Goal: Task Accomplishment & Management: Manage account settings

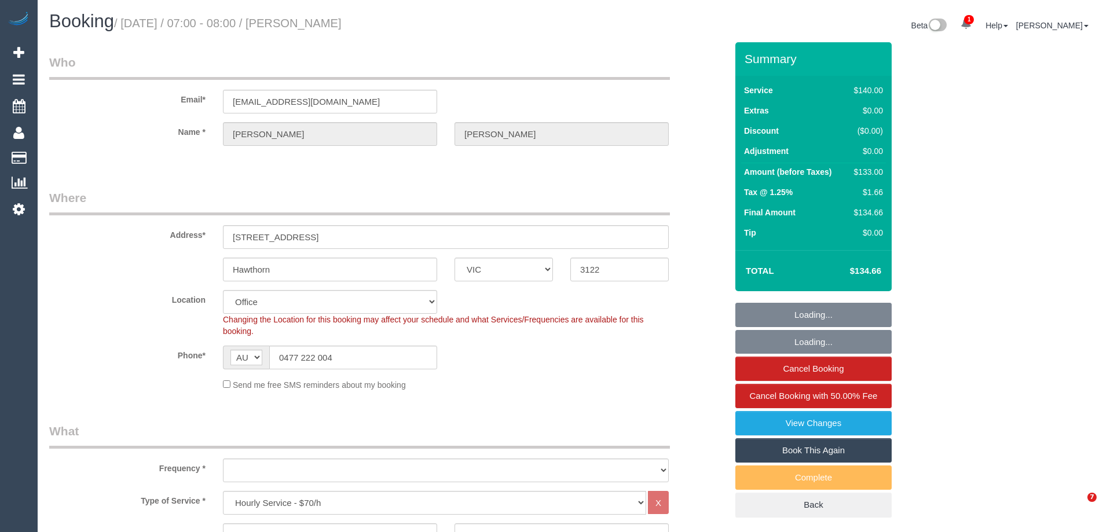
select select "VIC"
select select "object:938"
select select "number:28"
select select "number:14"
select select "number:19"
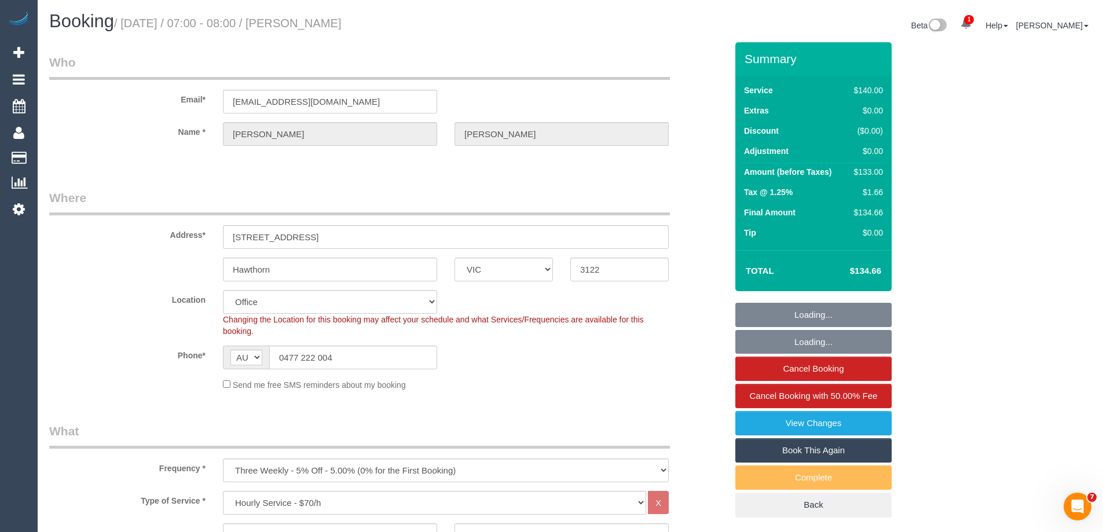
select select "number:23"
select select "number:34"
select select "number:26"
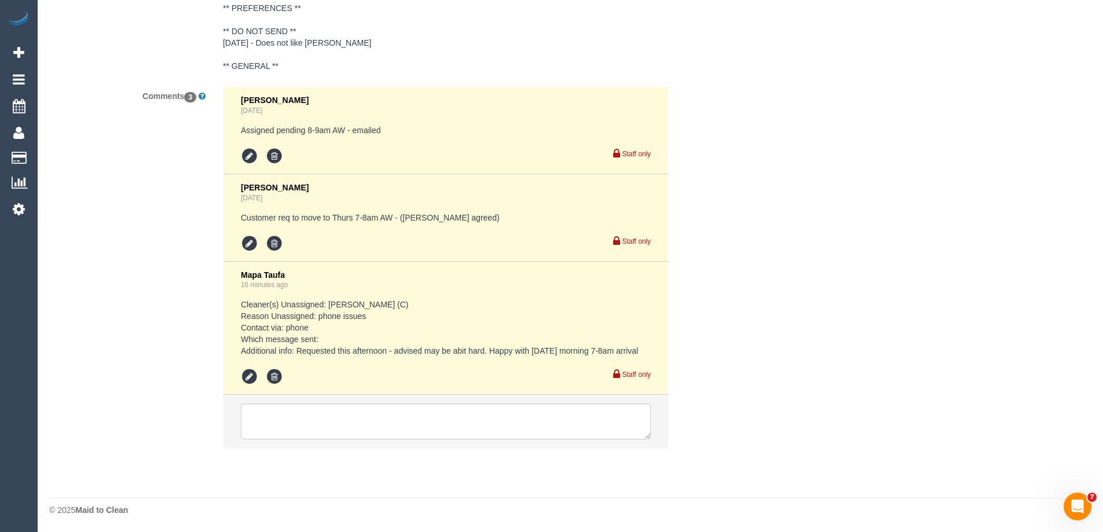
scroll to position [2189, 0]
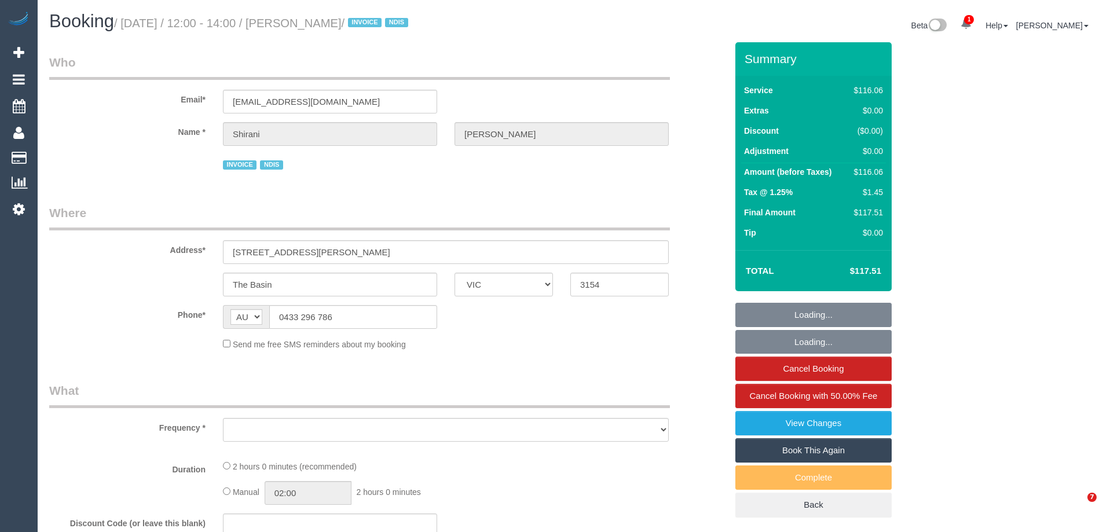
select select "VIC"
select select "spot1"
select select "object:725"
select select "number:29"
select select "number:14"
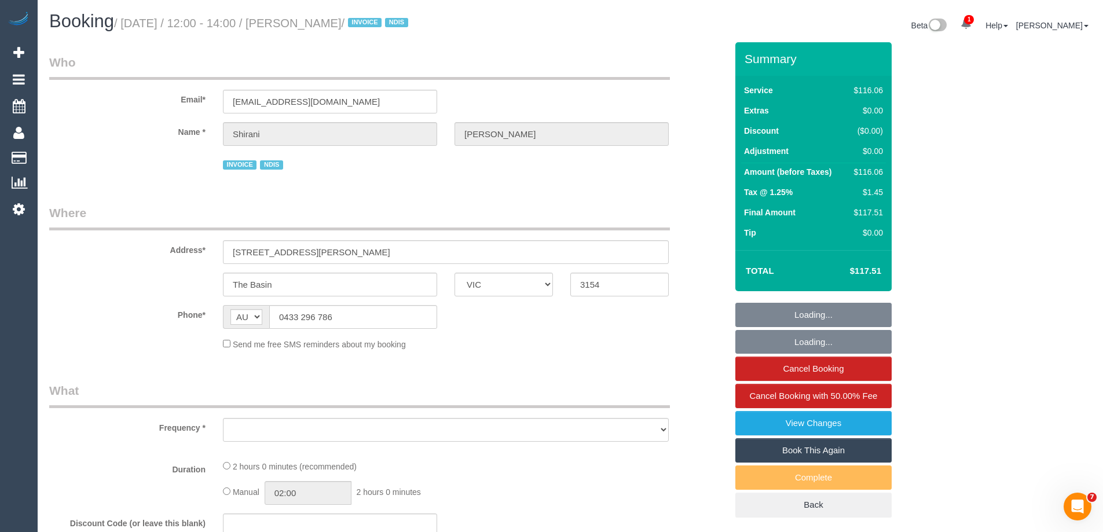
select select "number:19"
select select "number:36"
select select "number:35"
select select "number:12"
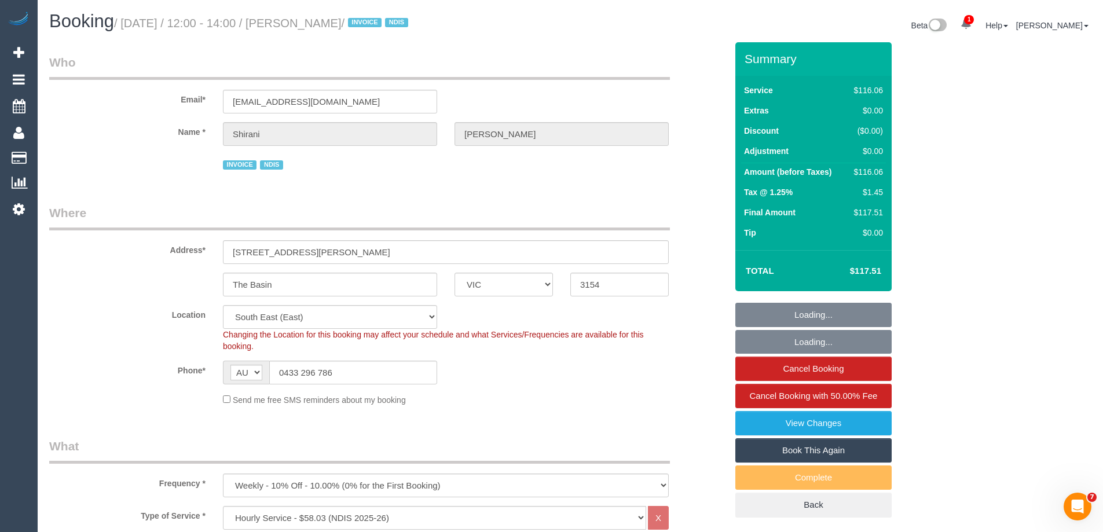
select select "spot6"
select select "object:1350"
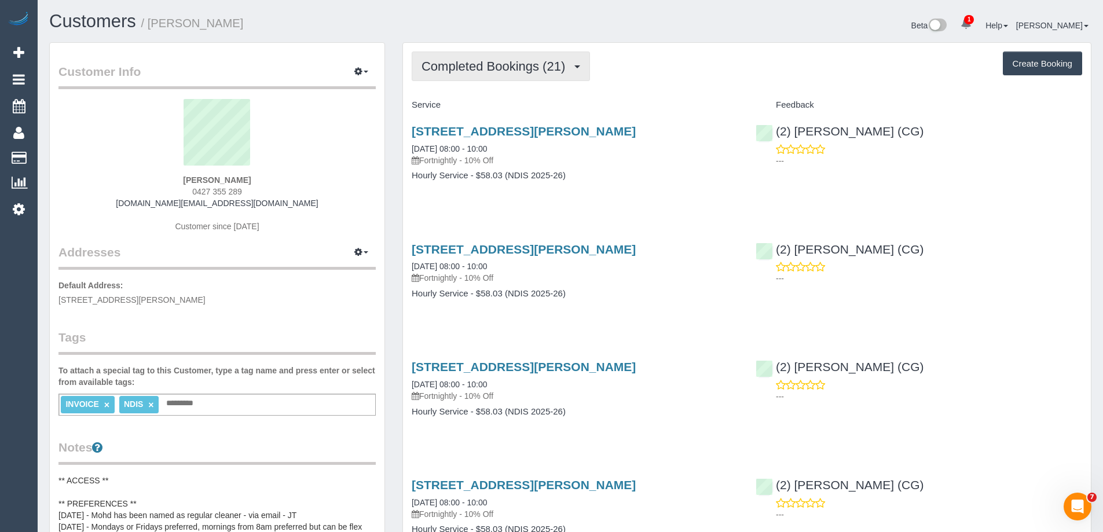
click at [487, 69] on span "Completed Bookings (21)" at bounding box center [495, 66] width 149 height 14
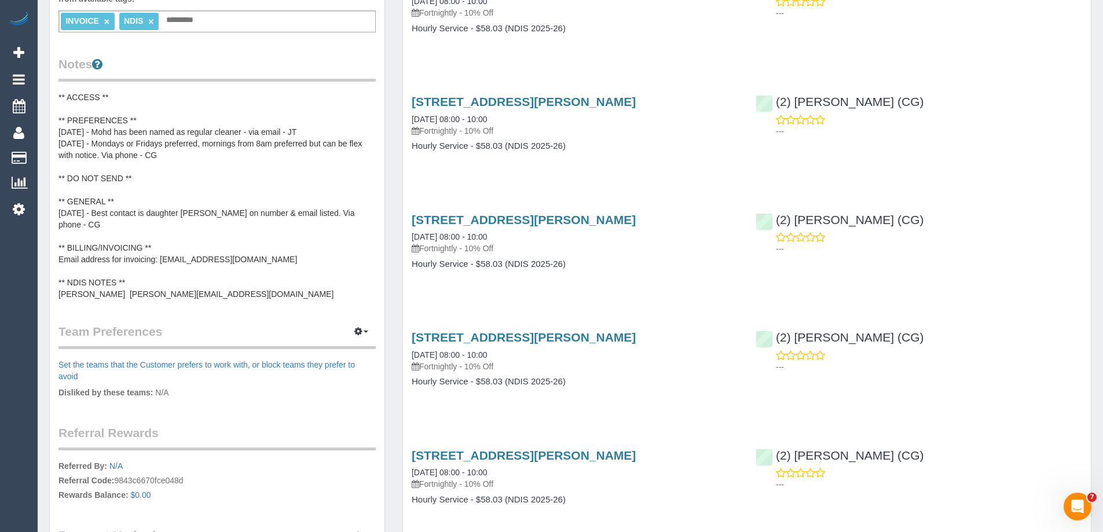
scroll to position [463, 0]
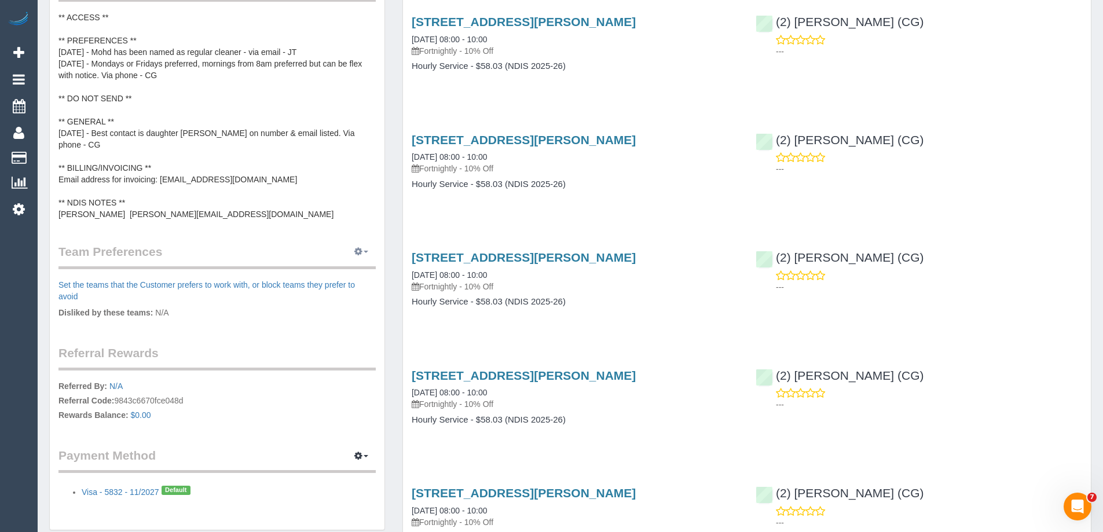
click at [364, 243] on button "button" at bounding box center [361, 252] width 29 height 18
click at [328, 266] on link "Manage Preferences" at bounding box center [326, 273] width 98 height 15
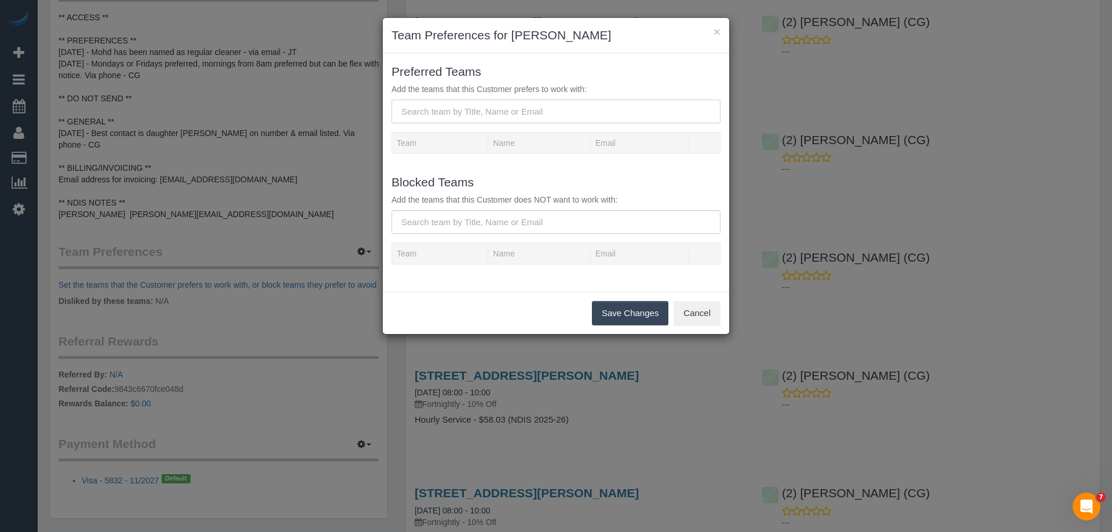
click at [505, 105] on input "text" at bounding box center [555, 112] width 329 height 24
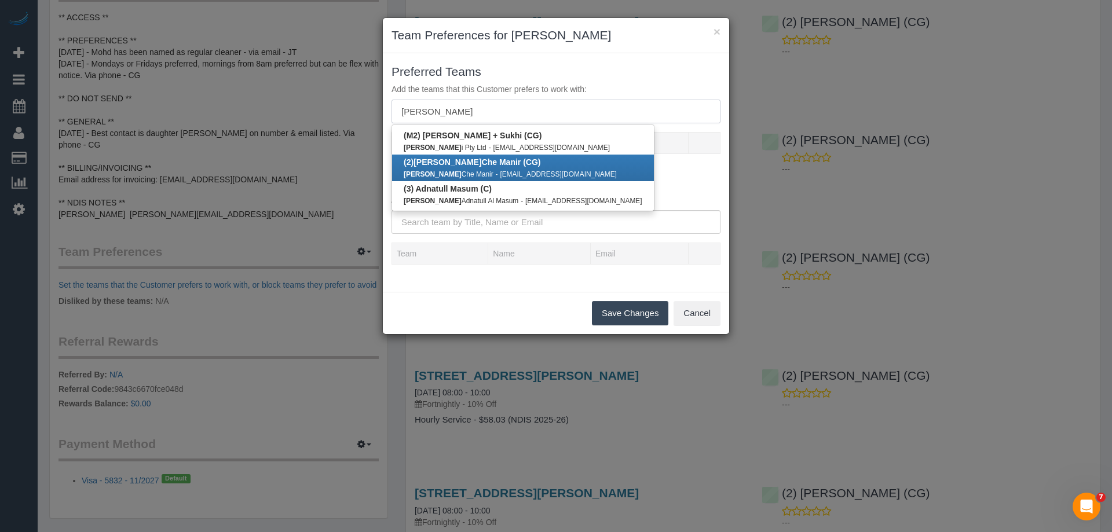
type input "mohd"
click at [476, 164] on b "(2) Mohd Che Manir (CG)" at bounding box center [472, 161] width 137 height 9
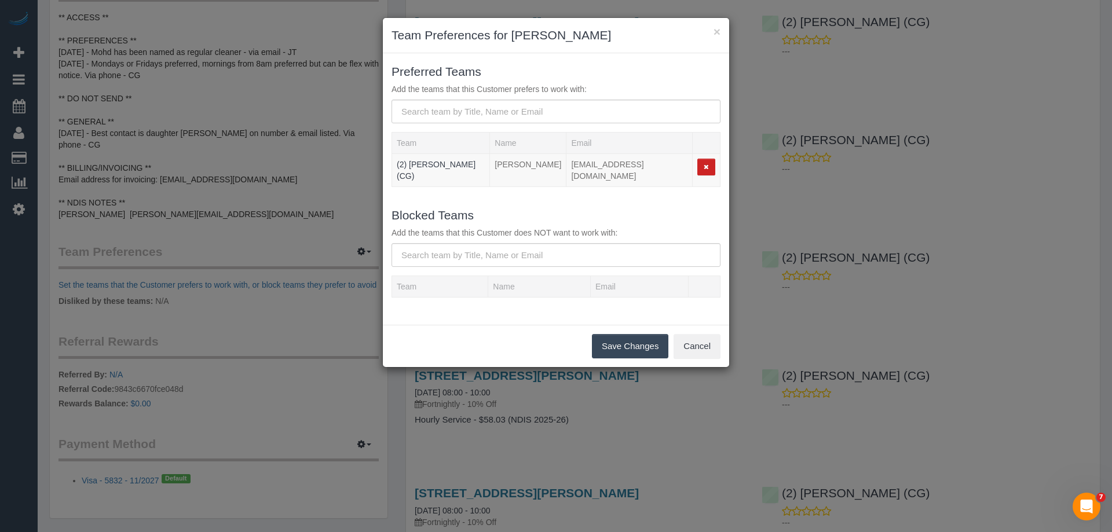
click at [623, 342] on button "Save Changes" at bounding box center [630, 346] width 76 height 24
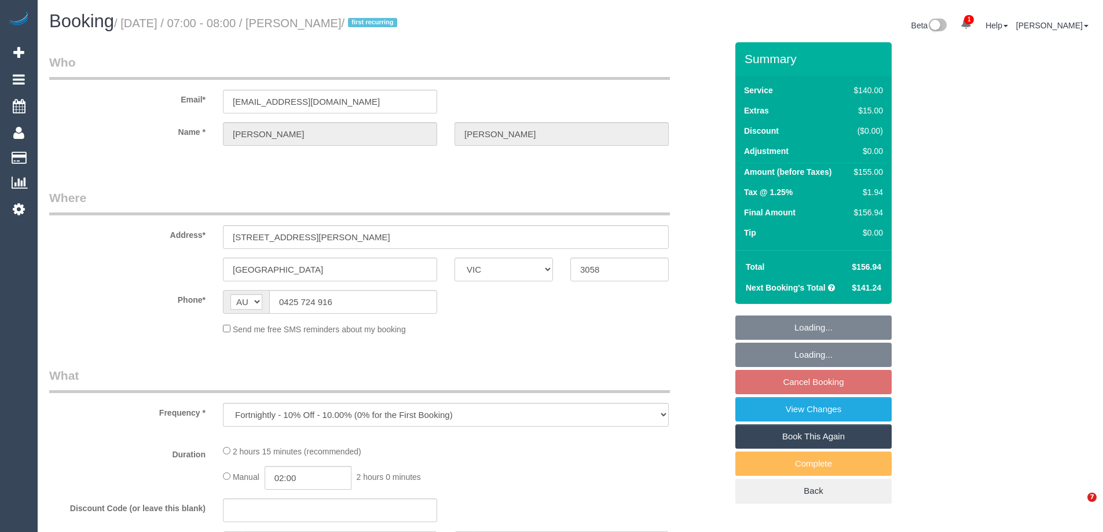
select select "VIC"
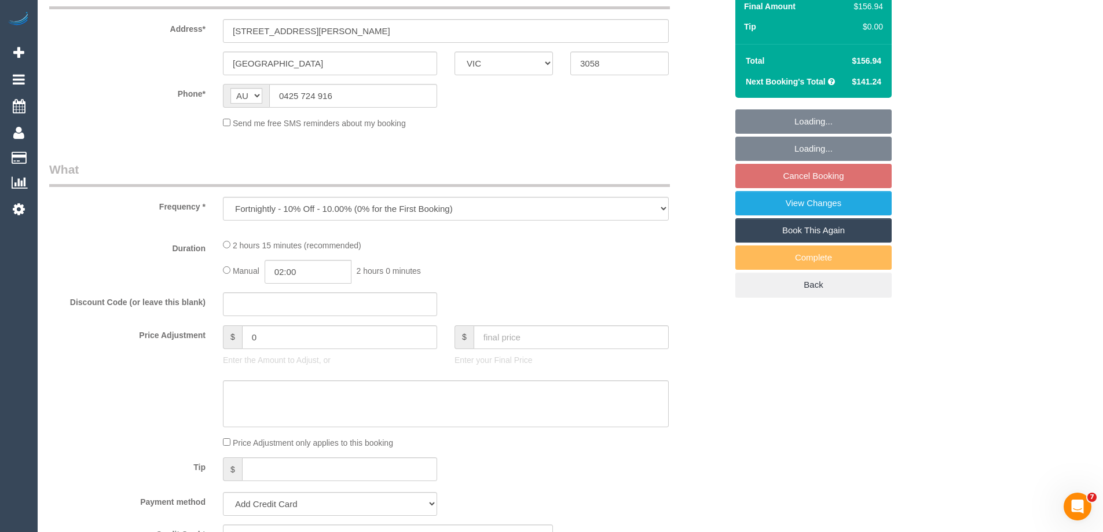
select select "string:stripe-pm_1PLxl42GScqysDRVJbZ5uI4h"
select select "number:28"
select select "number:16"
select select "number:18"
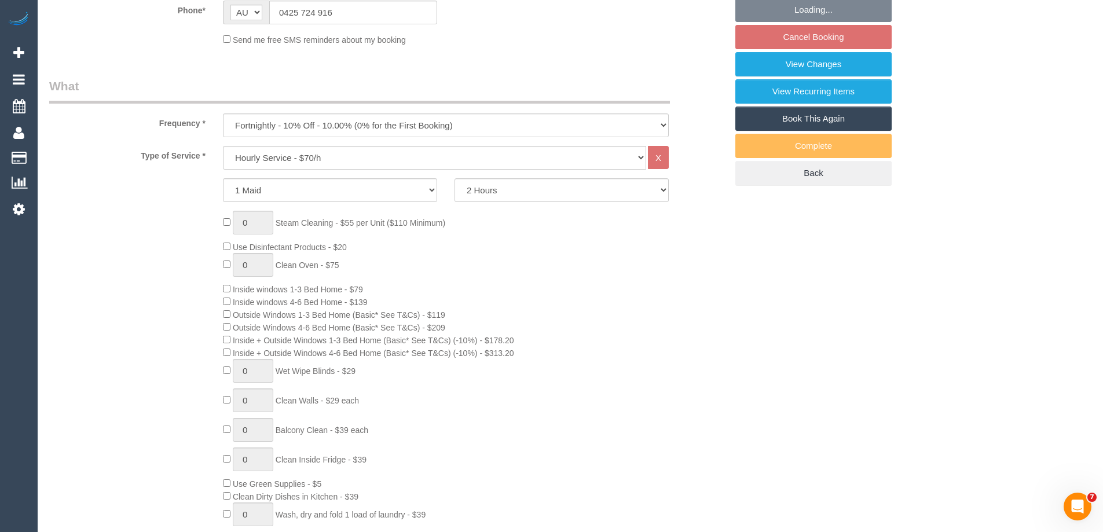
select select "object:1618"
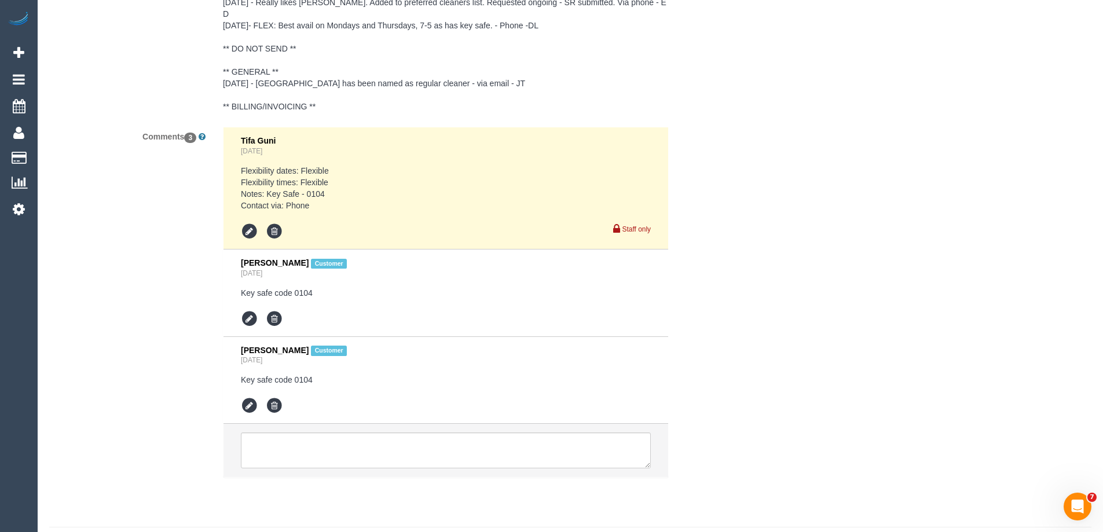
scroll to position [2216, 0]
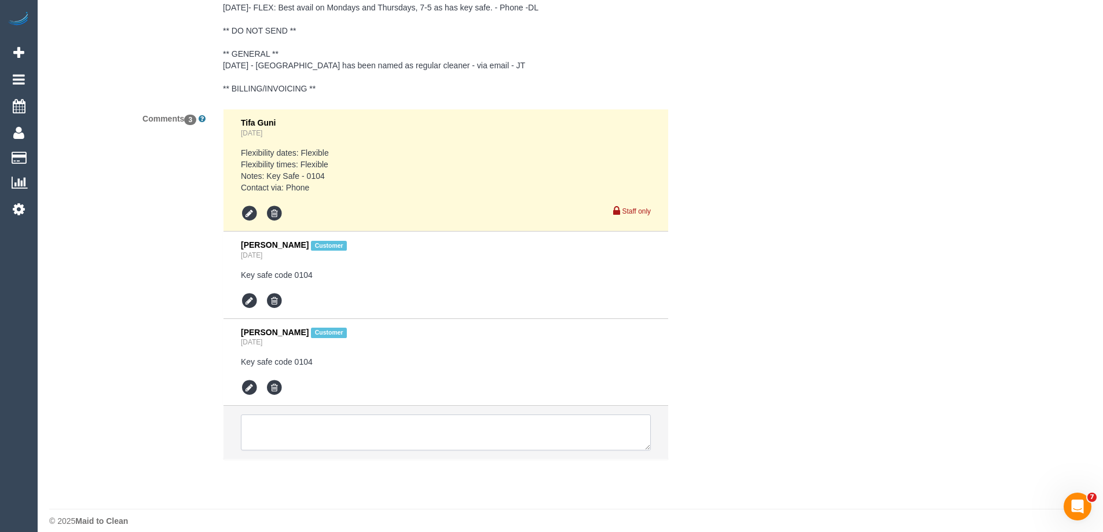
click at [270, 423] on textarea at bounding box center [446, 433] width 410 height 36
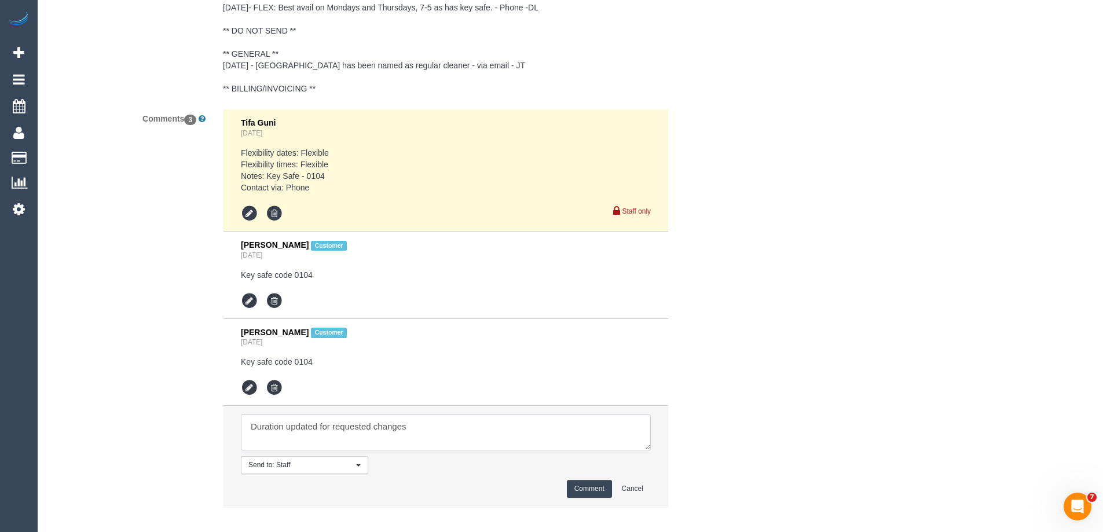
type textarea "Duration updated for requested changes"
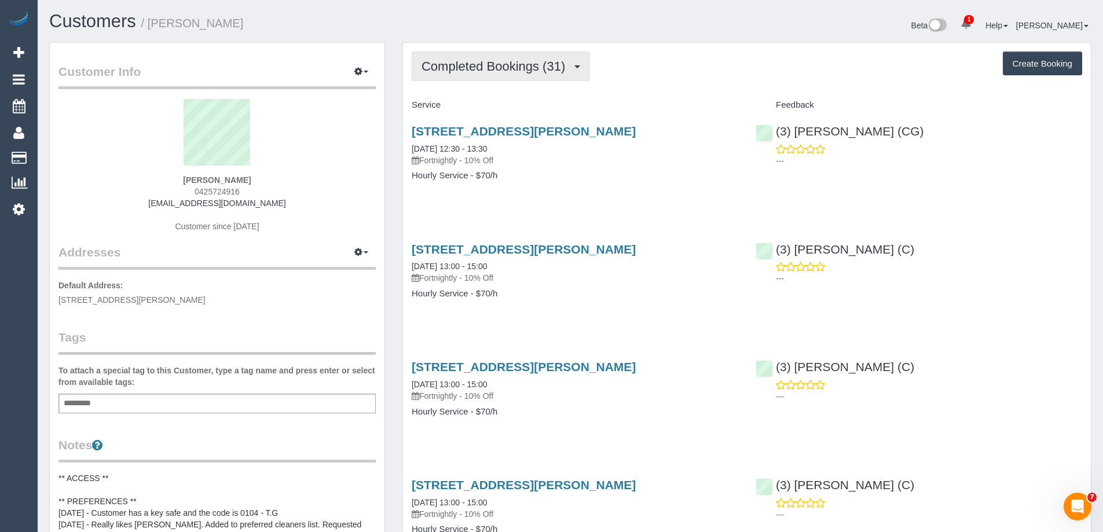
click at [489, 69] on span "Completed Bookings (31)" at bounding box center [495, 66] width 149 height 14
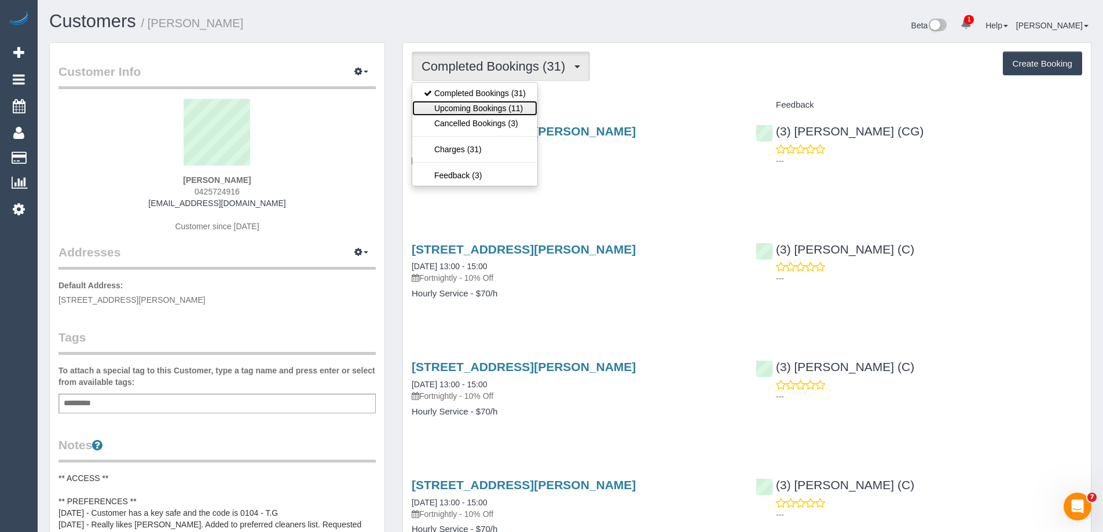
click at [490, 106] on link "Upcoming Bookings (11)" at bounding box center [474, 108] width 125 height 15
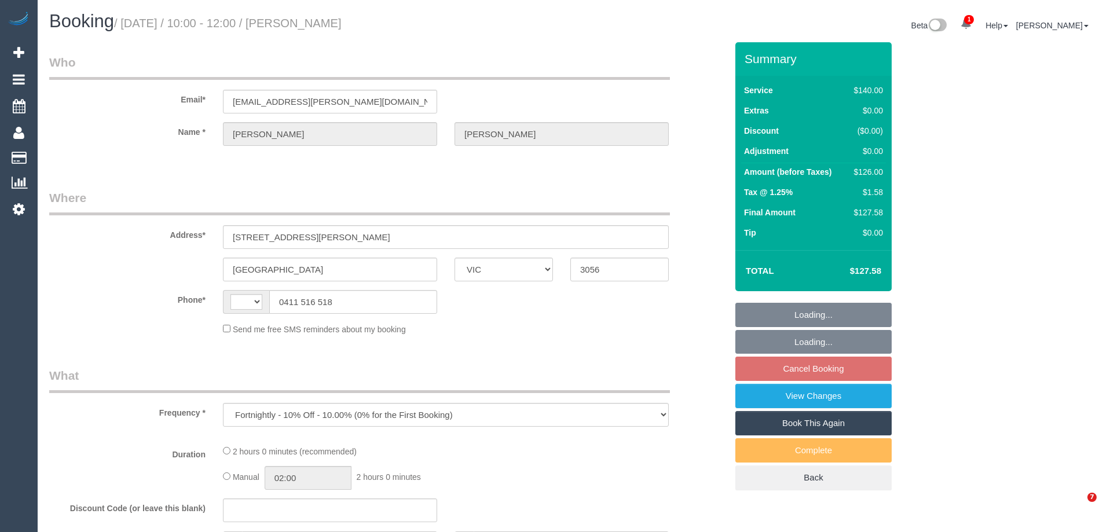
select select "VIC"
select select "string:stripe-pm_1OeeuI2GScqysDRVxzT22GDS"
select select "number:28"
select select "number:15"
select select "number:19"
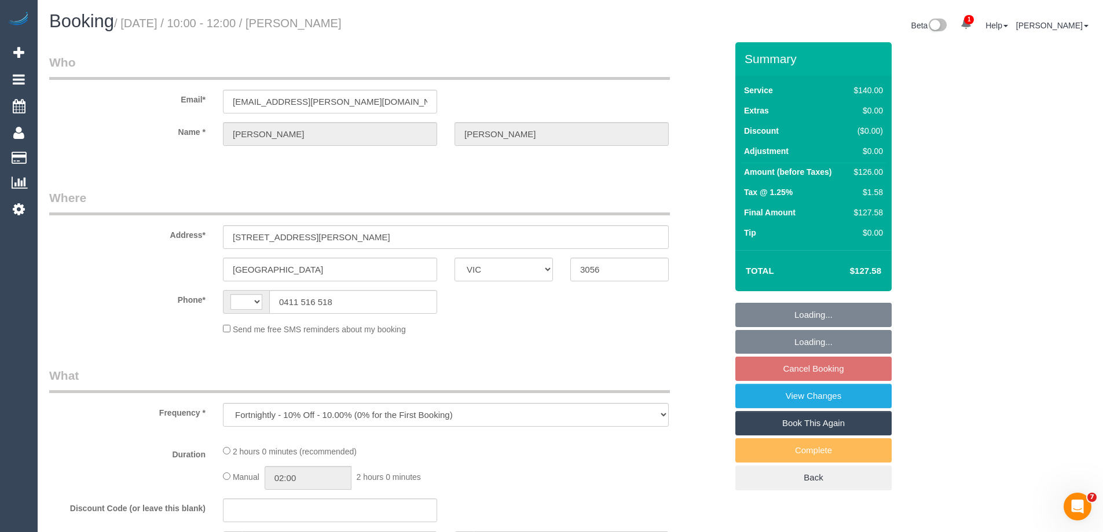
select select "number:25"
select select "number:34"
select select "number:11"
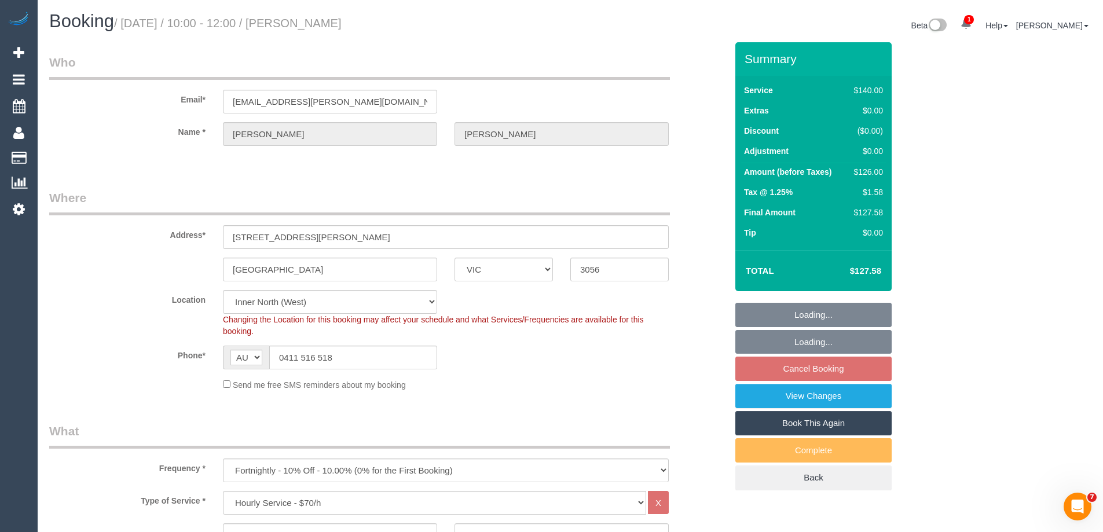
select select "string:AU"
select select "object:866"
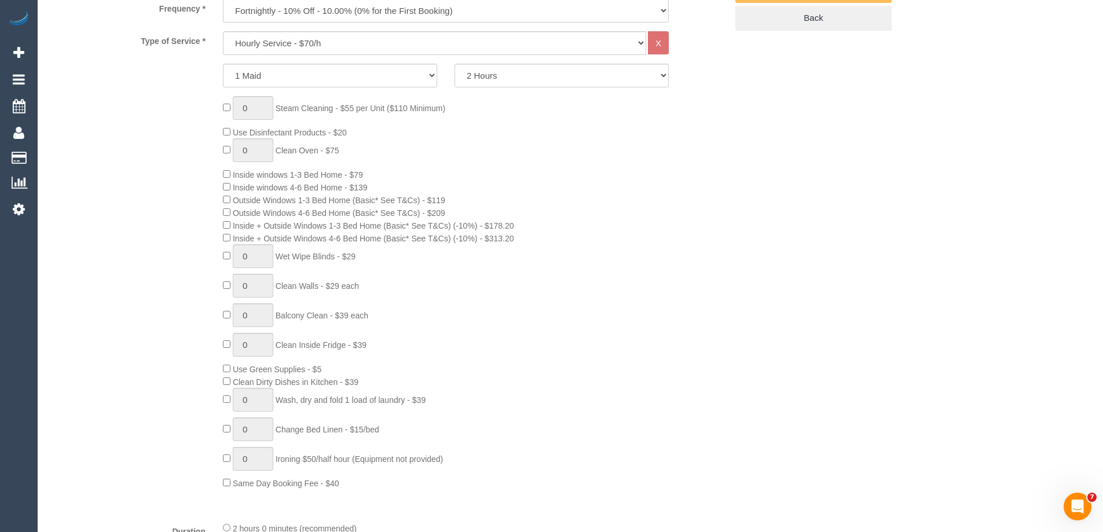
select select "spot4"
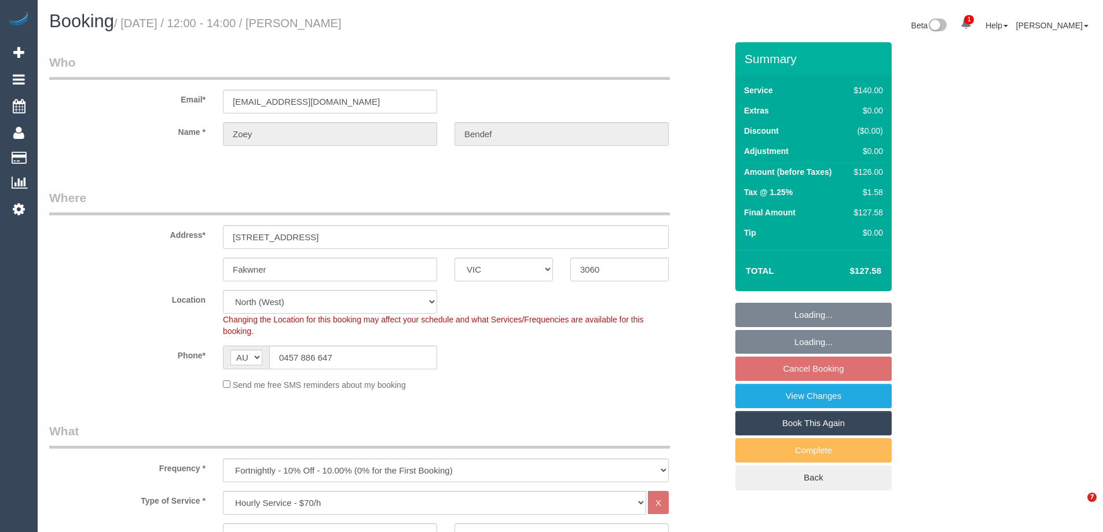
select select "VIC"
select select "number:28"
select select "number:14"
select select "number:19"
select select "number:22"
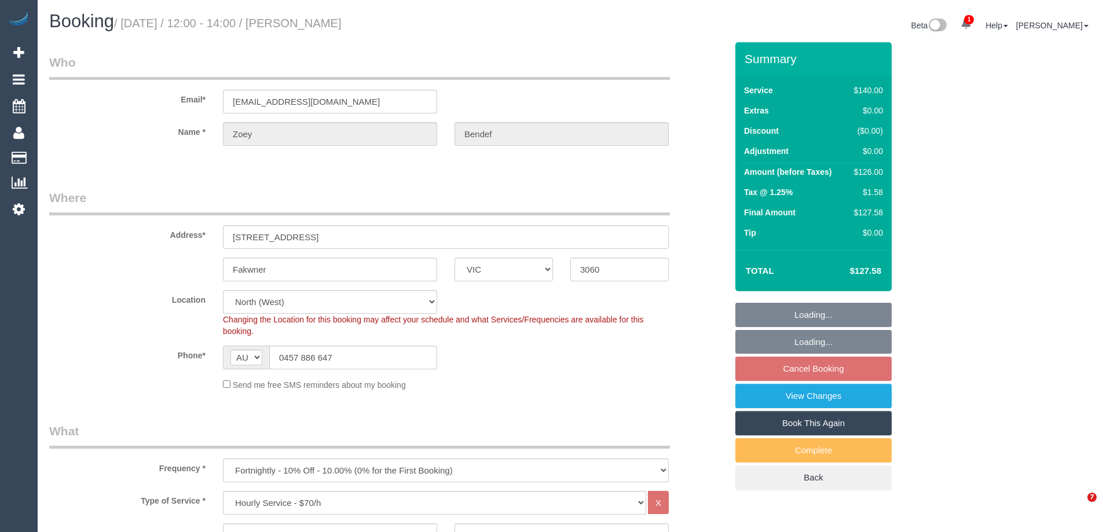
select select "number:33"
select select "number:26"
select select "spot4"
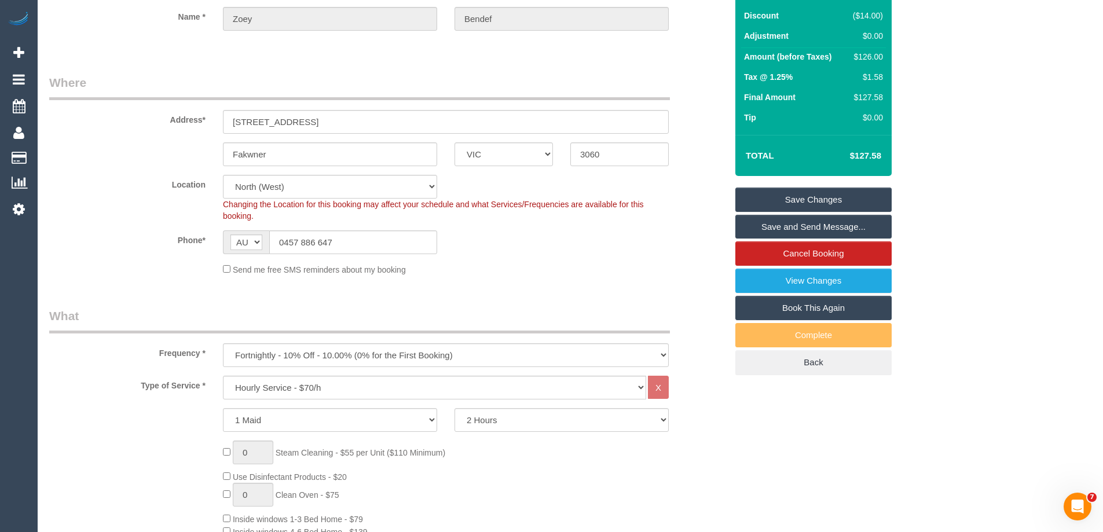
scroll to position [116, 0]
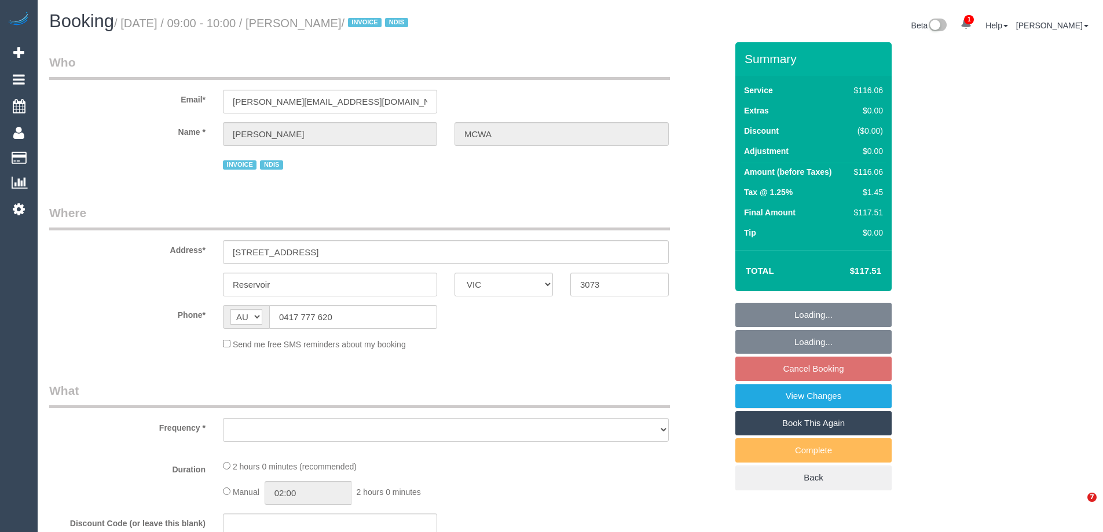
select select "VIC"
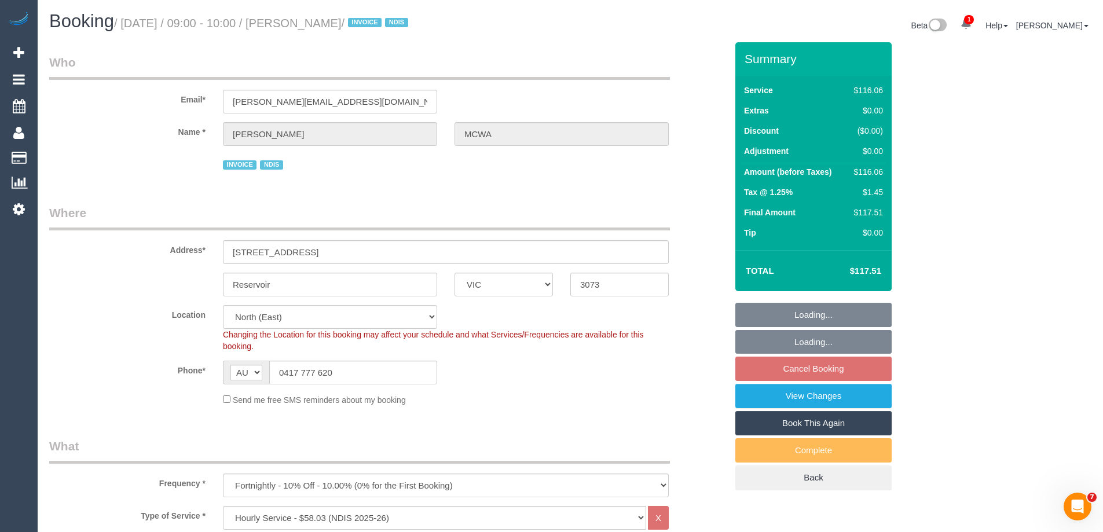
select select "object:600"
select select "number:28"
select select "number:14"
select select "number:19"
select select "number:25"
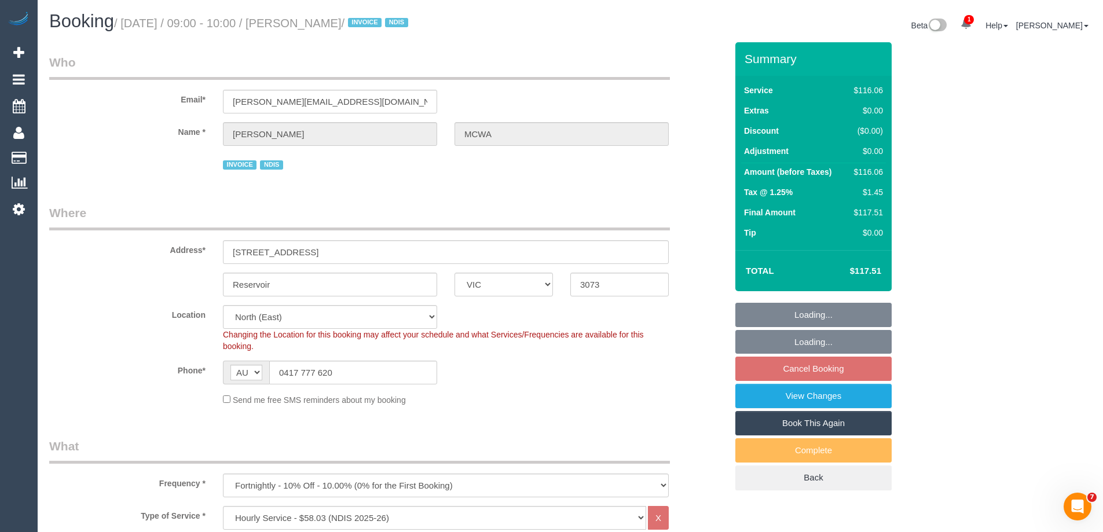
select select "number:35"
select select "number:11"
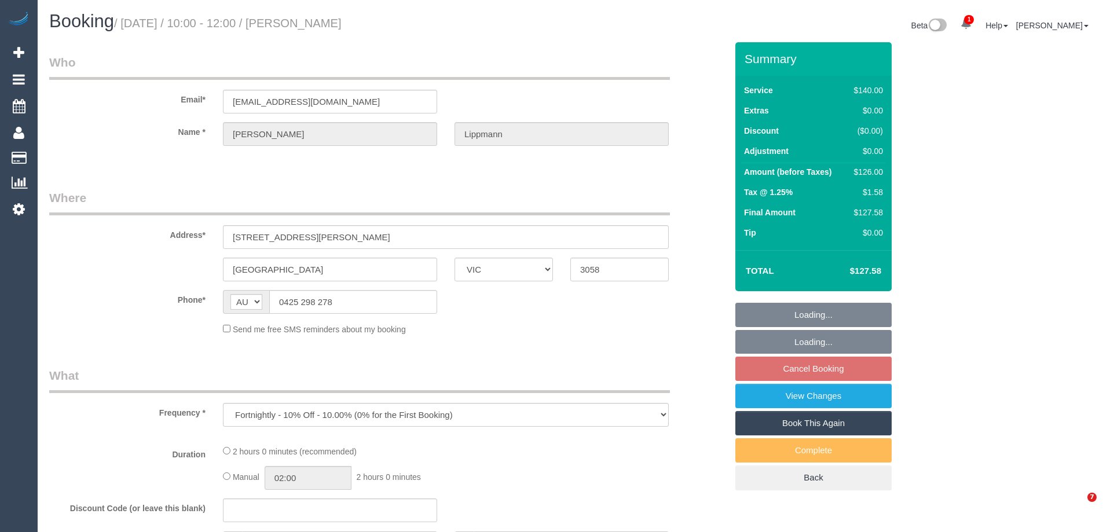
select select "VIC"
select select "string:stripe-pm_1RRhvc2GScqysDRVjQiw8Ygr"
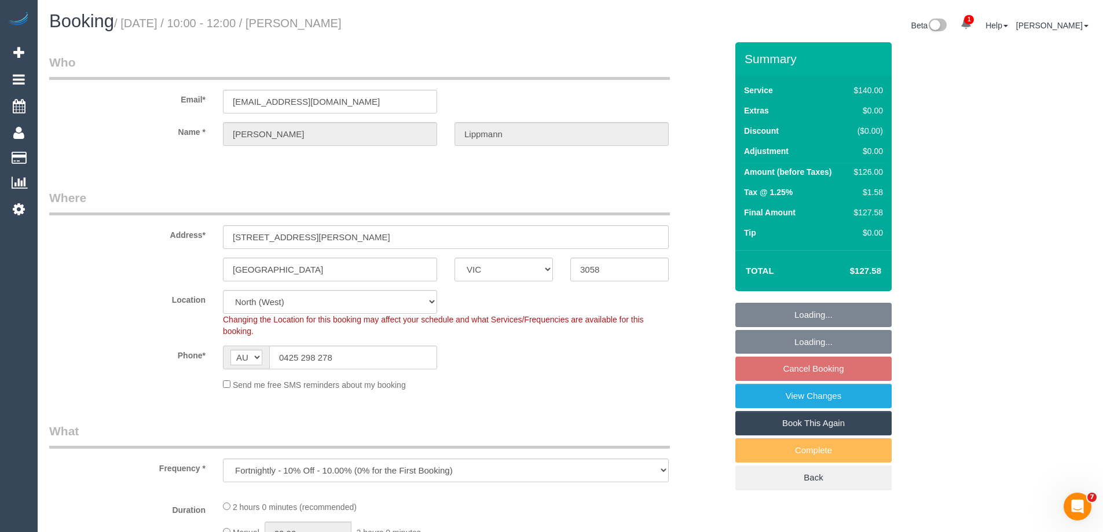
select select "number:29"
select select "number:14"
select select "number:19"
select select "number:24"
select select "number:12"
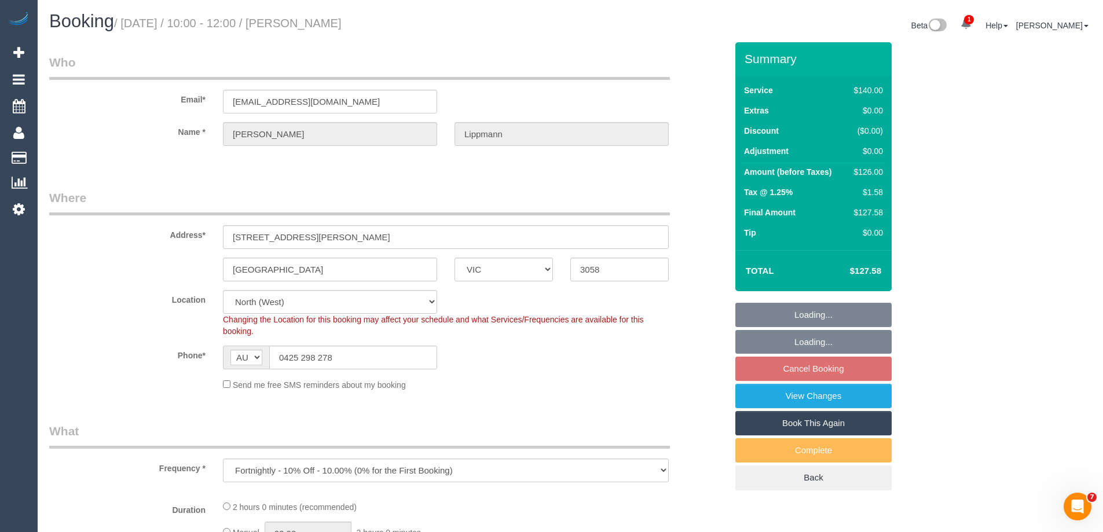
select select "object:690"
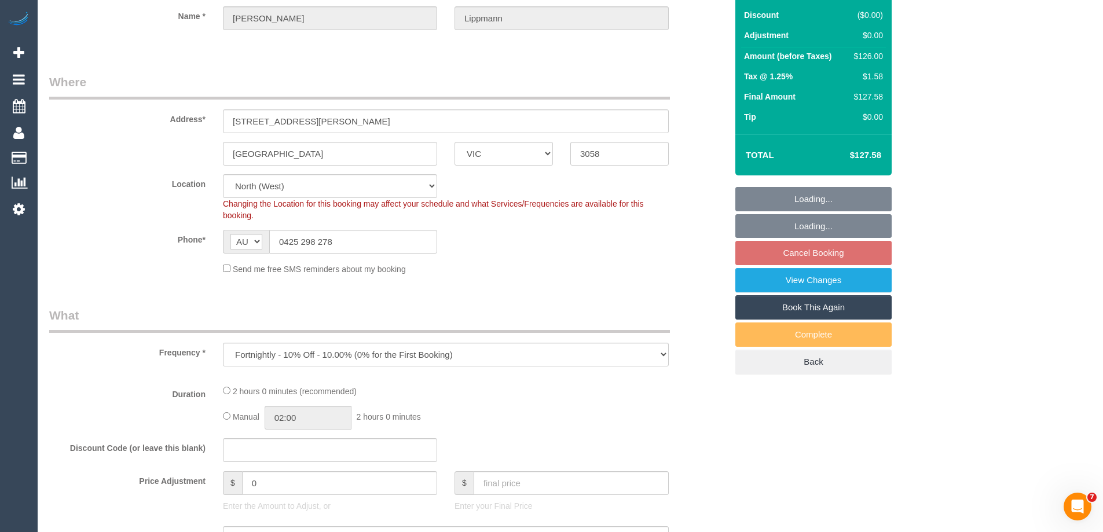
select select "spot3"
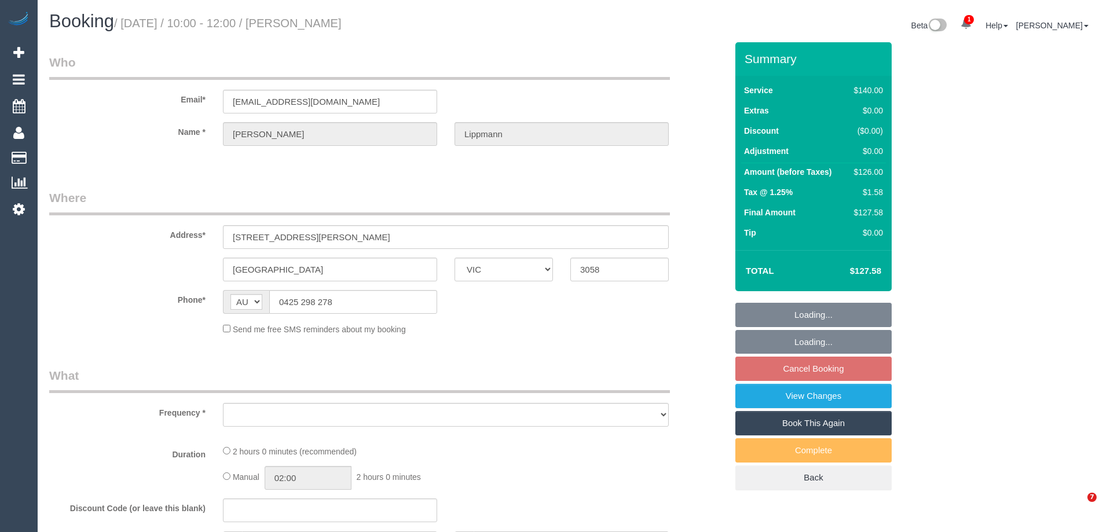
select select "VIC"
select select "object:537"
select select "string:stripe-pm_1RRhvc2GScqysDRVjQiw8Ygr"
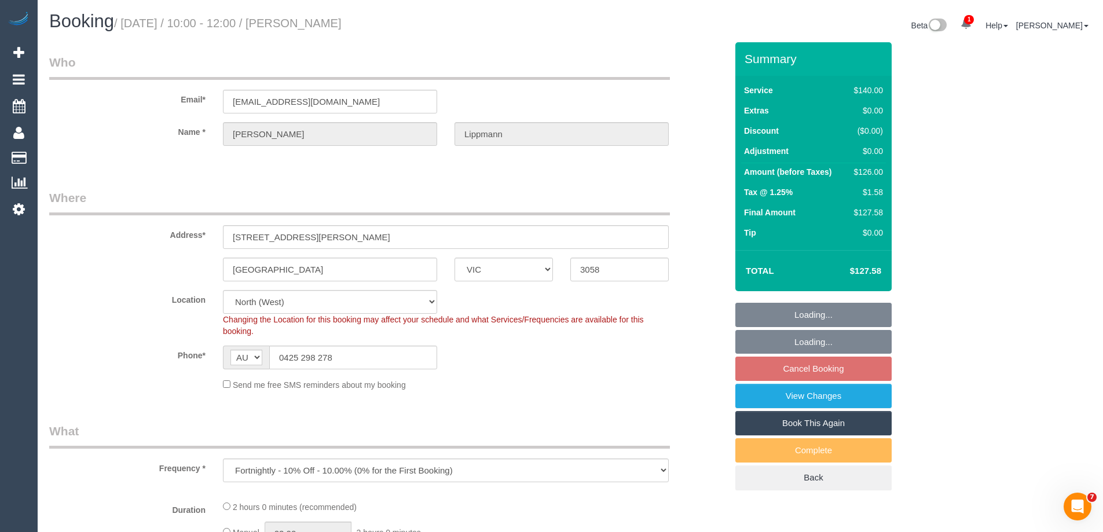
select select "object:690"
select select "number:29"
select select "number:14"
select select "number:19"
select select "number:24"
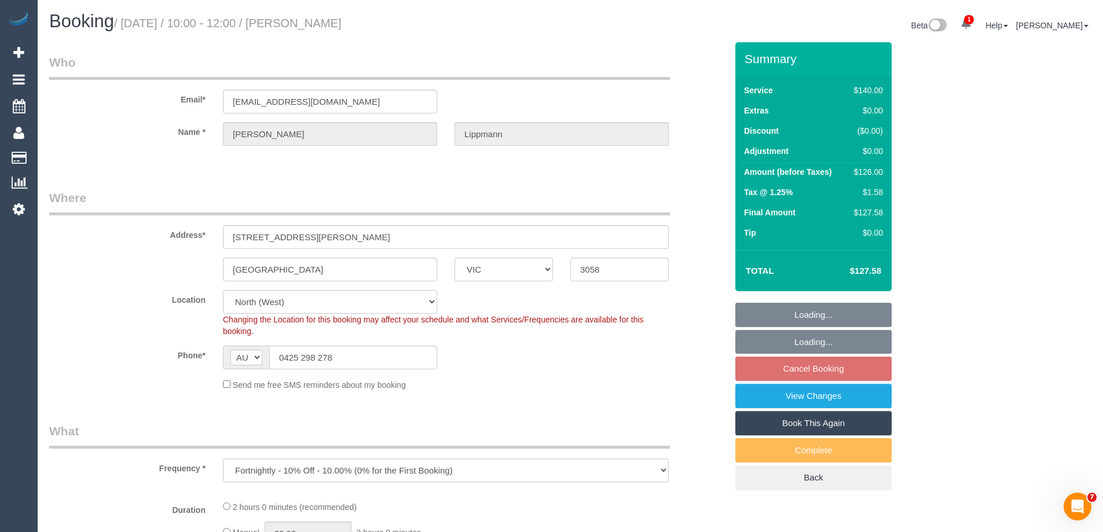
select select "number:12"
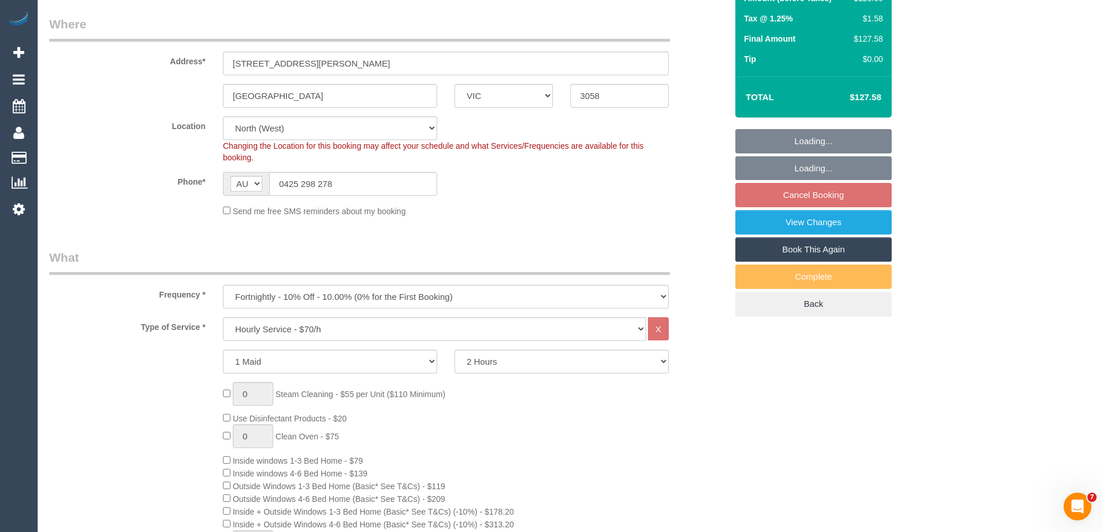
select select "spot3"
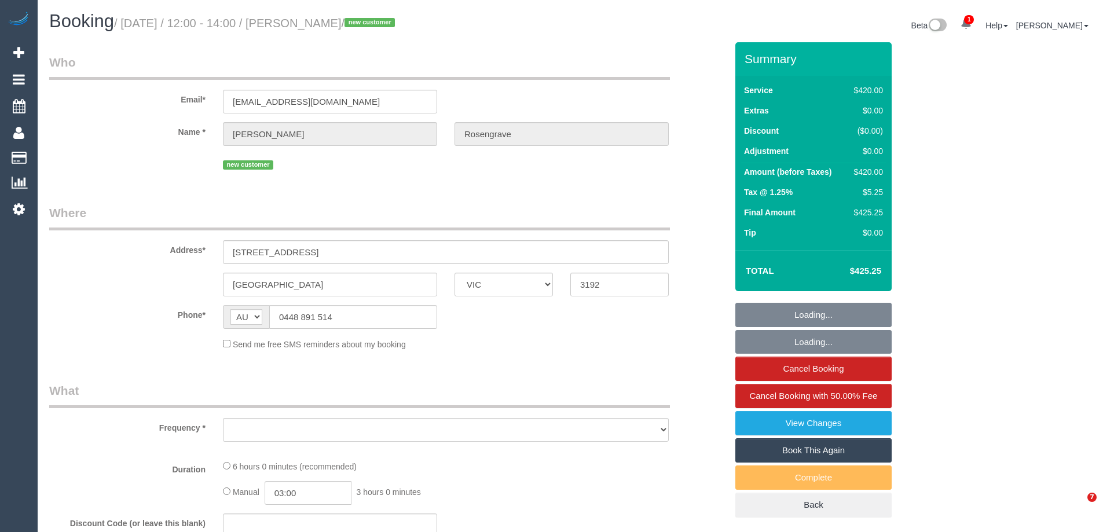
select select "VIC"
select select "string:stripe-pm_1SF5XX2GScqysDRVatega2gK"
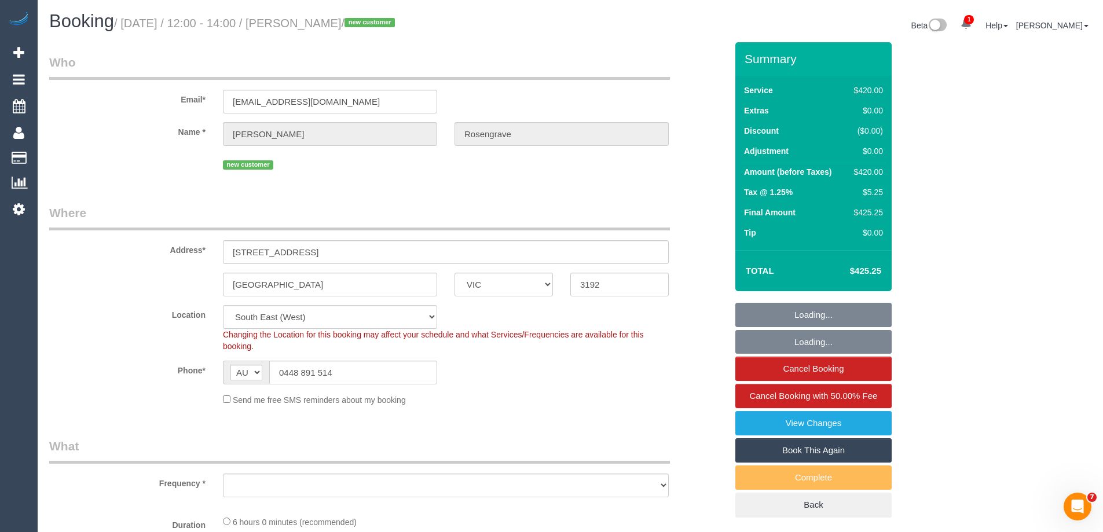
select select "object:934"
select select "360"
select select "number:28"
select select "number:14"
select select "number:18"
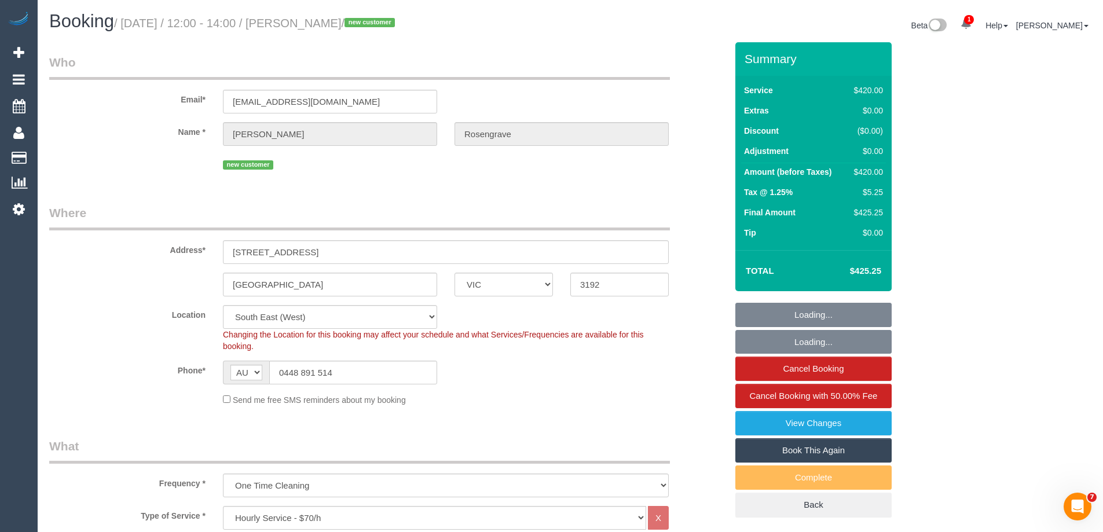
select select "object:953"
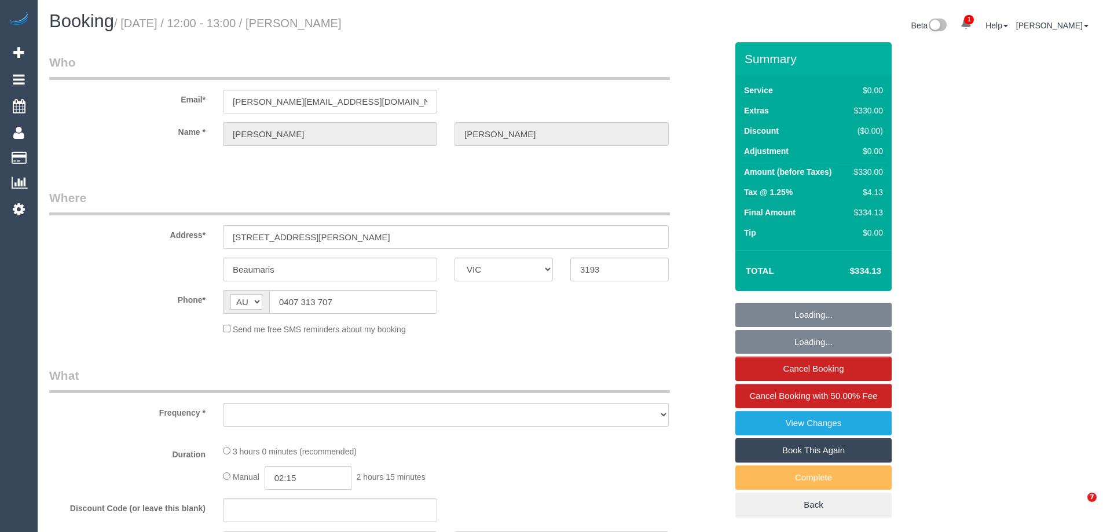
select select "VIC"
select select "object:640"
select select "string:stripe-pm_1P3ppP2GScqysDRV5IZYnecD"
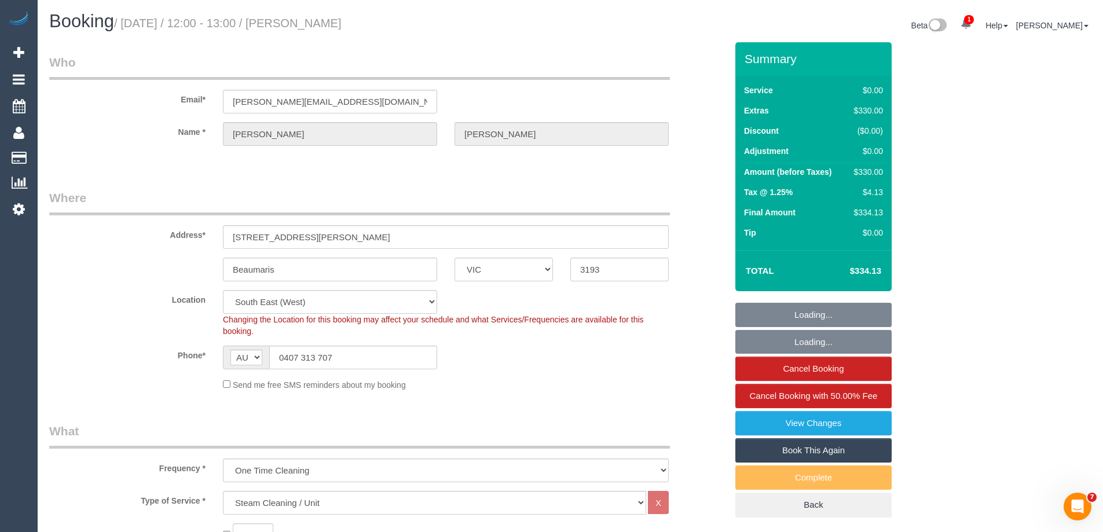
select select "number:27"
select select "number:14"
select select "number:19"
select select "number:22"
select select "number:35"
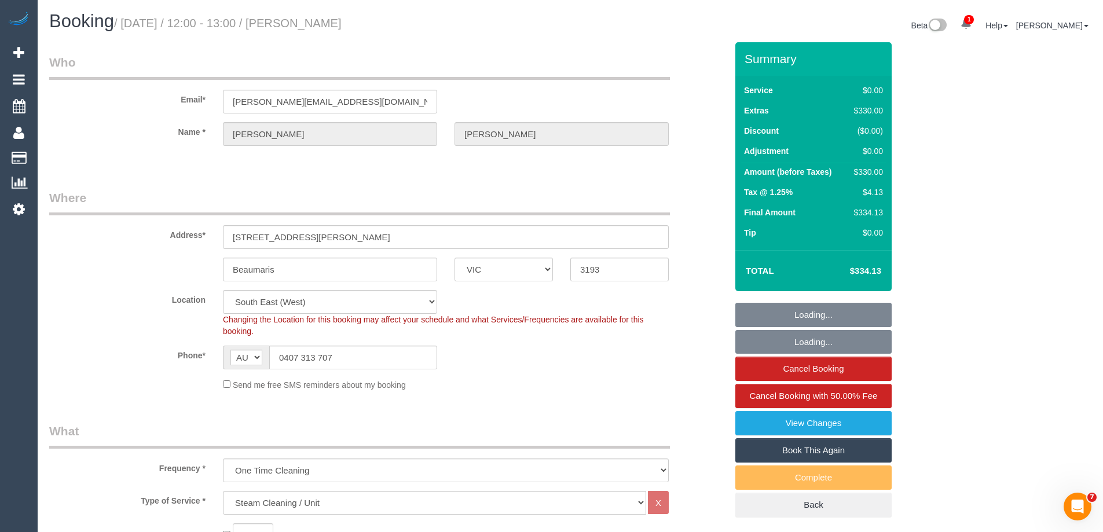
select select "number:11"
select select "object:1386"
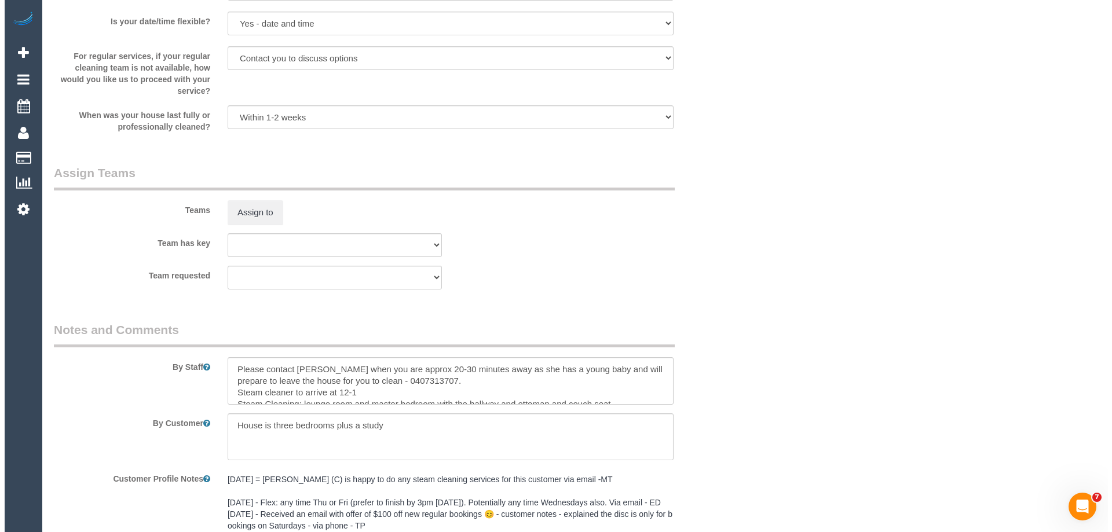
scroll to position [1447, 0]
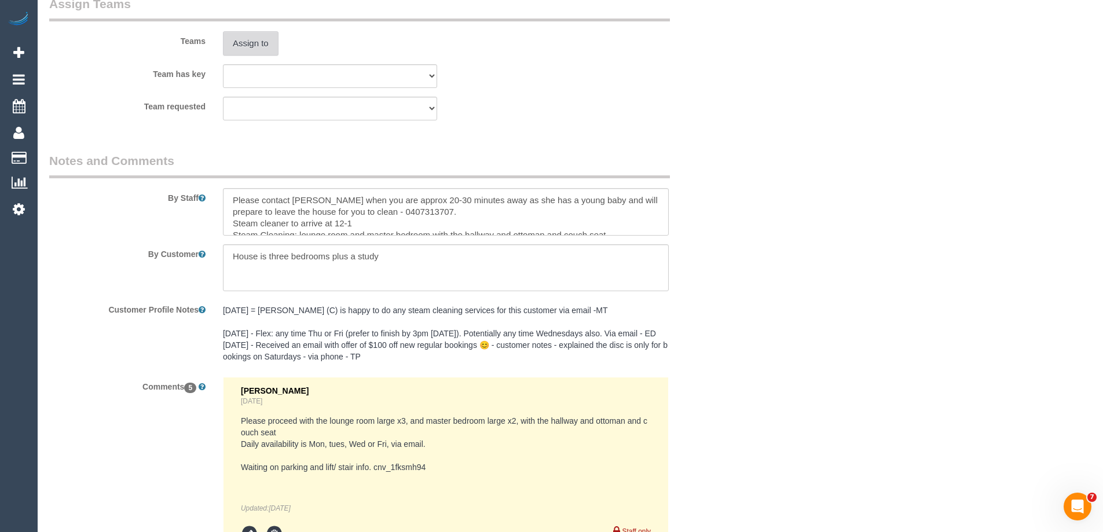
click at [257, 40] on button "Assign to" at bounding box center [251, 43] width 56 height 24
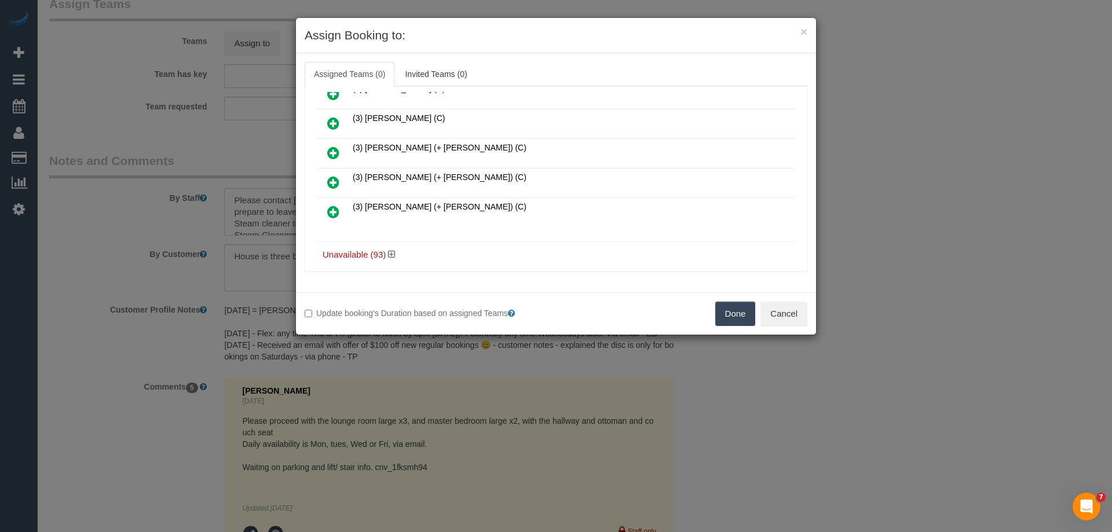
scroll to position [443, 0]
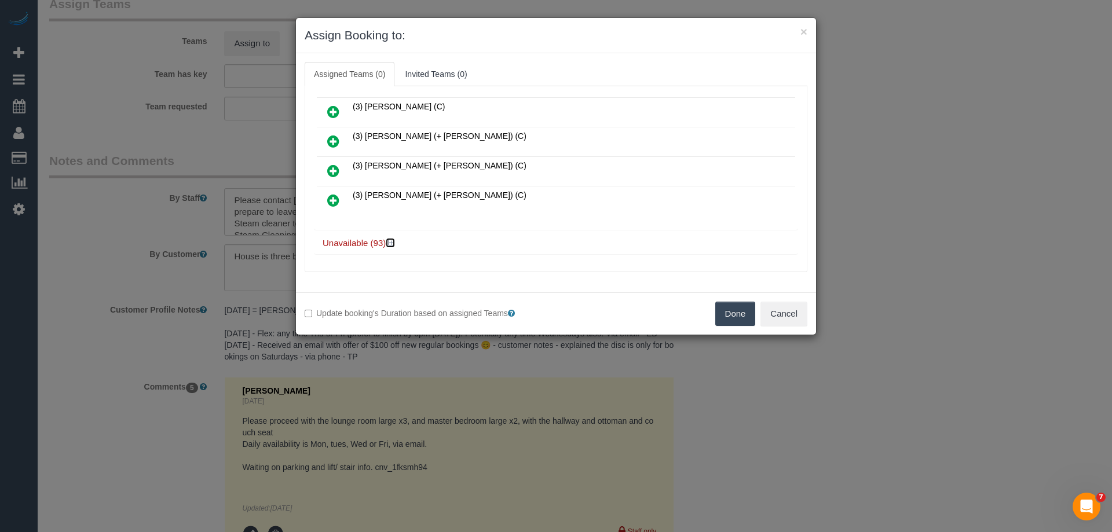
click at [391, 244] on icon at bounding box center [391, 243] width 7 height 9
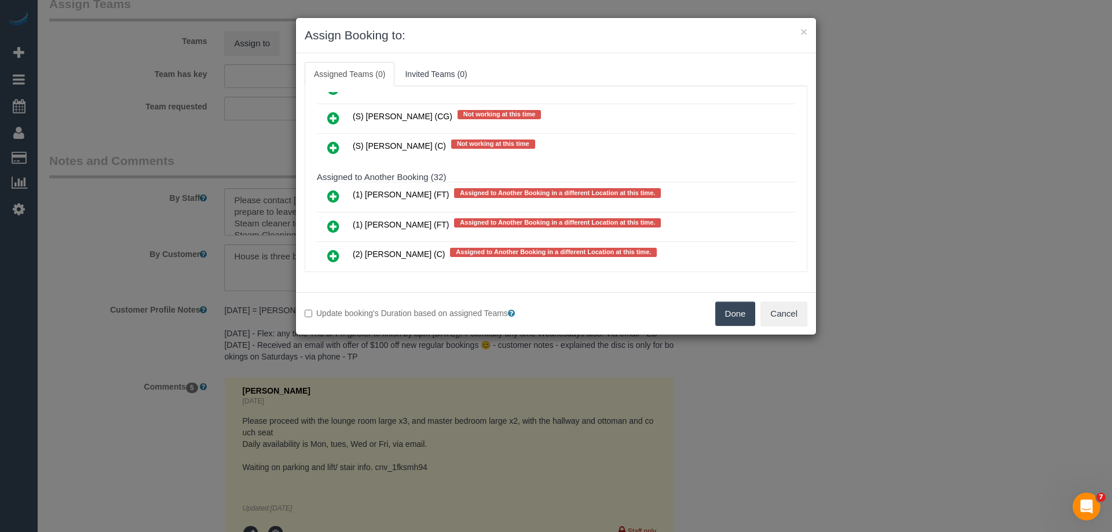
click at [332, 138] on link at bounding box center [333, 148] width 27 height 23
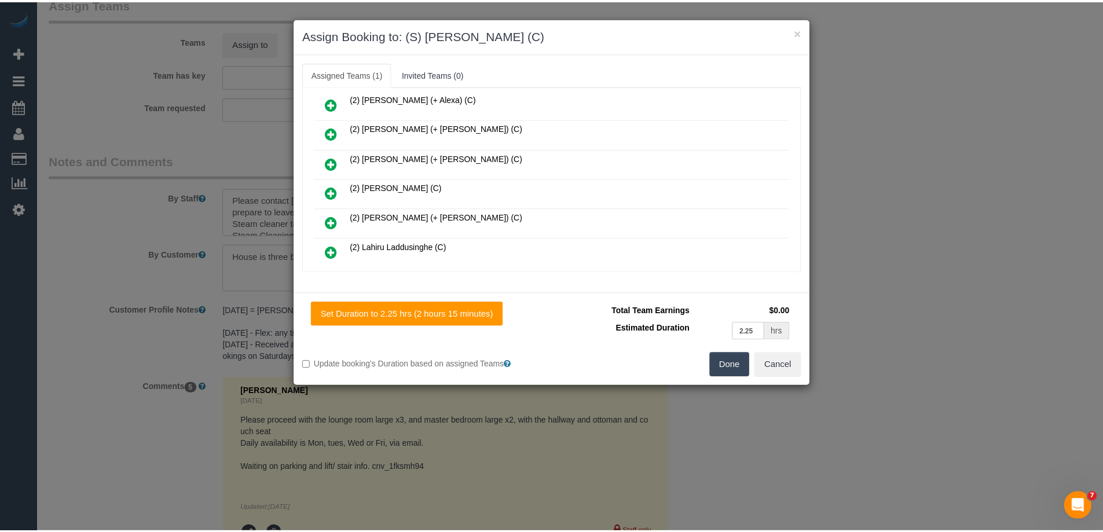
scroll to position [0, 0]
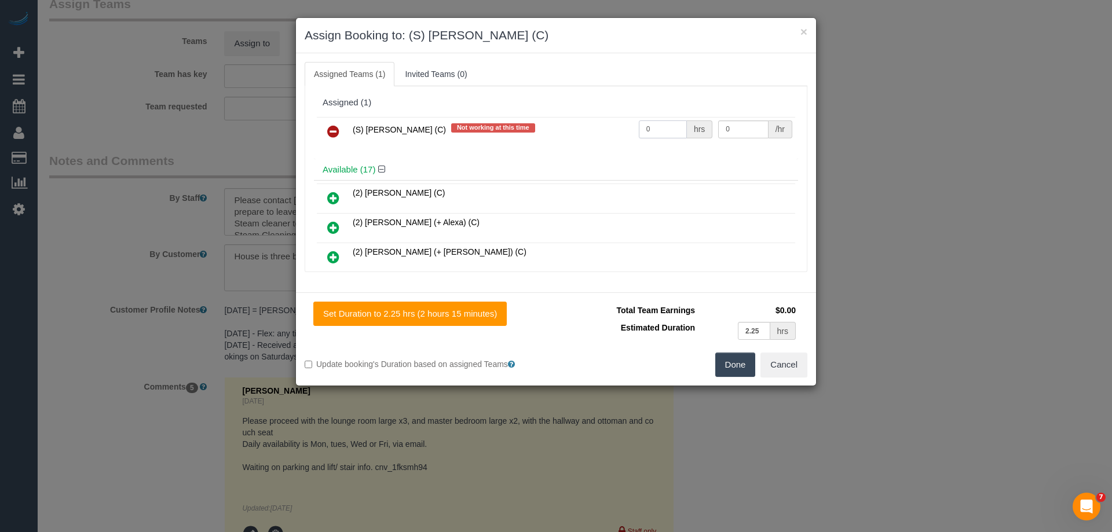
drag, startPoint x: 655, startPoint y: 125, endPoint x: 603, endPoint y: 124, distance: 51.5
click at [603, 124] on tr "(S) Rachael Schoer (C) Not working at this time 0 hrs 0 /hr" at bounding box center [556, 132] width 478 height 30
type input "1"
drag, startPoint x: 704, startPoint y: 126, endPoint x: 686, endPoint y: 123, distance: 18.2
click at [687, 123] on tr "(S) Rachael Schoer (C) Not working at this time 1 hrs 0 /hr" at bounding box center [556, 132] width 478 height 30
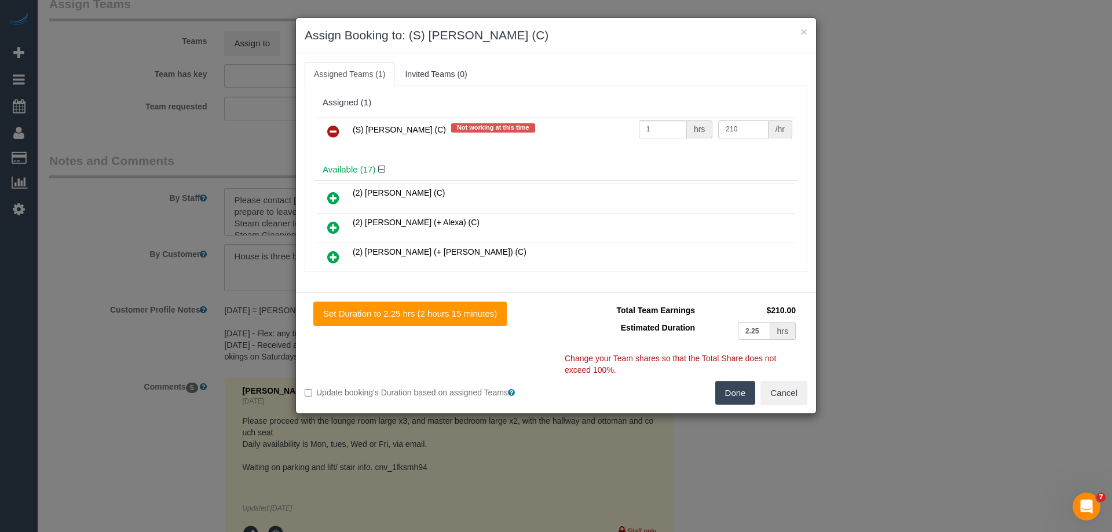
type input "210"
click at [735, 398] on button "Done" at bounding box center [735, 393] width 41 height 24
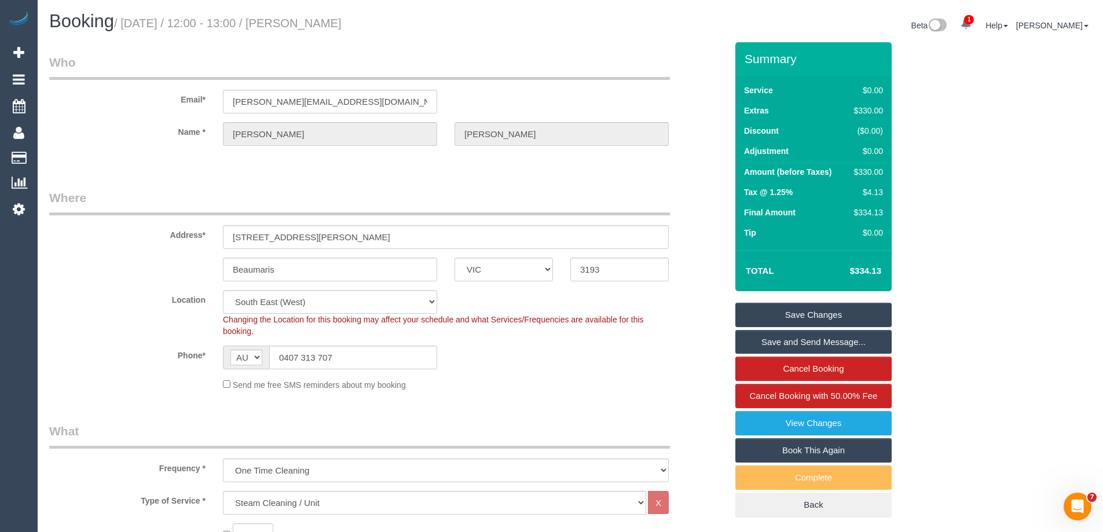
drag, startPoint x: 402, startPoint y: 20, endPoint x: 303, endPoint y: 20, distance: 99.0
click at [303, 20] on h1 "Booking / October 16, 2025 / 12:00 - 13:00 / Jenna Szymanski" at bounding box center [305, 22] width 512 height 20
copy small "Jenna Szymanski"
click at [754, 313] on link "Save Changes" at bounding box center [813, 315] width 156 height 24
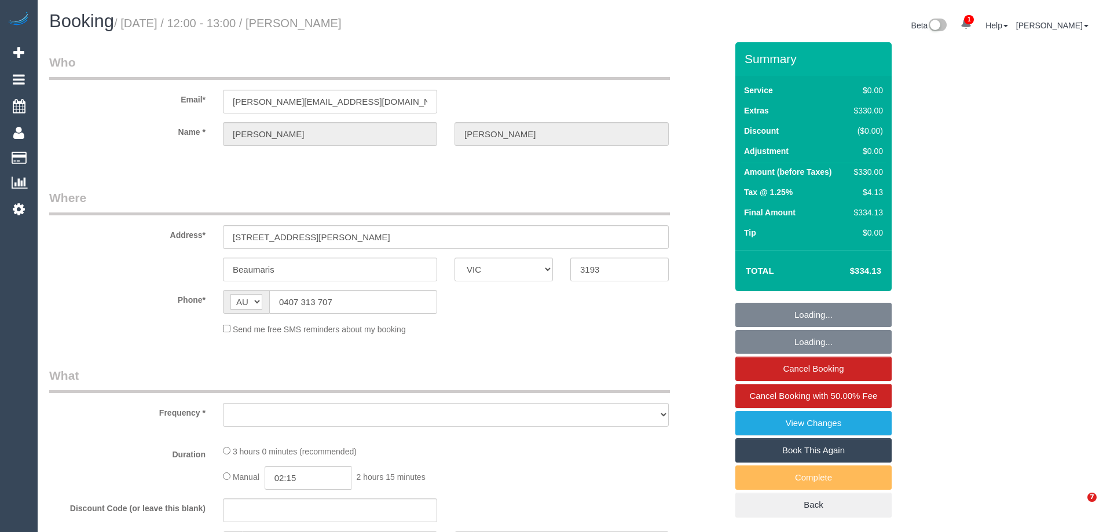
select select "VIC"
select select "object:646"
select select "string:stripe-pm_1P3ppP2GScqysDRV5IZYnecD"
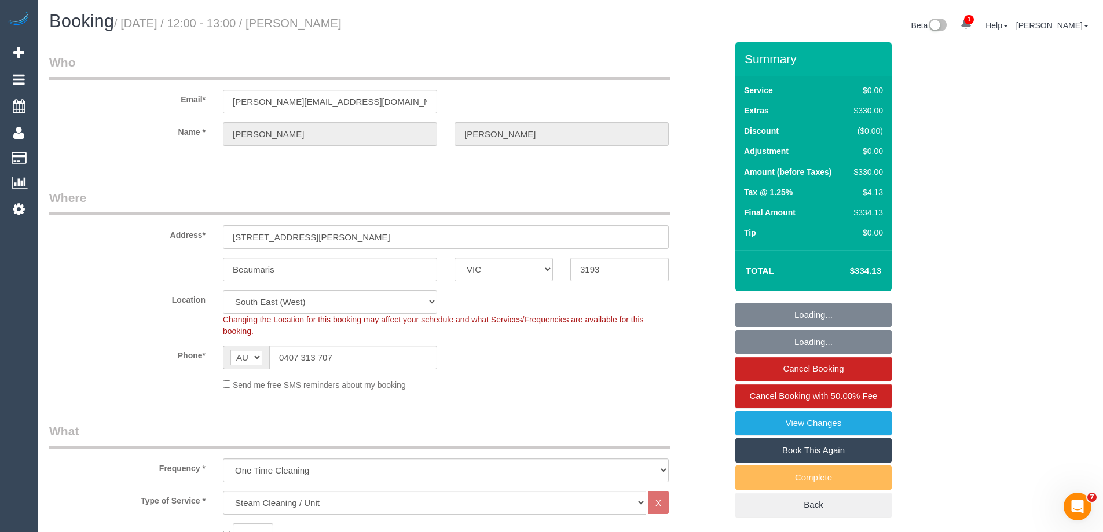
select select "number:27"
select select "number:14"
select select "number:19"
select select "number:22"
select select "number:35"
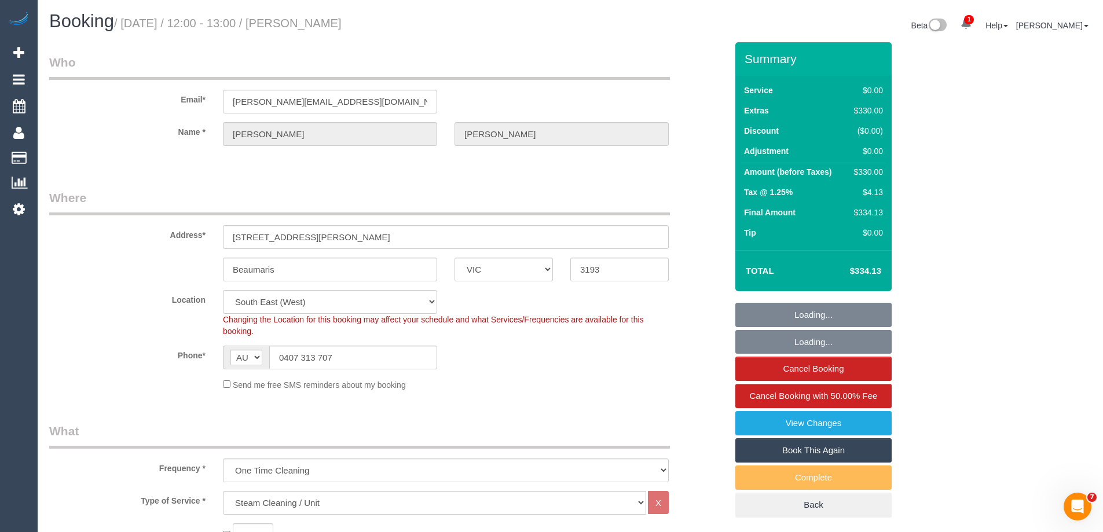
select select "number:11"
select select "object:822"
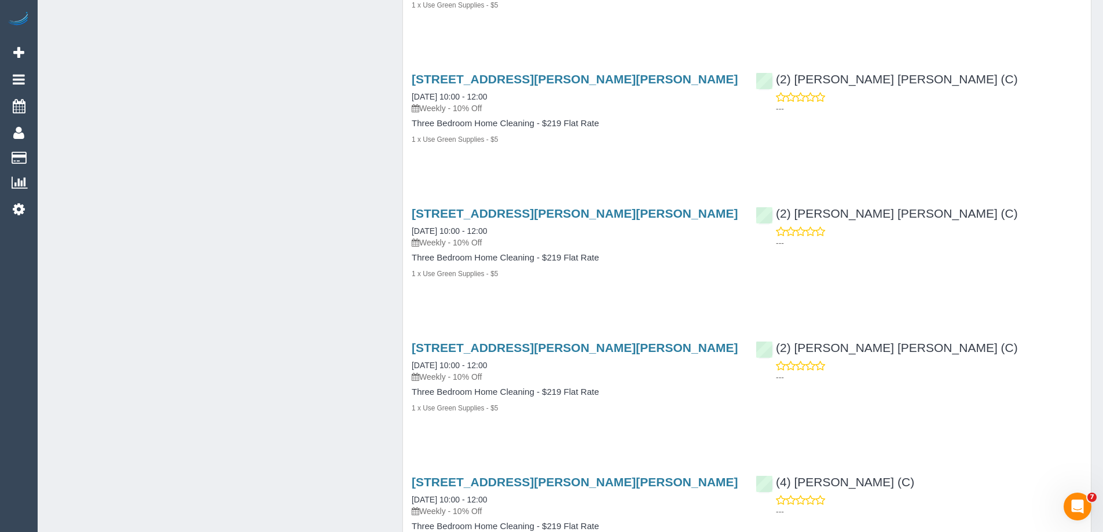
scroll to position [3003, 0]
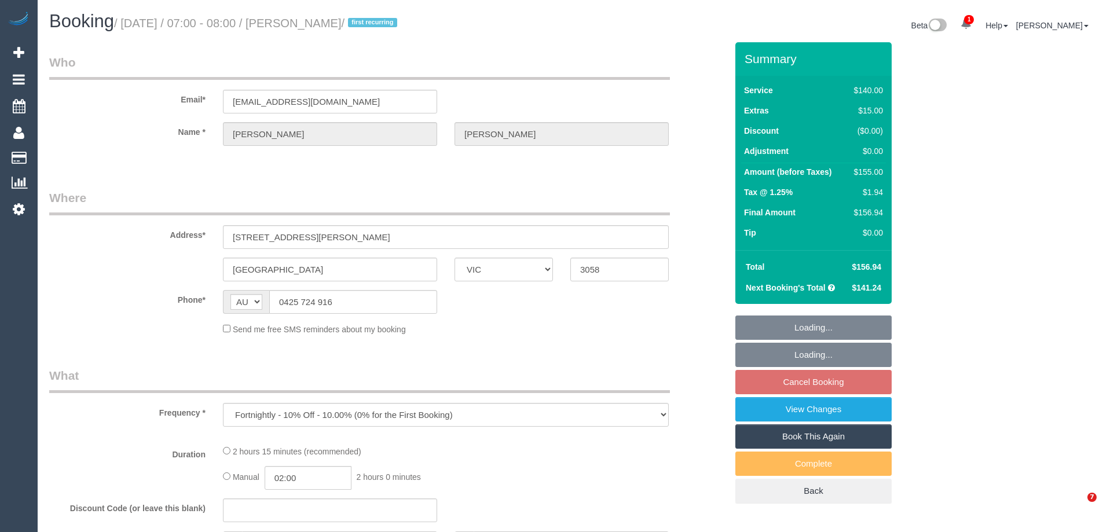
select select "VIC"
select select "string:stripe-pm_1PLxl42GScqysDRVJbZ5uI4h"
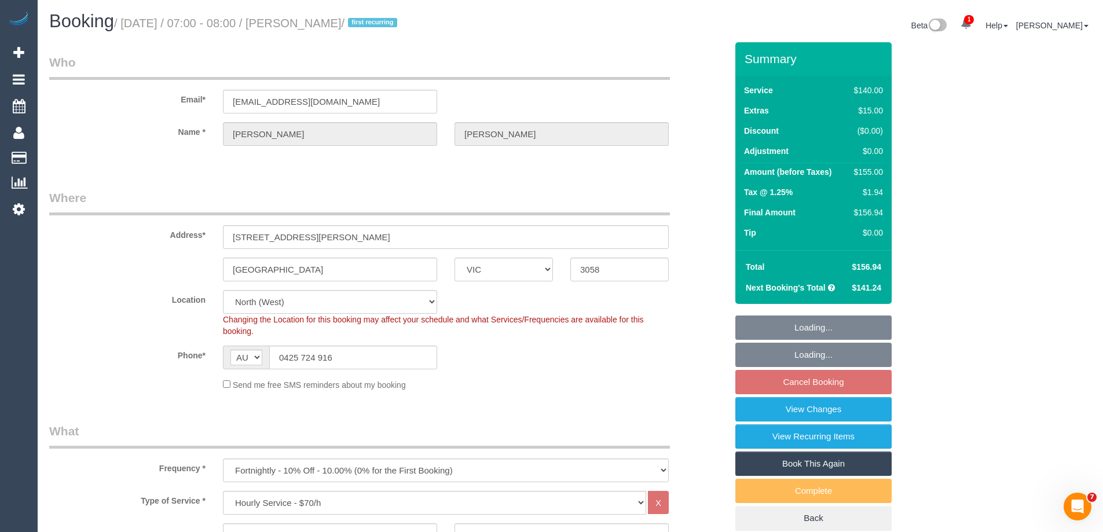
select select "object:1472"
select select "number:28"
select select "number:16"
select select "number:18"
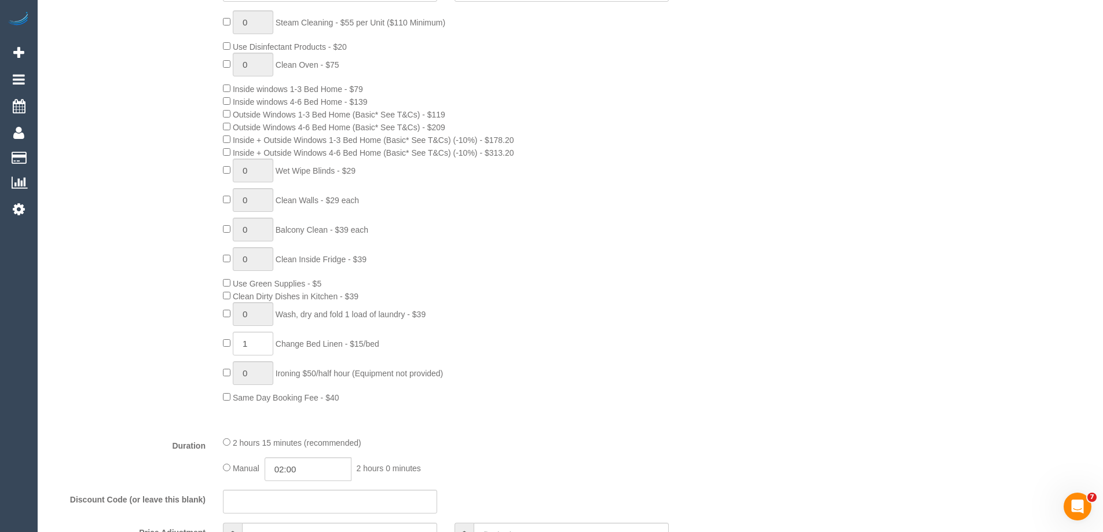
scroll to position [753, 0]
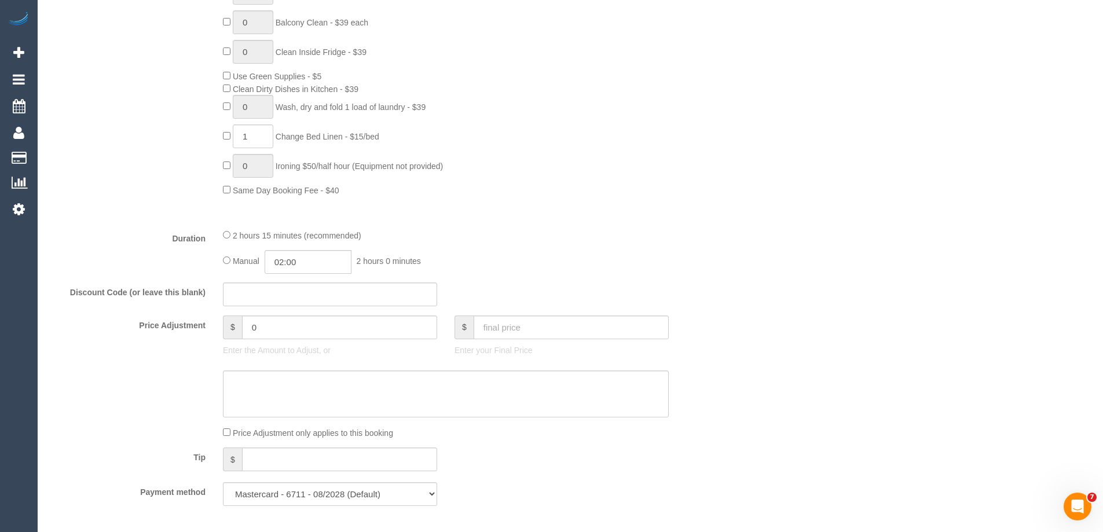
click at [227, 229] on div "2 hours 15 minutes (recommended)" at bounding box center [446, 235] width 446 height 13
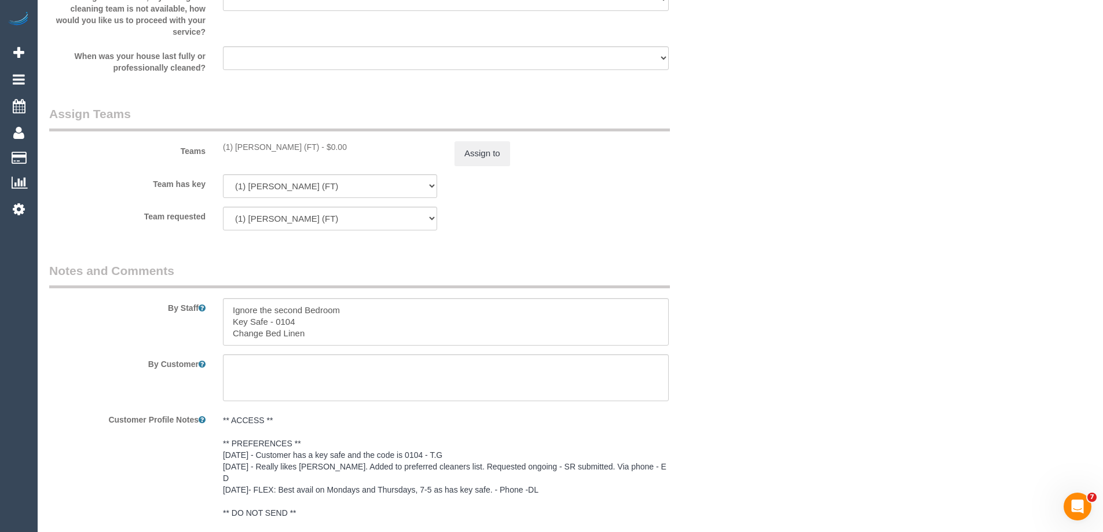
scroll to position [1853, 0]
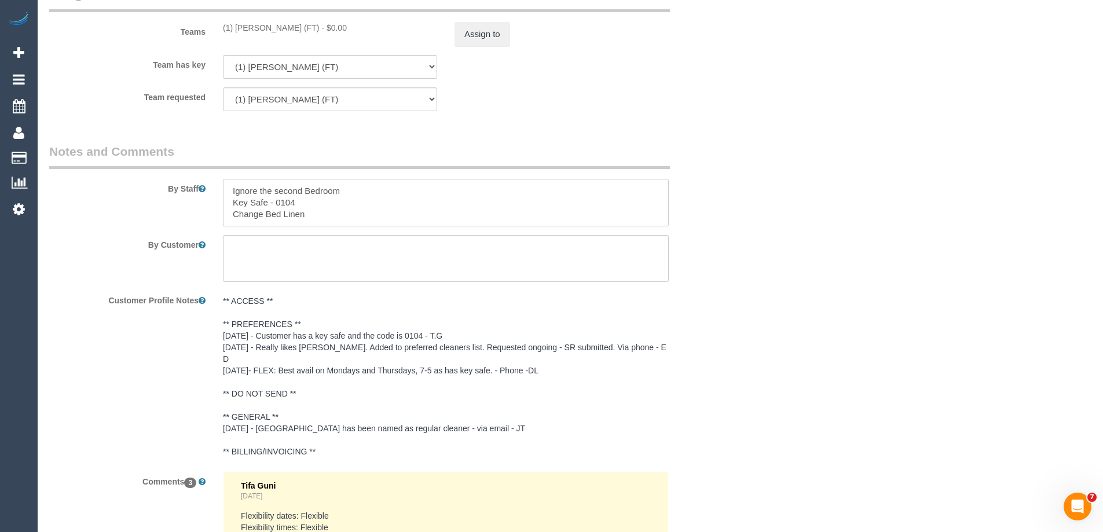
click at [228, 186] on textarea at bounding box center [446, 202] width 446 height 47
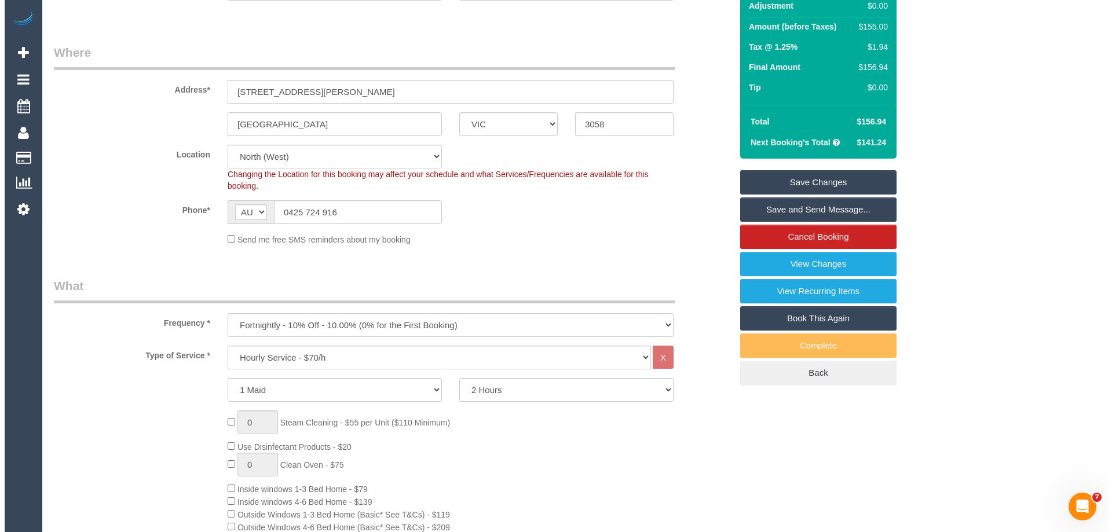
scroll to position [0, 0]
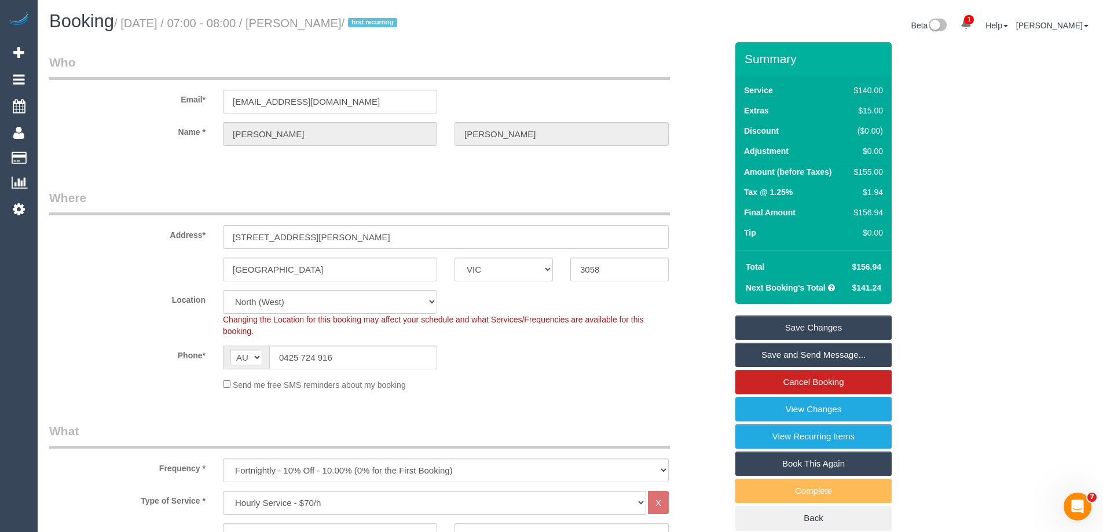
type textarea "2 hrs + extras = aprrox 2.25 hrs. Ignore the second Bedroom Key Safe - 0104 Cha…"
click at [763, 323] on link "Save Changes" at bounding box center [813, 328] width 156 height 24
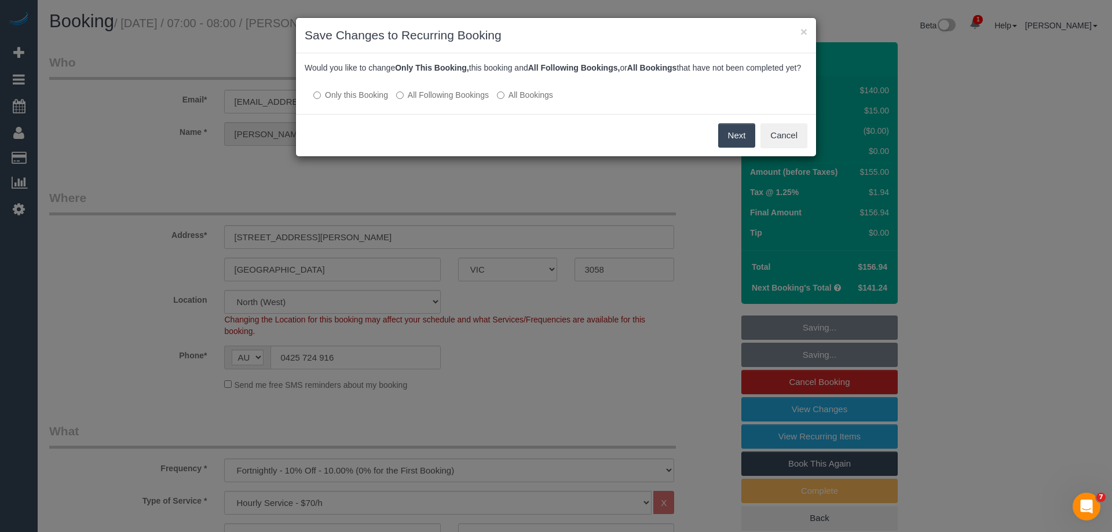
click at [409, 101] on label "All Following Bookings" at bounding box center [442, 95] width 93 height 12
click at [737, 144] on button "Save" at bounding box center [735, 135] width 39 height 24
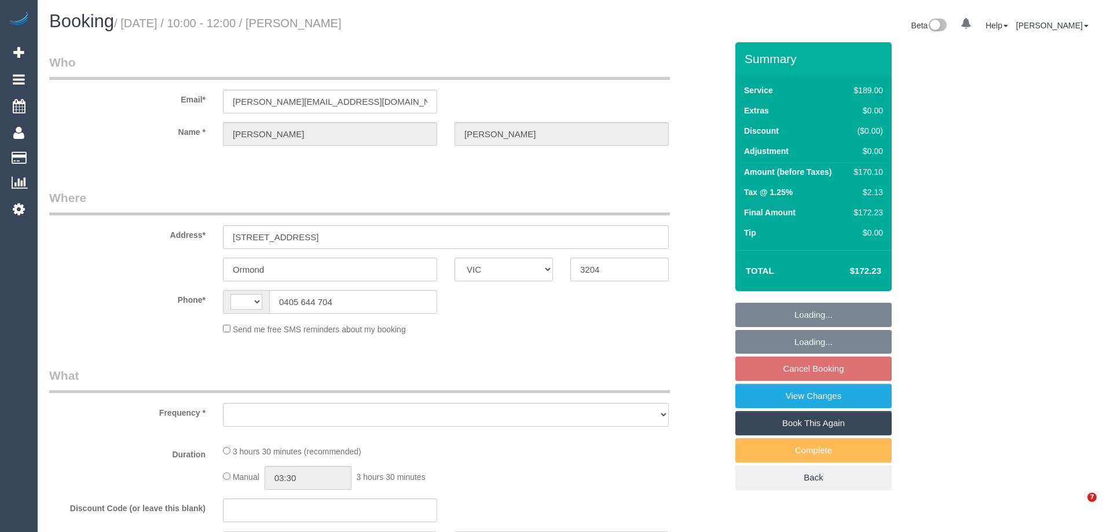
select select "VIC"
select select "string:stripe-pm_1RwwRw2GScqysDRVnbBtK1Tu"
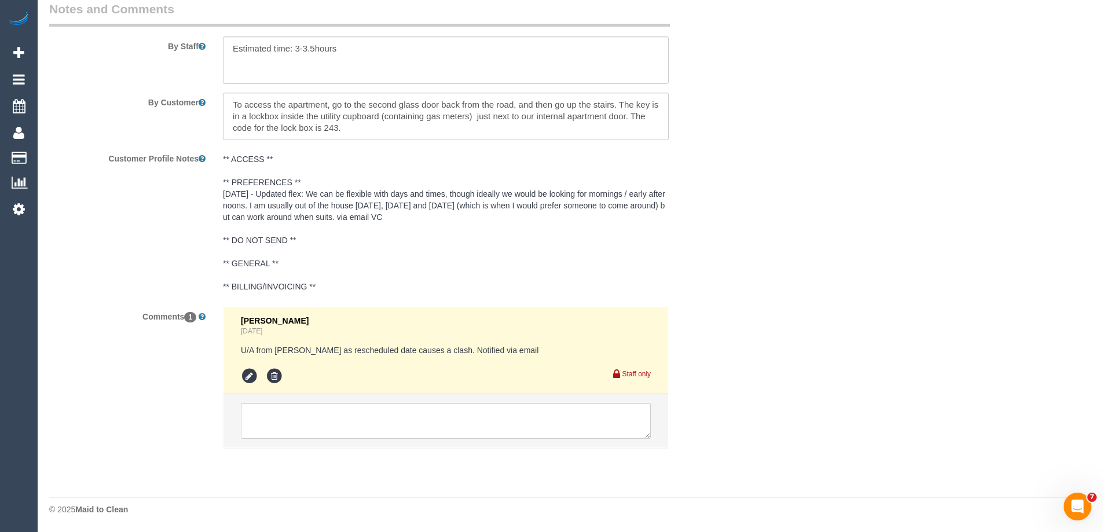
select select "string:AU"
select select "number:29"
select select "number:15"
select select "number:19"
select select "number:24"
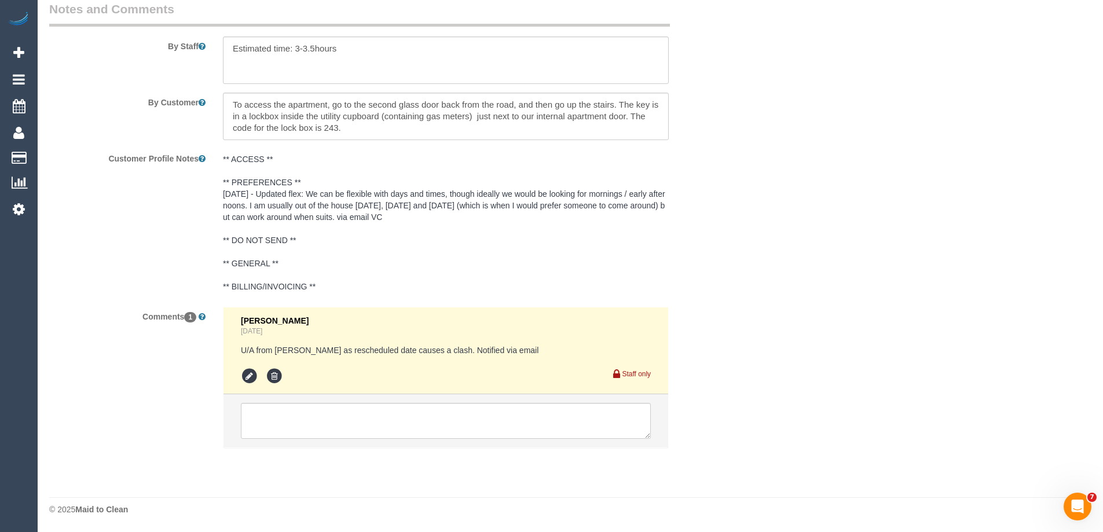
select select "number:34"
select select "number:13"
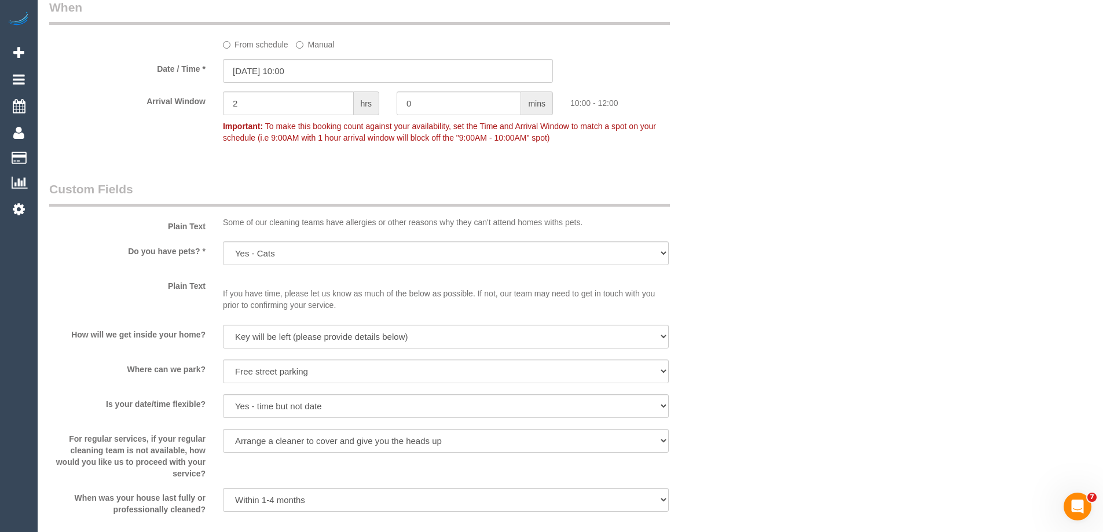
select select "object:1377"
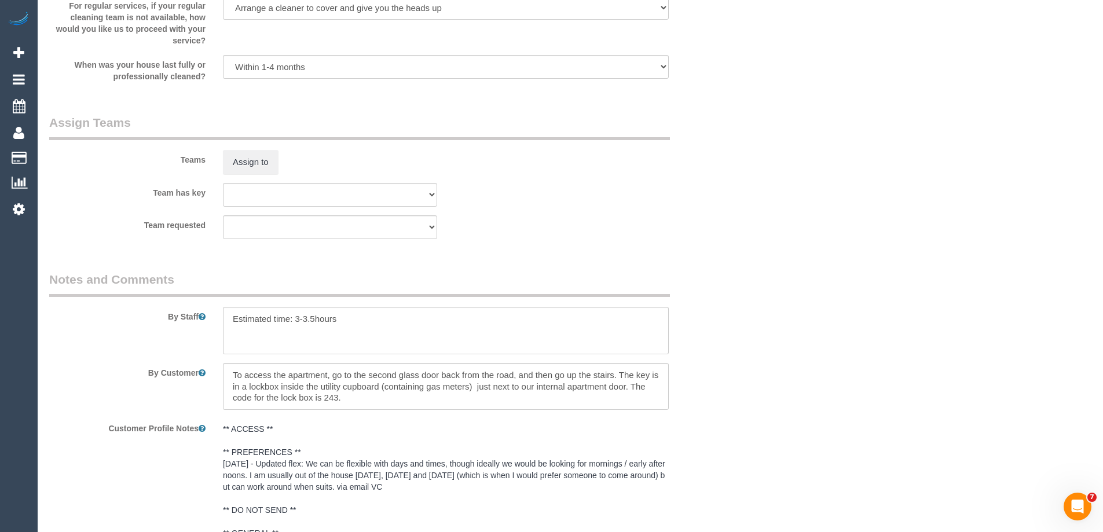
scroll to position [1934, 0]
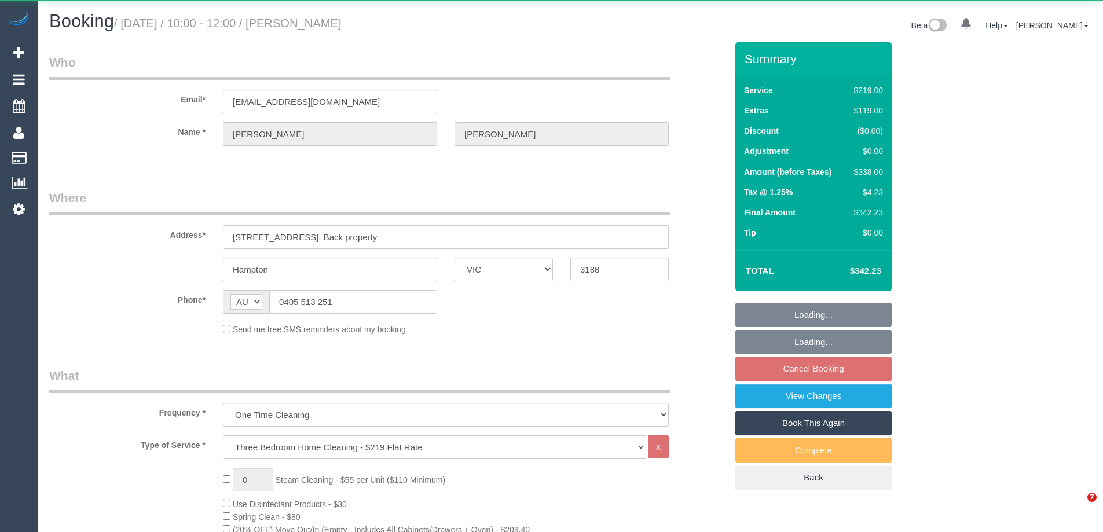
select select "VIC"
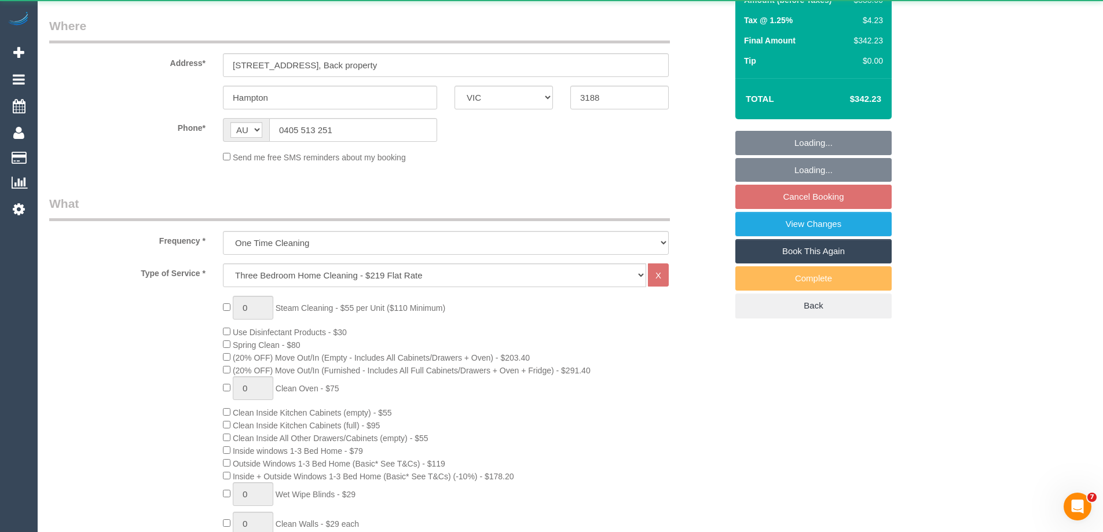
select select "string:stripe-pm_1SA1s52GScqysDRVLqy7YFPv"
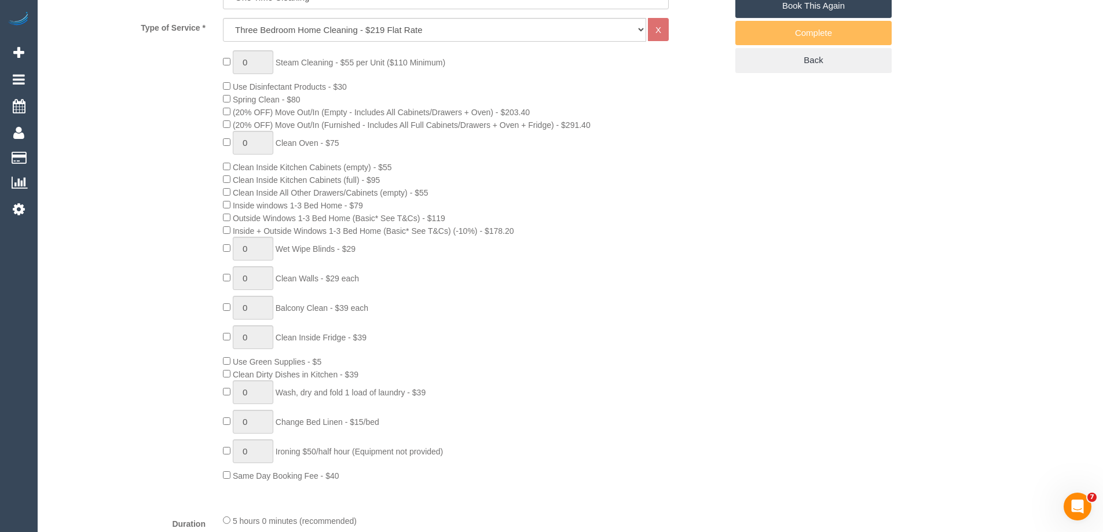
select select "number:28"
select select "number:14"
select select "number:19"
select select "number:36"
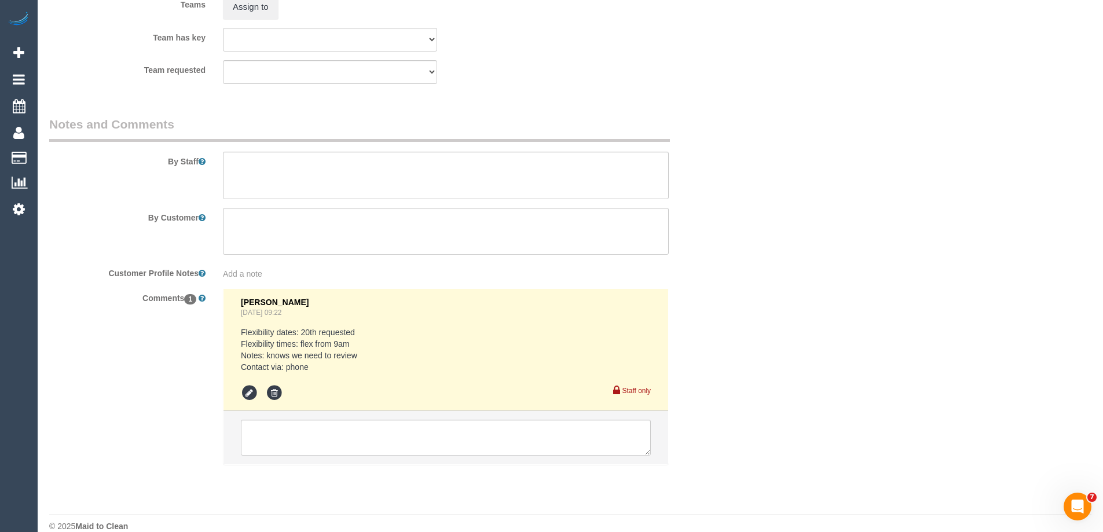
select select "object:1377"
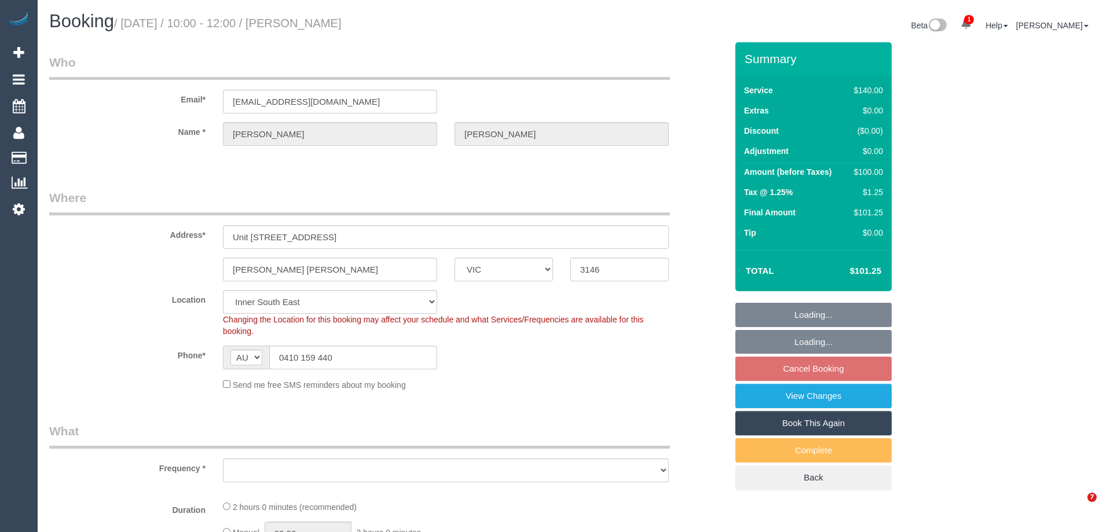
select select "VIC"
select select "string:stripe-pm_1Qp21H2GScqysDRV0fCRwPSE"
select select "number:28"
select select "number:14"
select select "number:19"
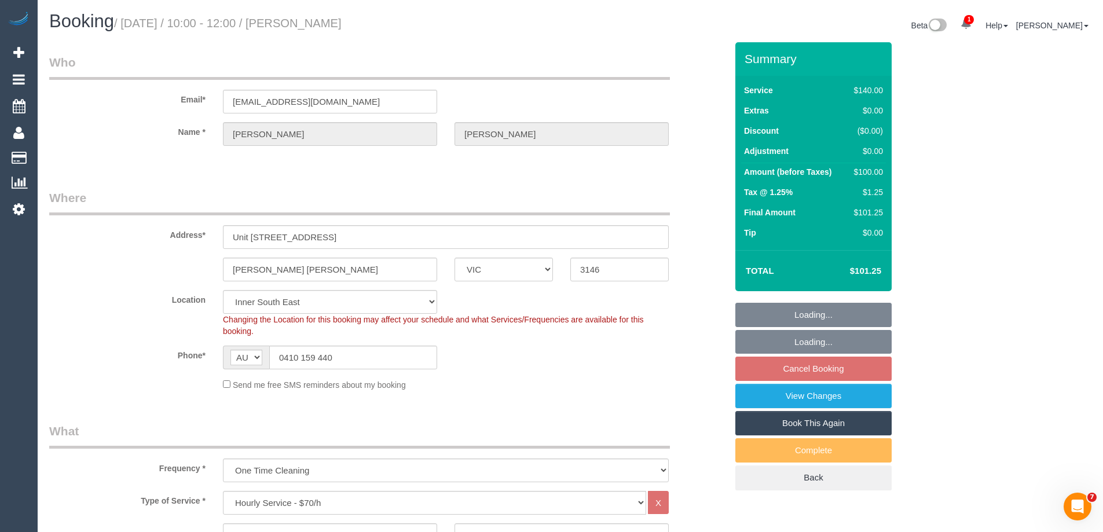
select select "object:1524"
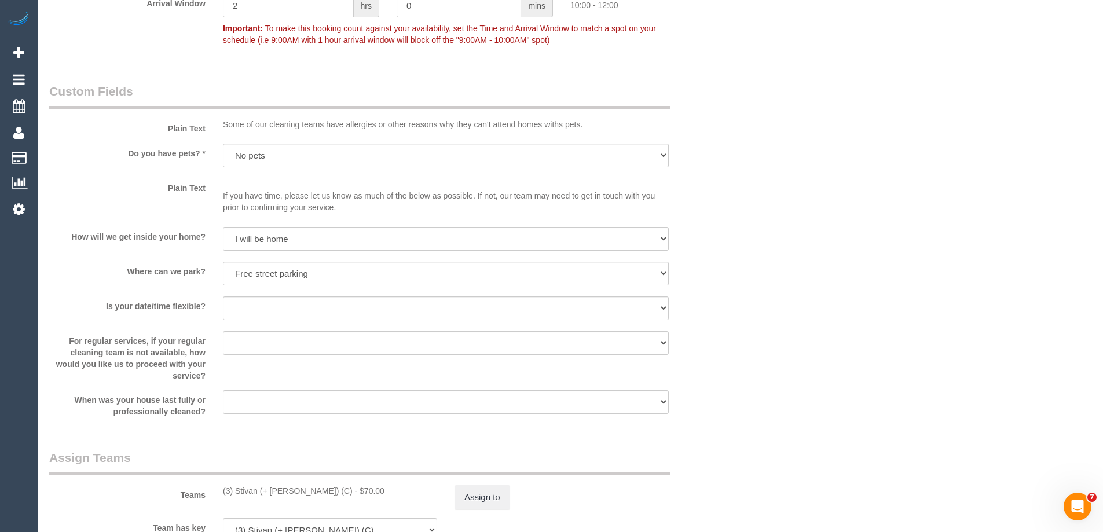
scroll to position [1737, 0]
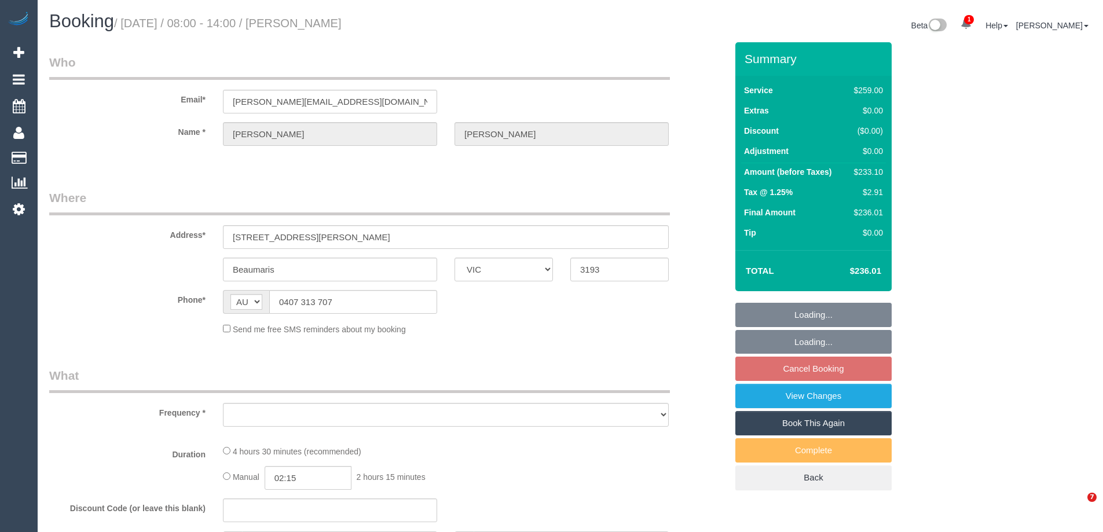
select select "VIC"
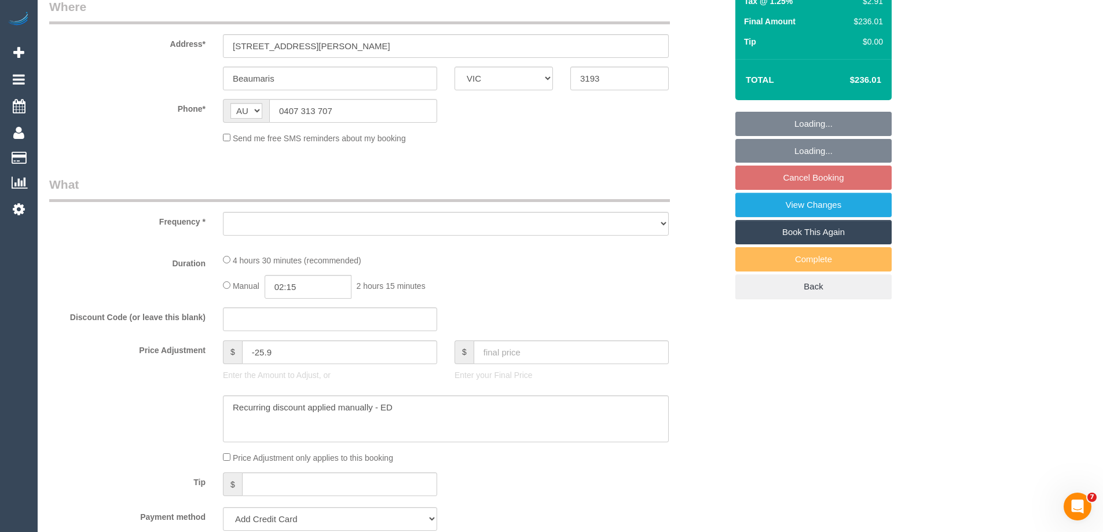
scroll to position [461, 0]
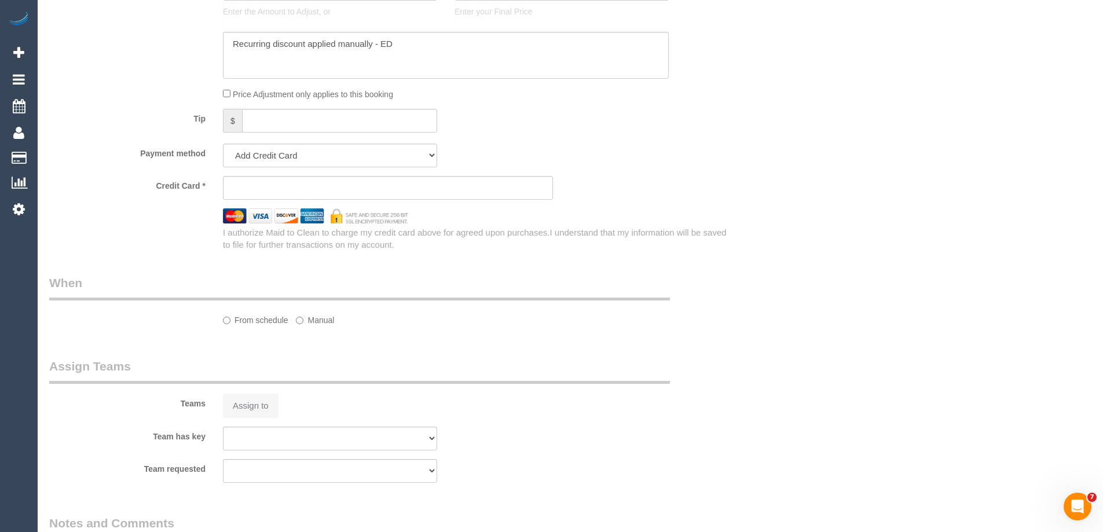
select select "object:656"
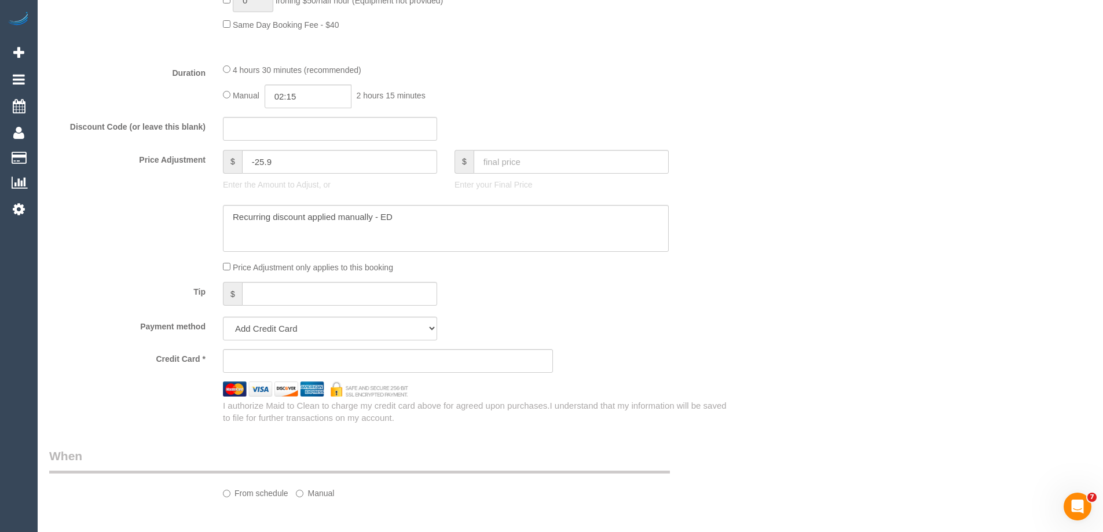
select select "string:stripe-pm_1P3ppP2GScqysDRV5IZYnecD"
select select "number:27"
select select "number:14"
select select "number:19"
select select "number:22"
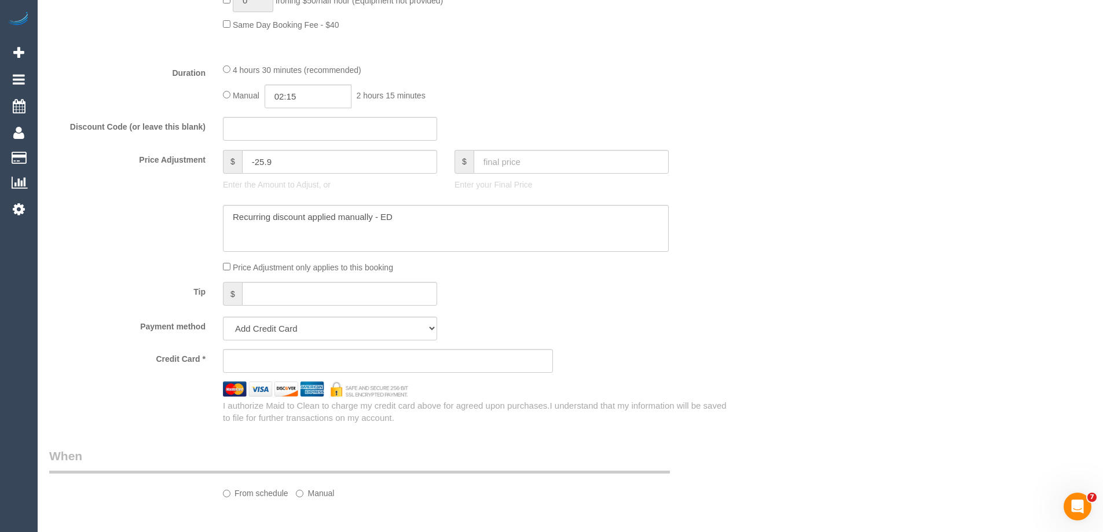
select select "number:35"
select select "number:11"
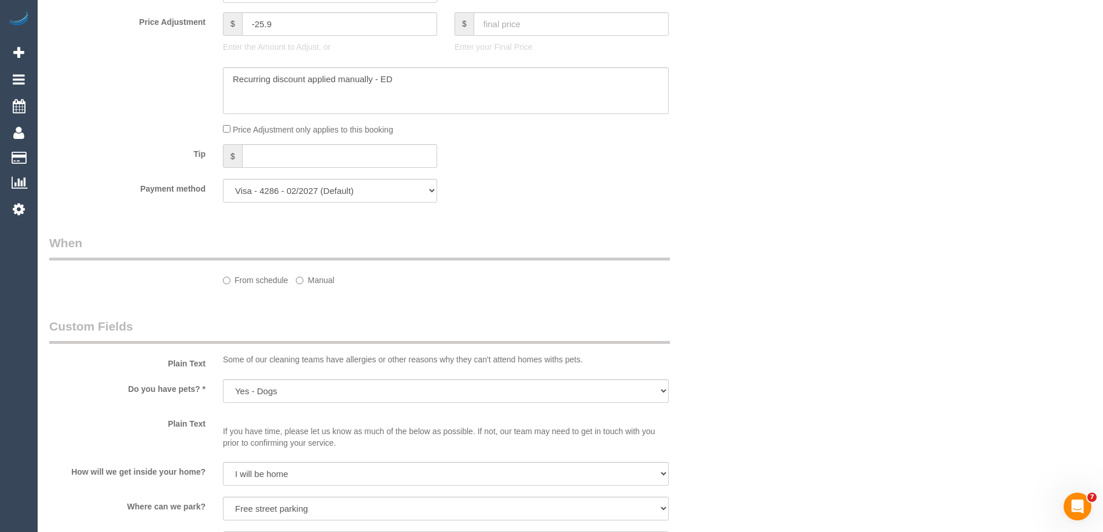
select select "object:821"
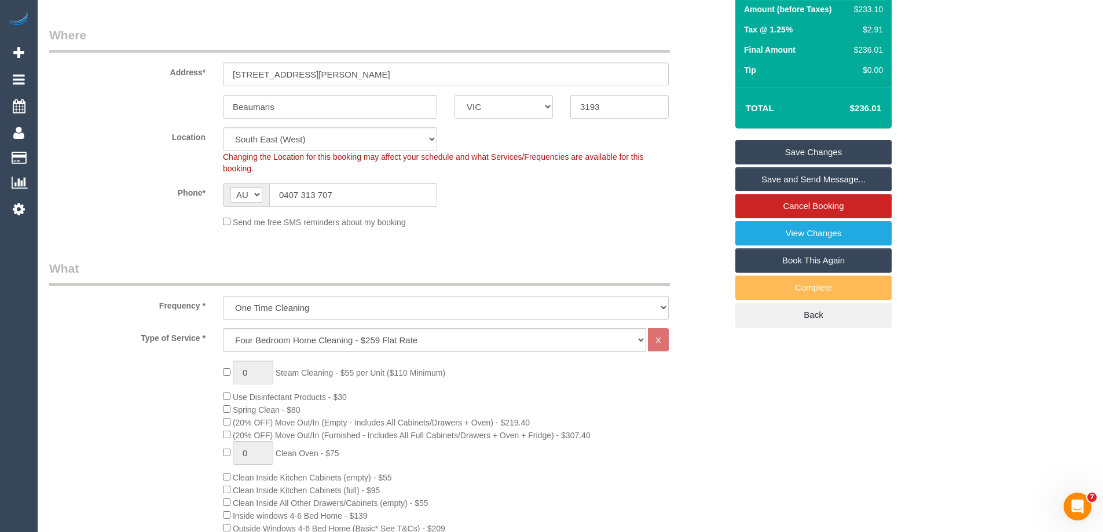
scroll to position [0, 0]
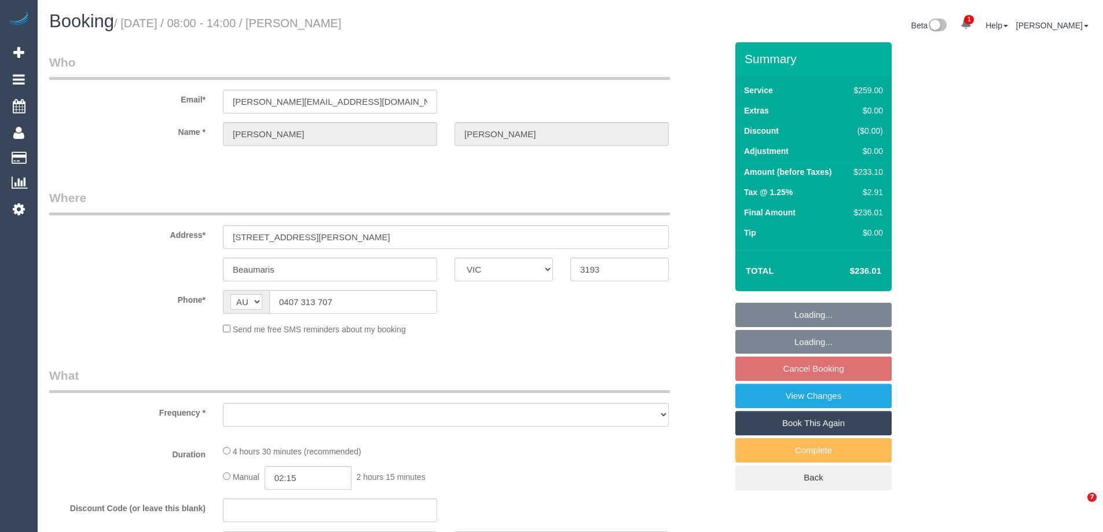
select select "VIC"
select select "object:552"
select select "string:stripe-pm_1P3ppP2GScqysDRV5IZYnecD"
select select "number:27"
select select "number:14"
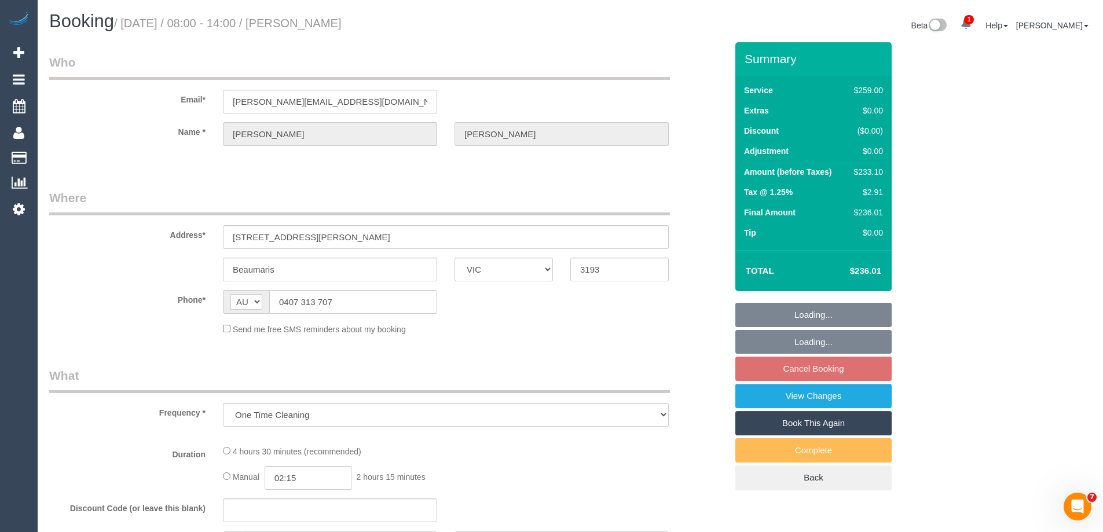
select select "number:19"
select select "number:22"
select select "number:35"
select select "number:11"
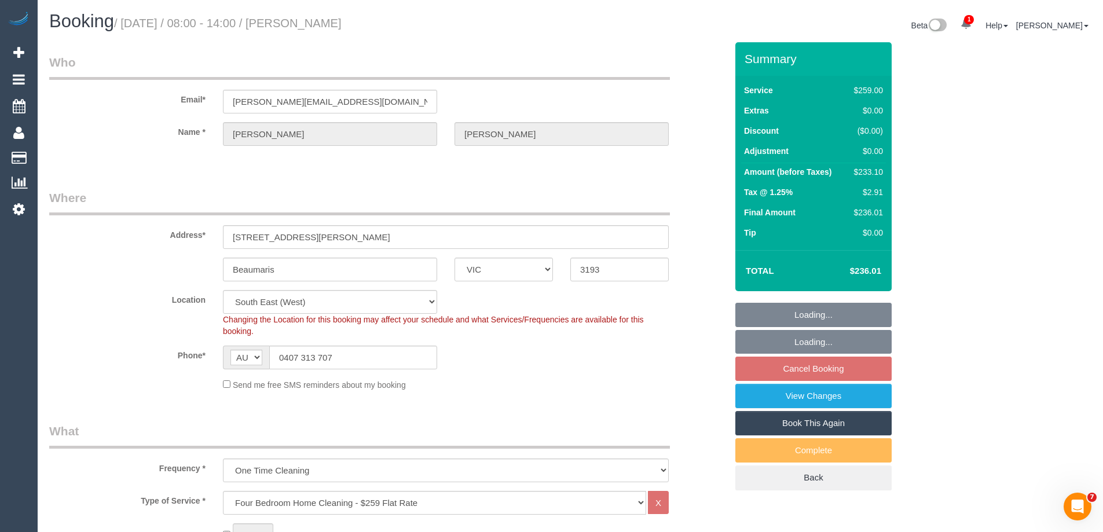
select select "object:821"
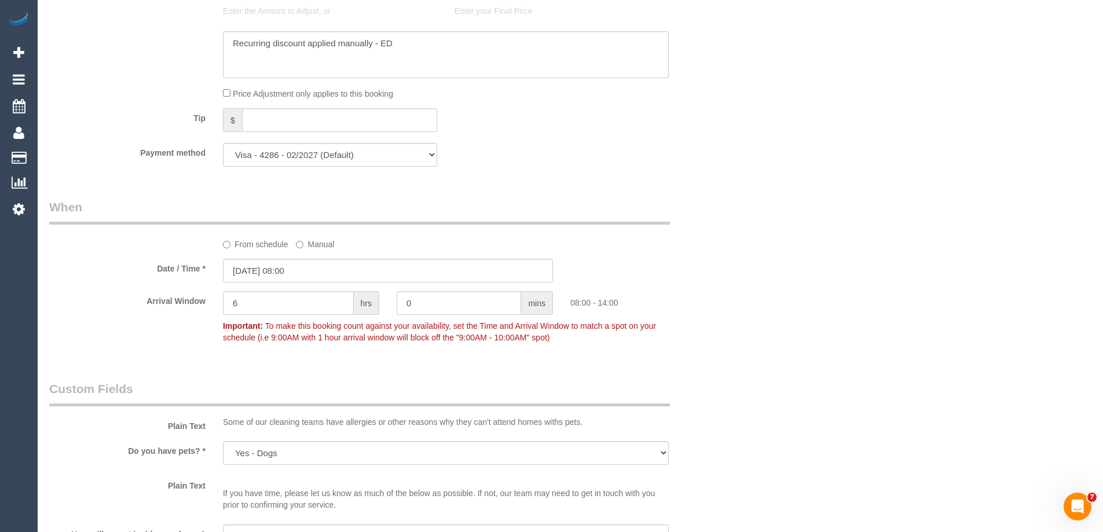
scroll to position [1100, 0]
click at [259, 270] on input "17/10/2025 08:00" at bounding box center [388, 268] width 330 height 24
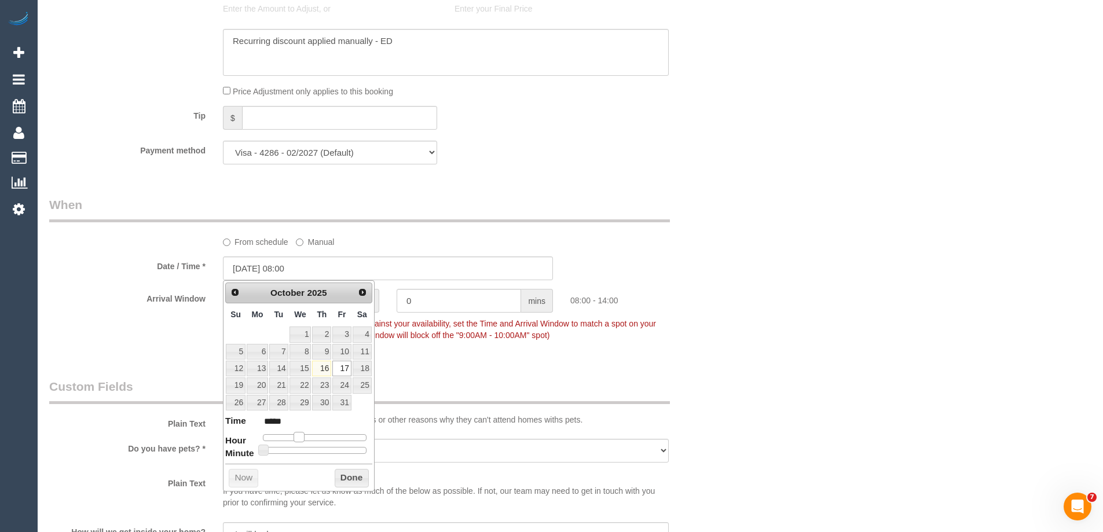
type input "17/10/2025 09:00"
type input "*****"
click at [304, 439] on span at bounding box center [303, 437] width 10 height 10
click at [342, 471] on button "Done" at bounding box center [352, 478] width 34 height 19
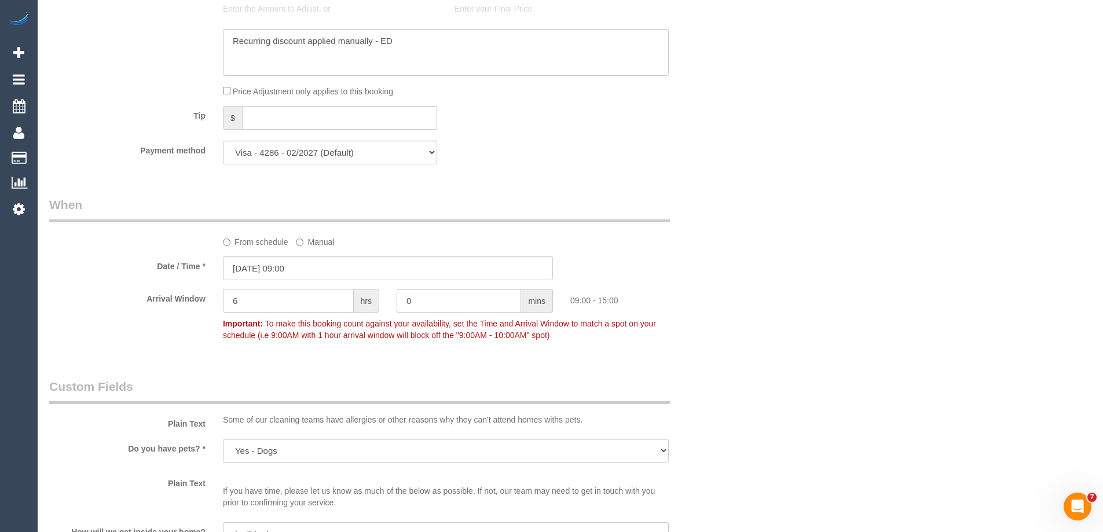
drag, startPoint x: 263, startPoint y: 296, endPoint x: 158, endPoint y: 296, distance: 104.8
click at [158, 296] on div "Arrival Window 6 hrs 0 mins 09:00 - 15:00 Important: To make this booking count…" at bounding box center [388, 317] width 695 height 57
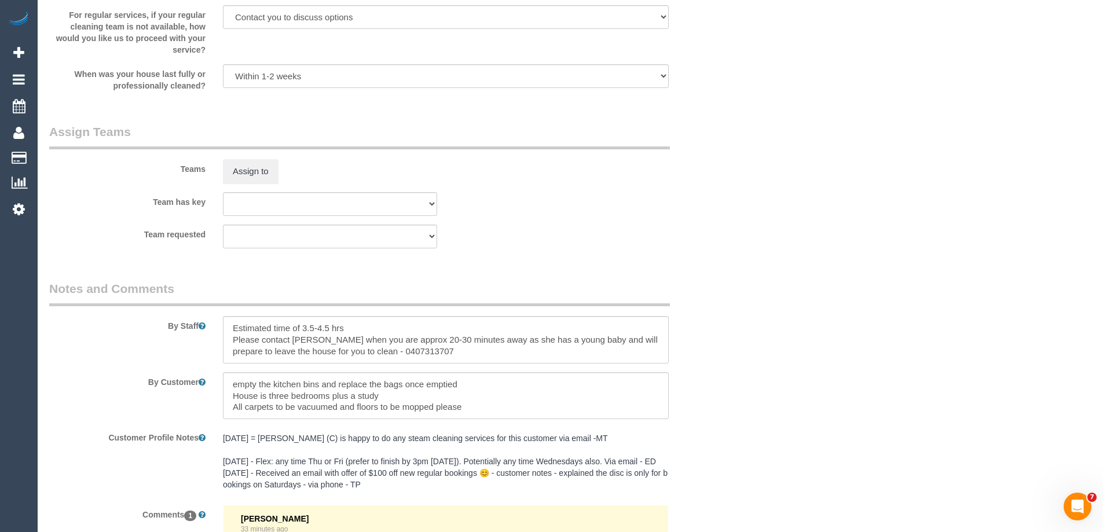
scroll to position [1910, 0]
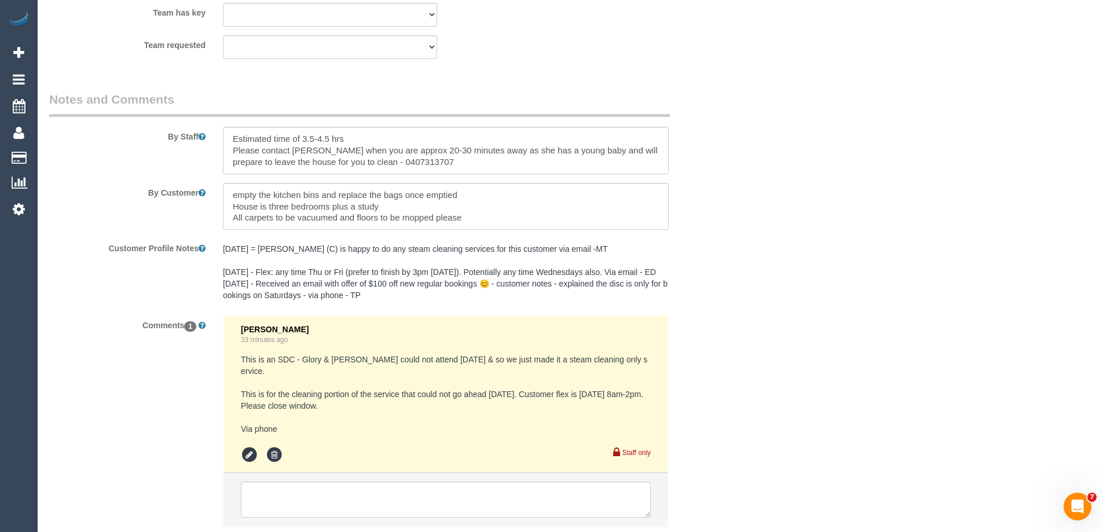
type input "2"
click at [230, 131] on textarea at bounding box center [446, 150] width 446 height 47
click at [248, 130] on textarea at bounding box center [446, 150] width 446 height 47
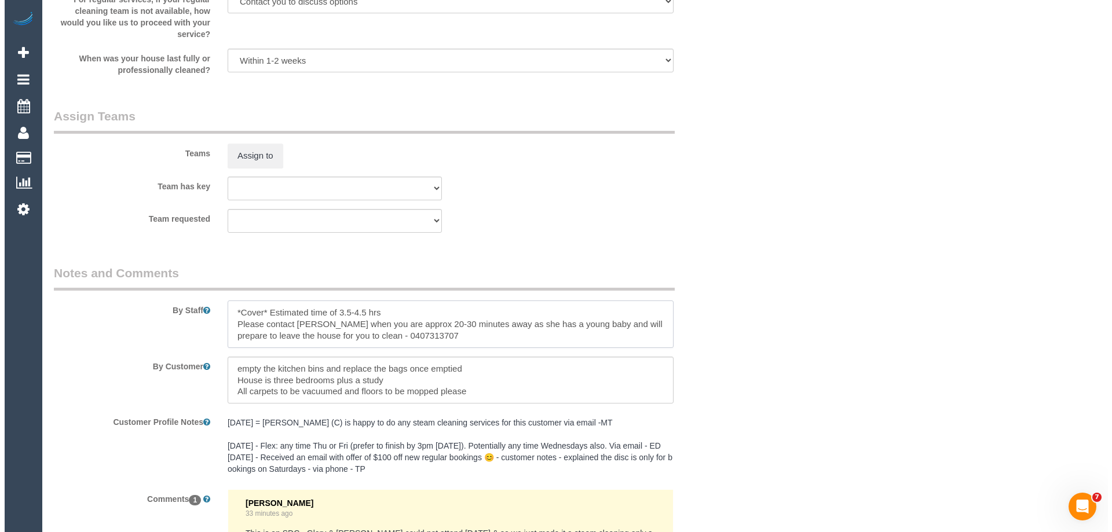
scroll to position [1679, 0]
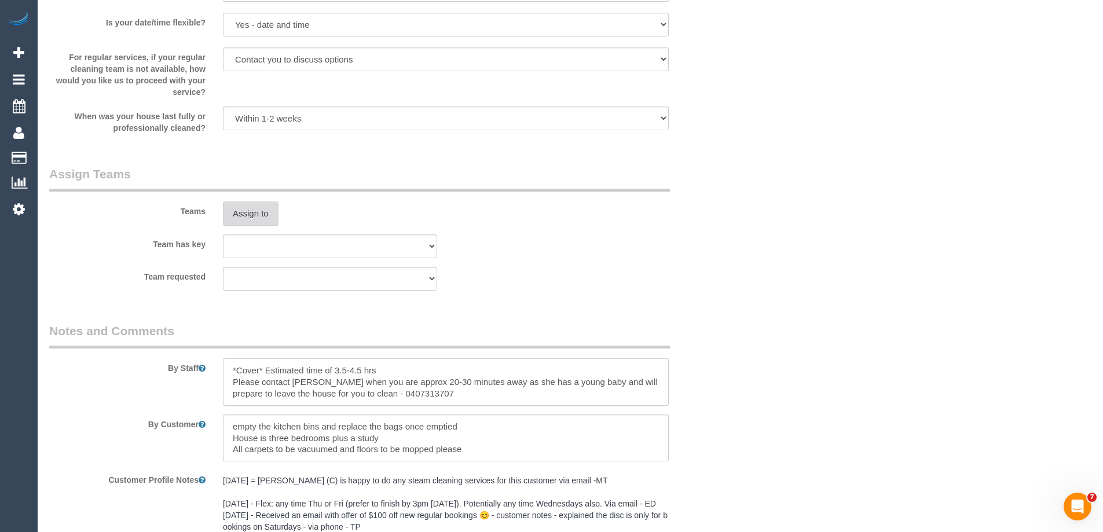
type textarea "*Cover* Estimated time of 3.5-4.5 hrs Please contact Jenna when you are approx …"
click at [249, 221] on button "Assign to" at bounding box center [251, 213] width 56 height 24
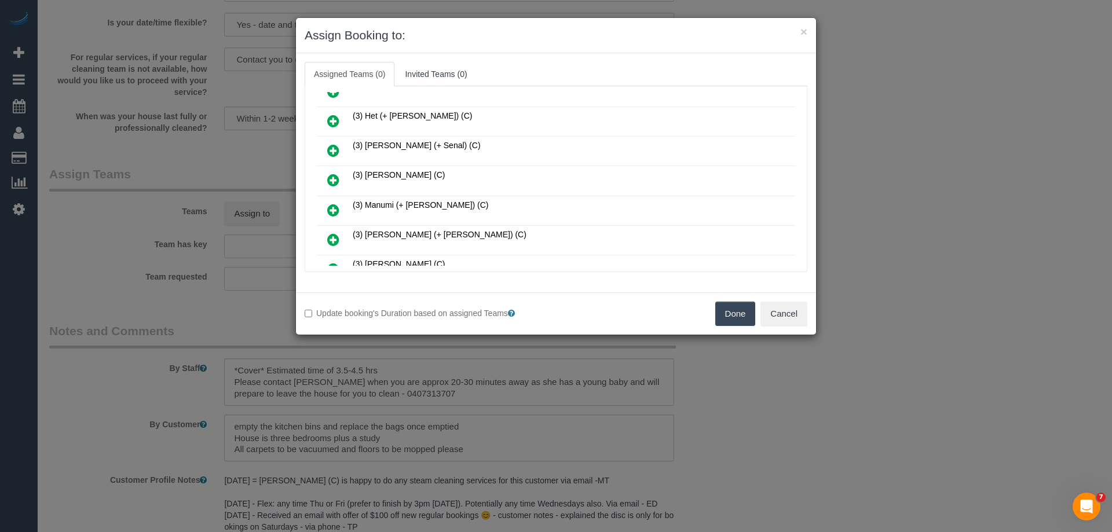
scroll to position [521, 0]
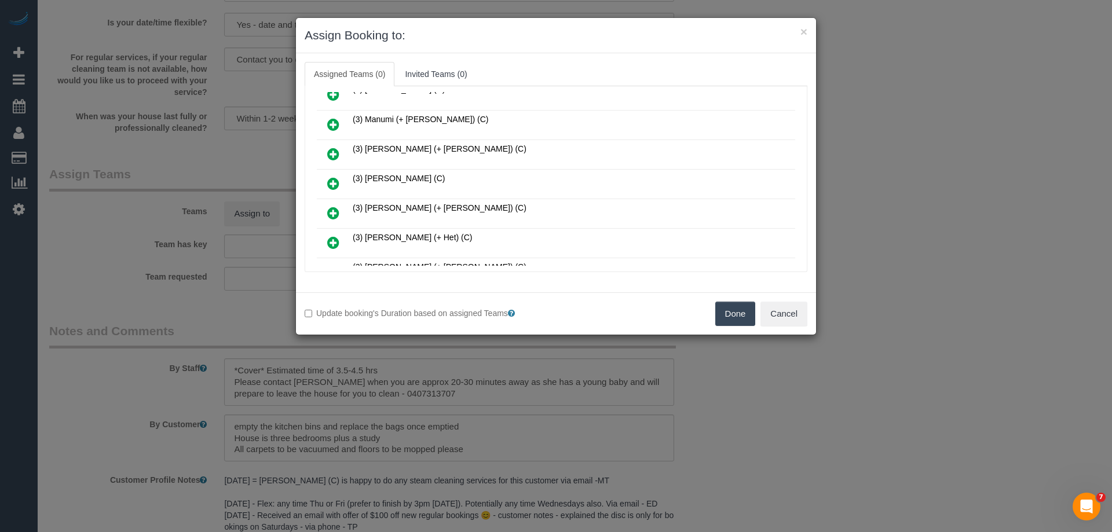
click at [334, 208] on icon at bounding box center [333, 213] width 12 height 14
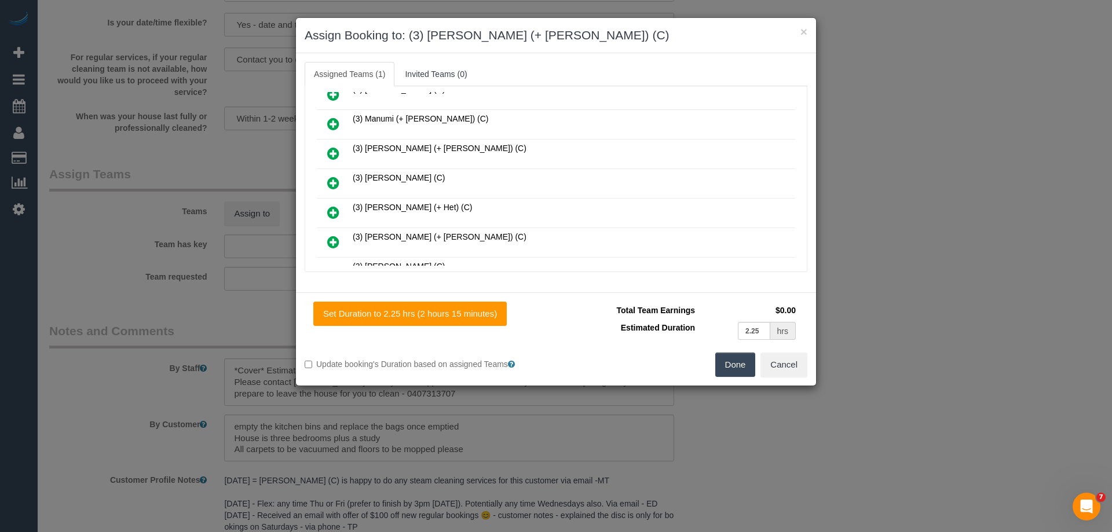
click at [327, 243] on link at bounding box center [333, 242] width 27 height 23
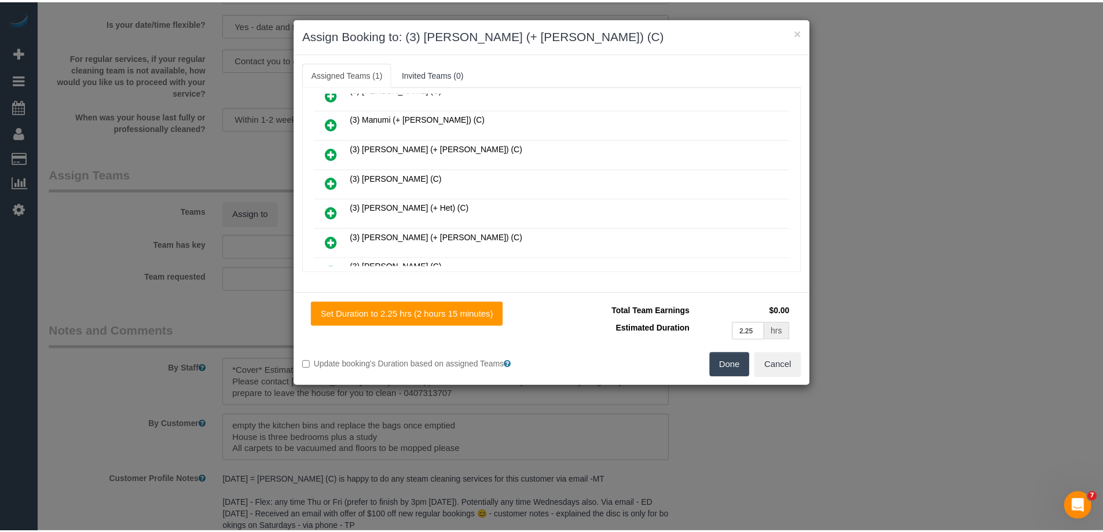
scroll to position [637, 0]
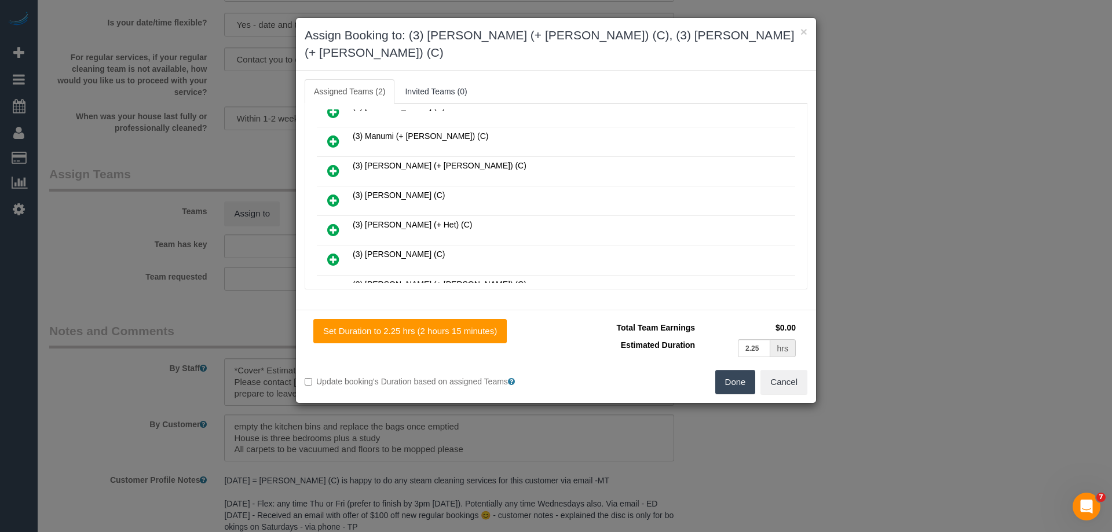
click at [729, 370] on button "Done" at bounding box center [735, 382] width 41 height 24
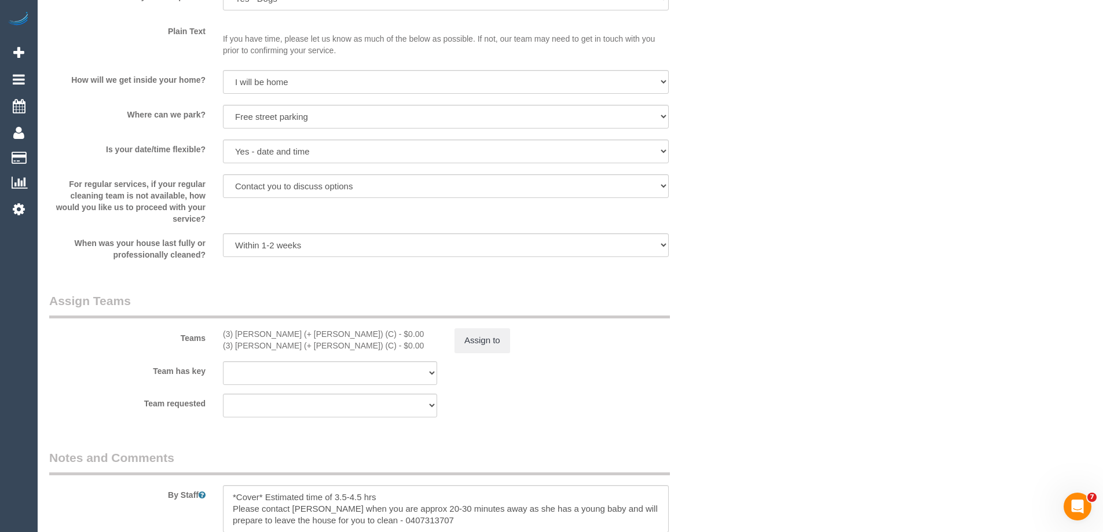
scroll to position [1679, 0]
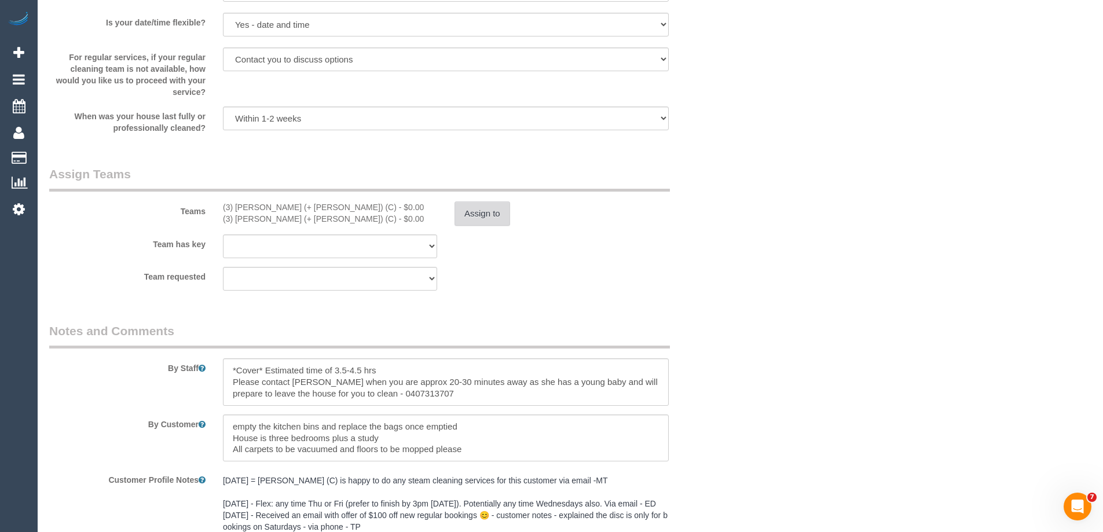
click at [474, 220] on button "Assign to" at bounding box center [482, 213] width 56 height 24
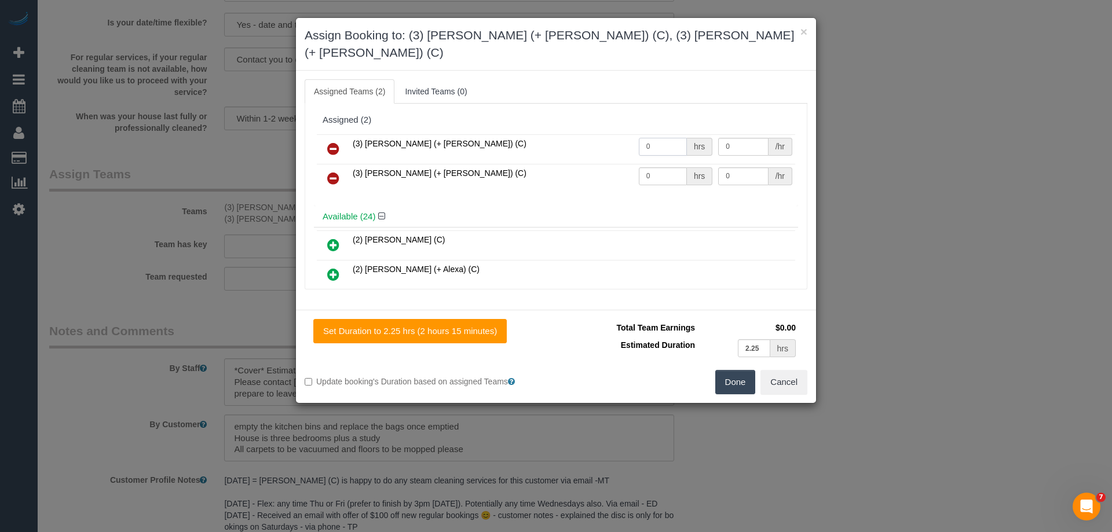
drag, startPoint x: 659, startPoint y: 130, endPoint x: 575, endPoint y: 122, distance: 84.3
click at [575, 134] on tr "(3) Rayhan (+ Shahida) (C) 0 hrs 0 /hr" at bounding box center [556, 149] width 478 height 30
type input "1"
drag, startPoint x: 654, startPoint y: 162, endPoint x: 562, endPoint y: 148, distance: 93.2
click at [551, 164] on tr "(3) Shahida (+ Rayhan) (C) 0 hrs 0 /hr" at bounding box center [556, 179] width 478 height 30
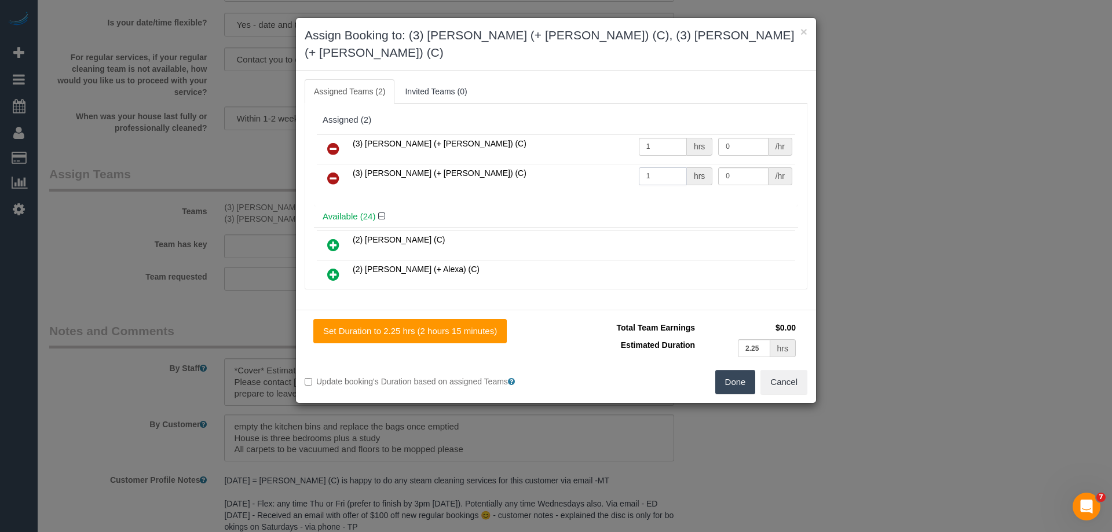
type input "1"
click at [685, 134] on tr "(3) Rayhan (+ Shahida) (C) 1 hrs 0 /hr" at bounding box center [556, 149] width 478 height 30
type input "75"
drag, startPoint x: 715, startPoint y: 156, endPoint x: 682, endPoint y: 151, distance: 33.4
click at [700, 164] on tr "(3) Shahida (+ Rayhan) (C) 1 hrs 0 /hr" at bounding box center [556, 179] width 478 height 30
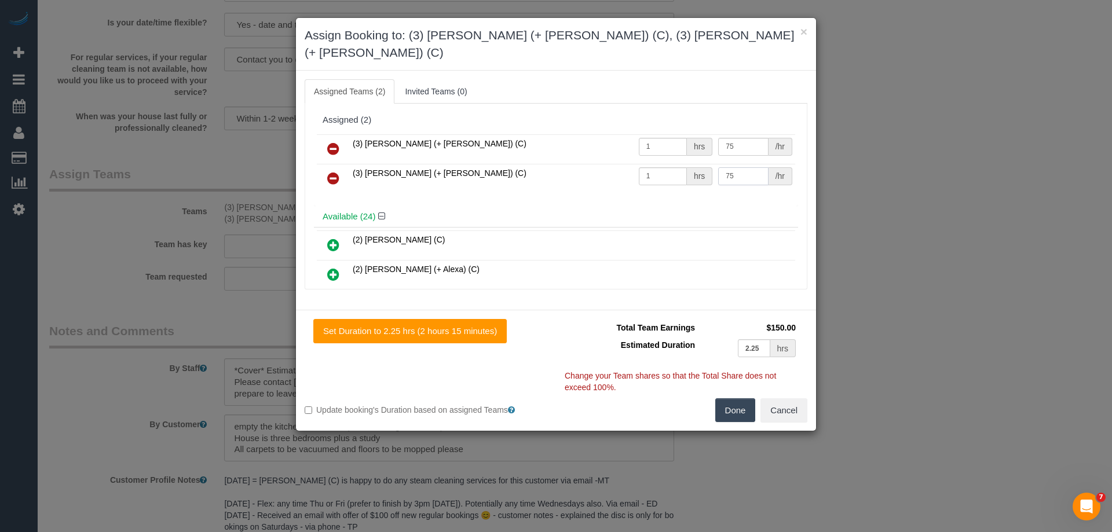
type input "75"
click at [742, 398] on button "Done" at bounding box center [735, 410] width 41 height 24
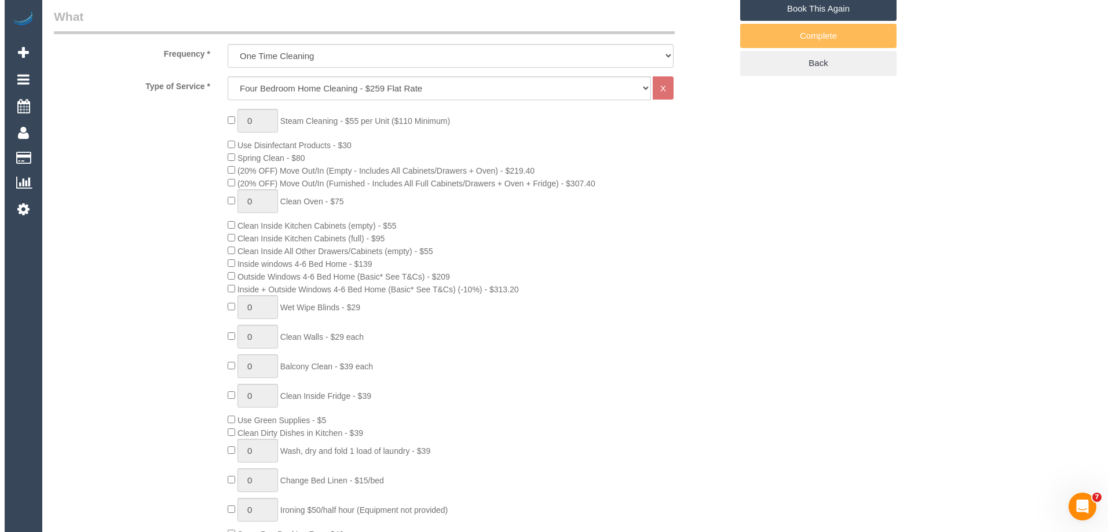
scroll to position [0, 0]
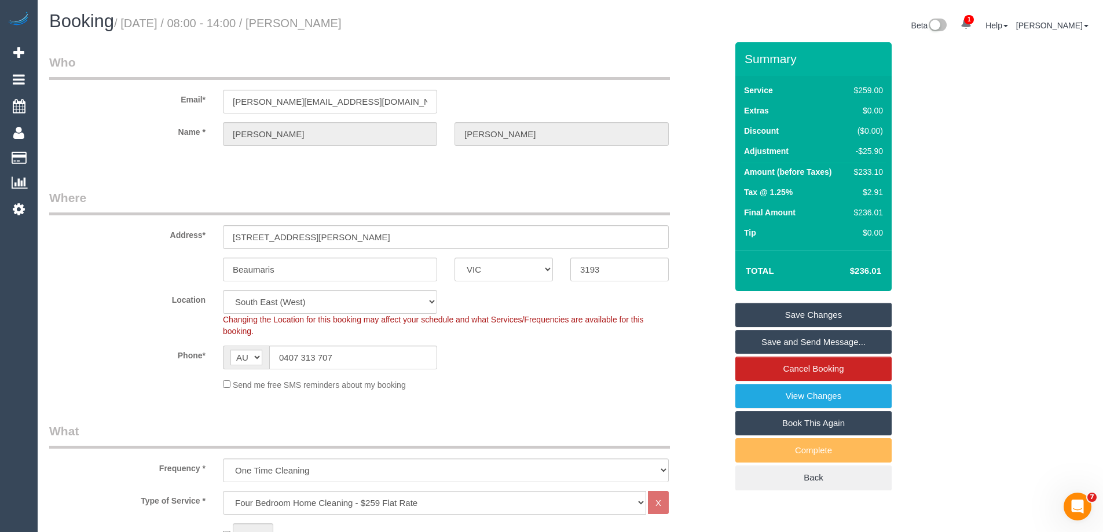
drag, startPoint x: 416, startPoint y: 13, endPoint x: 303, endPoint y: 14, distance: 113.5
click at [303, 14] on h1 "Booking / October 17, 2025 / 08:00 - 14:00 / Jenna Szymanski" at bounding box center [305, 22] width 512 height 20
copy small "Jenna Szymanski"
click at [760, 343] on link "Save and Send Message..." at bounding box center [813, 342] width 156 height 24
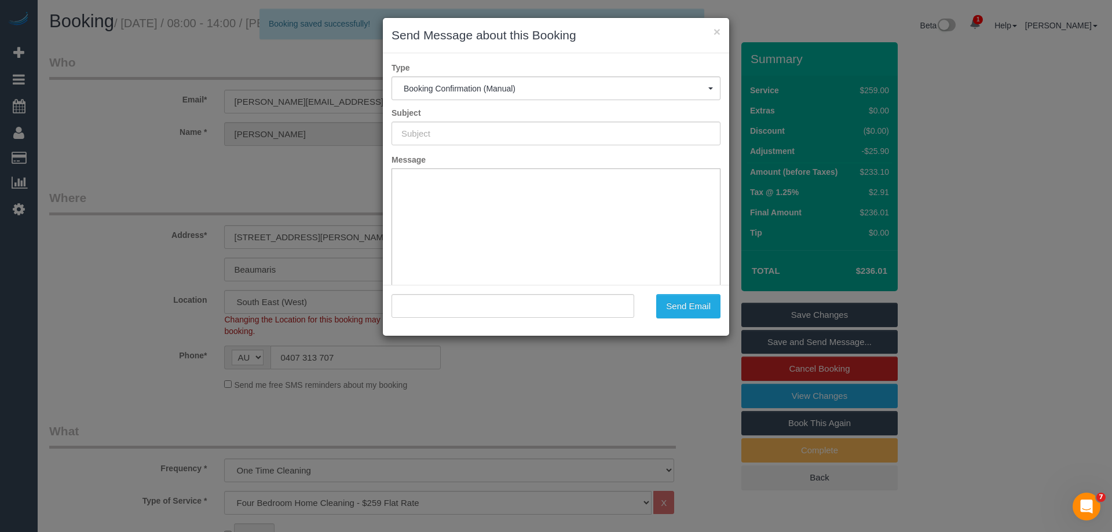
type input "Booking Confirmed"
type input ""Jenna Szymanski" <jenna.szy@gmail.com>"
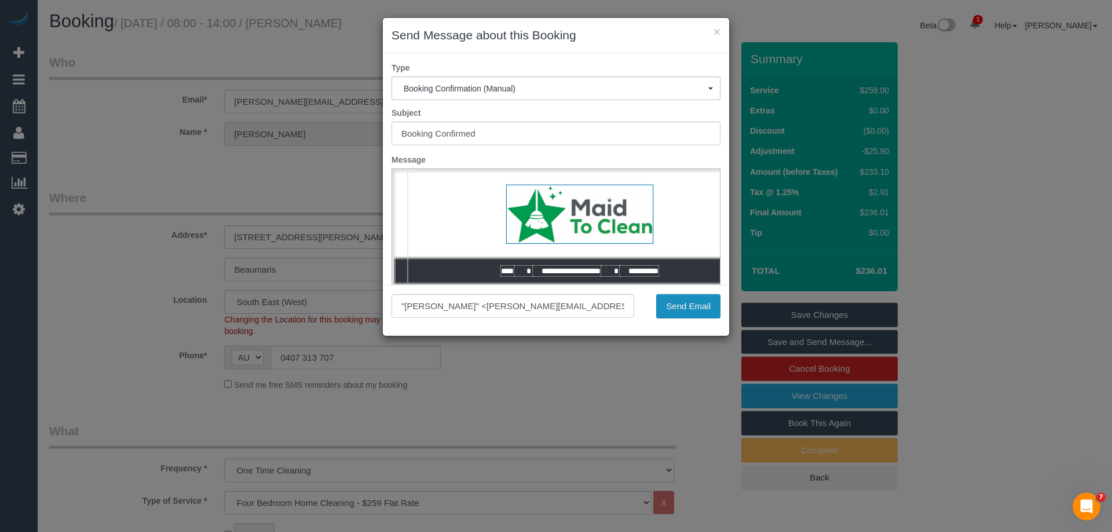
click at [693, 307] on button "Send Email" at bounding box center [688, 306] width 64 height 24
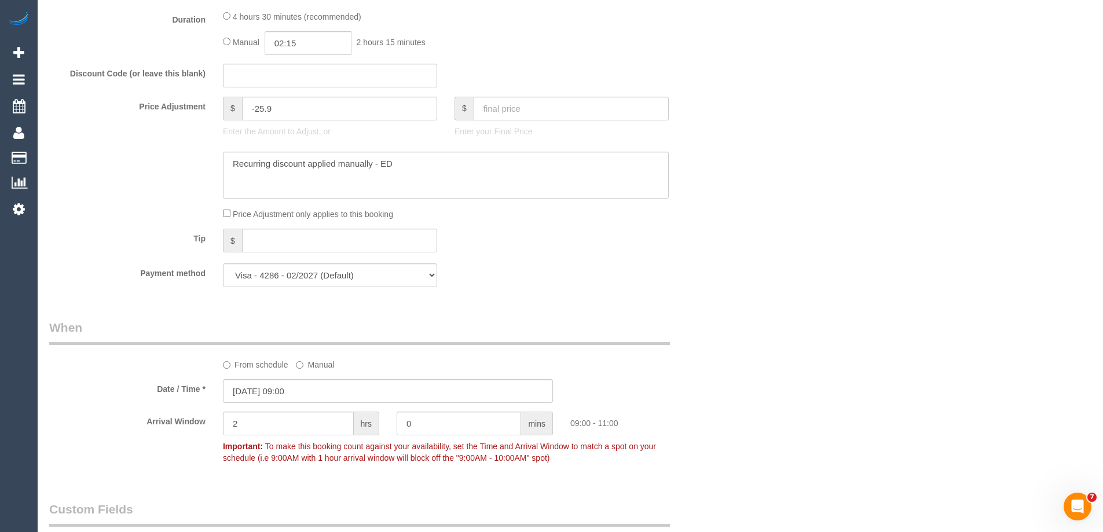
scroll to position [1216, 0]
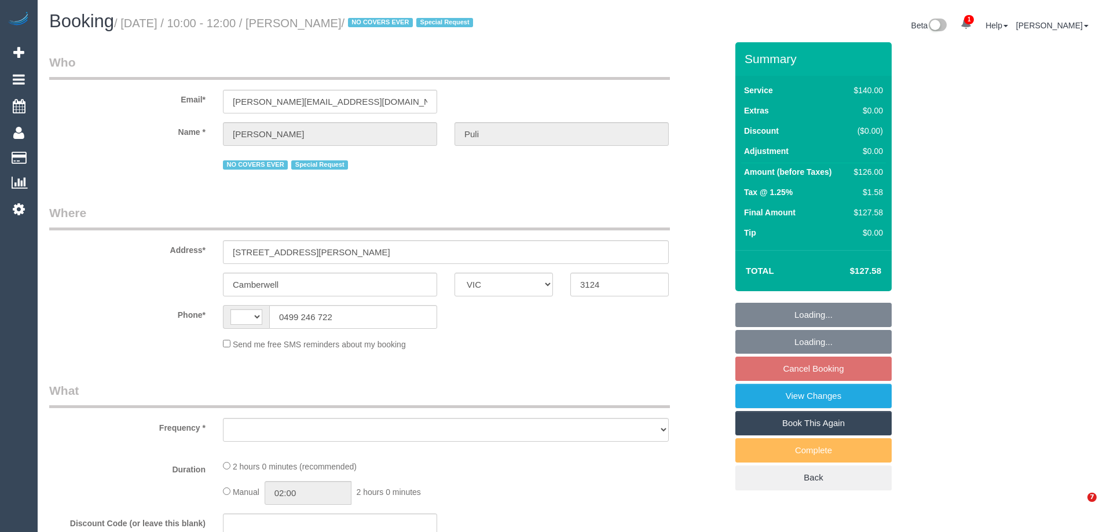
select select "VIC"
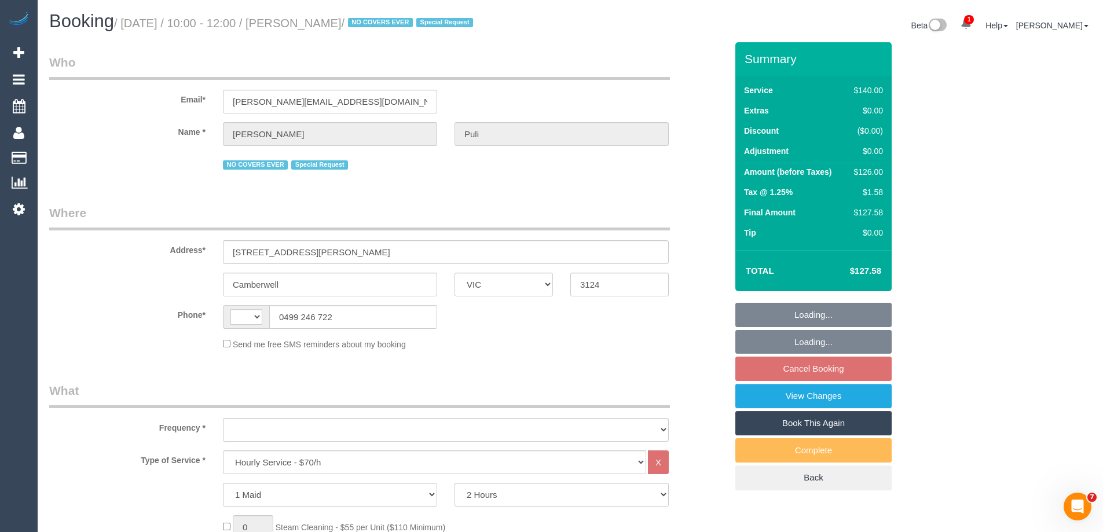
select select "string:AU"
select select "string:stripe-pm_1Oz9OZ2GScqysDRVIPqxEaCB"
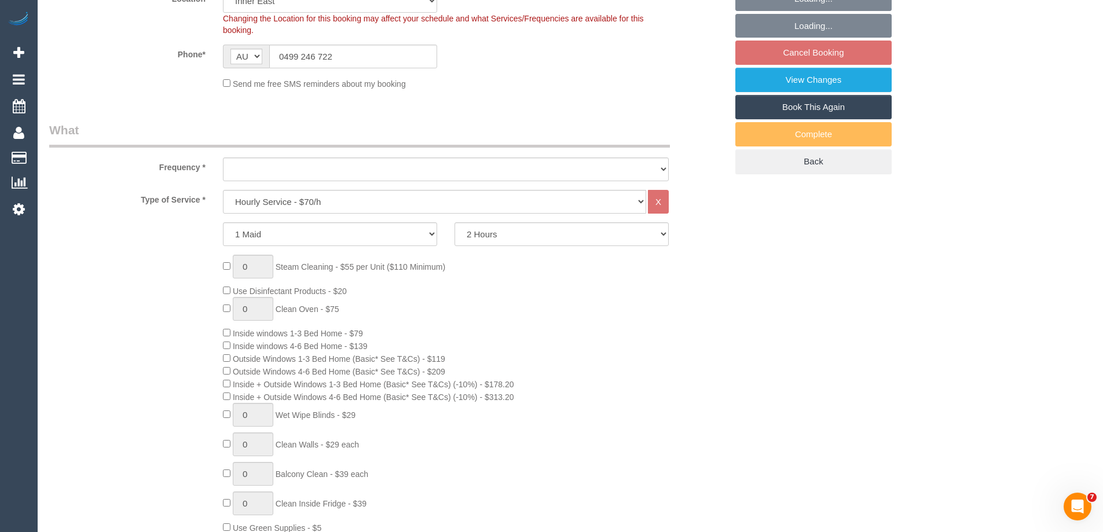
scroll to position [405, 0]
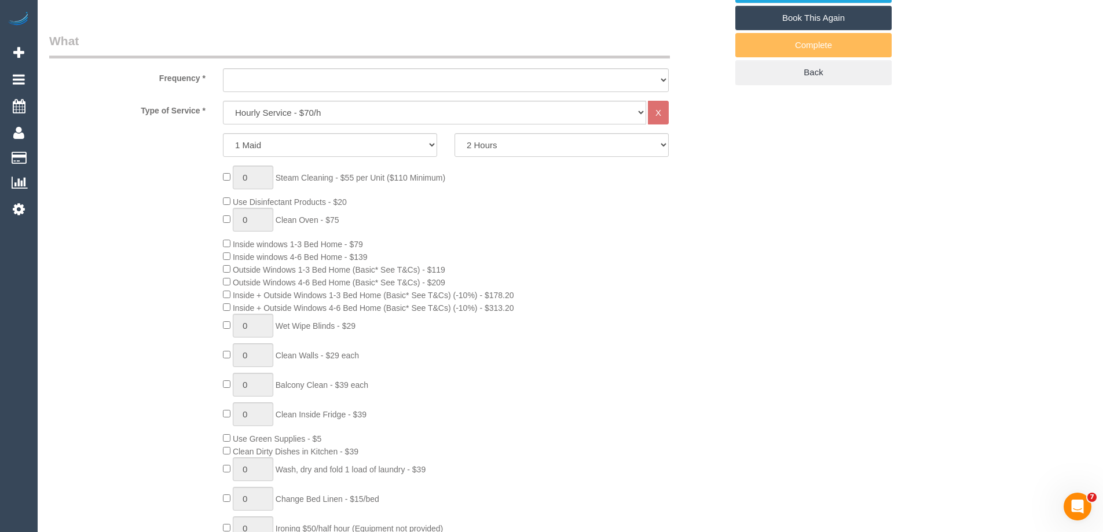
select select "number:27"
select select "number:14"
select select "number:18"
select select "number:22"
select select "number:35"
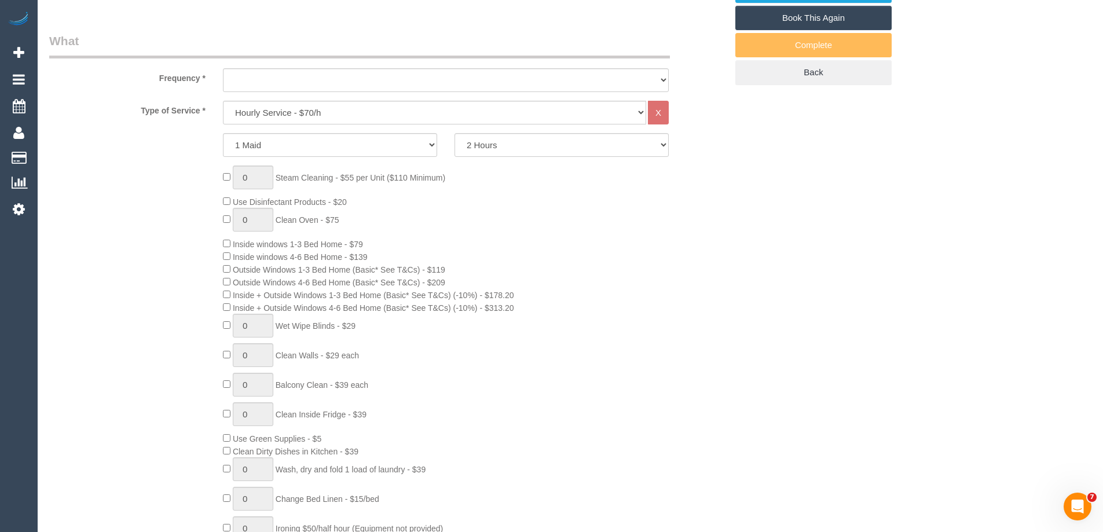
select select "number:13"
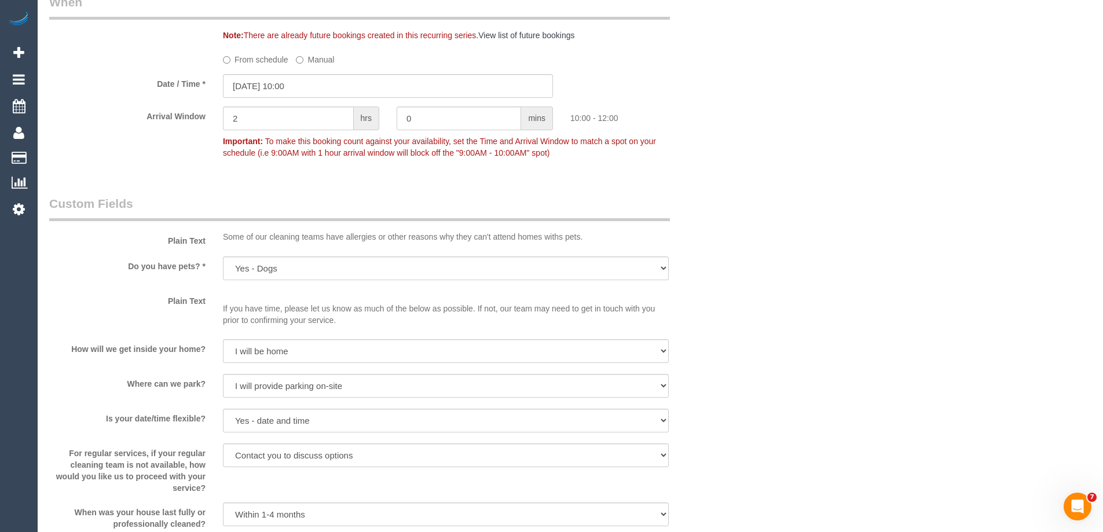
select select "object:1552"
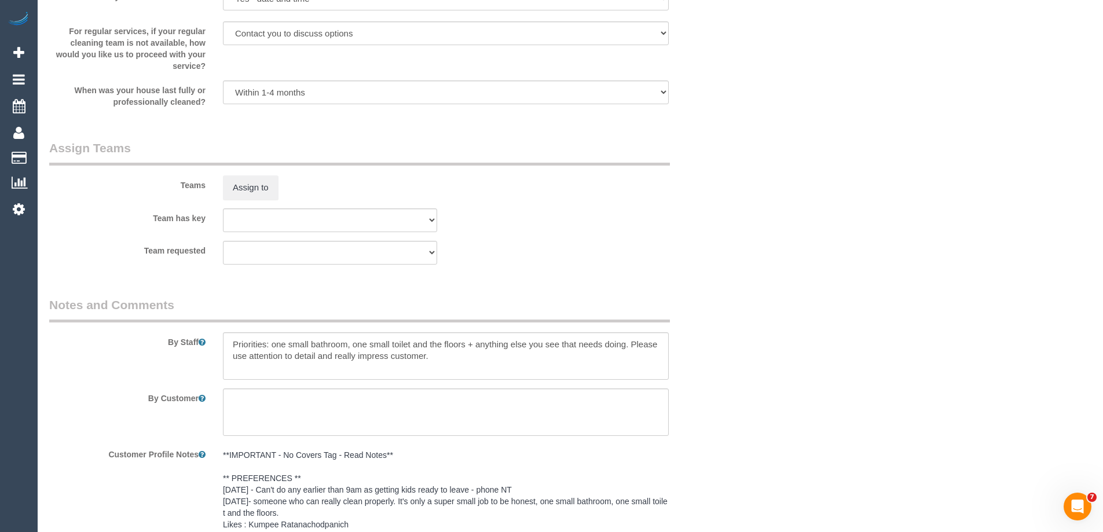
scroll to position [1968, 0]
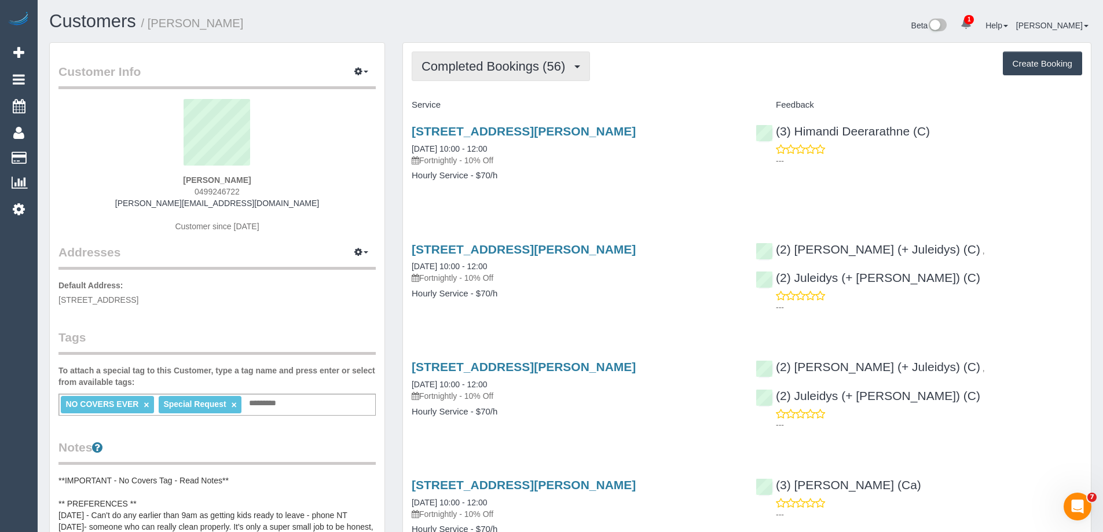
click at [541, 72] on span "Completed Bookings (56)" at bounding box center [495, 66] width 149 height 14
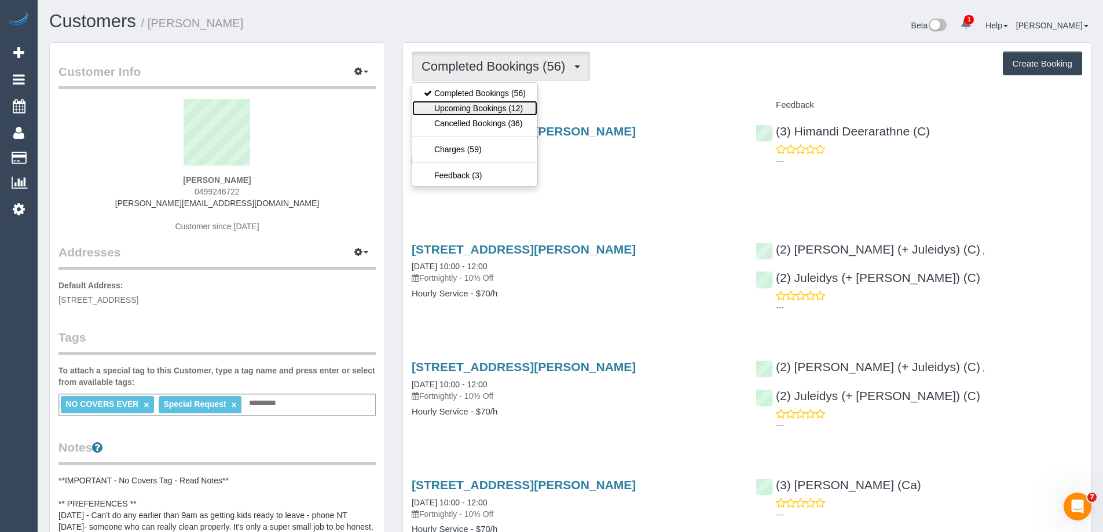
click at [515, 106] on link "Upcoming Bookings (12)" at bounding box center [474, 108] width 125 height 15
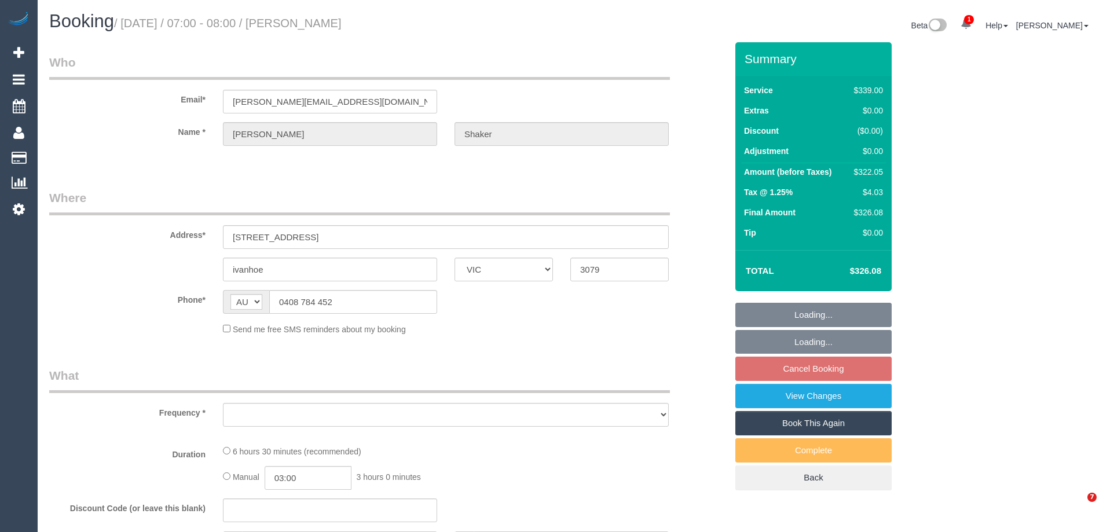
select select "VIC"
select select "string:stripe-pm_1RQGdd2GScqysDRVLzeCoW1A"
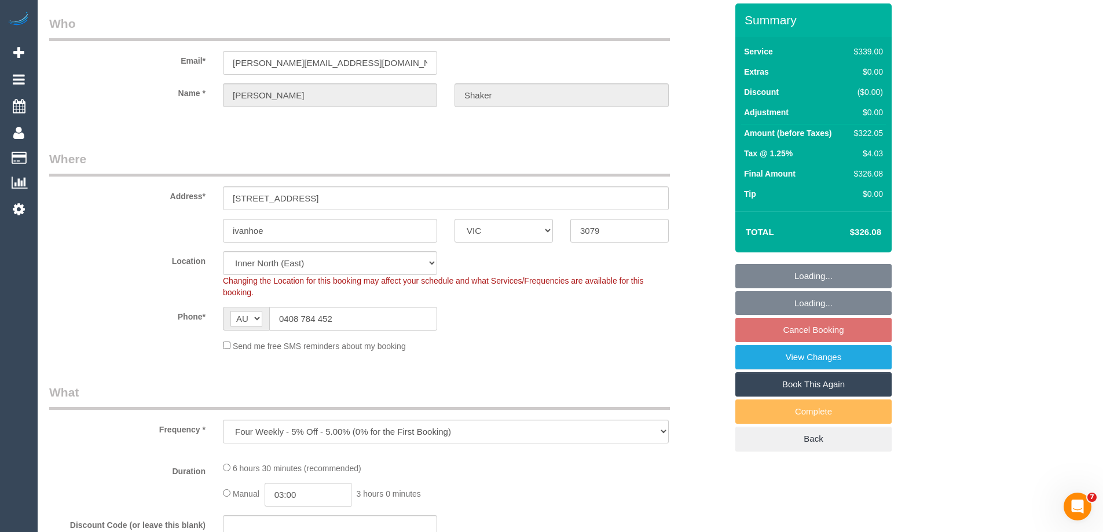
select select "object:640"
select select "number:28"
select select "number:14"
select select "number:19"
select select "number:36"
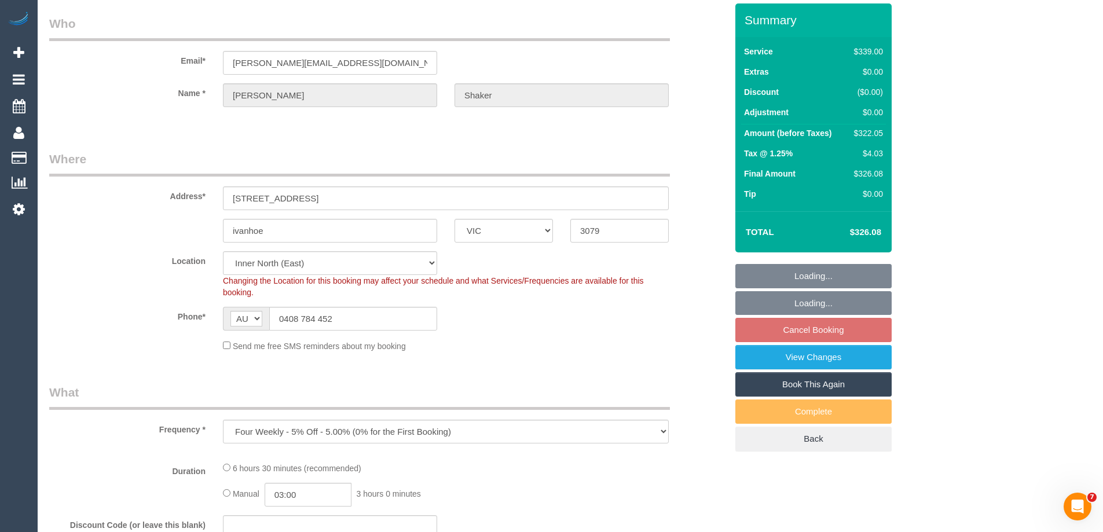
select select "number:35"
select select "number:13"
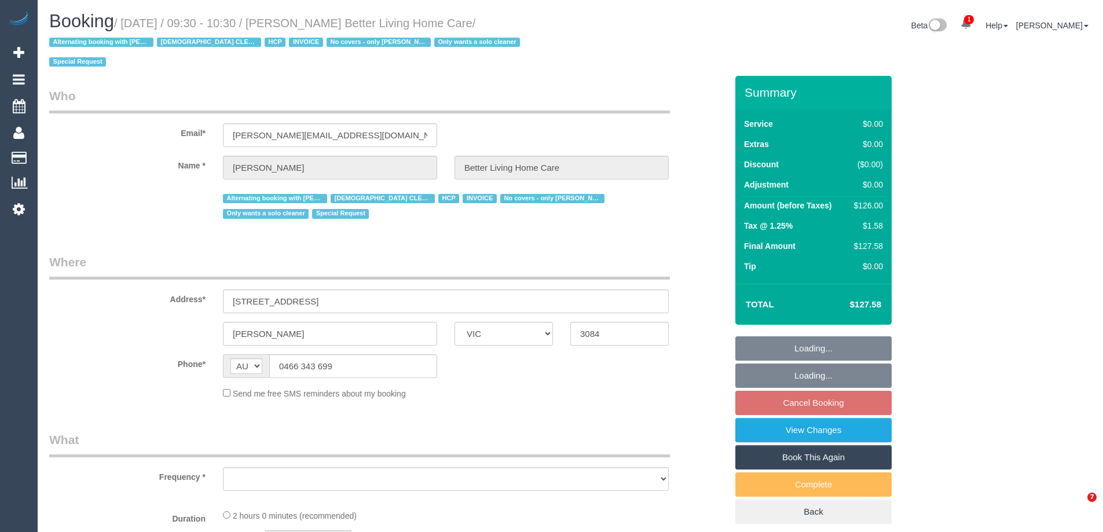
select select "VIC"
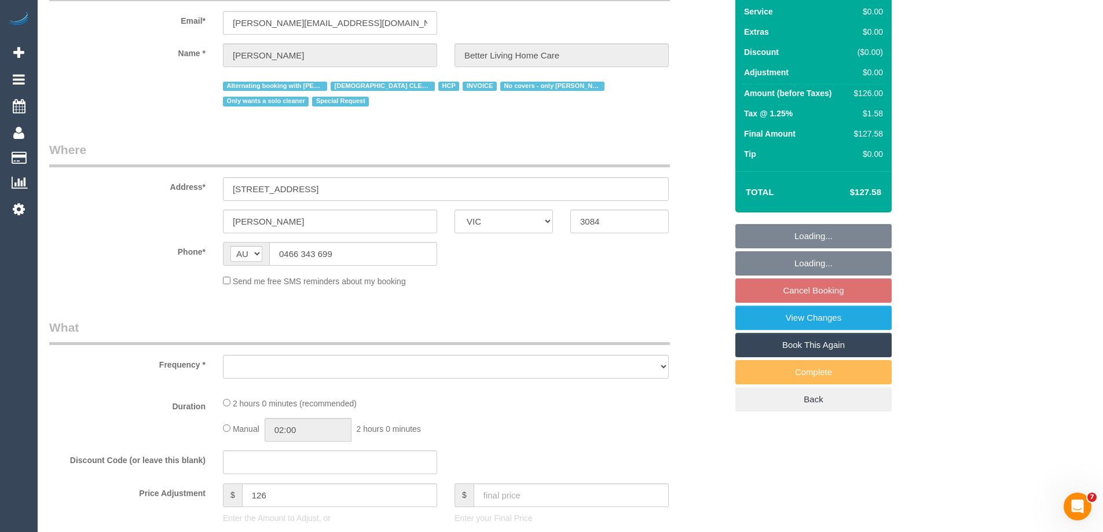
select select "object:590"
select select "number:28"
select select "number:14"
select select "number:19"
select select "number:25"
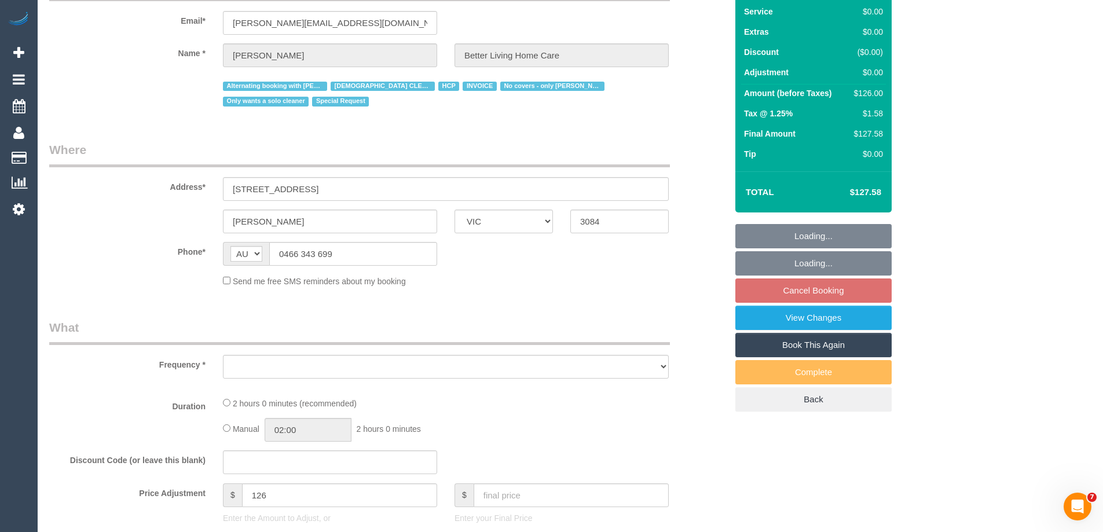
select select "number:35"
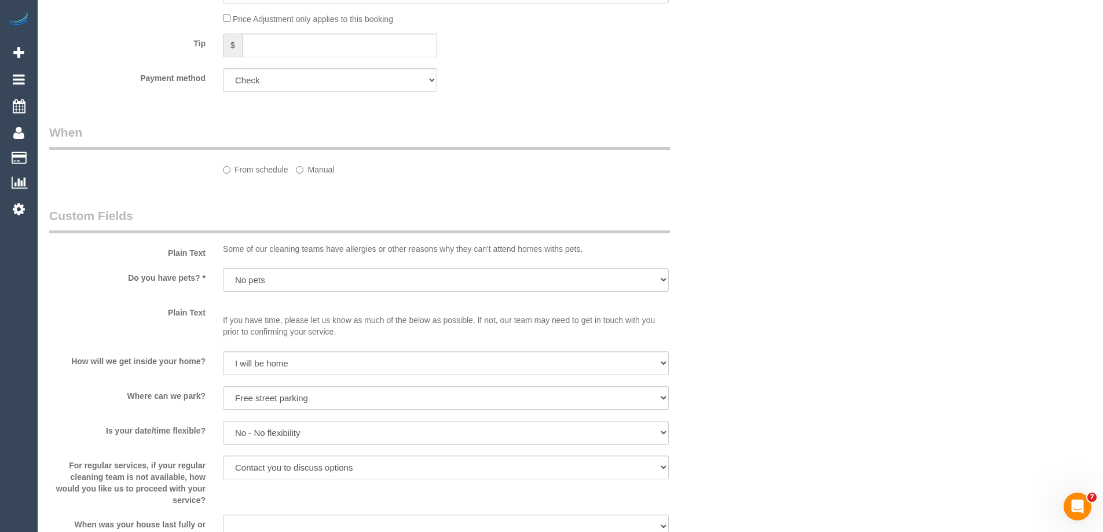
select select "120"
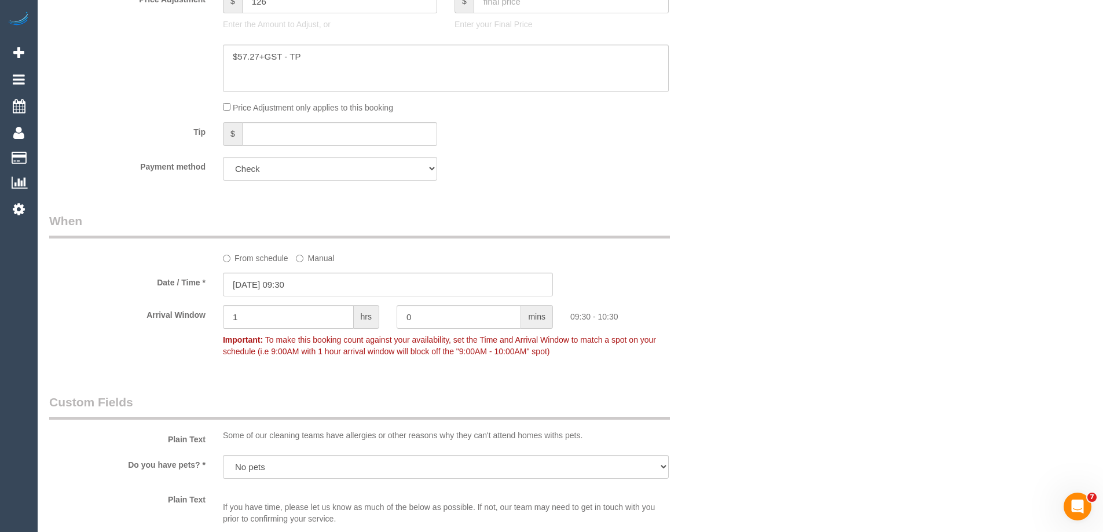
select select "object:1613"
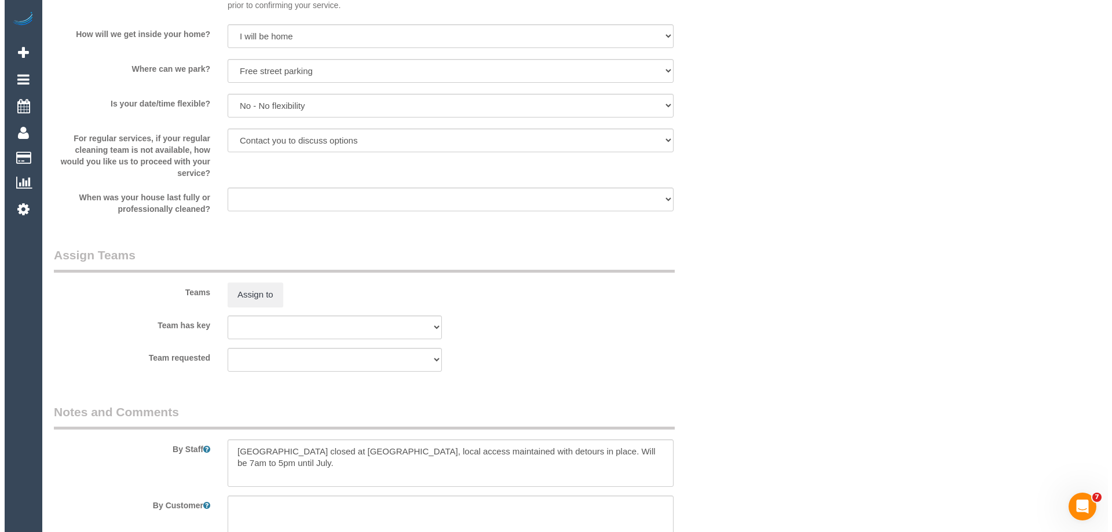
scroll to position [1282, 0]
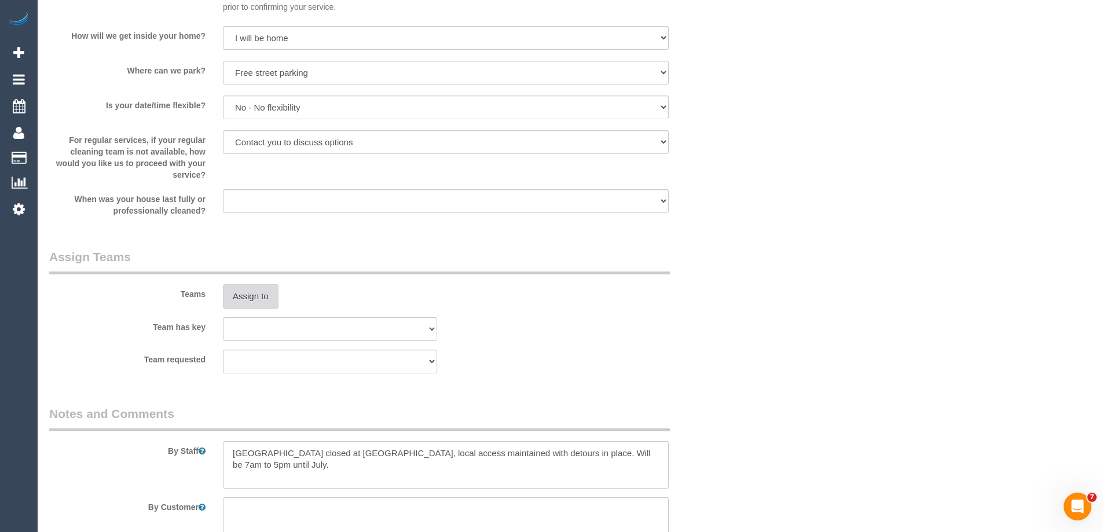
click at [248, 288] on button "Assign to" at bounding box center [251, 296] width 56 height 24
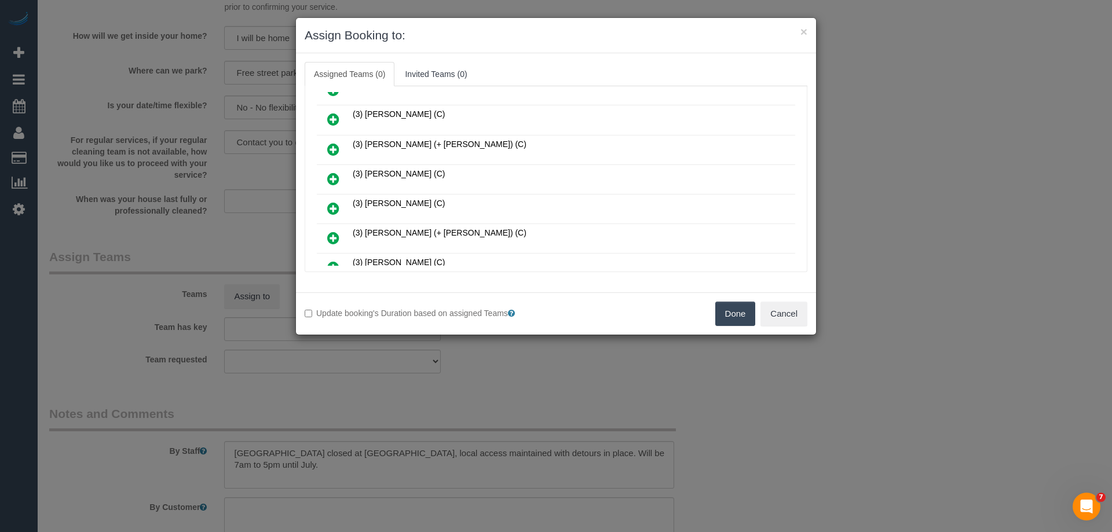
scroll to position [347, 0]
click at [445, 177] on td "(3) Jahidul Islam (C)" at bounding box center [572, 179] width 445 height 30
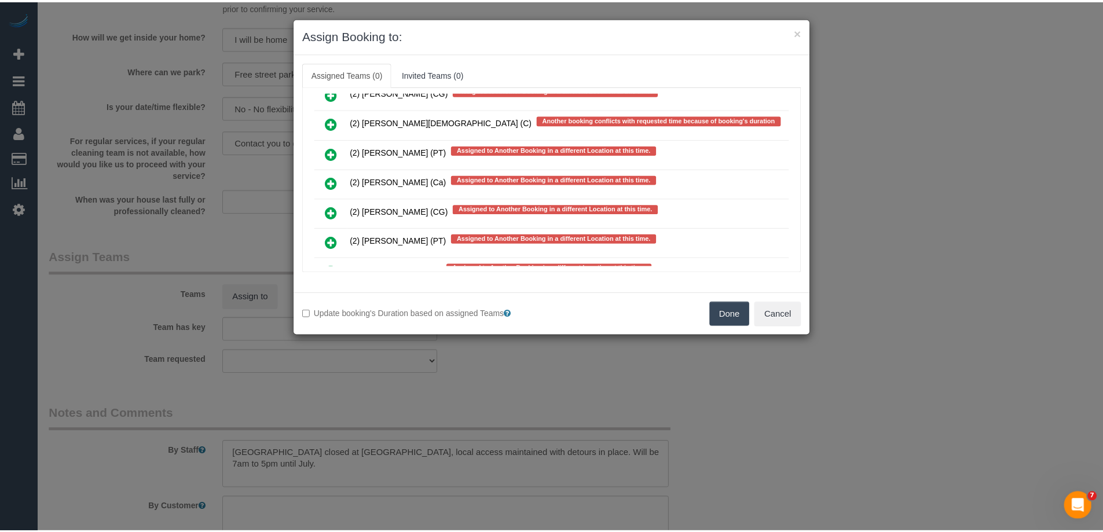
scroll to position [3653, 0]
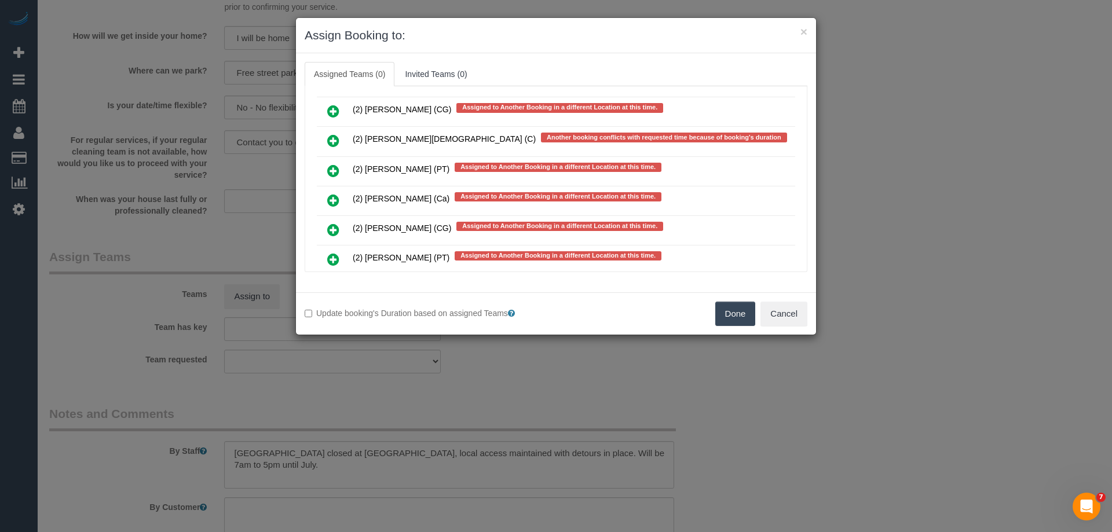
click at [735, 314] on button "Done" at bounding box center [735, 314] width 41 height 24
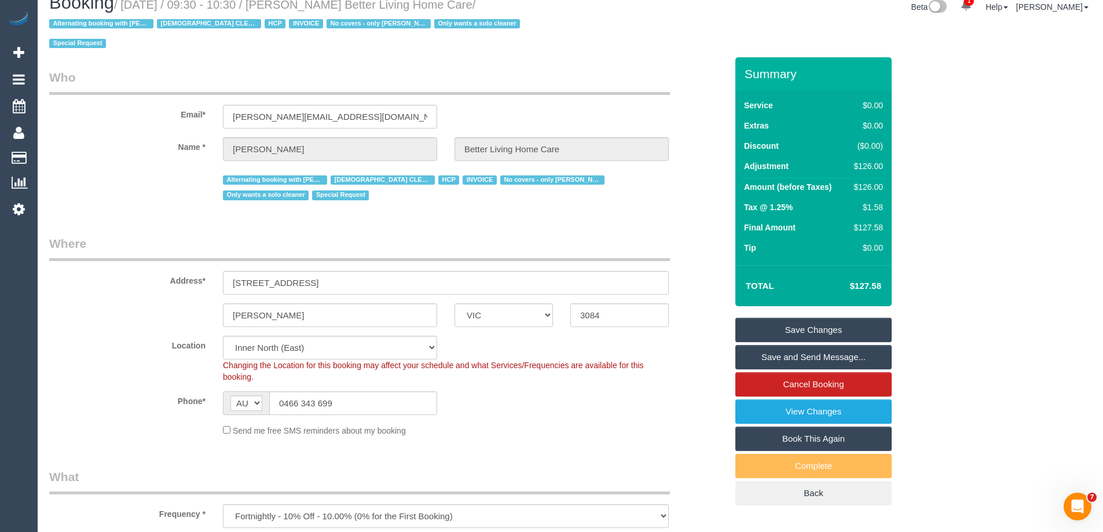
scroll to position [9, 0]
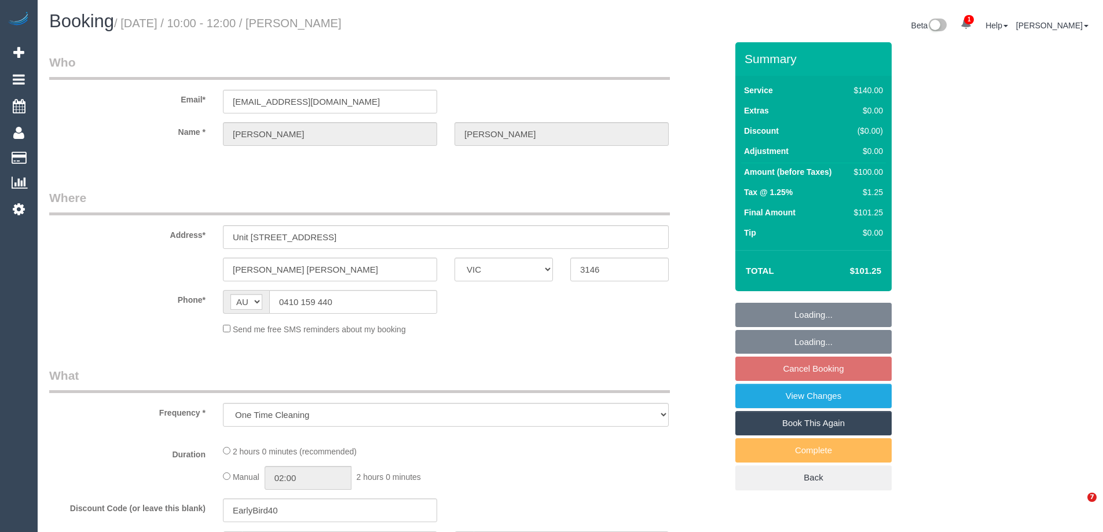
select select "VIC"
select select "string:stripe-pm_1Qp21H2GScqysDRV0fCRwPSE"
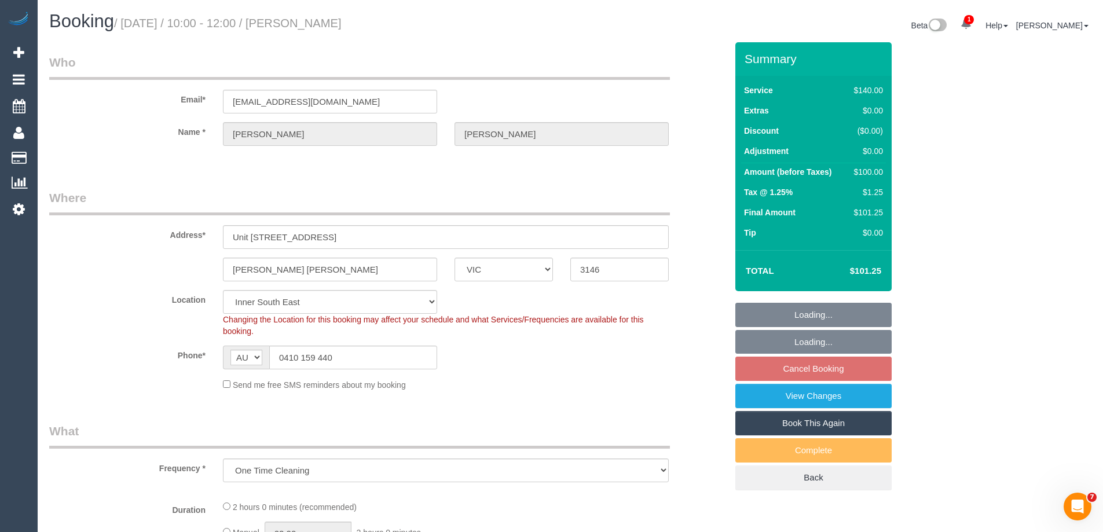
select select "object:887"
select select "number:28"
select select "number:14"
select select "number:19"
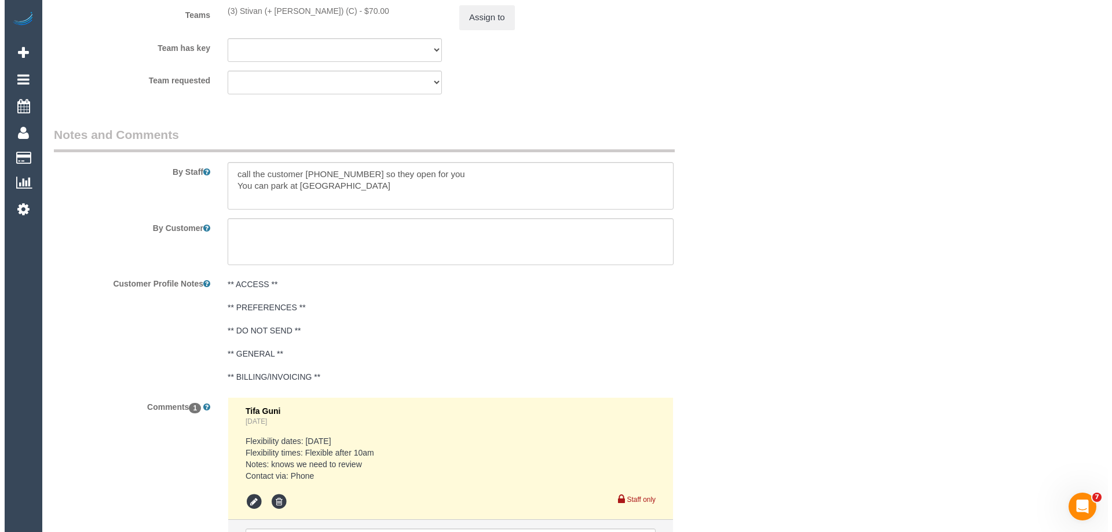
scroll to position [1853, 0]
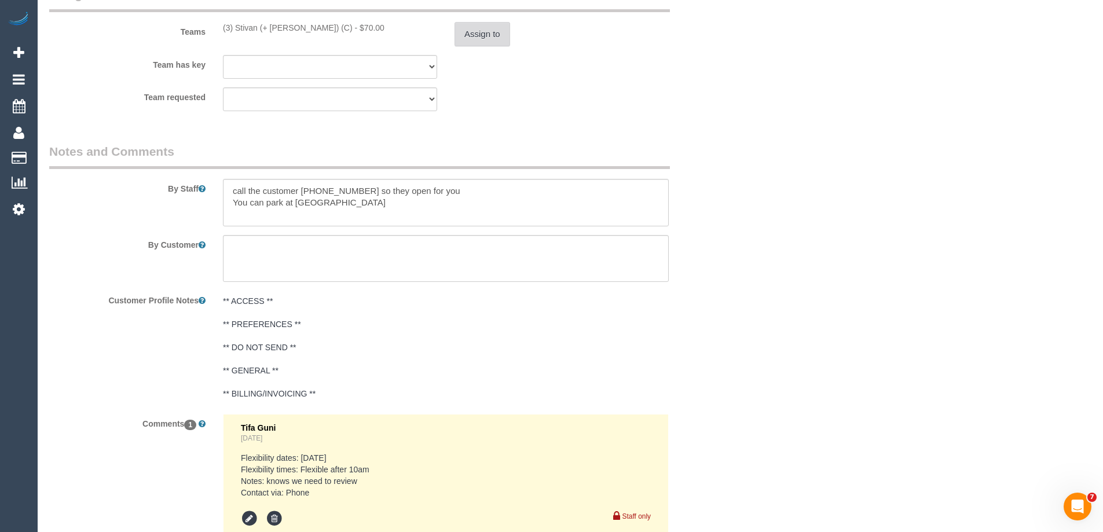
click at [479, 35] on button "Assign to" at bounding box center [482, 34] width 56 height 24
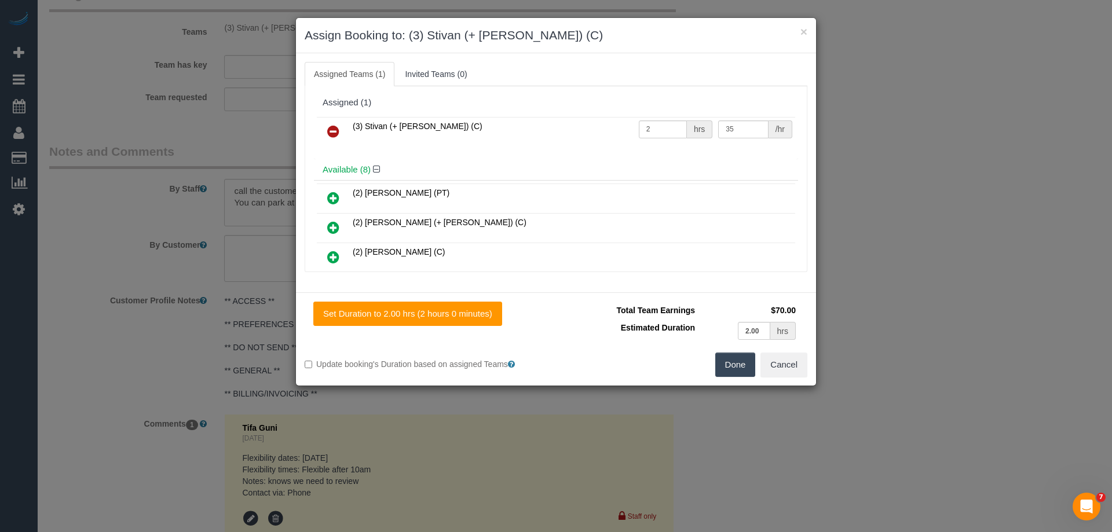
click at [333, 127] on icon at bounding box center [333, 131] width 12 height 14
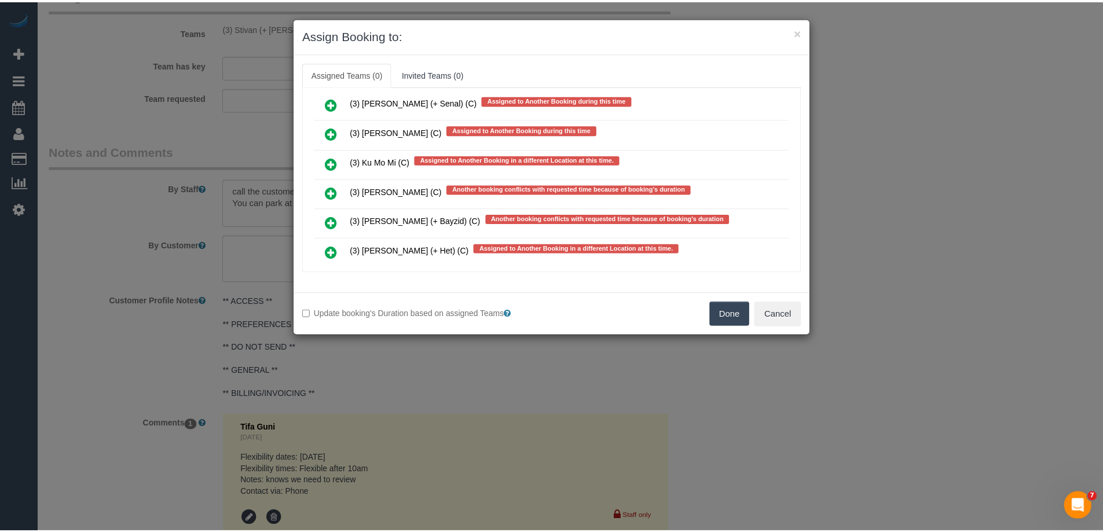
scroll to position [3395, 0]
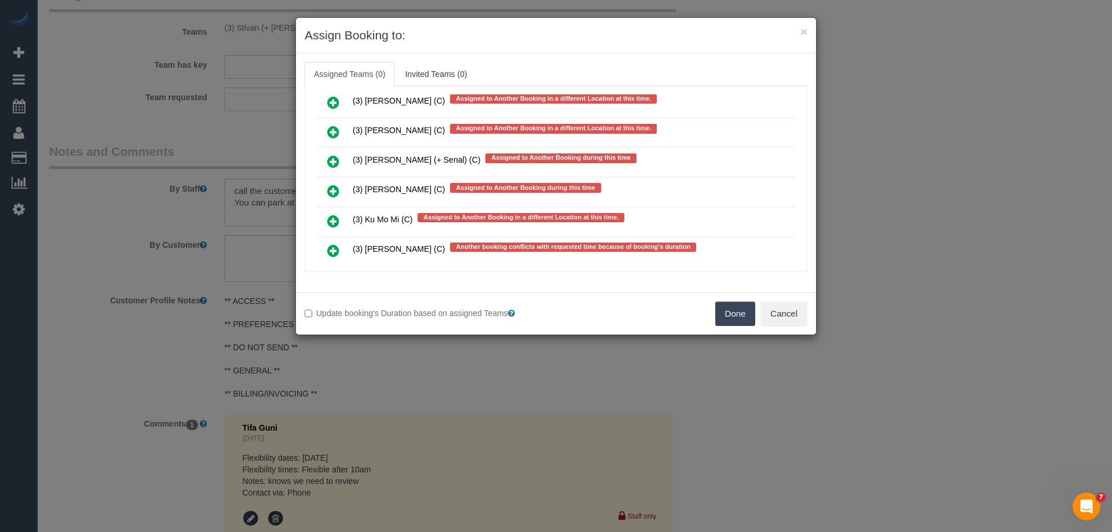
click at [726, 305] on button "Done" at bounding box center [735, 314] width 41 height 24
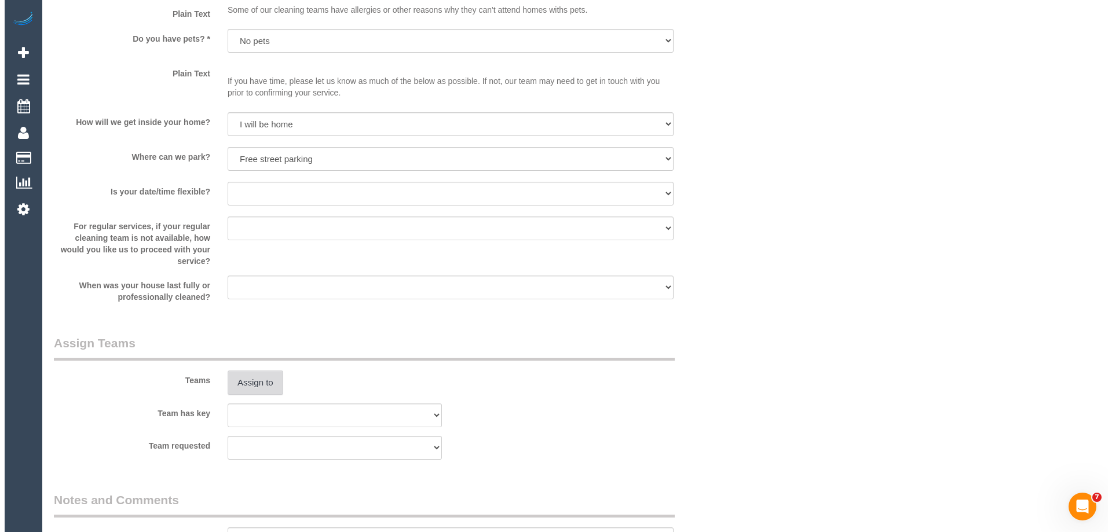
scroll to position [1621, 0]
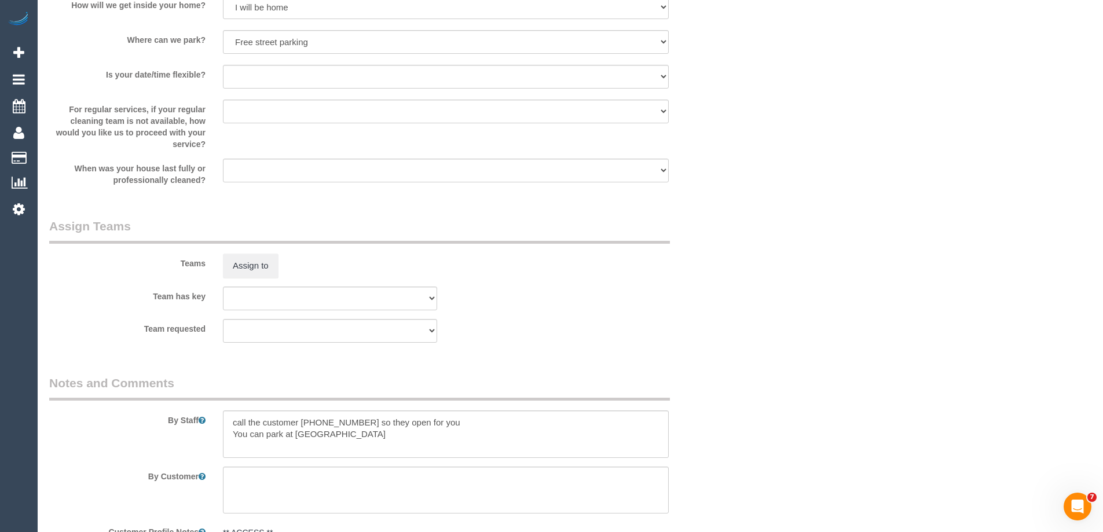
click at [244, 247] on div "Teams Assign to" at bounding box center [388, 248] width 695 height 60
click at [247, 265] on button "Assign to" at bounding box center [251, 266] width 56 height 24
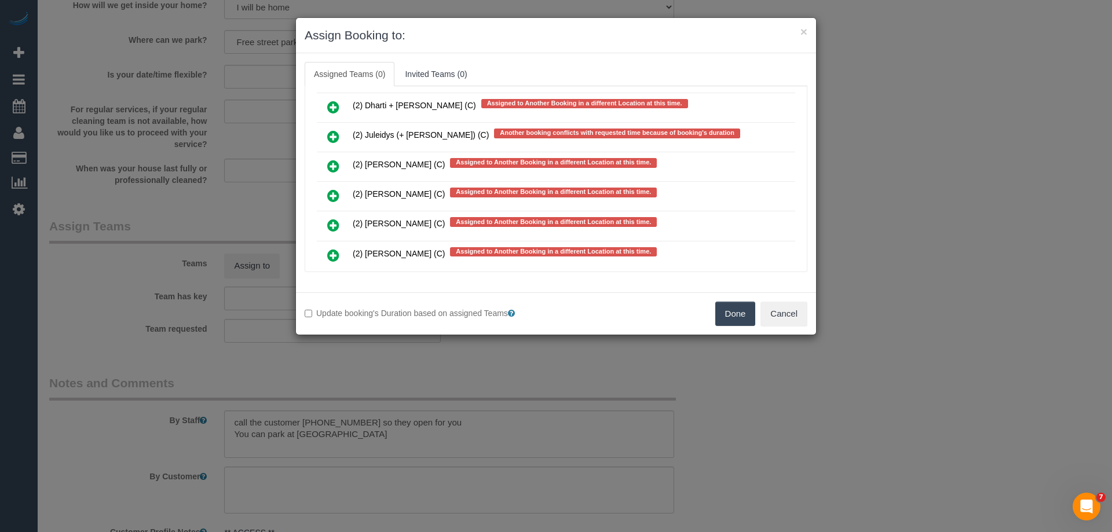
scroll to position [2643, 0]
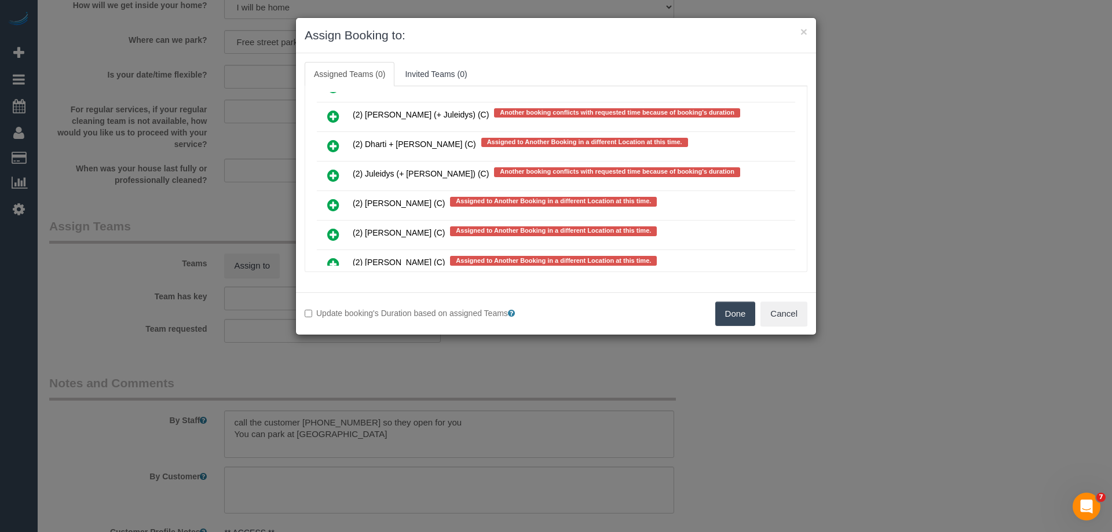
click at [325, 234] on link at bounding box center [333, 234] width 27 height 23
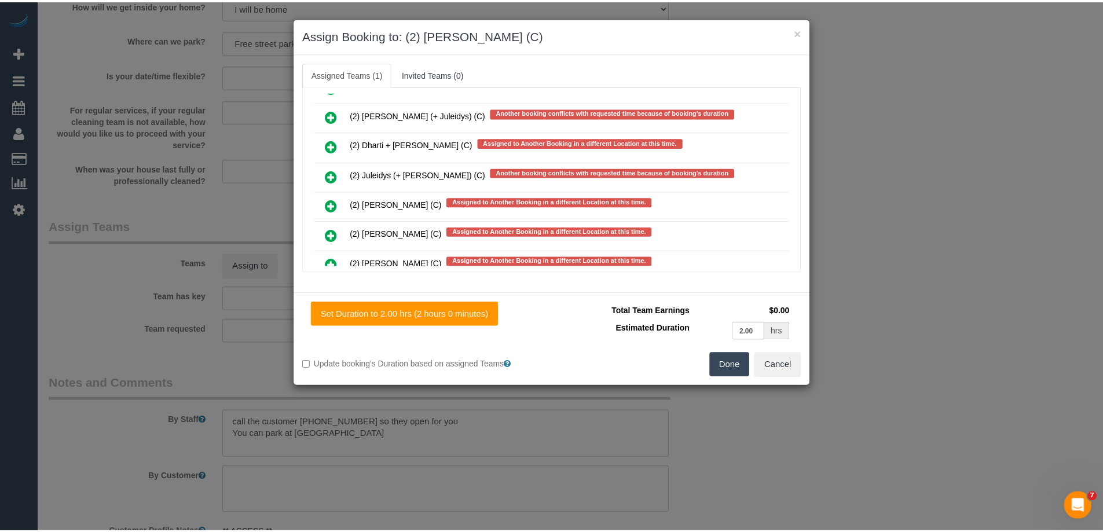
scroll to position [0, 0]
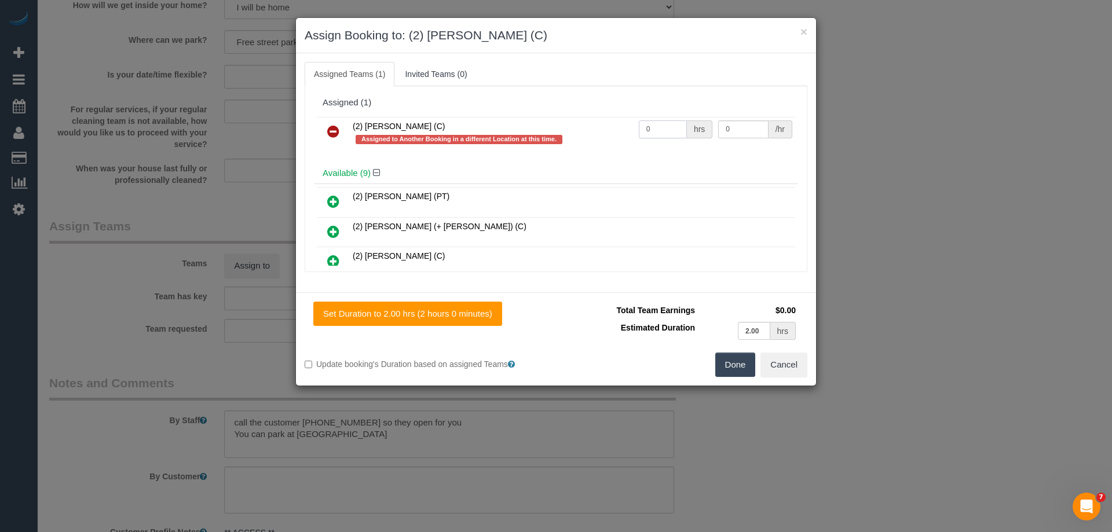
drag, startPoint x: 672, startPoint y: 127, endPoint x: 599, endPoint y: 122, distance: 72.5
click at [595, 123] on tr "(2) Kirin Miller (C) Assigned to Another Booking in a different Location at thi…" at bounding box center [556, 133] width 478 height 33
type input "2"
drag, startPoint x: 735, startPoint y: 128, endPoint x: 678, endPoint y: 120, distance: 57.2
click at [678, 120] on tr "(2) Kirin Miller (C) Assigned to Another Booking in a different Location at thi…" at bounding box center [556, 133] width 478 height 33
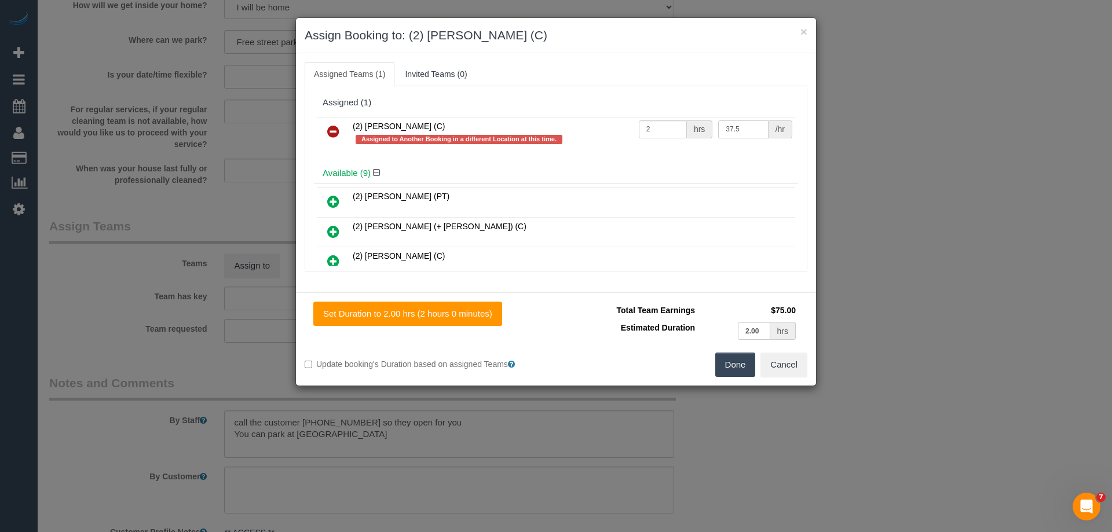
type input "37.5"
click at [739, 362] on button "Done" at bounding box center [735, 365] width 41 height 24
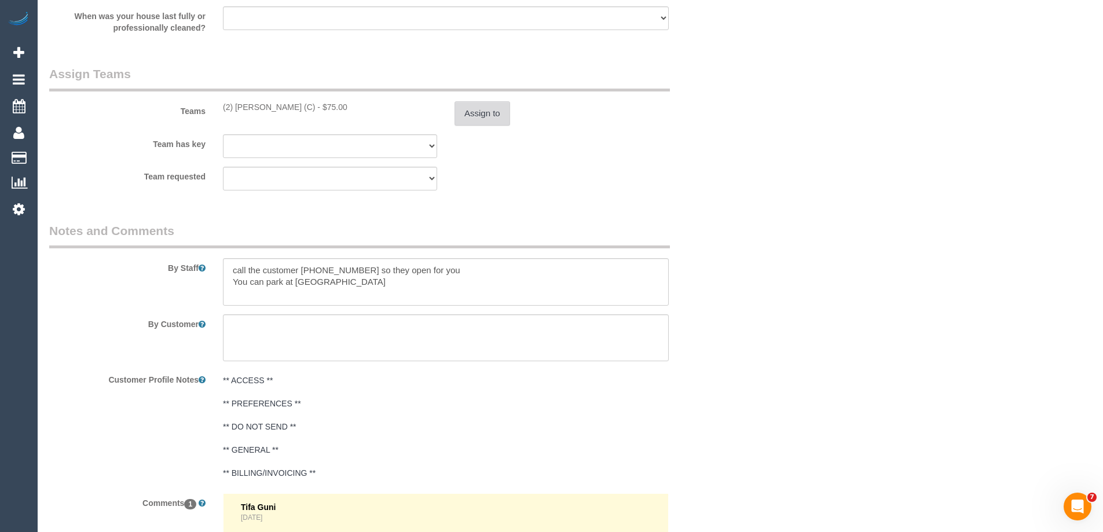
scroll to position [1968, 0]
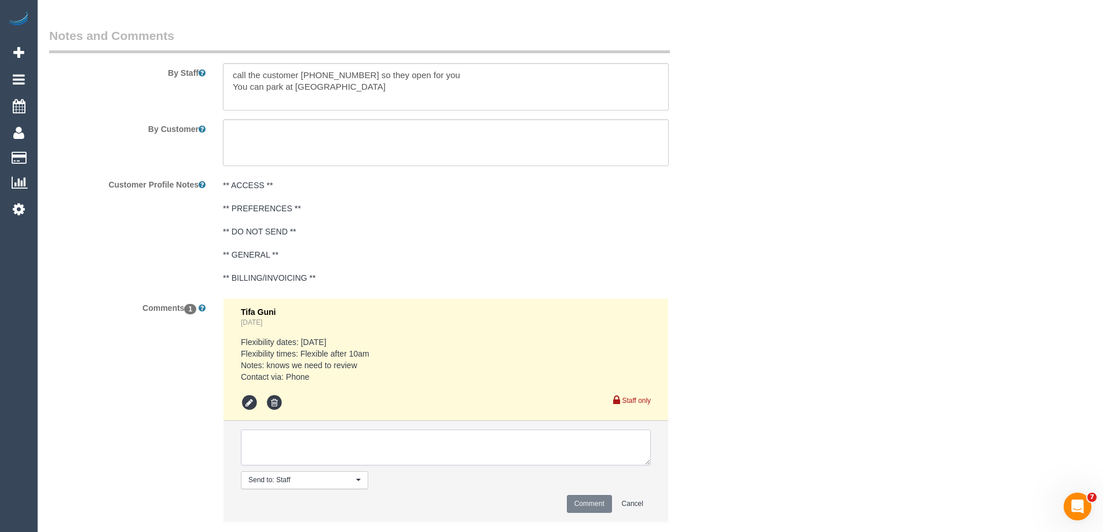
click at [276, 438] on textarea at bounding box center [446, 448] width 410 height 36
type textarea "U/A from Stivan as needed for another booking. Not notified as is a one off"
click at [588, 500] on button "Comment" at bounding box center [589, 504] width 45 height 18
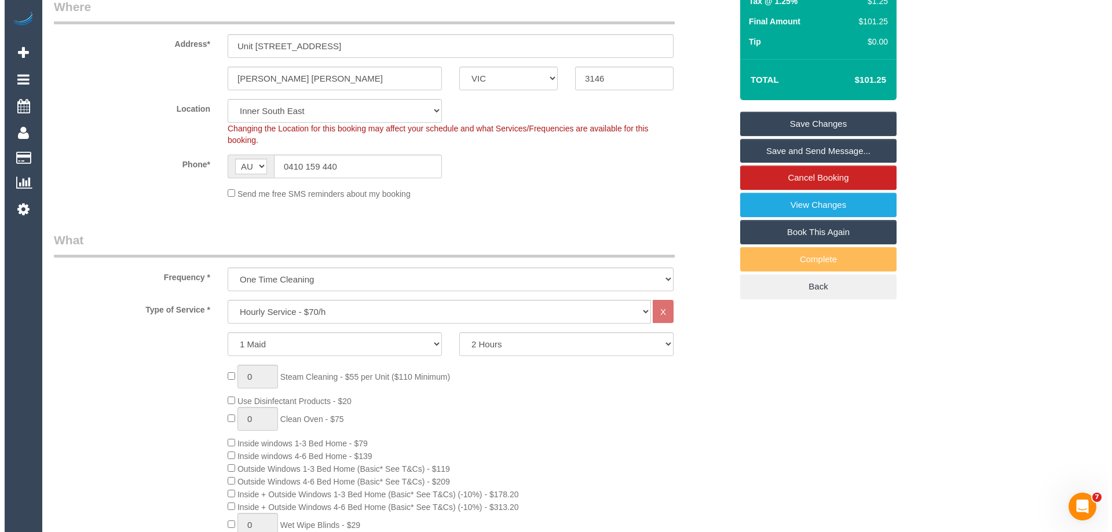
scroll to position [0, 0]
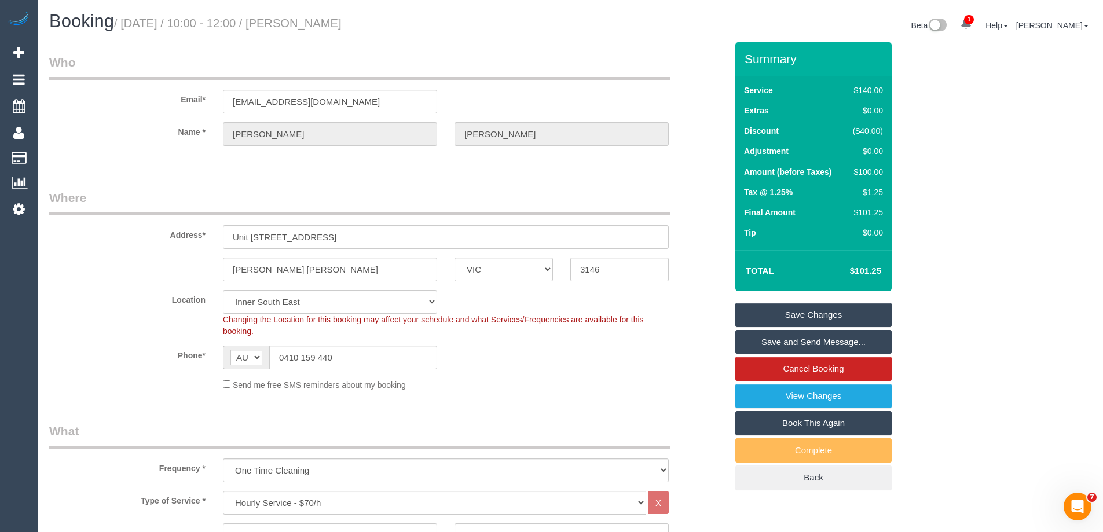
drag, startPoint x: 359, startPoint y: 21, endPoint x: 305, endPoint y: 23, distance: 54.4
click at [305, 23] on h1 "Booking / October 20, 2025 / 10:00 - 12:00 / Kerry Hart" at bounding box center [305, 22] width 512 height 20
copy small "Kerry Hart"
click at [747, 317] on link "Save Changes" at bounding box center [813, 315] width 156 height 24
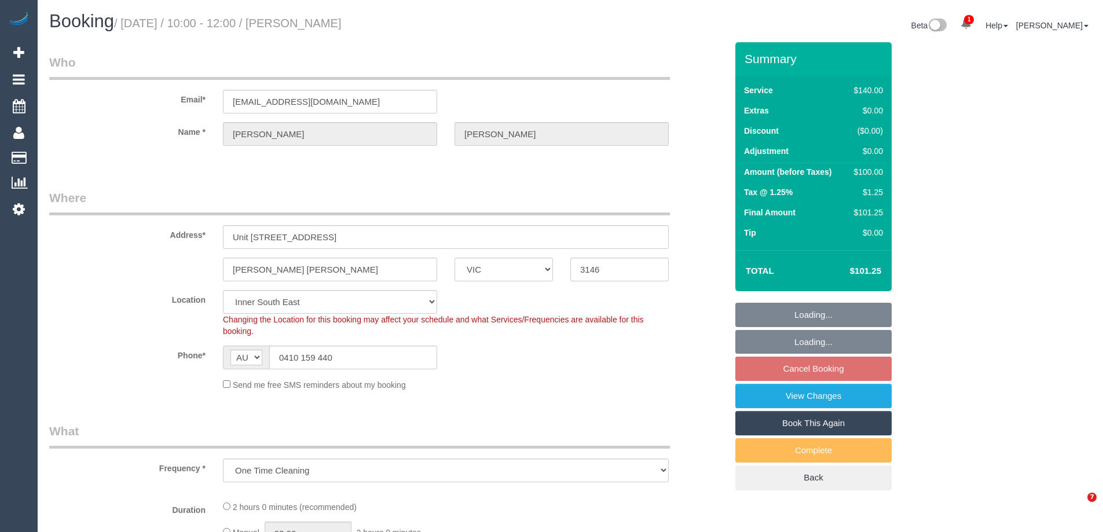
select select "VIC"
select select "object:905"
select select "string:stripe-pm_1Qp21H2GScqysDRV0fCRwPSE"
select select "number:28"
select select "number:14"
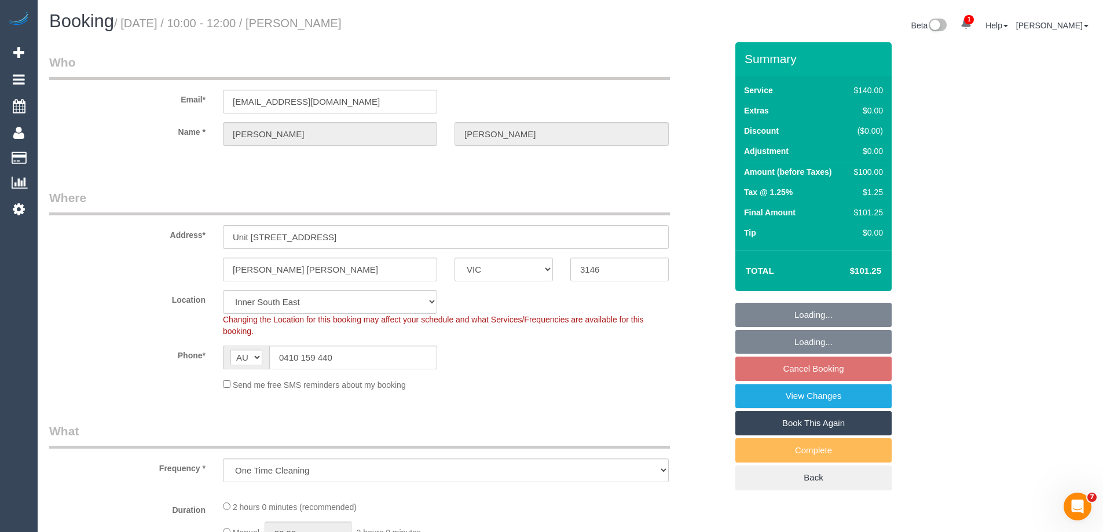
select select "number:19"
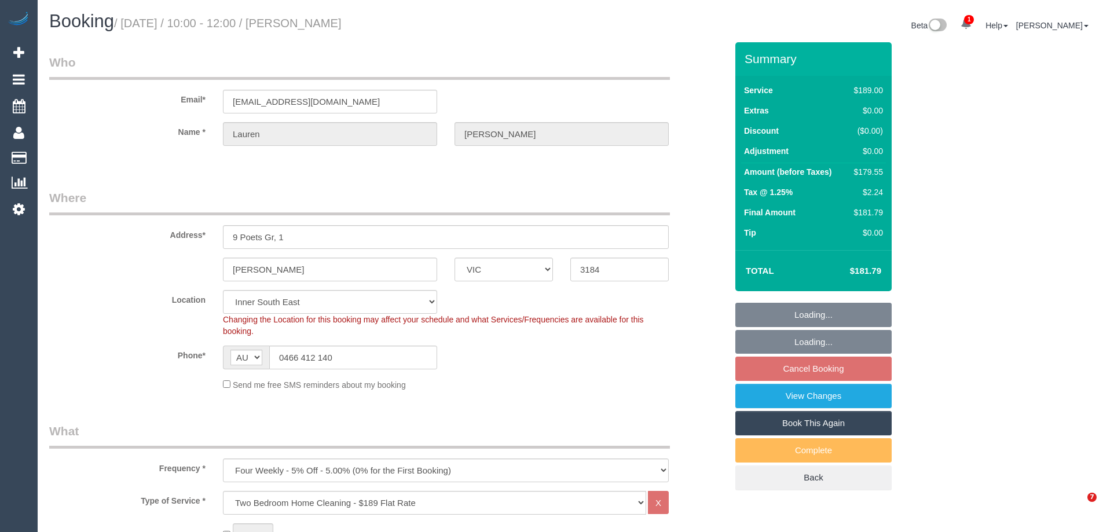
select select "VIC"
select select "string:stripe-pm_1QFmym2GScqysDRV70d5C7z0"
select select "number:28"
select select "number:14"
select select "number:19"
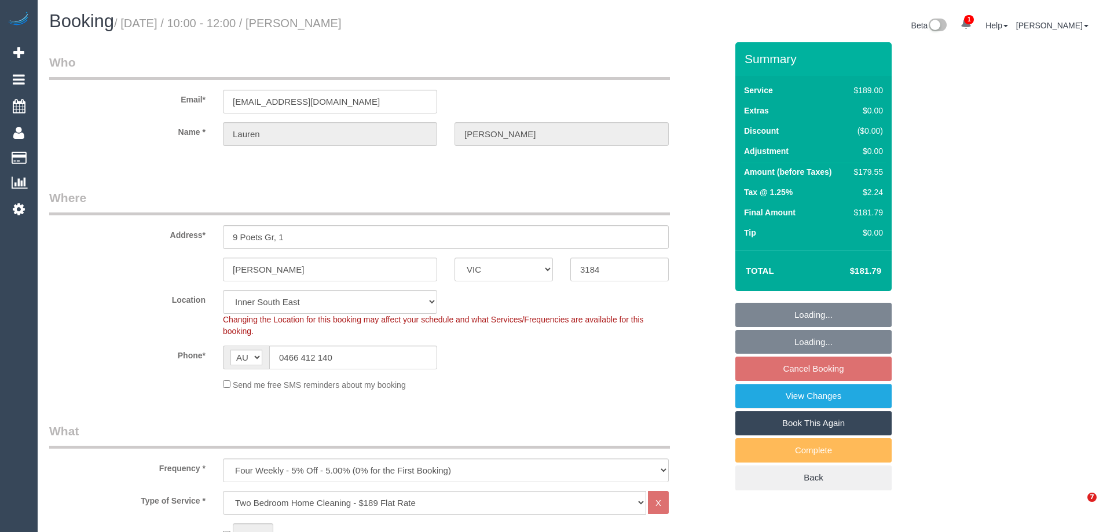
select select "number:22"
select select "number:34"
select select "number:13"
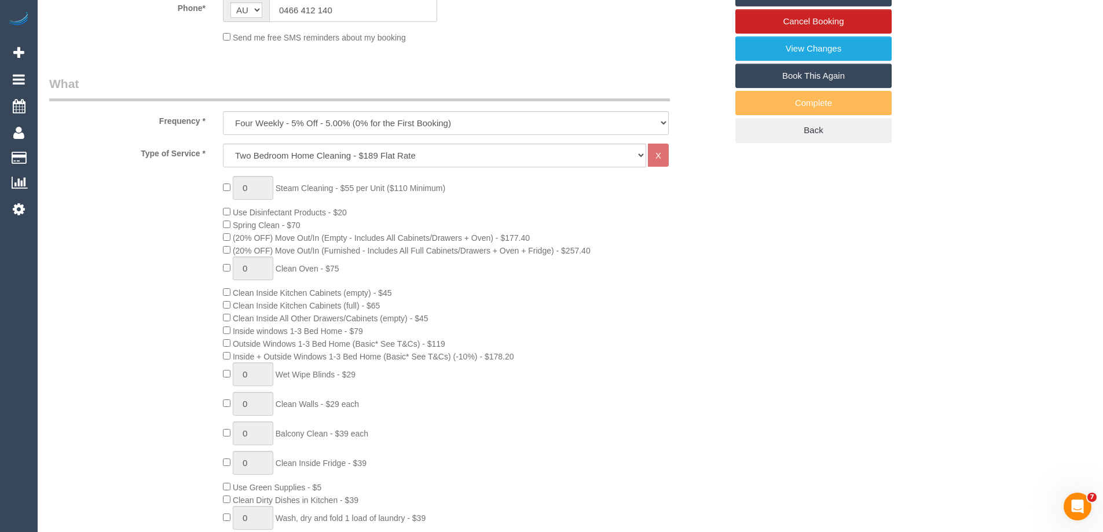
scroll to position [810, 0]
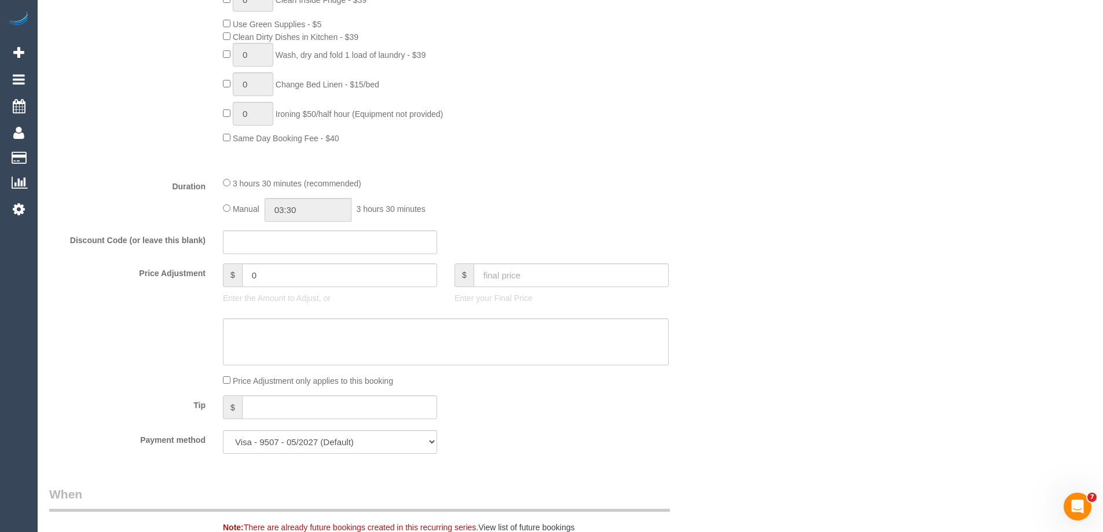
click at [229, 203] on div "Manual 03:30 3 hours 30 minutes" at bounding box center [446, 210] width 446 height 24
click at [313, 210] on input "03:30" at bounding box center [308, 210] width 87 height 24
type input "03:00"
click at [306, 228] on li "03:00" at bounding box center [295, 229] width 52 height 15
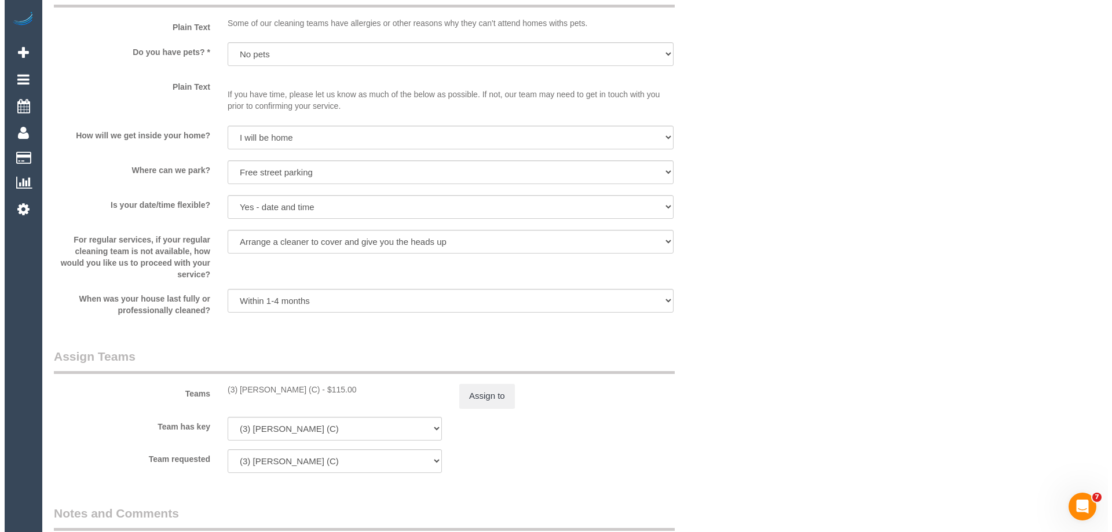
scroll to position [1806, 0]
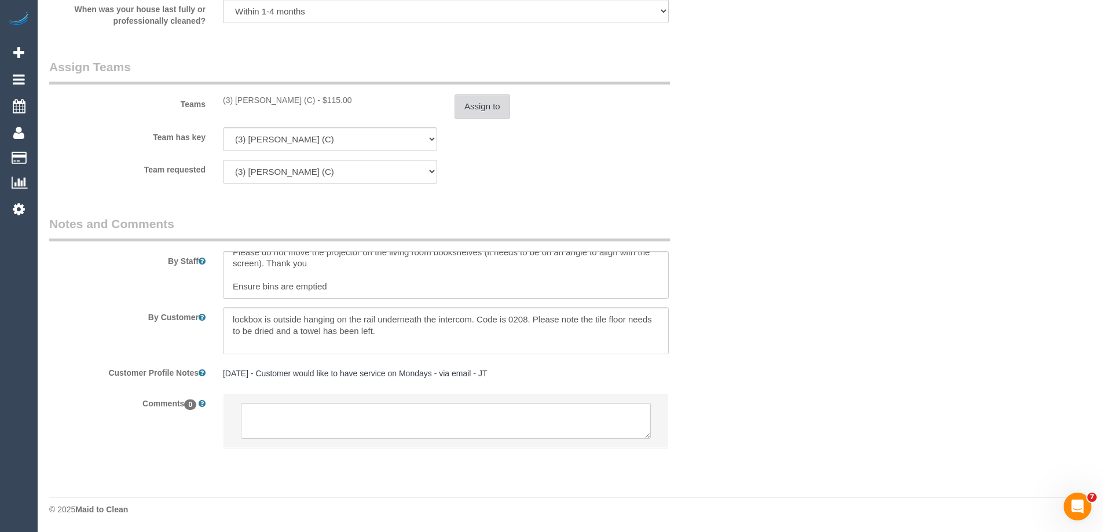
click at [483, 107] on button "Assign to" at bounding box center [482, 106] width 56 height 24
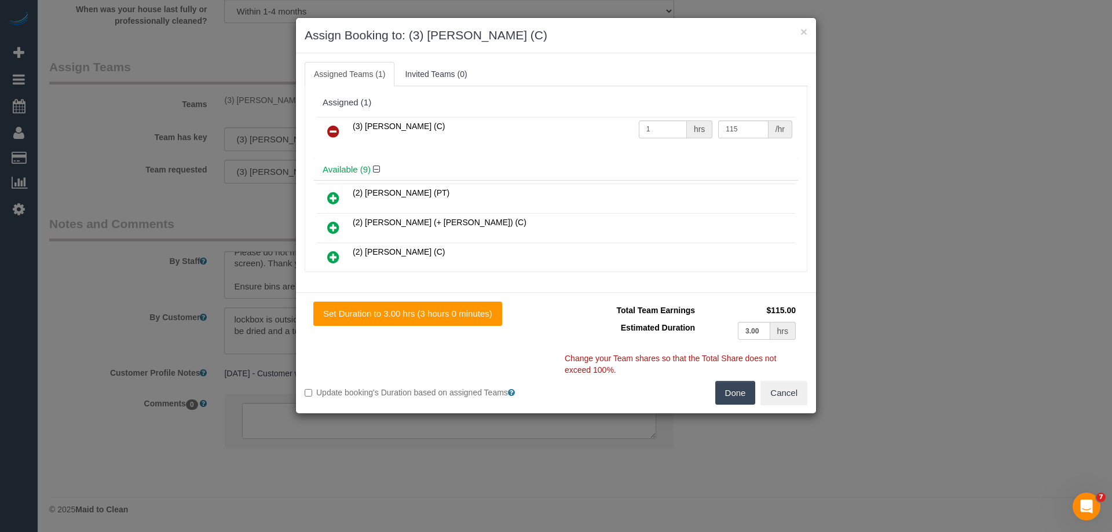
click at [336, 130] on icon at bounding box center [333, 131] width 12 height 14
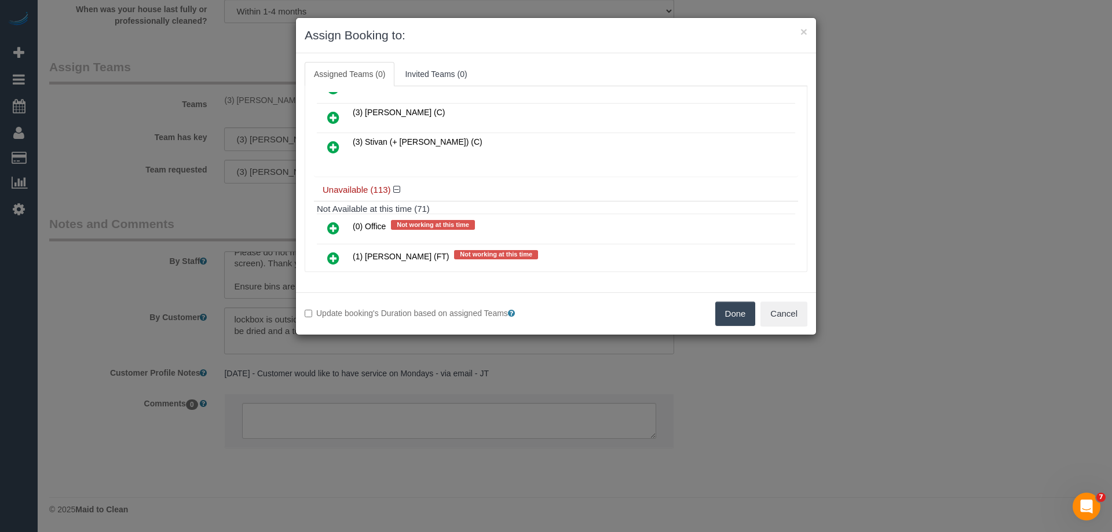
click at [329, 146] on icon at bounding box center [333, 147] width 12 height 14
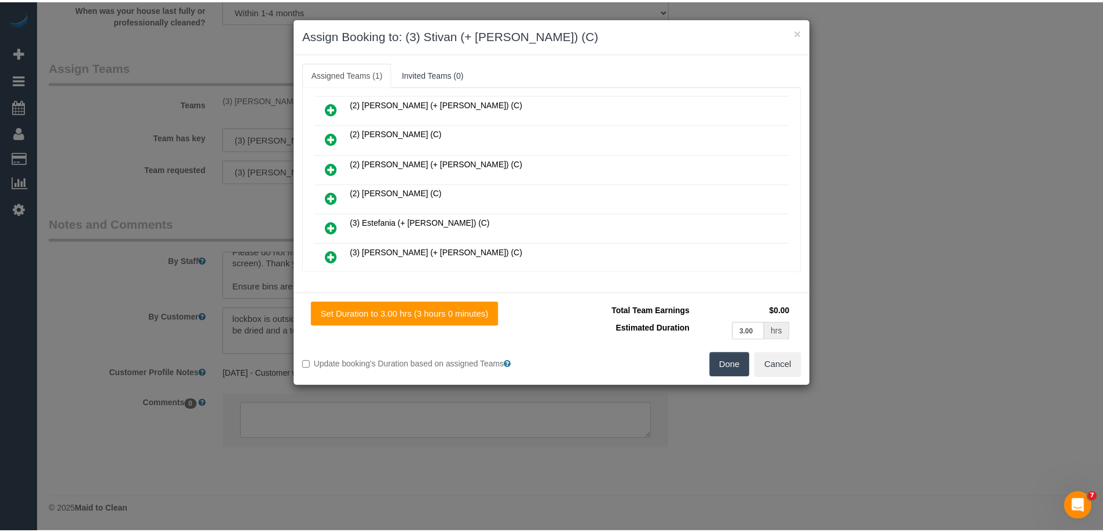
scroll to position [0, 0]
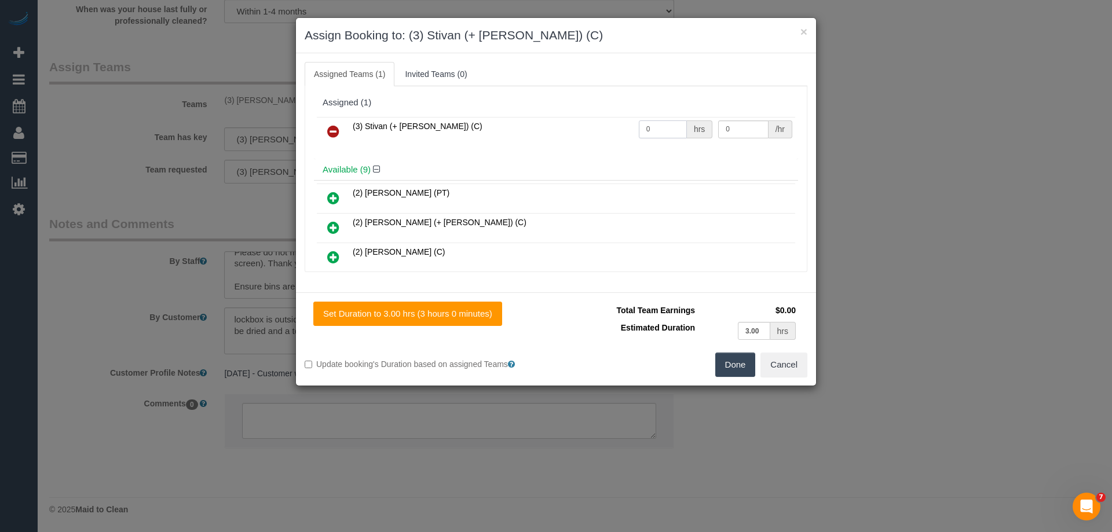
drag, startPoint x: 644, startPoint y: 129, endPoint x: 599, endPoint y: 116, distance: 46.8
click at [607, 119] on tr "(3) Stivan (+ Krunal) (C) 0 hrs 0 /hr" at bounding box center [556, 132] width 478 height 30
type input "1"
click at [683, 127] on tr "(3) Stivan (+ Krunal) (C) 1 hrs 0 /hr" at bounding box center [556, 132] width 478 height 30
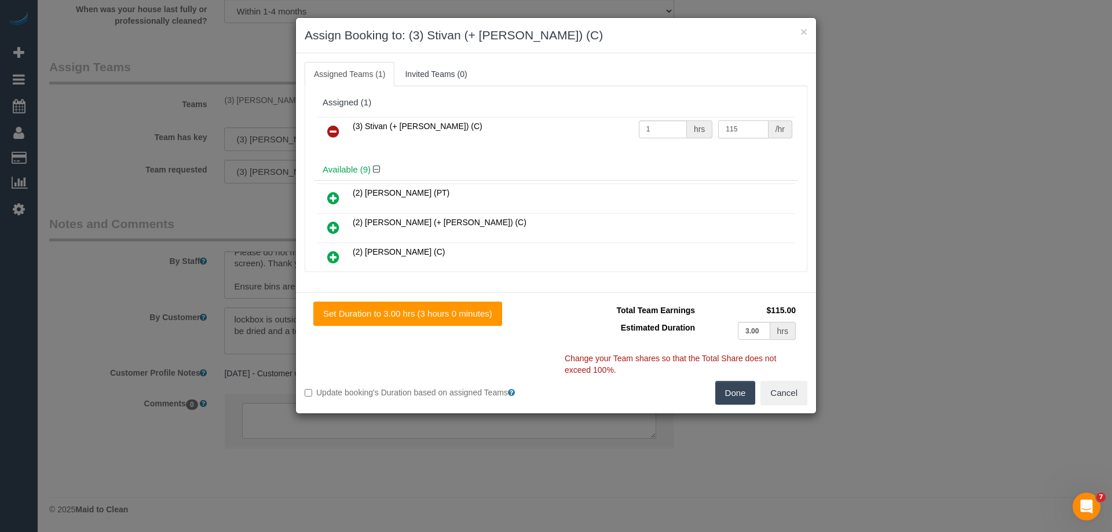
type input "115"
click at [735, 393] on button "Done" at bounding box center [735, 393] width 41 height 24
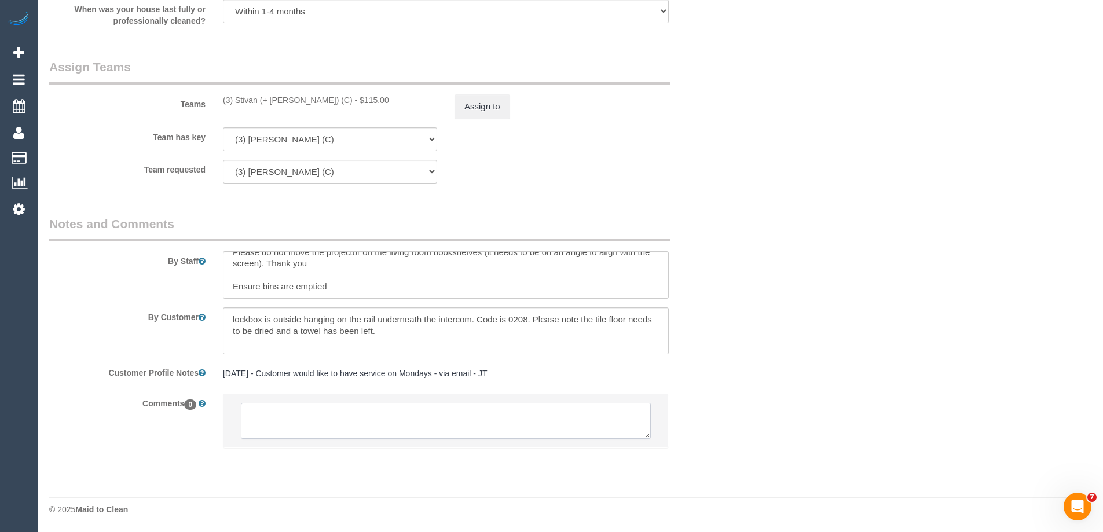
click at [329, 430] on textarea at bounding box center [446, 421] width 410 height 36
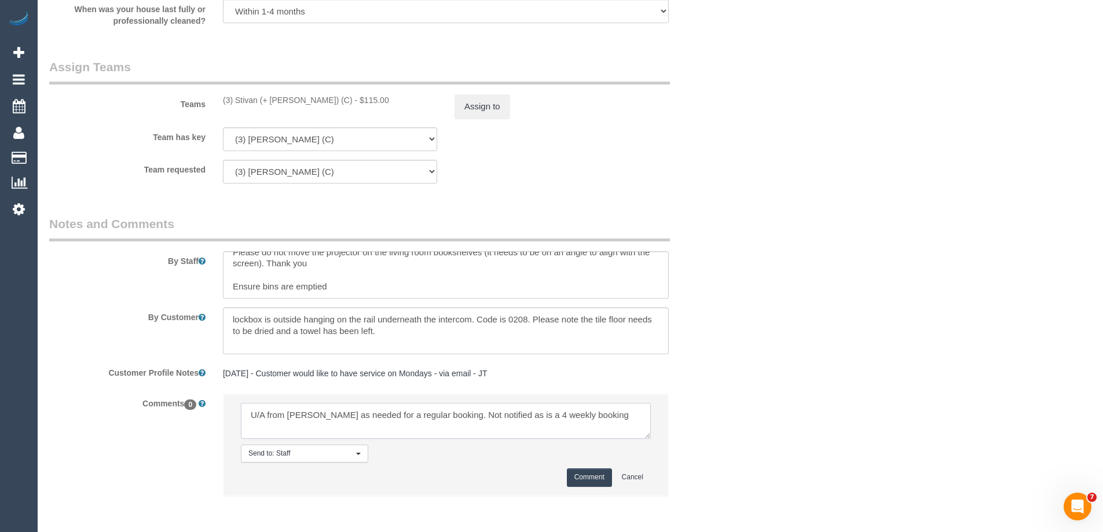
type textarea "U/A from Ken as needed for a regular booking. Not notified as is a 4 weekly boo…"
click at [593, 477] on button "Comment" at bounding box center [589, 477] width 45 height 18
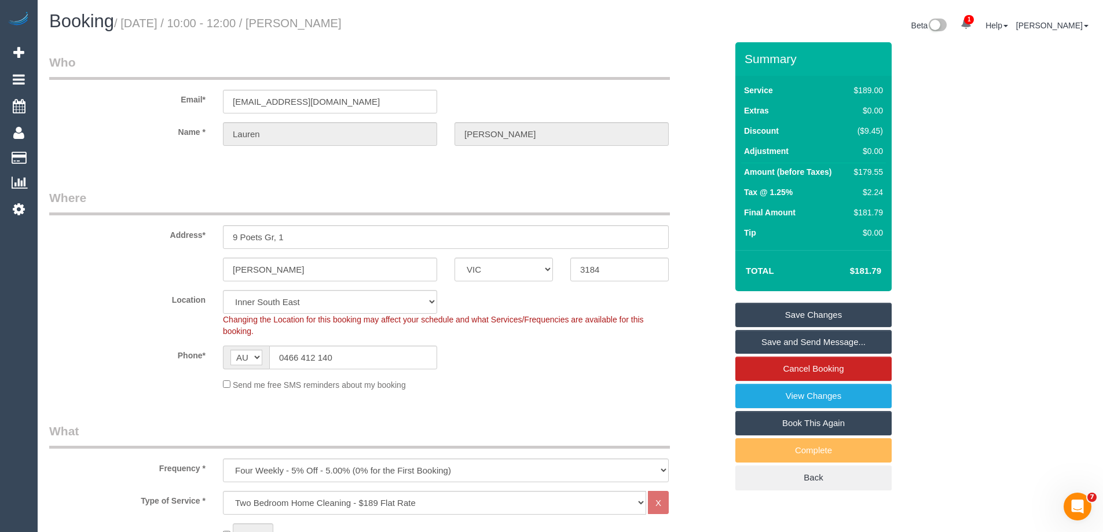
drag, startPoint x: 421, startPoint y: 24, endPoint x: 306, endPoint y: 25, distance: 114.6
click at [306, 25] on small "/ October 20, 2025 / 10:00 - 12:00 / Lauren Halcomb-Smith" at bounding box center [228, 23] width 228 height 13
copy small "Lauren Halcomb-Smith"
click at [761, 311] on link "Save Changes" at bounding box center [813, 315] width 156 height 24
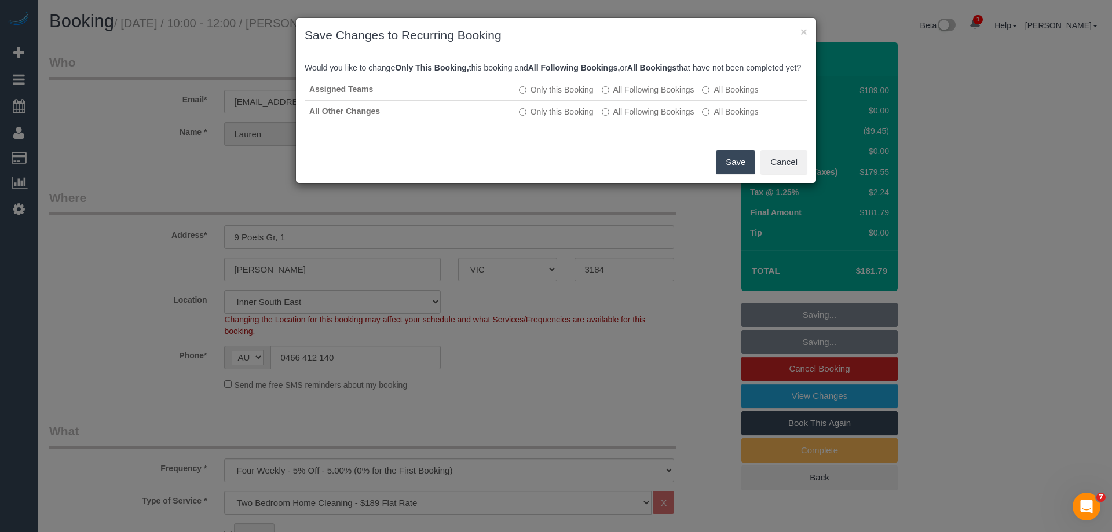
click at [720, 171] on button "Save" at bounding box center [735, 162] width 39 height 24
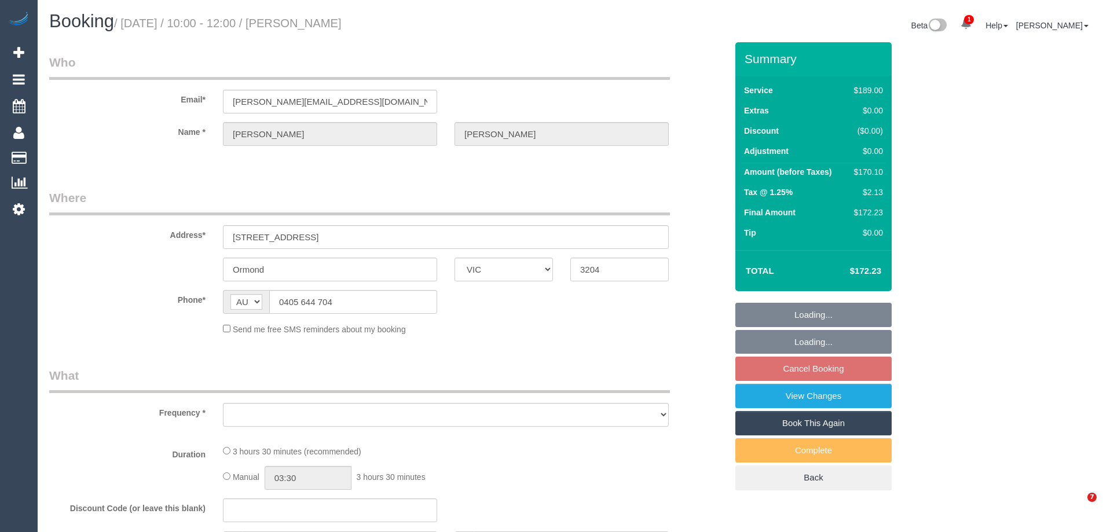
select select "VIC"
select select "object:654"
select select "string:stripe-pm_1RwwRw2GScqysDRVnbBtK1Tu"
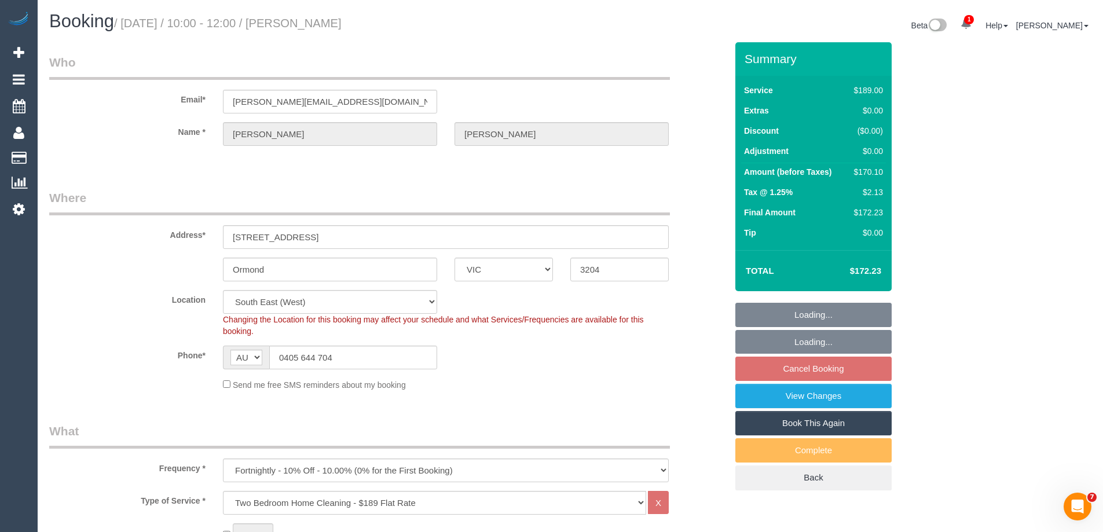
select select "object:661"
select select "number:29"
select select "number:15"
select select "number:19"
select select "number:24"
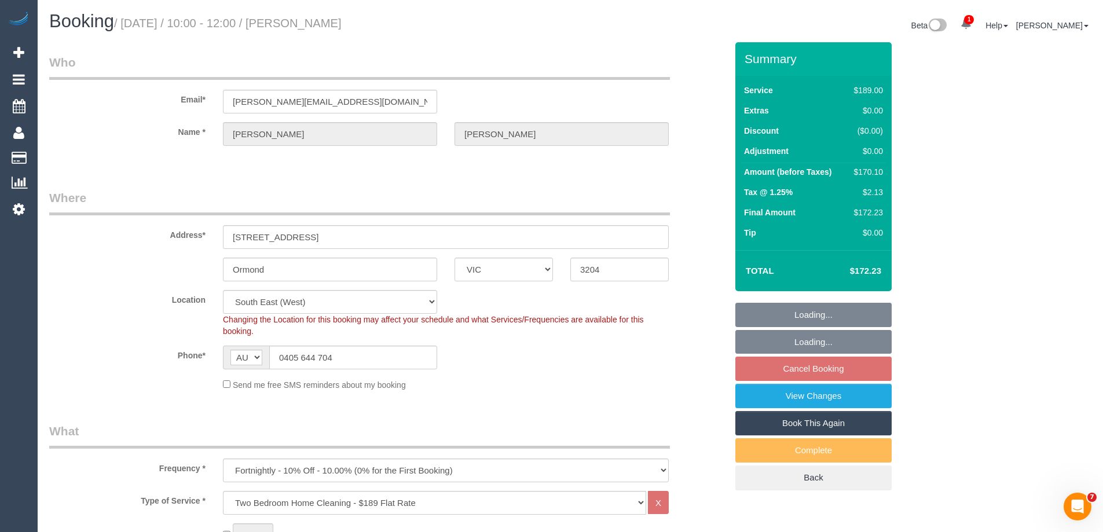
select select "number:34"
select select "number:13"
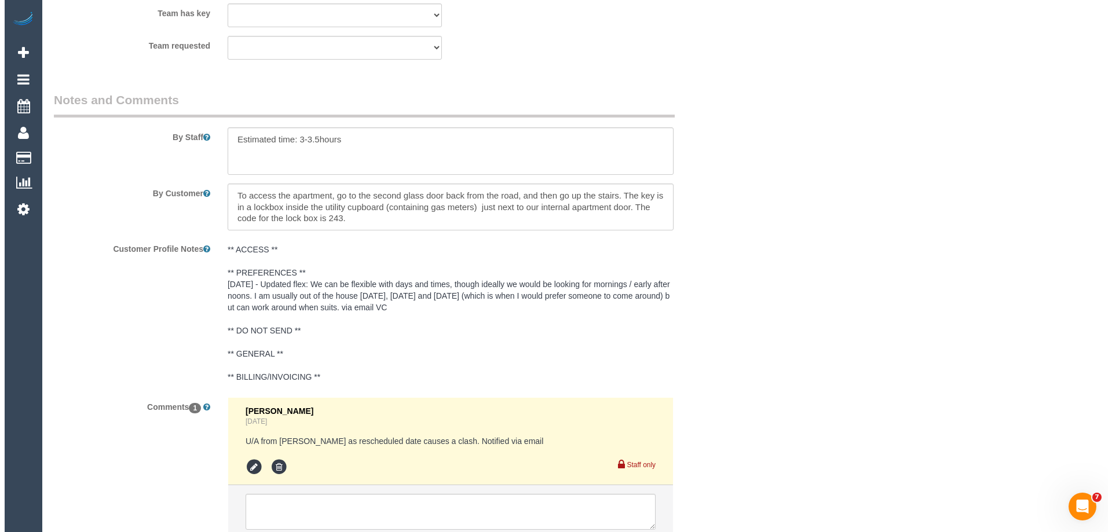
scroll to position [1795, 0]
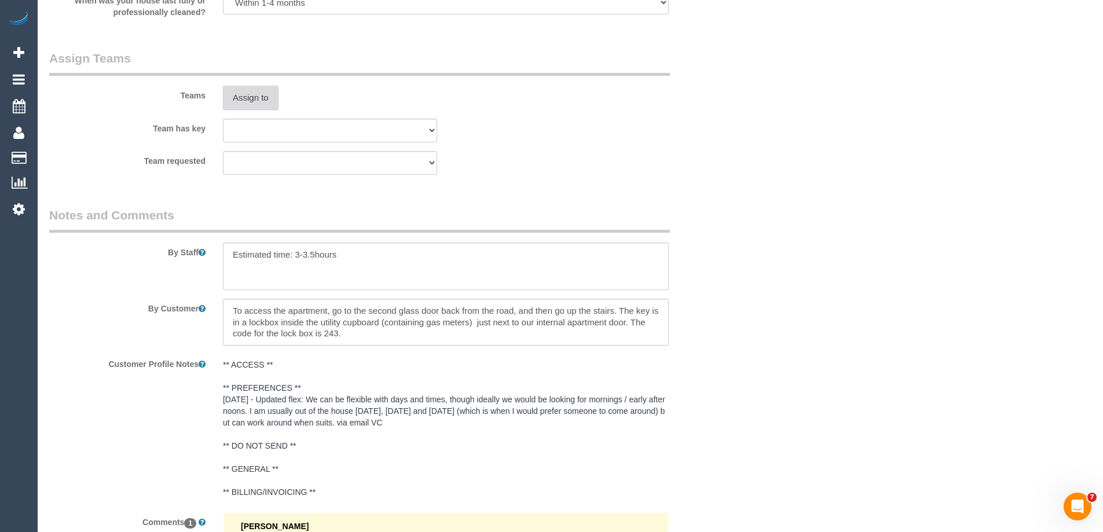
click at [252, 93] on button "Assign to" at bounding box center [251, 98] width 56 height 24
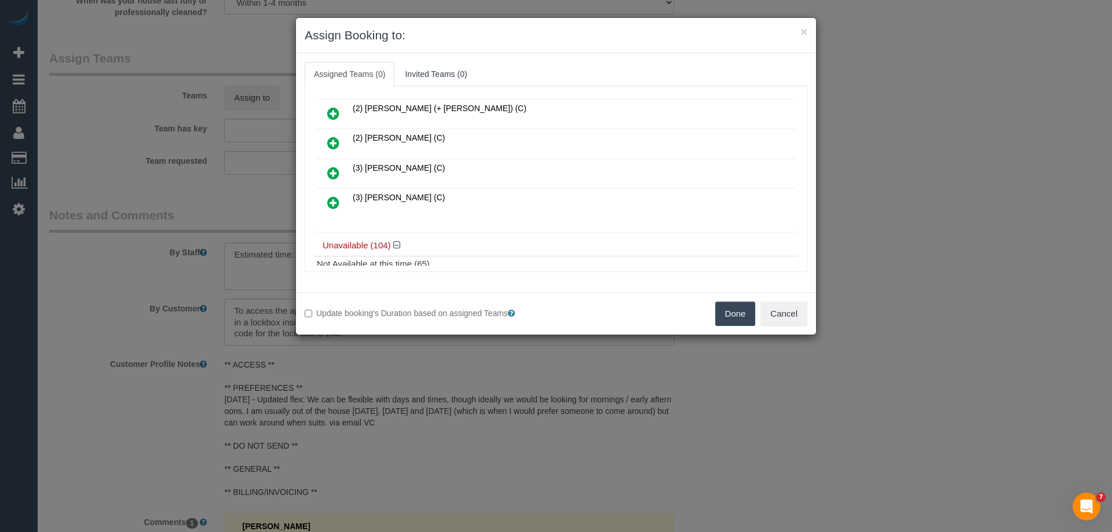
click at [336, 170] on icon at bounding box center [333, 173] width 12 height 14
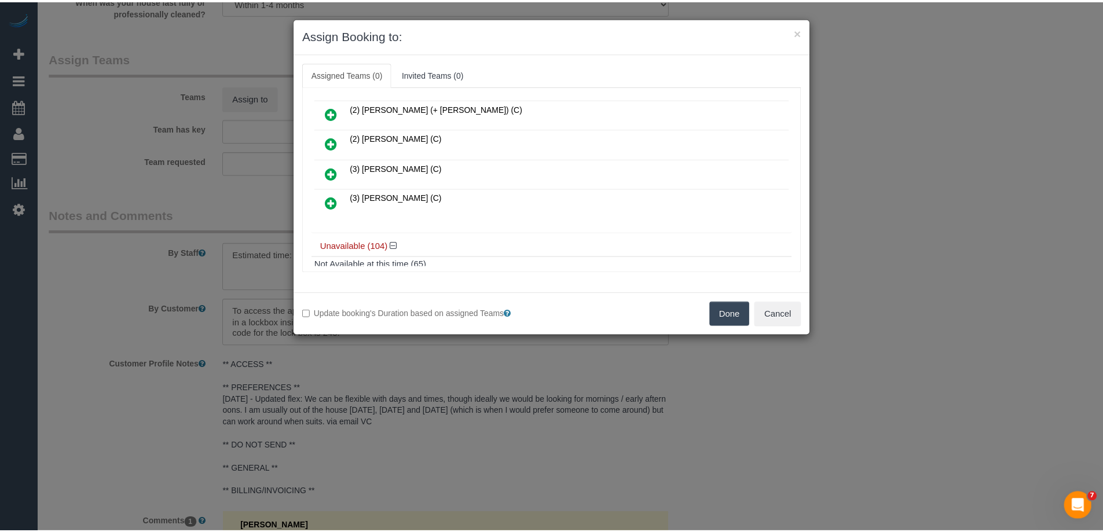
scroll to position [144, 0]
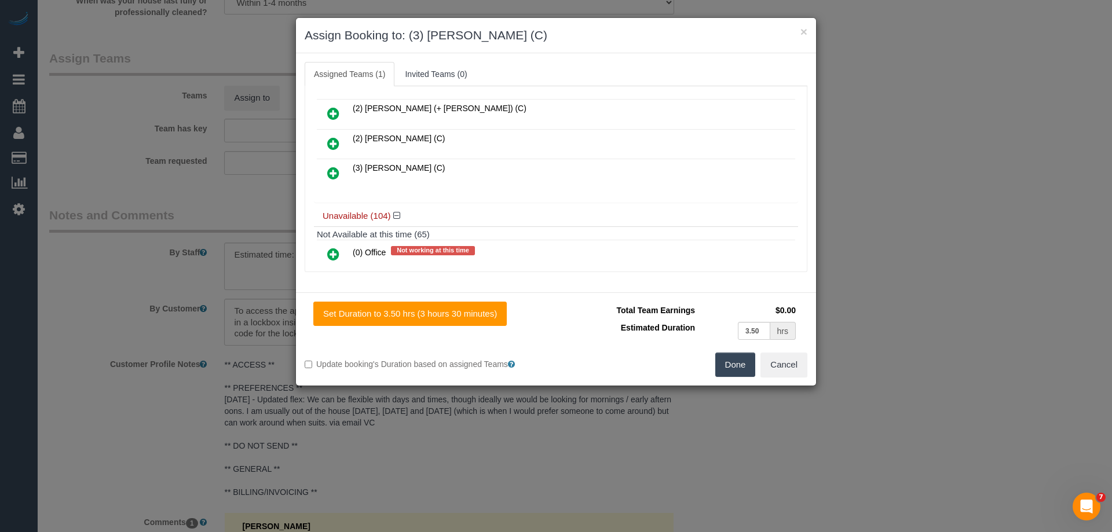
drag, startPoint x: 728, startPoint y: 364, endPoint x: 765, endPoint y: 354, distance: 38.3
click at [728, 364] on button "Done" at bounding box center [735, 365] width 41 height 24
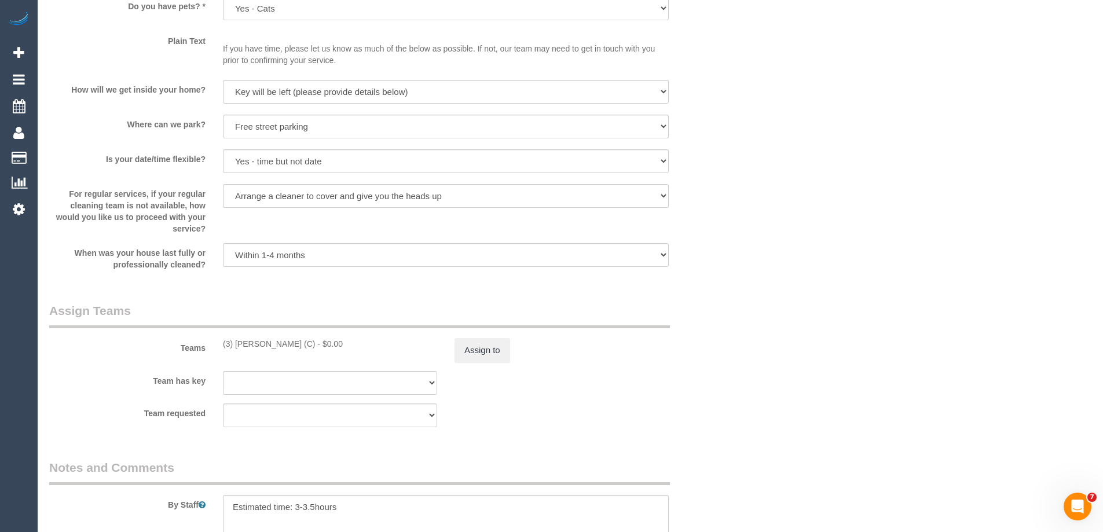
scroll to position [1563, 0]
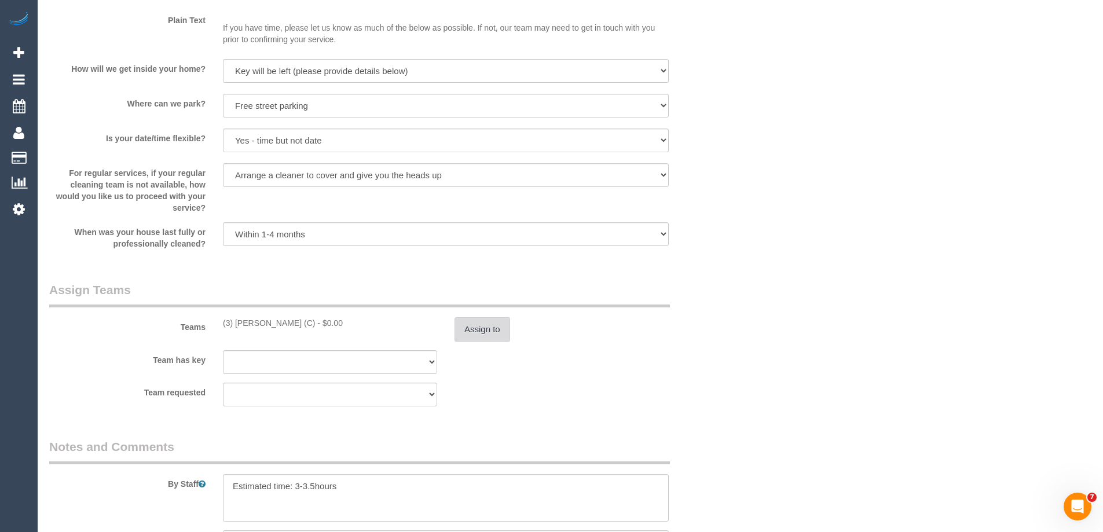
click at [495, 328] on button "Assign to" at bounding box center [482, 329] width 56 height 24
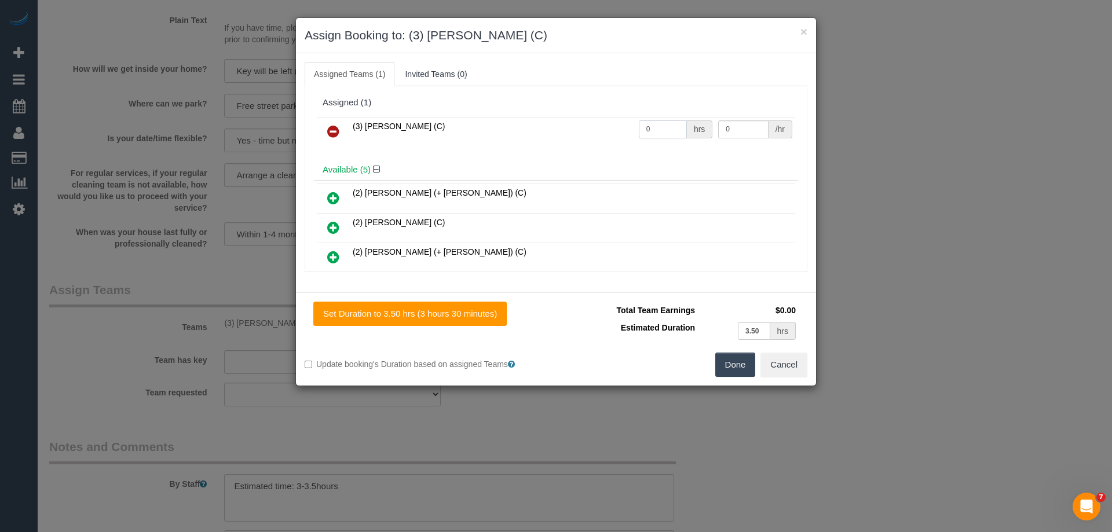
drag, startPoint x: 659, startPoint y: 129, endPoint x: 613, endPoint y: 126, distance: 46.4
click at [613, 126] on tr "(3) [PERSON_NAME] (C) 0 hrs 0 /hr" at bounding box center [556, 132] width 478 height 30
type input "1"
drag, startPoint x: 708, startPoint y: 130, endPoint x: 683, endPoint y: 126, distance: 25.2
click at [684, 126] on tr "(3) [PERSON_NAME] (C) 1 hrs 0 /hr" at bounding box center [556, 132] width 478 height 30
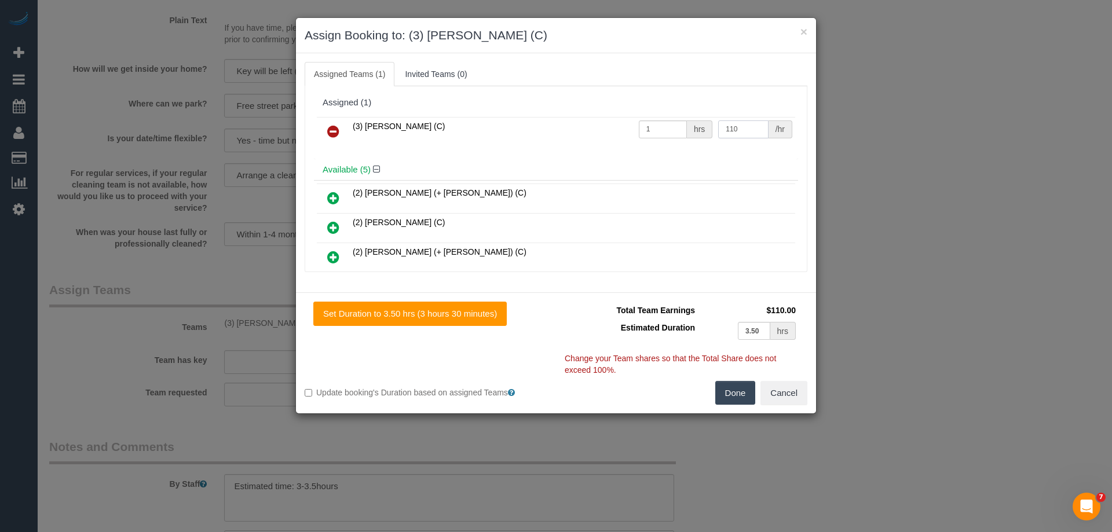
type input "110"
click at [735, 397] on button "Done" at bounding box center [735, 393] width 41 height 24
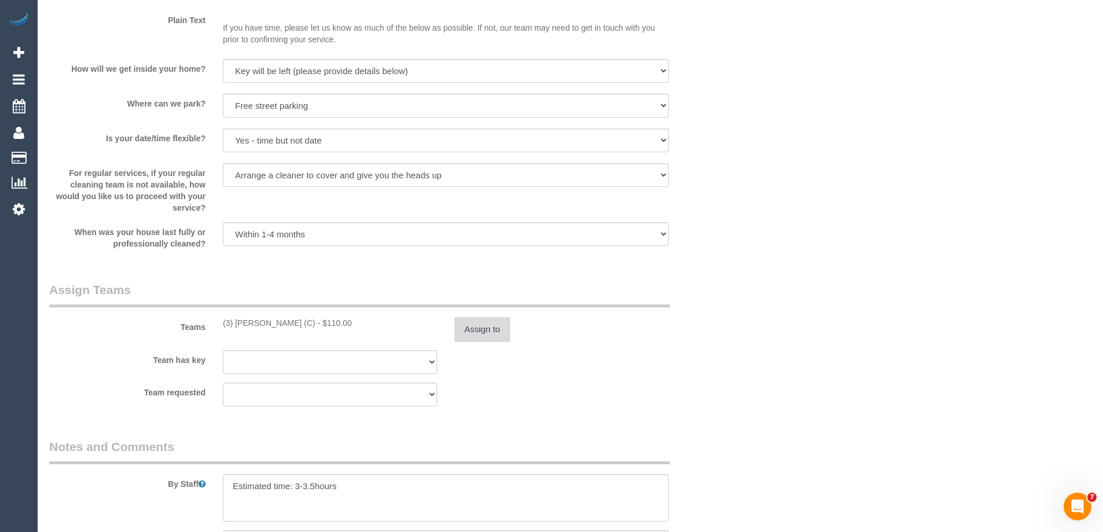
scroll to position [0, 0]
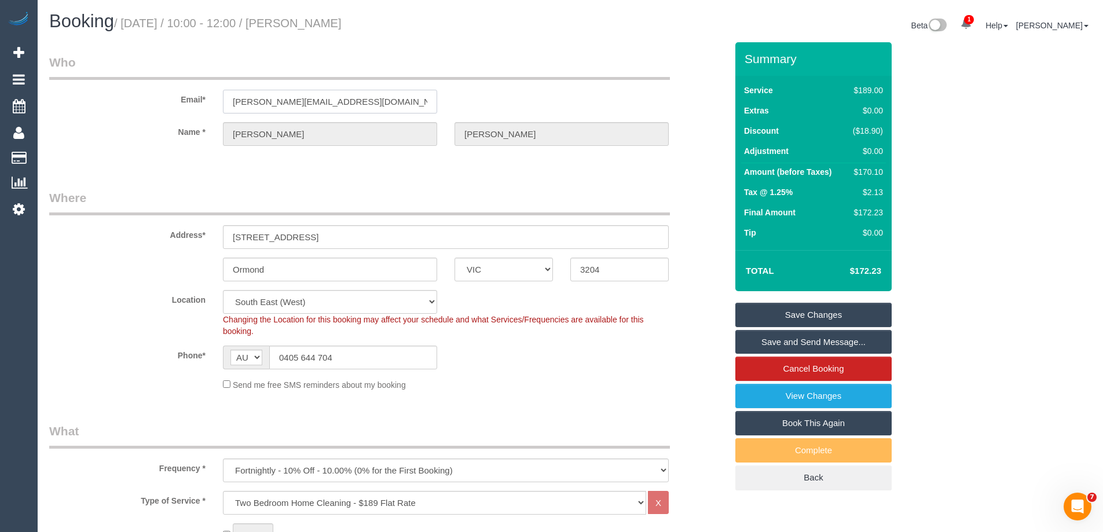
drag, startPoint x: 369, startPoint y: 99, endPoint x: -20, endPoint y: 79, distance: 389.6
click at [0, 79] on html "1 Beta Your Notifications You have 0 alerts × You have 1 to charge for 16/10/20…" at bounding box center [551, 266] width 1103 height 532
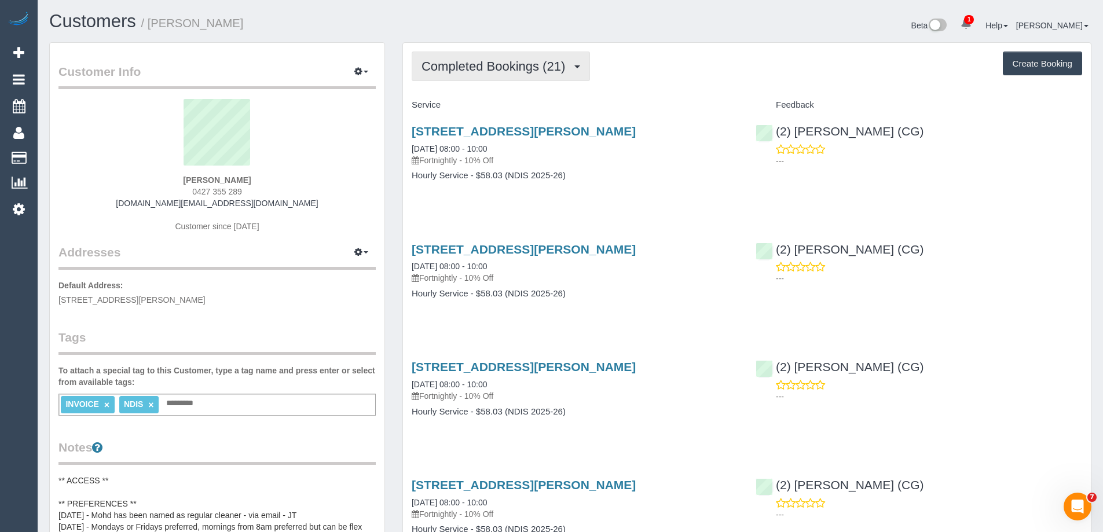
click at [494, 71] on span "Completed Bookings (21)" at bounding box center [495, 66] width 149 height 14
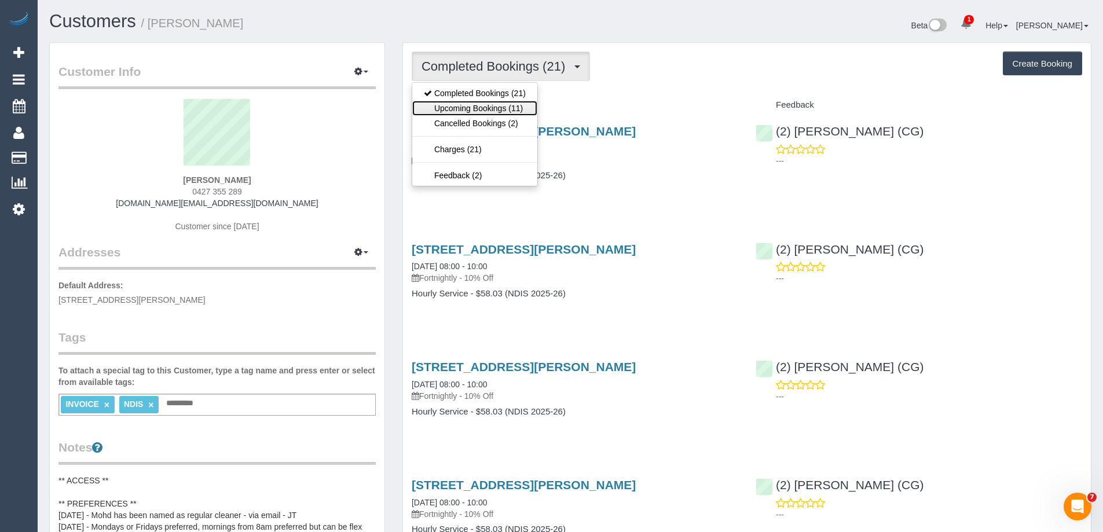
click at [491, 111] on link "Upcoming Bookings (11)" at bounding box center [474, 108] width 125 height 15
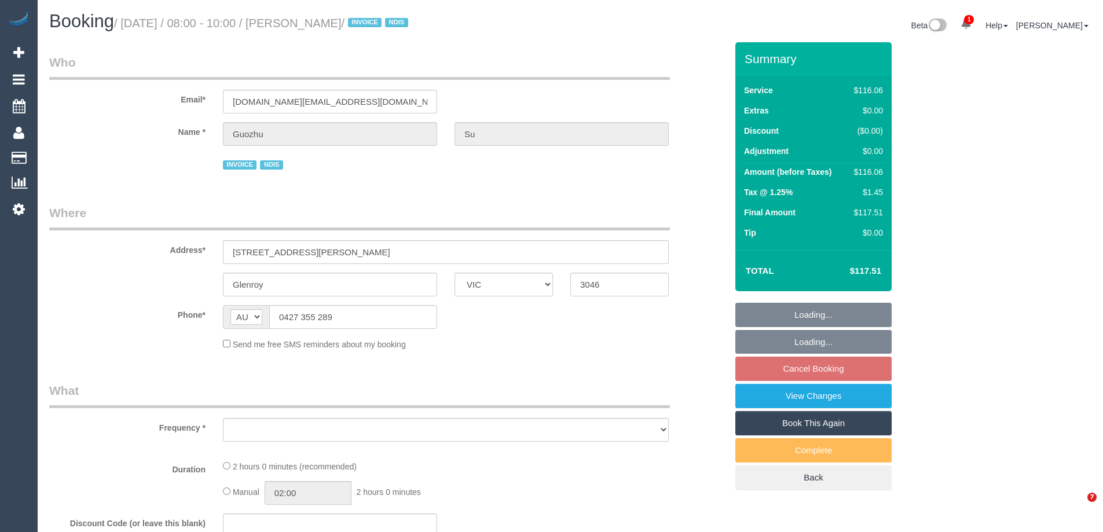
select select "VIC"
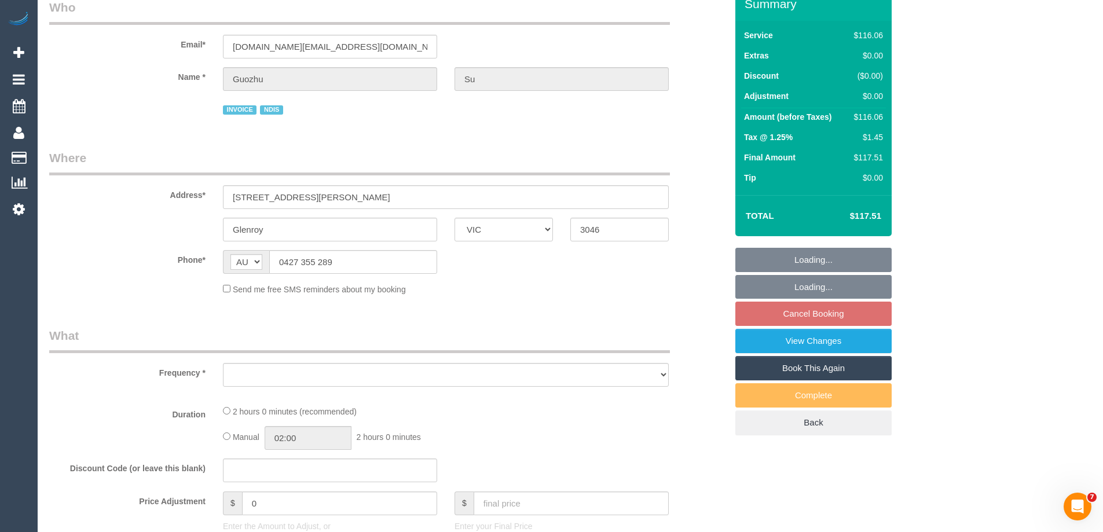
select select "object:534"
select select "number:28"
select select "number:14"
select select "number:19"
select select "number:25"
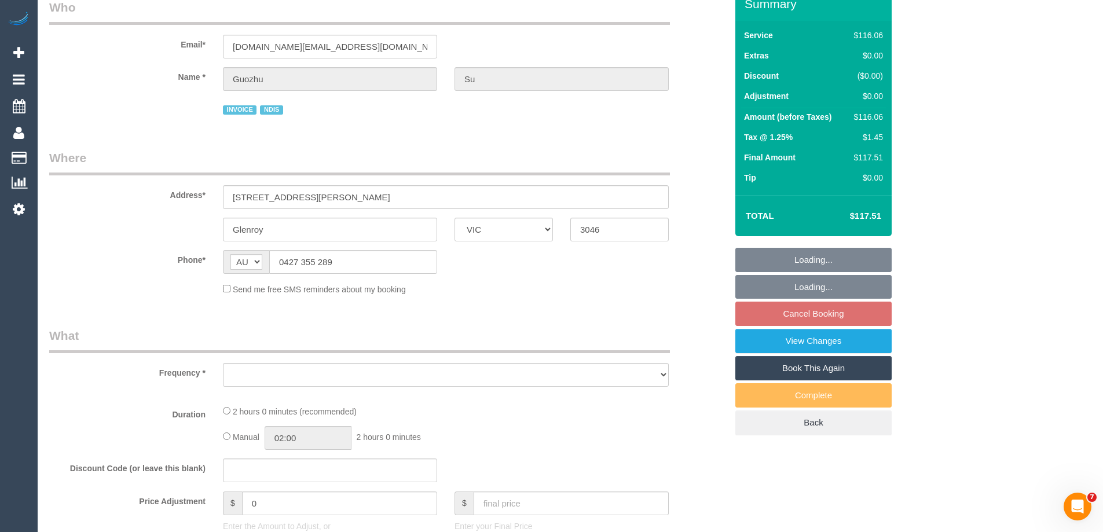
select select "number:35"
select select "number:12"
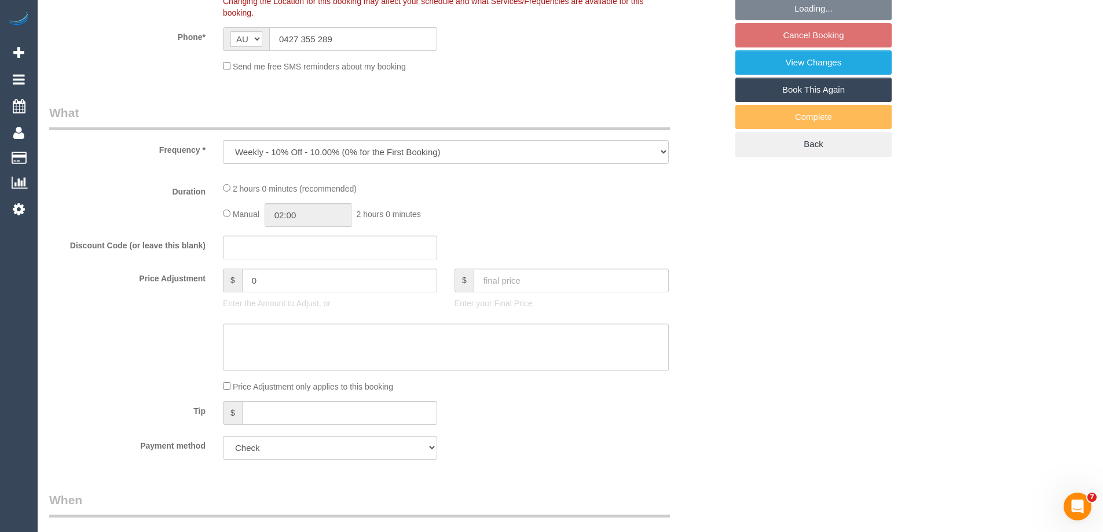
select select "object:1376"
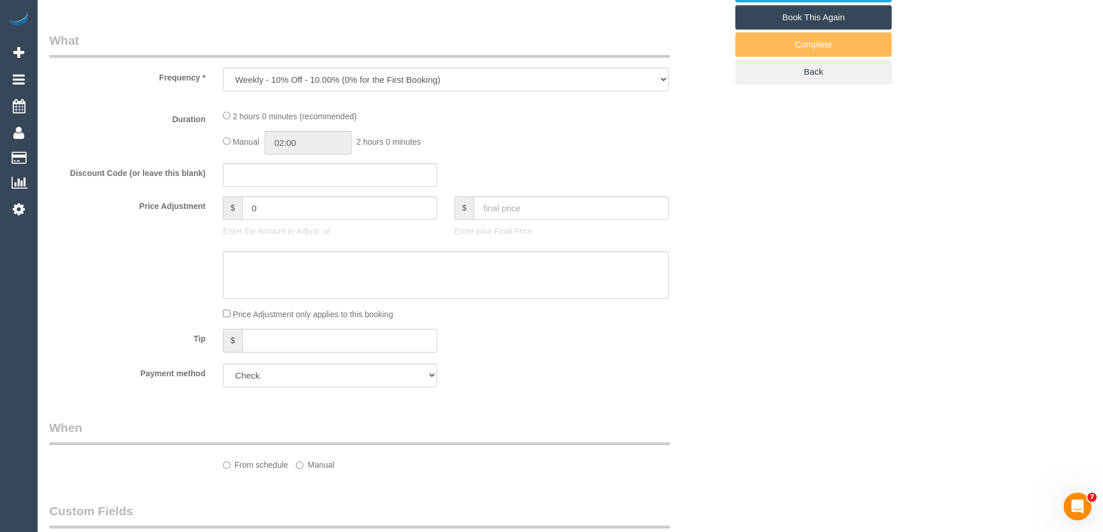
scroll to position [637, 0]
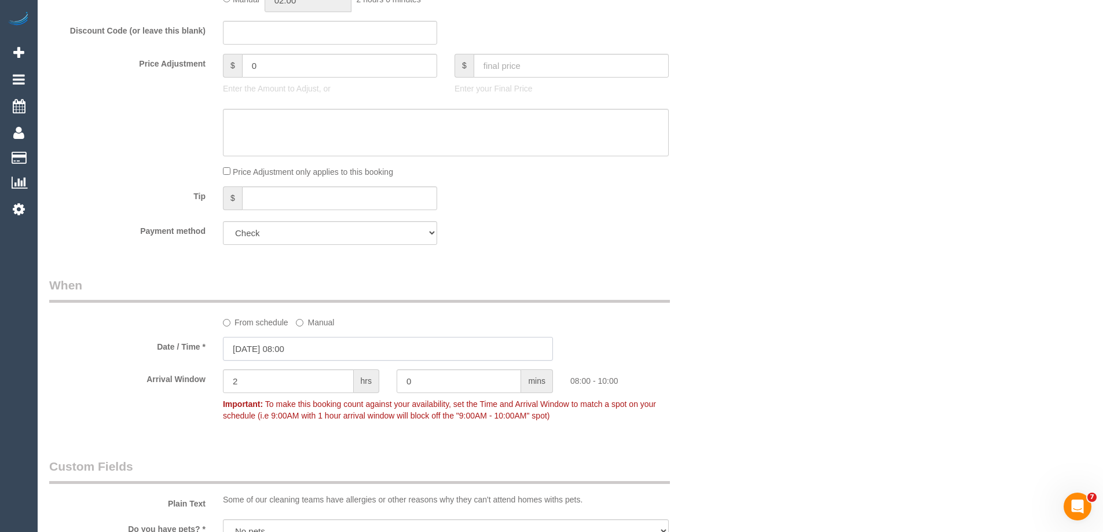
click at [259, 354] on input "[DATE] 08:00" at bounding box center [388, 349] width 330 height 24
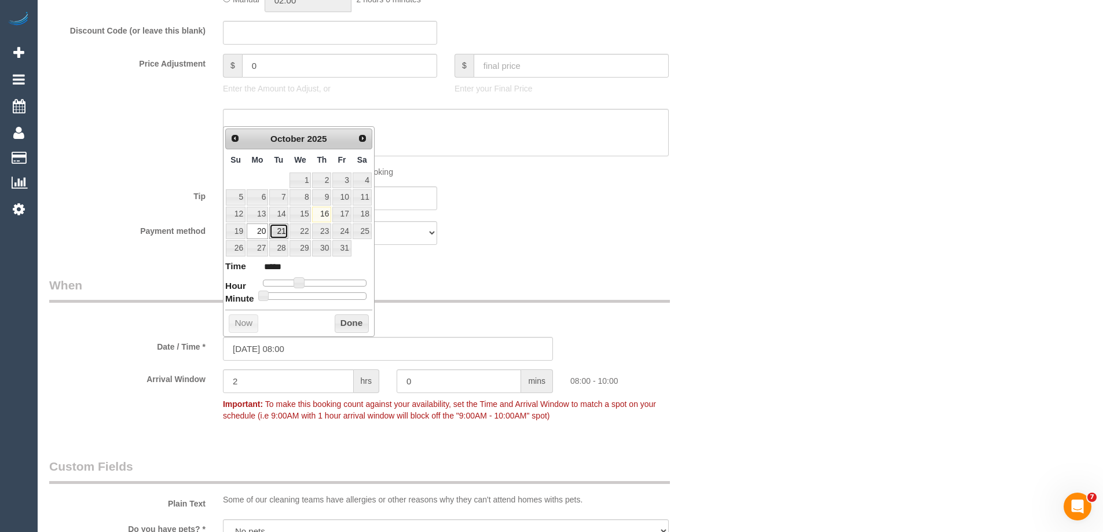
click at [280, 229] on link "21" at bounding box center [278, 231] width 19 height 16
type input "21/10/2025 08:00"
click at [341, 317] on button "Done" at bounding box center [352, 323] width 34 height 19
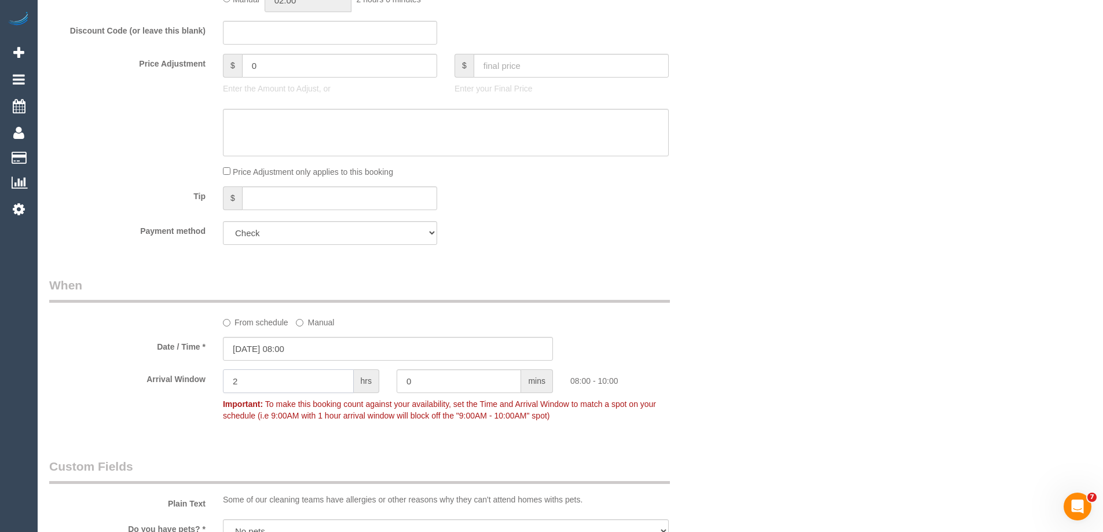
click at [210, 376] on div "Arrival Window 2 hrs 0 mins 08:00 - 10:00 Important: To make this booking count…" at bounding box center [388, 397] width 695 height 57
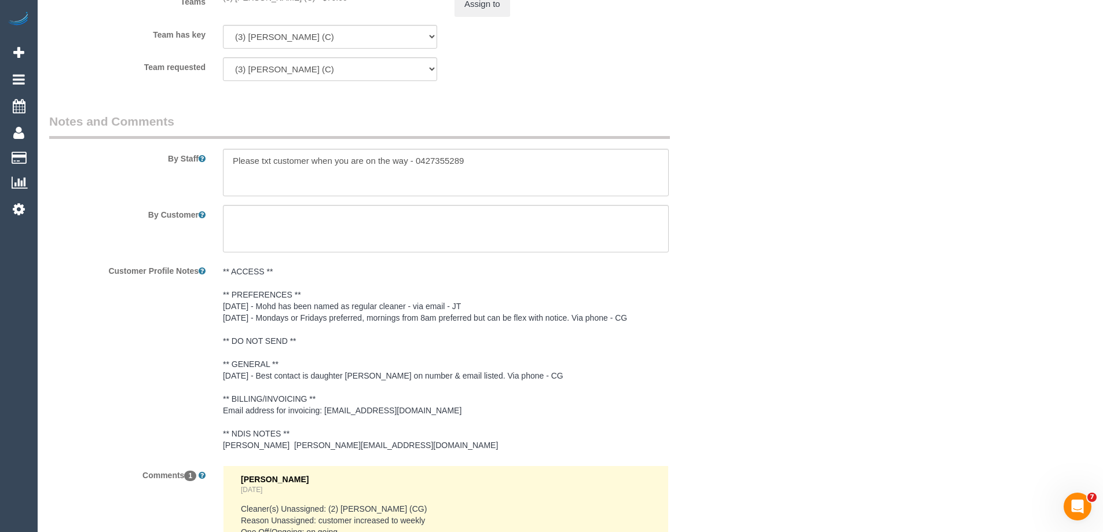
scroll to position [1389, 0]
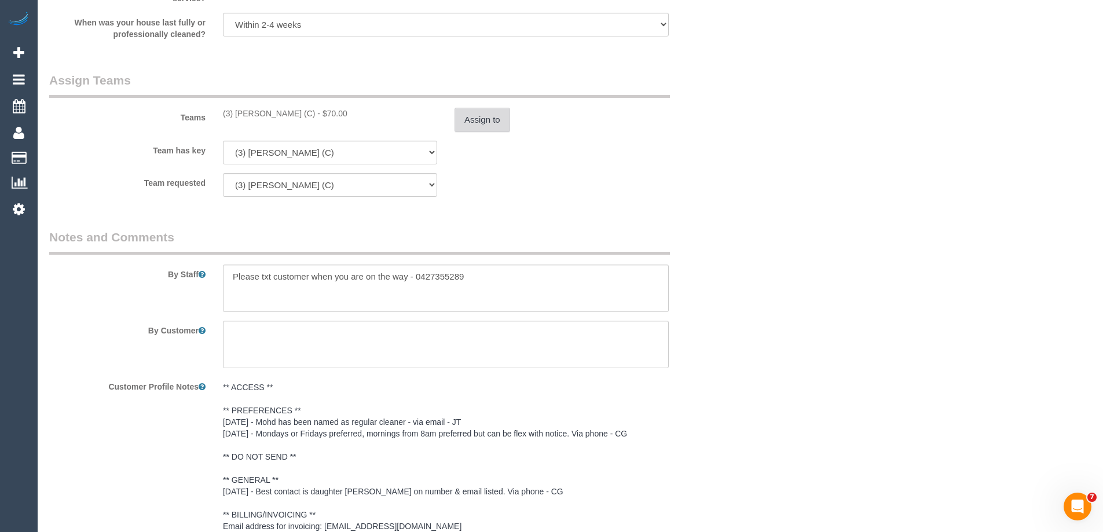
type input "4"
click at [474, 128] on button "Assign to" at bounding box center [482, 120] width 56 height 24
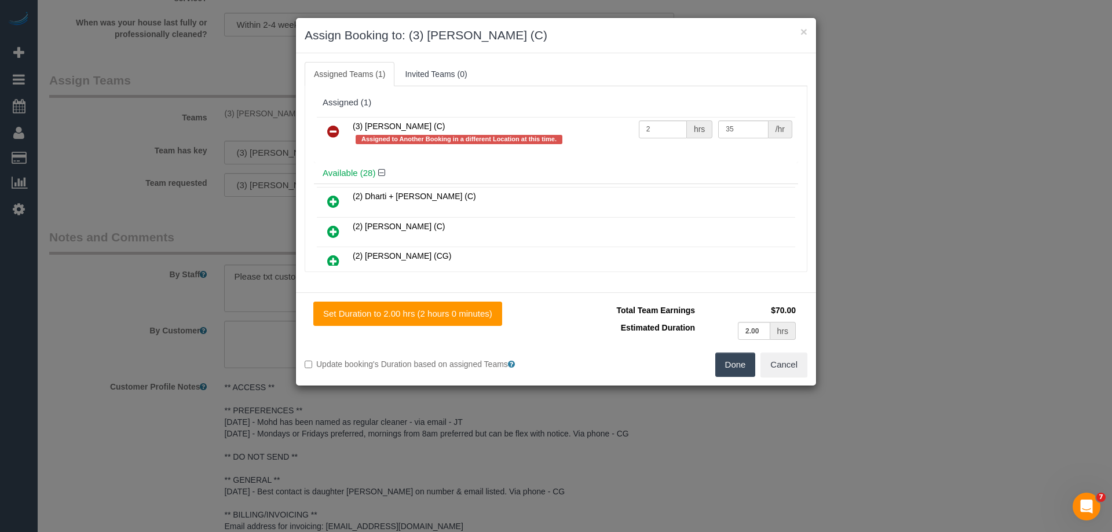
click at [331, 135] on icon at bounding box center [333, 131] width 12 height 14
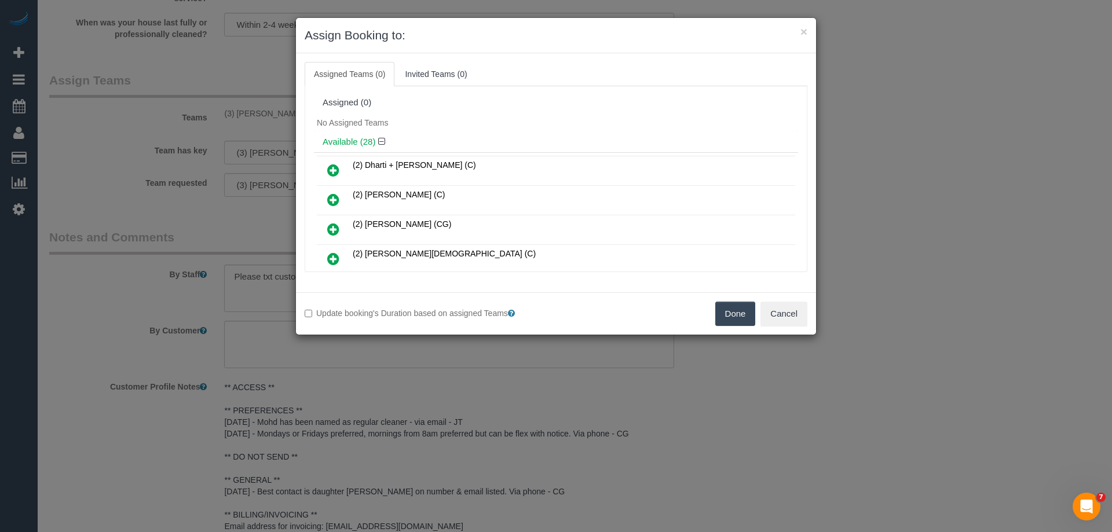
click at [340, 226] on link at bounding box center [333, 229] width 27 height 23
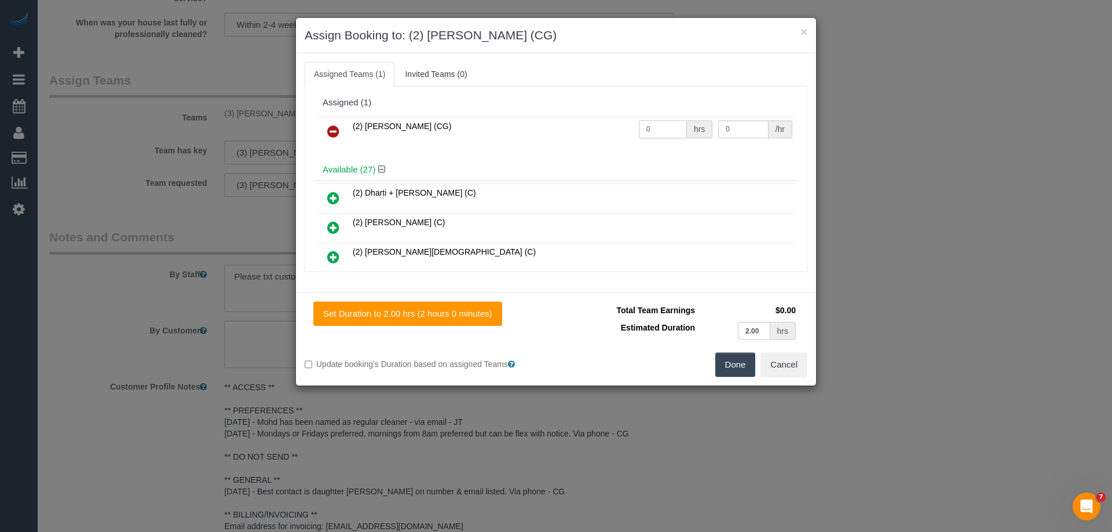
drag, startPoint x: 664, startPoint y: 131, endPoint x: 619, endPoint y: 126, distance: 44.9
click at [619, 126] on tr "(2) Mohd Che Manir (CG) 0 hrs 0 /hr" at bounding box center [556, 132] width 478 height 30
type input "2"
drag, startPoint x: 747, startPoint y: 130, endPoint x: 683, endPoint y: 115, distance: 66.0
click at [683, 115] on div "(2) Mohd Che Manir (CG) 2 hrs 0 /hr" at bounding box center [556, 136] width 484 height 45
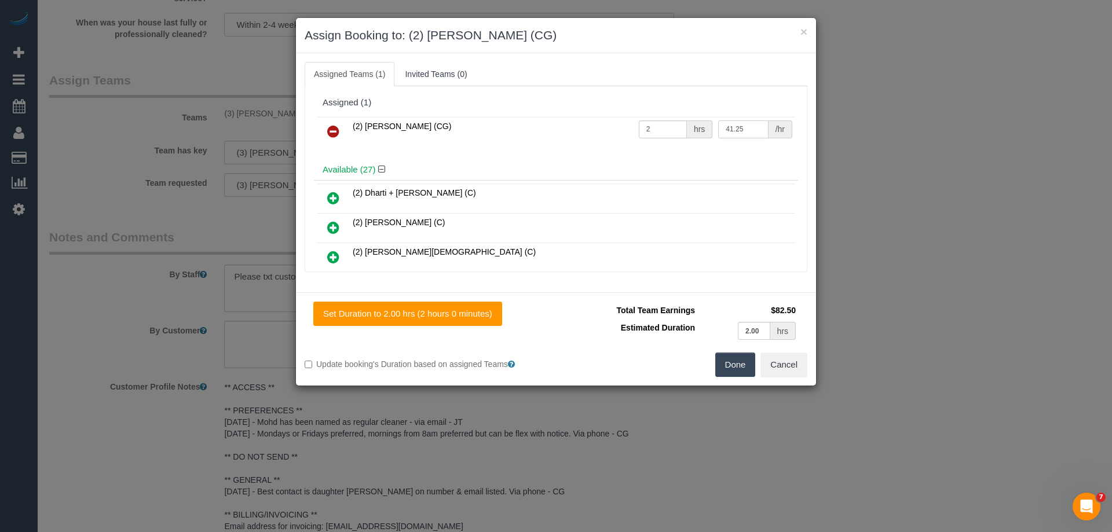
type input "41.25"
click at [736, 364] on button "Done" at bounding box center [735, 365] width 41 height 24
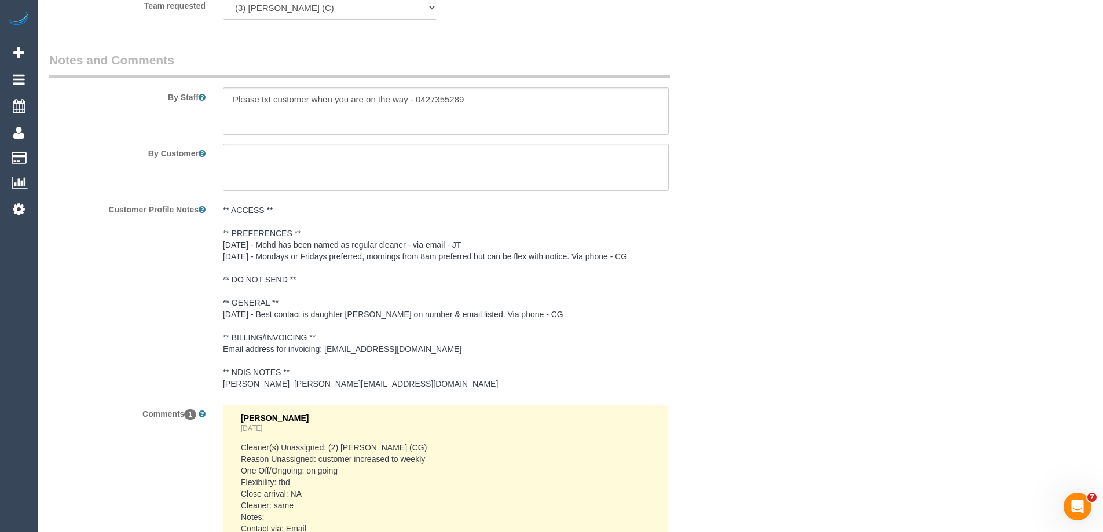
scroll to position [1745, 0]
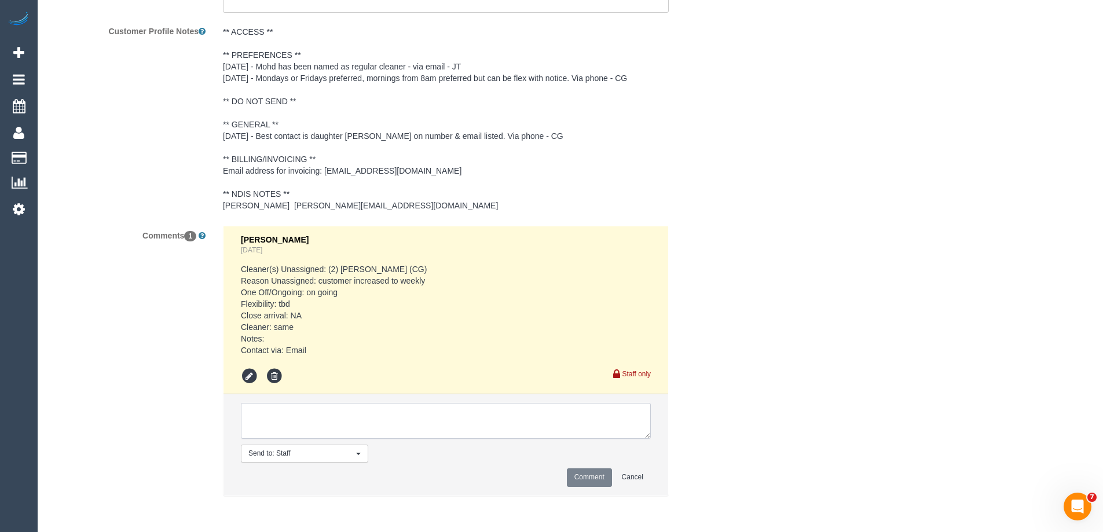
click at [268, 412] on textarea at bounding box center [446, 421] width 410 height 36
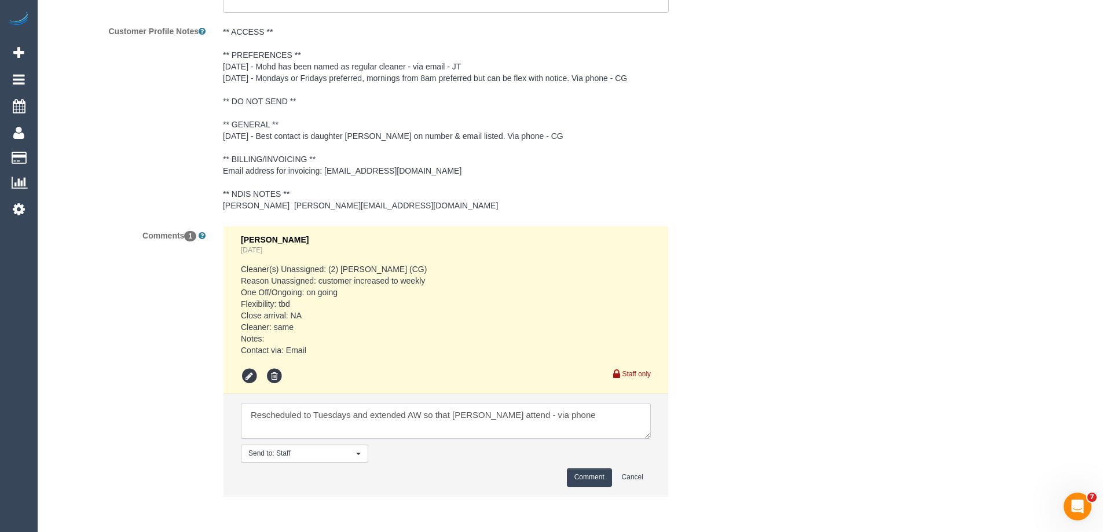
type textarea "Rescheduled to Tuesdays and extended AW so that Mohd can attend - via phone"
click at [593, 478] on button "Comment" at bounding box center [589, 477] width 45 height 18
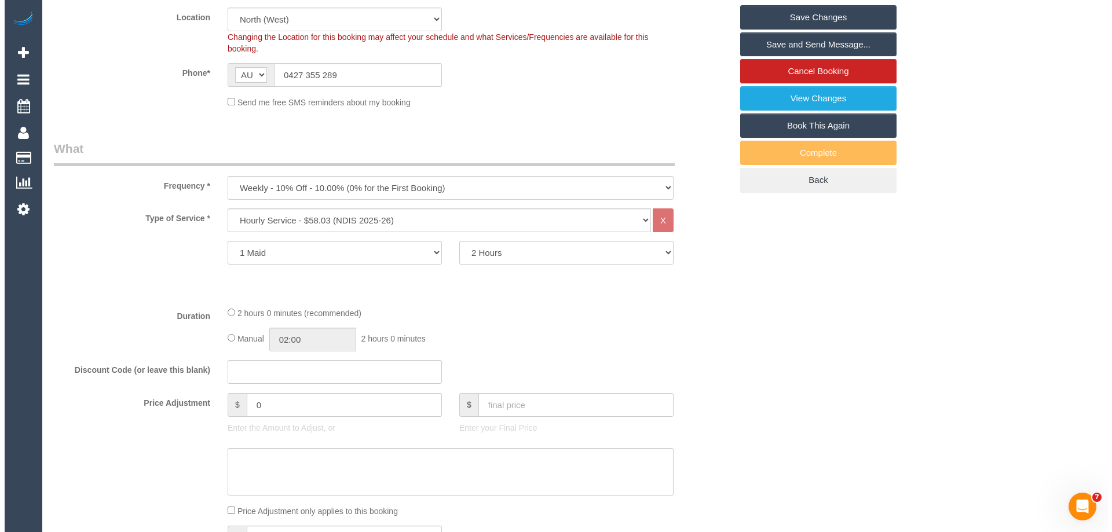
scroll to position [0, 0]
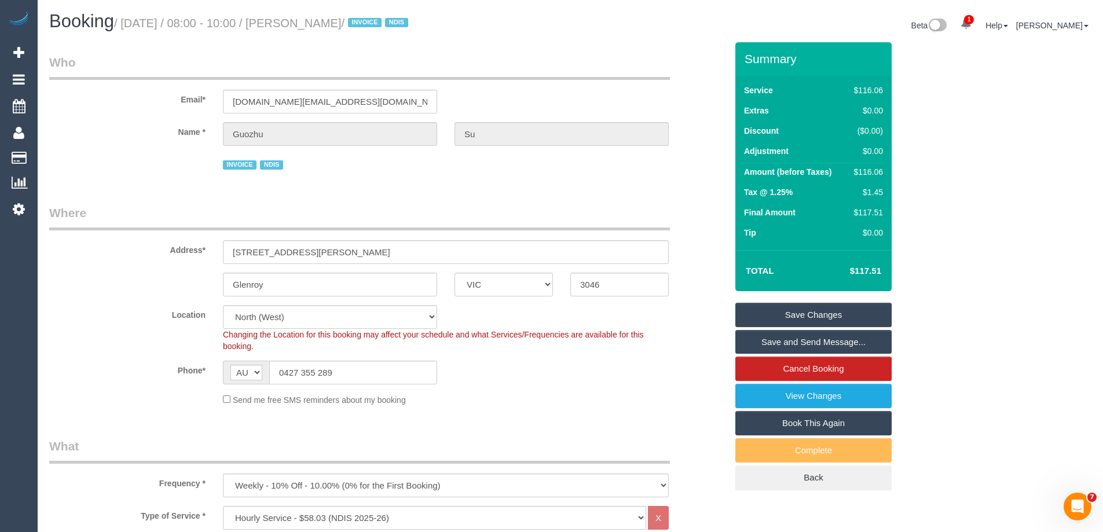
drag, startPoint x: 362, startPoint y: 20, endPoint x: 307, endPoint y: 17, distance: 55.0
click at [307, 17] on small "/ October 20, 2025 / 08:00 - 10:00 / Guozhu Su / INVOICE NDIS" at bounding box center [263, 23] width 298 height 13
copy small "Guozhu Su"
click at [765, 339] on link "Save and Send Message..." at bounding box center [813, 342] width 156 height 24
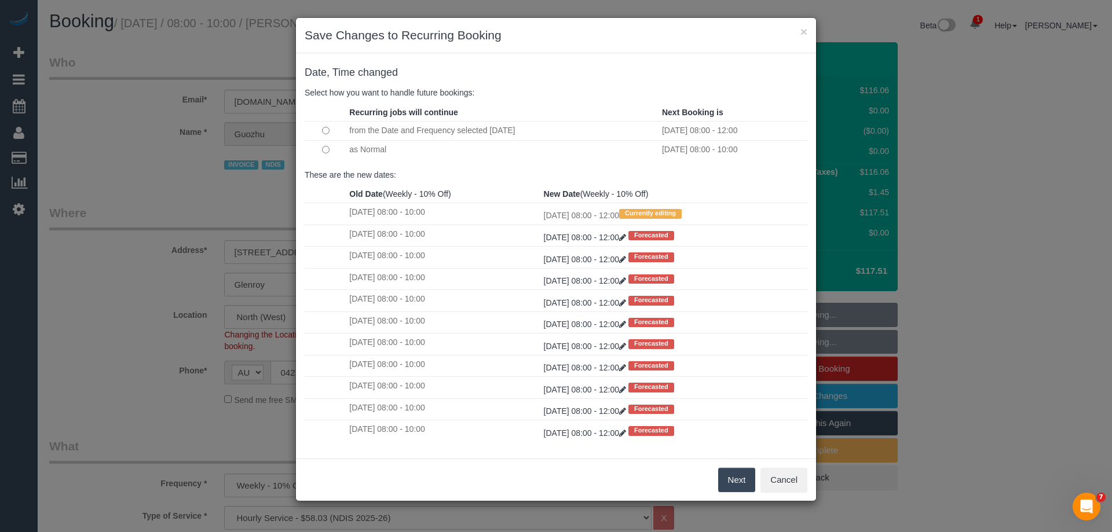
click at [727, 476] on button "Next" at bounding box center [737, 480] width 38 height 24
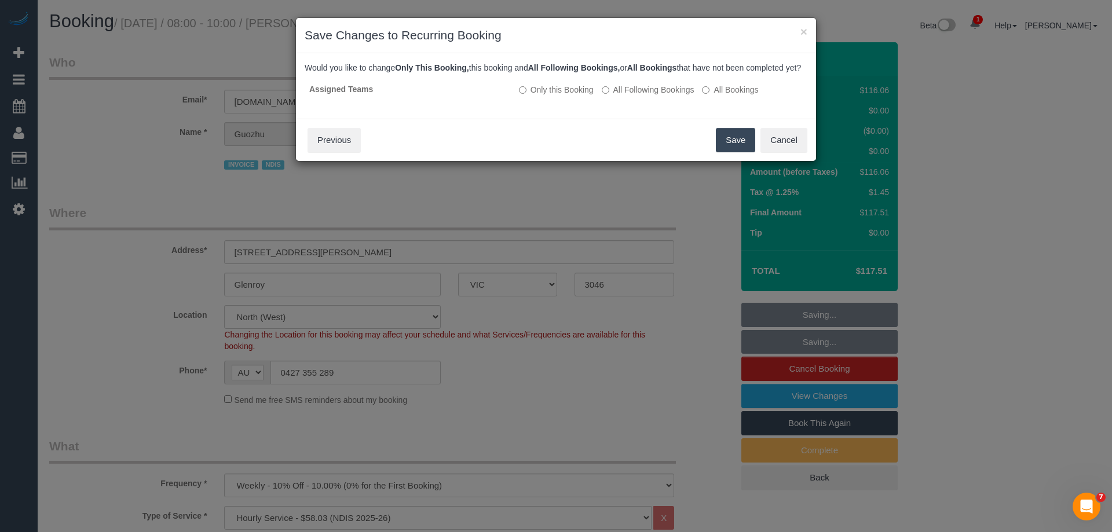
click at [741, 151] on button "Save" at bounding box center [735, 140] width 39 height 24
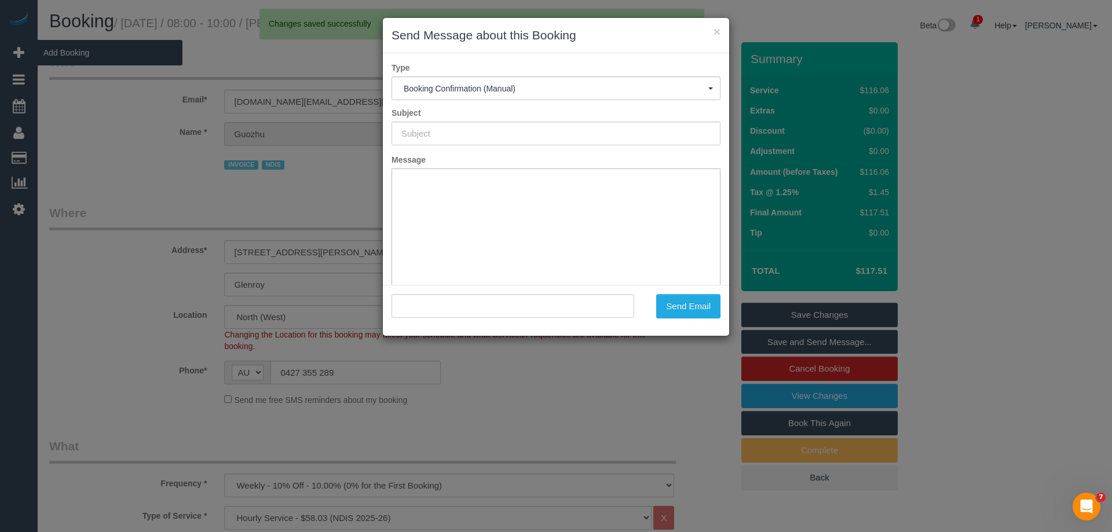
type input "Booking Confirmed"
type input ""Guozhu Su" <susan.su@melair.com.au>"
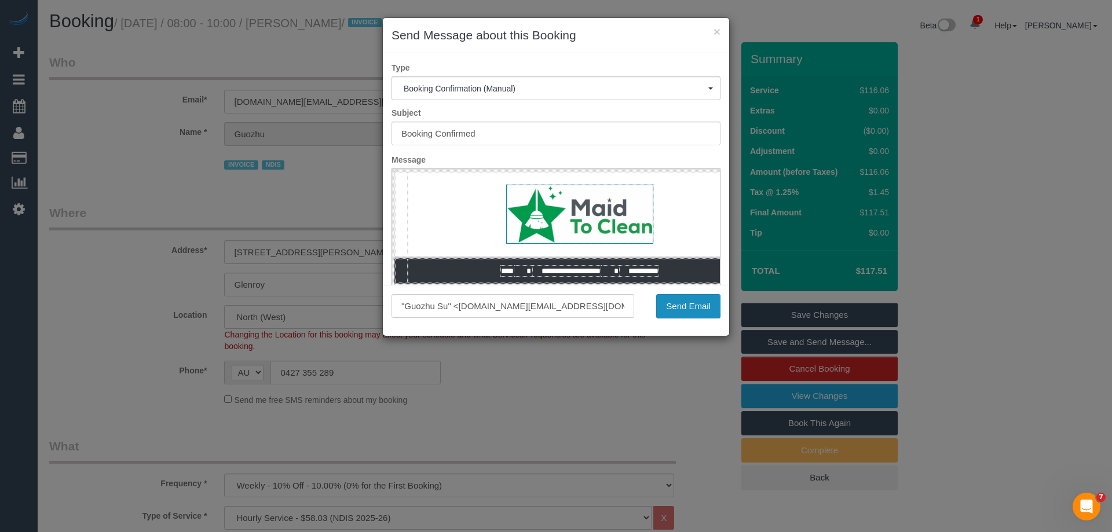
click at [680, 308] on button "Send Email" at bounding box center [688, 306] width 64 height 24
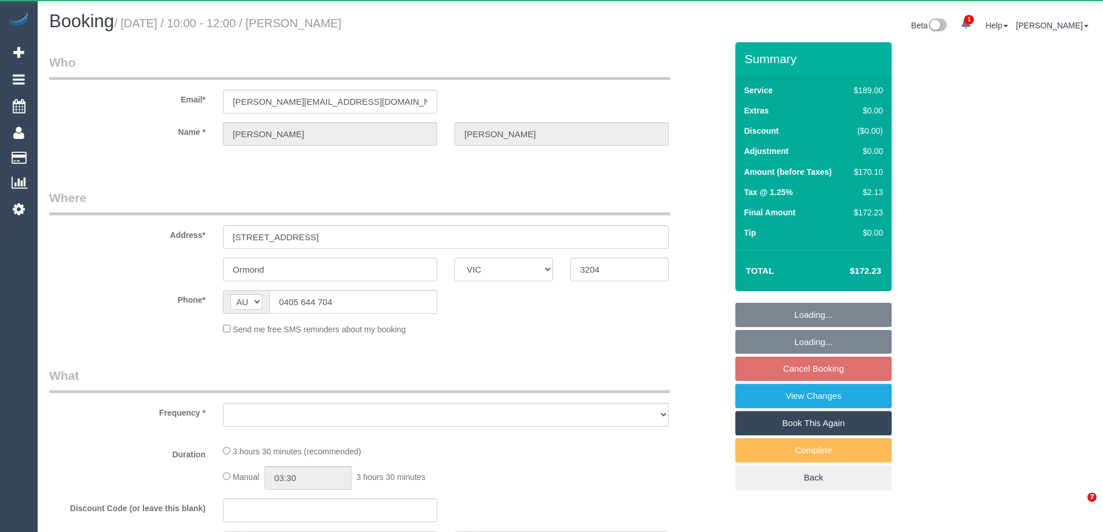
select select "VIC"
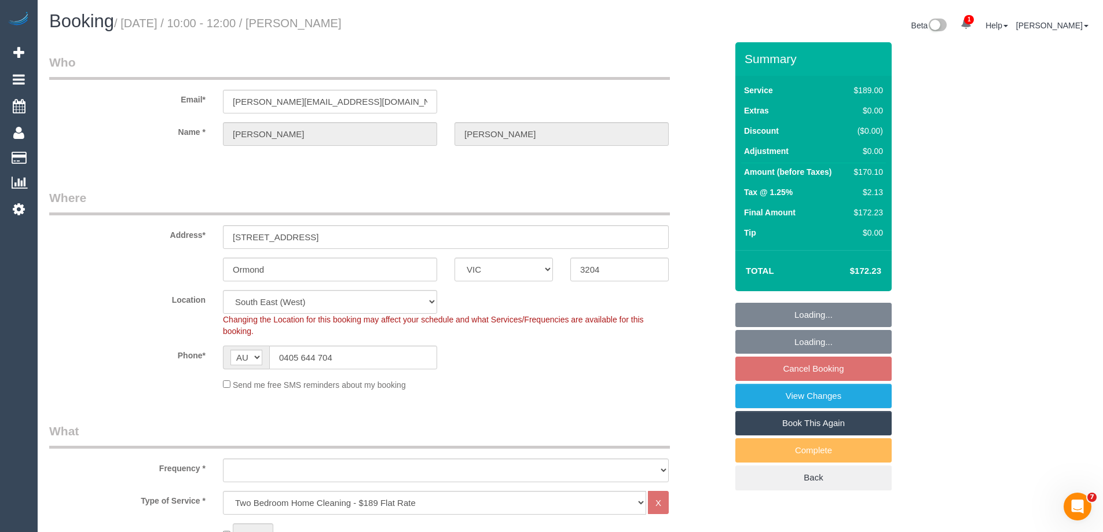
select select "object:656"
select select "string:stripe-pm_1RwwRw2GScqysDRVnbBtK1Tu"
select select "number:29"
select select "number:15"
select select "number:19"
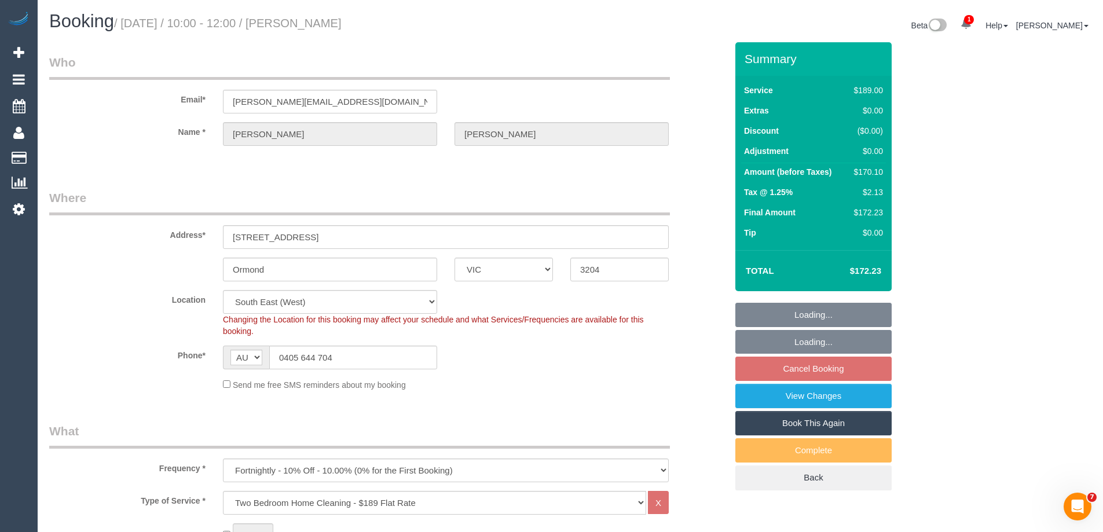
select select "number:24"
select select "number:34"
select select "number:13"
select select "object:821"
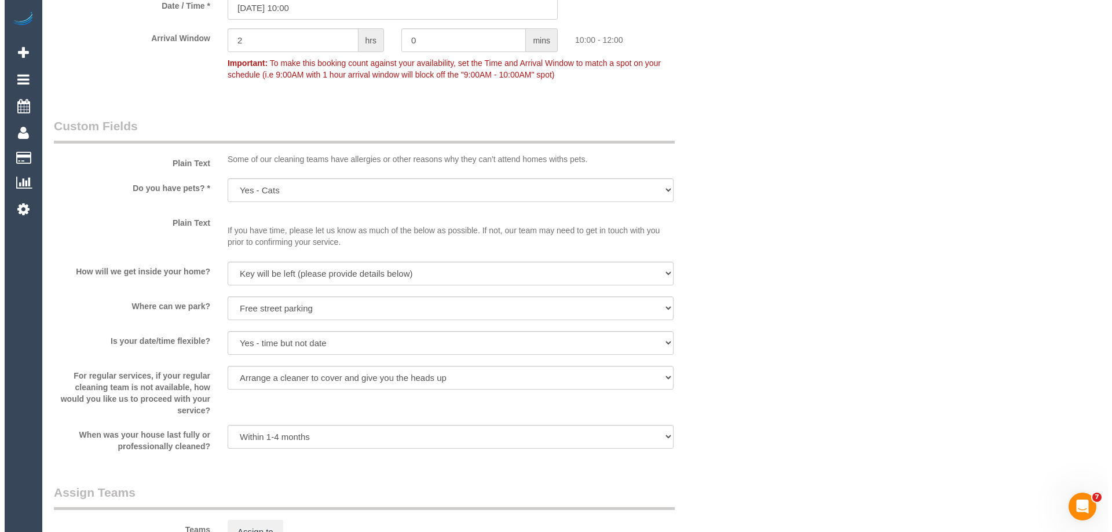
scroll to position [1621, 0]
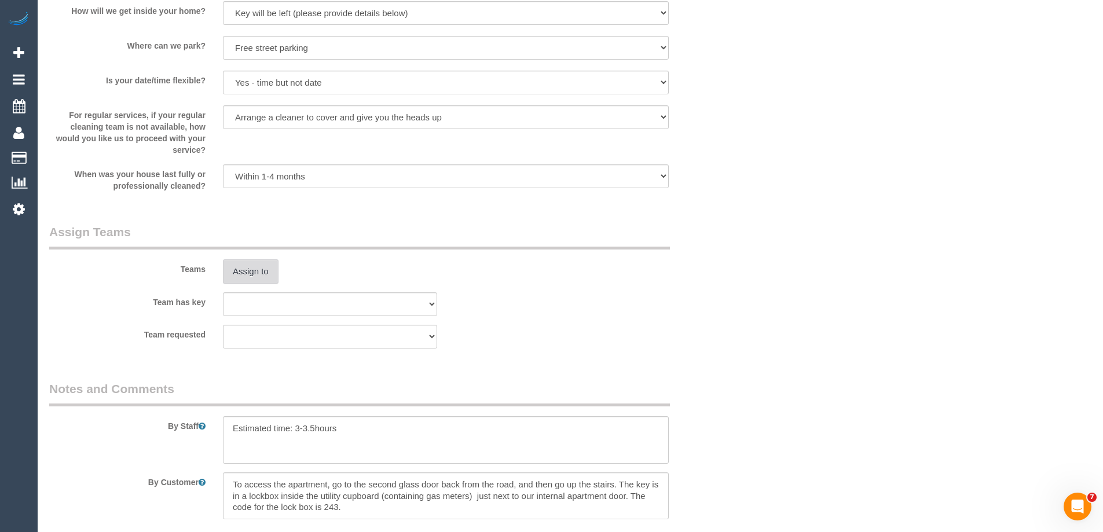
click at [245, 265] on button "Assign to" at bounding box center [251, 271] width 56 height 24
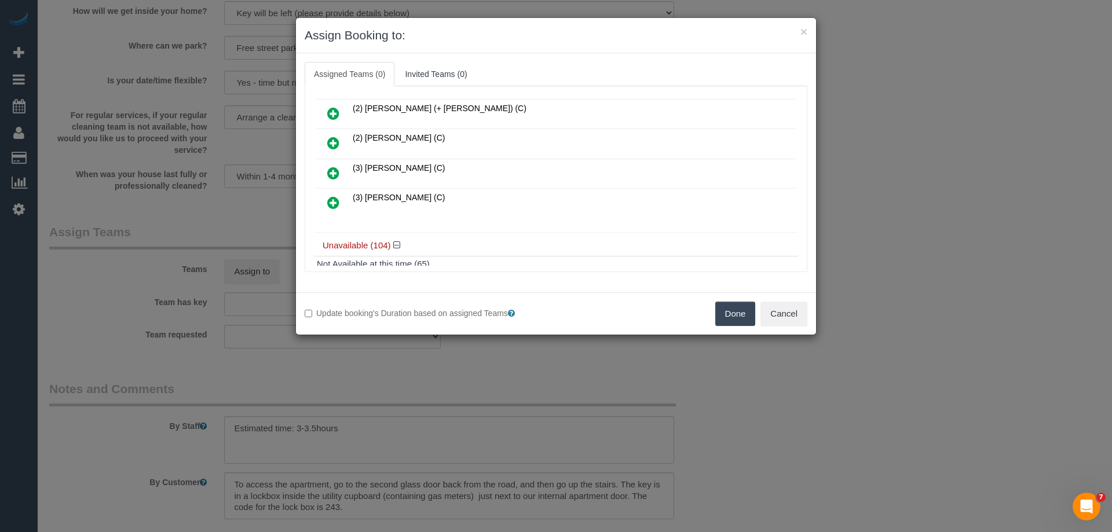
click at [336, 174] on icon at bounding box center [333, 173] width 12 height 14
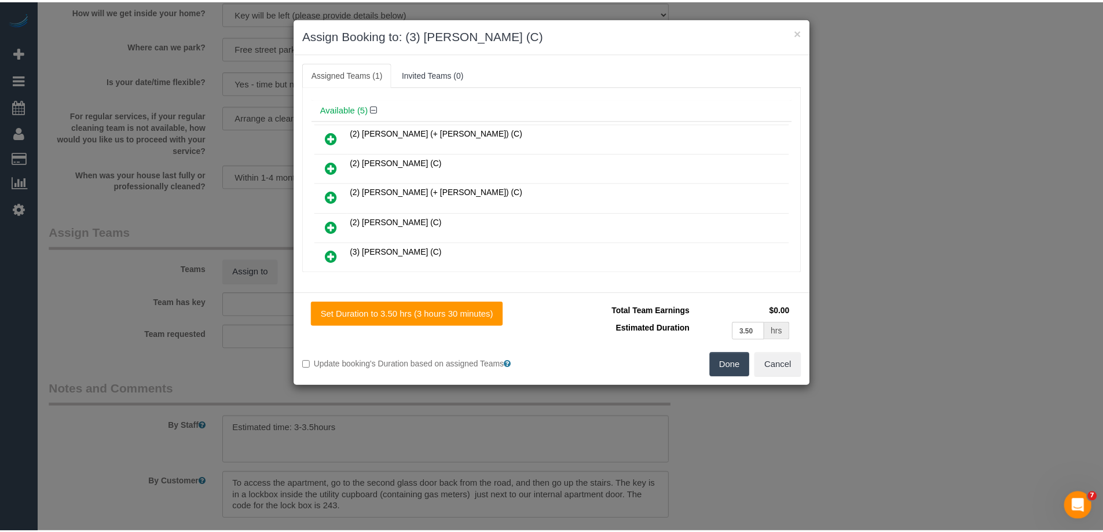
scroll to position [0, 0]
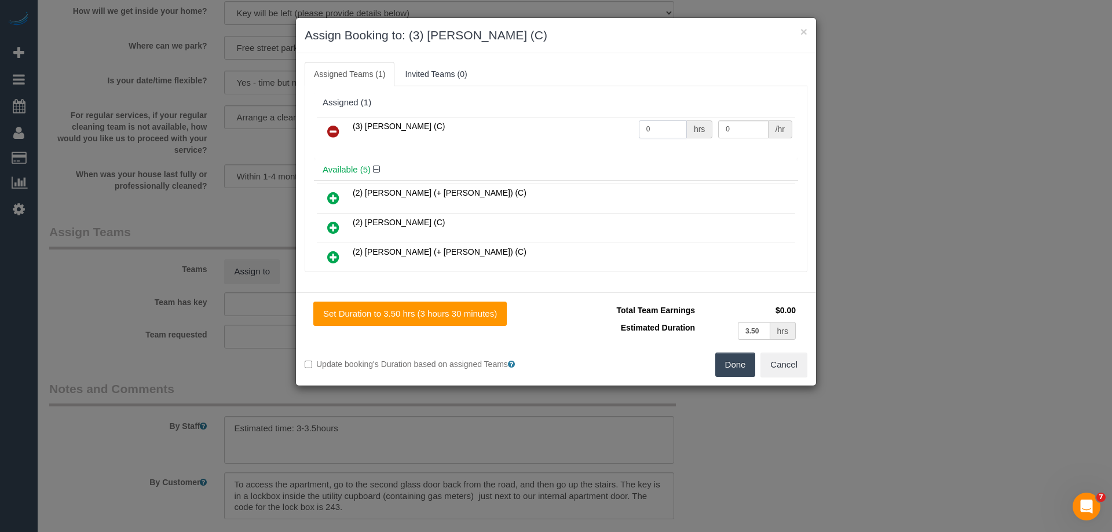
drag, startPoint x: 655, startPoint y: 129, endPoint x: 580, endPoint y: 123, distance: 74.9
click at [573, 123] on tr "(3) [PERSON_NAME] (C) 0 hrs 0 /hr" at bounding box center [556, 132] width 478 height 30
type input "1"
drag, startPoint x: 735, startPoint y: 128, endPoint x: 582, endPoint y: 120, distance: 153.0
click at [584, 121] on tr "(3) [PERSON_NAME] (C) 1 hrs 0 /hr" at bounding box center [556, 132] width 478 height 30
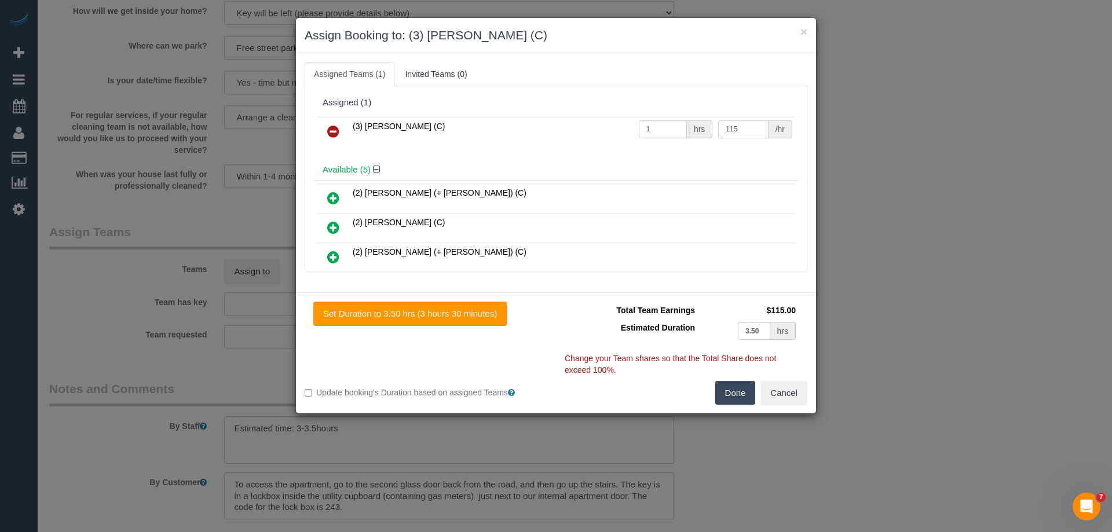
type input "115"
click at [740, 393] on button "Done" at bounding box center [735, 393] width 41 height 24
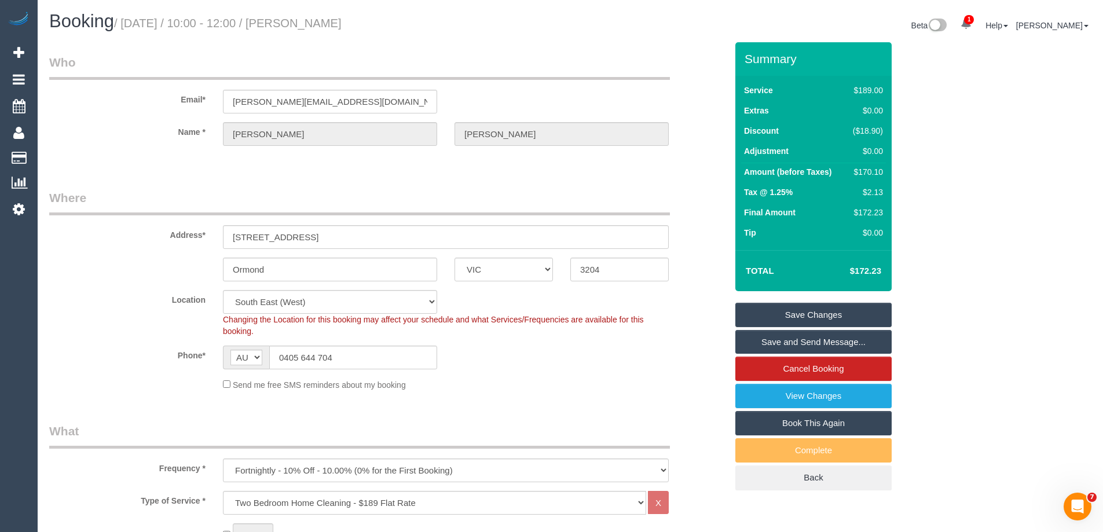
drag, startPoint x: 392, startPoint y: 25, endPoint x: 305, endPoint y: 21, distance: 86.9
click at [305, 21] on h1 "Booking / October 20, 2025 / 10:00 - 12:00 / Shannon Hadley" at bounding box center [305, 22] width 512 height 20
copy small "Shannon Hadley"
click at [758, 338] on link "Save and Send Message..." at bounding box center [813, 342] width 156 height 24
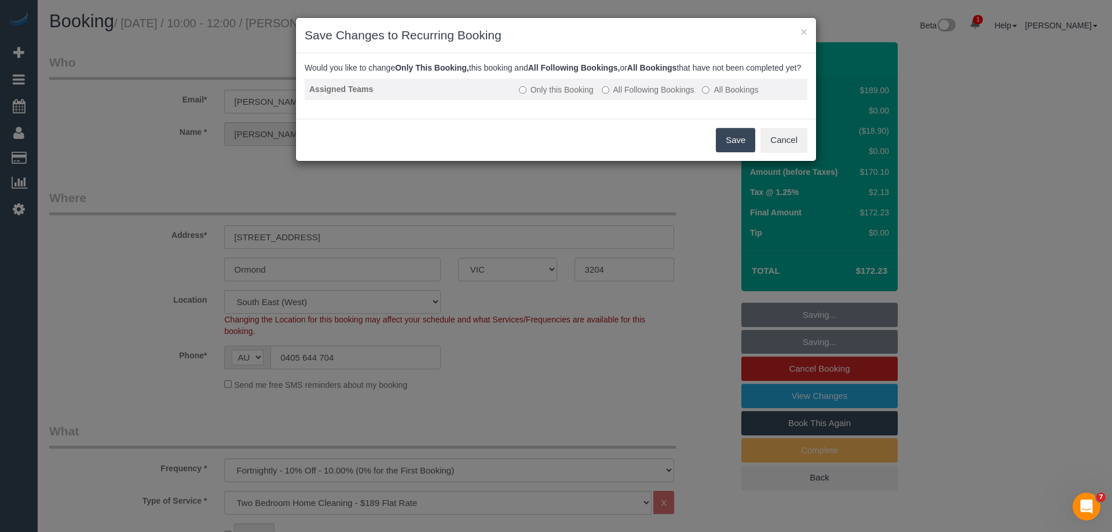
click at [636, 96] on label "All Following Bookings" at bounding box center [647, 90] width 93 height 12
click at [735, 146] on button "Save" at bounding box center [735, 140] width 39 height 24
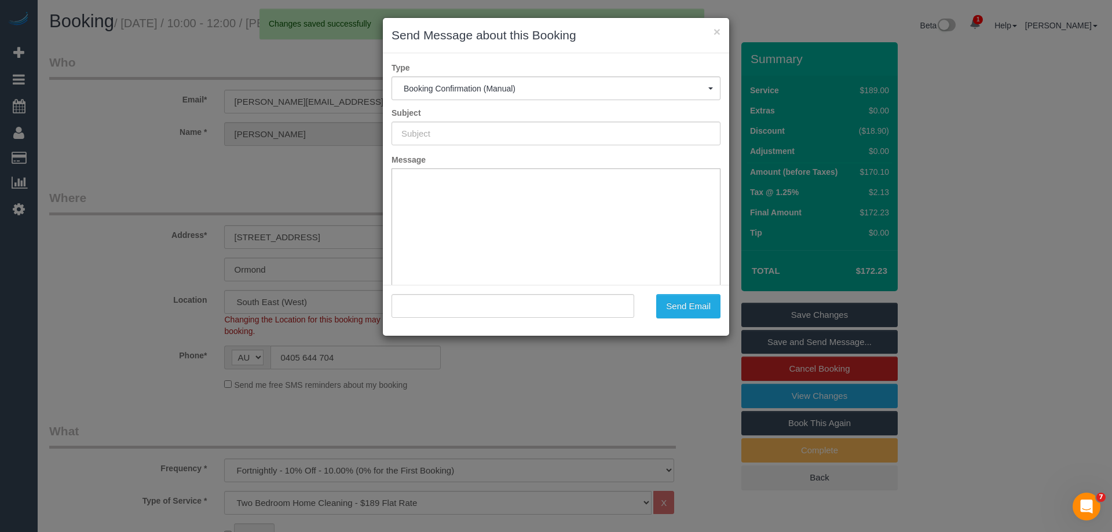
type input "Booking Confirmed"
type input ""Shannon Hadley" <shannon.hadley4@gmail.com>"
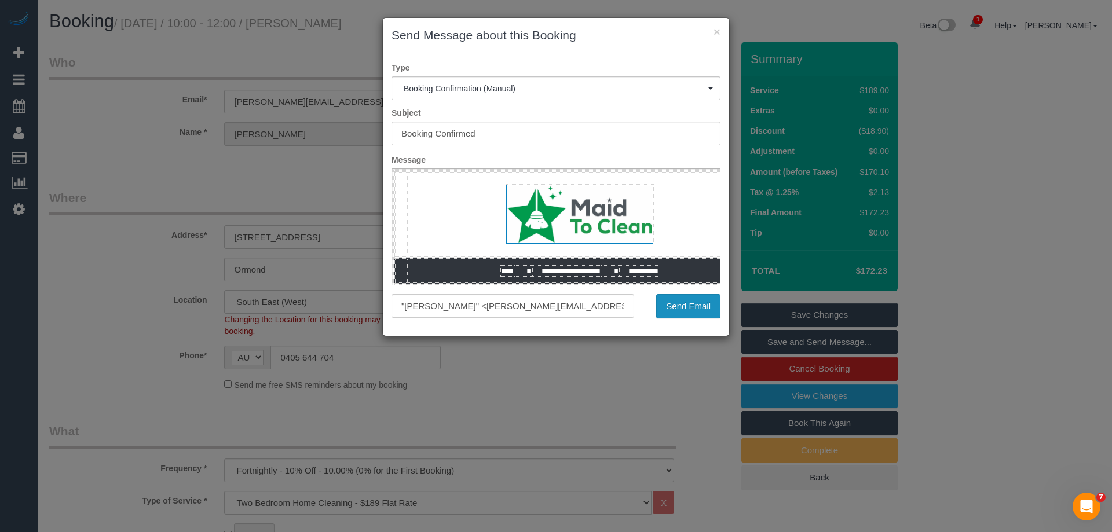
click at [693, 312] on button "Send Email" at bounding box center [688, 306] width 64 height 24
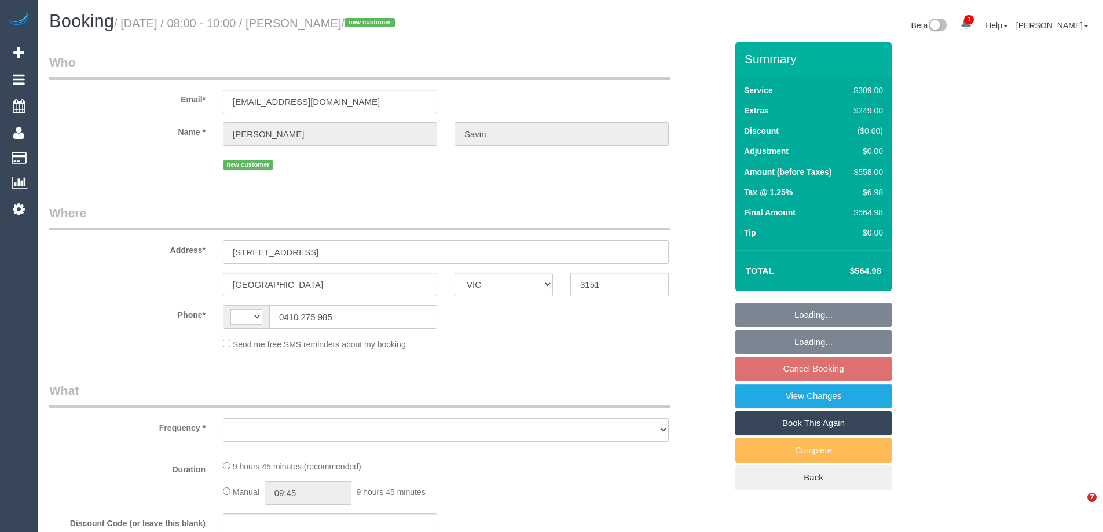
select select "VIC"
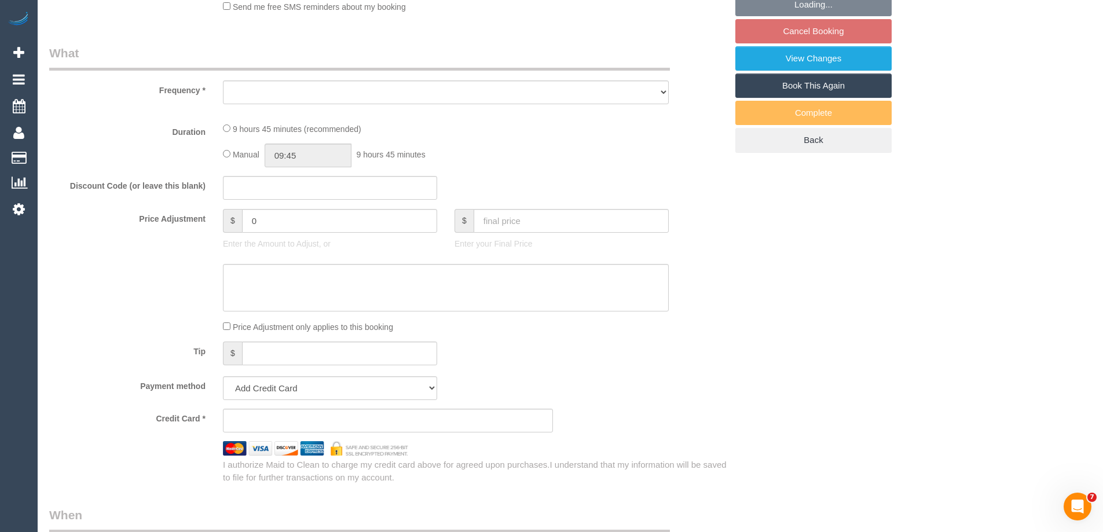
select select "string:stripe-pm_1SFRss2GScqysDRV1Q9g0lmM"
select select "number:28"
select select "number:14"
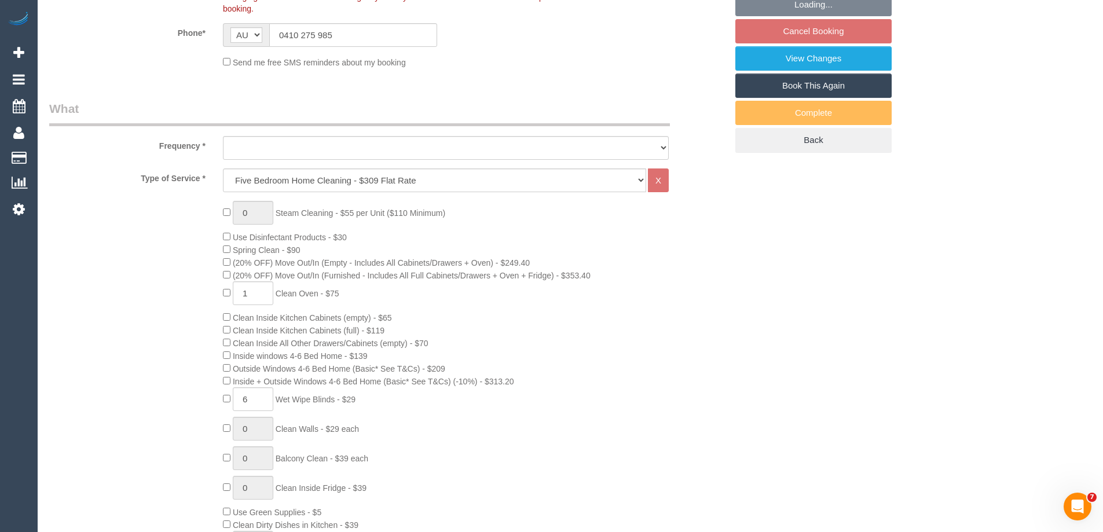
select select "string:AU"
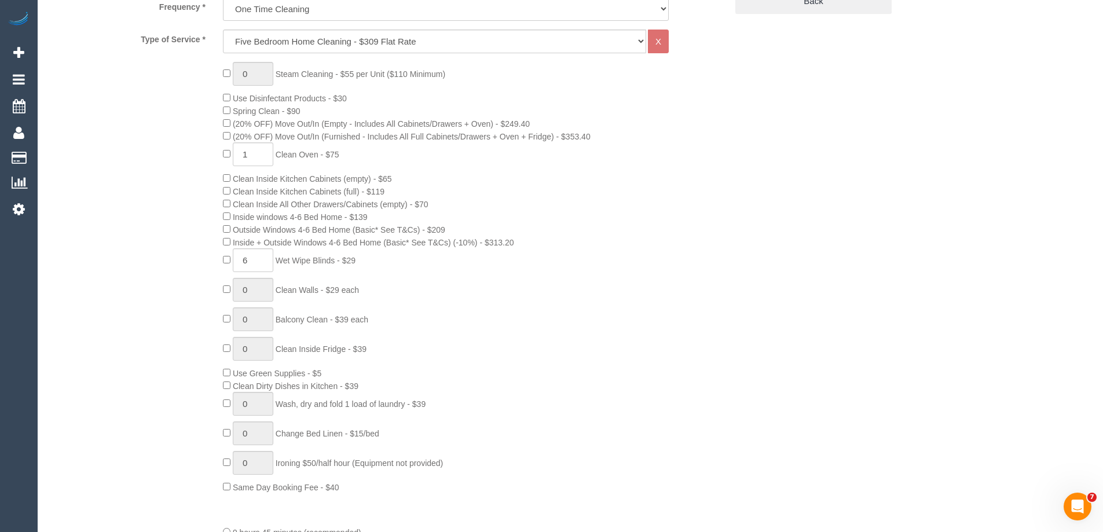
select select "object:1407"
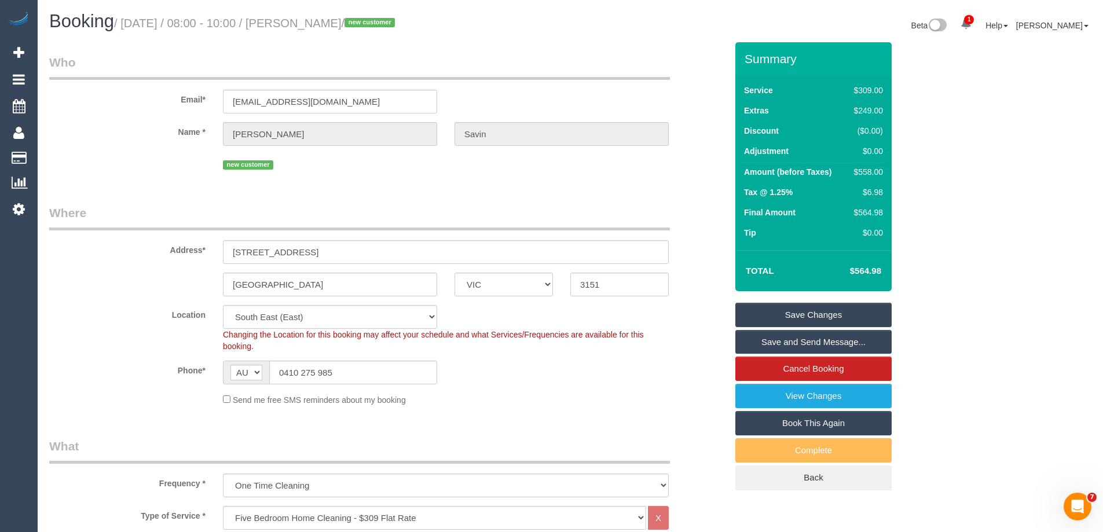
scroll to position [2045, 0]
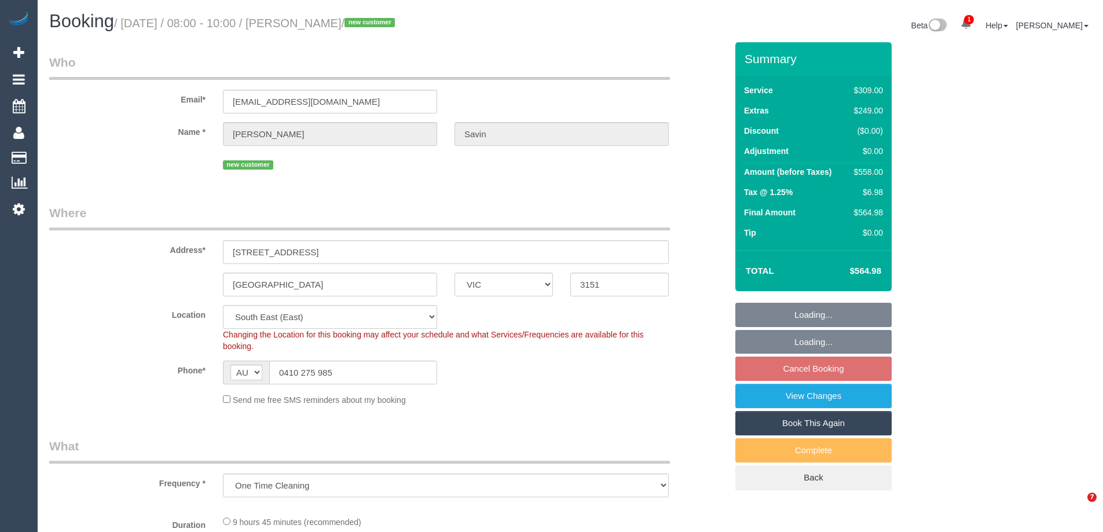
select select "VIC"
select select "object:837"
select select "string:stripe-pm_1SFRss2GScqysDRV1Q9g0lmM"
select select "number:28"
select select "number:14"
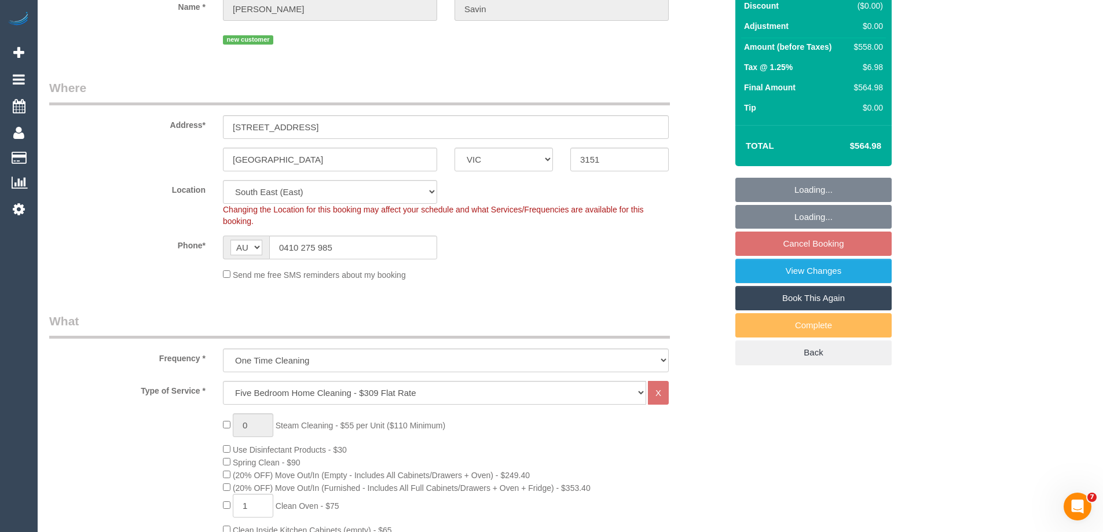
scroll to position [232, 0]
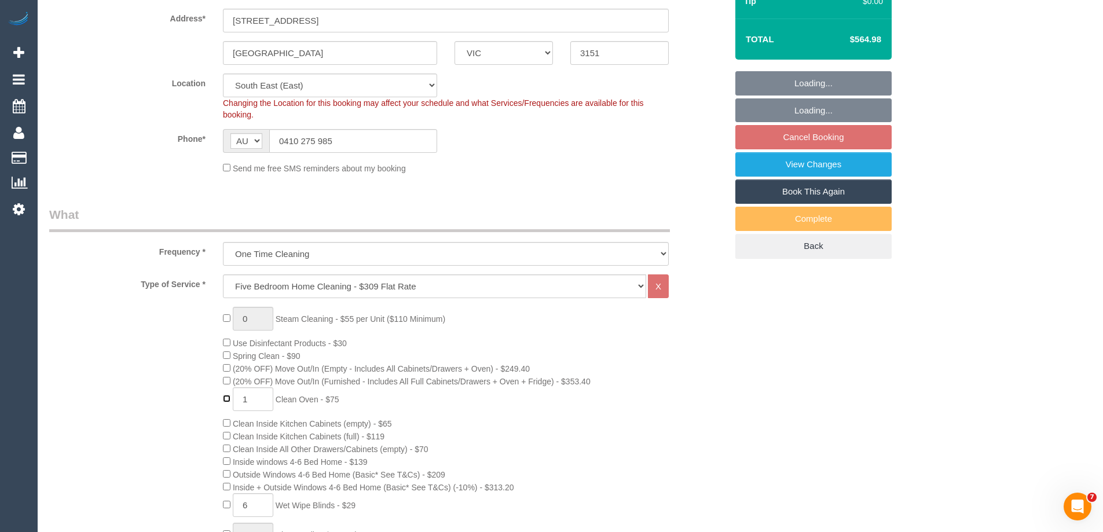
type input "0"
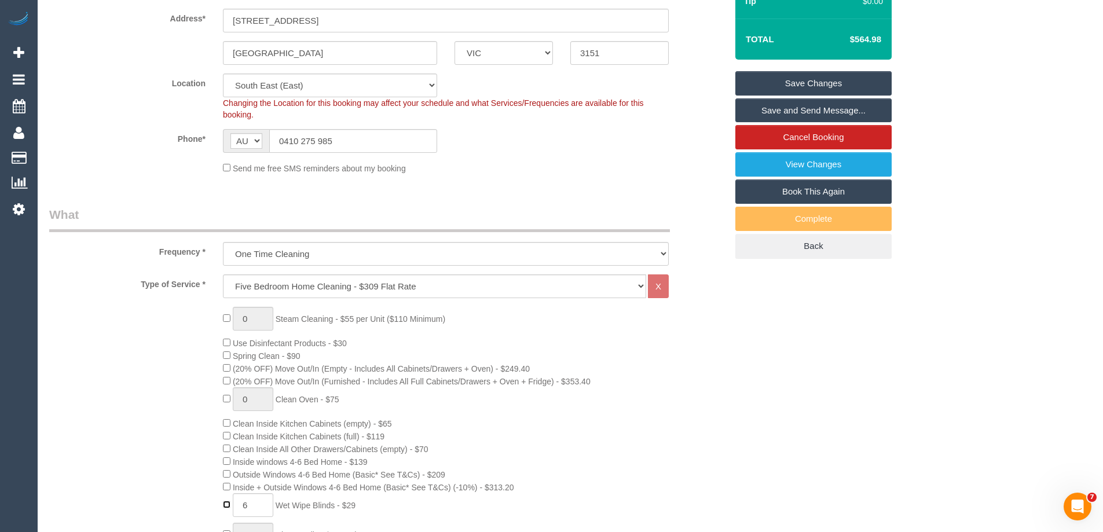
type input "0"
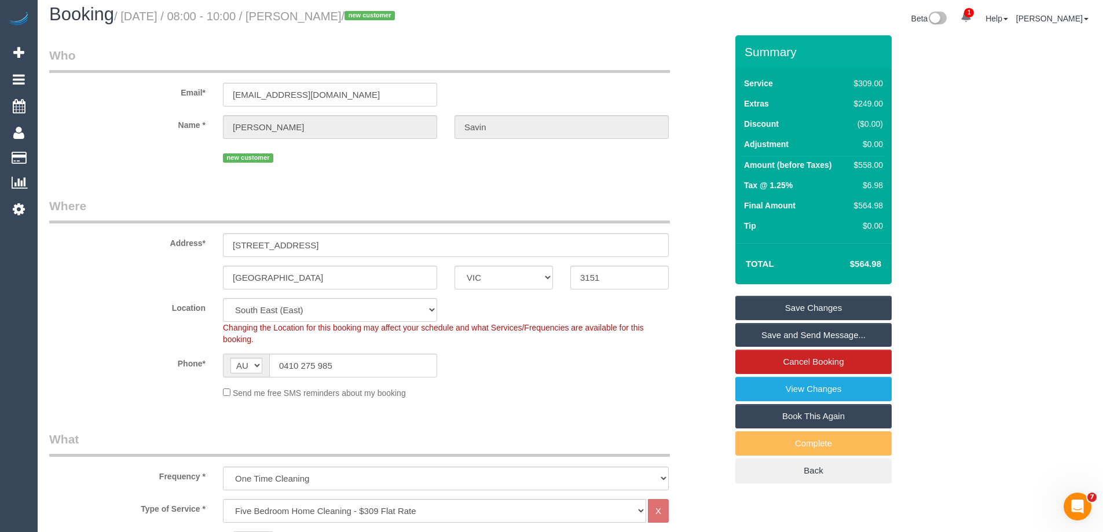
scroll to position [0, 0]
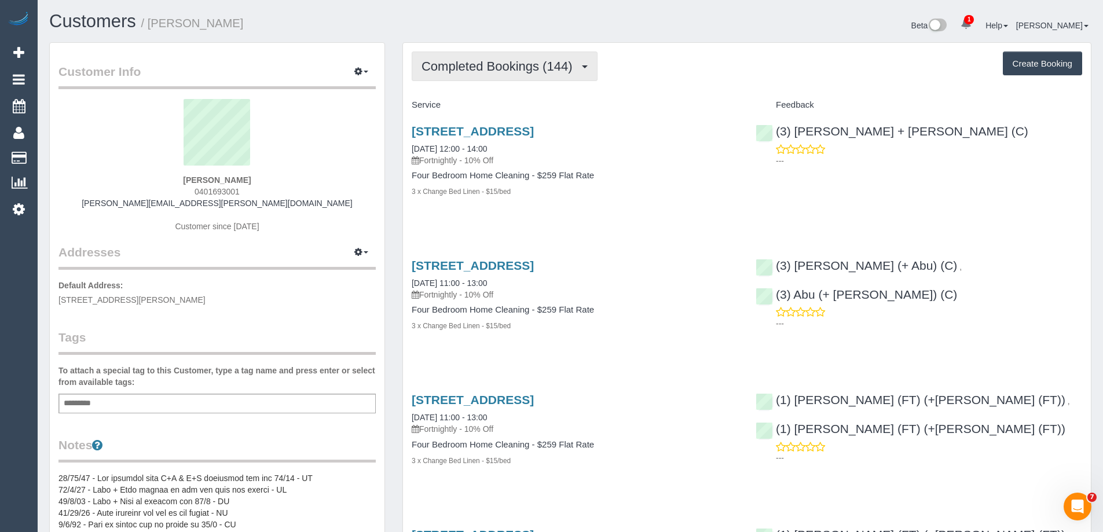
click at [533, 65] on span "Completed Bookings (144)" at bounding box center [499, 66] width 156 height 14
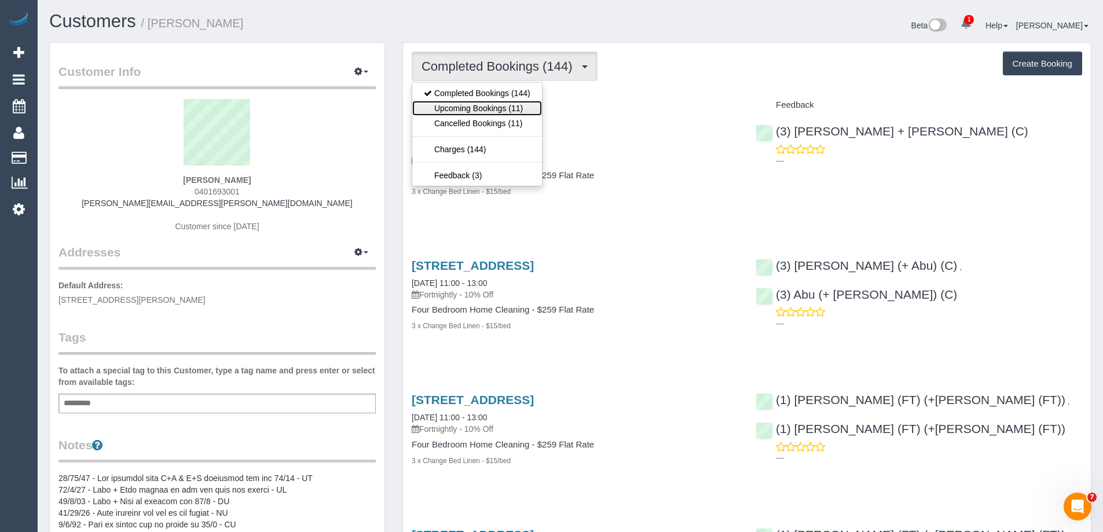
click at [494, 105] on link "Upcoming Bookings (11)" at bounding box center [477, 108] width 130 height 15
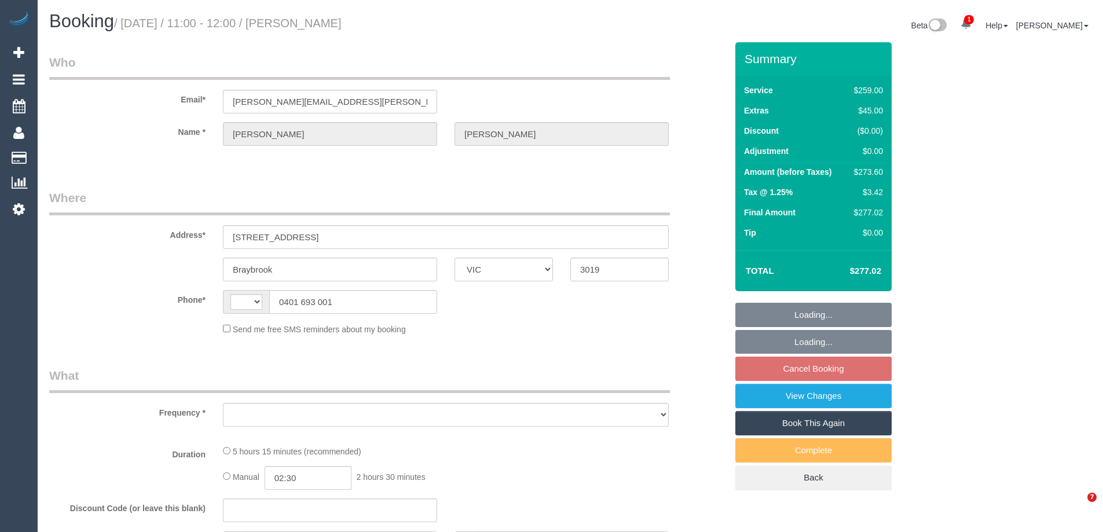
select select "VIC"
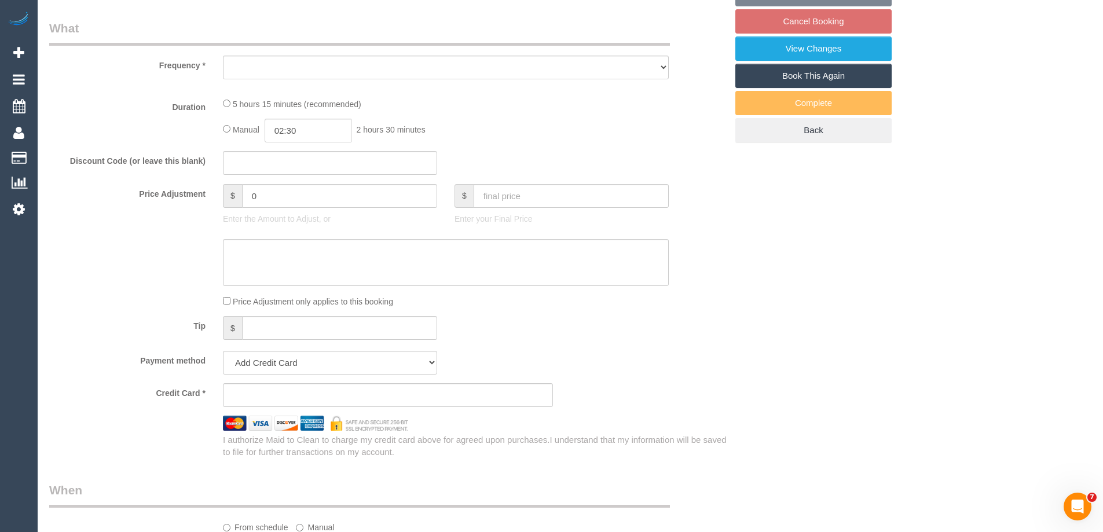
select select "string:stripe-pm_1M56LG2GScqysDRVUnOGVhBc"
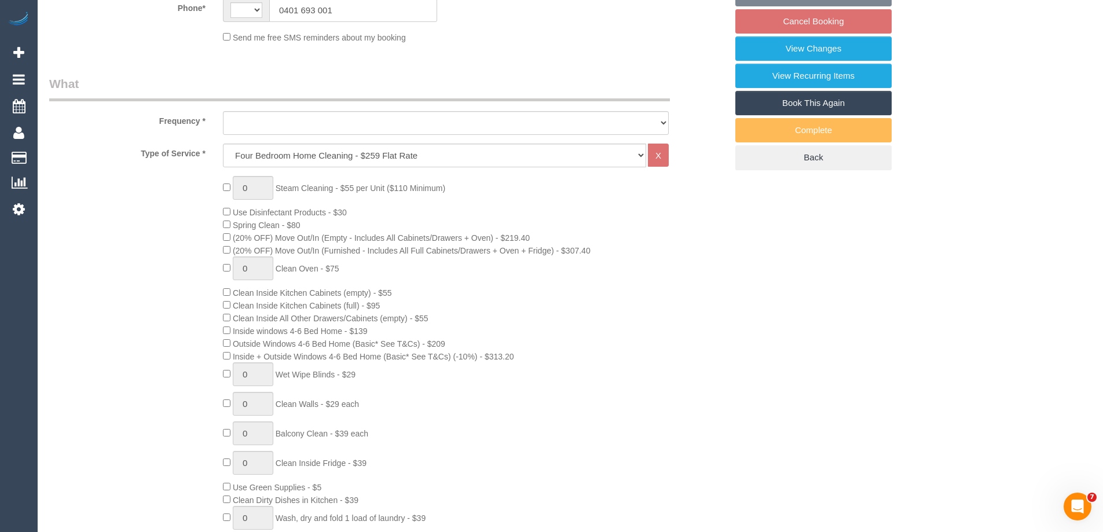
select select "string:AU"
select select "object:673"
select select "23080"
select select "object:1328"
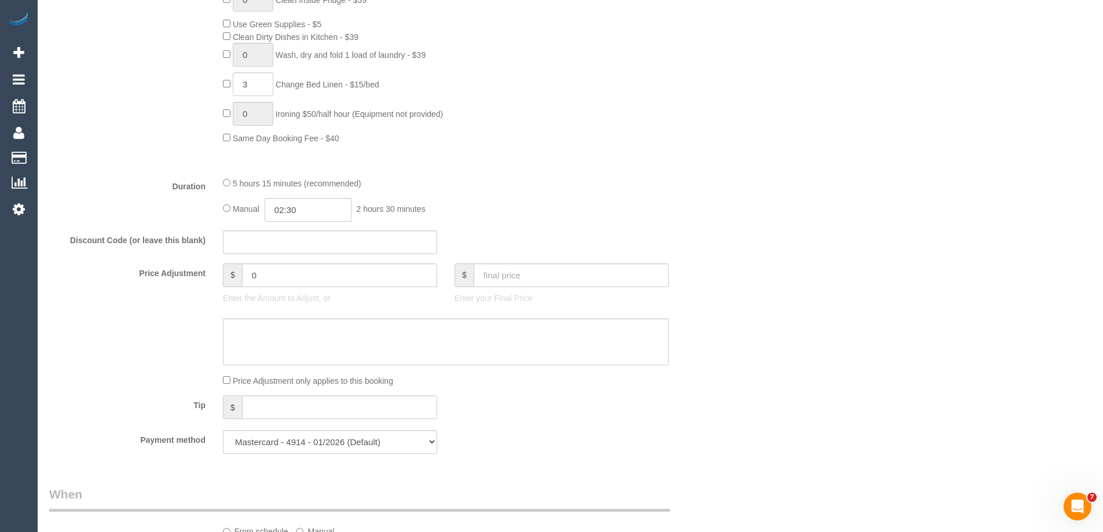
select select "number:32"
select select "number:35"
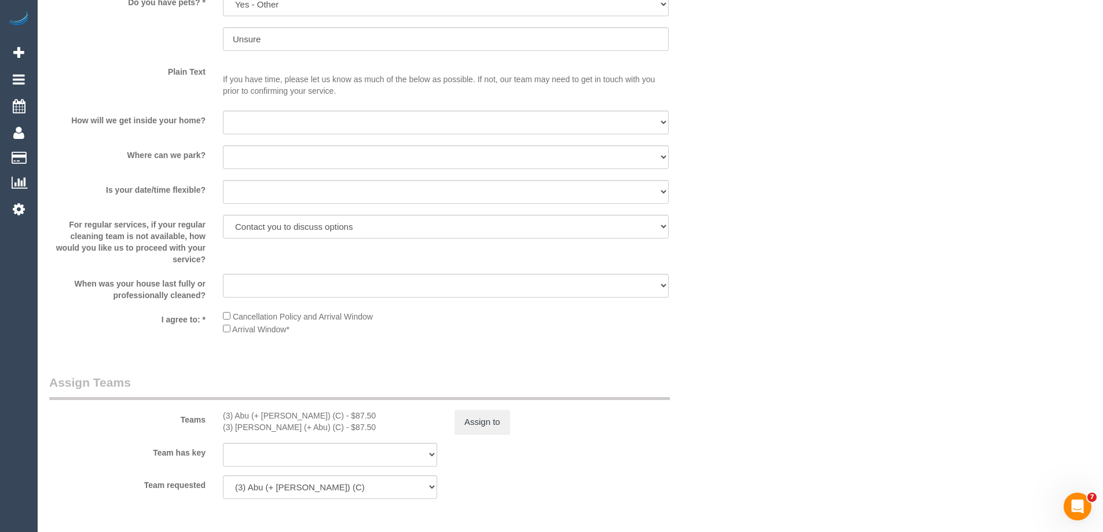
scroll to position [1563, 0]
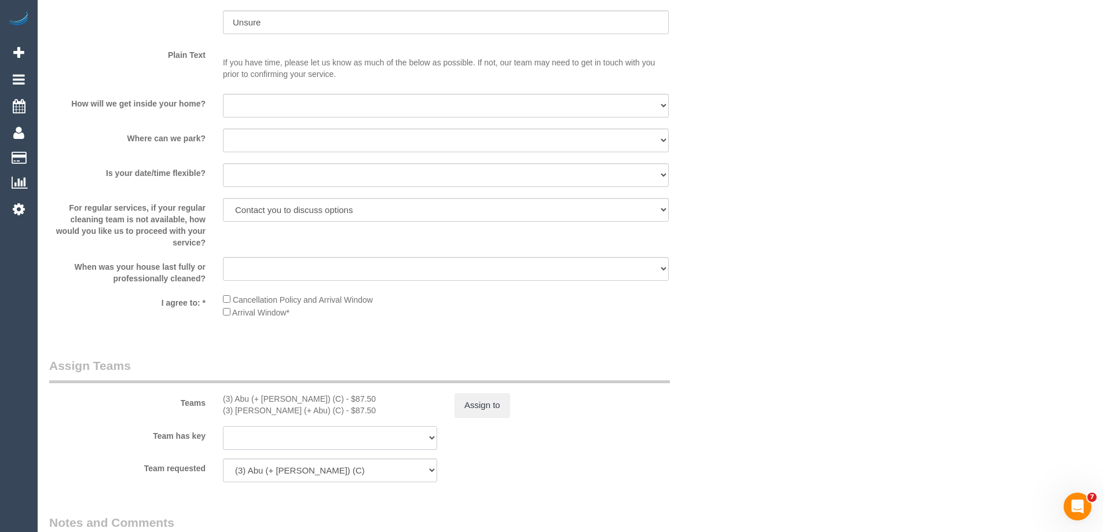
click at [263, 439] on select "(3) Abu (+ [PERSON_NAME]) (C) (3) Hamim (+ Abu) (C) (0) Office (1) [PERSON_NAME…" at bounding box center [330, 438] width 214 height 24
select select "119447"
click at [223, 426] on select "(3) Abu (+ Hamim) (C) (3) Hamim (+ Abu) (C) (0) Office (1) Debbie Brodjanac (FT…" at bounding box center [330, 438] width 214 height 24
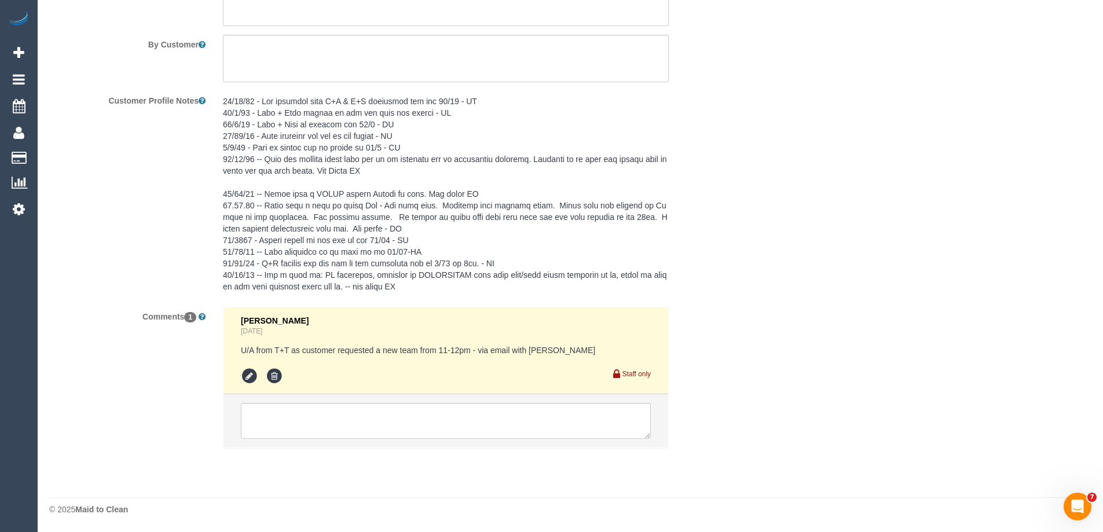
click at [261, 149] on pre at bounding box center [446, 194] width 446 height 197
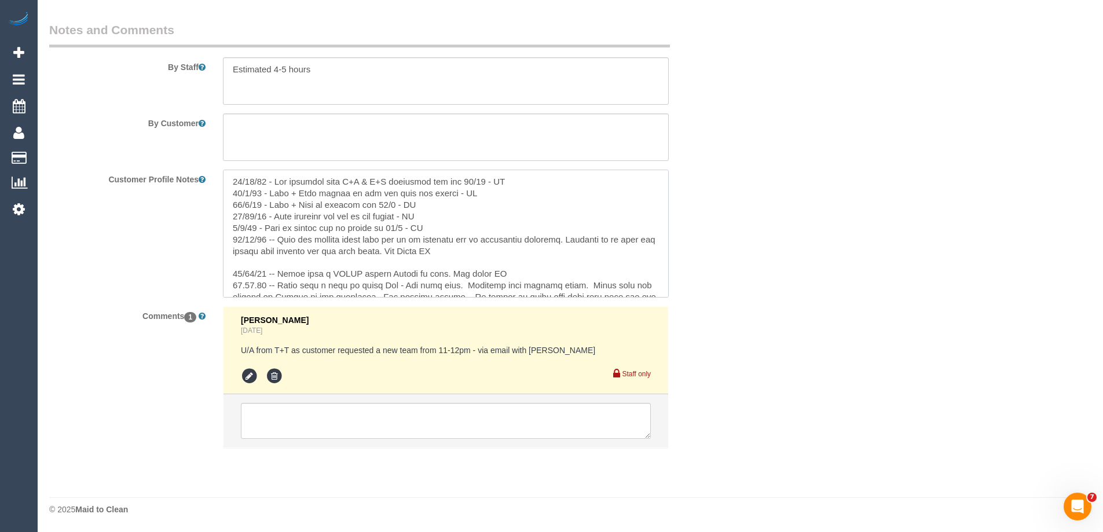
click at [231, 182] on textarea at bounding box center [446, 234] width 446 height 128
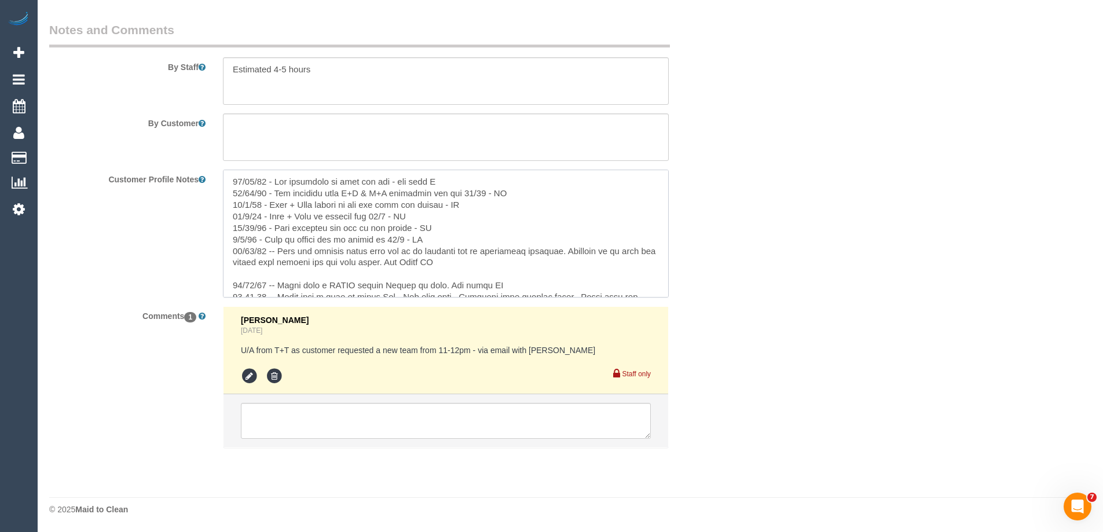
type textarea "16/10/25 - Abu confirmed to have the key - via text SC 14/10/25 - Key transfer …"
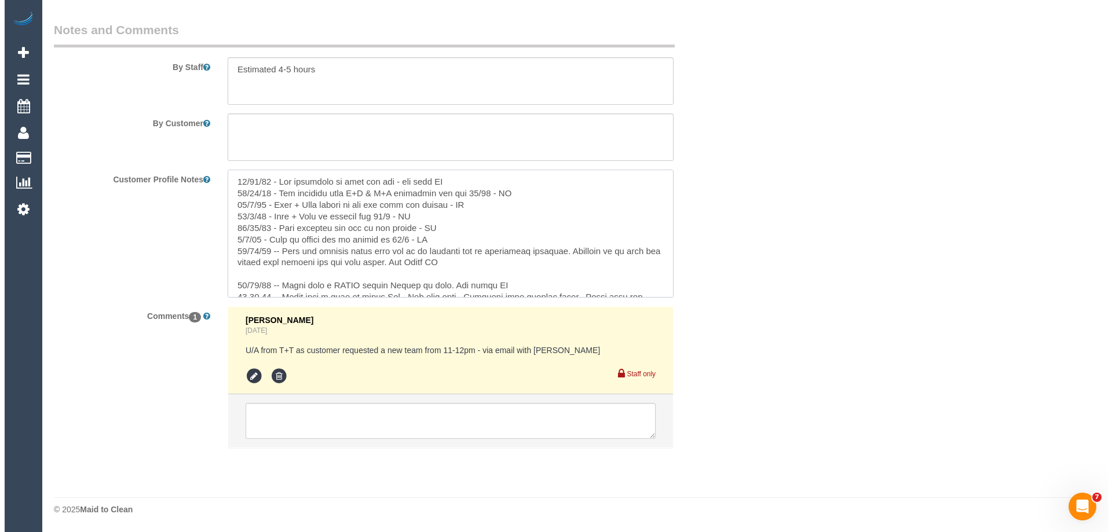
scroll to position [0, 0]
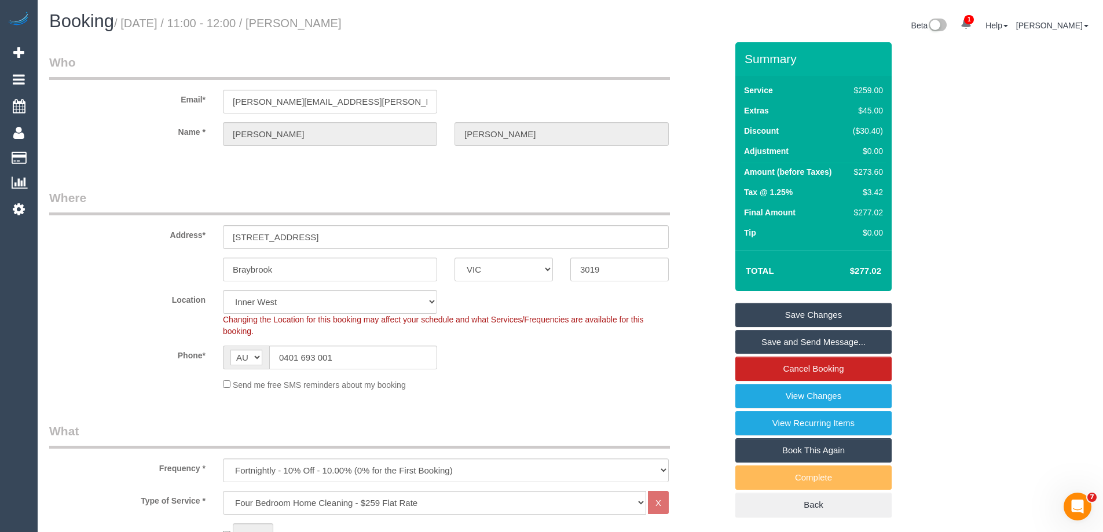
click at [766, 316] on link "Save Changes" at bounding box center [813, 315] width 156 height 24
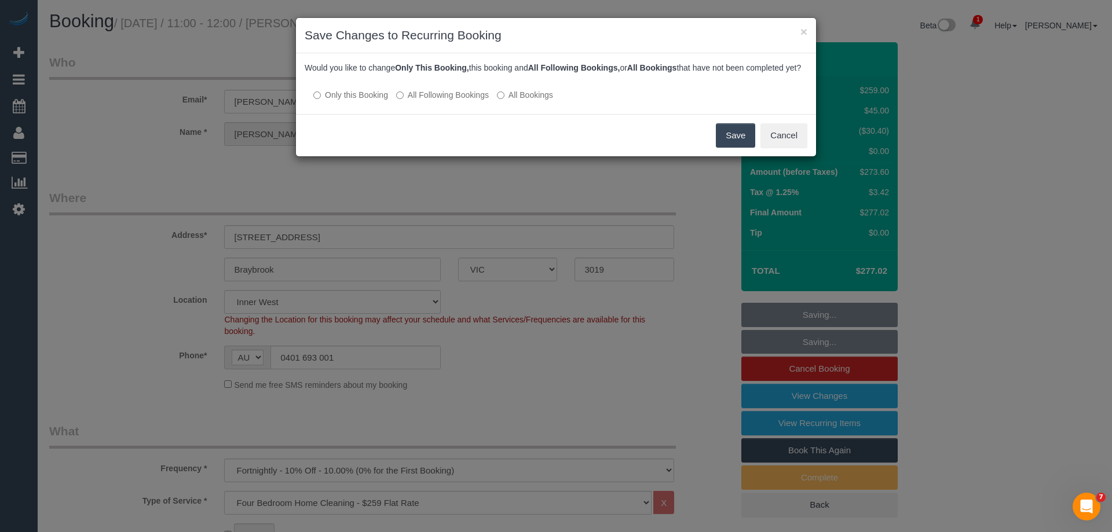
click at [419, 101] on label "All Following Bookings" at bounding box center [442, 95] width 93 height 12
click at [739, 146] on button "Save" at bounding box center [735, 135] width 39 height 24
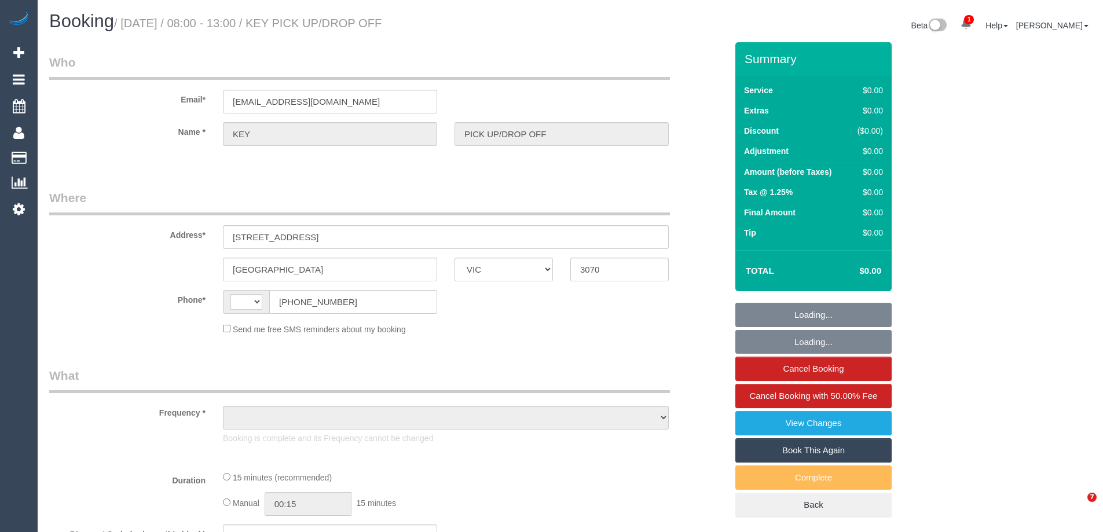
select select "VIC"
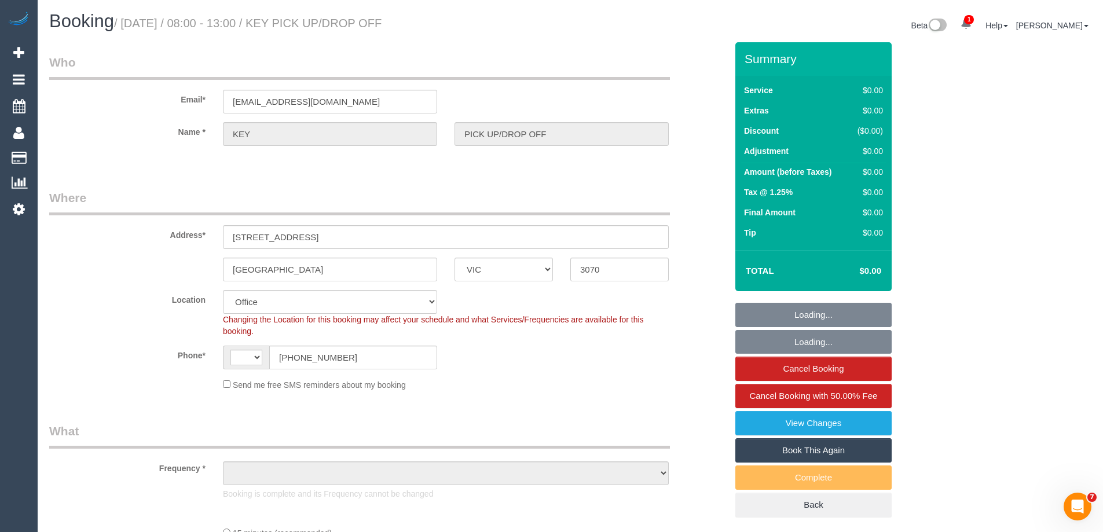
select select "string:AU"
select select "object:678"
select select "number:28"
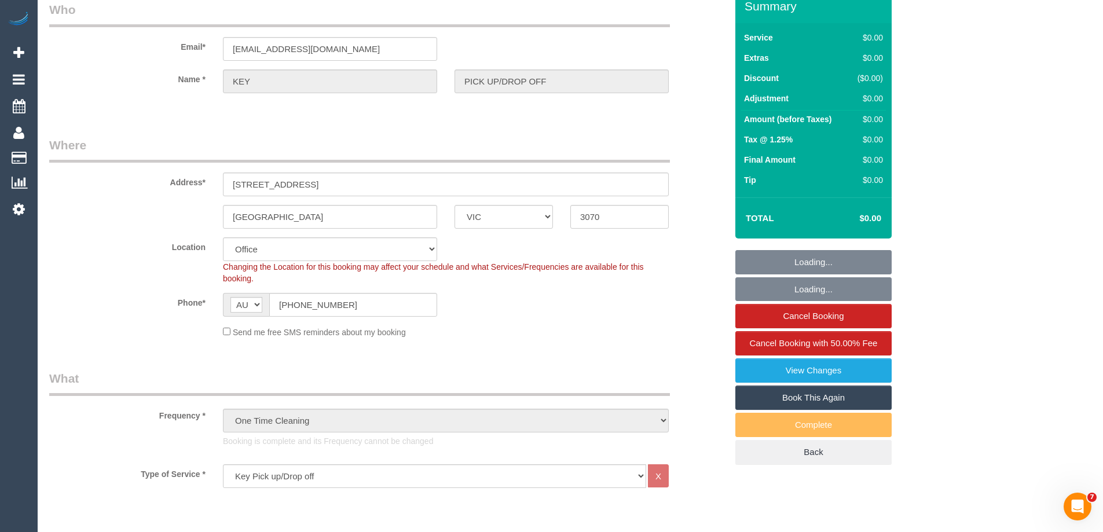
select select "object:2007"
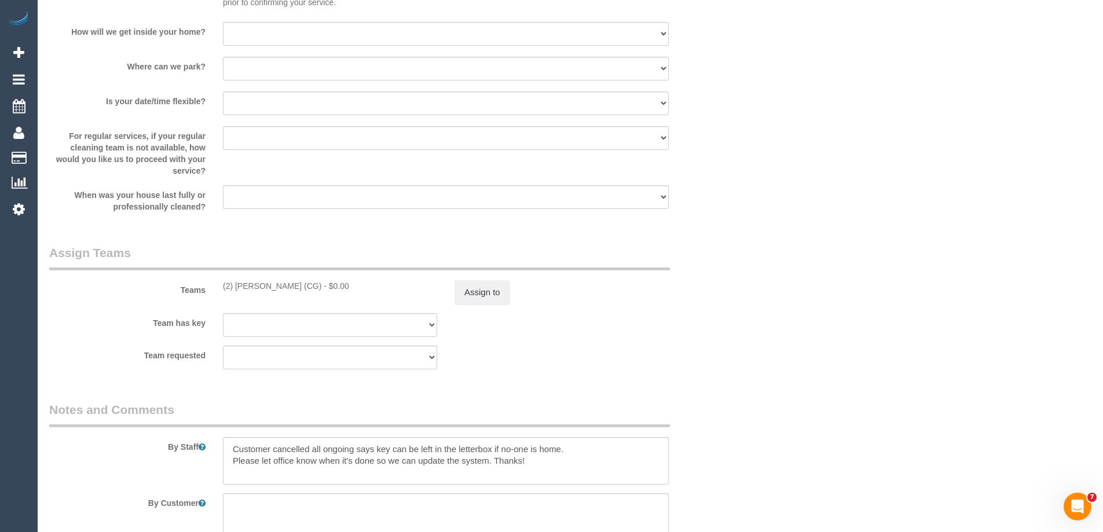
scroll to position [1396, 0]
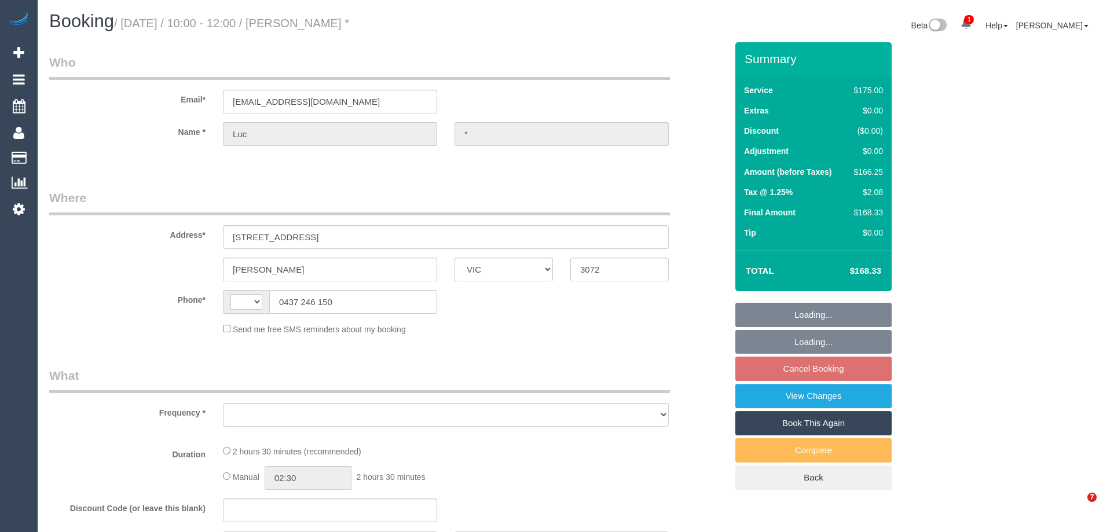
select select "VIC"
select select "string:AU"
select select "string:stripe-pm_1OtSel2GScqysDRVJOMzeboB"
select select "150"
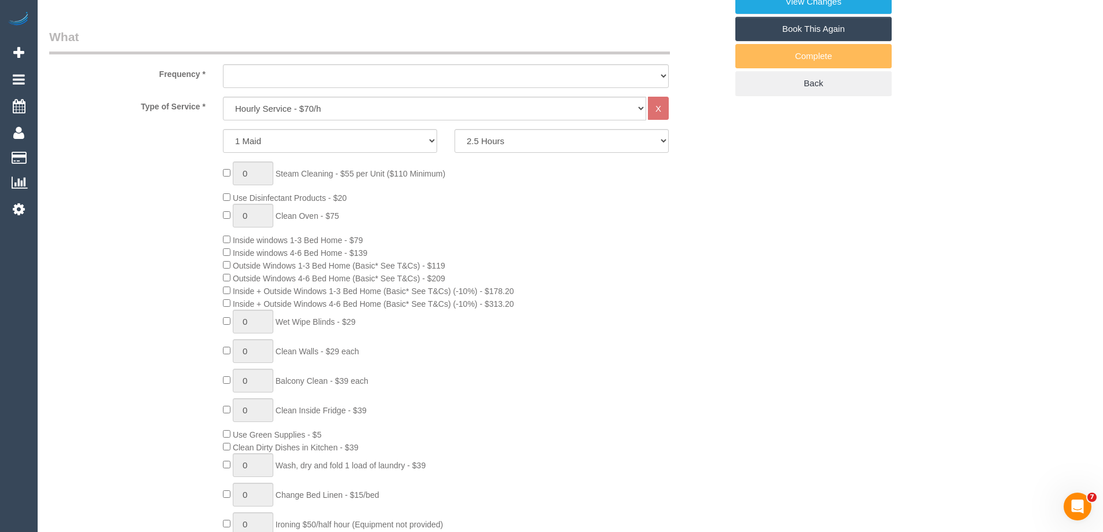
select select "number:29"
select select "number:14"
select select "number:19"
select select "number:24"
select select "number:33"
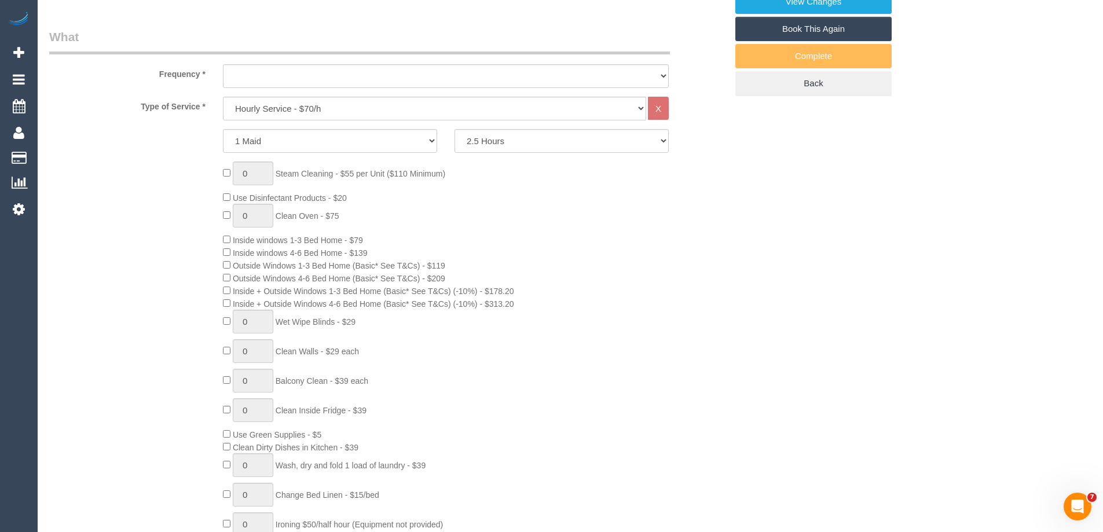
select select "number:26"
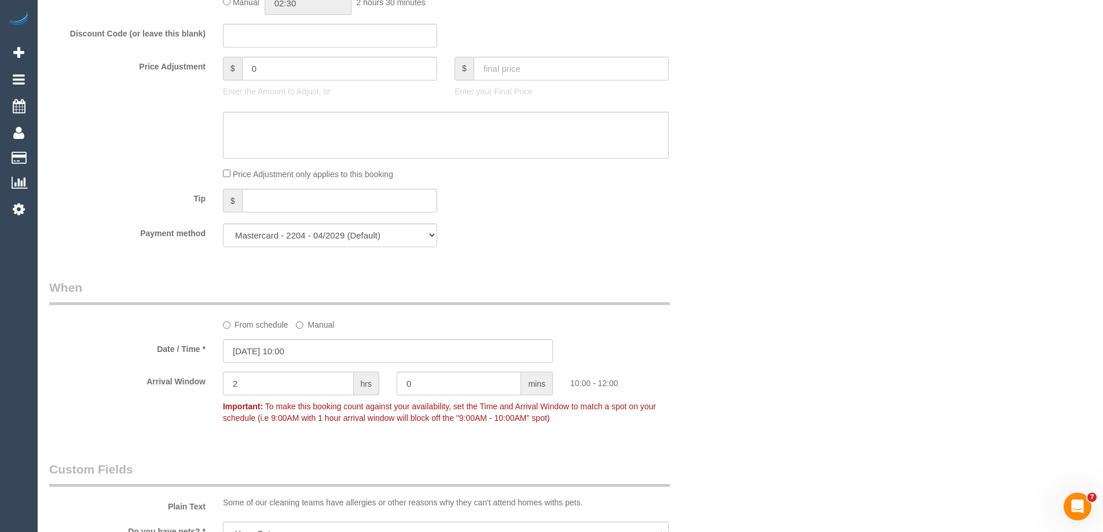
select select "object:1425"
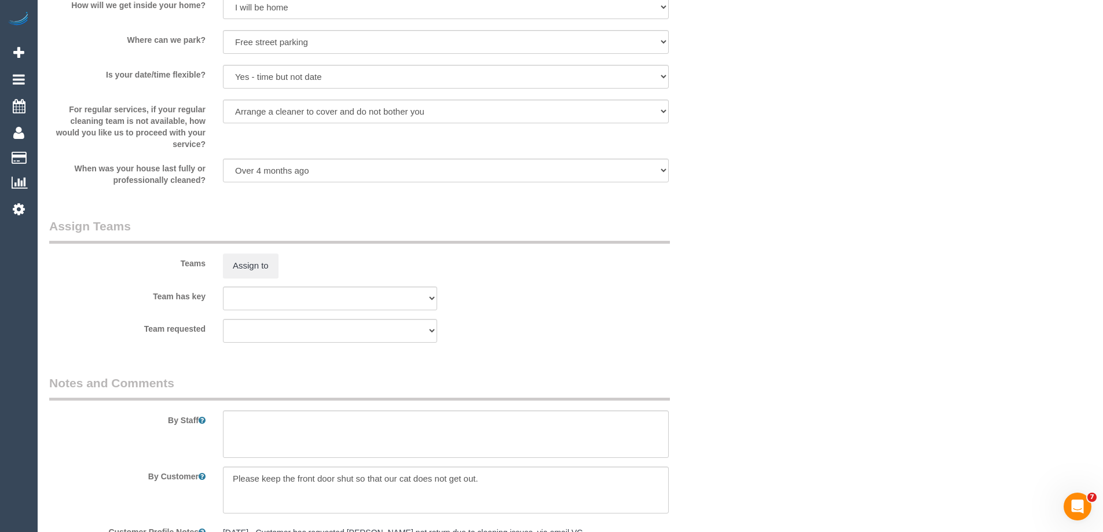
scroll to position [1792, 0]
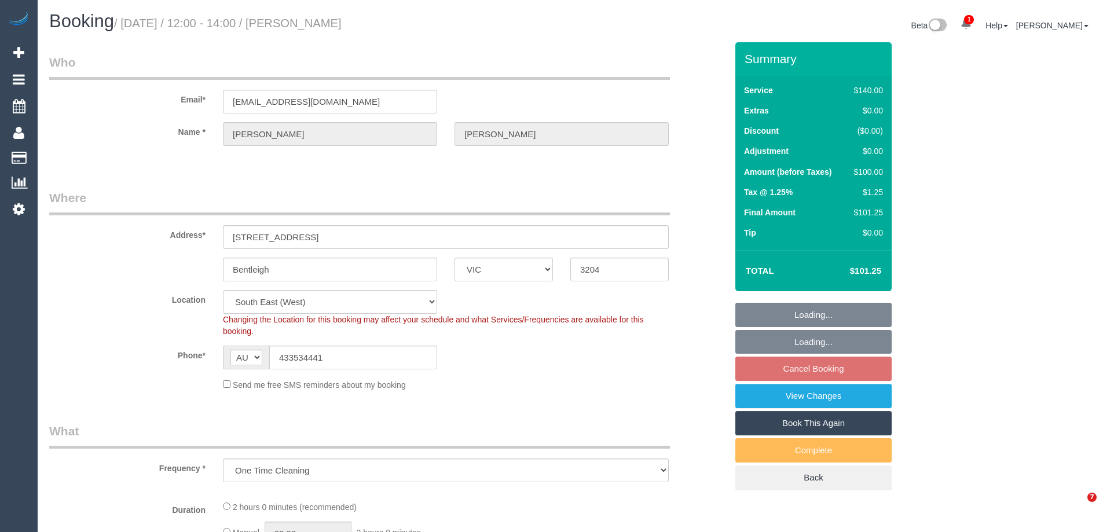
select select "VIC"
select select "object:866"
select select "number:28"
select select "number:14"
select select "number:19"
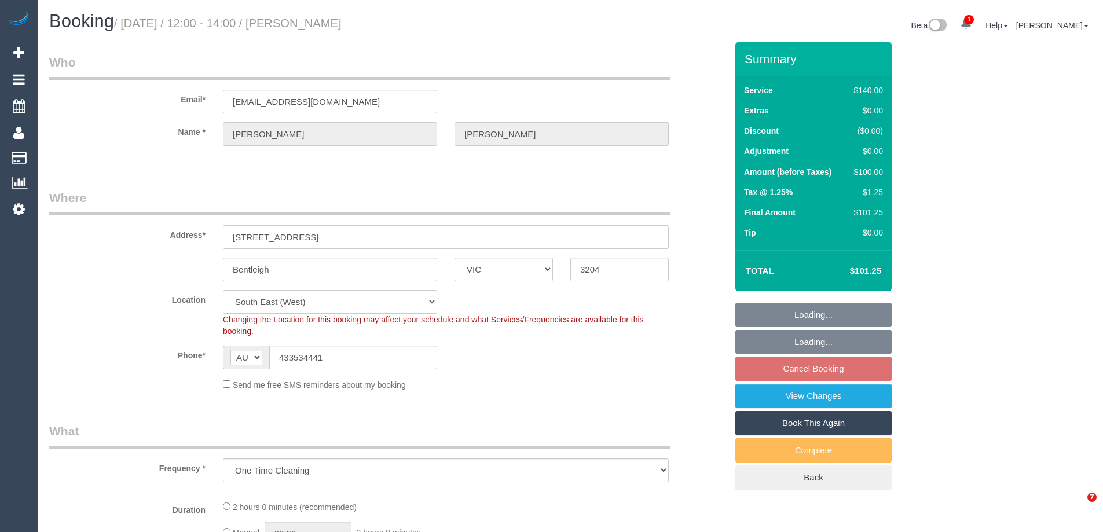
select select "number:24"
select select "number:34"
select select "number:13"
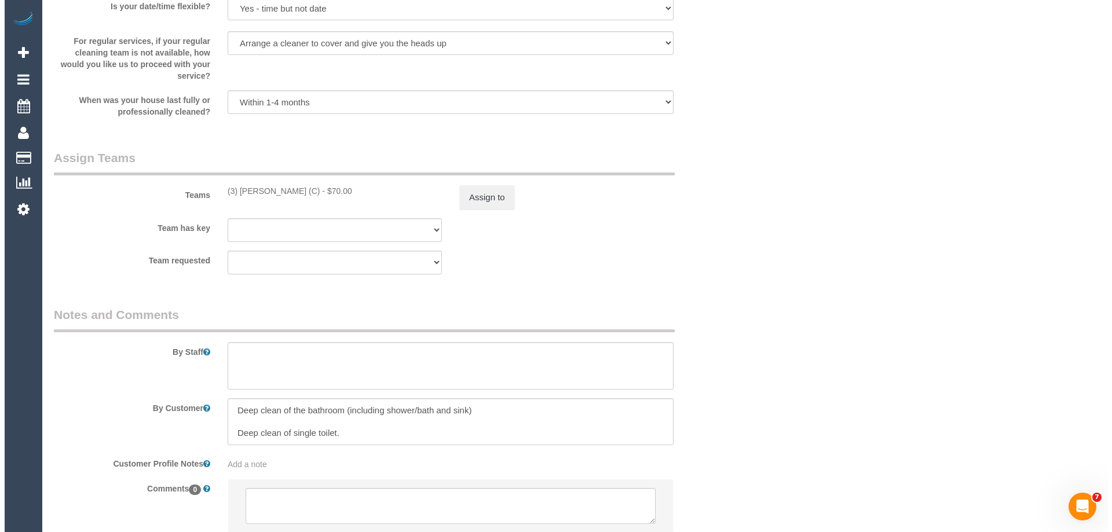
scroll to position [1737, 0]
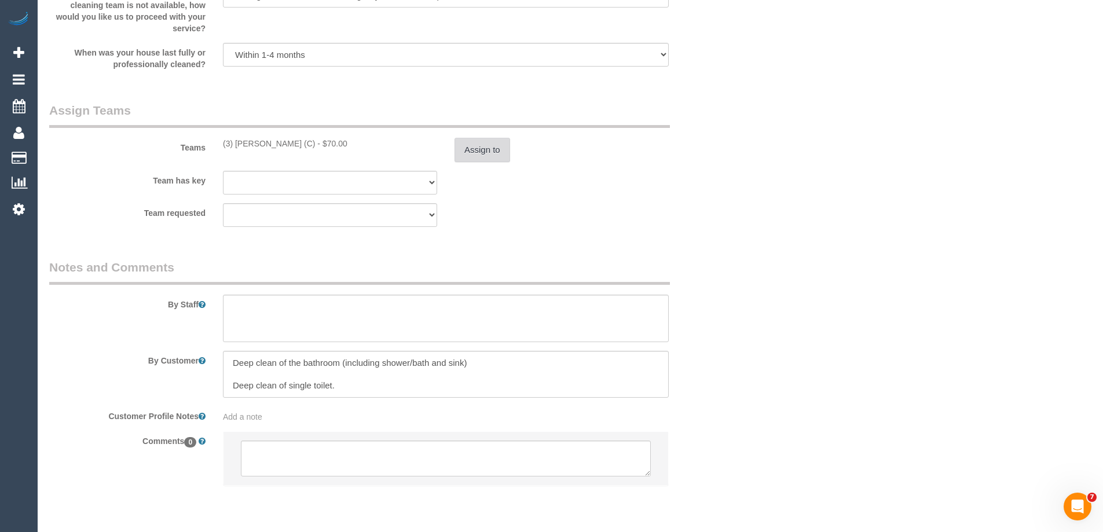
click at [492, 151] on button "Assign to" at bounding box center [482, 150] width 56 height 24
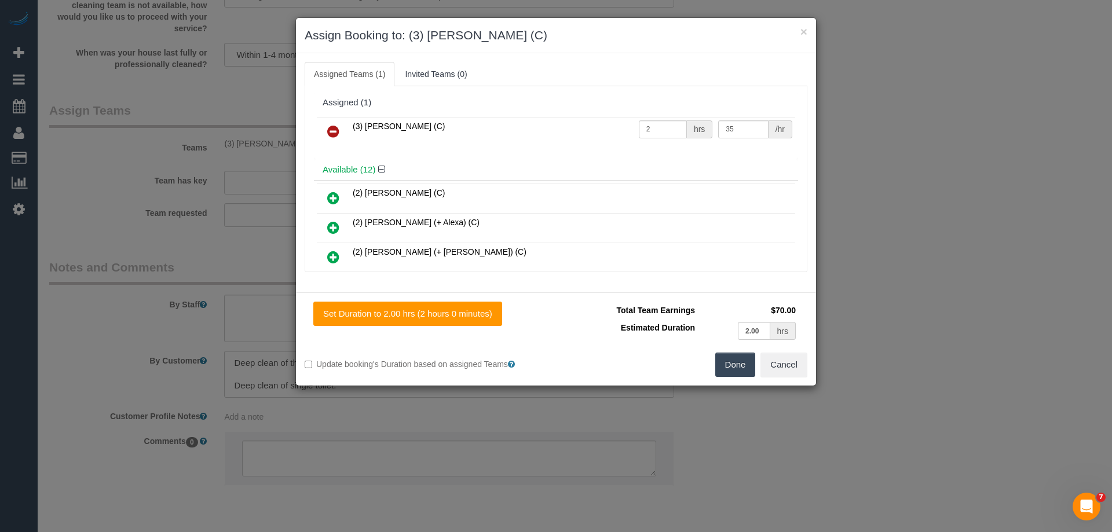
click at [338, 124] on icon at bounding box center [333, 131] width 12 height 14
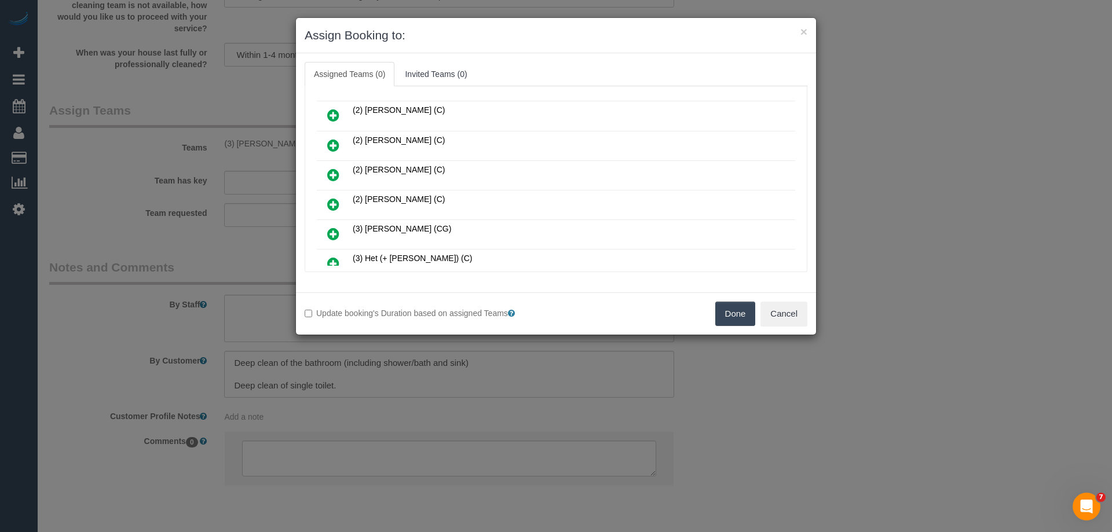
scroll to position [405, 0]
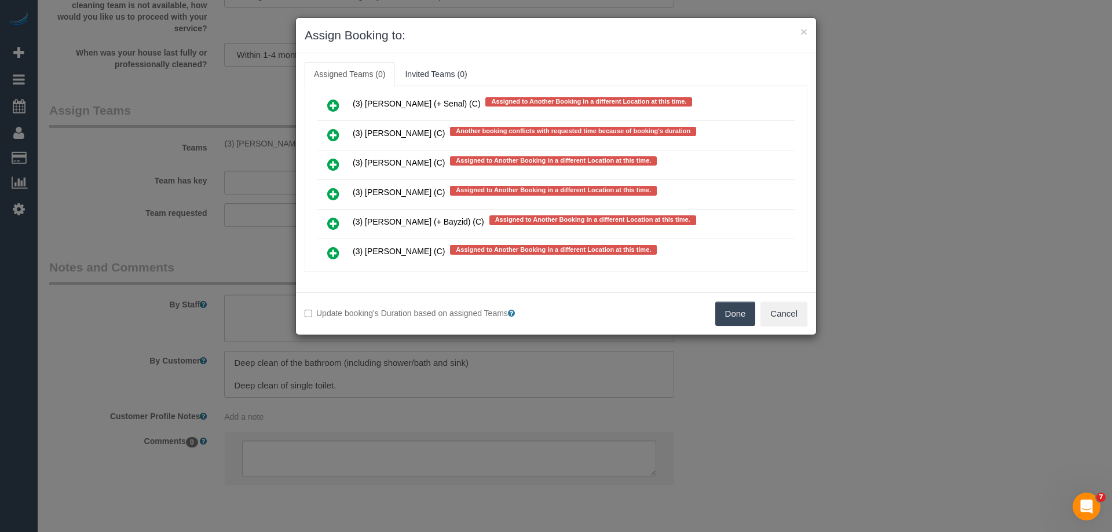
click at [340, 162] on link at bounding box center [333, 164] width 27 height 23
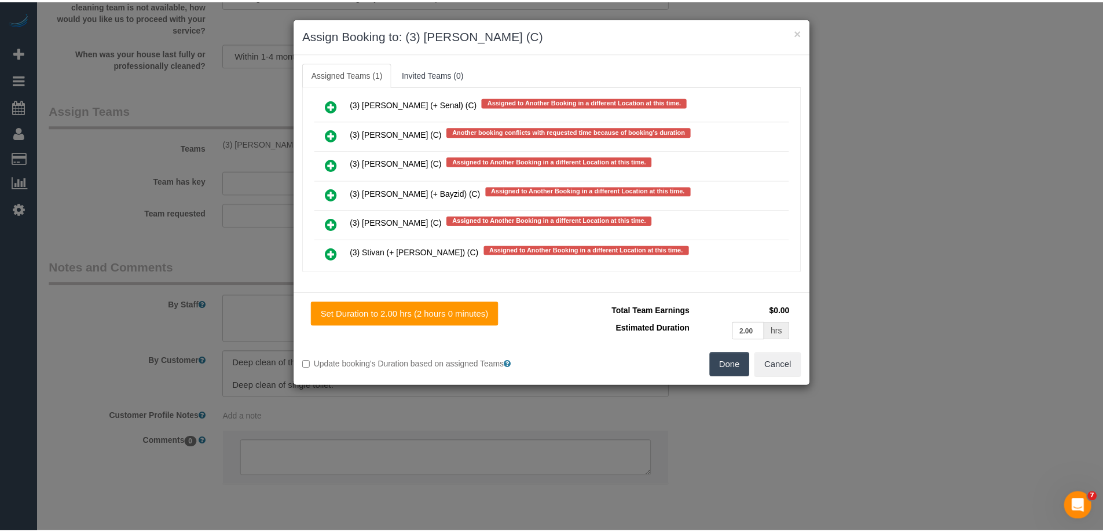
scroll to position [0, 0]
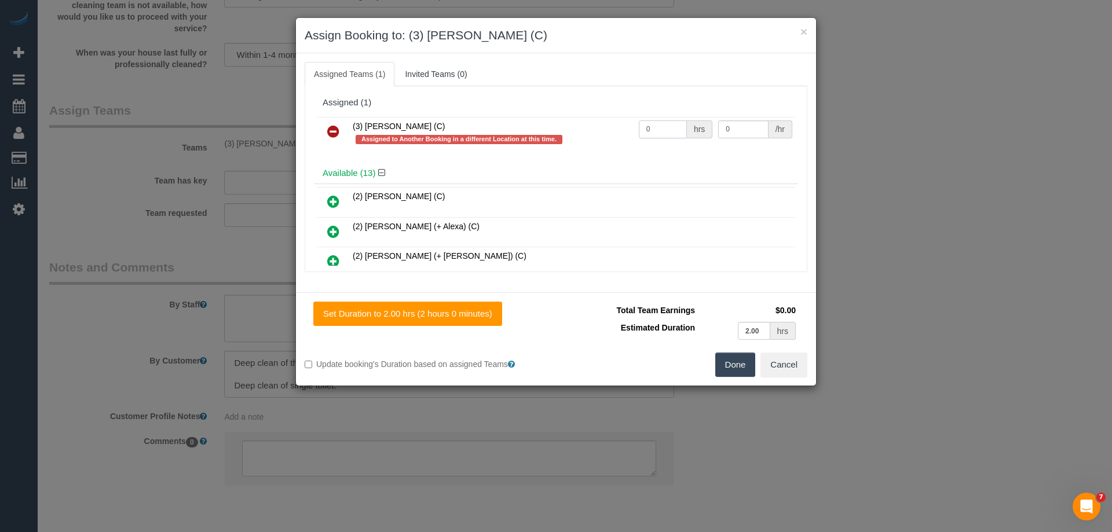
drag, startPoint x: 660, startPoint y: 131, endPoint x: 597, endPoint y: 124, distance: 62.9
click at [584, 124] on tr "(3) Nethaki Fernando (C) Assigned to Another Booking in a different Location at…" at bounding box center [556, 133] width 478 height 33
drag, startPoint x: 732, startPoint y: 129, endPoint x: 595, endPoint y: 128, distance: 137.8
click at [610, 126] on tr "(3) Nethaki Fernando (C) Assigned to Another Booking in a different Location at…" at bounding box center [556, 133] width 478 height 33
drag, startPoint x: 650, startPoint y: 129, endPoint x: 598, endPoint y: 123, distance: 52.5
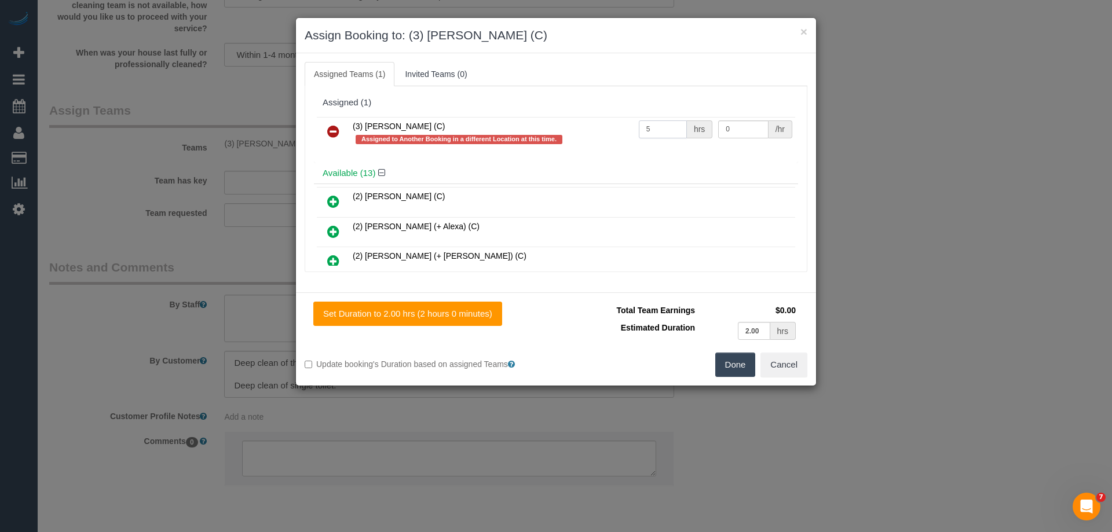
click at [598, 123] on tr "(3) Nethaki Fernando (C) Assigned to Another Booking in a different Location at…" at bounding box center [556, 133] width 478 height 33
type input "2"
drag, startPoint x: 741, startPoint y: 127, endPoint x: 578, endPoint y: 121, distance: 162.8
click at [578, 121] on tr "(3) Nethaki Fernando (C) Assigned to Another Booking in a different Location at…" at bounding box center [556, 133] width 478 height 33
drag, startPoint x: 735, startPoint y: 133, endPoint x: 614, endPoint y: 114, distance: 123.0
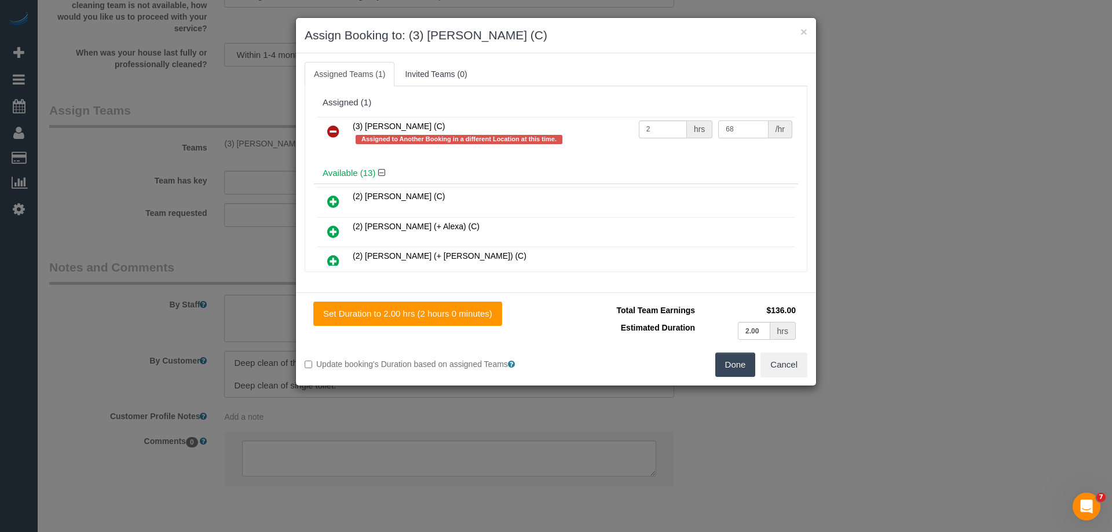
click at [619, 112] on div "Assigned (1) (3) Nethaki Fernando (C) Assigned to Another Booking in a differen…" at bounding box center [556, 127] width 484 height 71
type input "35"
click at [735, 363] on button "Done" at bounding box center [735, 365] width 41 height 24
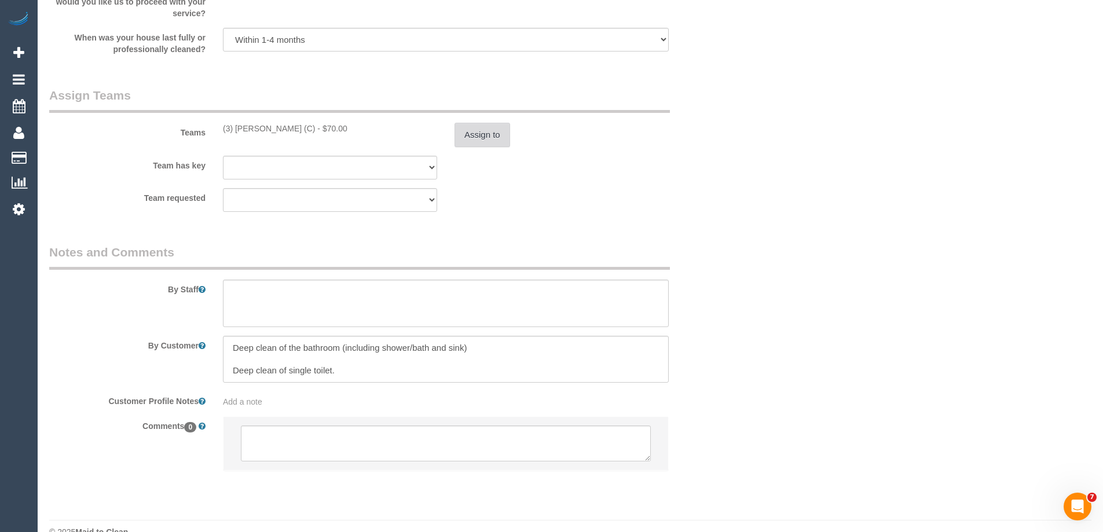
scroll to position [1774, 0]
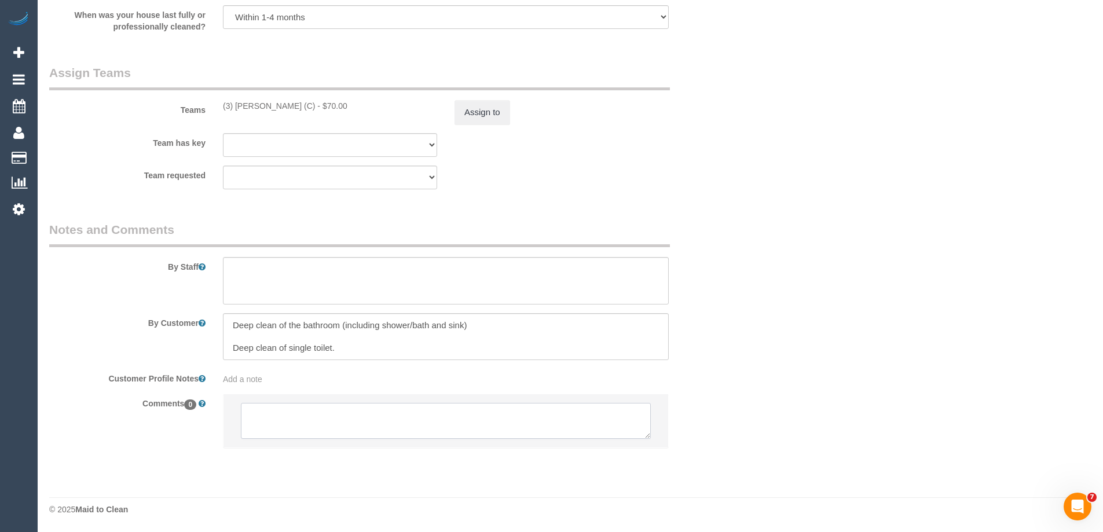
click at [284, 427] on textarea at bounding box center [446, 421] width 410 height 36
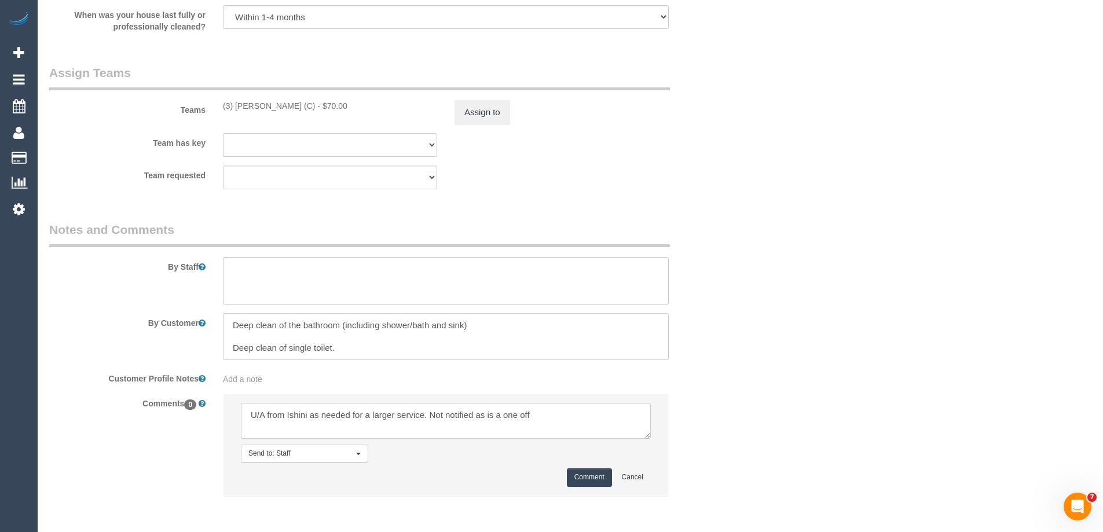
type textarea "U/A from Ishini as needed for a larger service. Not notified as is a one off"
click at [601, 474] on button "Comment" at bounding box center [589, 477] width 45 height 18
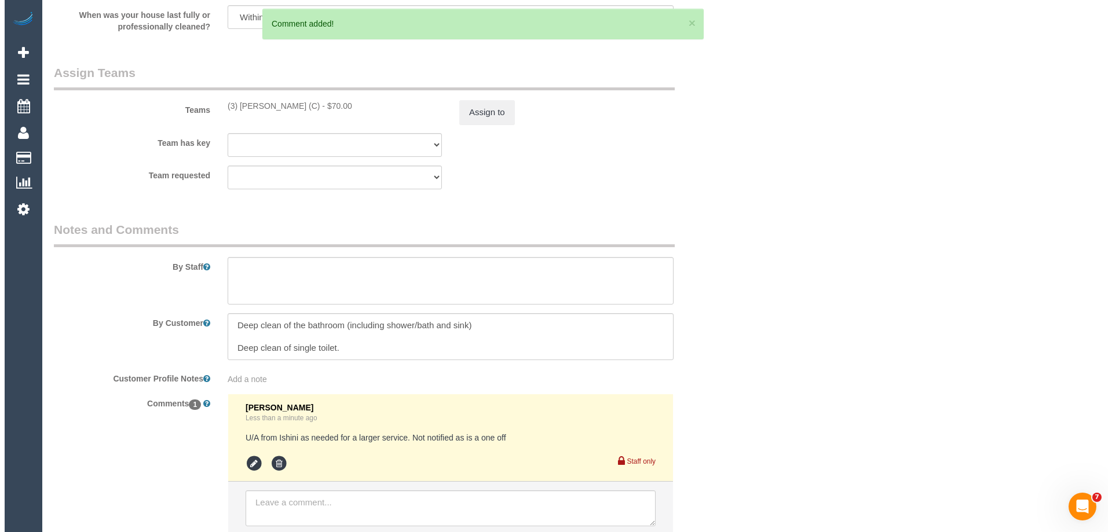
scroll to position [0, 0]
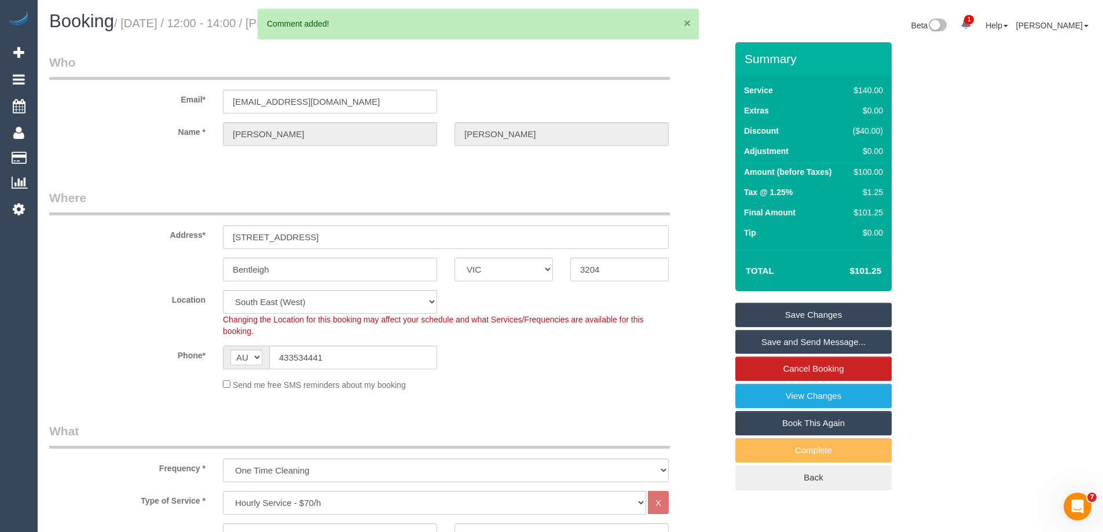
click at [685, 20] on button "×" at bounding box center [687, 23] width 7 height 12
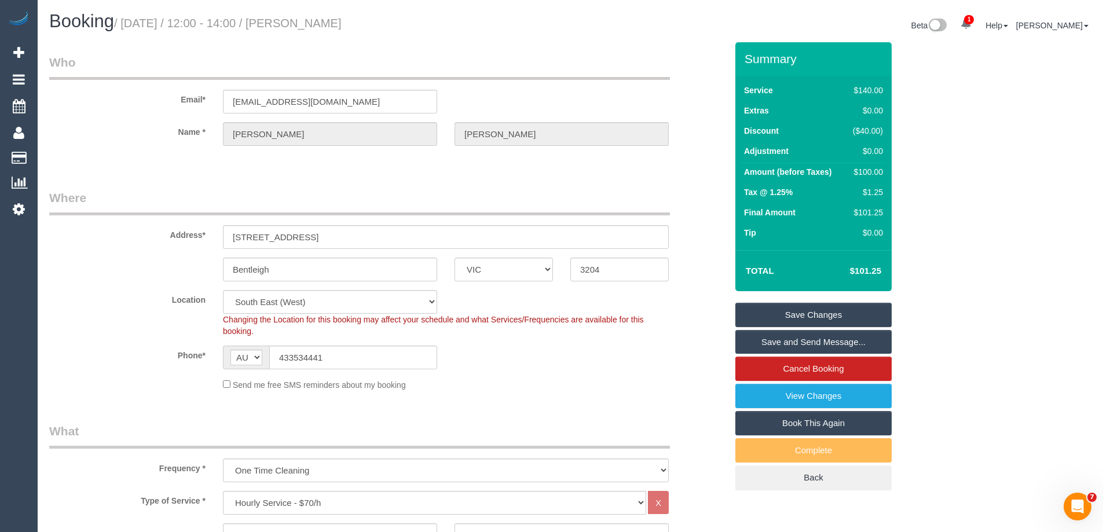
drag, startPoint x: 377, startPoint y: 21, endPoint x: 306, endPoint y: 32, distance: 72.1
click at [306, 32] on div "Booking / October 20, 2025 / 12:00 - 14:00 / Jamie Luke" at bounding box center [306, 24] width 530 height 25
copy small "Jamie Luke"
click at [769, 314] on link "Save Changes" at bounding box center [813, 315] width 156 height 24
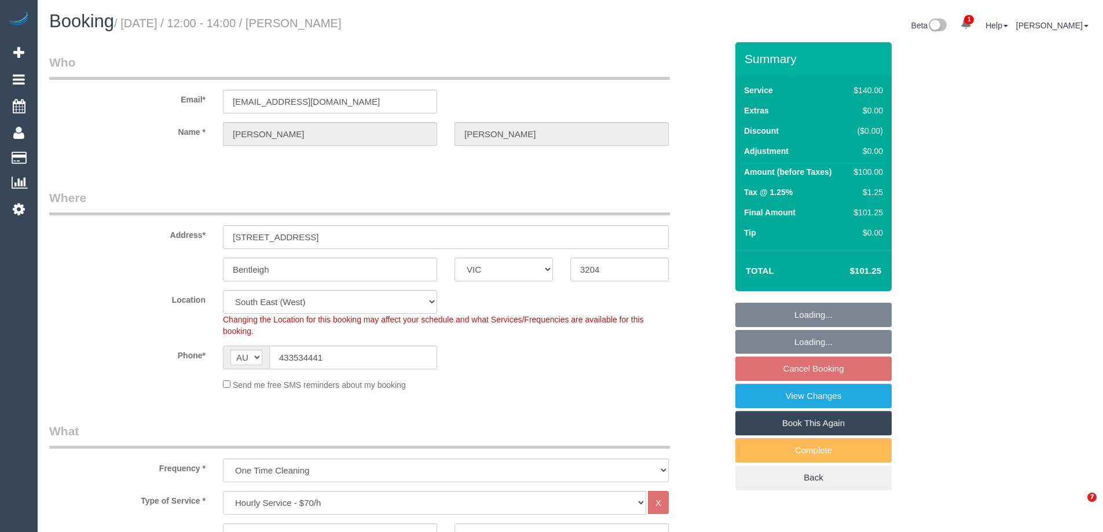
select select "VIC"
select select "number:28"
select select "number:14"
select select "number:19"
select select "number:24"
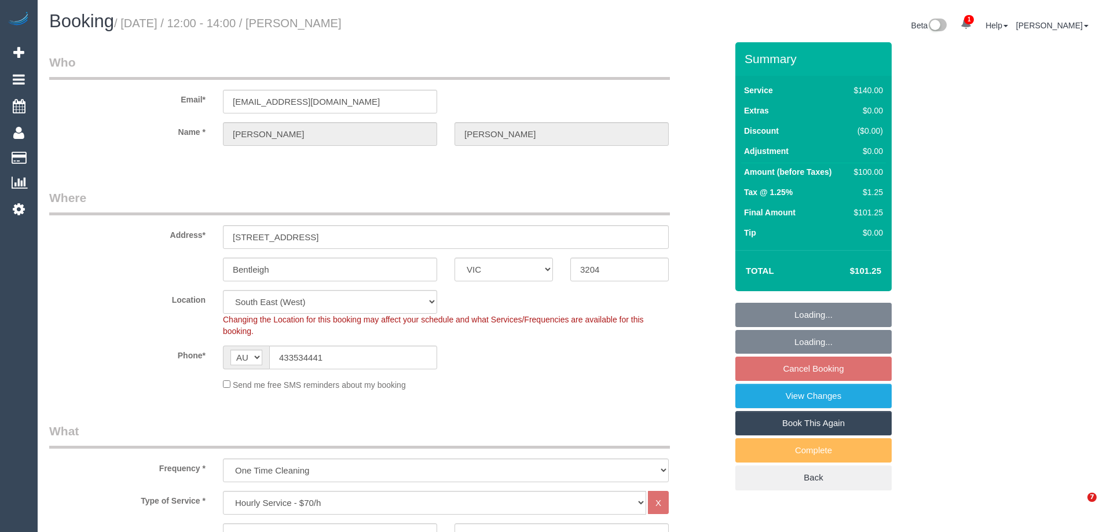
select select "number:34"
select select "number:13"
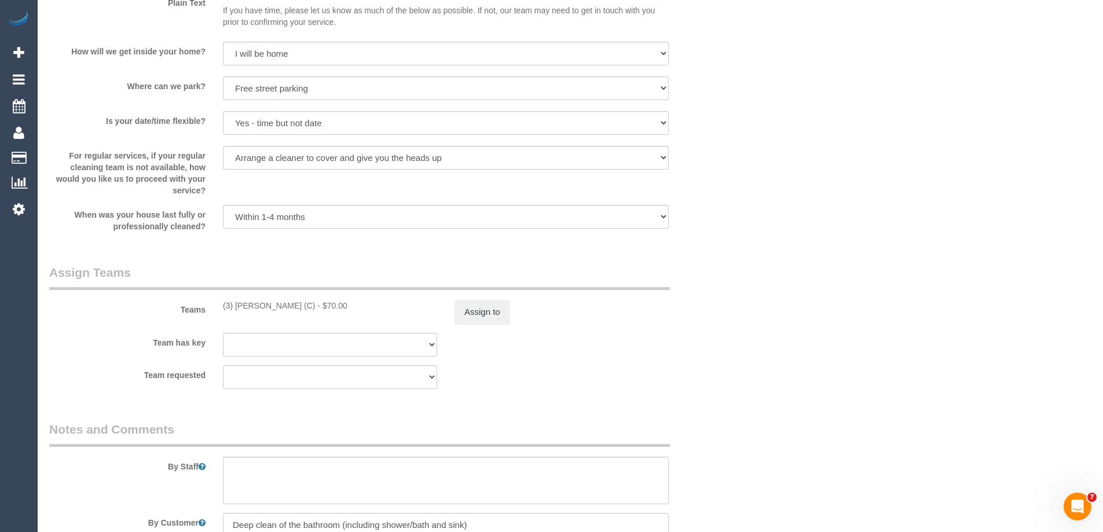
scroll to position [1621, 0]
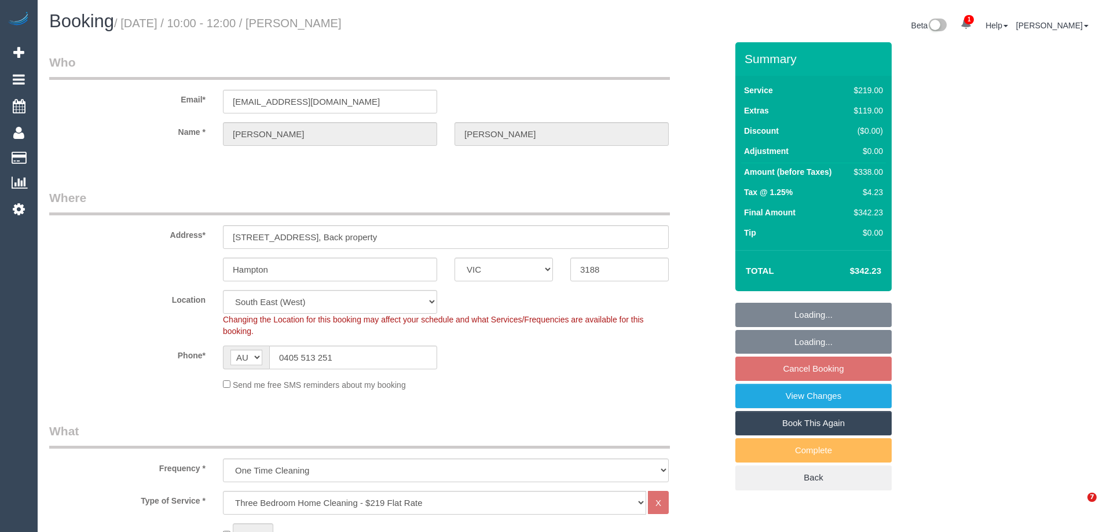
select select "VIC"
select select "string:stripe-pm_1SA1s52GScqysDRVLqy7YFPv"
select select "number:28"
select select "number:14"
select select "number:19"
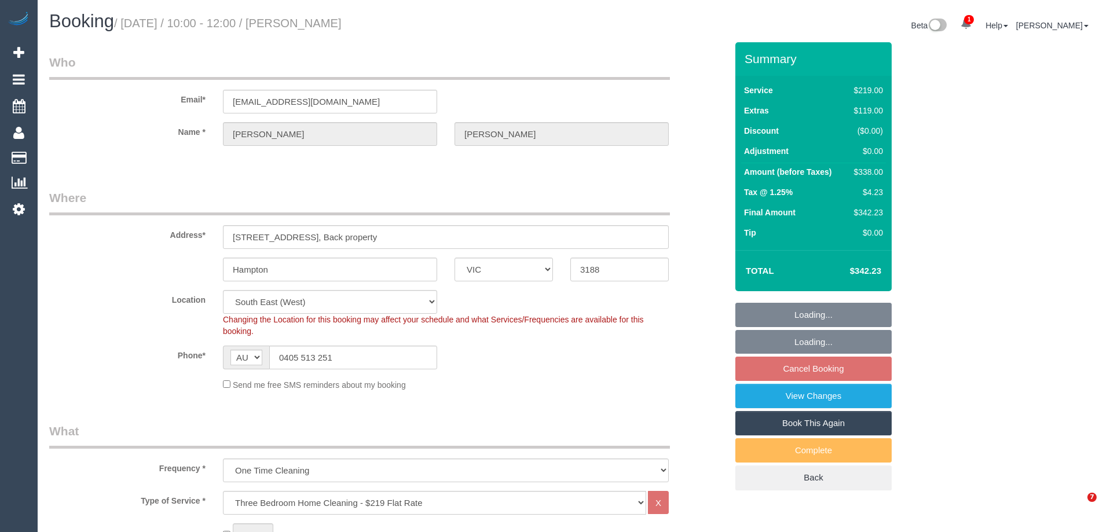
select select "number:36"
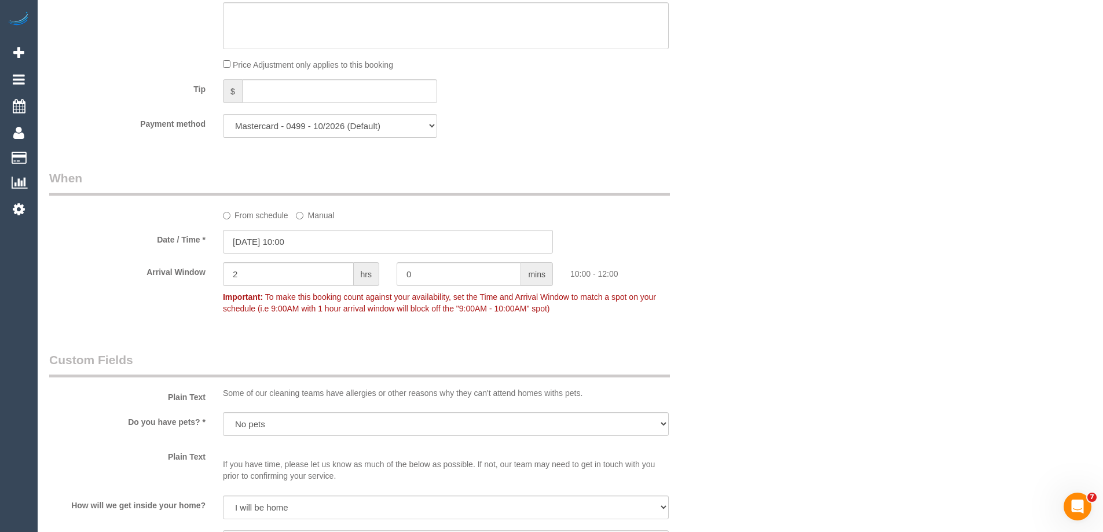
scroll to position [1158, 0]
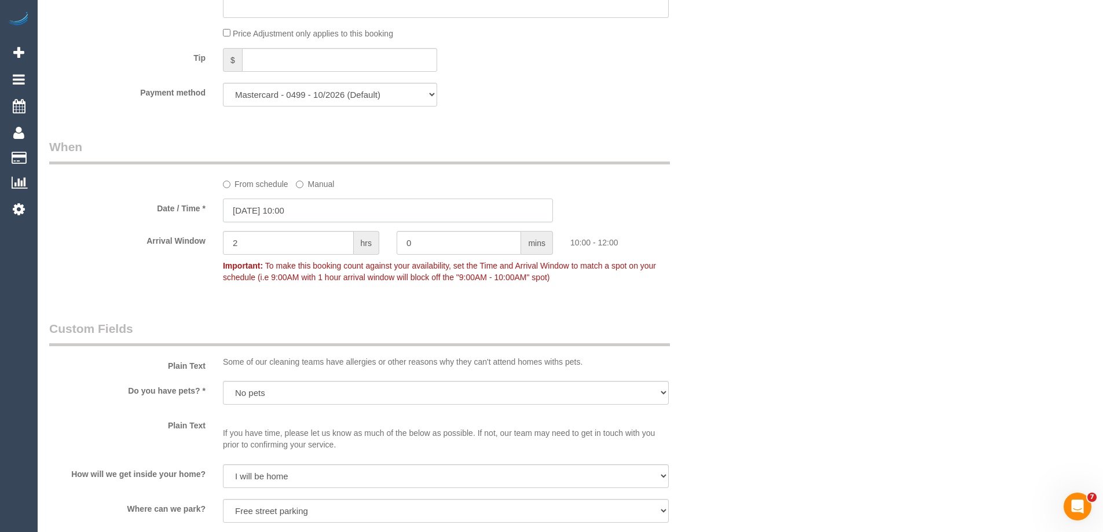
click at [280, 204] on input "20/10/2025 10:00" at bounding box center [388, 211] width 330 height 24
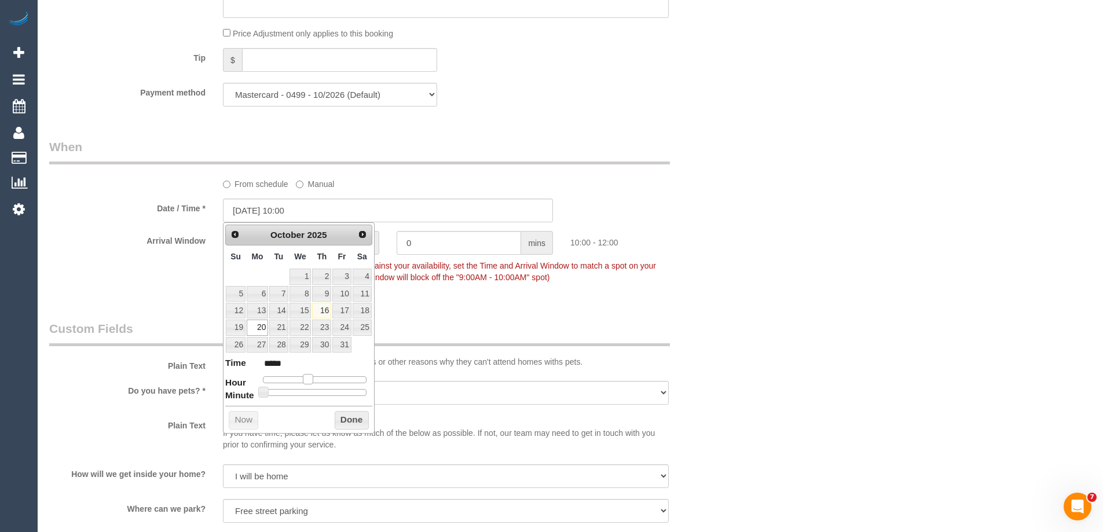
type input "20/10/2025 11:00"
type input "*****"
type input "[DATE] 12:00"
type input "*****"
drag, startPoint x: 306, startPoint y: 382, endPoint x: 316, endPoint y: 382, distance: 9.8
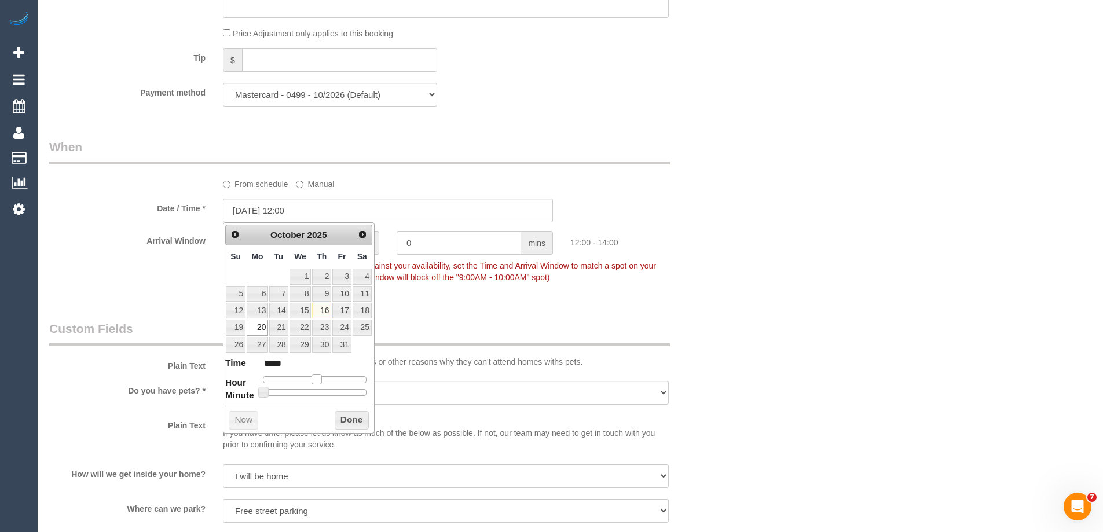
click at [316, 382] on span at bounding box center [316, 379] width 10 height 10
click at [341, 419] on button "Done" at bounding box center [352, 420] width 34 height 19
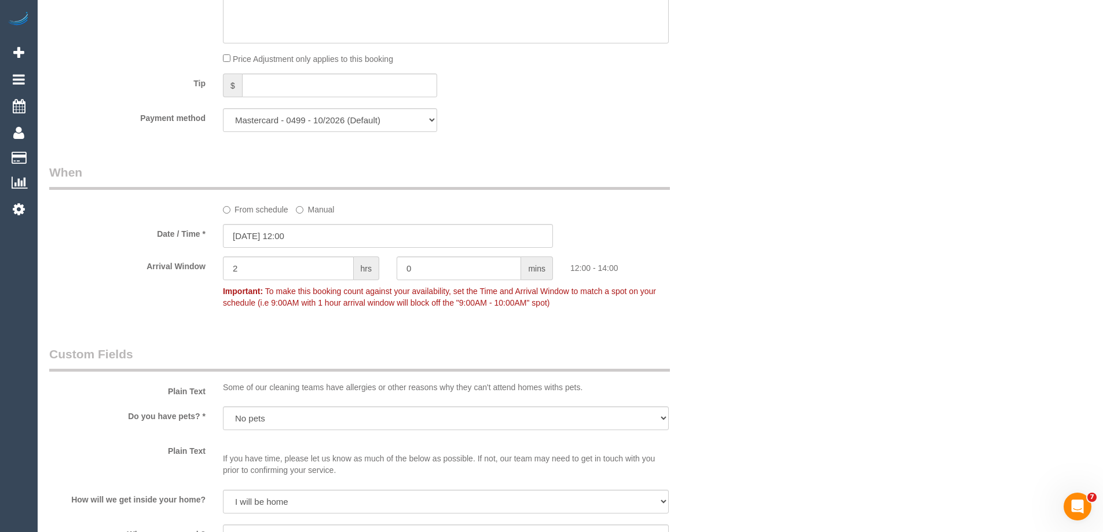
scroll to position [1208, 0]
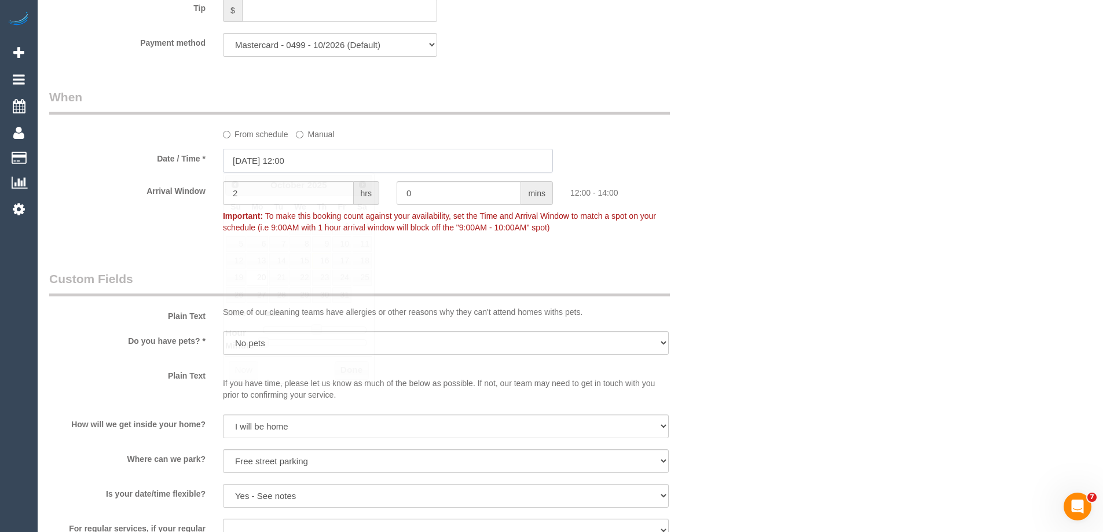
click at [281, 159] on input "20/10/2025 12:00" at bounding box center [388, 161] width 330 height 24
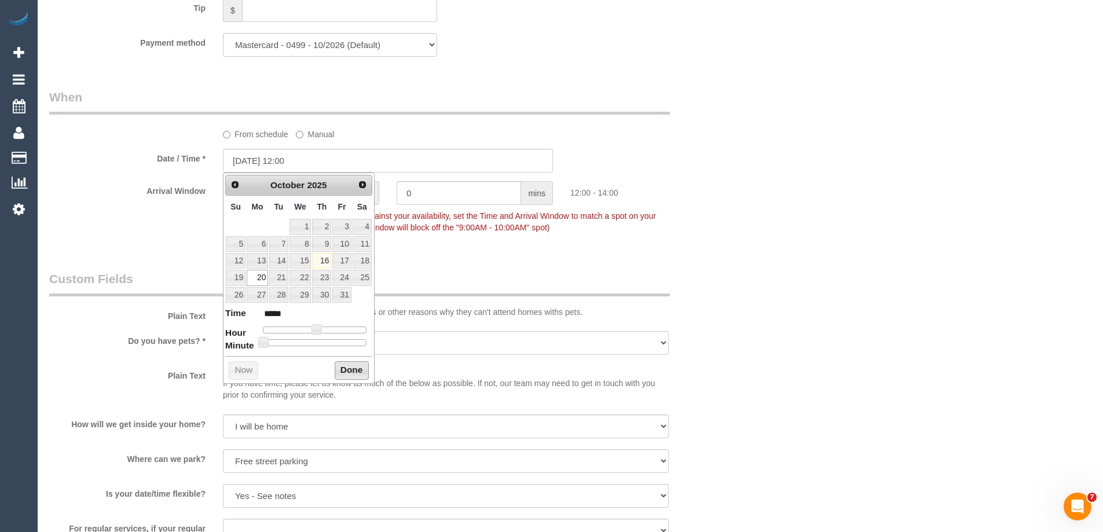
click at [355, 369] on button "Done" at bounding box center [352, 370] width 34 height 19
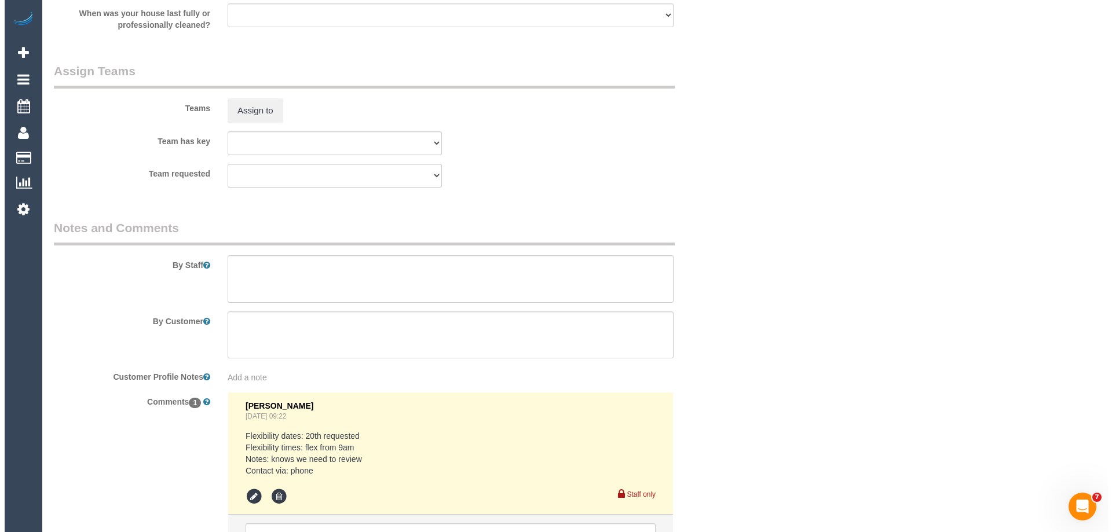
scroll to position [1787, 0]
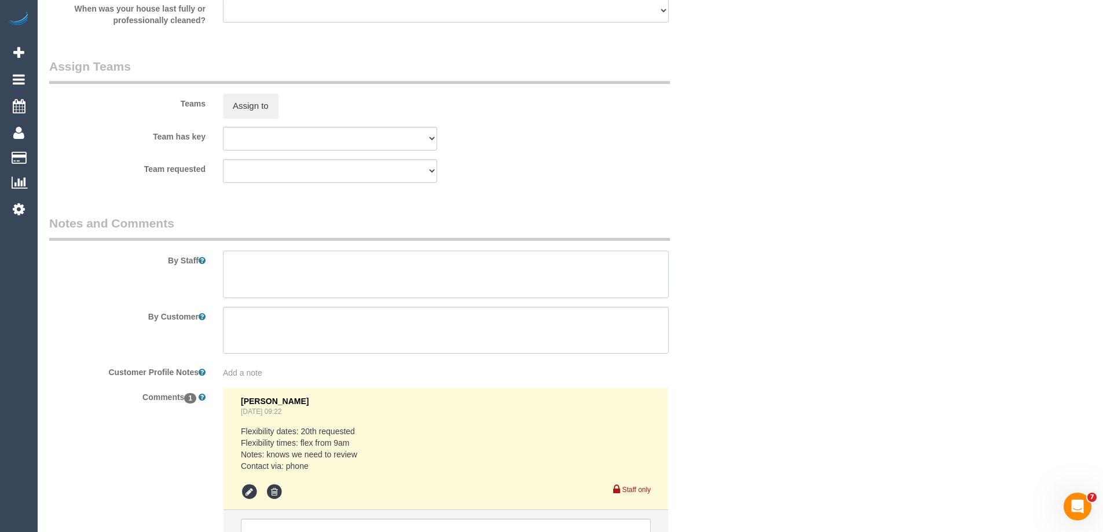
click at [248, 268] on textarea at bounding box center [446, 274] width 446 height 47
type textarea "Estimated time of 5-6 hrs"
click at [230, 102] on button "Assign to" at bounding box center [251, 106] width 56 height 24
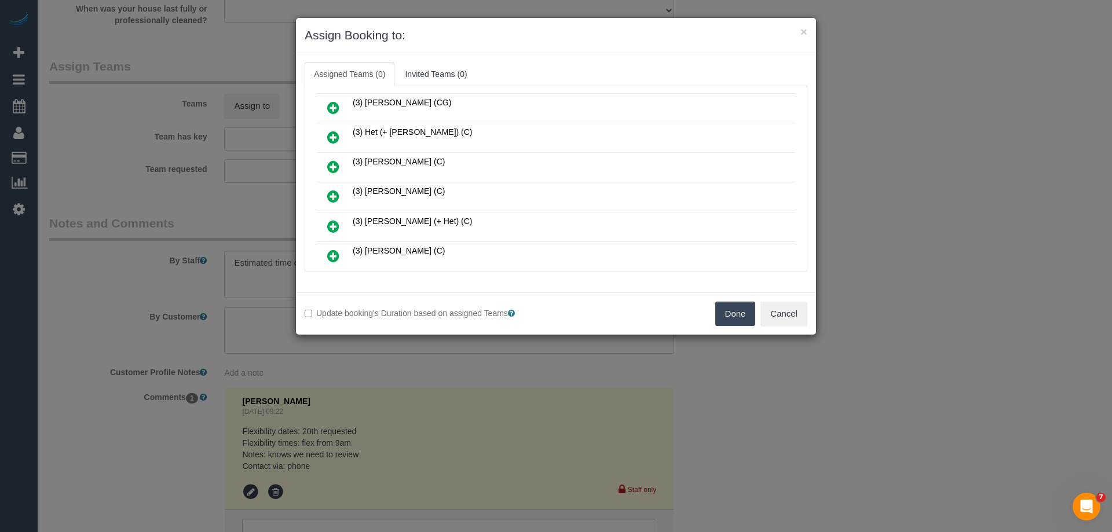
scroll to position [289, 0]
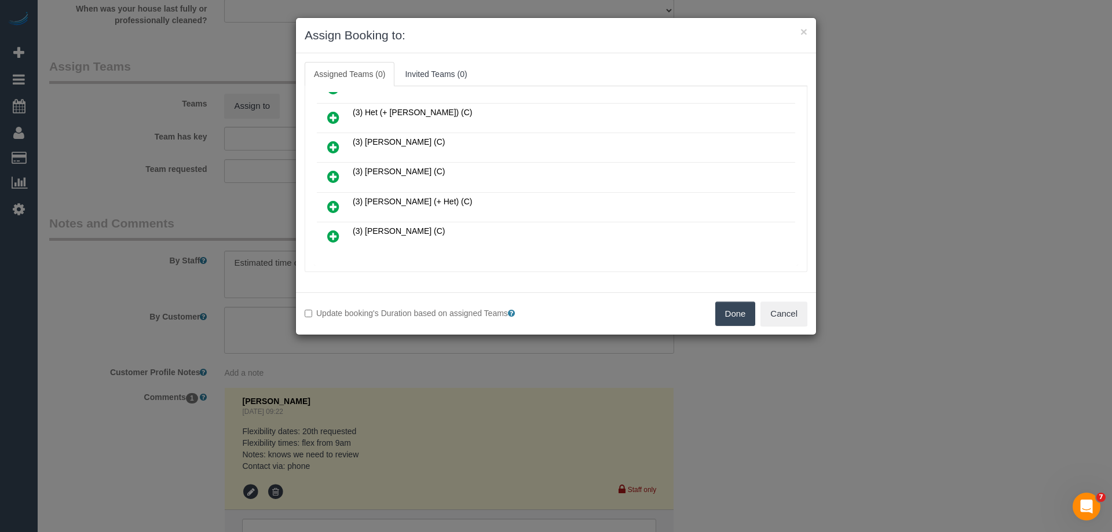
click at [332, 175] on icon at bounding box center [333, 177] width 12 height 14
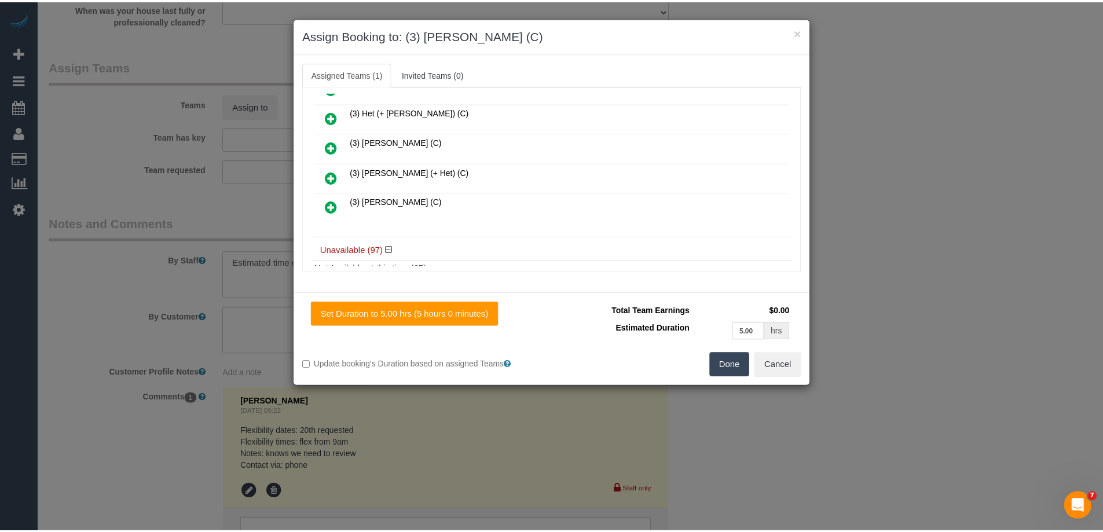
scroll to position [0, 0]
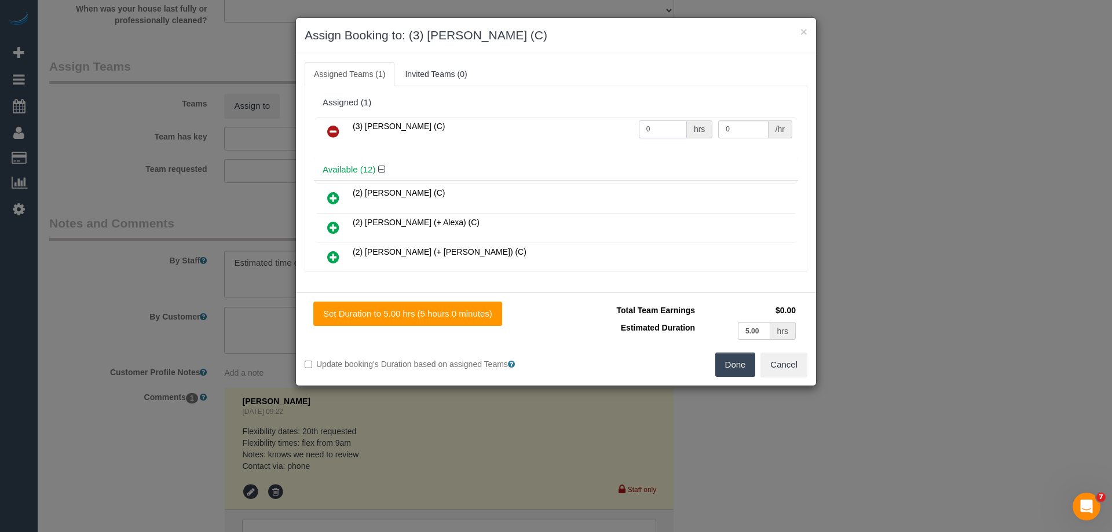
drag, startPoint x: 662, startPoint y: 132, endPoint x: 591, endPoint y: 124, distance: 71.7
click at [591, 124] on tr "(3) Ishini De Silva (C) 0 hrs 0 /hr" at bounding box center [556, 132] width 478 height 30
type input "1"
drag, startPoint x: 733, startPoint y: 133, endPoint x: 647, endPoint y: 113, distance: 88.3
click at [650, 115] on div "(3) Ishini De Silva (C) 1 hrs 0 /hr" at bounding box center [556, 136] width 484 height 45
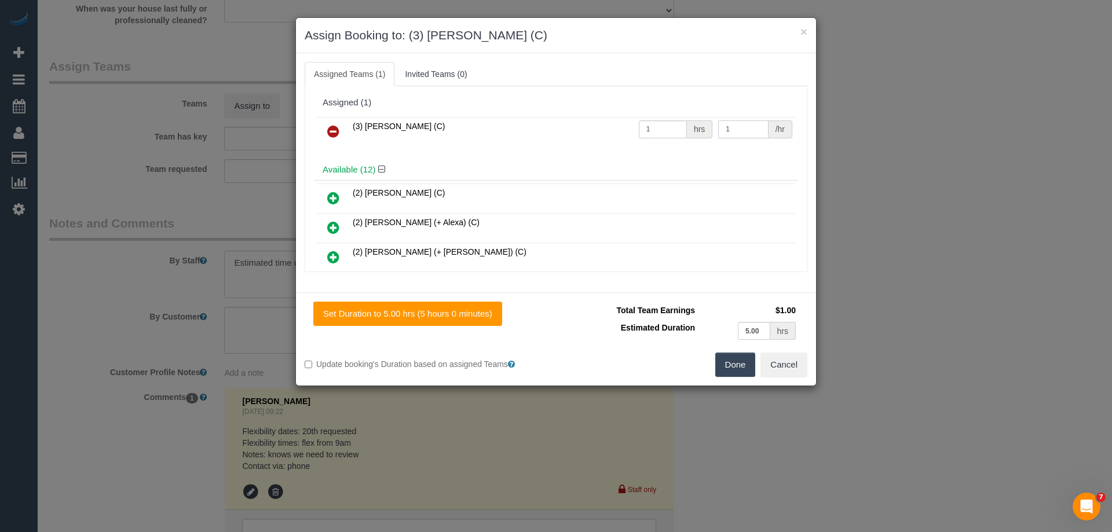
drag, startPoint x: 733, startPoint y: 123, endPoint x: 663, endPoint y: 124, distance: 70.1
click at [663, 124] on tr "(3) Ishini De Silva (C) 1 hrs 1 /hr" at bounding box center [556, 132] width 478 height 30
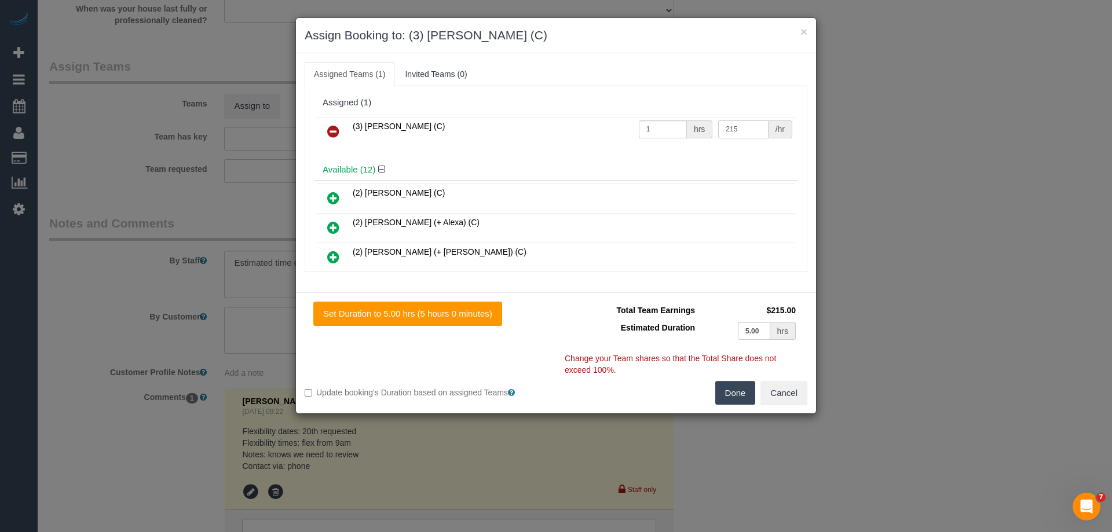
type input "215"
click at [736, 385] on button "Done" at bounding box center [735, 393] width 41 height 24
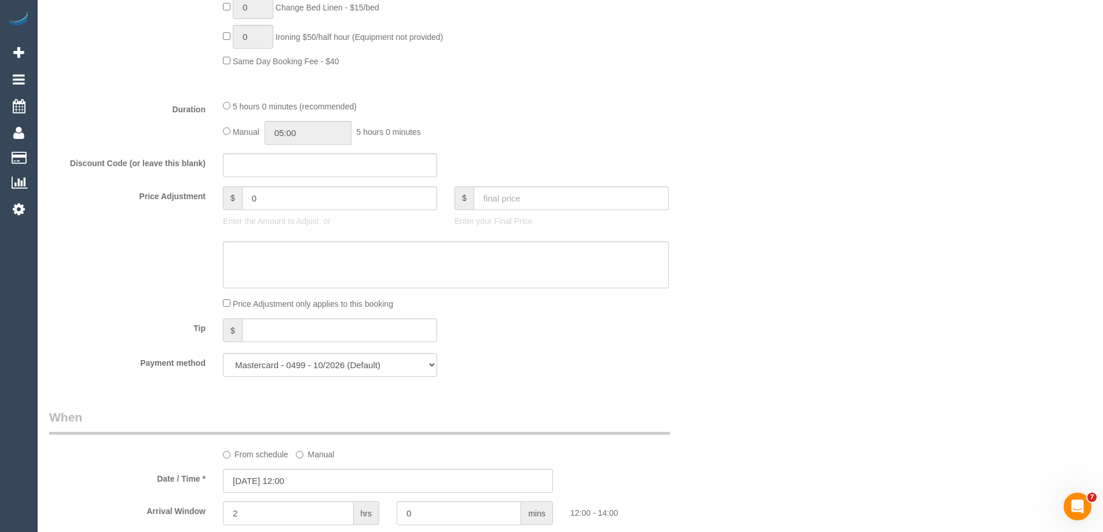
scroll to position [1902, 0]
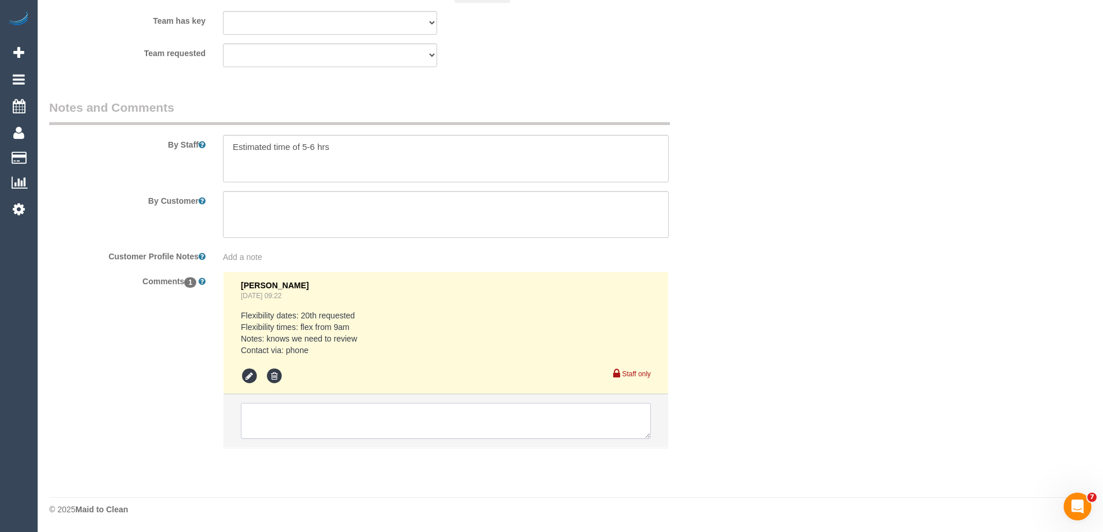
click at [311, 414] on textarea at bounding box center [446, 421] width 410 height 36
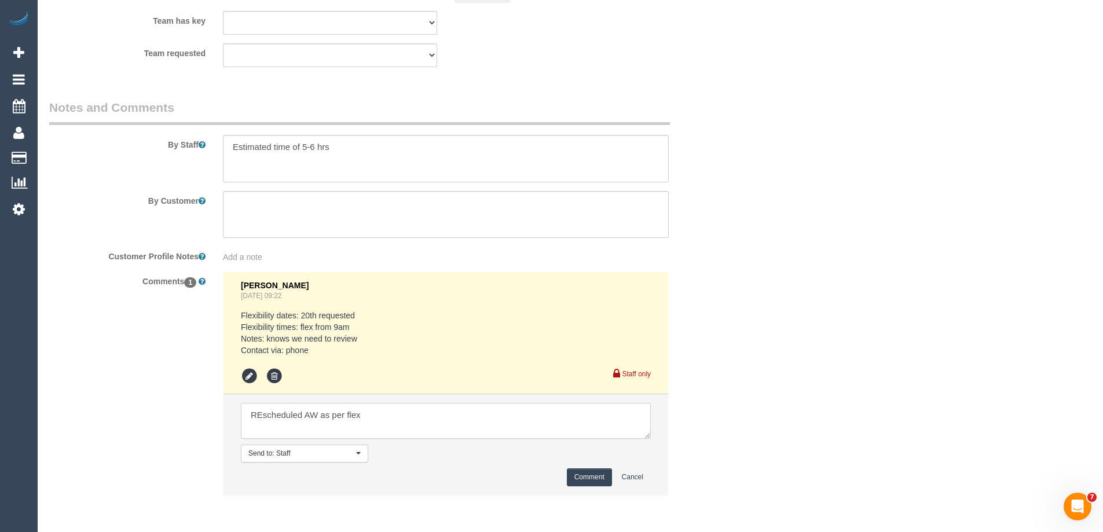
click at [263, 421] on textarea at bounding box center [446, 421] width 410 height 36
type textarea "Rescheduled AW as per flex"
click at [576, 476] on button "Comment" at bounding box center [589, 477] width 45 height 18
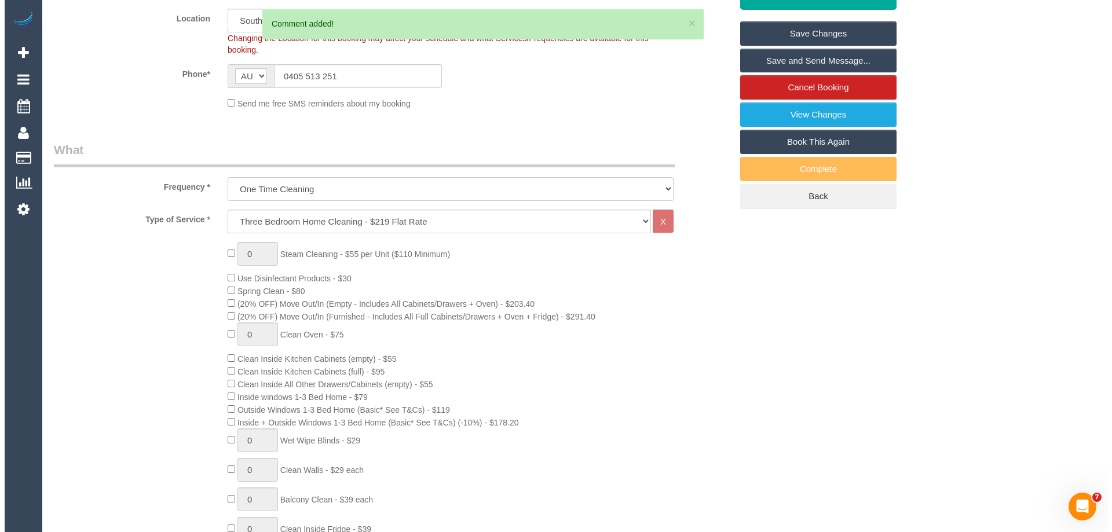
scroll to position [0, 0]
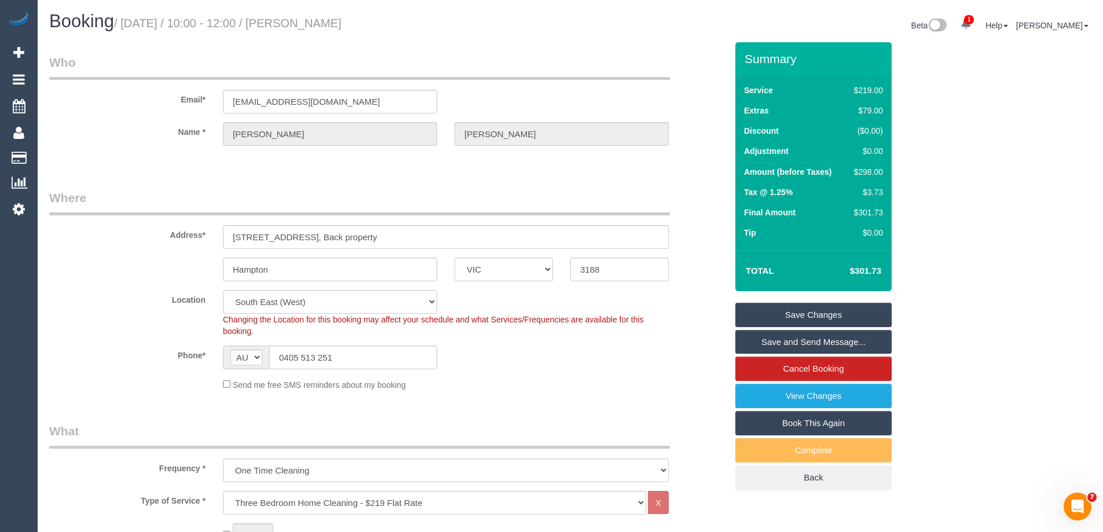
click at [686, 25] on button "×" at bounding box center [687, 23] width 7 height 12
drag, startPoint x: 390, startPoint y: 20, endPoint x: 305, endPoint y: 19, distance: 84.5
click at [305, 19] on h1 "Booking / October 20, 2025 / 10:00 - 12:00 / Leigh Wingate" at bounding box center [305, 22] width 512 height 20
copy small "Leigh Wingate"
click at [754, 343] on link "Save and Send Message..." at bounding box center [813, 342] width 156 height 24
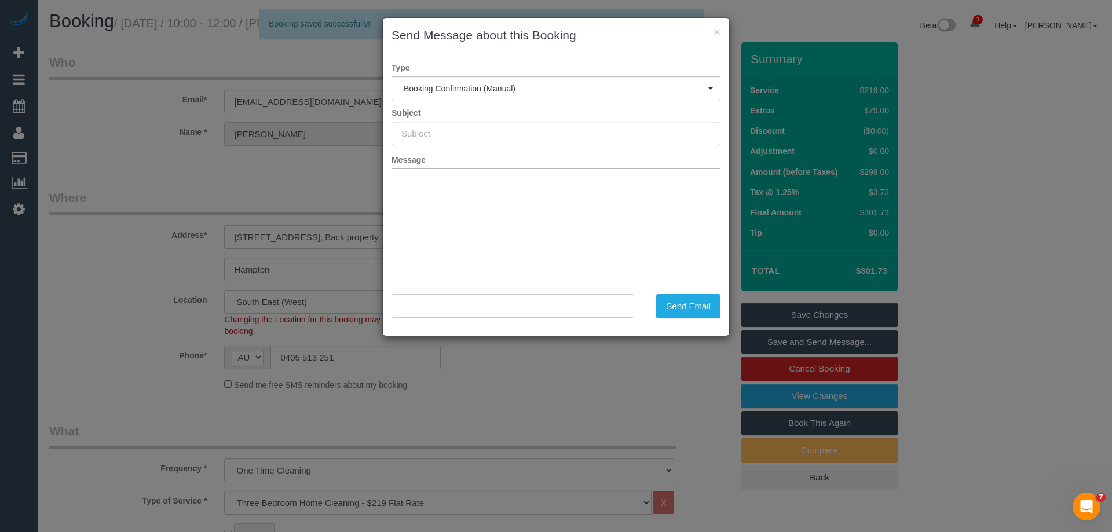
type input "Booking Confirmed"
type input ""Leigh Wingate" <ewanwingate@gmail.com>"
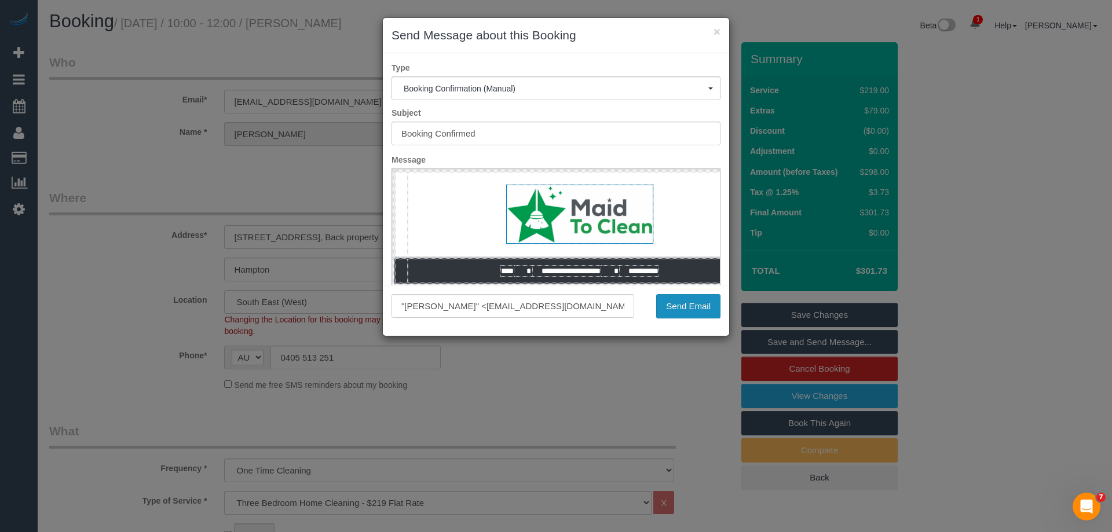
click at [699, 301] on button "Send Email" at bounding box center [688, 306] width 64 height 24
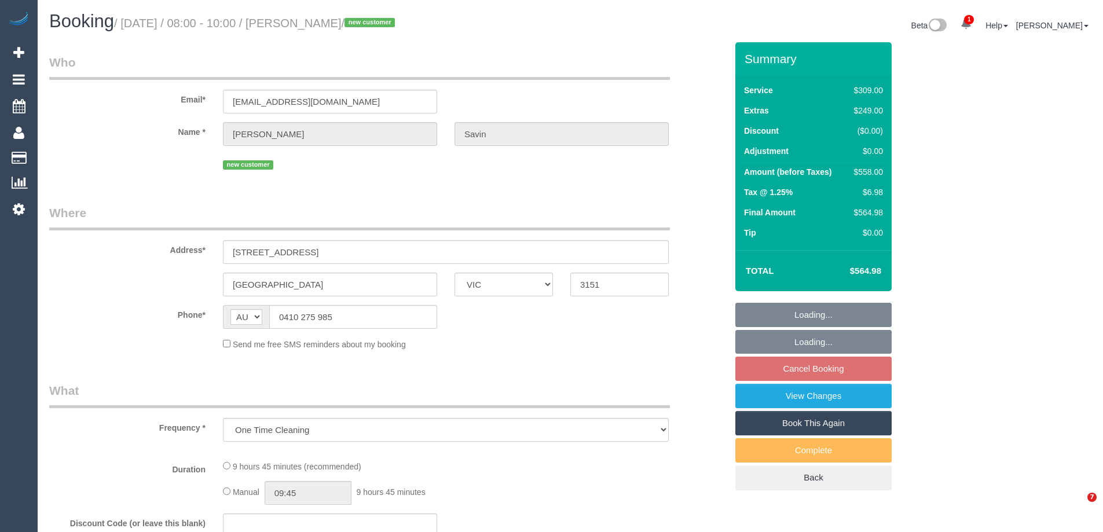
select select "VIC"
select select "string:stripe-pm_1SFRss2GScqysDRV1Q9g0lmM"
select select "number:28"
select select "number:14"
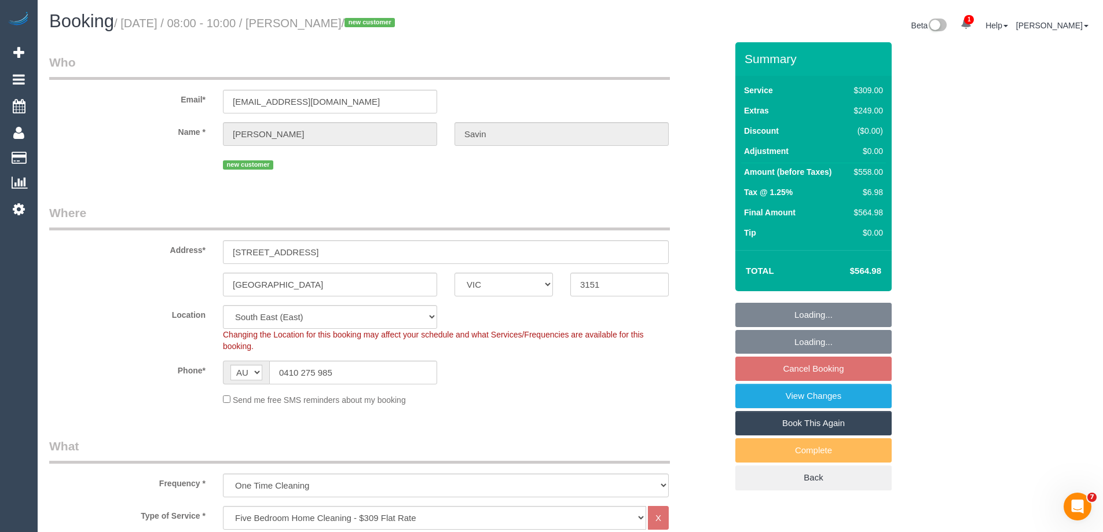
select select "object:837"
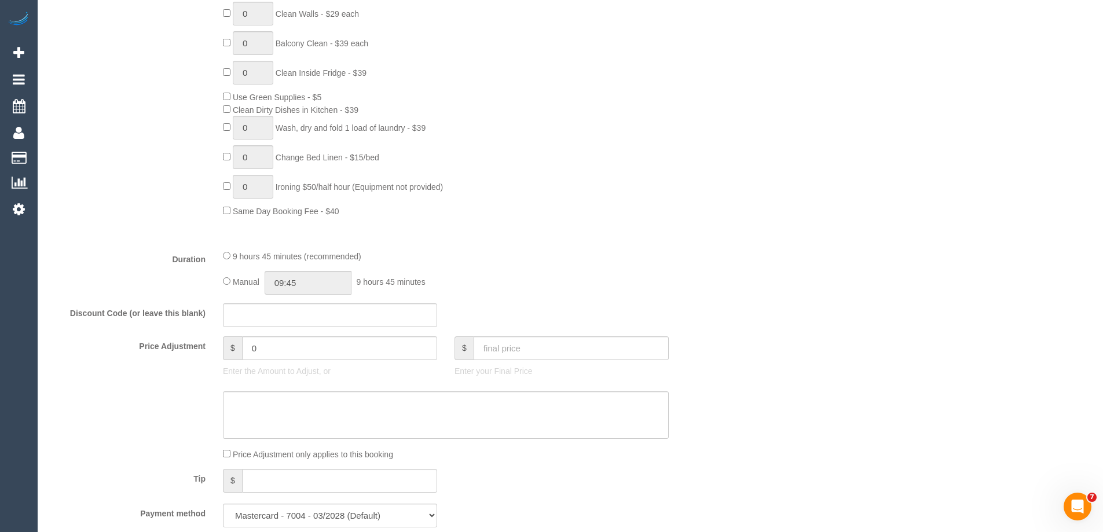
scroll to position [1042, 0]
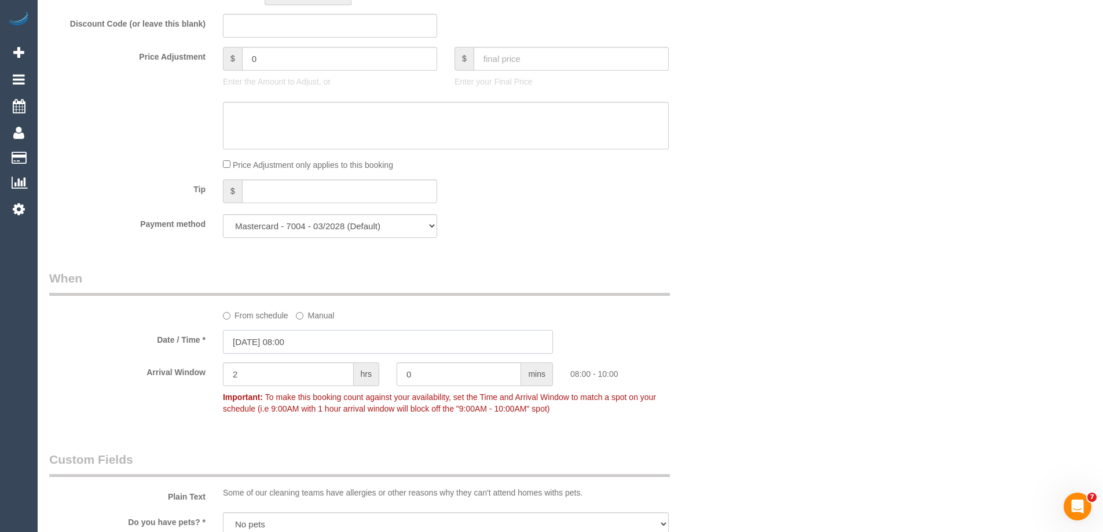
click at [247, 339] on input "[DATE] 08:00" at bounding box center [388, 342] width 330 height 24
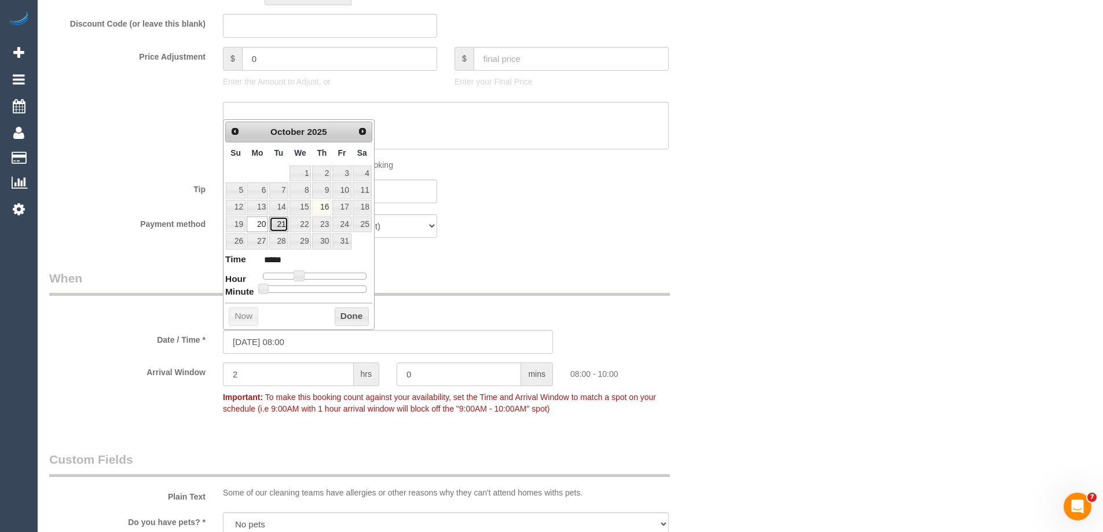
click at [280, 227] on link "21" at bounding box center [278, 225] width 19 height 16
type input "[DATE] 08:00"
click at [349, 315] on button "Done" at bounding box center [352, 316] width 34 height 19
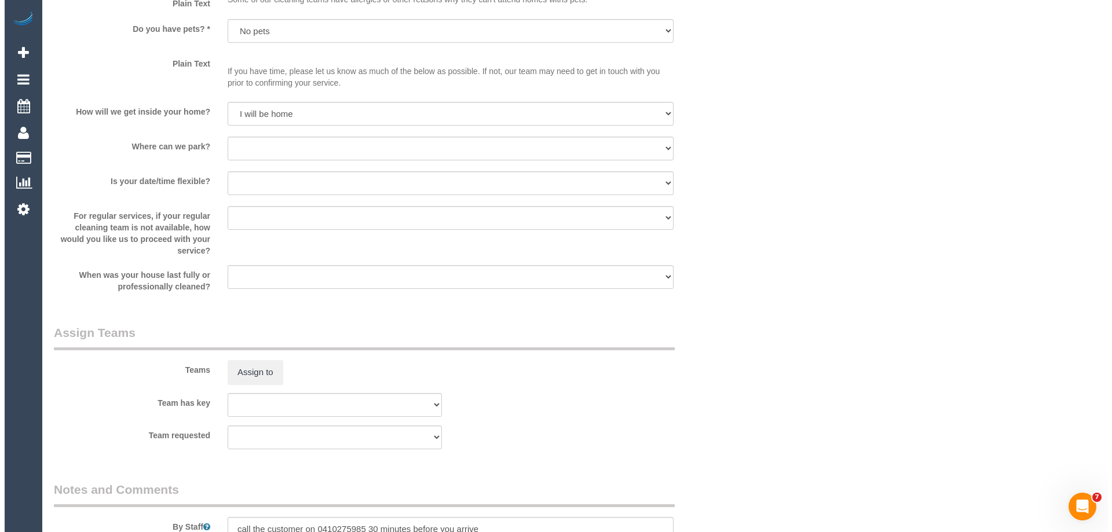
scroll to position [1679, 0]
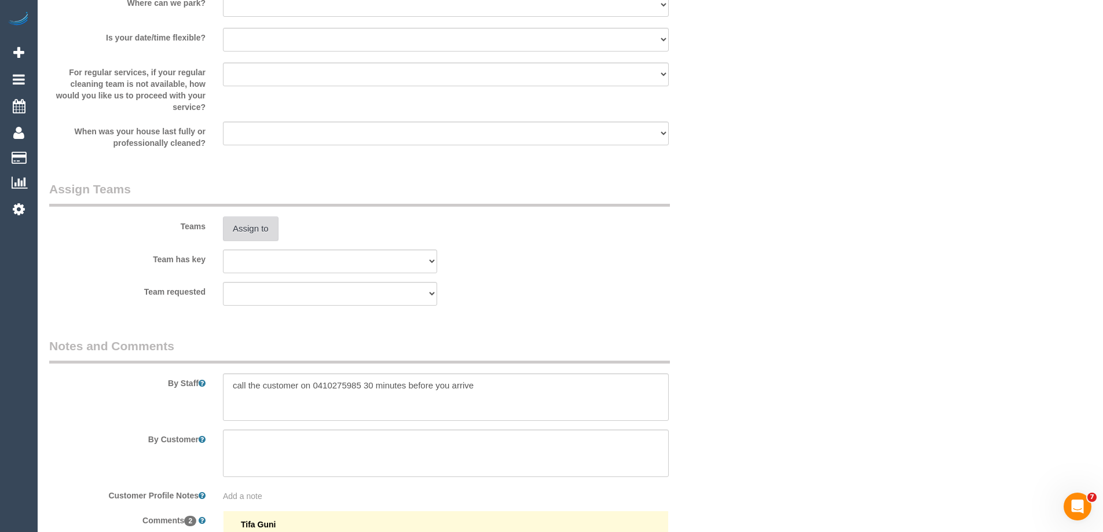
click at [255, 240] on button "Assign to" at bounding box center [251, 229] width 56 height 24
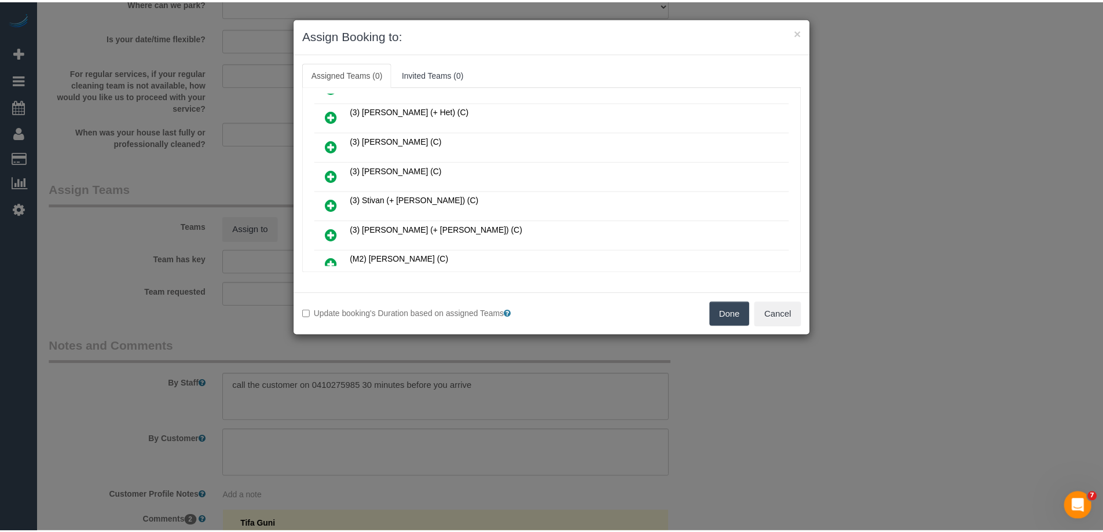
scroll to position [637, 0]
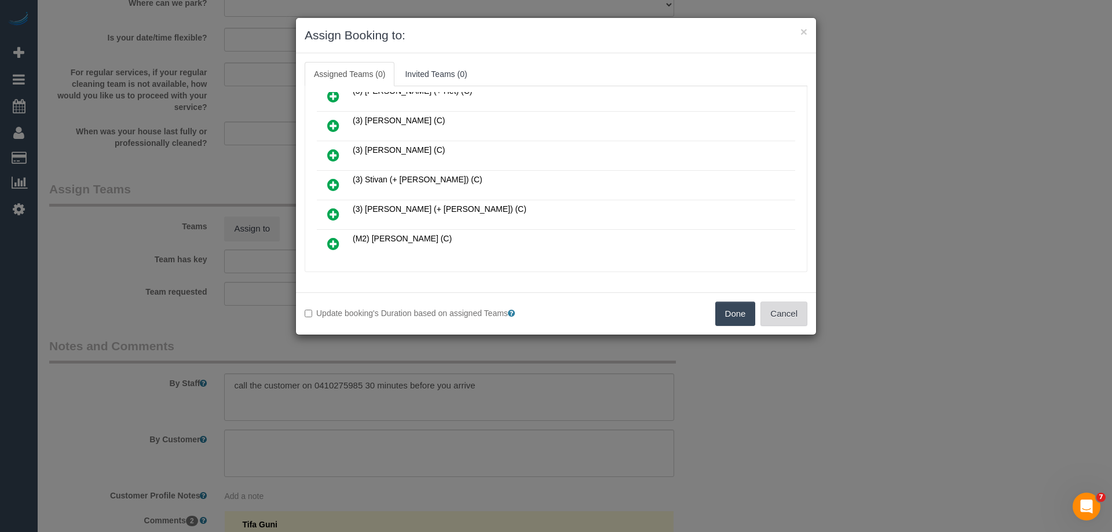
click at [783, 316] on button "Cancel" at bounding box center [783, 314] width 47 height 24
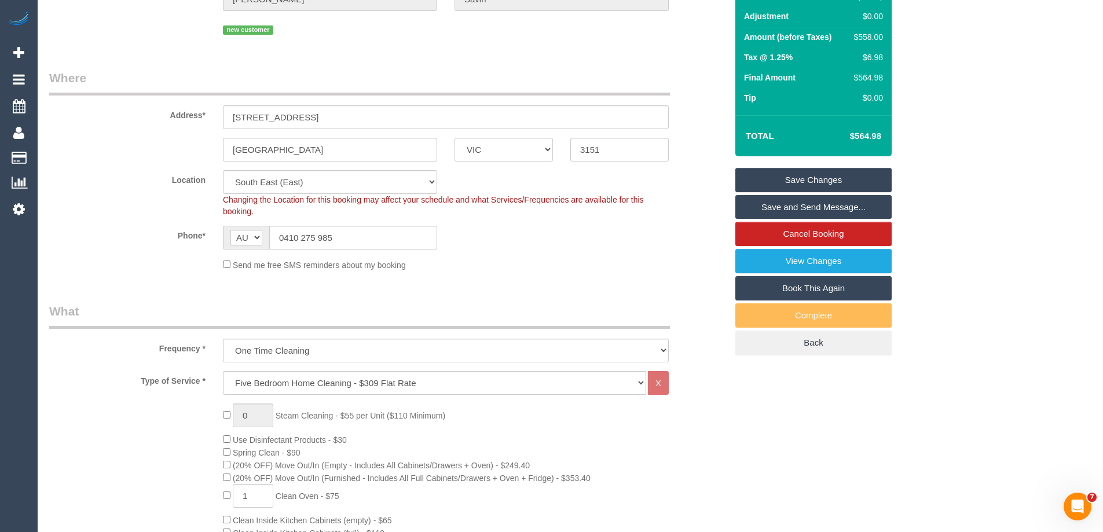
scroll to position [0, 0]
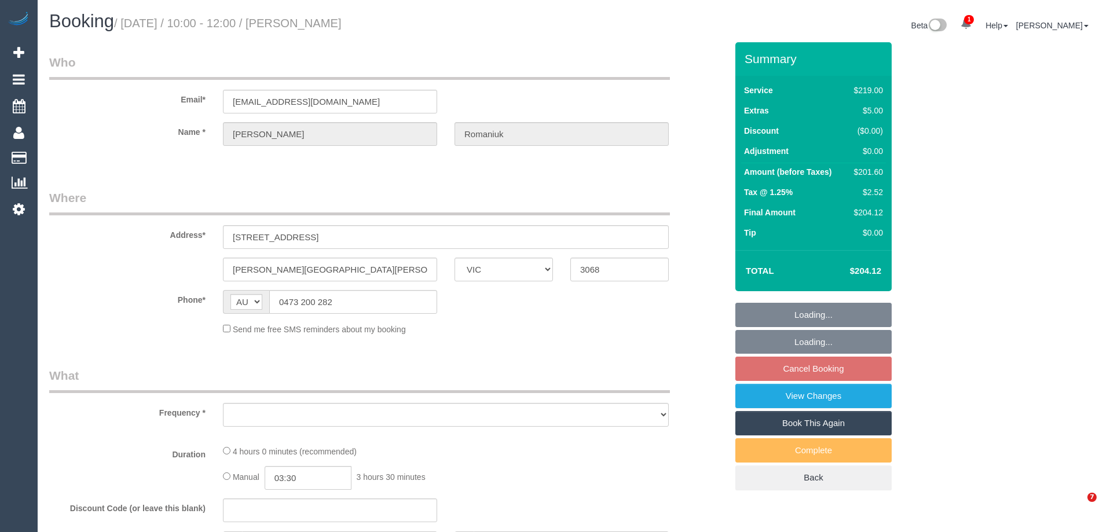
select select "VIC"
select select "string:stripe-pm_1MqVMo2GScqysDRVqxzZox7f"
select select "number:28"
select select "number:14"
select select "number:18"
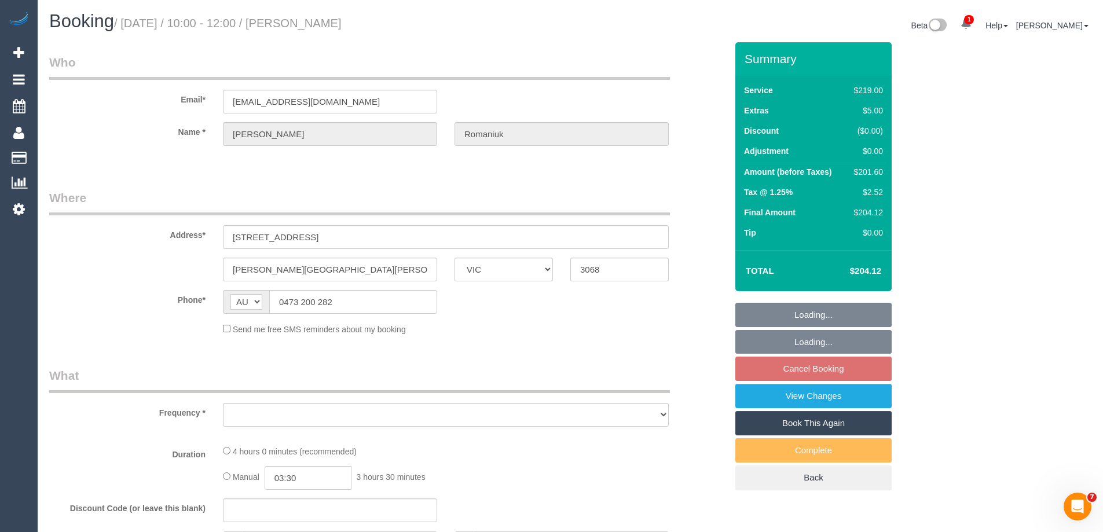
select select "number:22"
select select "number:34"
select select "number:13"
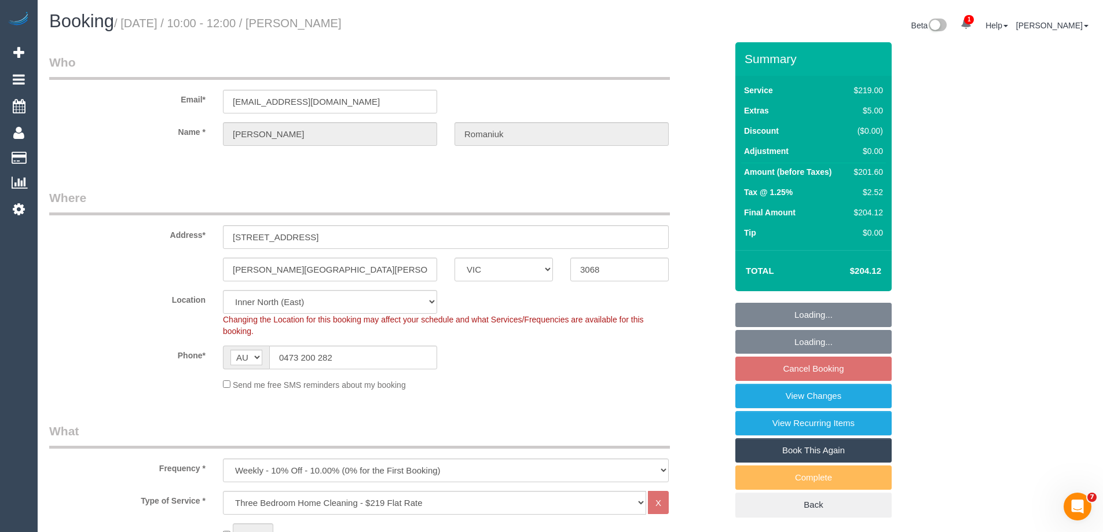
select select "object:1577"
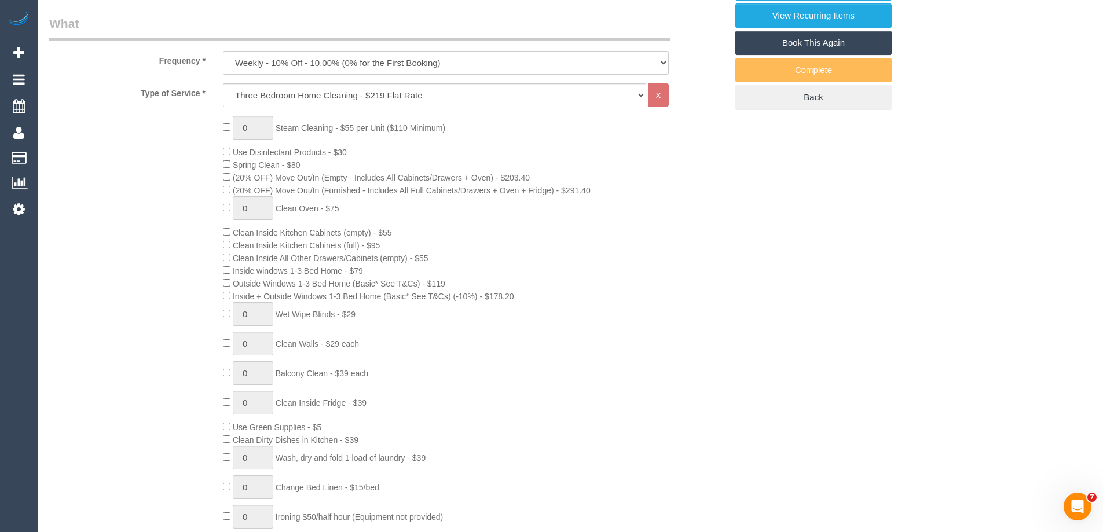
scroll to position [405, 0]
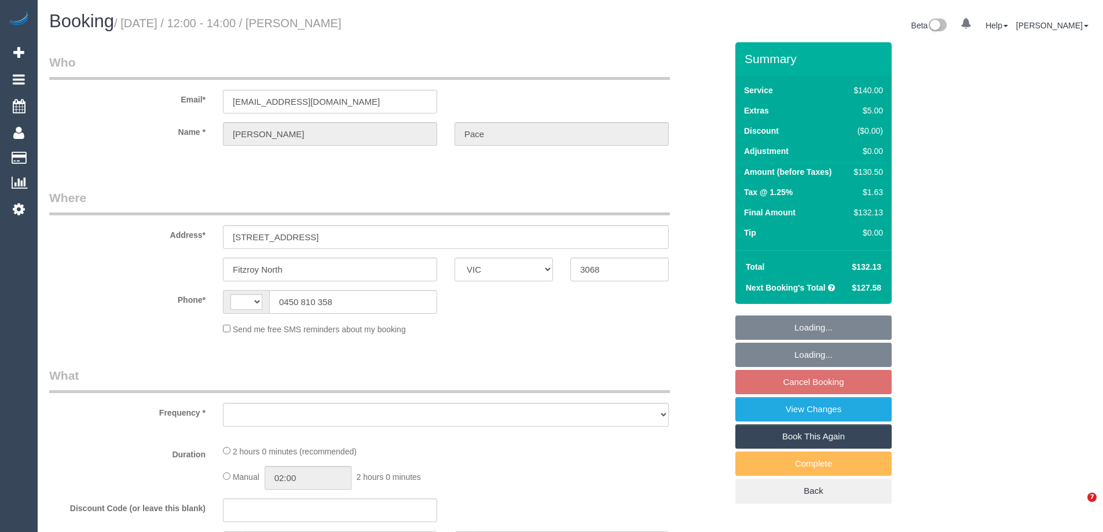
select select "VIC"
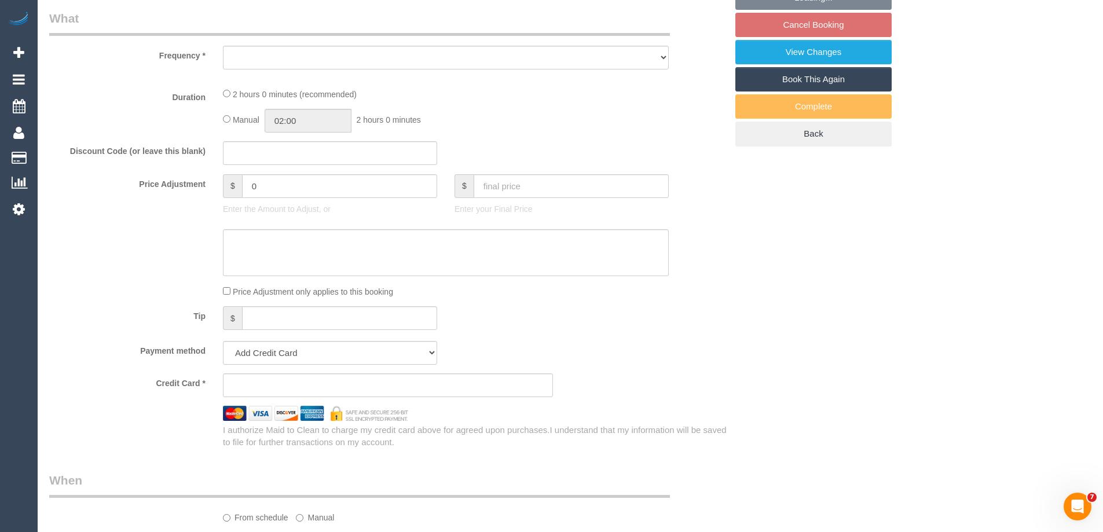
scroll to position [405, 0]
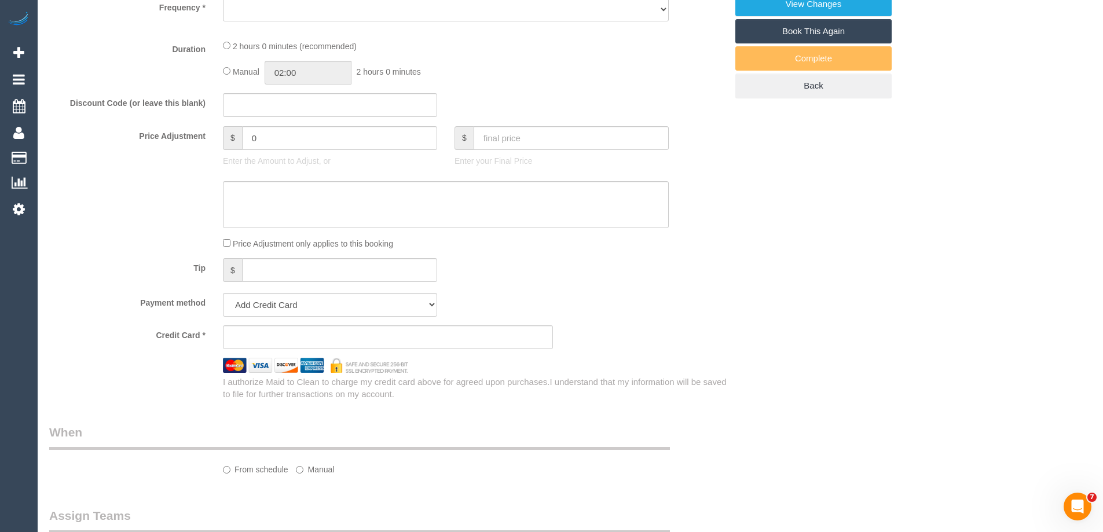
select select "string:AU"
select select "number:27"
select select "number:14"
select select "number:19"
select select "number:22"
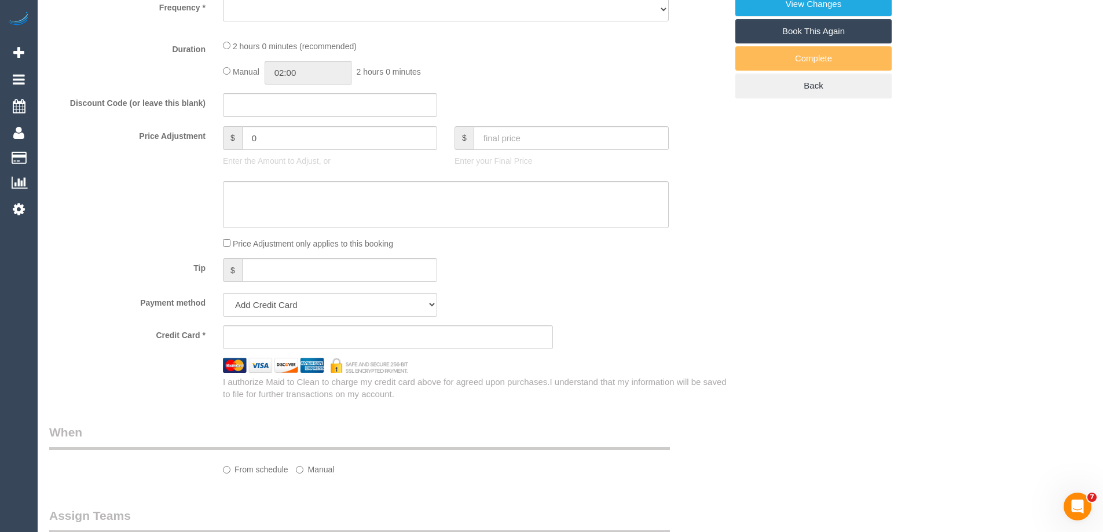
select select "number:34"
select select "number:12"
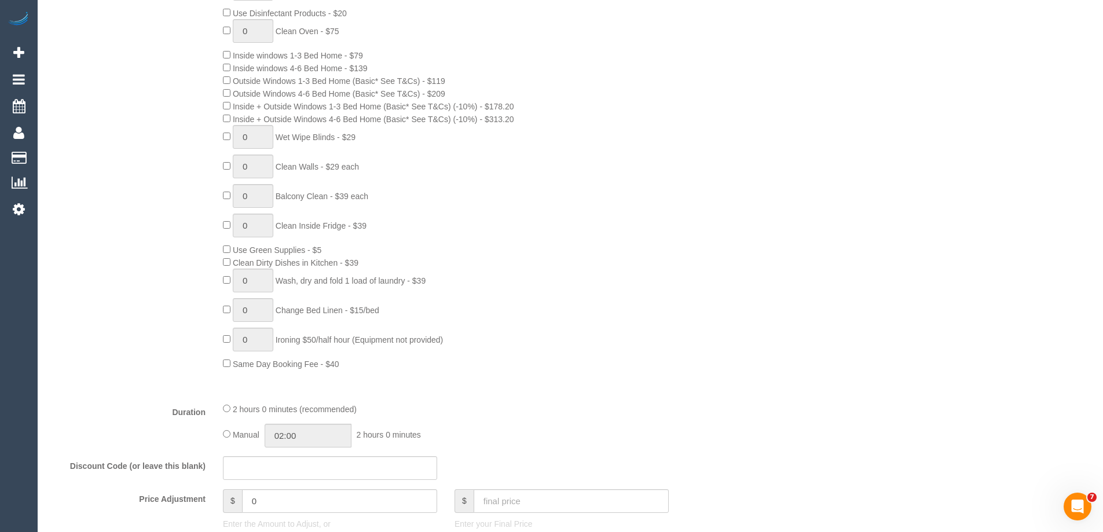
select select "object:1690"
select select "string:stripe-pm_1S4uaN2GScqysDRVTctBE4O2"
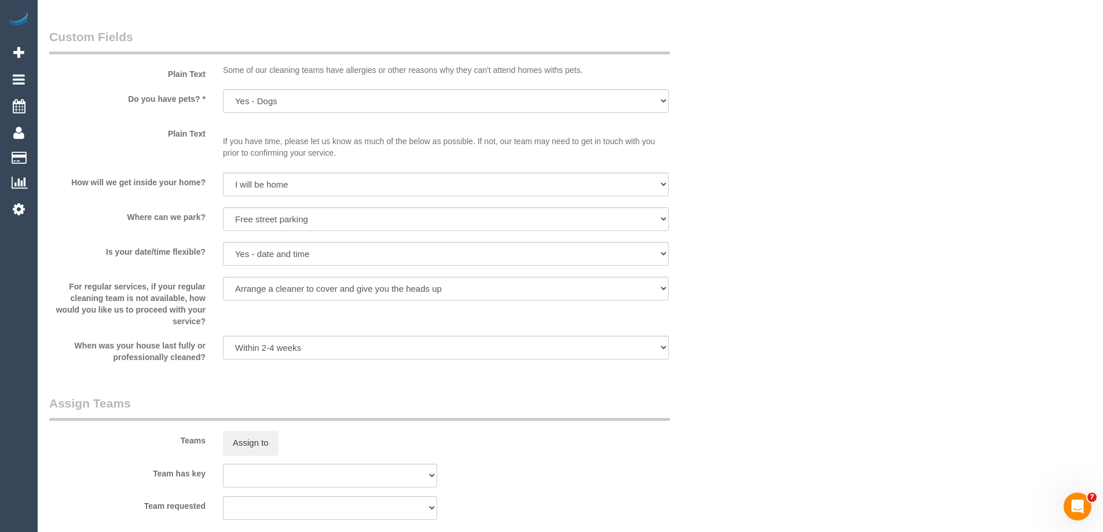
scroll to position [1744, 0]
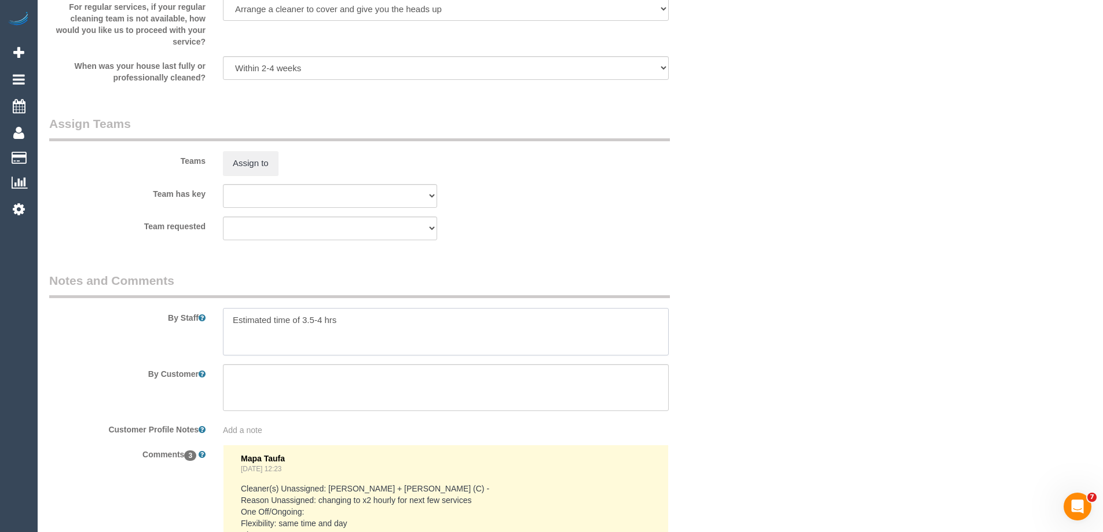
drag, startPoint x: 373, startPoint y: 320, endPoint x: 131, endPoint y: 300, distance: 243.3
click at [131, 300] on div "By Staff" at bounding box center [388, 313] width 695 height 83
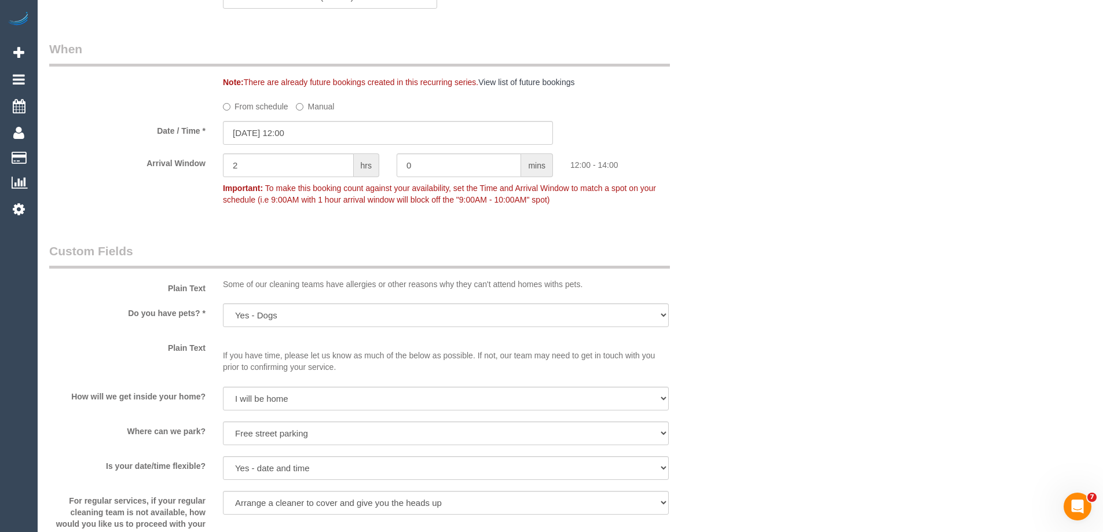
scroll to position [1223, 0]
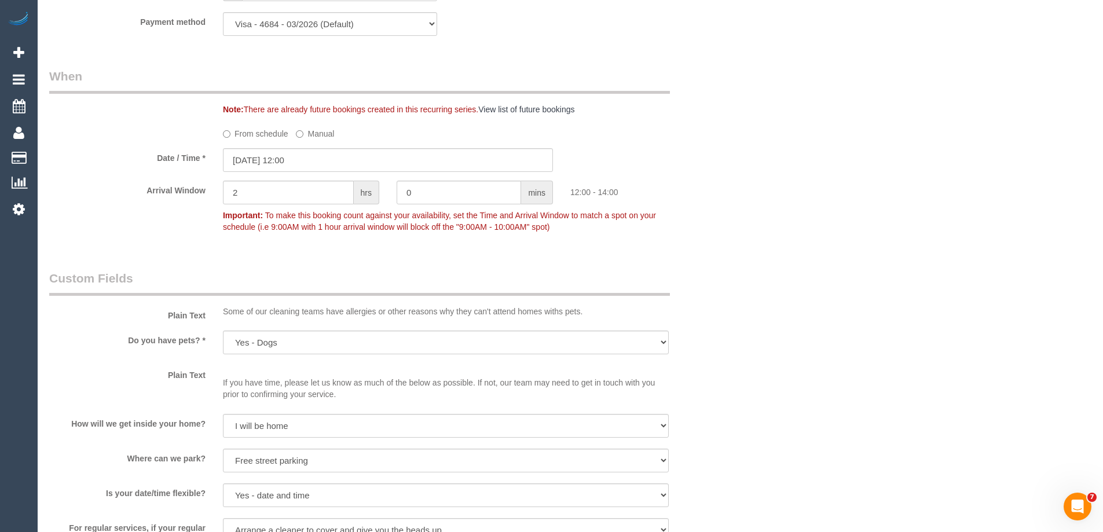
type textarea "*Cover*"
click at [271, 162] on input "[DATE] 12:00" at bounding box center [388, 160] width 330 height 24
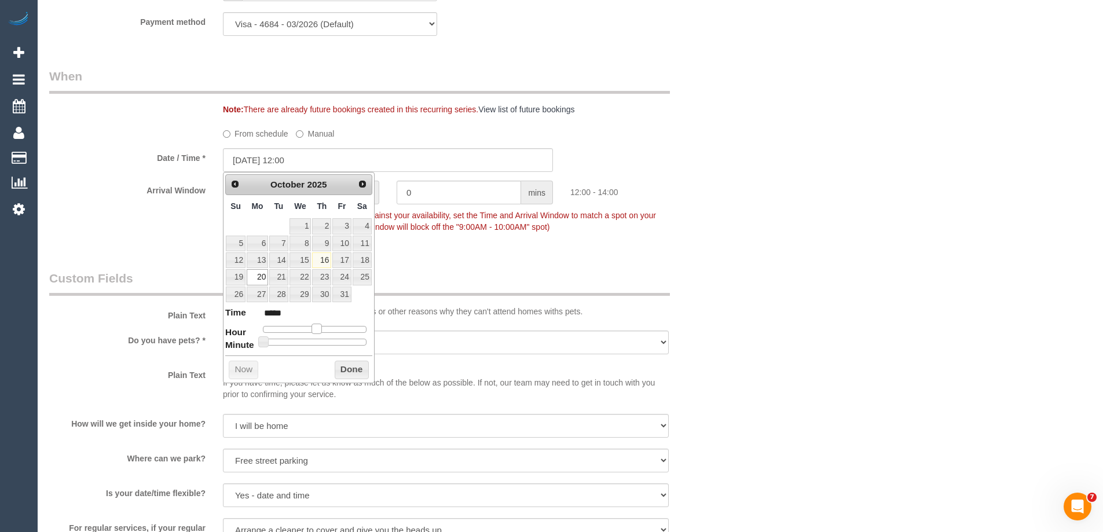
type input "20/10/2025 13:00"
type input "*****"
type input "20/10/2025 14:00"
type input "*****"
drag, startPoint x: 319, startPoint y: 329, endPoint x: 329, endPoint y: 333, distance: 11.2
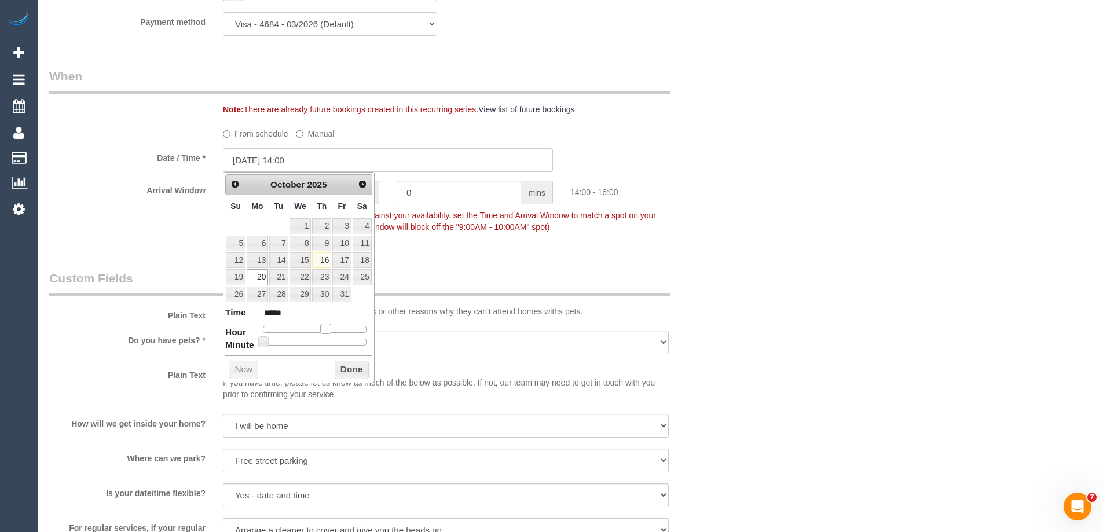
click at [329, 333] on span at bounding box center [325, 329] width 10 height 10
click at [338, 371] on button "Done" at bounding box center [352, 370] width 34 height 19
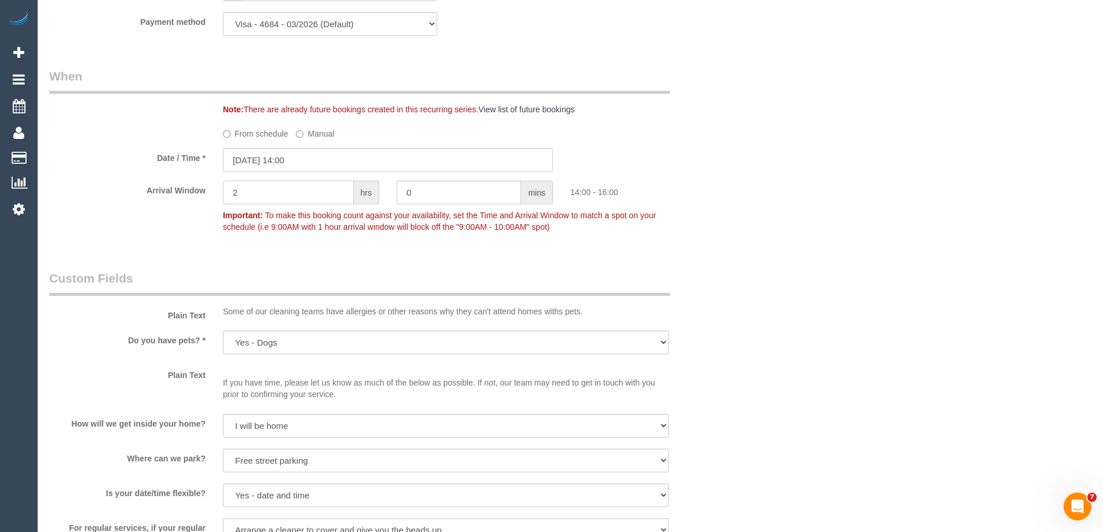
drag, startPoint x: 248, startPoint y: 190, endPoint x: 207, endPoint y: 185, distance: 41.4
click at [207, 185] on div "Arrival Window 2 hrs 0 mins 14:00 - 16:00 Important: To make this booking count…" at bounding box center [388, 209] width 695 height 57
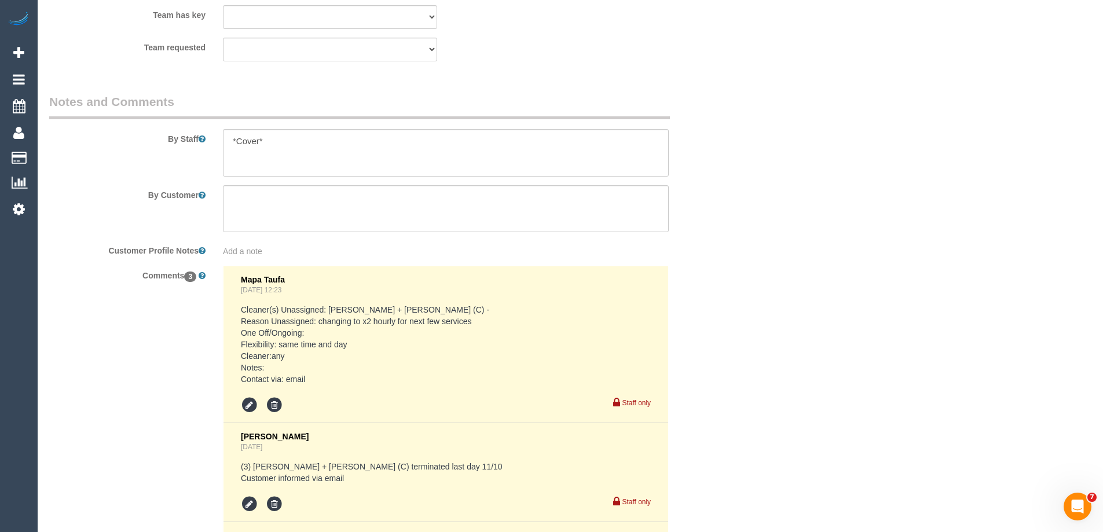
scroll to position [1802, 0]
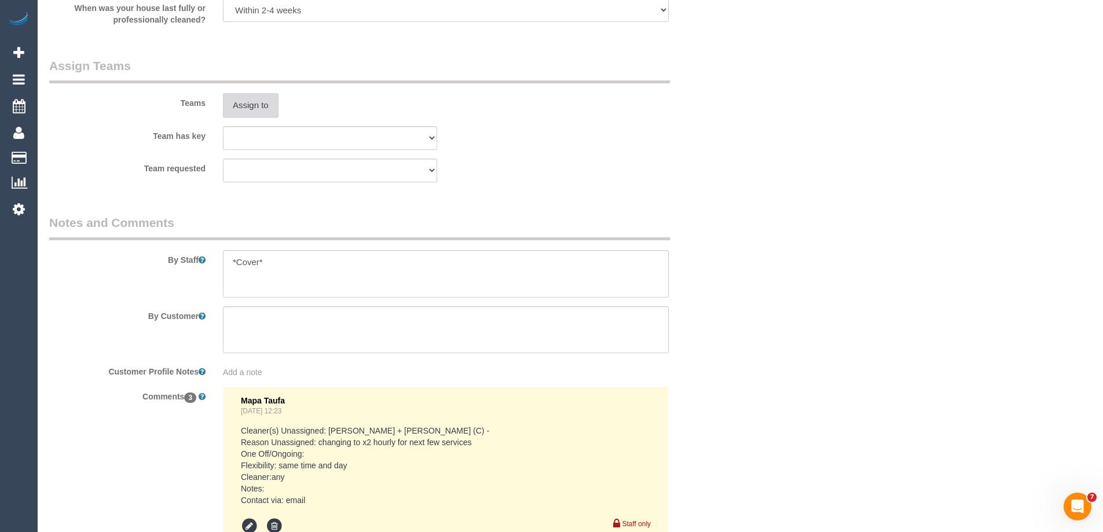
type input "1"
click at [250, 107] on button "Assign to" at bounding box center [251, 105] width 56 height 24
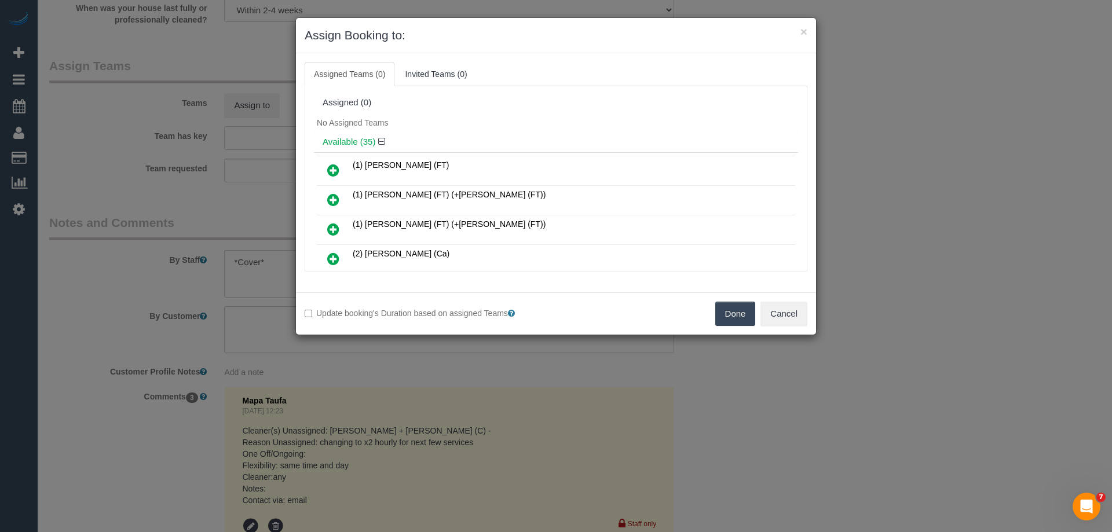
click at [335, 165] on icon at bounding box center [333, 170] width 12 height 14
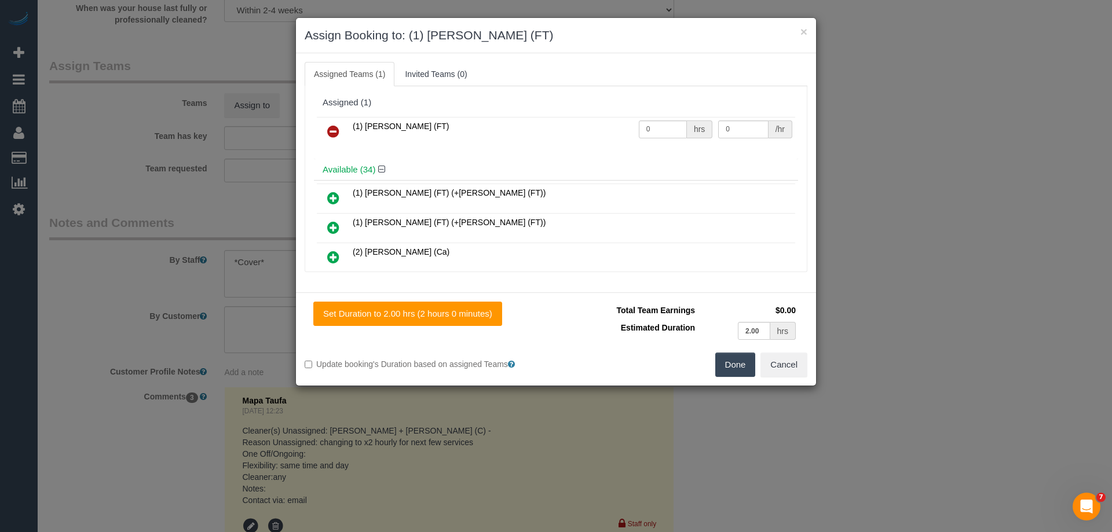
click at [738, 353] on button "Done" at bounding box center [735, 365] width 41 height 24
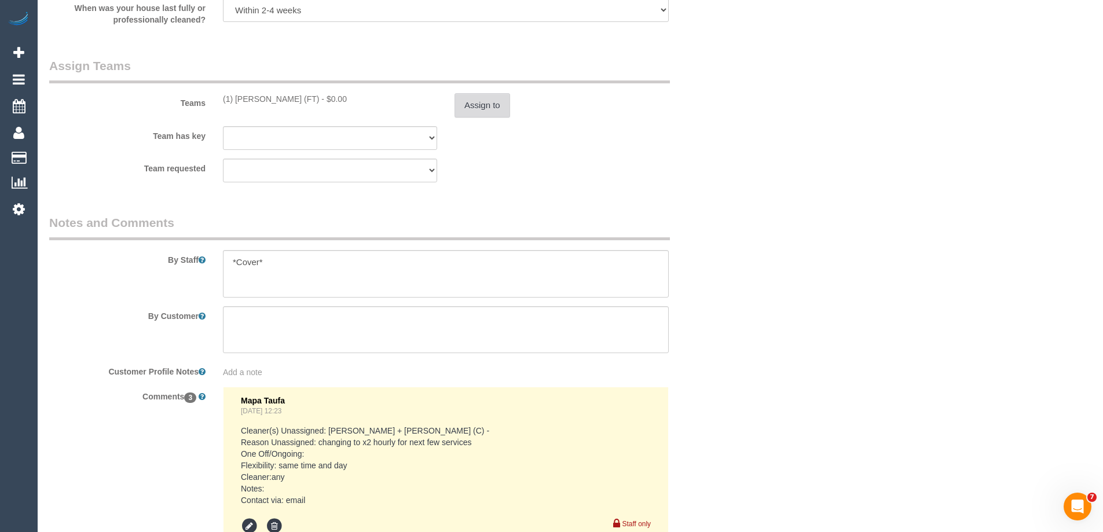
scroll to position [2149, 0]
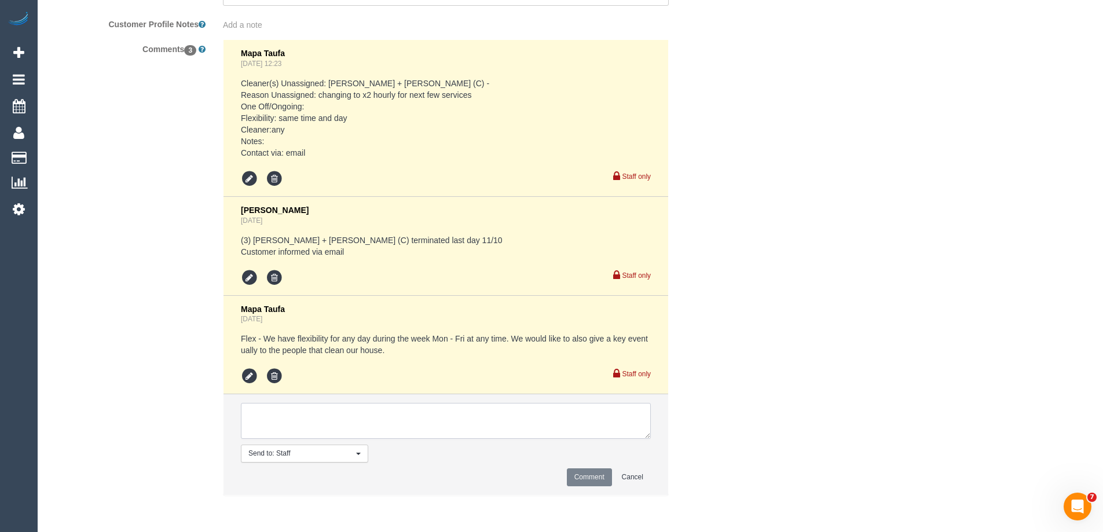
click at [281, 410] on textarea at bounding box center [446, 421] width 410 height 36
type textarea "Rescheduled AW as per flex"
click at [601, 476] on button "Comment" at bounding box center [589, 477] width 45 height 18
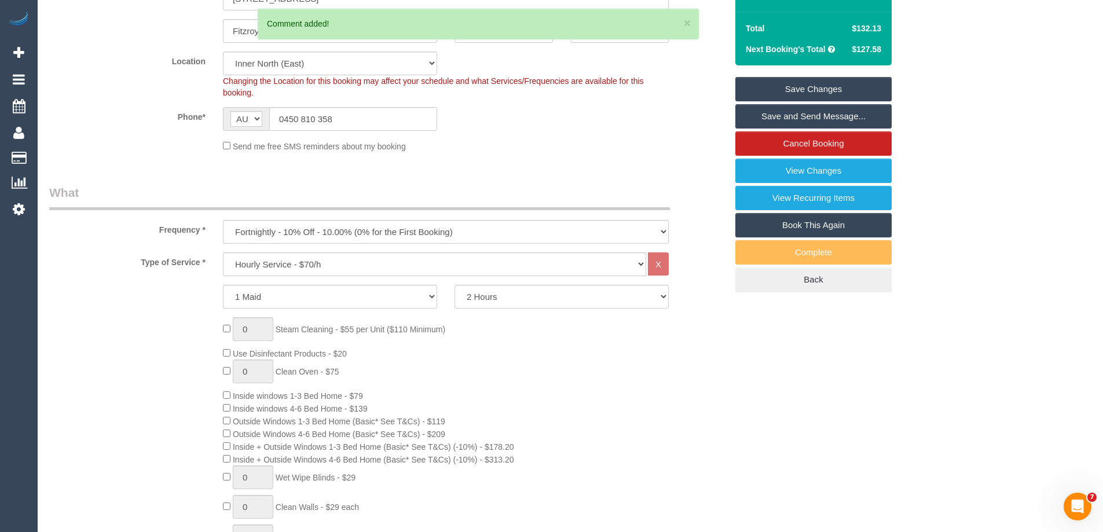
scroll to position [0, 0]
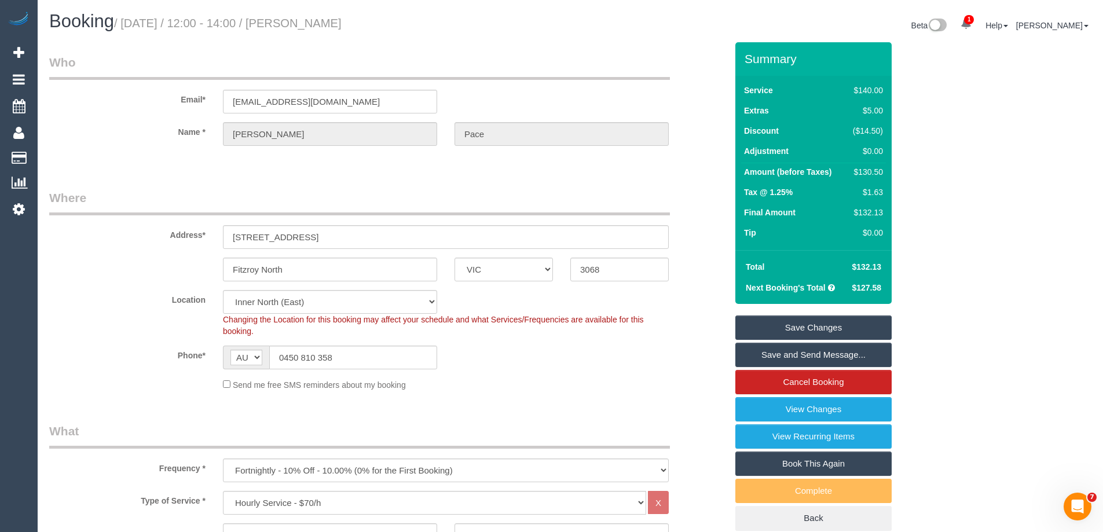
drag, startPoint x: 367, startPoint y: 23, endPoint x: 305, endPoint y: 12, distance: 62.9
click at [305, 12] on h1 "Booking / October 20, 2025 / 12:00 - 14:00 / Claire Pace" at bounding box center [305, 22] width 512 height 20
copy small "Claire Pace"
click at [794, 353] on link "Save and Send Message..." at bounding box center [813, 355] width 156 height 24
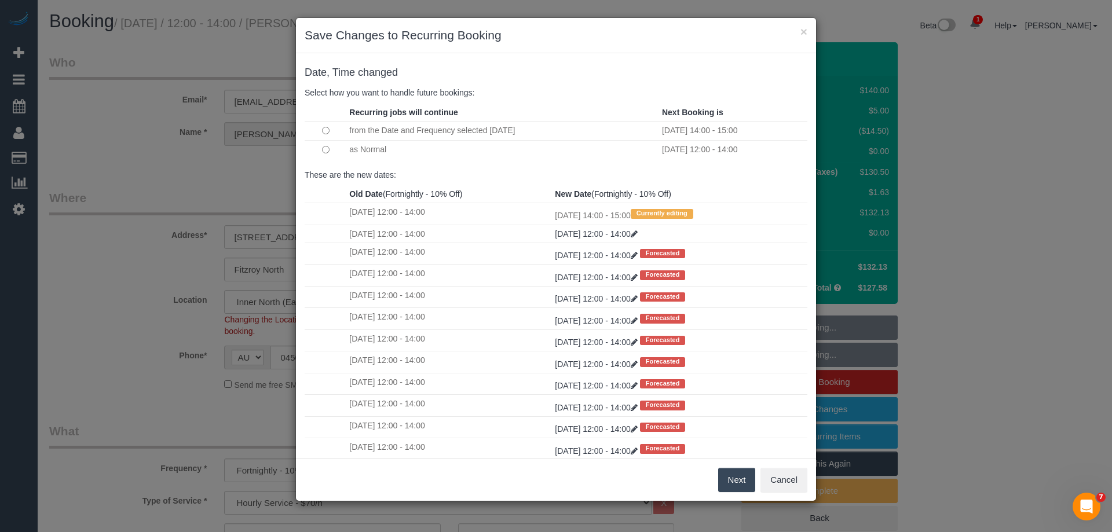
click at [733, 477] on button "Next" at bounding box center [737, 480] width 38 height 24
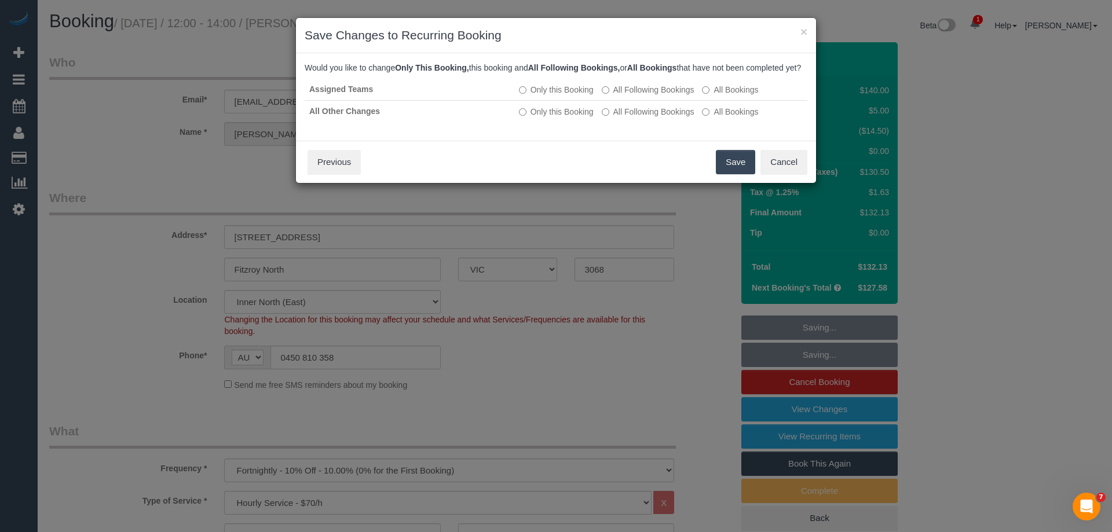
click at [739, 170] on button "Save" at bounding box center [735, 162] width 39 height 24
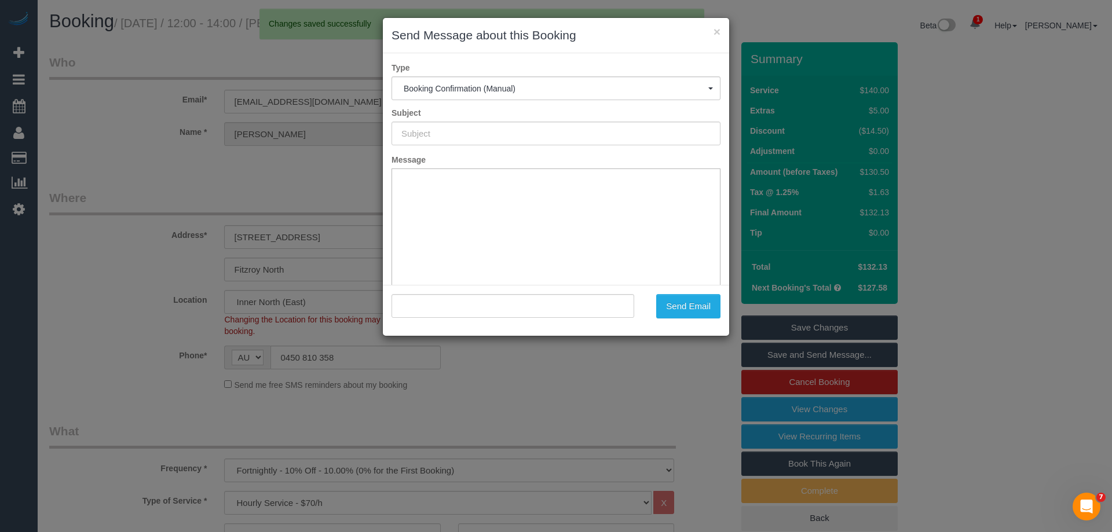
type input "Booking Confirmed"
type input ""Claire Pace" <claire.pace2@gmail.com>"
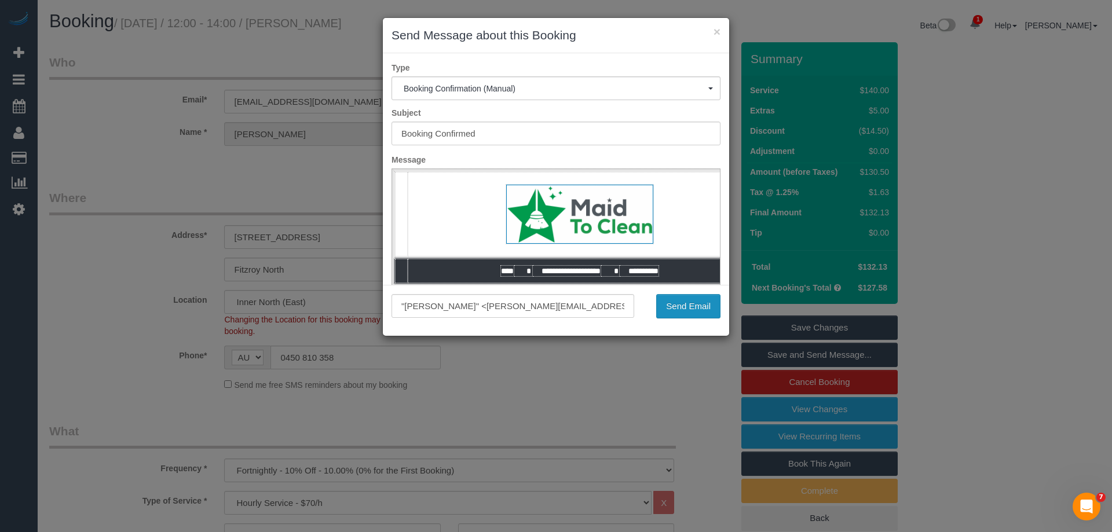
click at [689, 306] on button "Send Email" at bounding box center [688, 306] width 64 height 24
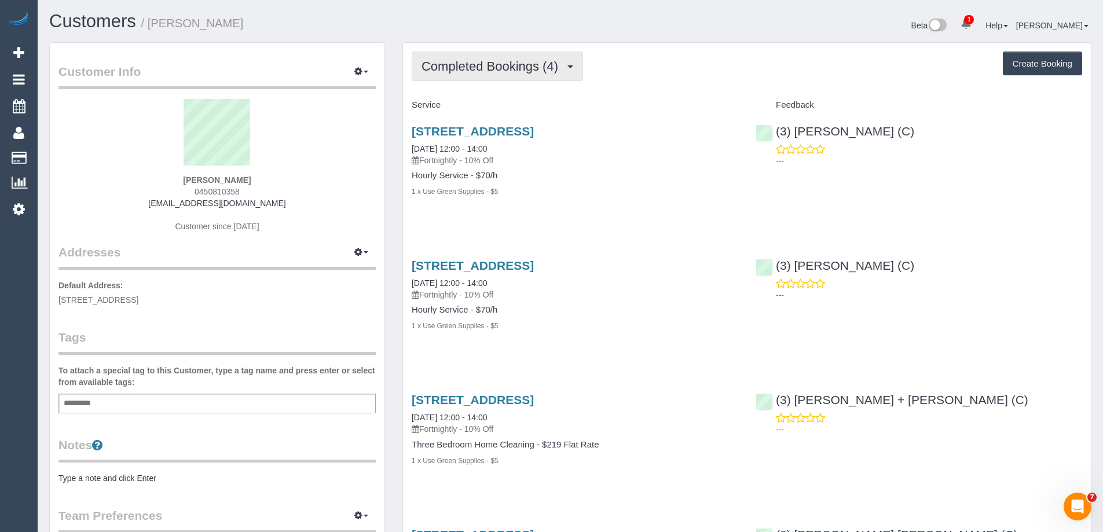
click at [498, 65] on span "Completed Bookings (4)" at bounding box center [492, 66] width 142 height 14
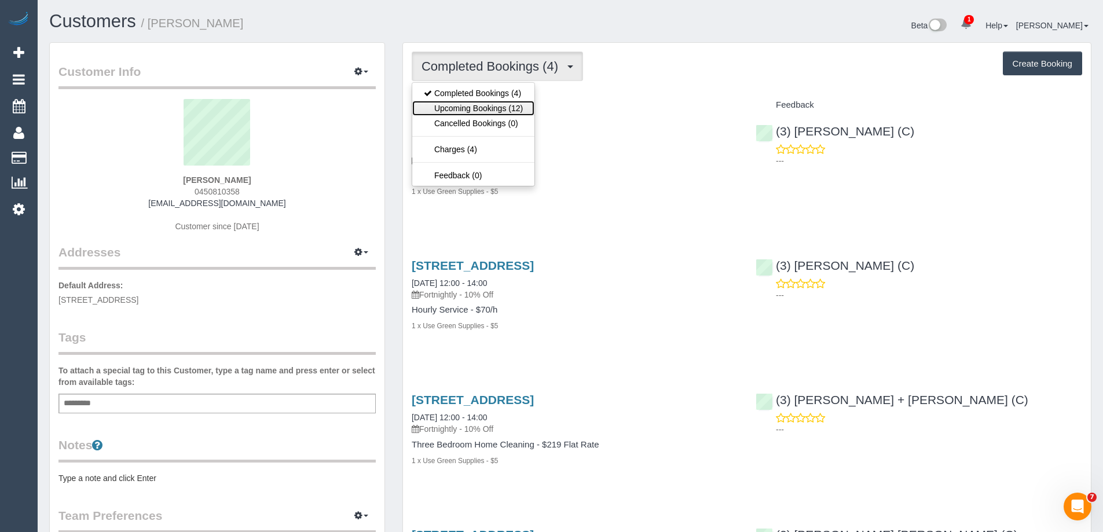
click at [505, 105] on link "Upcoming Bookings (12)" at bounding box center [473, 108] width 122 height 15
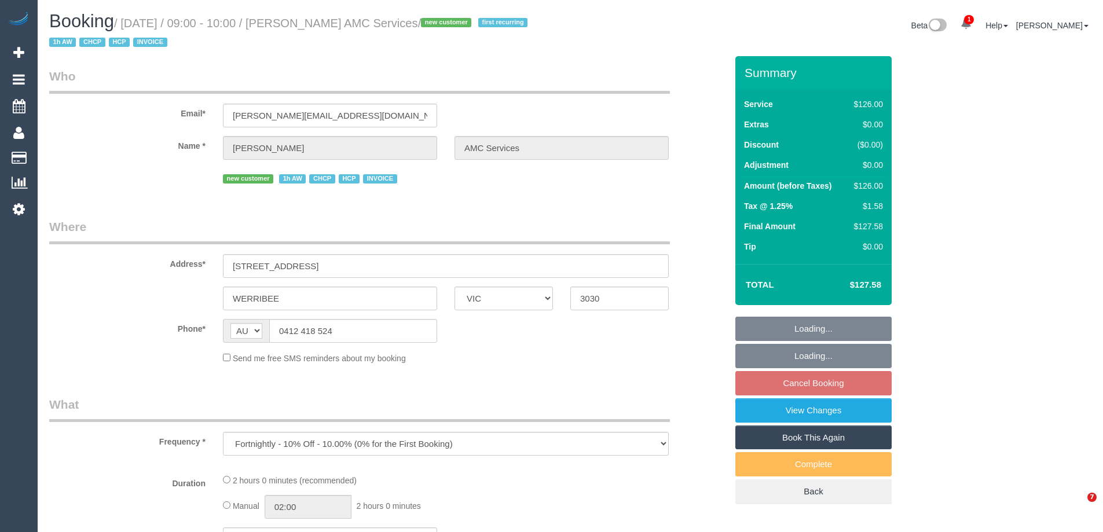
select select "VIC"
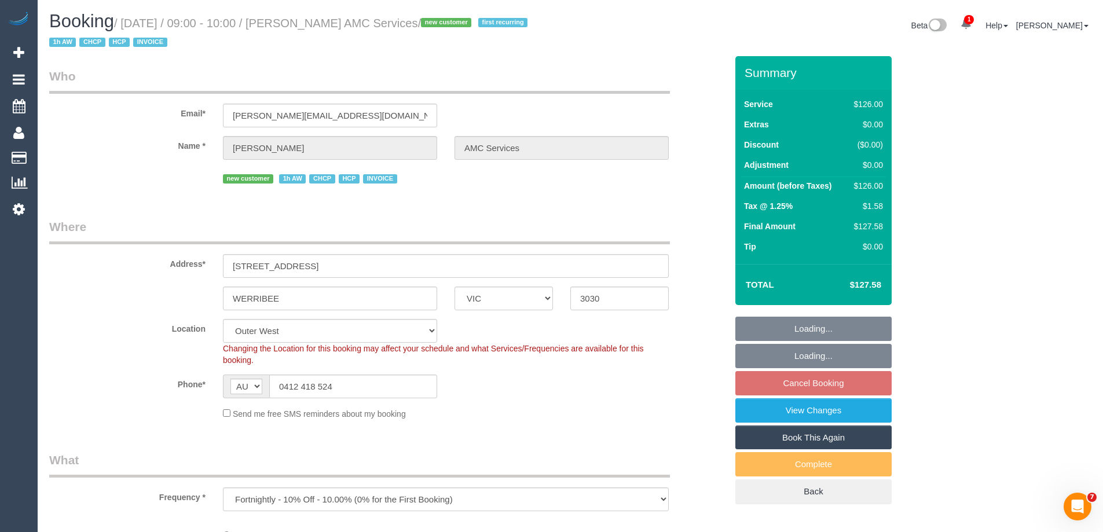
select select "object:695"
select select "number:28"
select select "number:14"
select select "number:19"
select select "number:36"
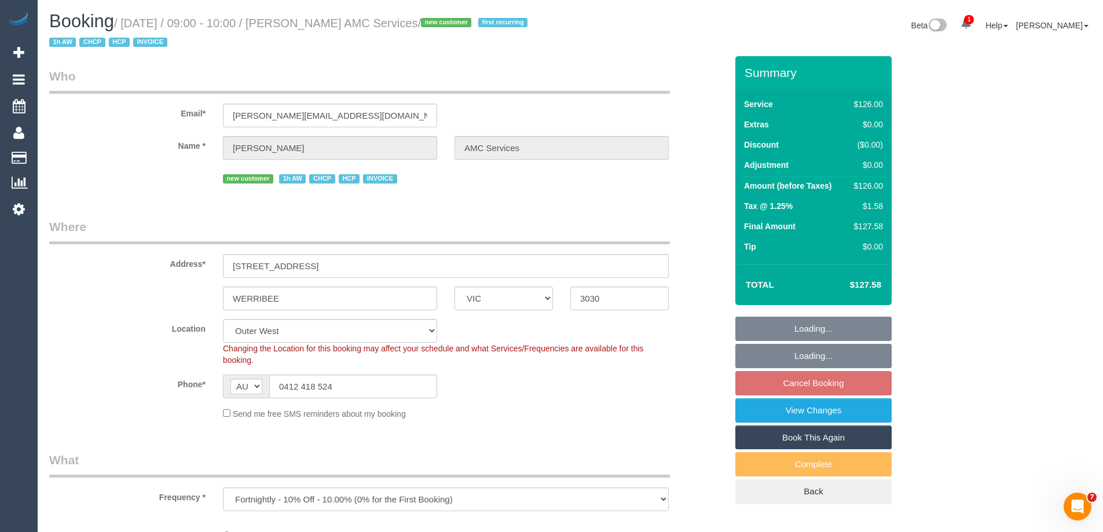
select select "number:35"
select select "120"
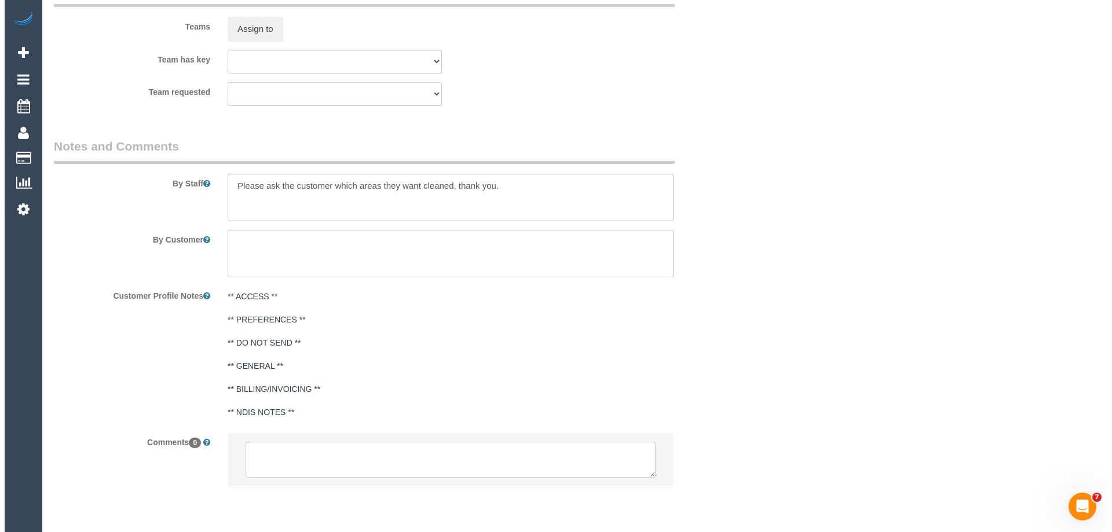
scroll to position [1475, 0]
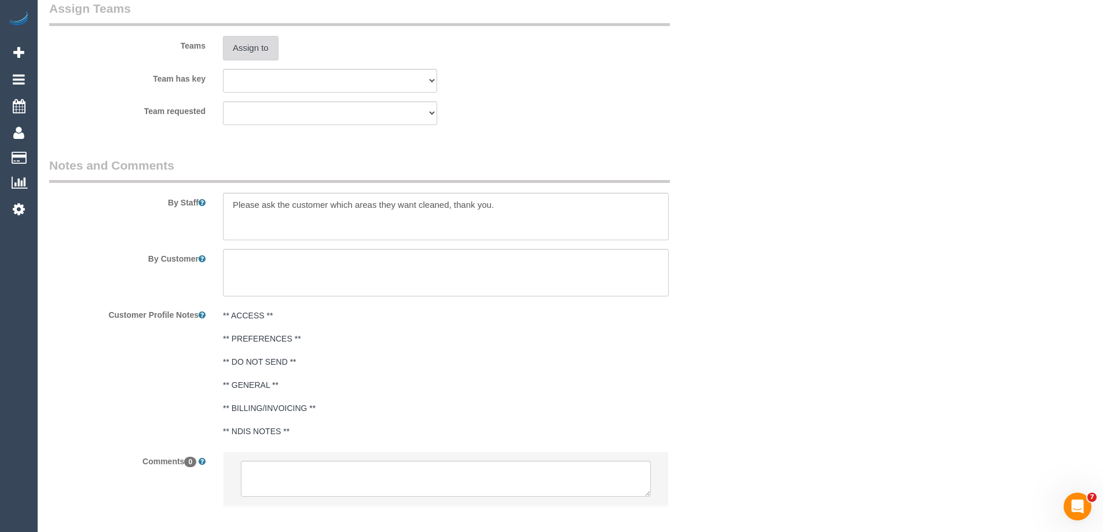
click at [239, 46] on button "Assign to" at bounding box center [251, 48] width 56 height 24
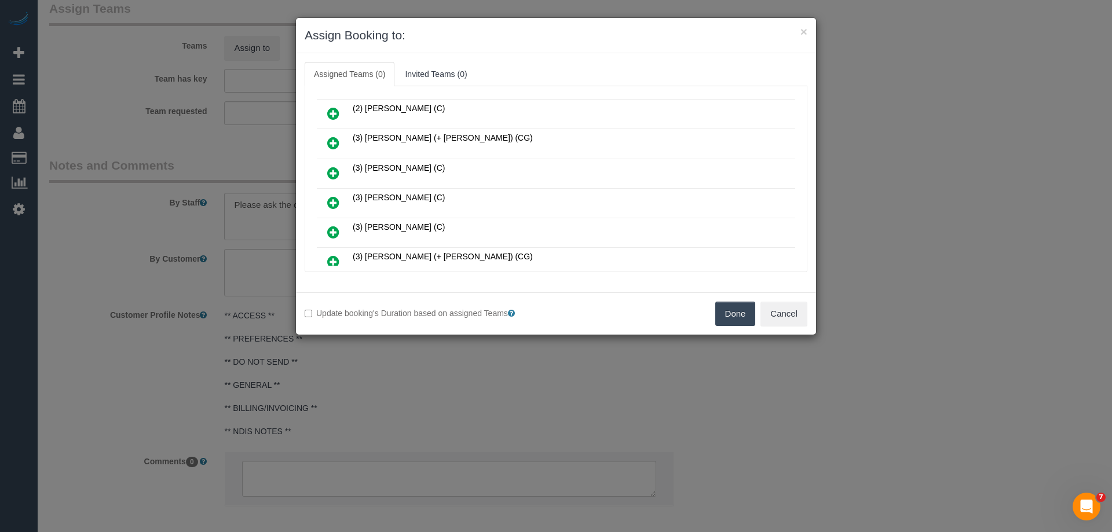
click at [329, 200] on icon at bounding box center [333, 203] width 12 height 14
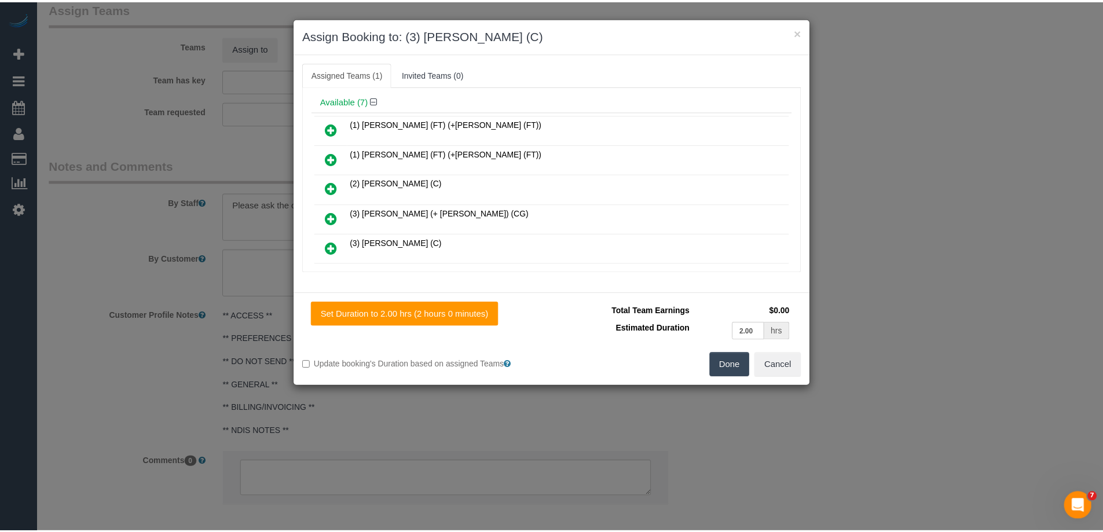
scroll to position [0, 0]
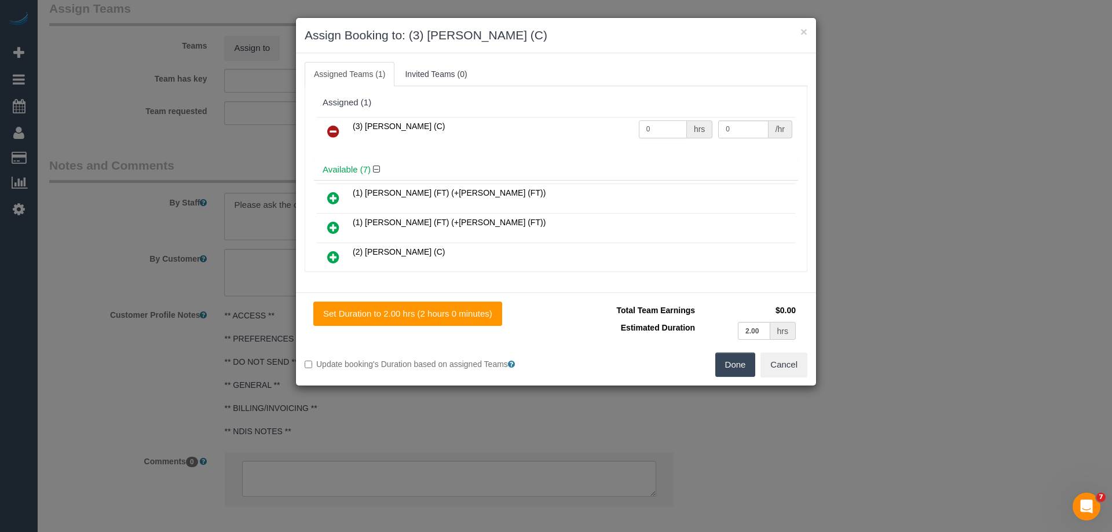
drag, startPoint x: 659, startPoint y: 133, endPoint x: 575, endPoint y: 126, distance: 84.8
click at [575, 126] on tr "(3) [PERSON_NAME] (C) 0 hrs 0 /hr" at bounding box center [556, 132] width 478 height 30
type input "2"
drag, startPoint x: 735, startPoint y: 130, endPoint x: 563, endPoint y: 122, distance: 172.1
click at [567, 122] on tr "(3) [PERSON_NAME] (C) 2 hrs 0 /hr" at bounding box center [556, 132] width 478 height 30
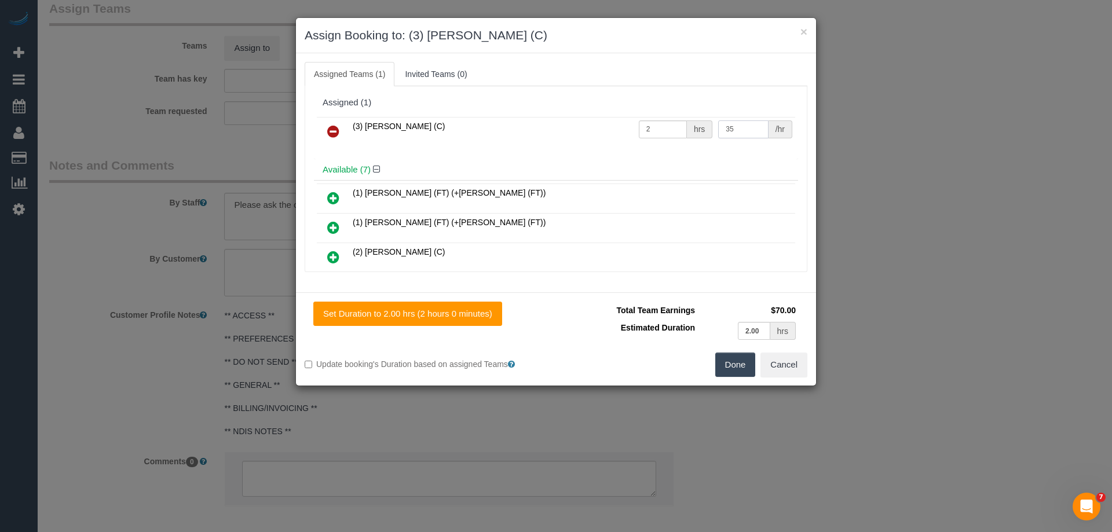
type input "35"
click at [740, 372] on button "Done" at bounding box center [735, 365] width 41 height 24
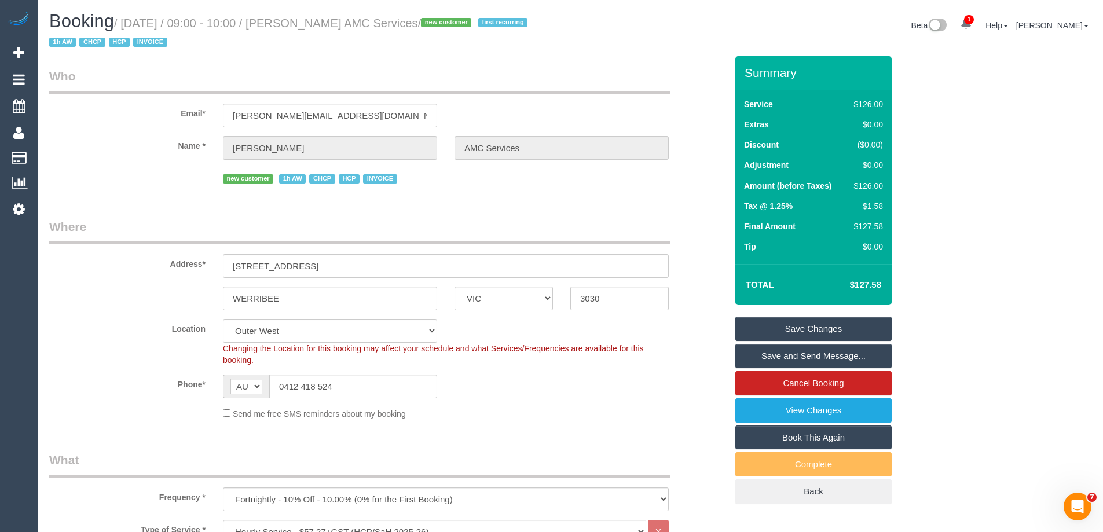
drag, startPoint x: 529, startPoint y: 21, endPoint x: 307, endPoint y: 18, distance: 221.8
click at [307, 18] on small "/ October 20, 2025 / 09:00 - 10:00 / Mrs Geraldine Elizabeth Cox AMC Services /…" at bounding box center [290, 33] width 482 height 32
copy small "Mrs Geraldine Elizabeth Cox AMC Services"
click at [761, 358] on link "Save and Send Message..." at bounding box center [813, 356] width 156 height 24
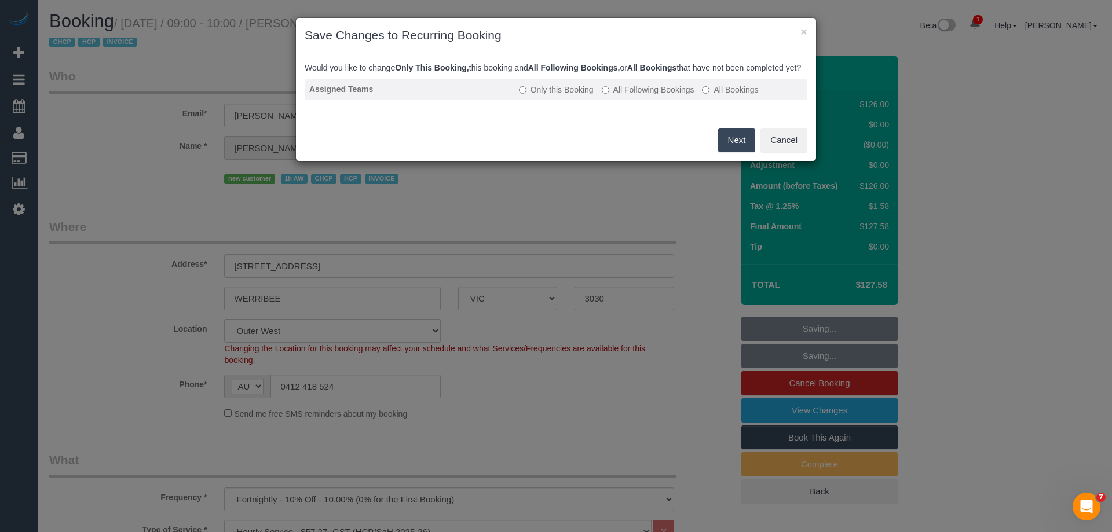
click at [632, 96] on label "All Following Bookings" at bounding box center [647, 90] width 93 height 12
click at [727, 152] on button "Save" at bounding box center [735, 140] width 39 height 24
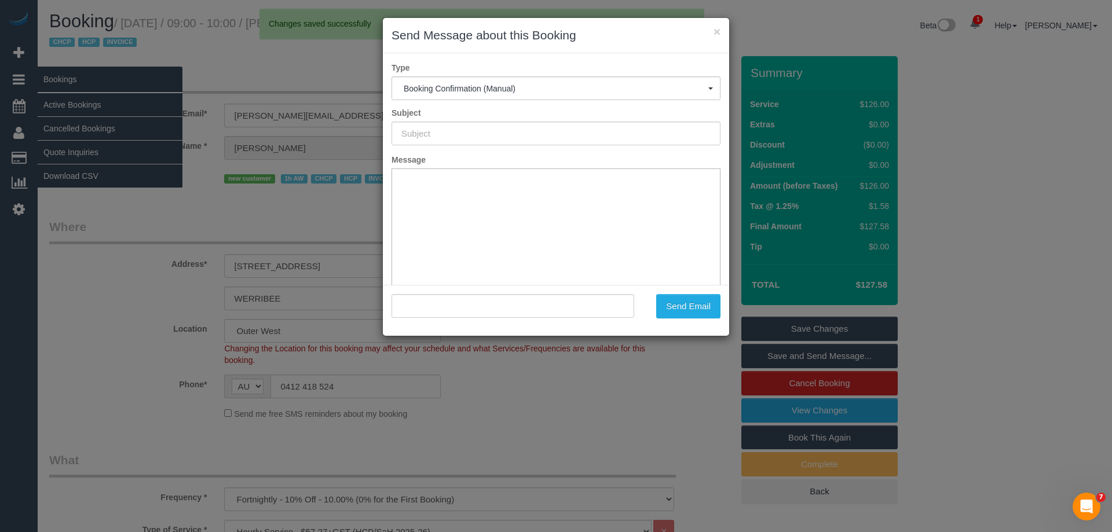
type input "Booking Confirmed"
type input ""Mrs Geraldine Elizabeth Cox AMC Services" <geraldine.amcservices@fake.com>"
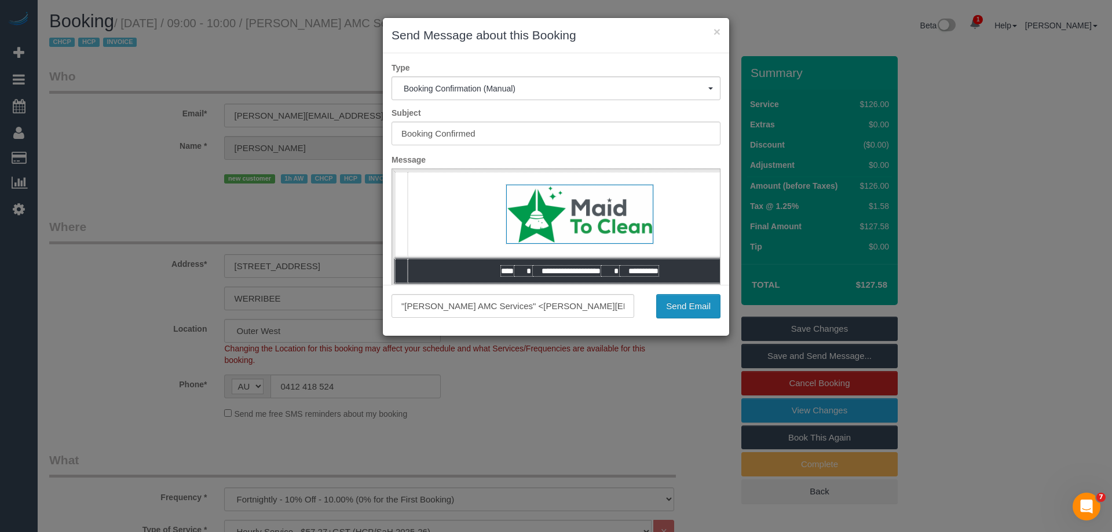
click at [664, 307] on button "Send Email" at bounding box center [688, 306] width 64 height 24
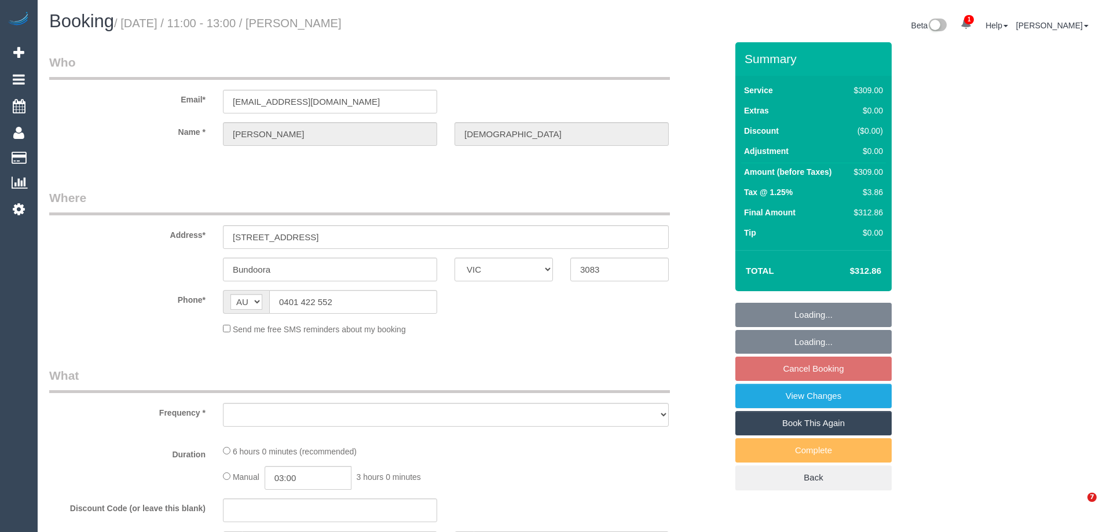
select select "VIC"
select select "string:stripe-pm_1OiRrb2GScqysDRVGzkPMVB4"
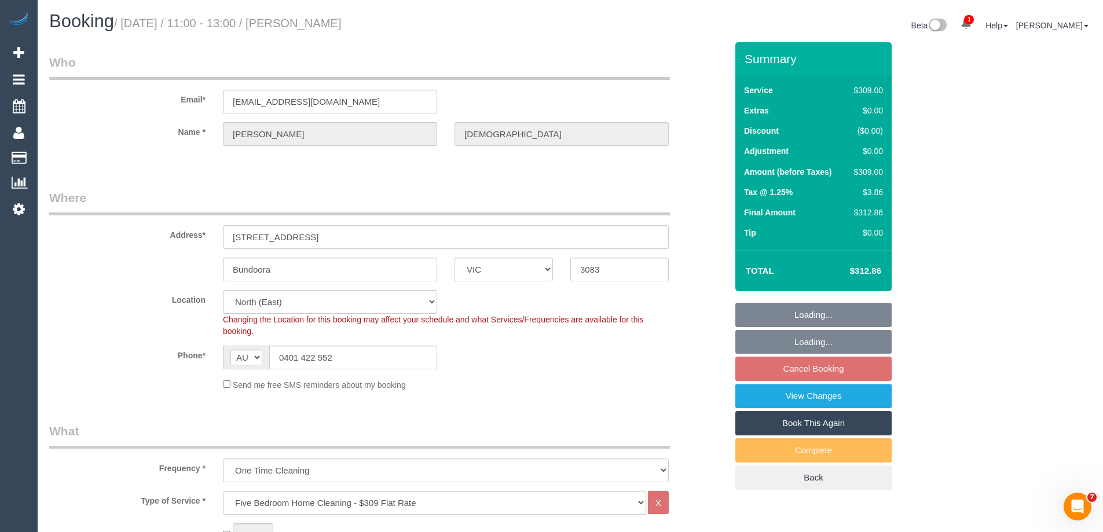
select select "object:646"
select select "number:28"
select select "number:14"
select select "number:19"
select select "number:24"
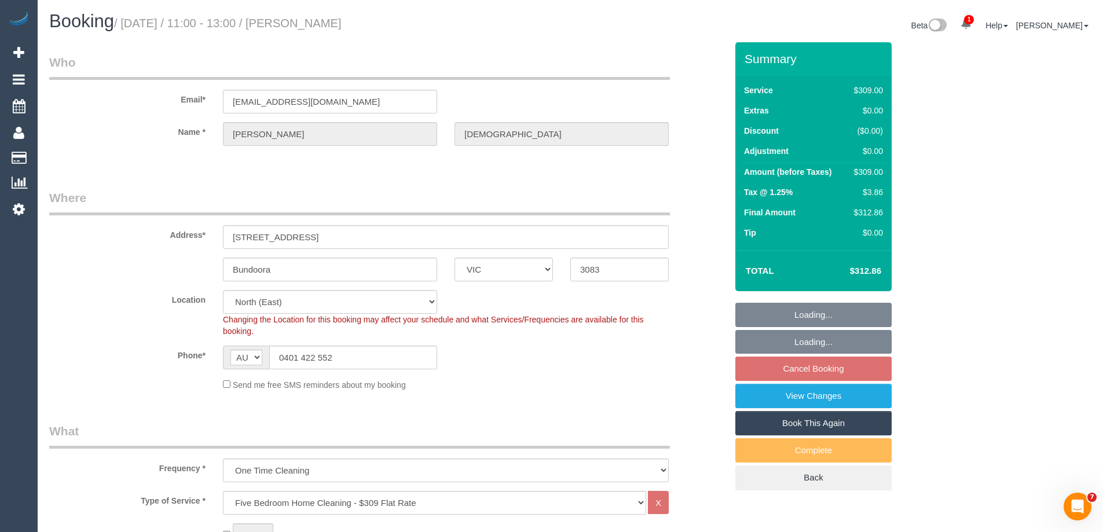
select select "number:33"
select select "number:13"
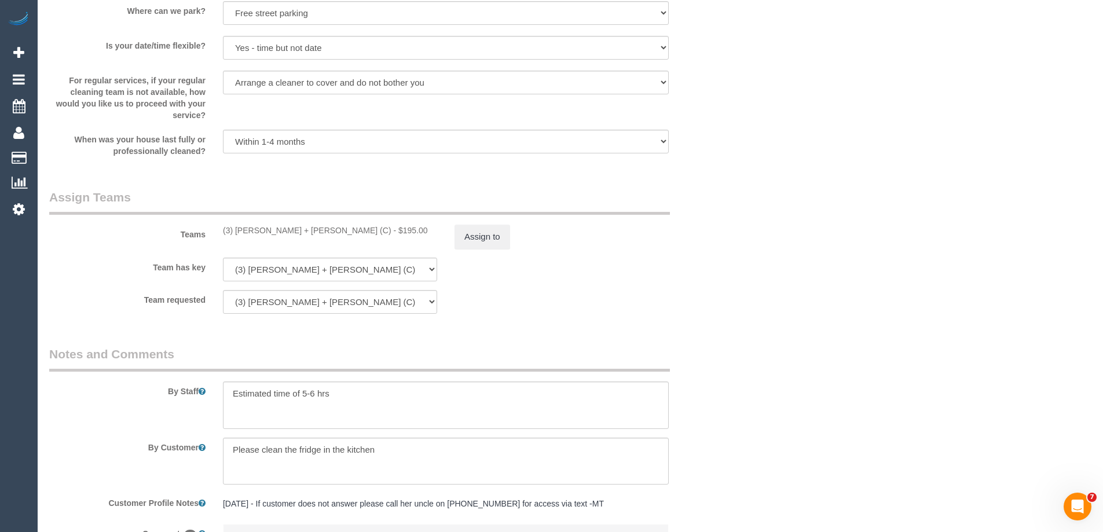
scroll to position [1786, 0]
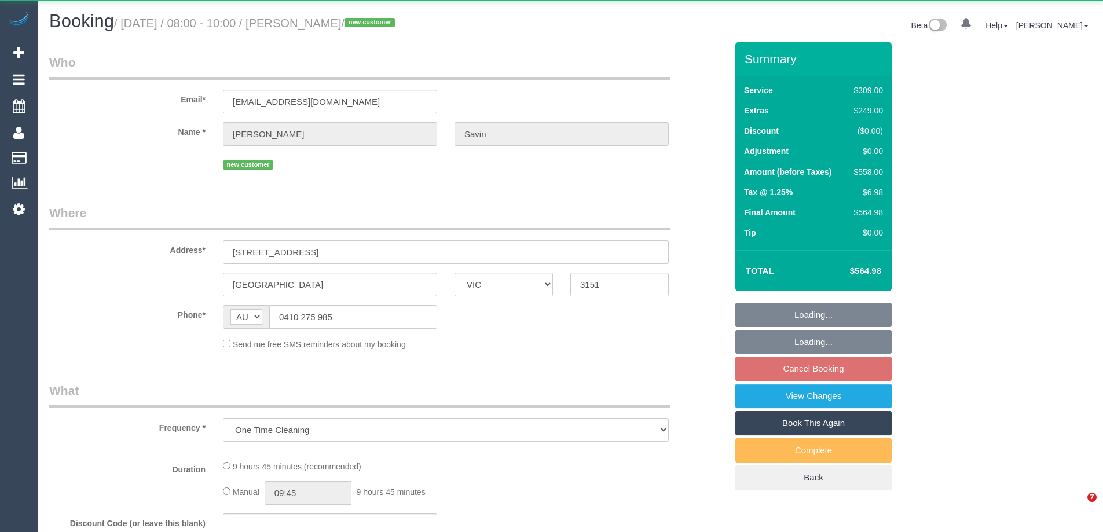
select select "VIC"
select select "string:stripe-pm_1SFRss2GScqysDRV1Q9g0lmM"
select select "number:28"
select select "number:14"
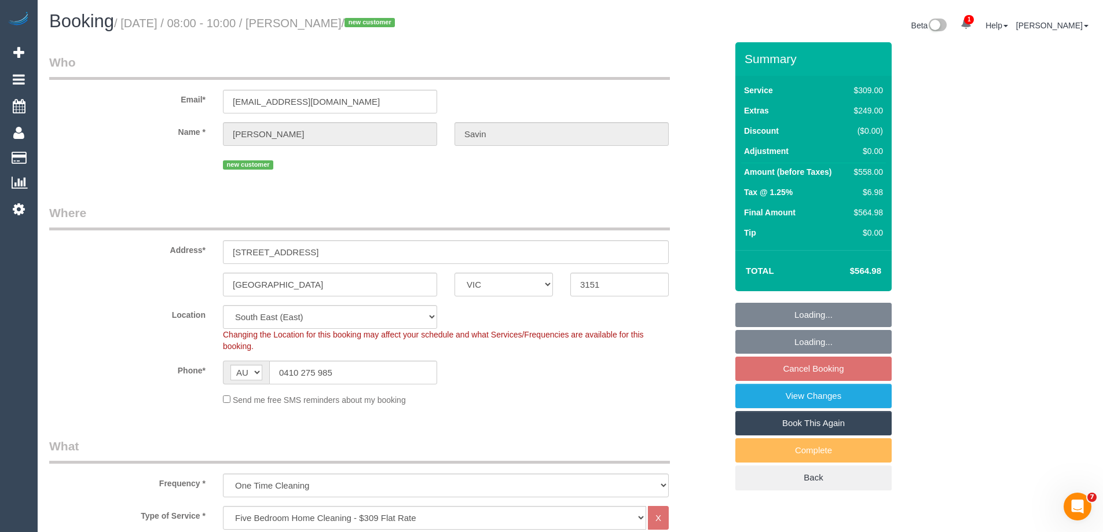
select select "object:837"
drag, startPoint x: 317, startPoint y: 101, endPoint x: 112, endPoint y: 94, distance: 205.7
click at [112, 94] on div "Email* [EMAIL_ADDRESS][DOMAIN_NAME]" at bounding box center [388, 84] width 695 height 60
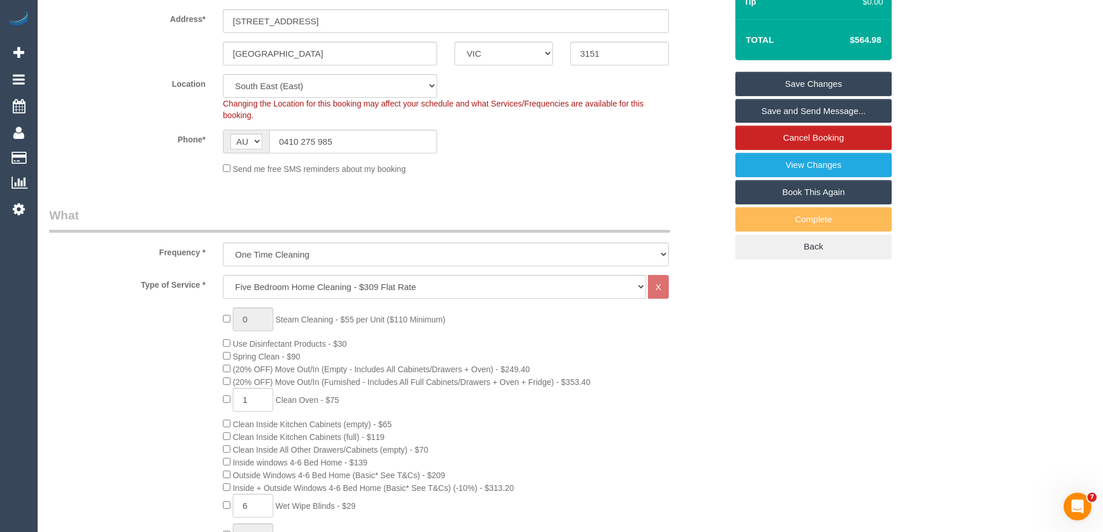
scroll to position [232, 0]
type input "0"
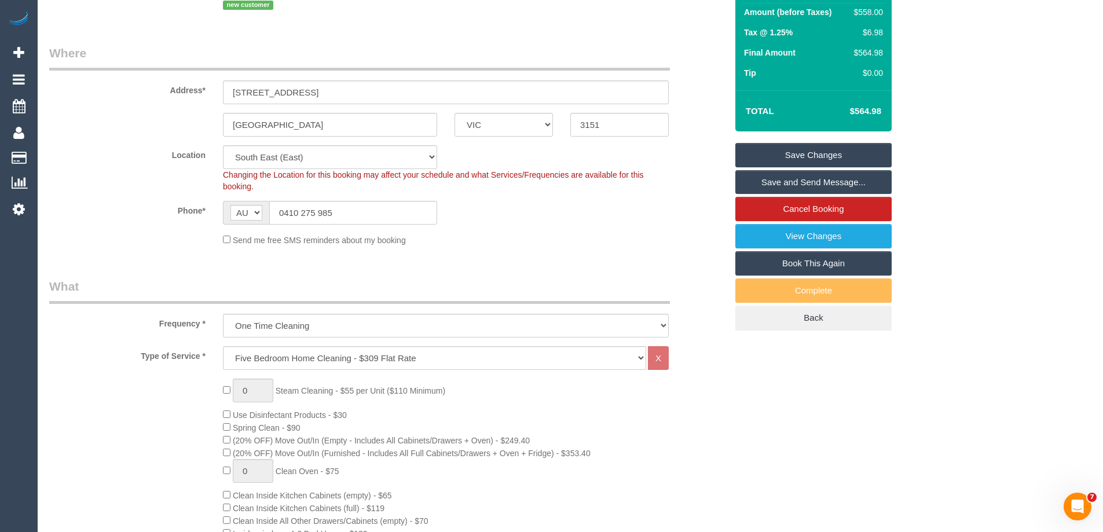
scroll to position [0, 0]
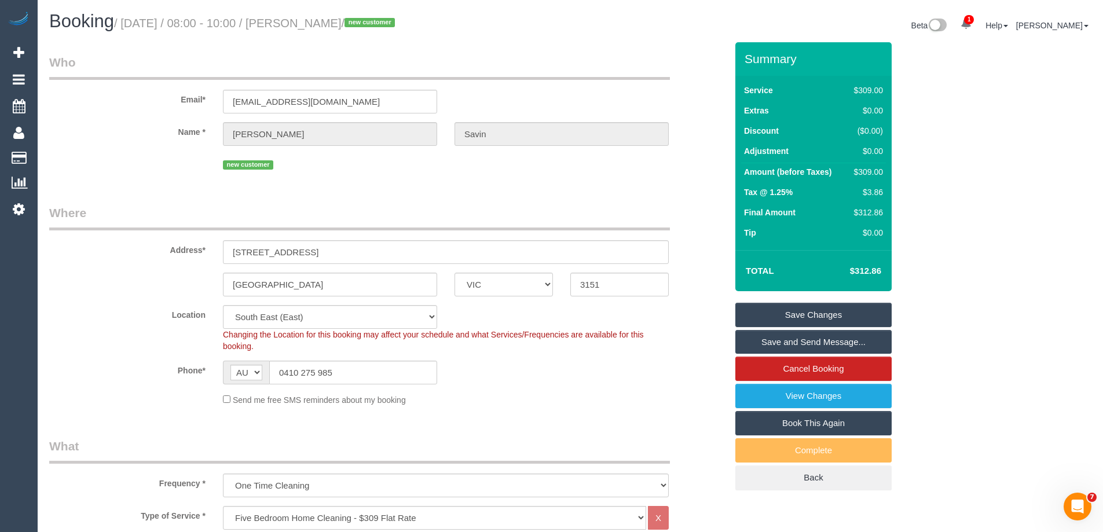
click at [507, 381] on div "Phone* AF AL DZ AD AO AI AQ AG AR AM AW AU AT AZ BS BH BD BB BY BE BZ BJ BM BT …" at bounding box center [388, 373] width 695 height 24
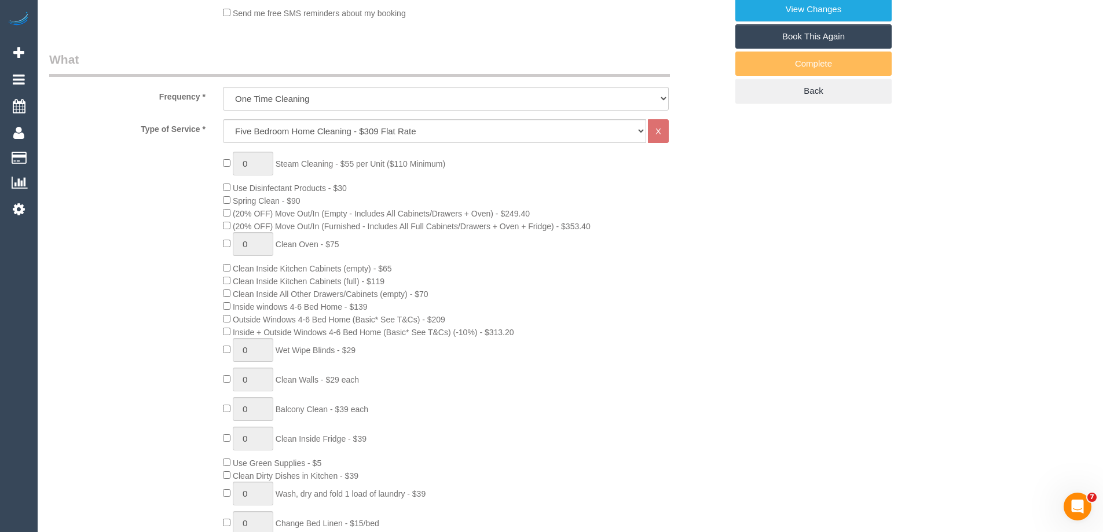
scroll to position [405, 0]
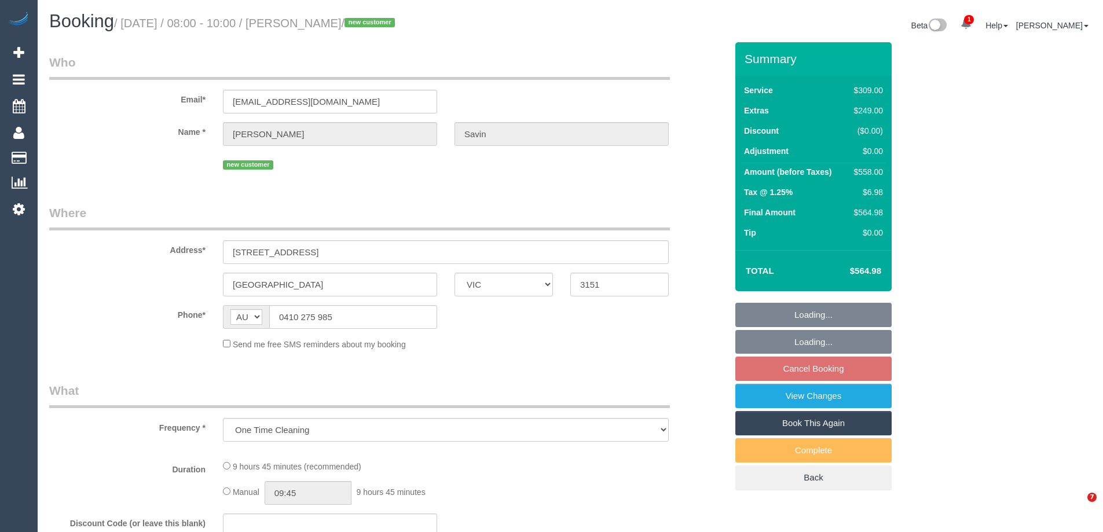
select select "VIC"
select select "string:stripe-pm_1SFRss2GScqysDRV1Q9g0lmM"
select select "number:28"
select select "number:14"
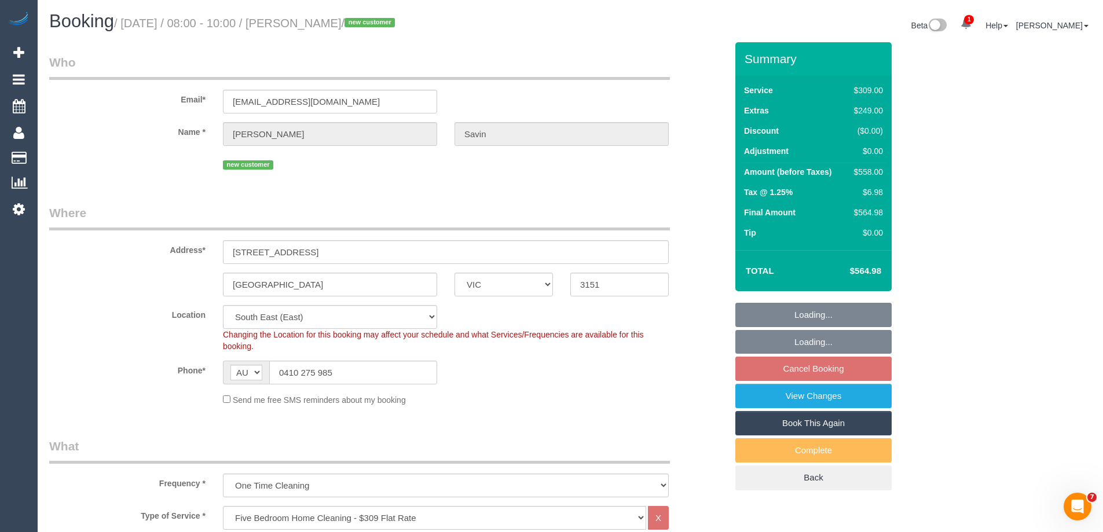
select select "object:837"
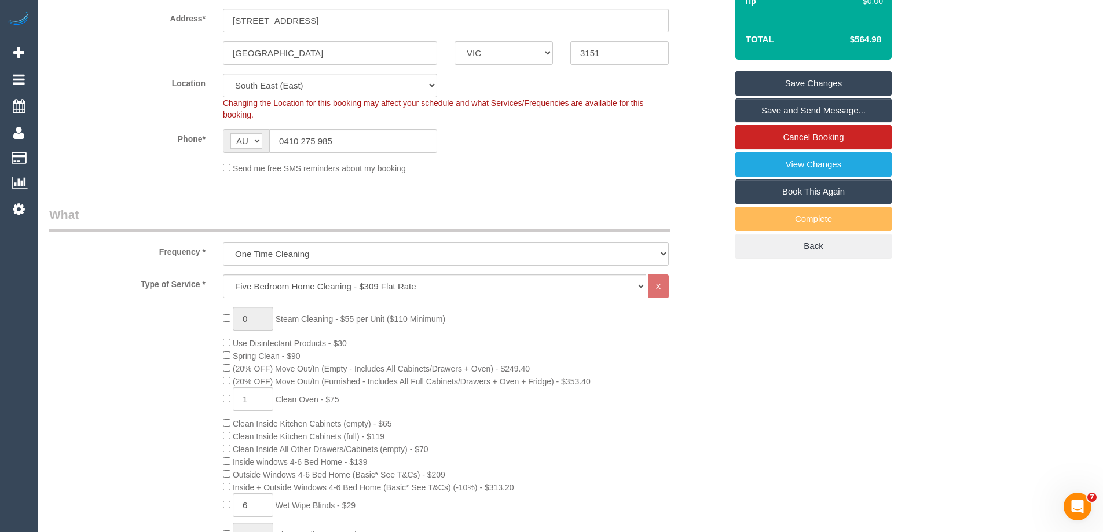
scroll to position [2045, 0]
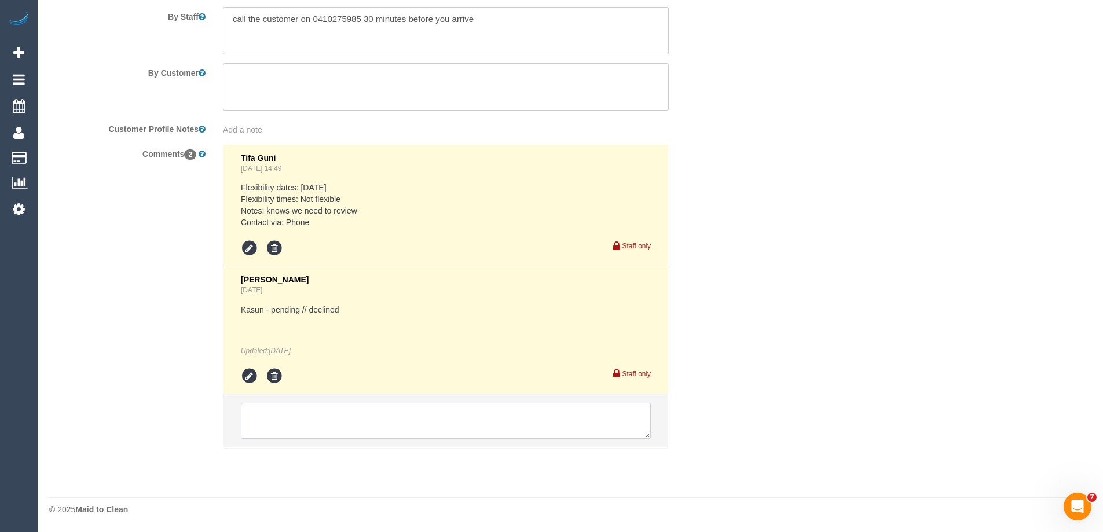
click at [280, 417] on textarea at bounding box center [446, 421] width 410 height 36
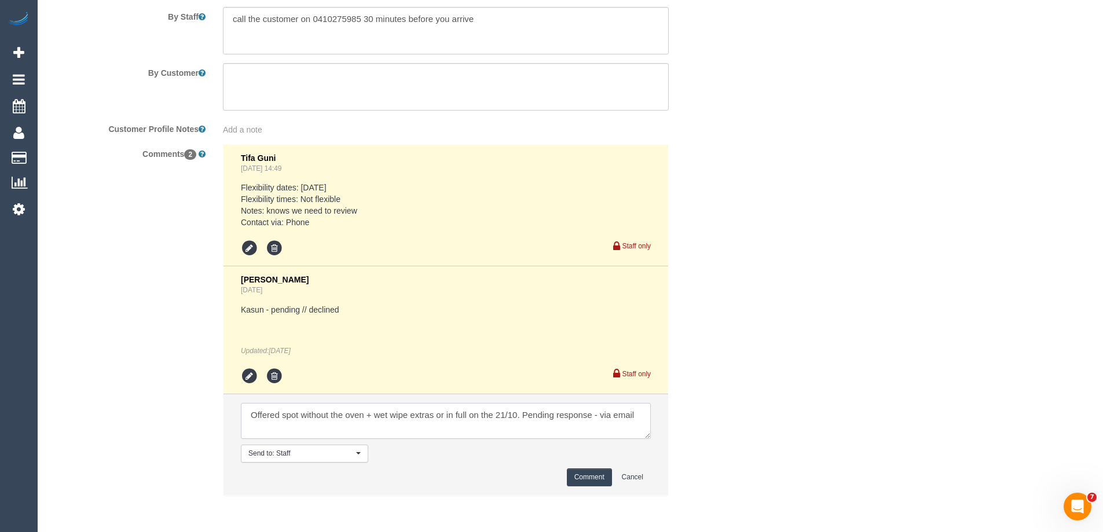
type textarea "Offered spot without the oven + wet wipe extras or in full on the 21/10. Pendin…"
click at [575, 476] on button "Comment" at bounding box center [589, 477] width 45 height 18
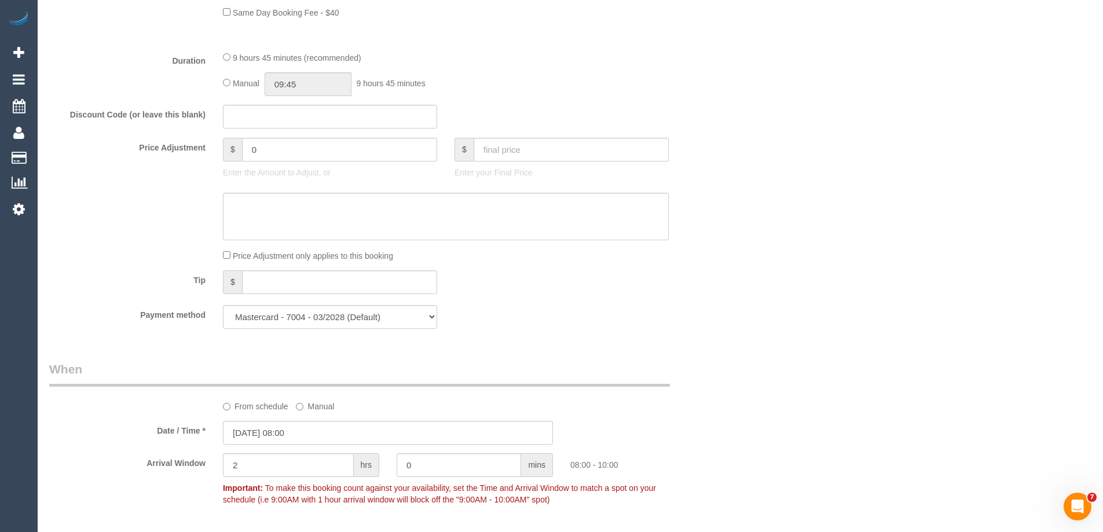
scroll to position [945, 0]
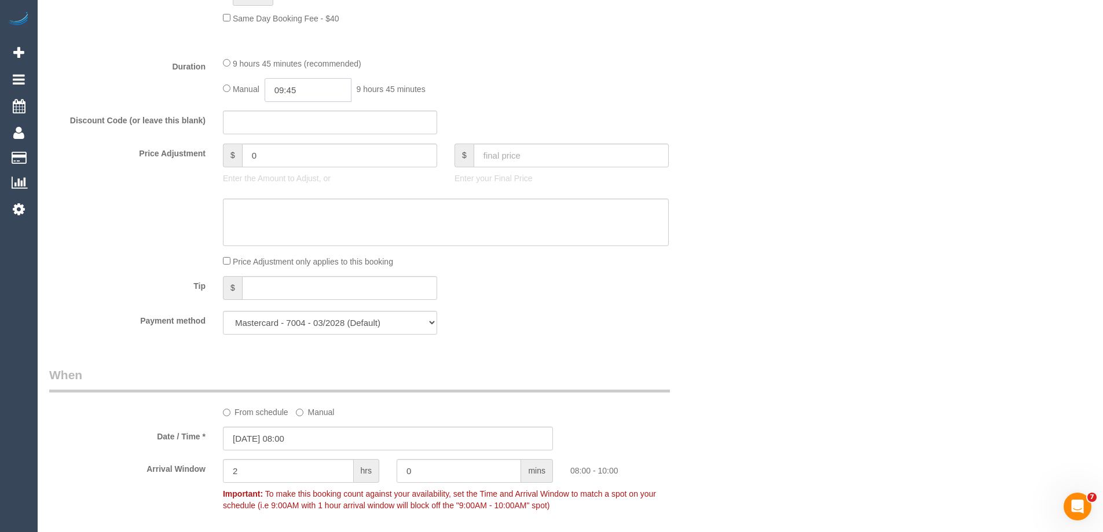
click at [318, 89] on input "09:45" at bounding box center [308, 90] width 87 height 24
type input "03:00"
click at [282, 156] on li "03:00" at bounding box center [295, 153] width 52 height 15
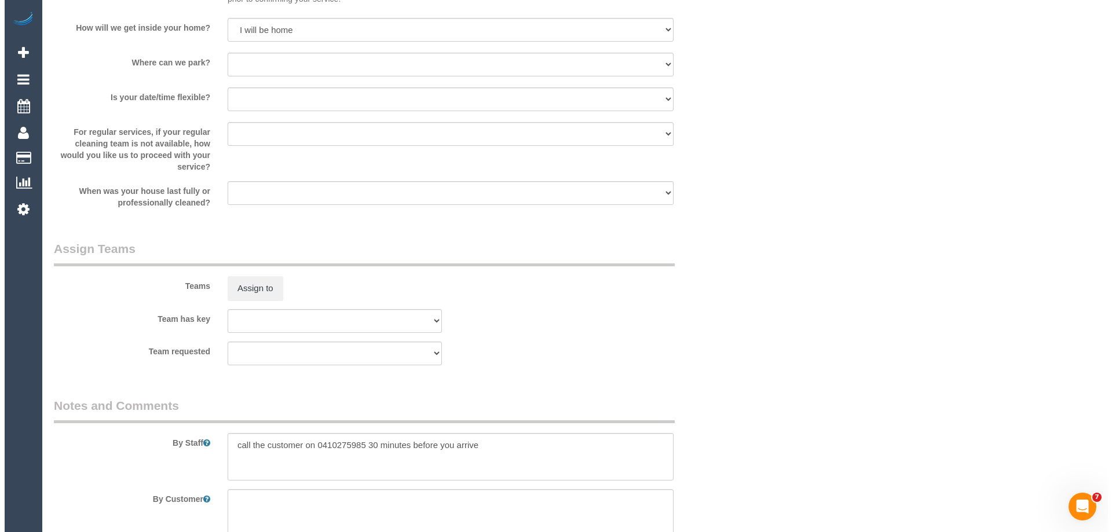
scroll to position [1795, 0]
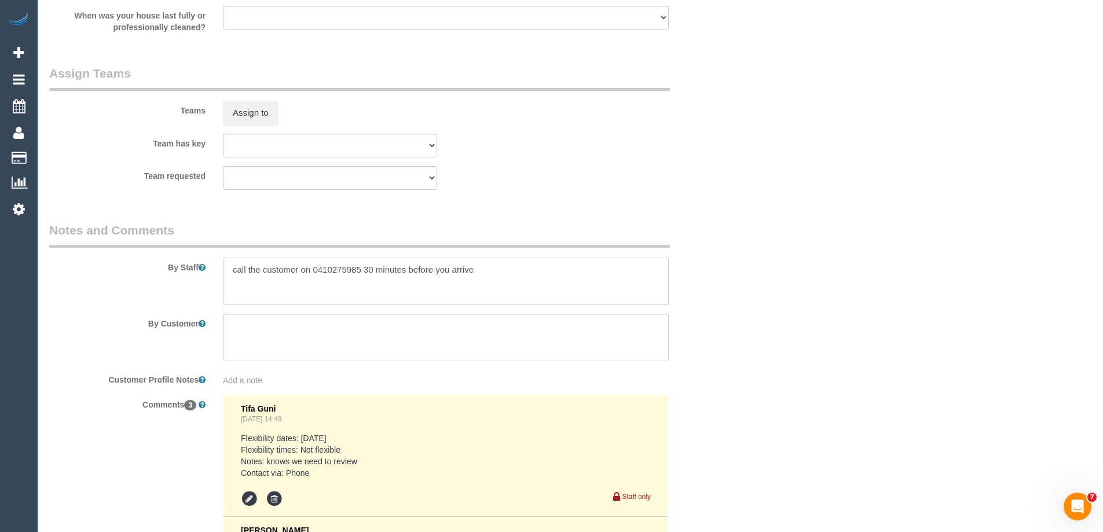
drag, startPoint x: 230, startPoint y: 269, endPoint x: 245, endPoint y: 276, distance: 16.6
click at [230, 269] on textarea at bounding box center [446, 281] width 446 height 47
type textarea "Estimated time of 5-6 hrs. call the customer on 0410275985 30 minutes before yo…"
click at [268, 118] on button "Assign to" at bounding box center [251, 113] width 56 height 24
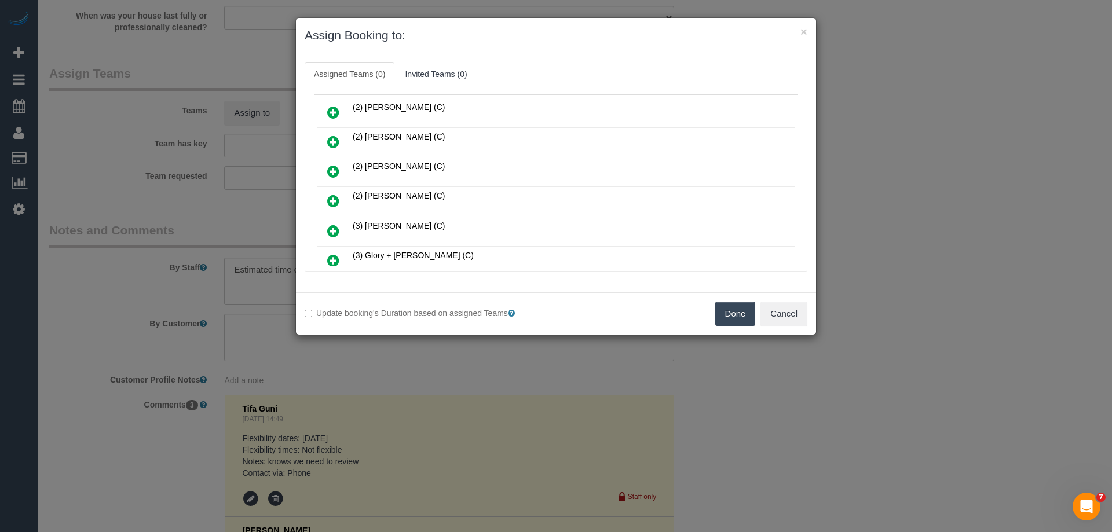
scroll to position [116, 0]
click at [332, 197] on icon at bounding box center [333, 203] width 12 height 14
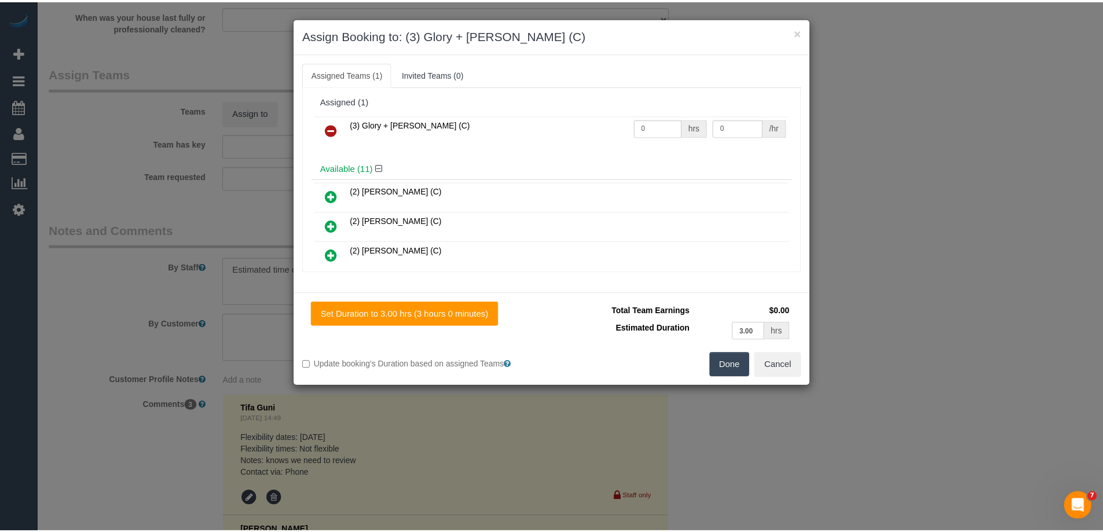
scroll to position [0, 0]
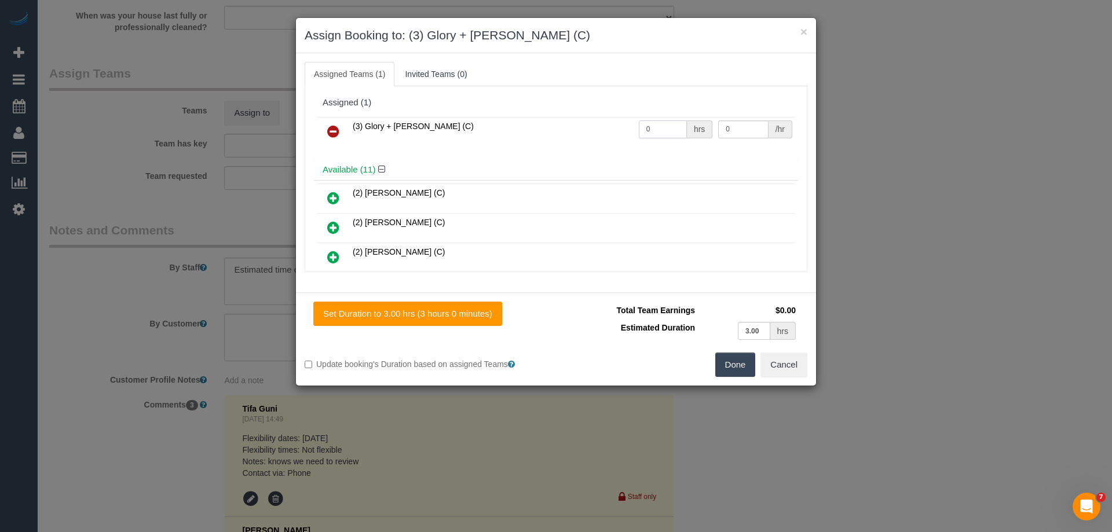
drag, startPoint x: 650, startPoint y: 129, endPoint x: 592, endPoint y: 122, distance: 58.3
click at [592, 122] on tr "(3) Glory + Mary (C) 0 hrs 0 /hr" at bounding box center [556, 132] width 478 height 30
type input "1"
drag, startPoint x: 728, startPoint y: 129, endPoint x: 647, endPoint y: 124, distance: 81.2
click at [658, 124] on tr "(3) Glory + Mary (C) 1 hrs 0 /hr" at bounding box center [556, 132] width 478 height 30
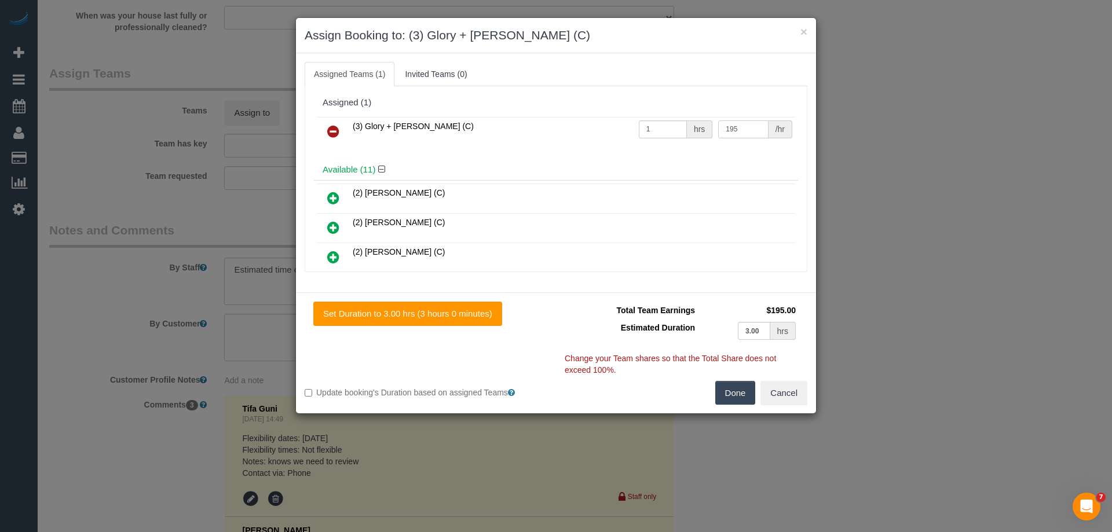
type input "195"
click at [722, 398] on button "Done" at bounding box center [735, 393] width 41 height 24
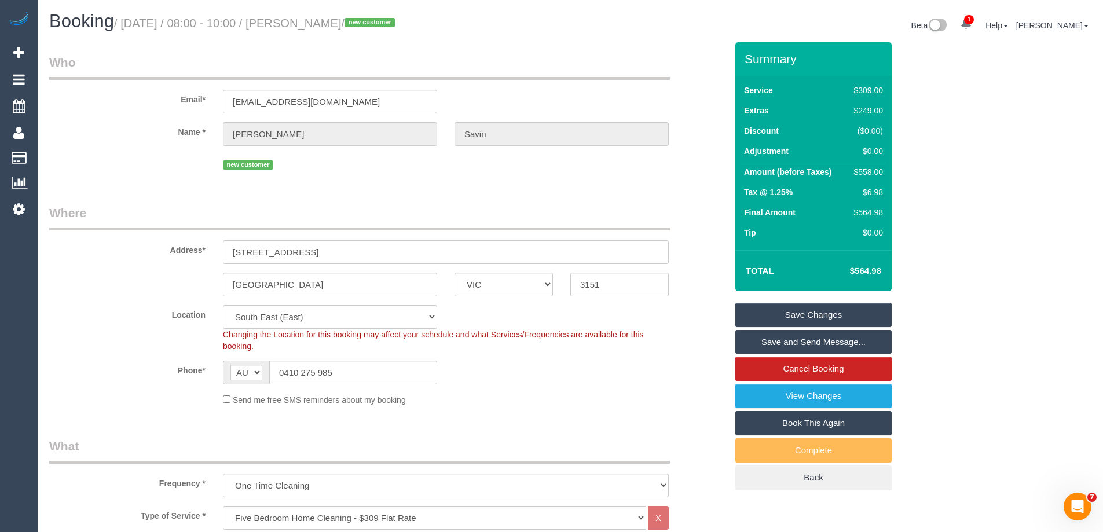
drag, startPoint x: 381, startPoint y: 23, endPoint x: 307, endPoint y: 23, distance: 73.5
click at [307, 23] on small "/ October 20, 2025 / 08:00 - 10:00 / Brandon Savin / new customer" at bounding box center [256, 23] width 284 height 13
copy small "Brandon Savin"
click at [761, 306] on link "Save Changes" at bounding box center [813, 315] width 156 height 24
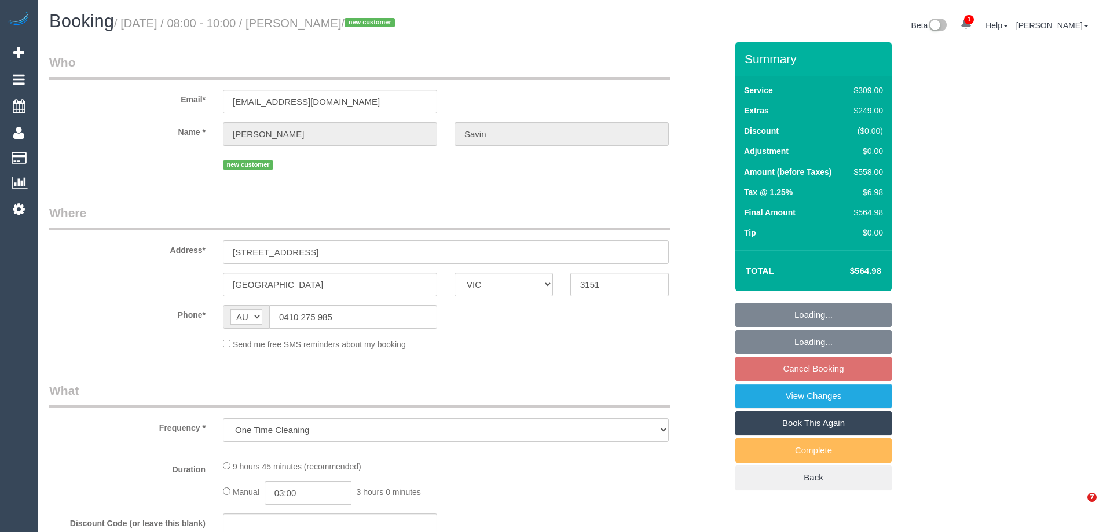
select select "VIC"
select select "string:stripe-pm_1SFRss2GScqysDRV1Q9g0lmM"
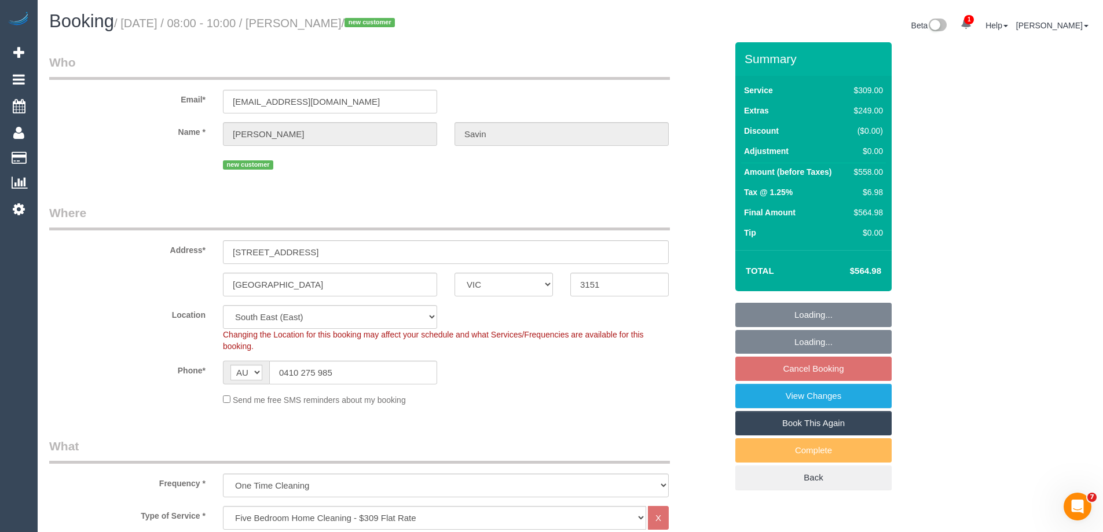
select select "object:1419"
select select "number:28"
select select "number:14"
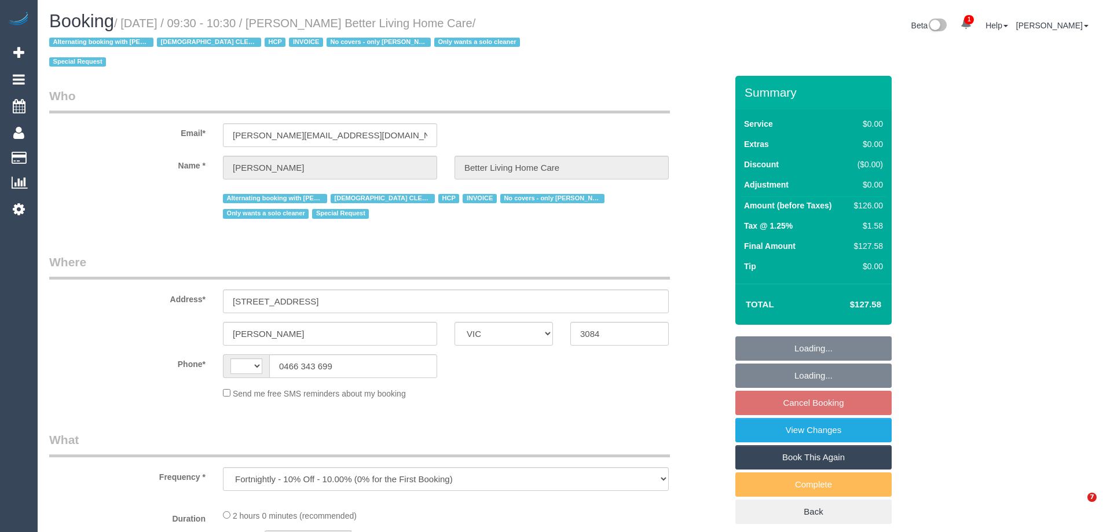
select select "VIC"
select select "string:AU"
select select "120"
select select "number:28"
select select "number:14"
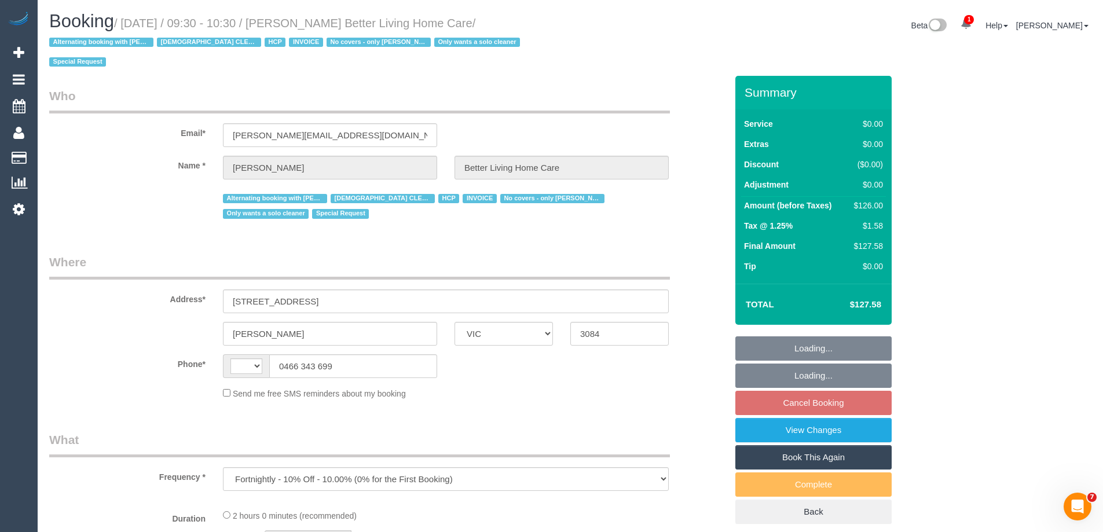
select select "number:19"
select select "number:25"
select select "number:35"
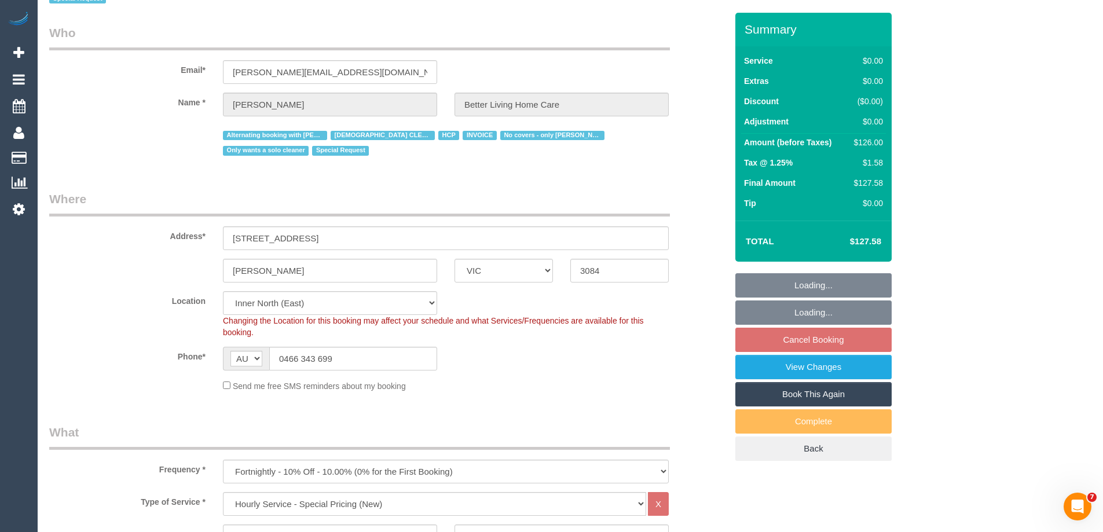
select select "object:862"
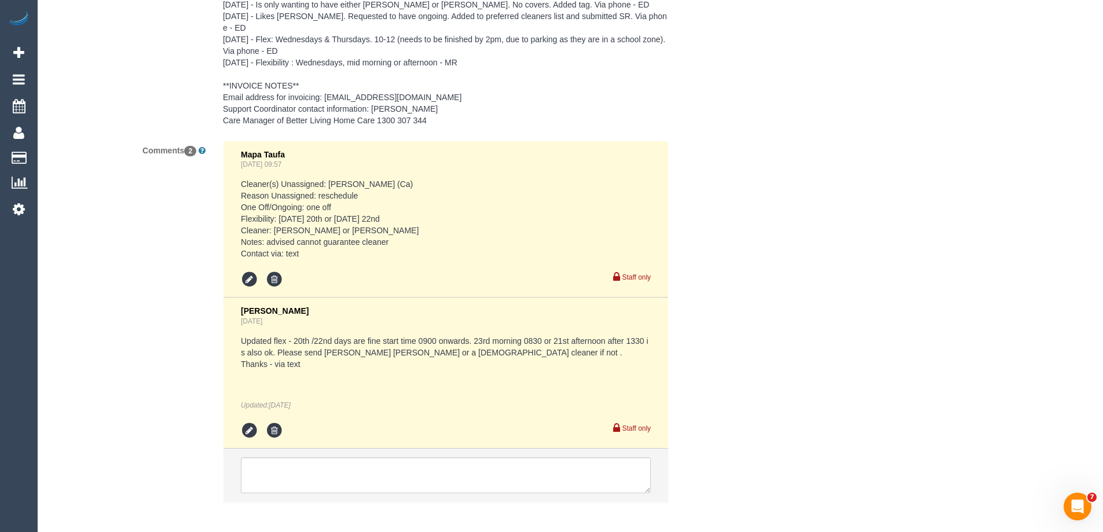
scroll to position [1910, 0]
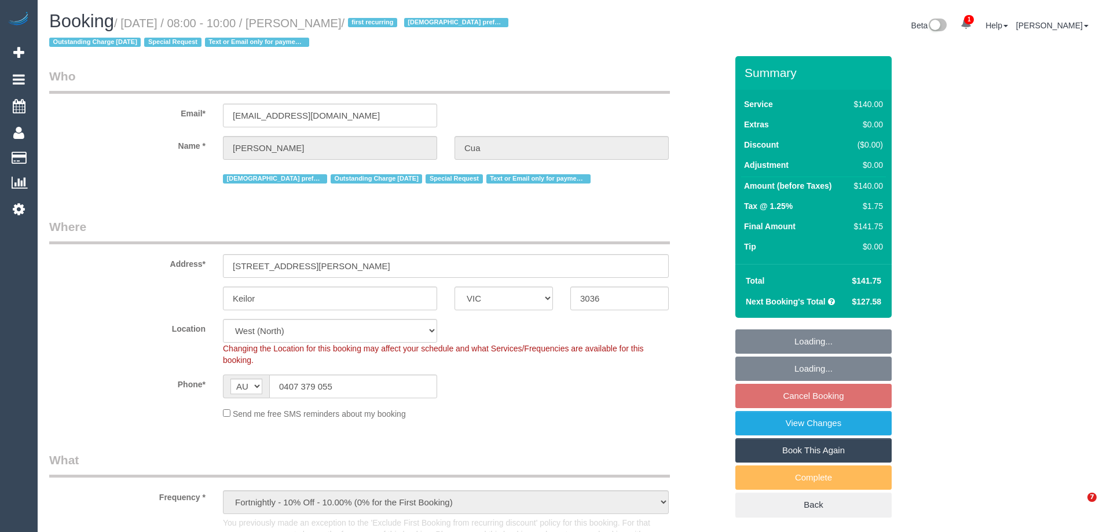
select select "VIC"
select select "object:742"
select select "string:stripe-pm_1OqUE12GScqysDRVXPiCHOYd"
select select "number:28"
select select "number:14"
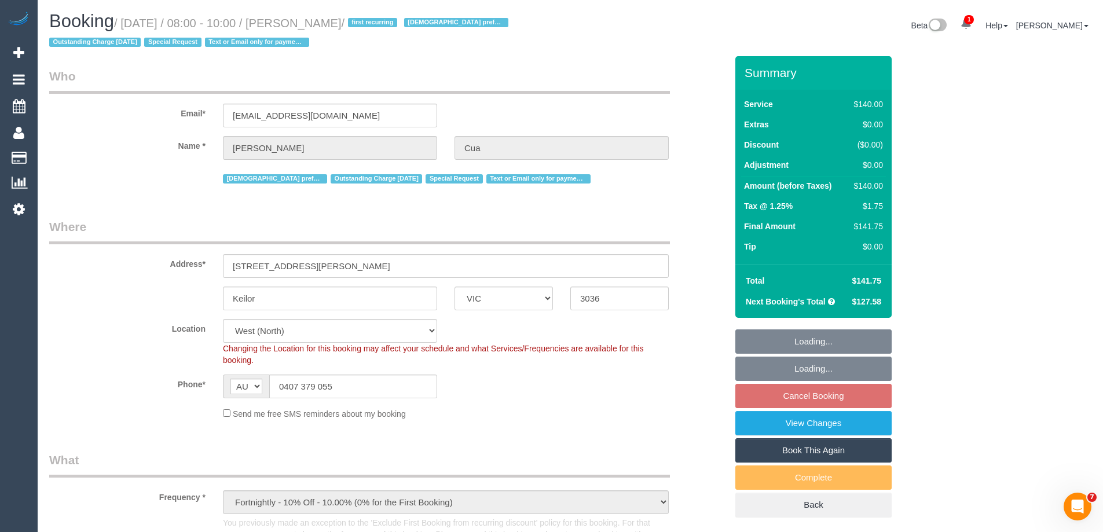
select select "number:19"
select select "number:36"
select select "number:34"
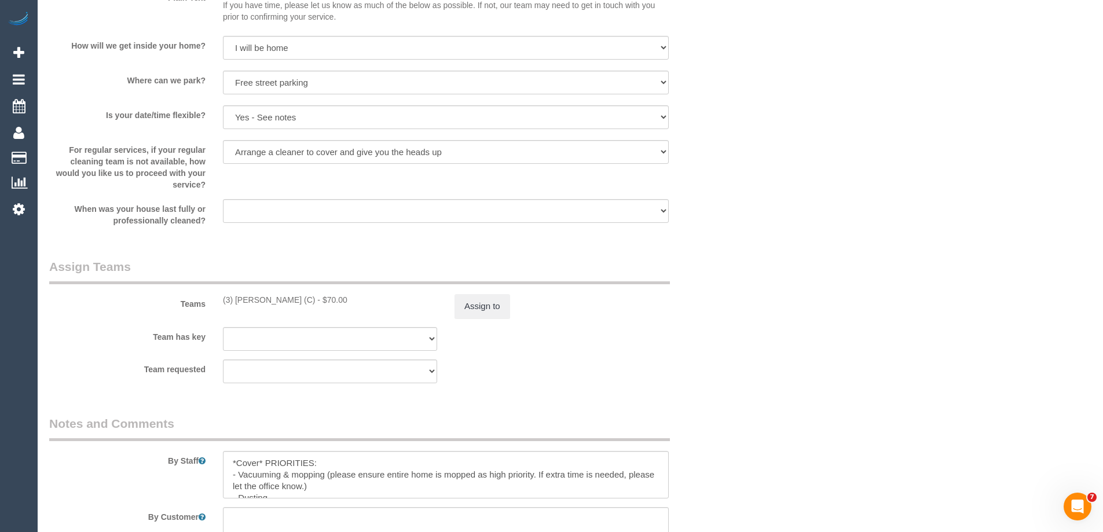
scroll to position [2084, 0]
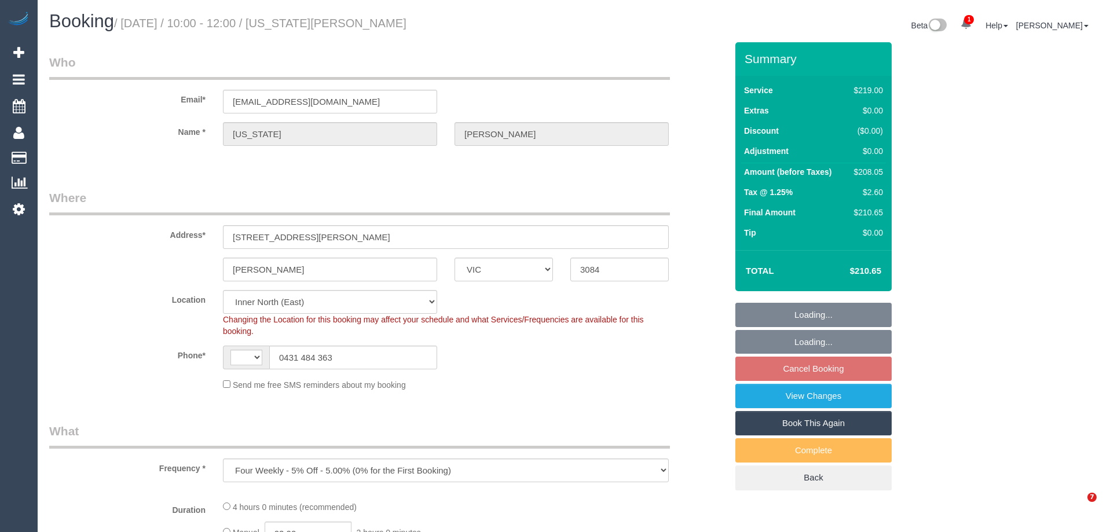
select select "VIC"
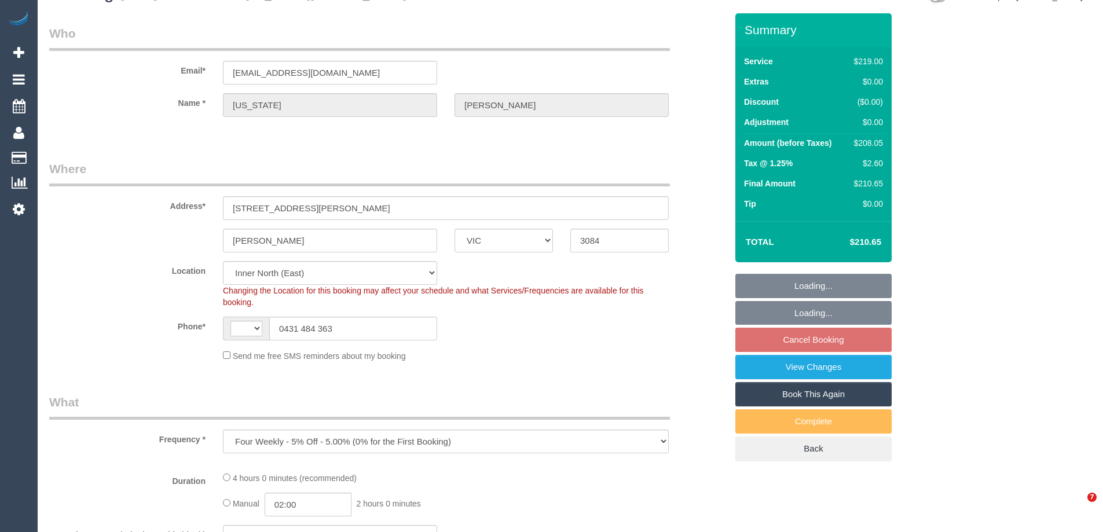
select select "object:581"
select select "string:AU"
select select "string:stripe-pm_1OH1ZY2GScqysDRVyLV8939Y"
select select "number:27"
select select "number:14"
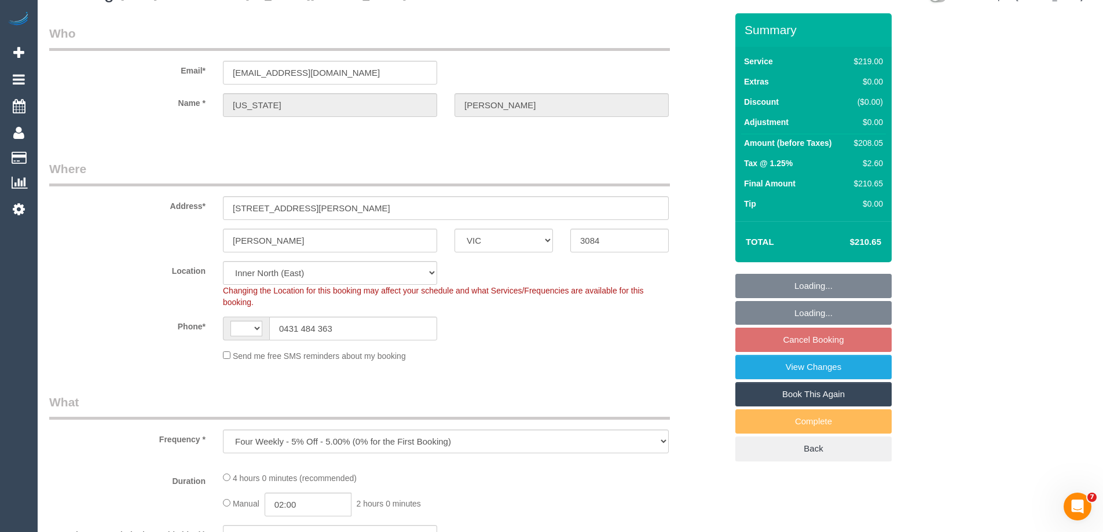
select select "number:19"
select select "number:22"
select select "number:34"
select select "number:26"
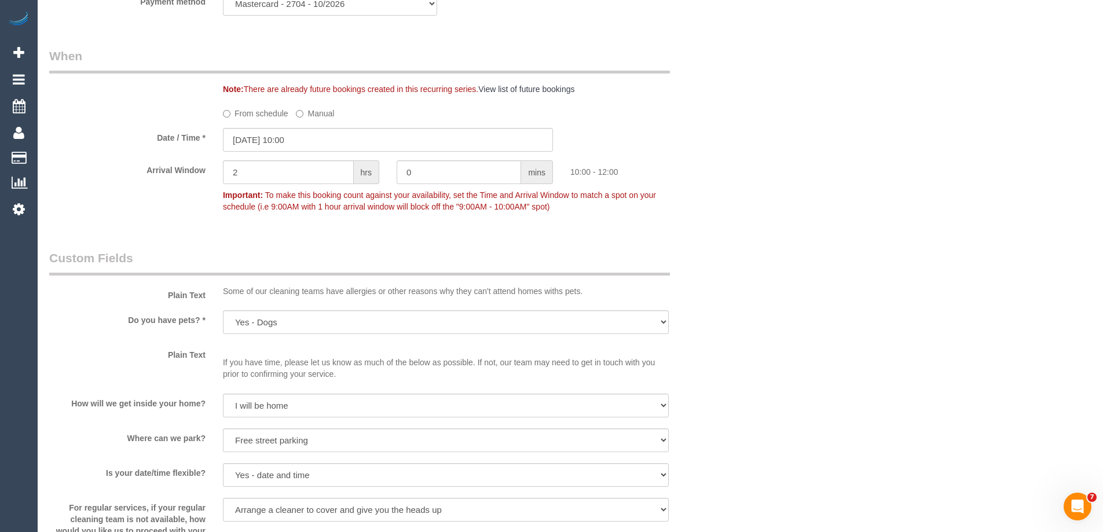
scroll to position [1245, 0]
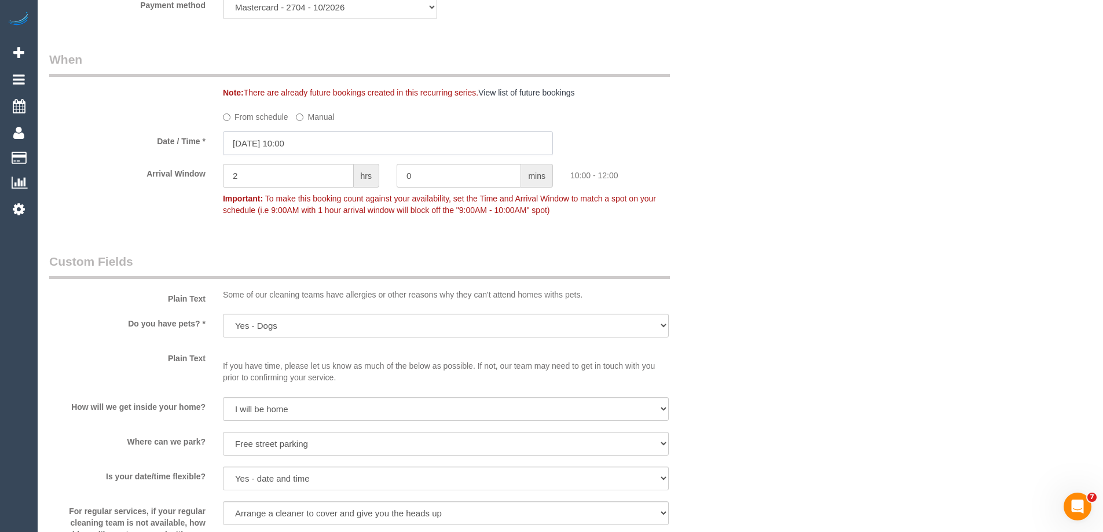
click at [283, 155] on input "[DATE] 10:00" at bounding box center [388, 143] width 330 height 24
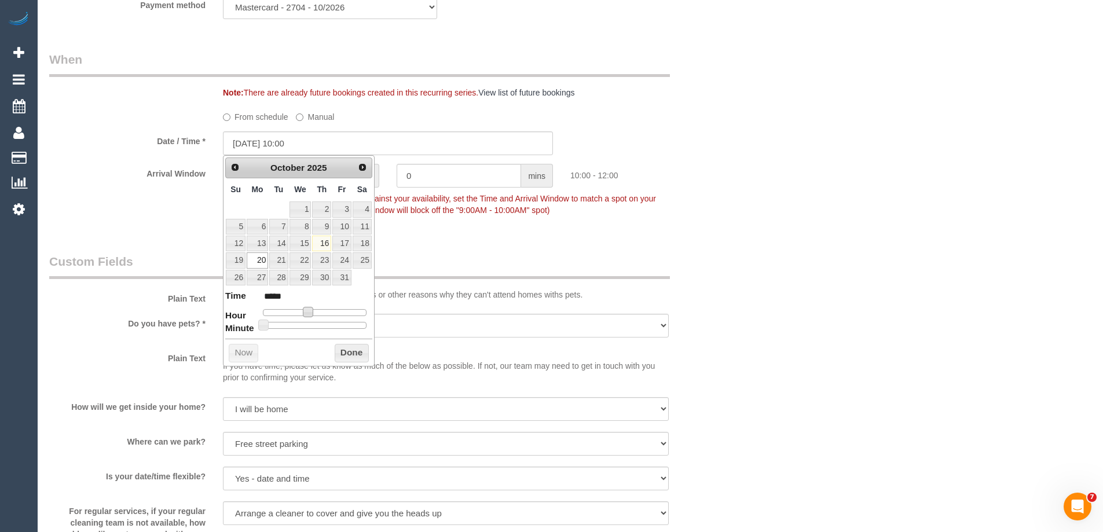
type input "[DATE] 09:00"
type input "*****"
click at [309, 314] on span at bounding box center [303, 312] width 10 height 10
click at [348, 351] on button "Done" at bounding box center [352, 353] width 34 height 19
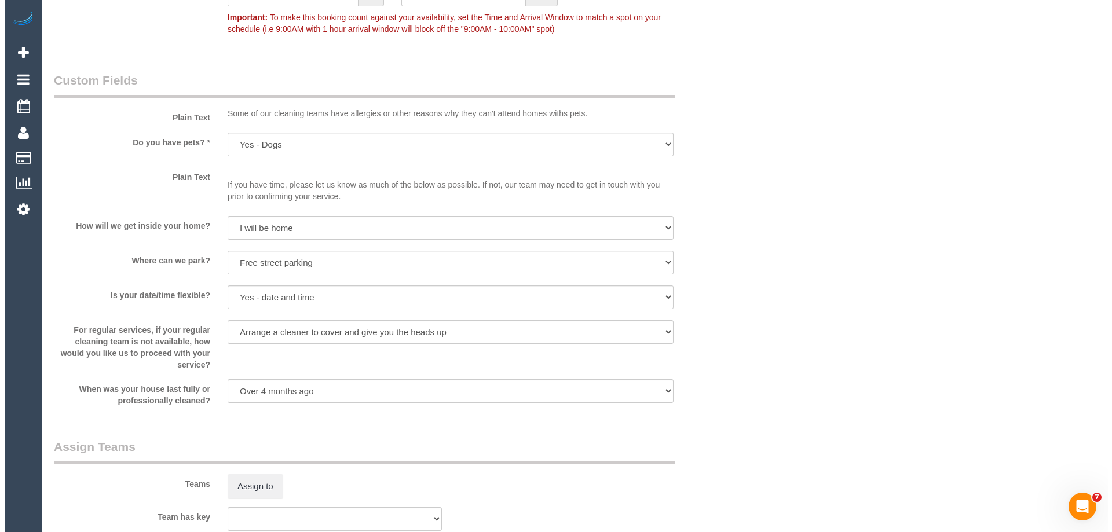
scroll to position [1650, 0]
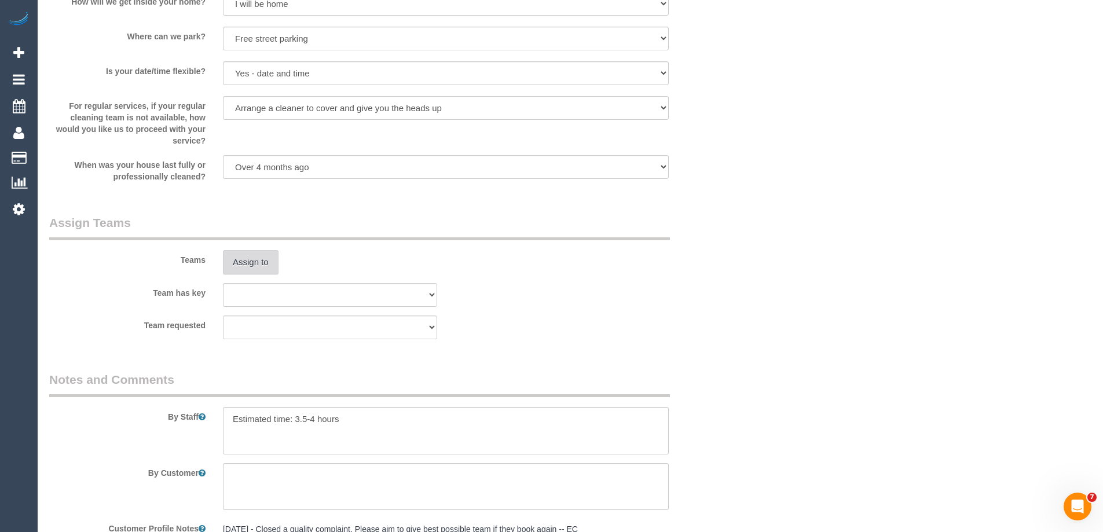
click at [248, 262] on button "Assign to" at bounding box center [251, 262] width 56 height 24
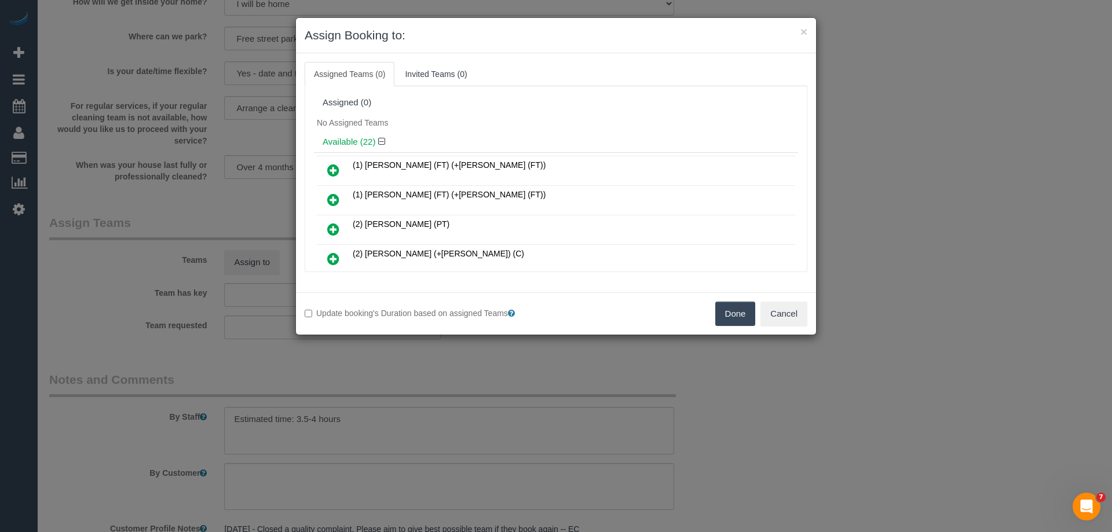
scroll to position [58, 0]
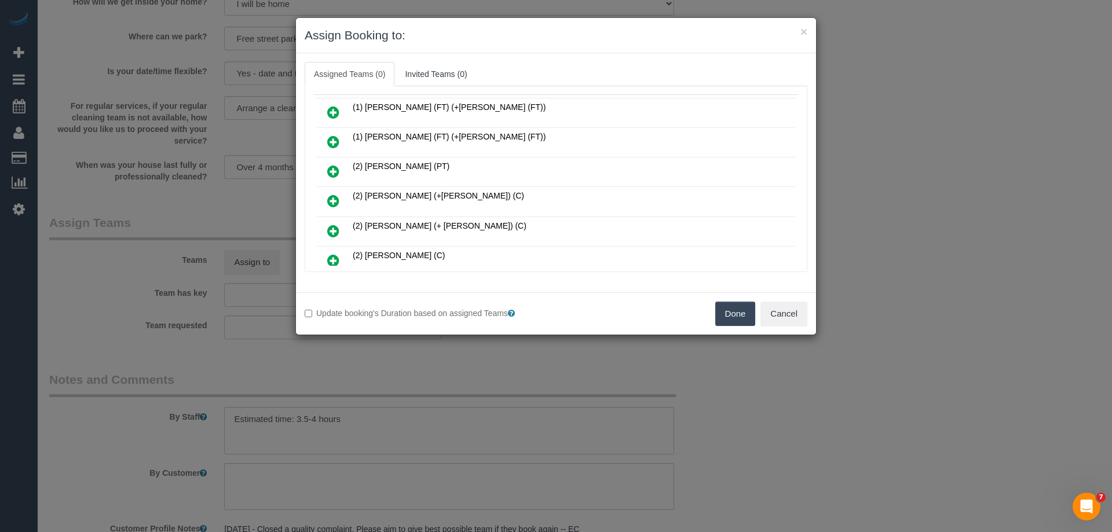
click at [331, 199] on icon at bounding box center [333, 201] width 12 height 14
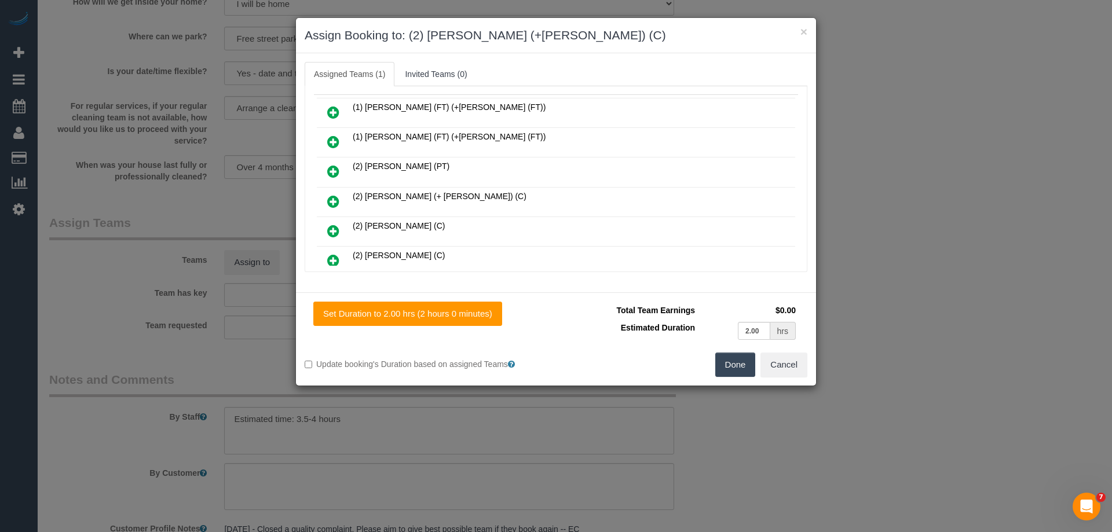
click at [332, 201] on icon at bounding box center [333, 202] width 12 height 14
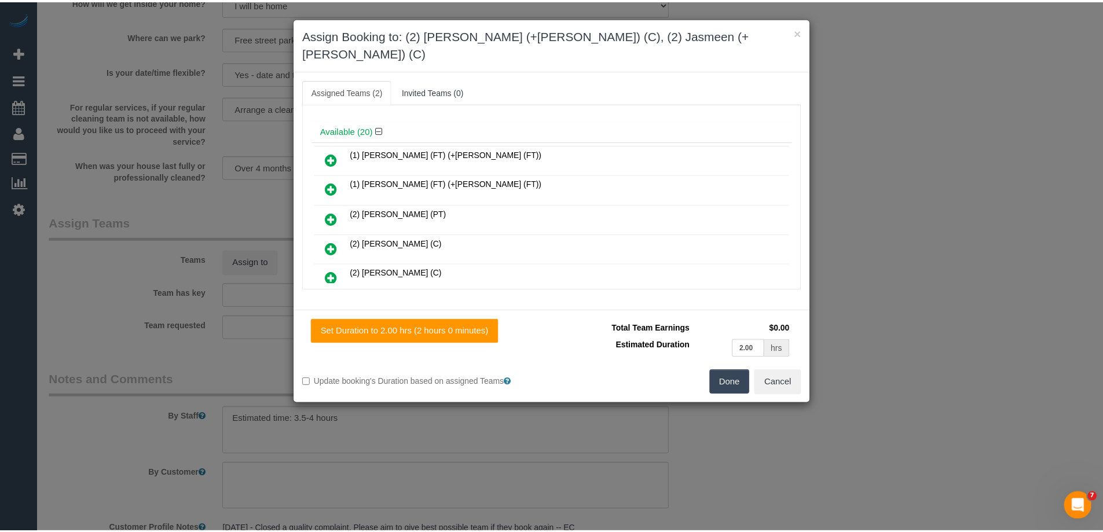
scroll to position [115, 0]
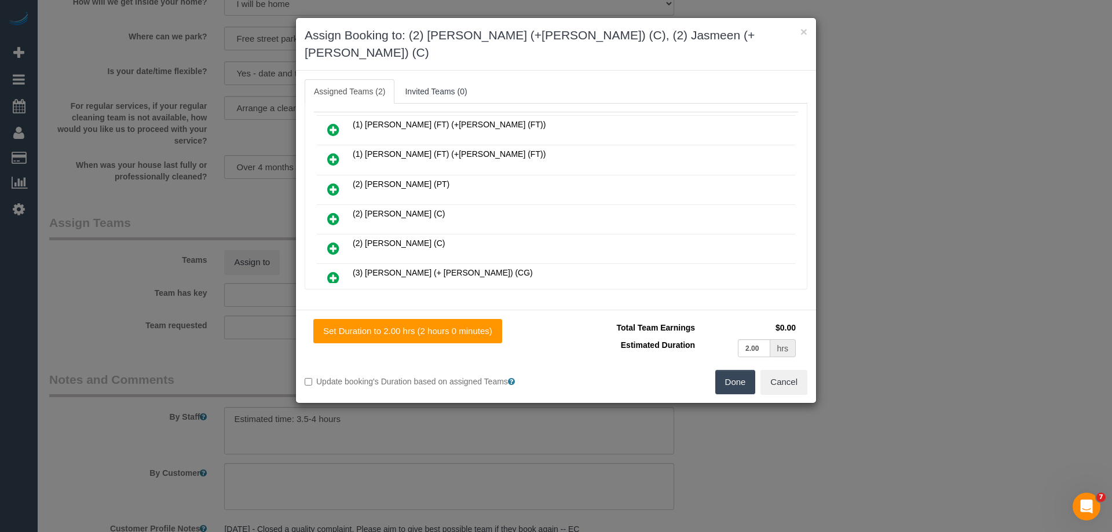
click at [723, 370] on button "Done" at bounding box center [735, 382] width 41 height 24
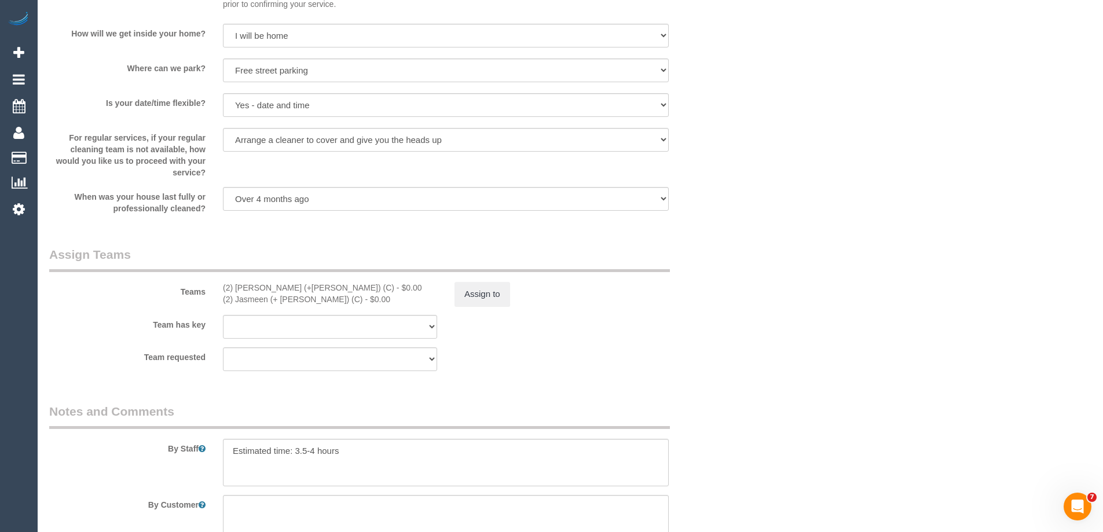
scroll to position [1621, 0]
click at [478, 283] on button "Assign to" at bounding box center [482, 292] width 56 height 24
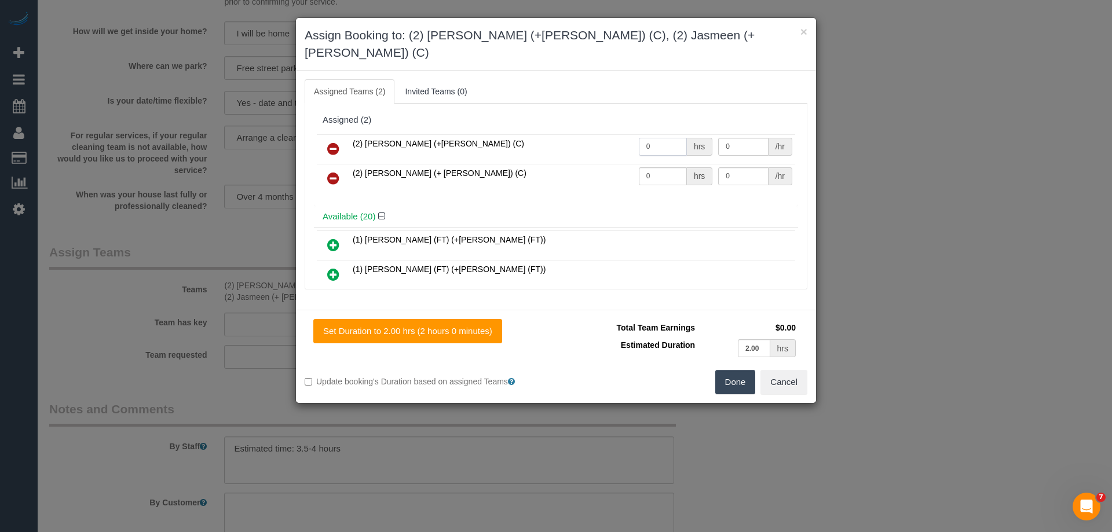
drag, startPoint x: 599, startPoint y: 126, endPoint x: 530, endPoint y: 126, distance: 69.5
click at [530, 134] on tr "(2) Harpreet (+Jasmeen) (C) 0 hrs 0 /hr" at bounding box center [556, 149] width 478 height 30
type input "1"
drag, startPoint x: 643, startPoint y: 155, endPoint x: 596, endPoint y: 153, distance: 46.9
click at [587, 164] on tr "(2) Jasmeen (+ Harpreet) (C) 0 hrs 0 /hr" at bounding box center [556, 179] width 478 height 30
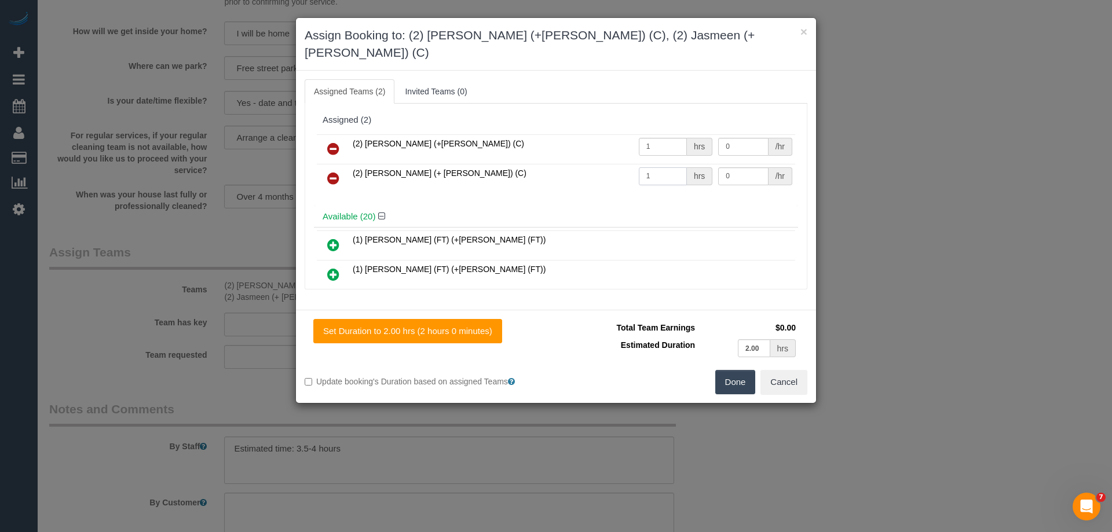
type input "1"
drag, startPoint x: 731, startPoint y: 134, endPoint x: 644, endPoint y: 130, distance: 86.9
click at [672, 134] on tr "(2) Harpreet (+Jasmeen) (C) 1 hrs 0 /hr" at bounding box center [556, 149] width 478 height 30
type input "65"
drag, startPoint x: 735, startPoint y: 162, endPoint x: 636, endPoint y: 164, distance: 98.5
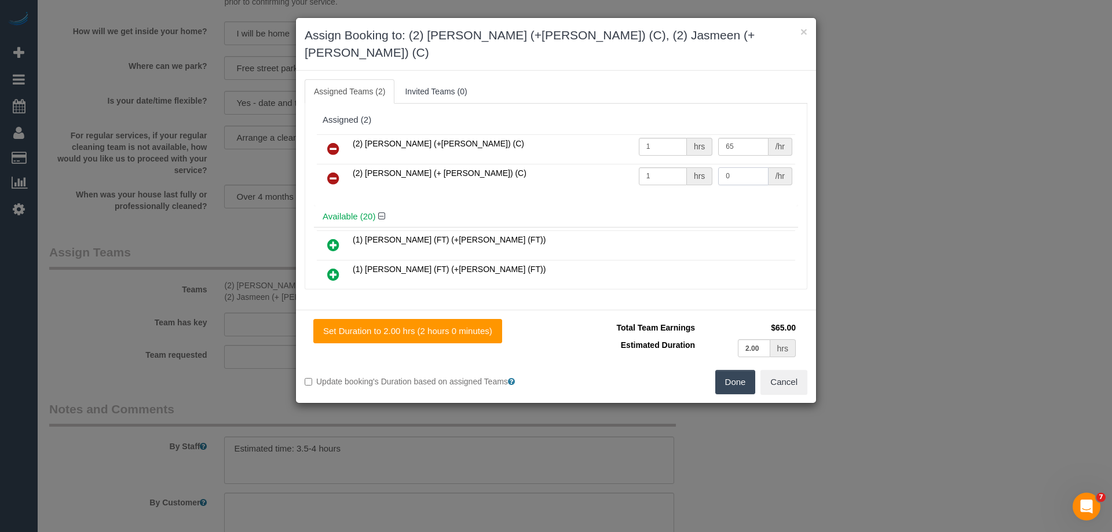
click at [678, 164] on tr "(2) Jasmeen (+ Harpreet) (C) 1 hrs 0 /hr" at bounding box center [556, 179] width 478 height 30
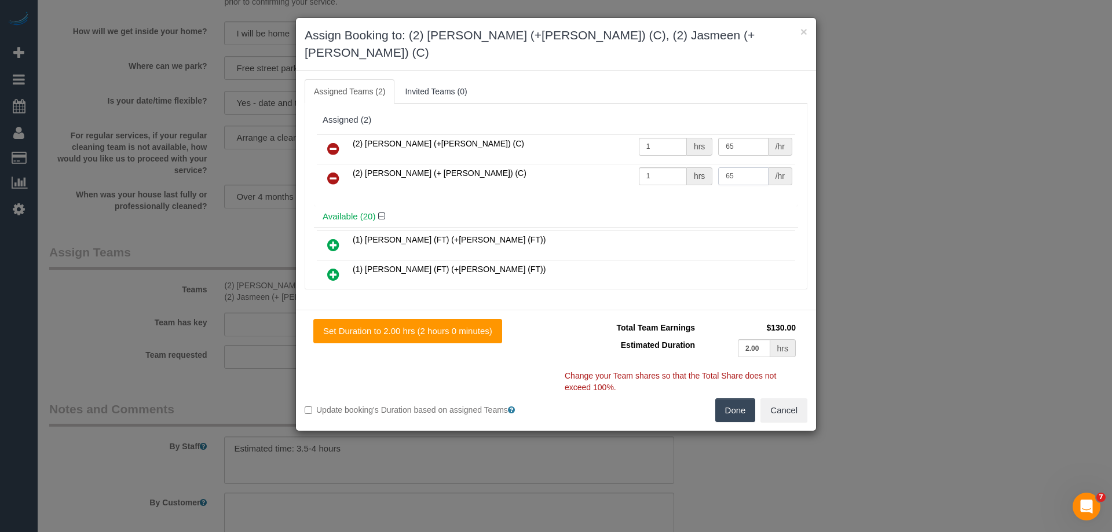
type input "65"
click at [728, 404] on div "Set Duration to 2.00 hrs (2 hours 0 minutes) Total Team Earnings $130.00 Estima…" at bounding box center [556, 370] width 520 height 121
click at [754, 398] on button "Done" at bounding box center [735, 410] width 41 height 24
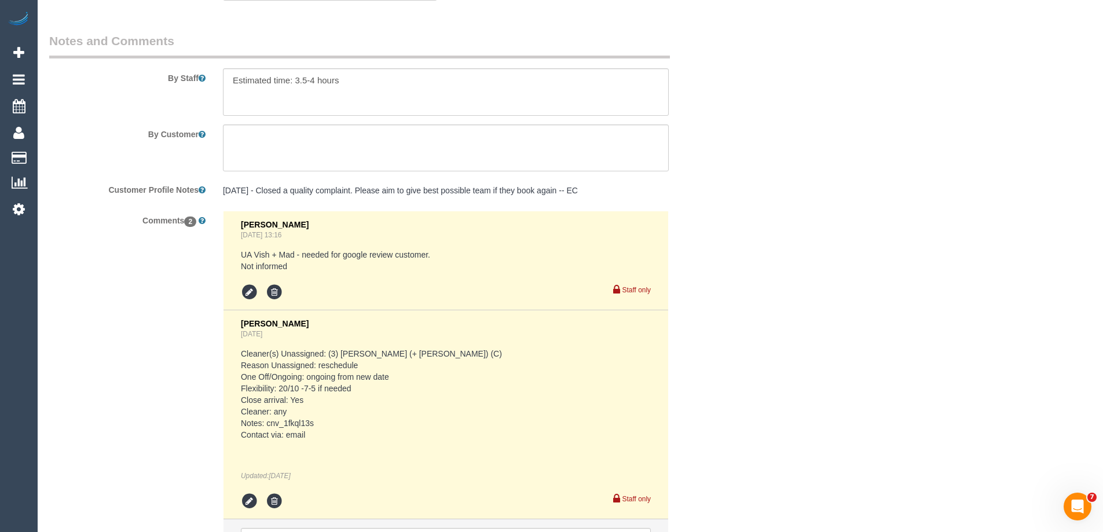
scroll to position [1968, 0]
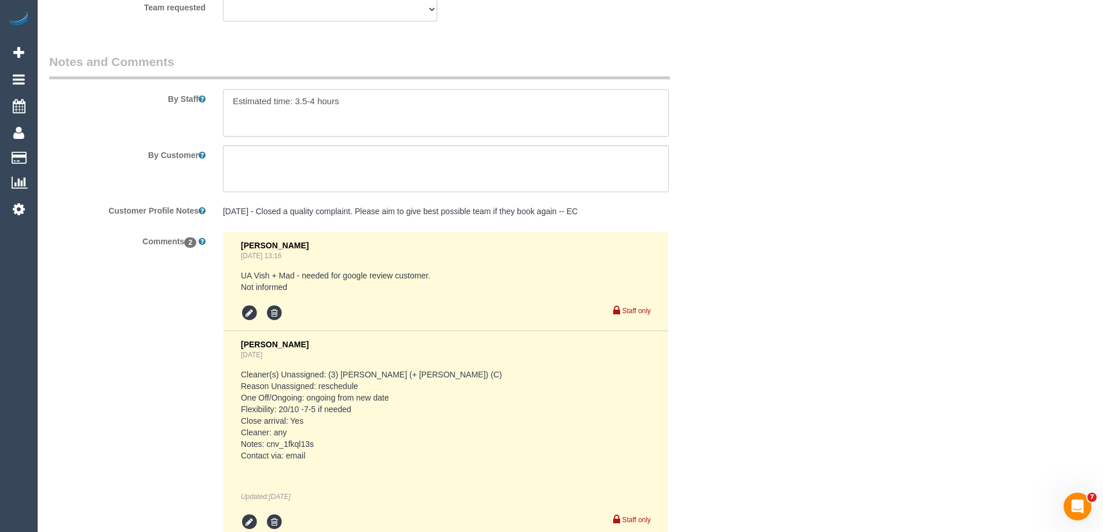
click at [230, 107] on textarea at bounding box center [446, 112] width 446 height 47
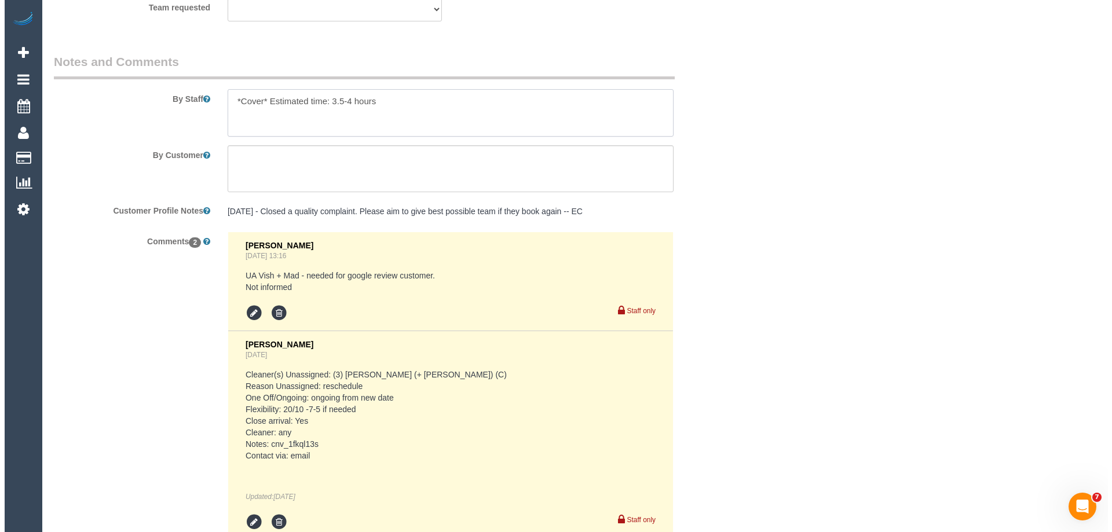
scroll to position [0, 0]
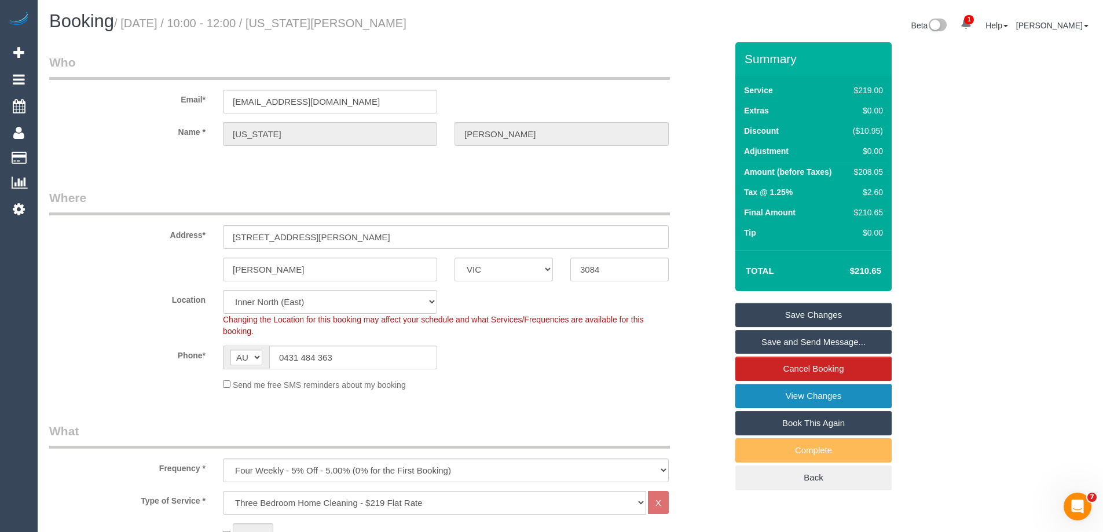
type textarea "*Cover* Estimated time: 3.5-4 hours"
click at [775, 397] on link "View Changes" at bounding box center [813, 396] width 156 height 24
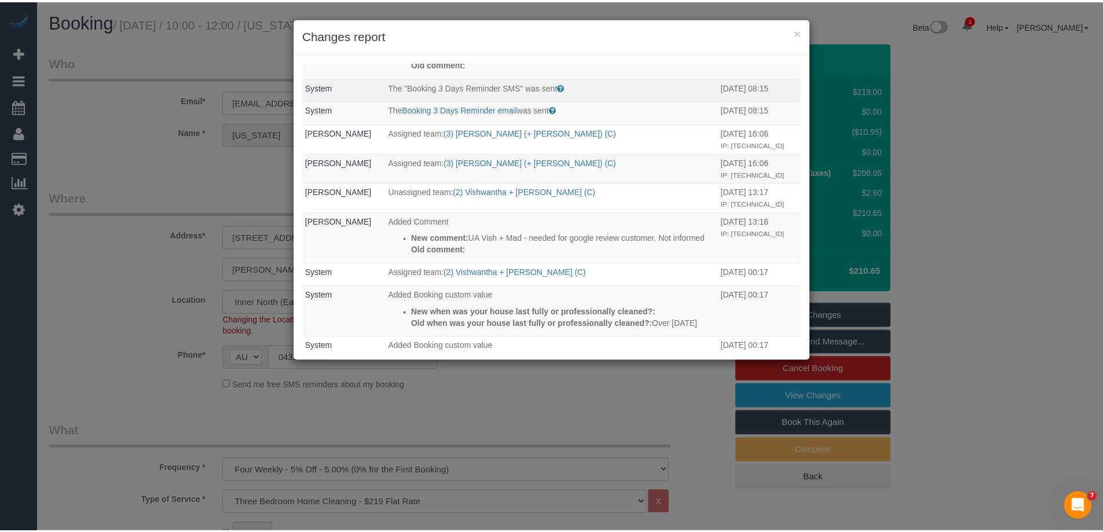
scroll to position [463, 0]
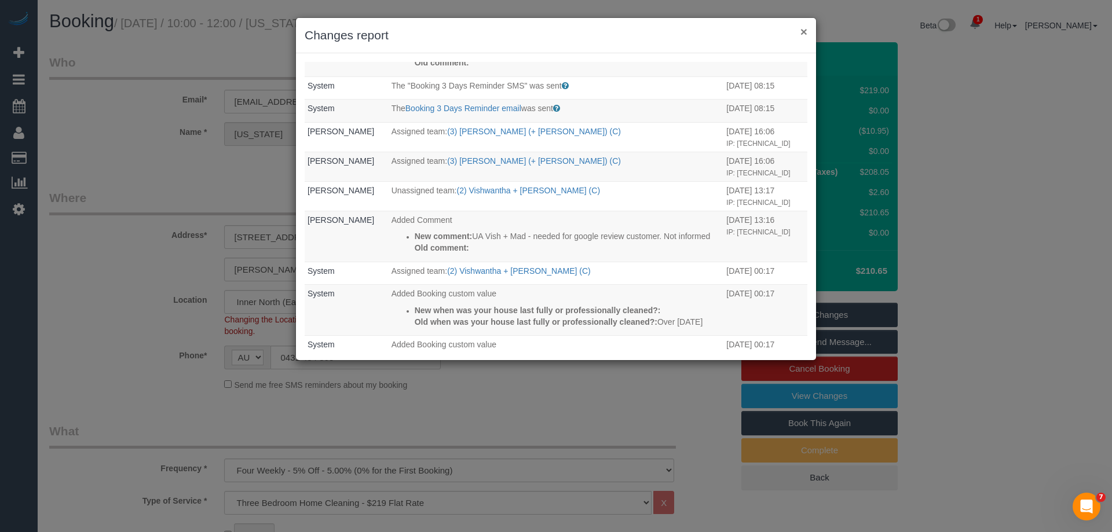
click at [805, 31] on button "×" at bounding box center [803, 31] width 7 height 12
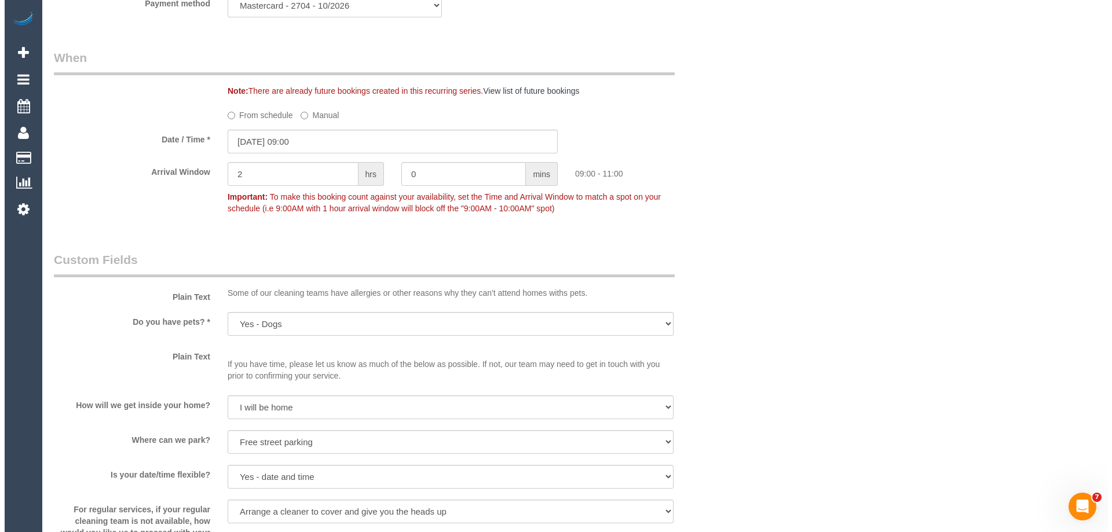
scroll to position [0, 0]
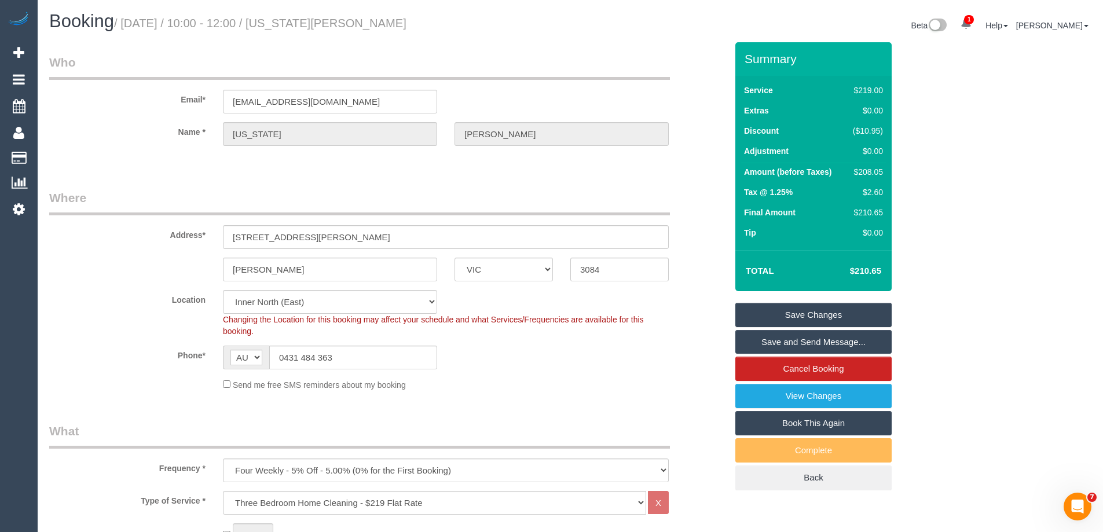
drag, startPoint x: 408, startPoint y: 21, endPoint x: 305, endPoint y: 17, distance: 103.7
click at [305, 17] on h1 "Booking / October 20, 2025 / 10:00 - 12:00 / Montana Vaisey" at bounding box center [305, 22] width 512 height 20
copy small "Montana Vaisey"
click at [774, 338] on link "Save and Send Message..." at bounding box center [813, 342] width 156 height 24
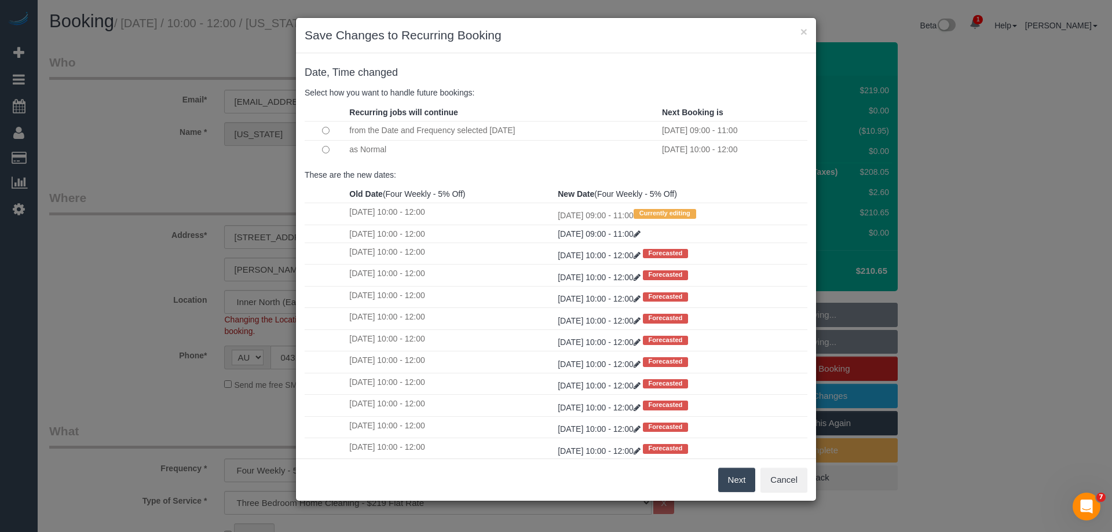
click at [743, 474] on button "Next" at bounding box center [737, 480] width 38 height 24
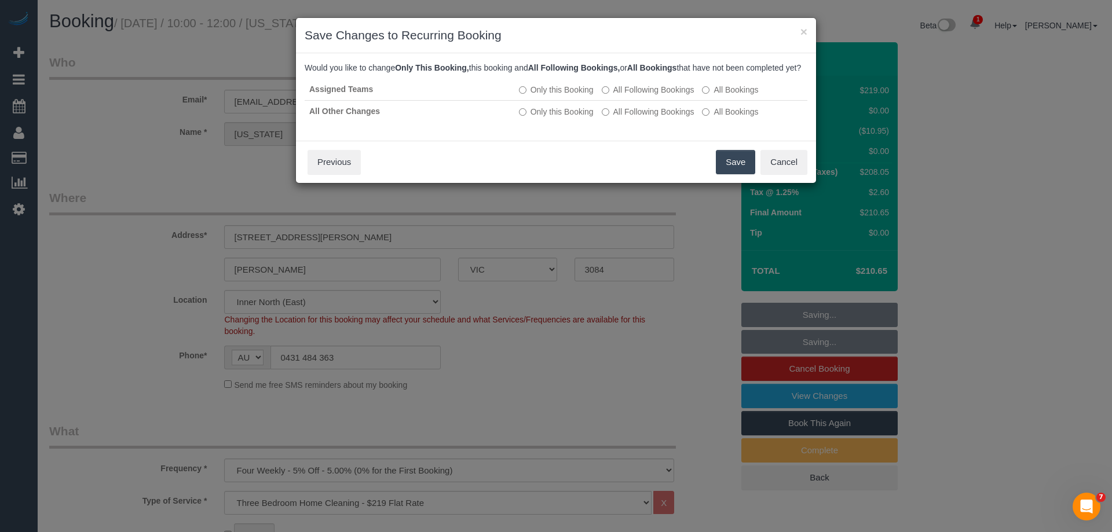
click at [732, 171] on button "Save" at bounding box center [735, 162] width 39 height 24
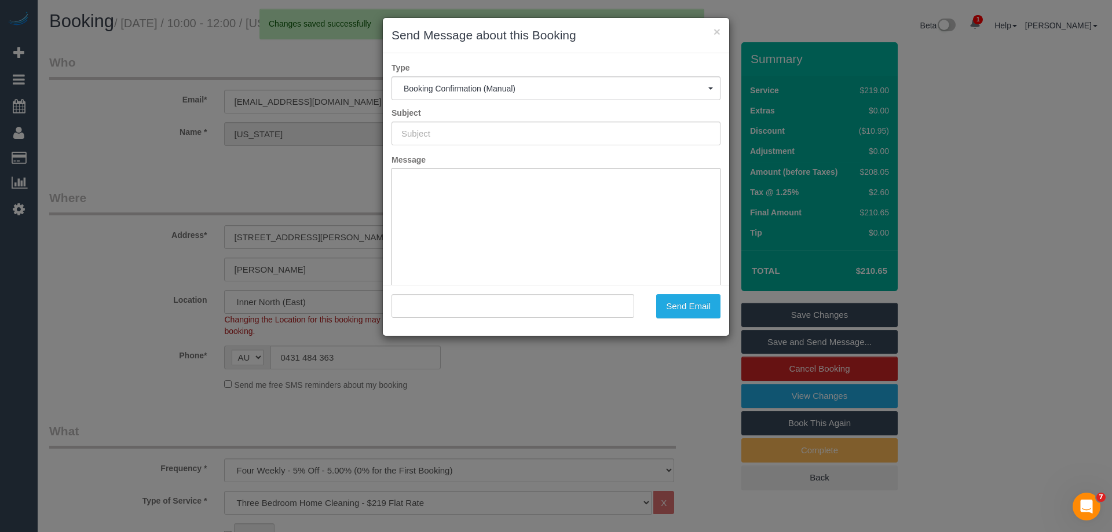
type input "Booking Confirmed"
type input ""Montana Vaisey" <montanavaisey@hotmail.com>"
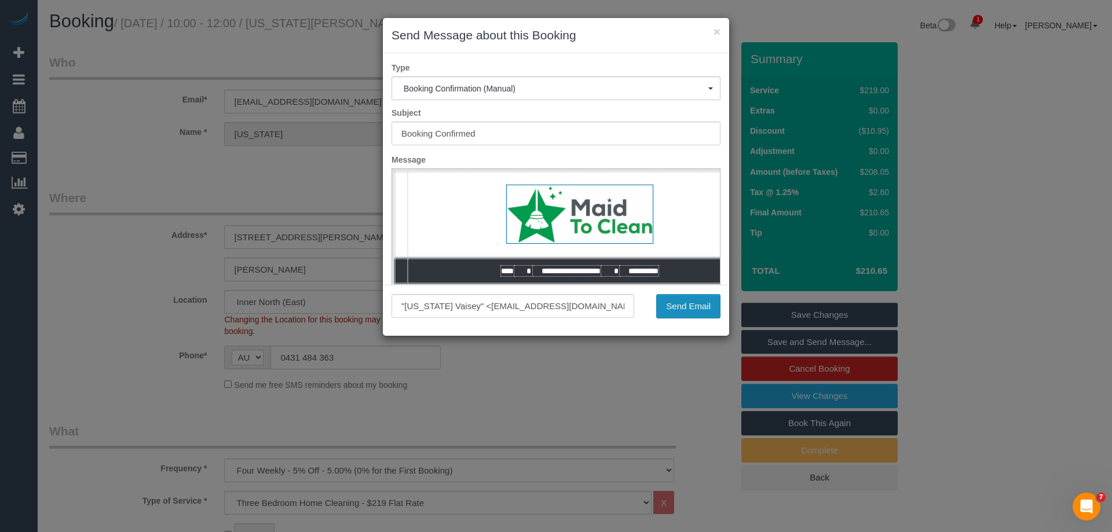
click at [674, 313] on button "Send Email" at bounding box center [688, 306] width 64 height 24
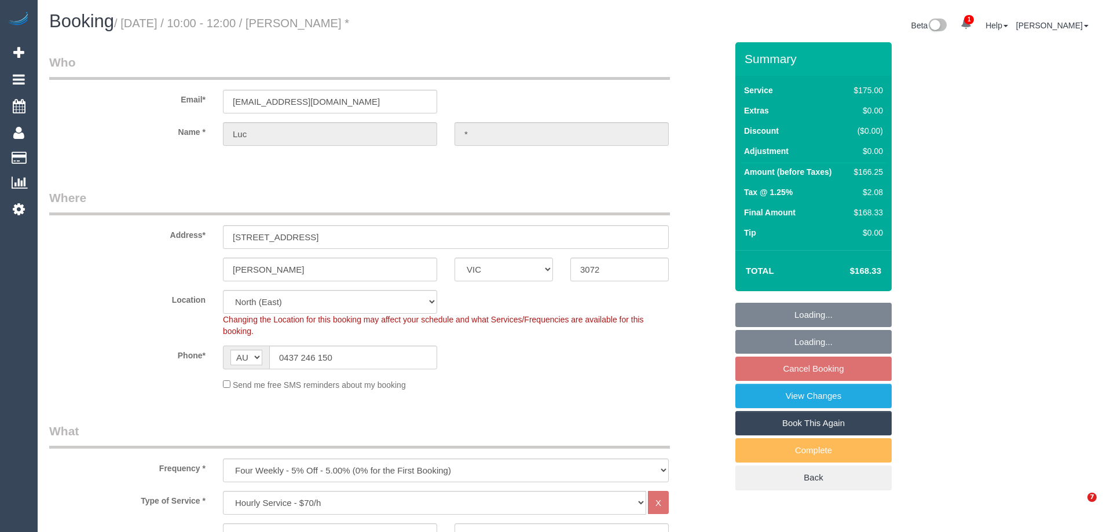
select select "VIC"
select select "150"
select select "number:29"
select select "number:14"
select select "number:19"
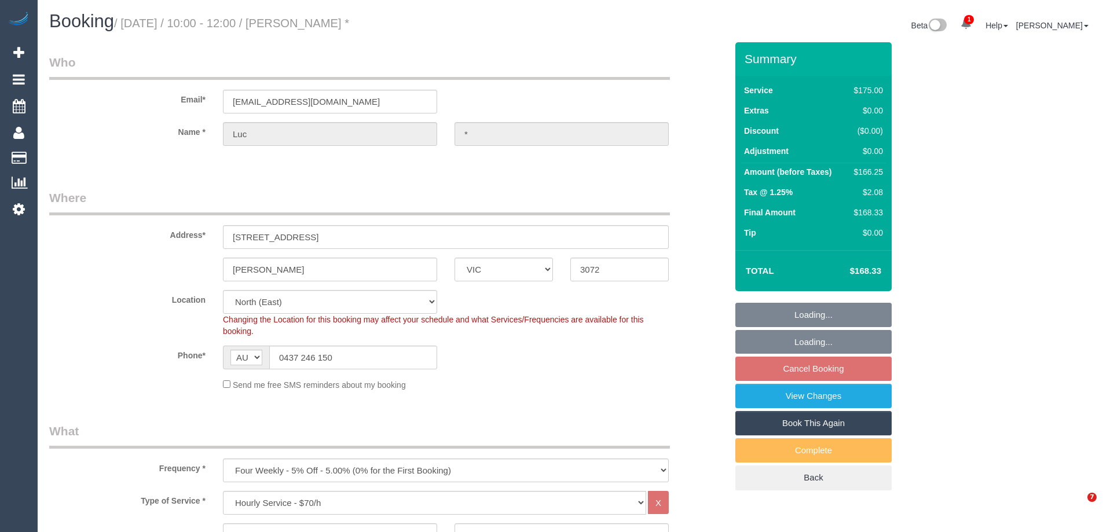
select select "number:24"
select select "number:33"
select select "number:26"
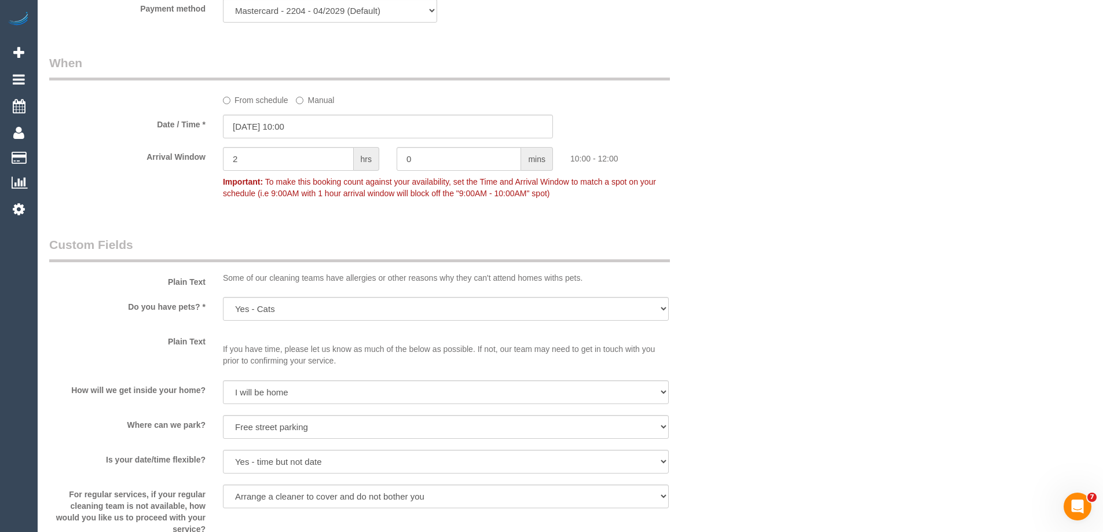
scroll to position [1155, 0]
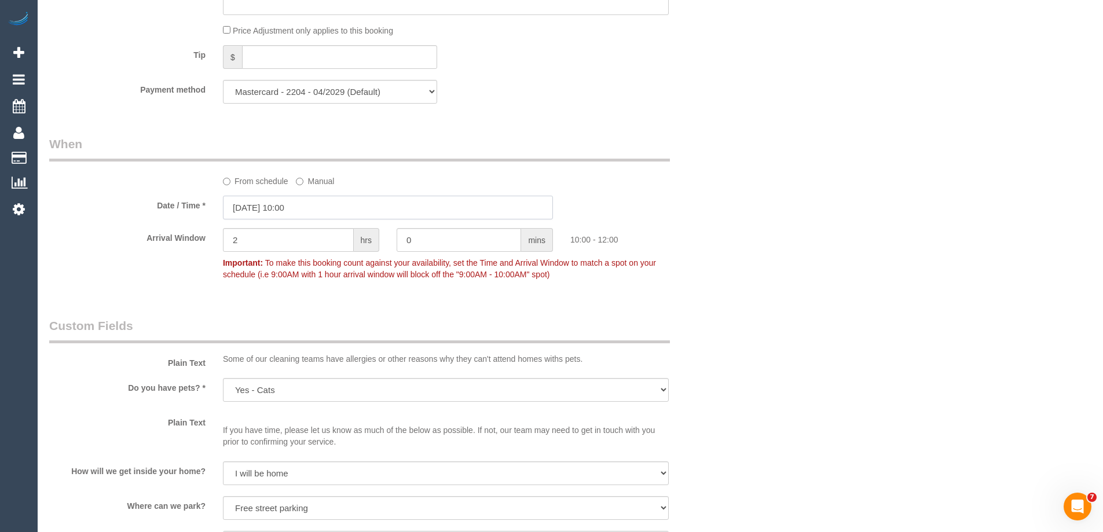
click at [270, 211] on input "[DATE] 10:00" at bounding box center [388, 208] width 330 height 24
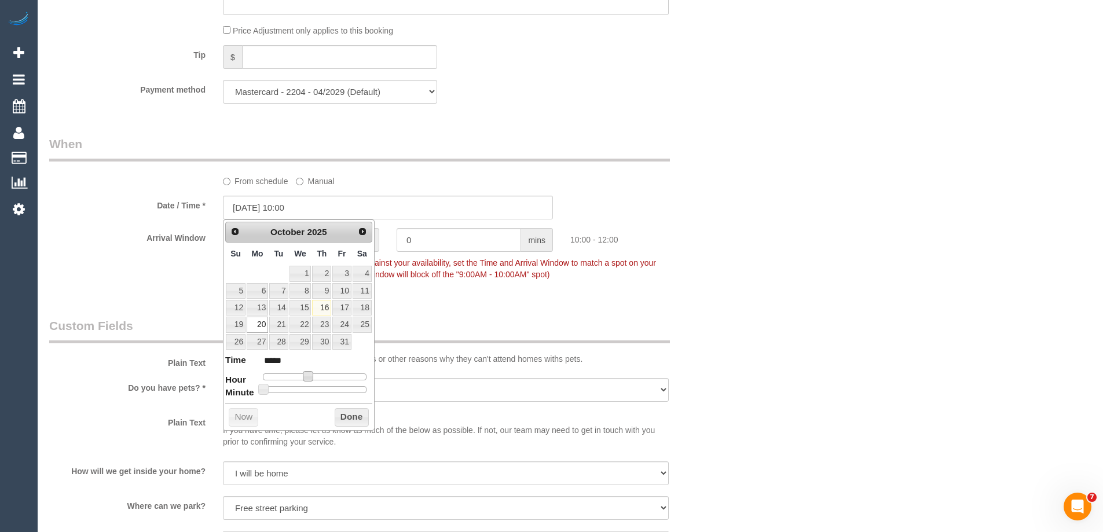
type input "[DATE] 09:00"
type input "*****"
type input "20/10/2025 08:00"
type input "*****"
drag, startPoint x: 311, startPoint y: 375, endPoint x: 304, endPoint y: 375, distance: 7.5
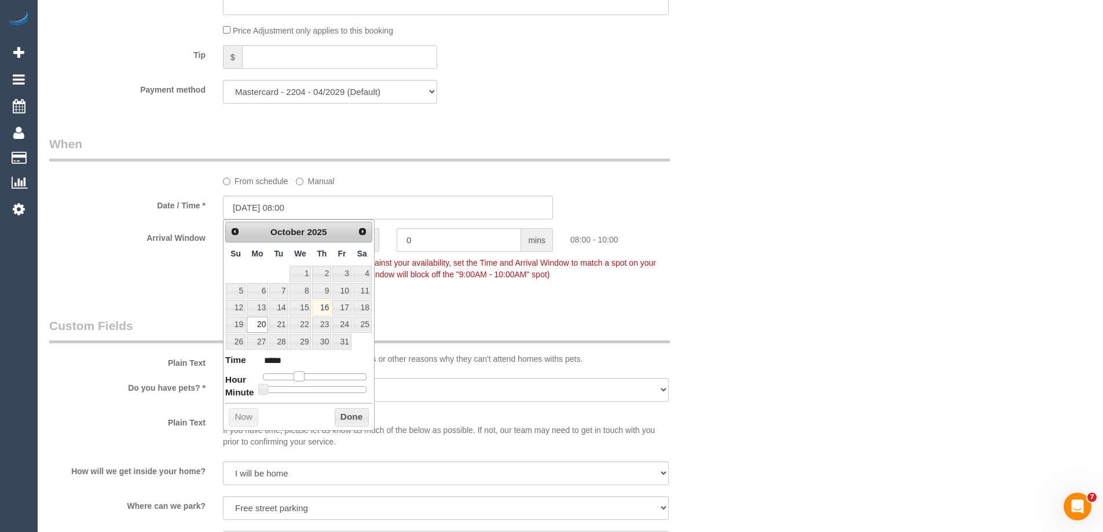
click at [304, 375] on span at bounding box center [299, 376] width 10 height 10
click at [350, 416] on button "Done" at bounding box center [352, 417] width 34 height 19
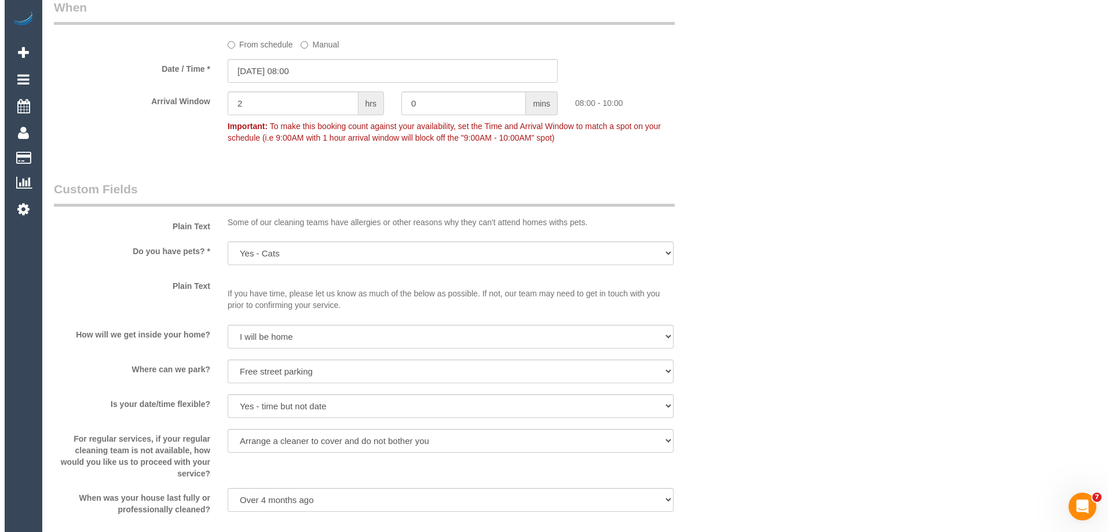
scroll to position [1502, 0]
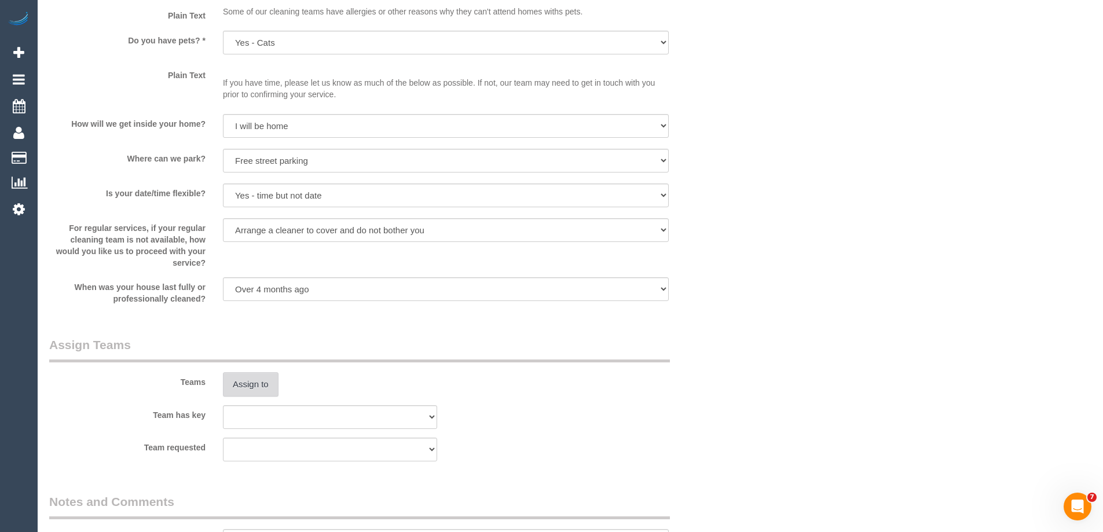
click at [255, 390] on button "Assign to" at bounding box center [251, 384] width 56 height 24
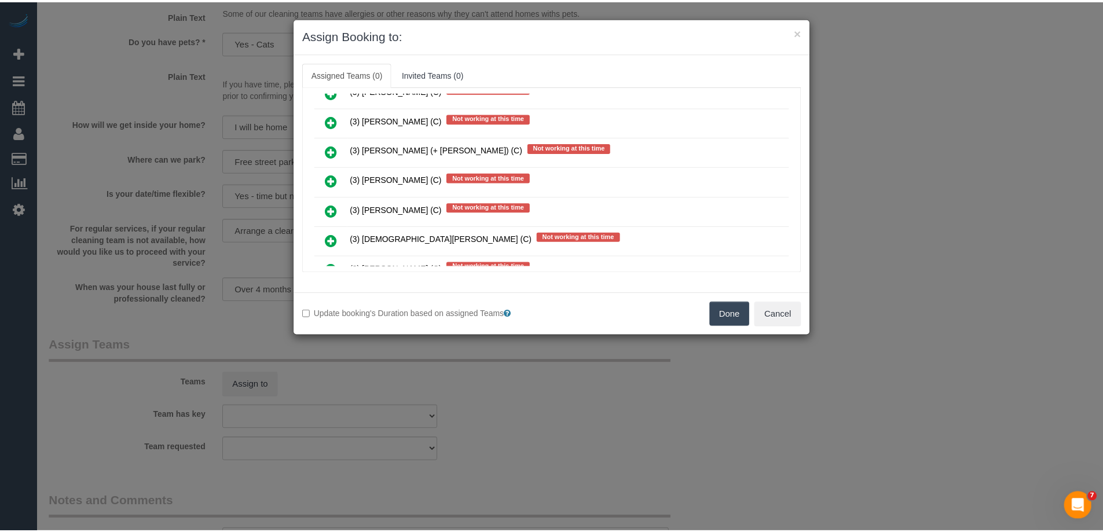
scroll to position [753, 0]
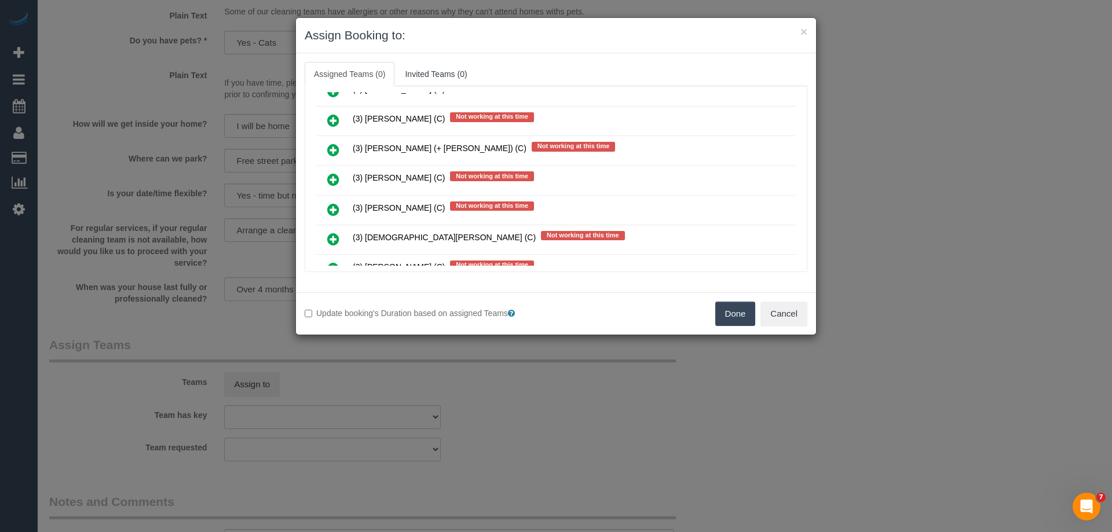
click at [747, 314] on button "Done" at bounding box center [735, 314] width 41 height 24
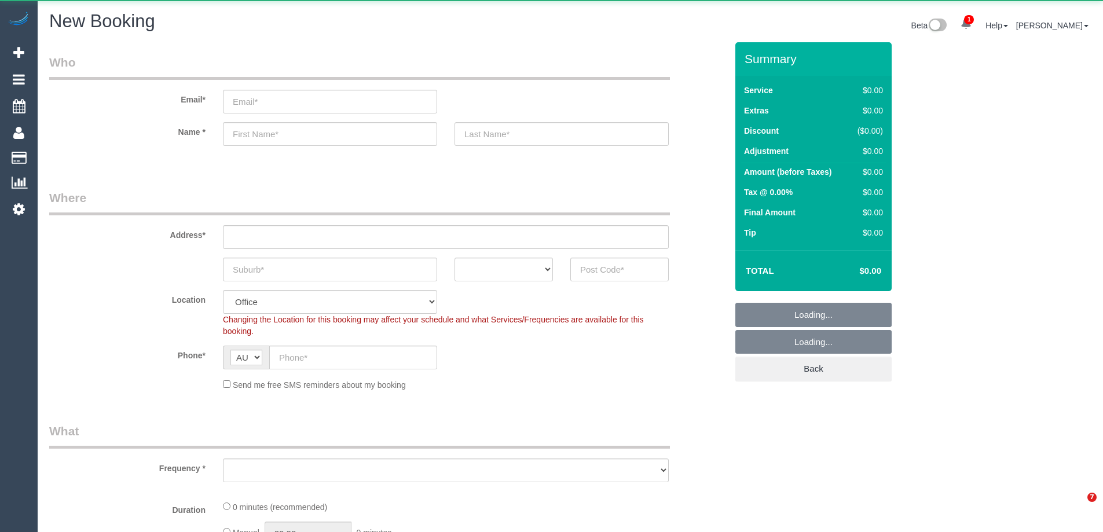
select select "object:5599"
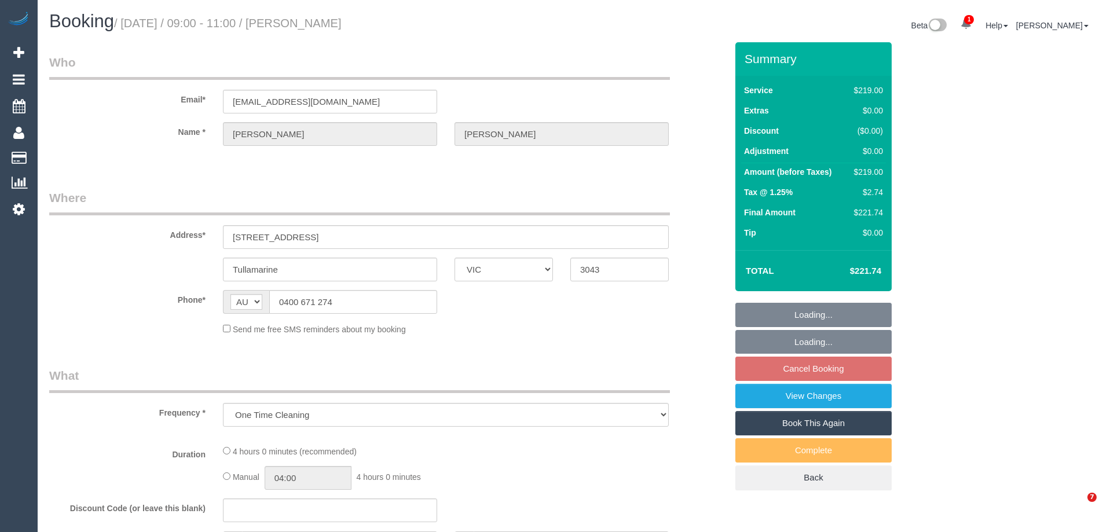
select select "VIC"
select select "string:stripe-pm_1Pn8602GScqysDRVkqMRageN"
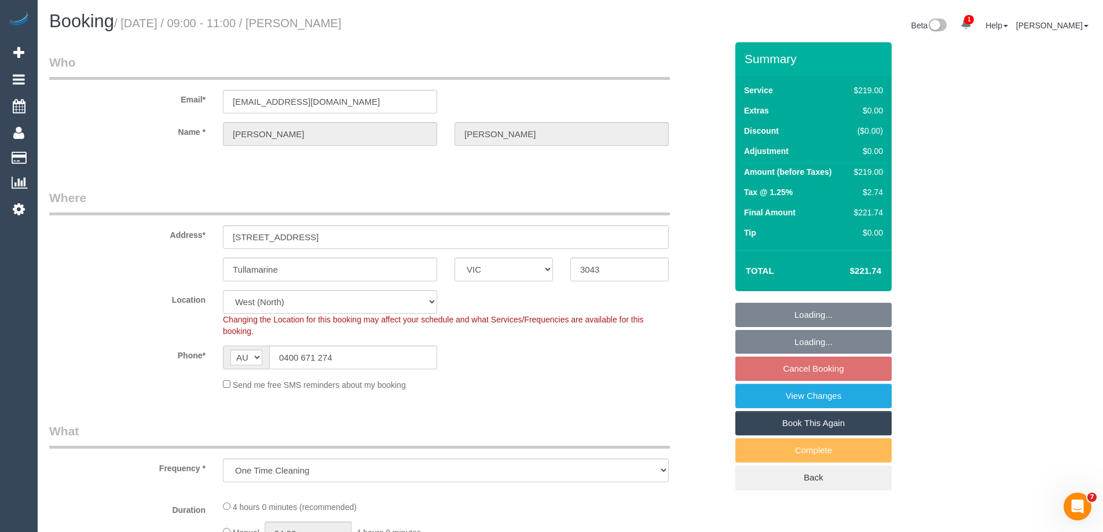
select select "object:573"
select select "number:28"
select select "number:14"
select select "number:19"
select select "number:24"
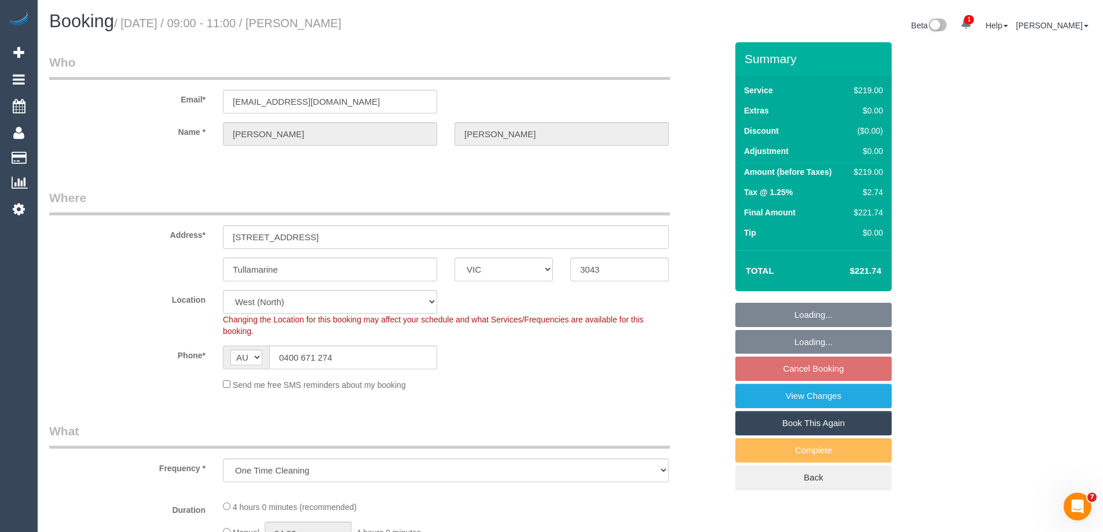
select select "number:35"
select select "number:26"
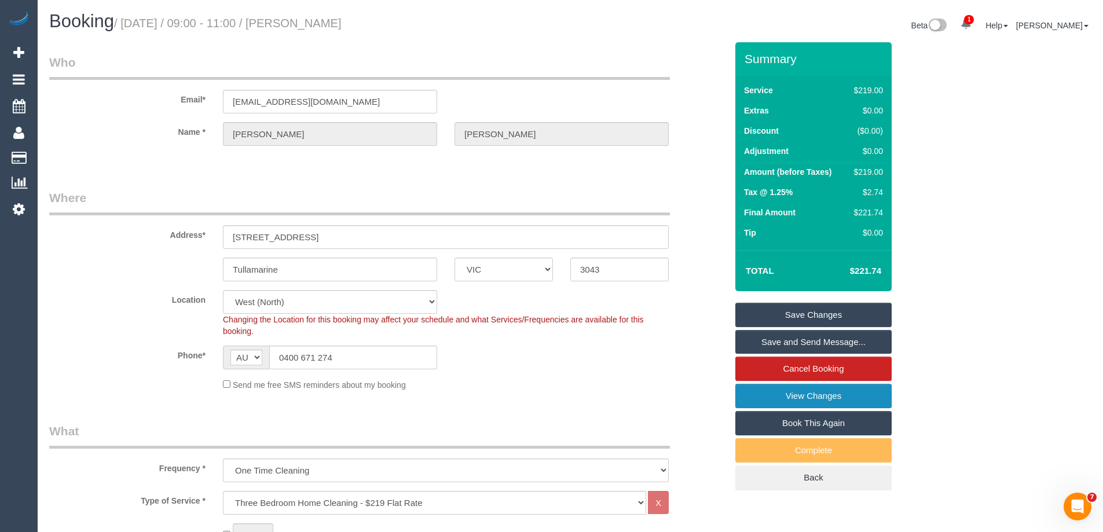
click at [740, 395] on link "View Changes" at bounding box center [813, 396] width 156 height 24
click at [821, 391] on link "View Changes" at bounding box center [813, 396] width 156 height 24
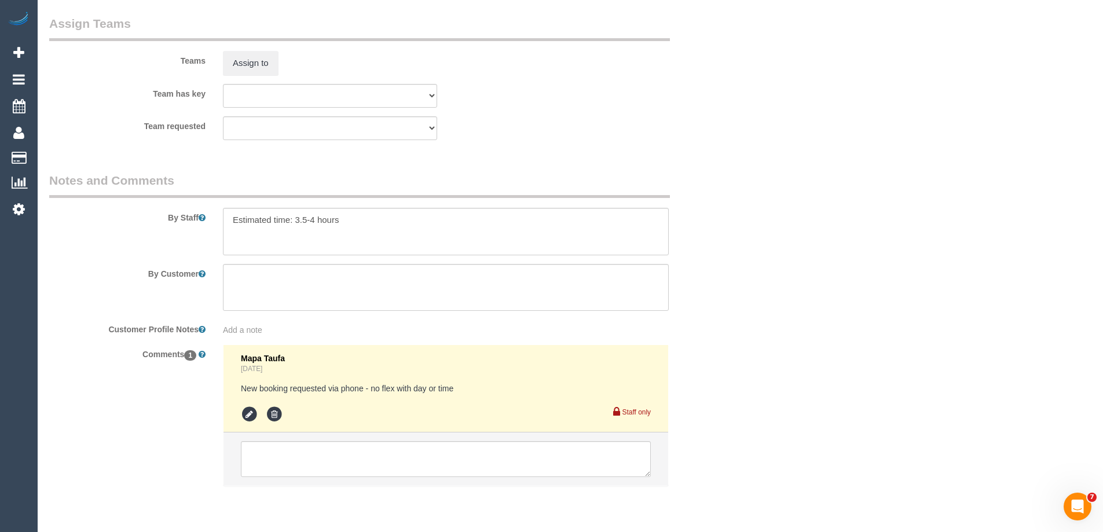
scroll to position [1658, 0]
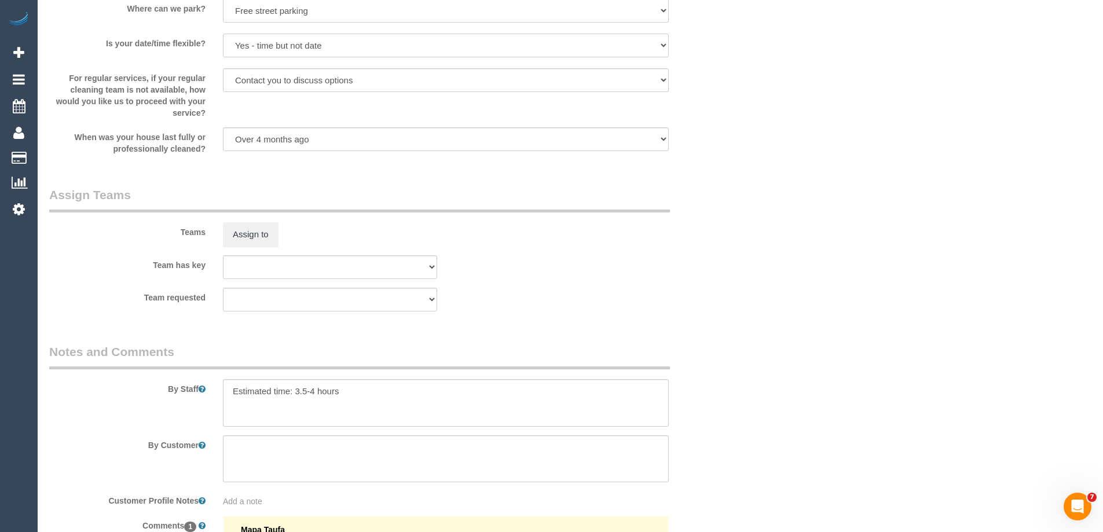
click at [262, 38] on select "Yes - date and time Yes - date but not time Yes - time but not date No - No fle…" at bounding box center [446, 46] width 446 height 24
select select "number:25"
click at [223, 34] on select "Yes - date and time Yes - date but not time Yes - time but not date No - No fle…" at bounding box center [446, 46] width 446 height 24
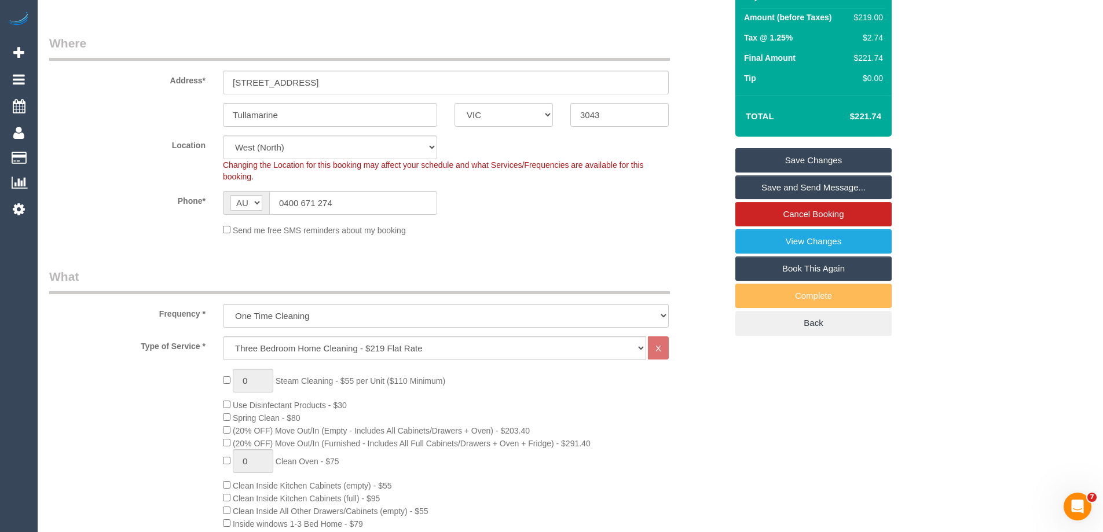
scroll to position [37, 0]
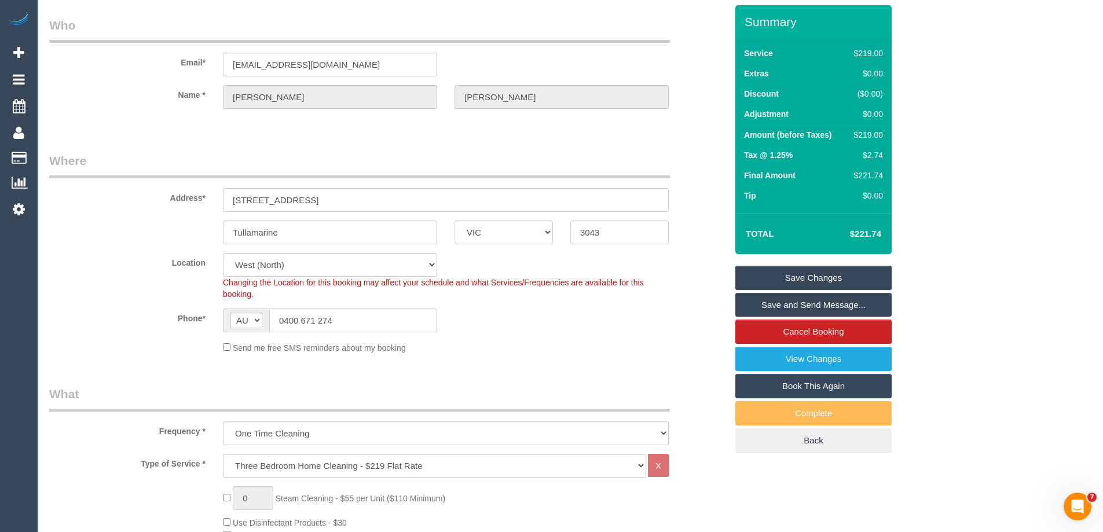
click at [778, 273] on link "Save Changes" at bounding box center [813, 278] width 156 height 24
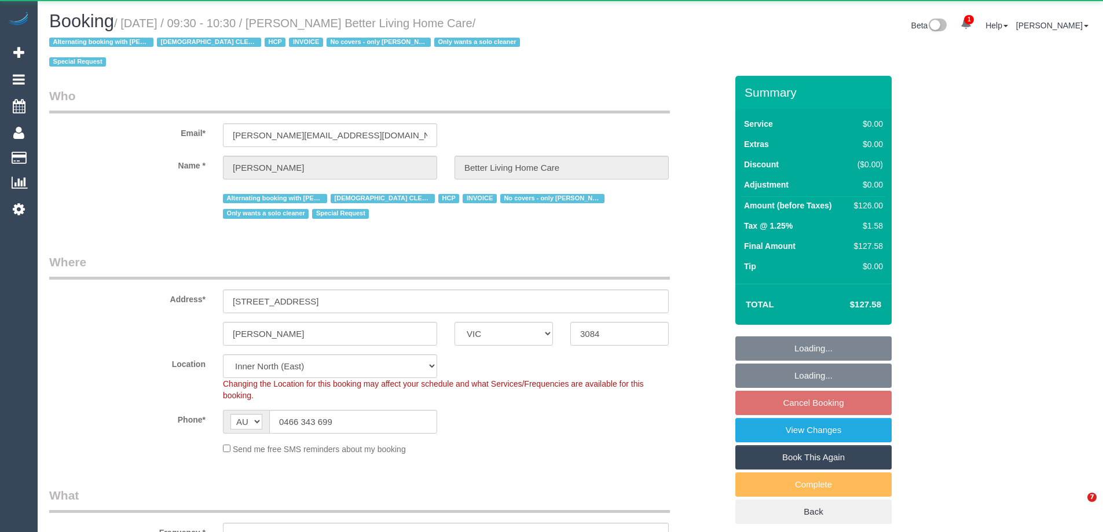
select select "VIC"
select select "120"
select select "number:28"
select select "number:14"
select select "number:19"
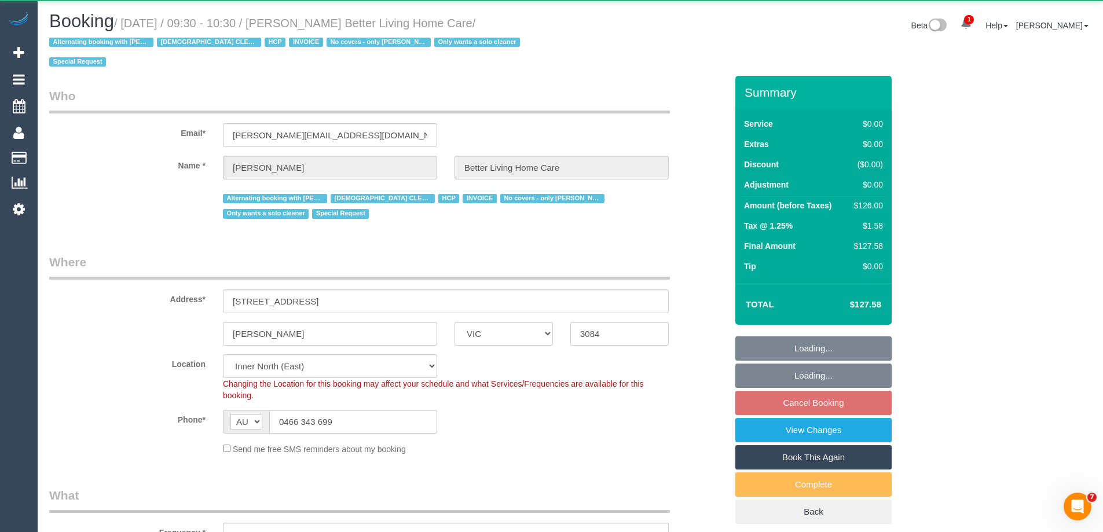
select select "number:25"
select select "number:35"
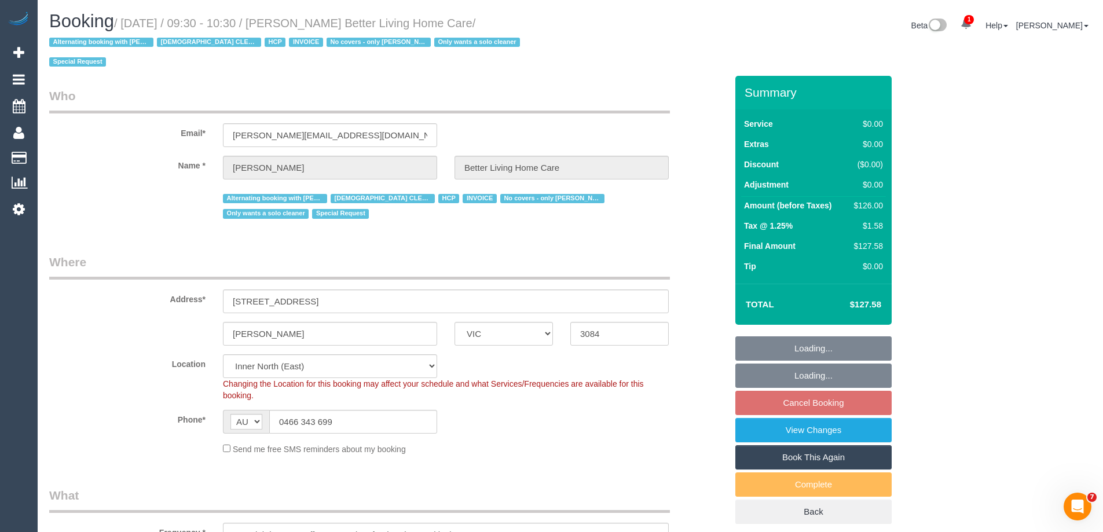
select select "object:1627"
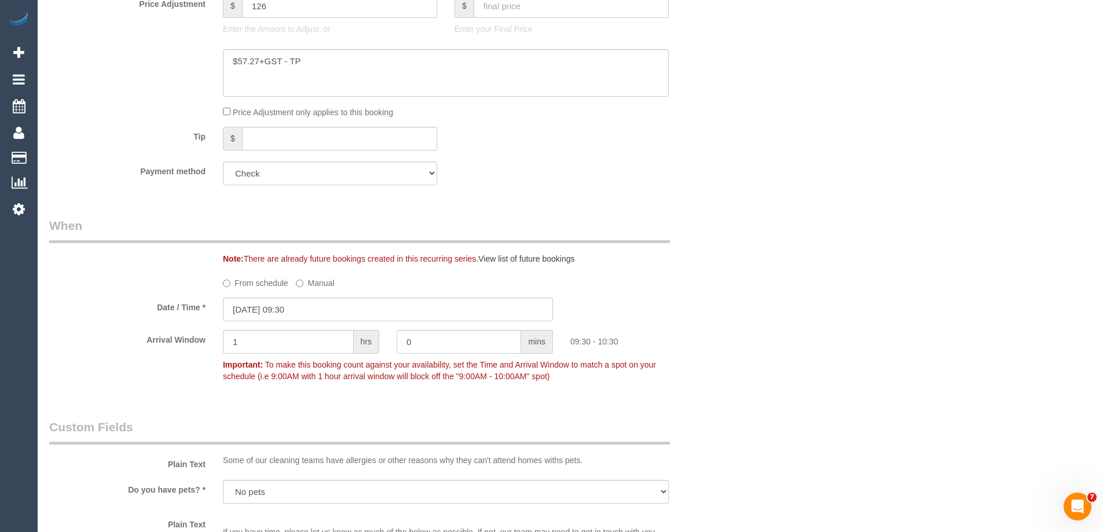
scroll to position [753, 0]
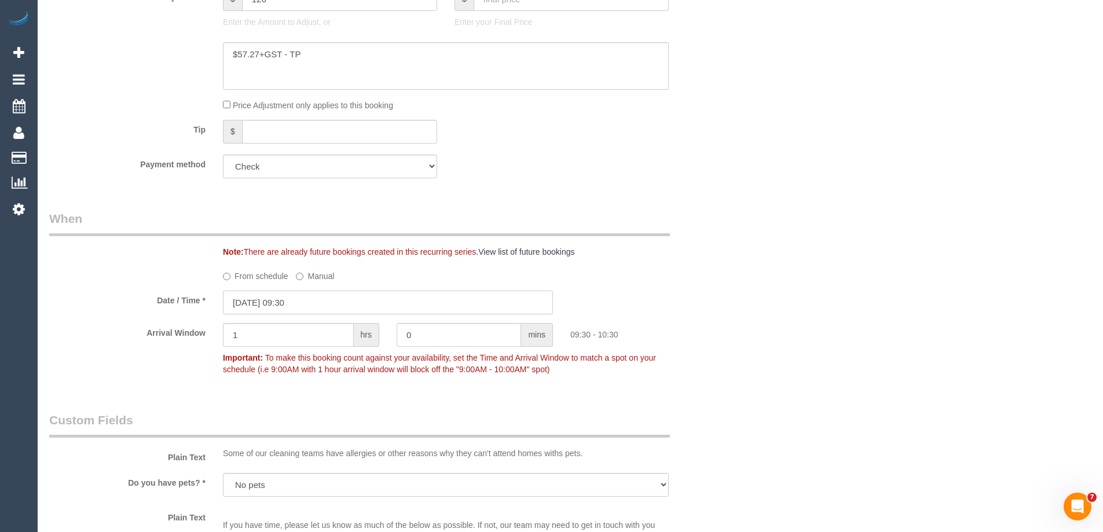
click at [245, 300] on input "[DATE] 09:30" at bounding box center [388, 303] width 330 height 24
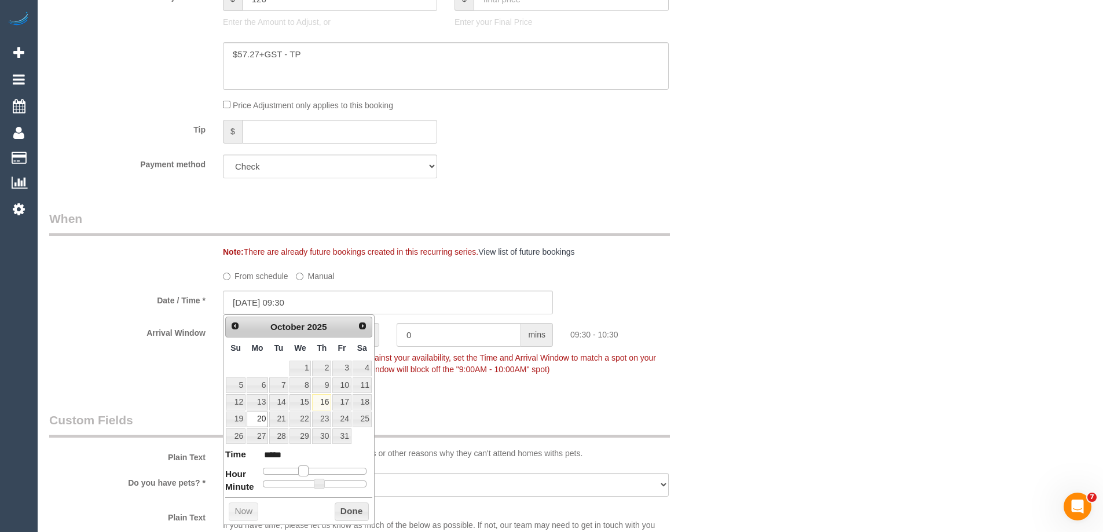
type input "20/10/2025 10:30"
type input "*****"
type input "20/10/2025 11:30"
type input "*****"
type input "20/10/2025 12:30"
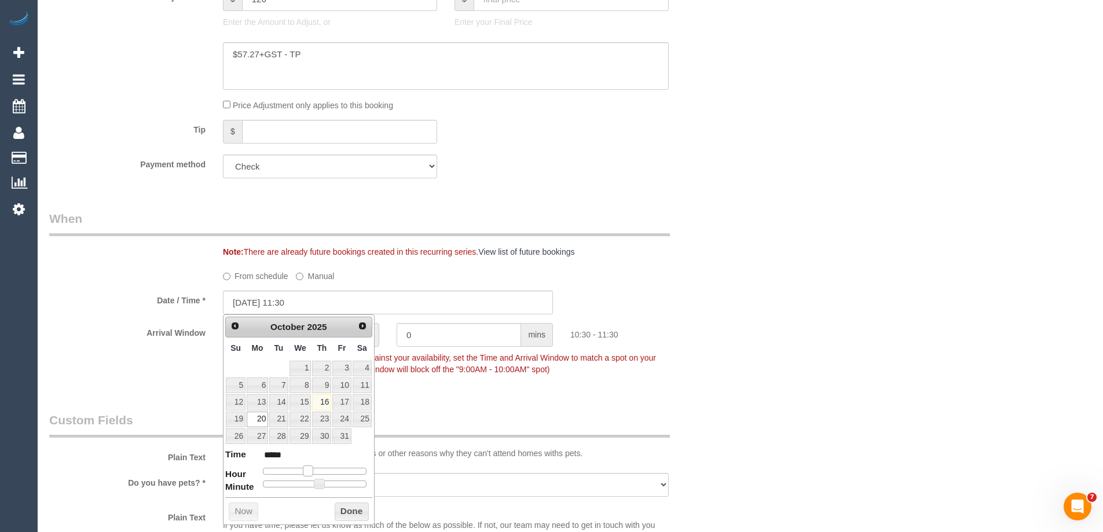
type input "*****"
type input "20/10/2025 14:30"
type input "*****"
type input "20/10/2025 15:30"
type input "*****"
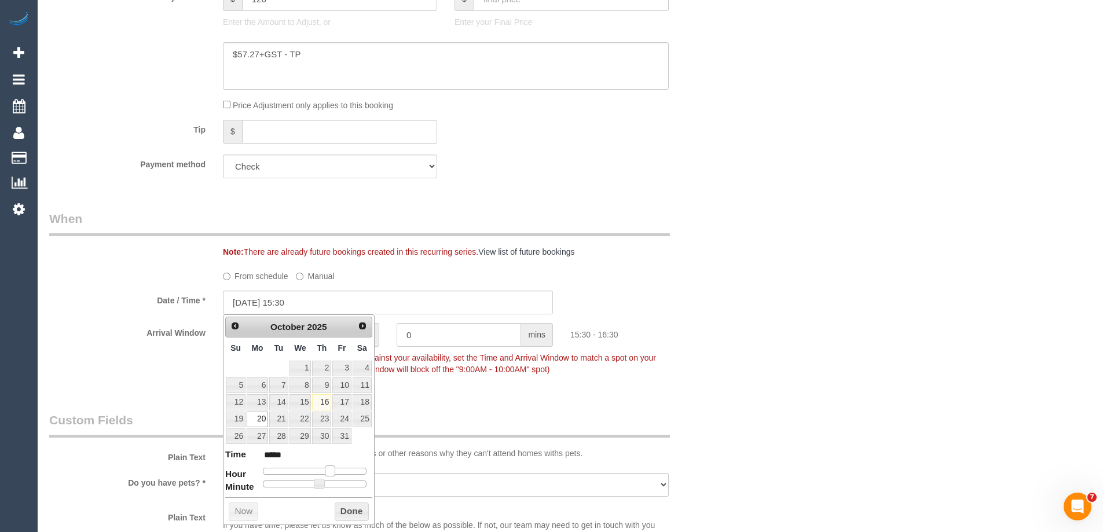
type input "20/10/2025 14:30"
type input "*****"
type input "20/10/2025 15:30"
type input "*****"
drag, startPoint x: 305, startPoint y: 470, endPoint x: 328, endPoint y: 470, distance: 23.7
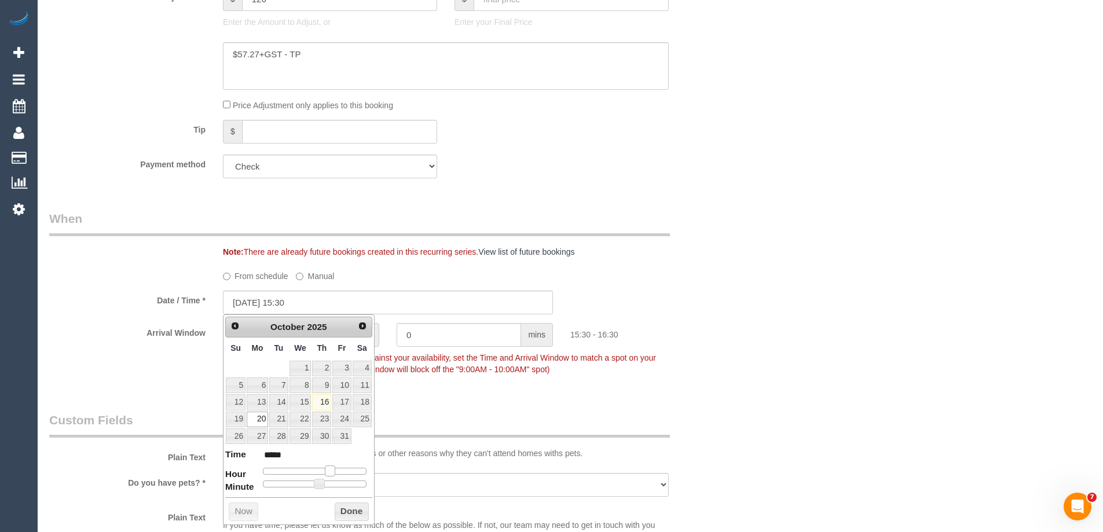
click at [328, 470] on span at bounding box center [330, 470] width 10 height 10
type input "20/10/2025 15:25"
type input "*****"
type input "20/10/2025 15:20"
type input "*****"
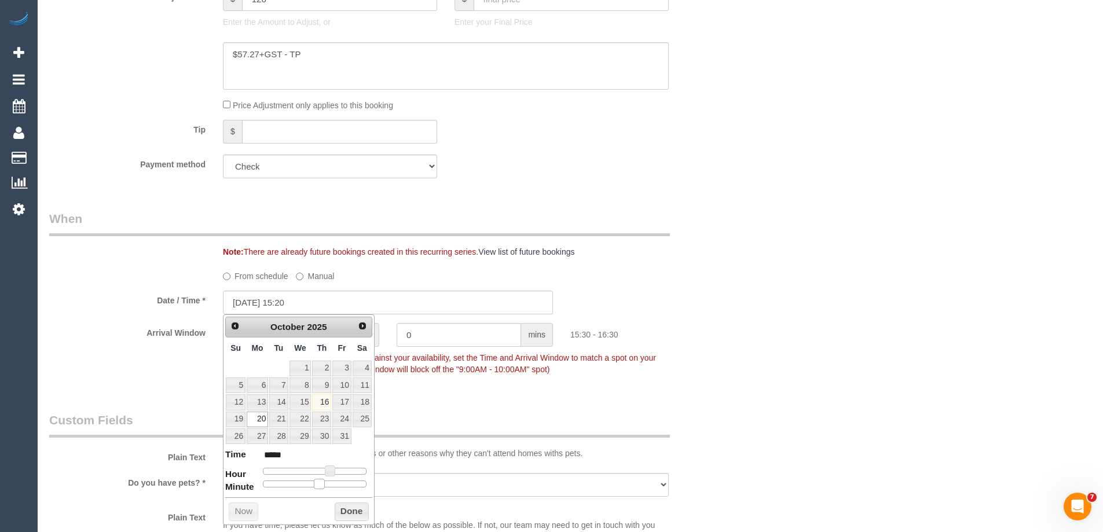
type input "20/10/2025 15:15"
type input "*****"
type input "20/10/2025 15:10"
type input "*****"
type input "20/10/2025 15:05"
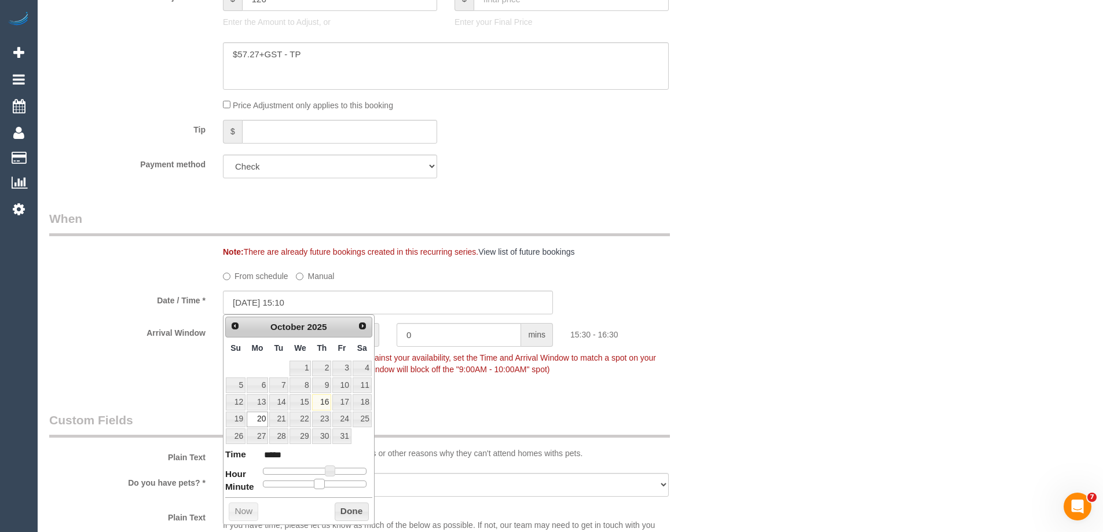
type input "*****"
type input "20/10/2025 15:00"
type input "*****"
drag, startPoint x: 322, startPoint y: 484, endPoint x: 248, endPoint y: 490, distance: 74.4
click at [248, 488] on dl "Time ***** Hour Minute Second Millisecond Microsecond Time Zone ***** ***** ***…" at bounding box center [298, 468] width 147 height 40
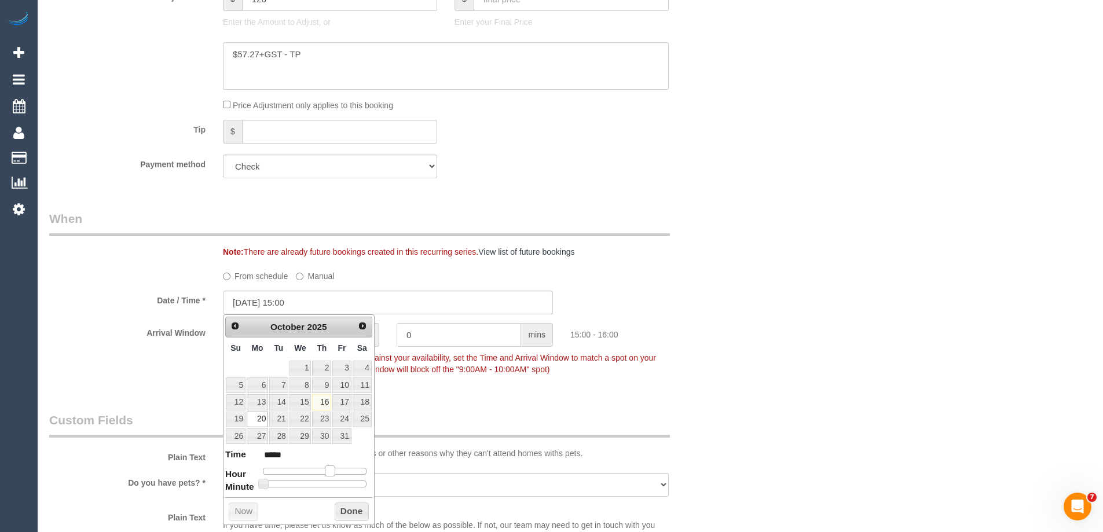
type input "20/10/2025 14:00"
type input "*****"
click at [327, 468] on span at bounding box center [325, 470] width 10 height 10
click at [344, 508] on button "Done" at bounding box center [352, 512] width 34 height 19
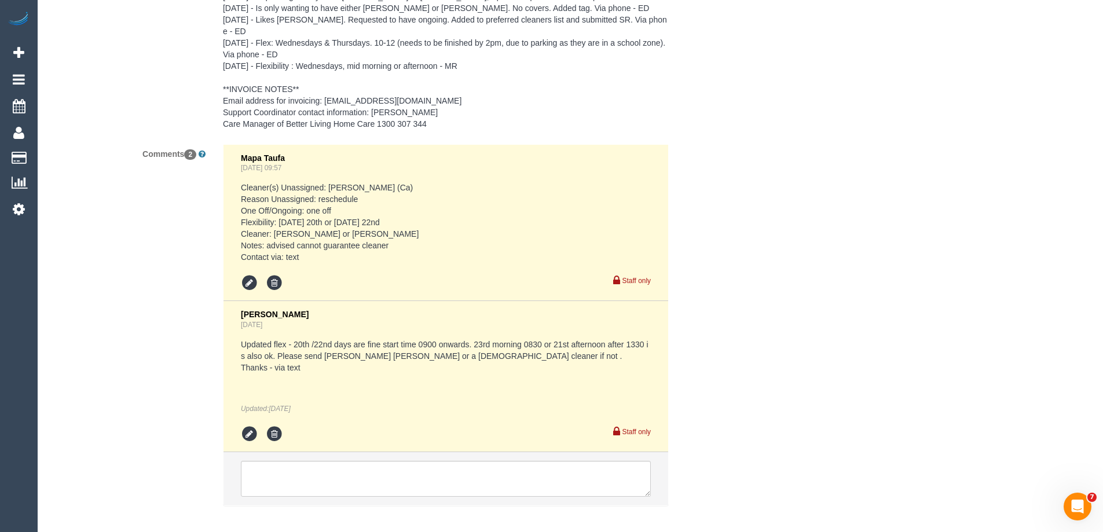
scroll to position [1919, 0]
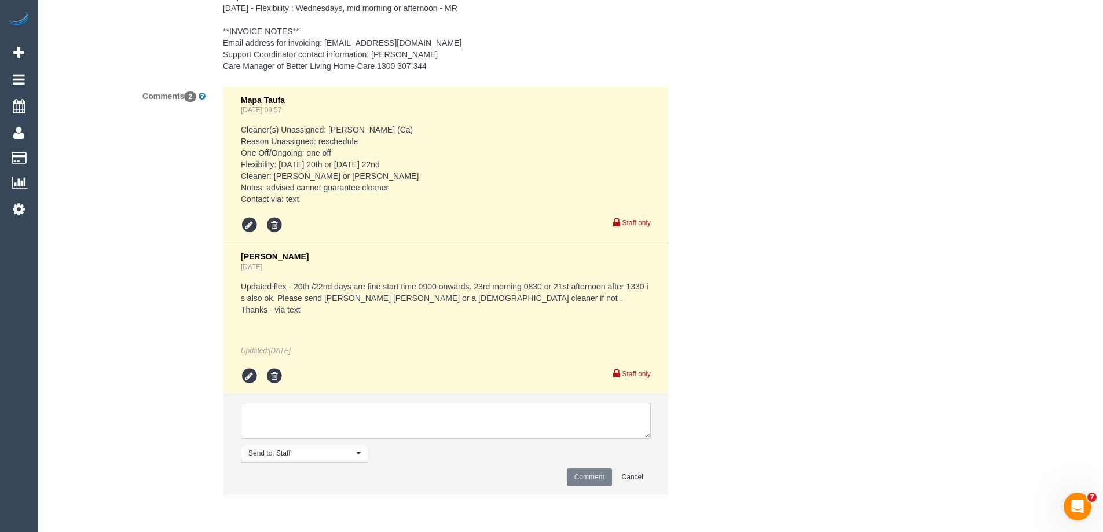
click at [282, 421] on textarea at bounding box center [446, 421] width 410 height 36
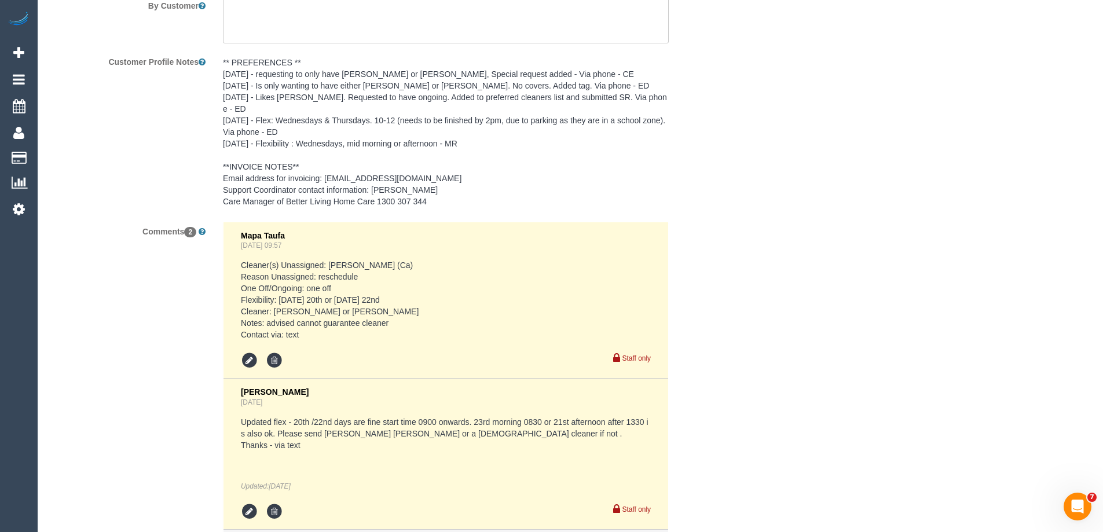
scroll to position [1803, 0]
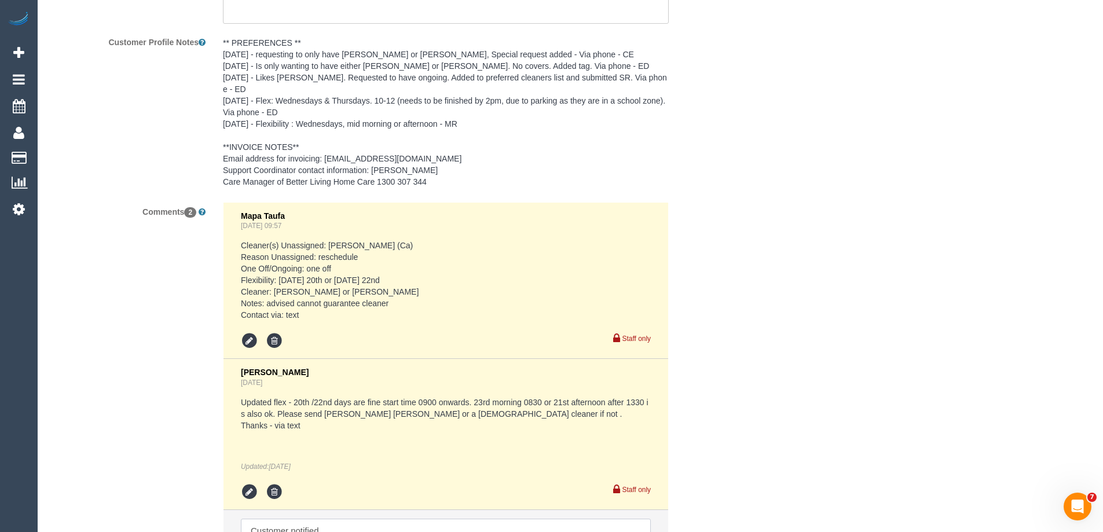
type textarea "Customer notified"
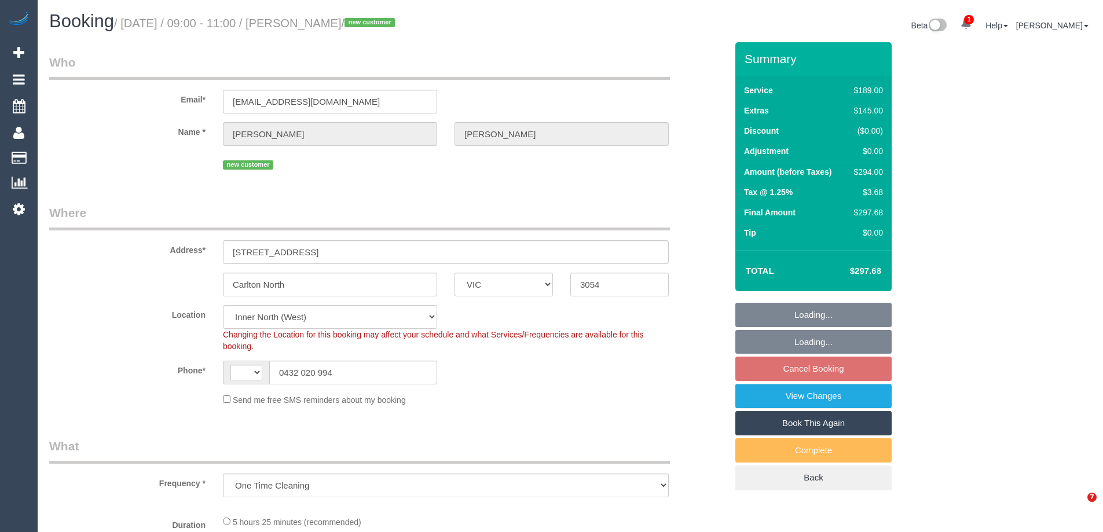
select select "VIC"
select select "string:AU"
select select "number:27"
select select "number:14"
select select "number:19"
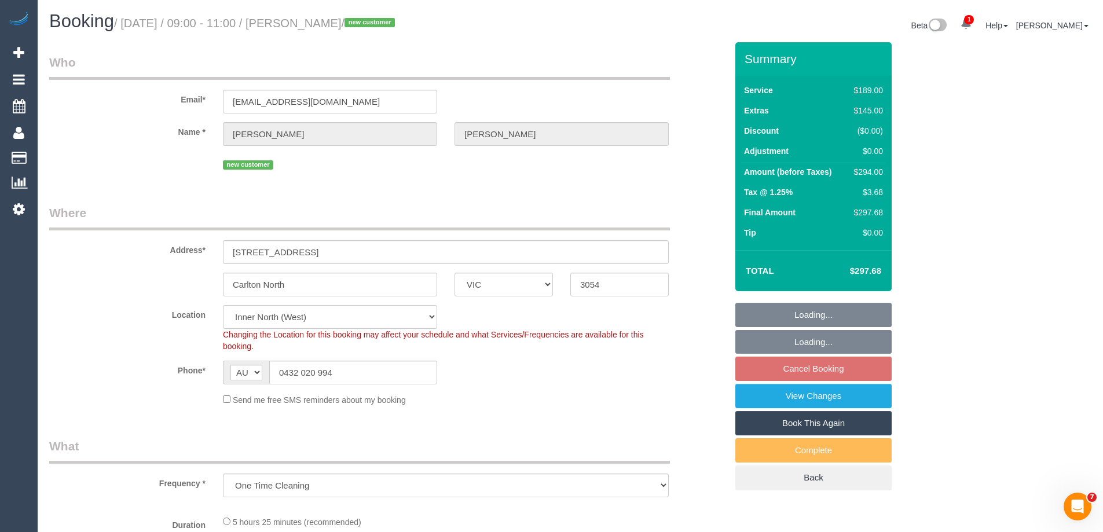
select select "number:24"
select select "number:35"
select select "number:26"
select select "object:1635"
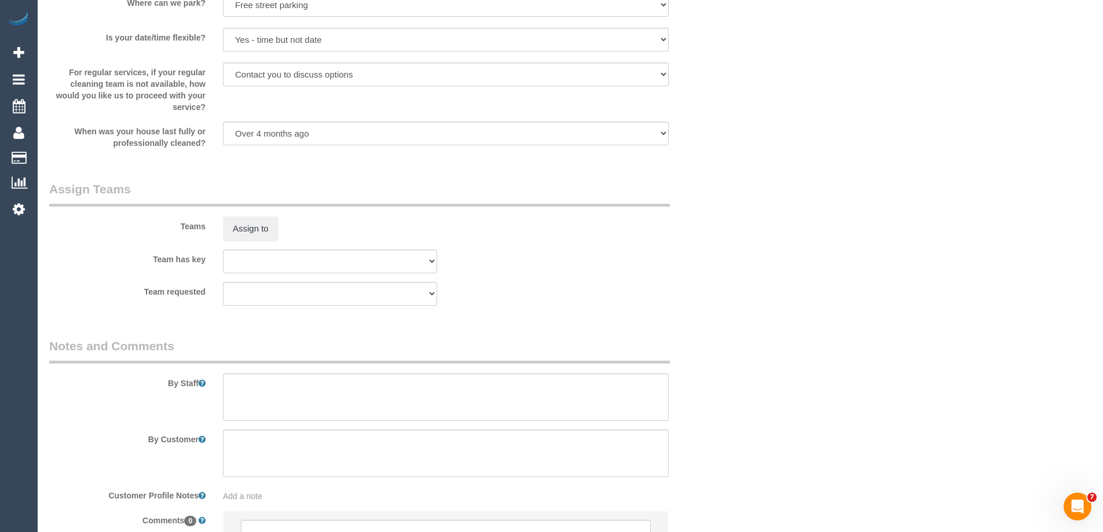
scroll to position [1796, 0]
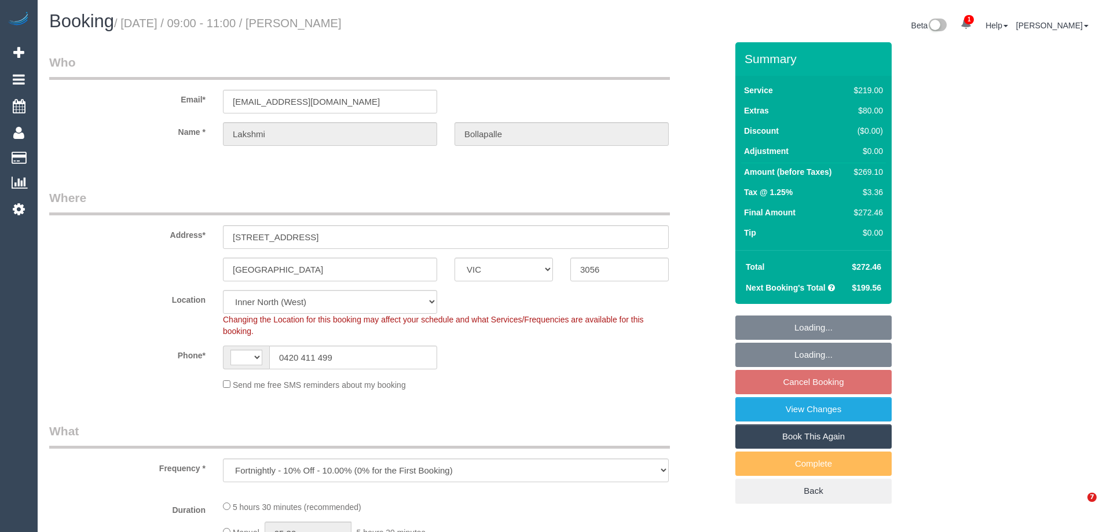
select select "VIC"
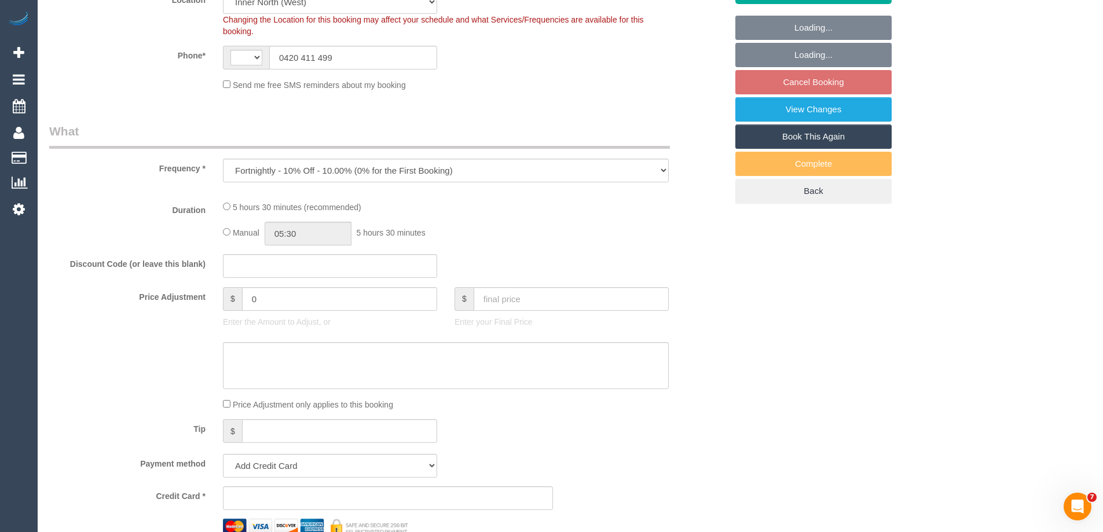
select select "object:791"
select select "string:AU"
select select "string:stripe-pm_1Pgd3a2GScqysDRVYKXQcSX7"
select select "number:29"
select select "number:14"
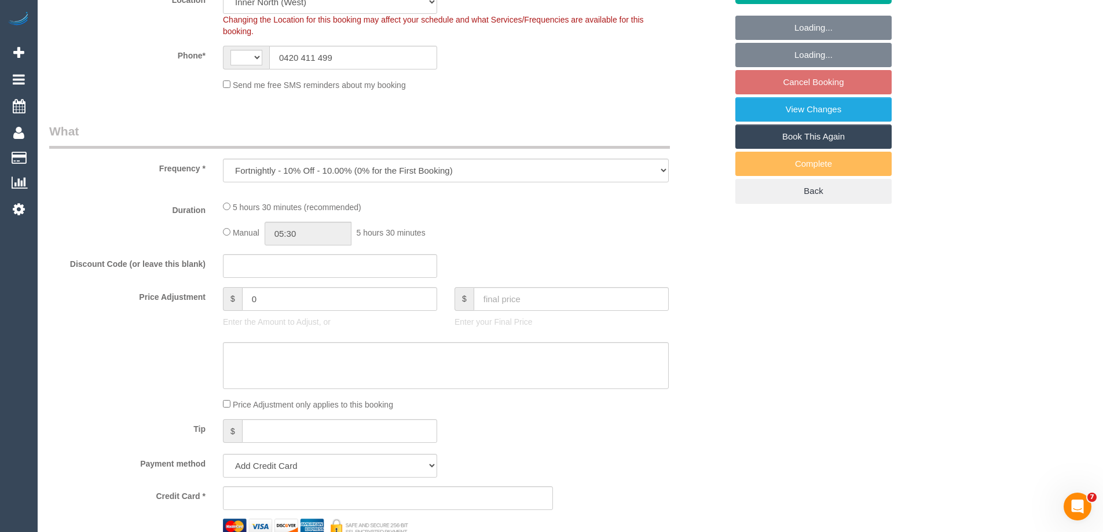
select select "number:19"
select select "number:24"
select select "number:34"
select select "number:12"
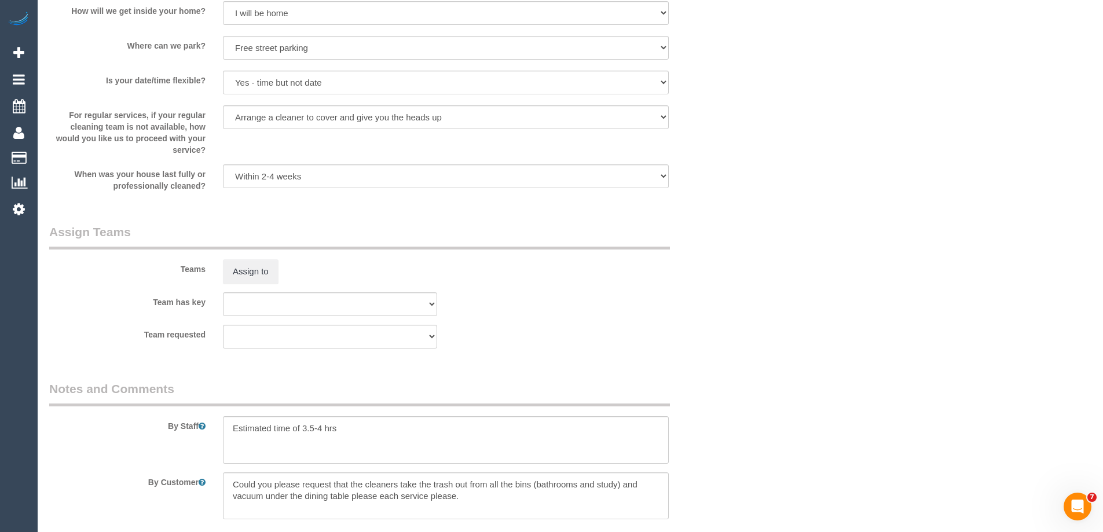
scroll to position [1966, 0]
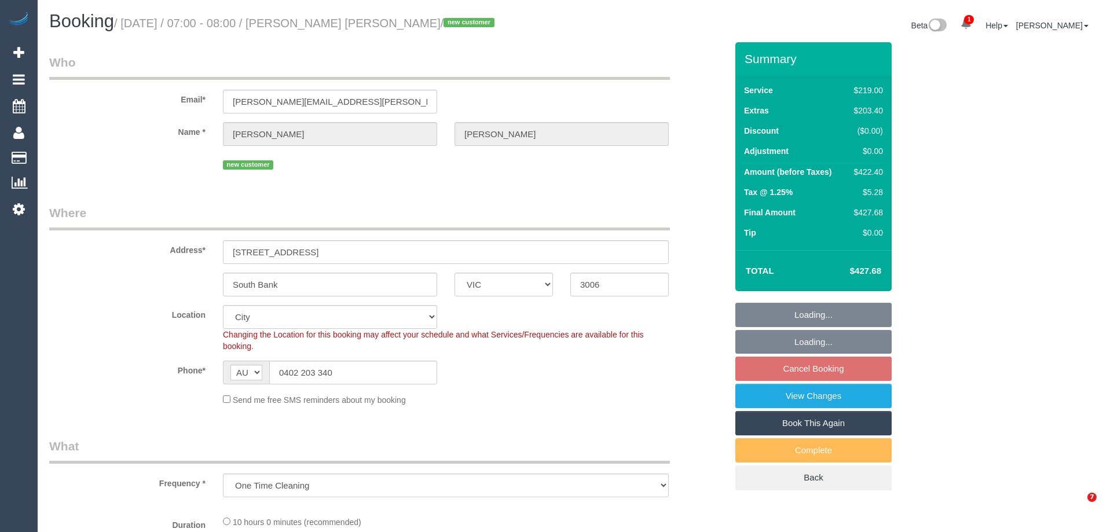
select select "VIC"
select select "object:816"
select select "string:stripe-pm_1SIJmH2GScqysDRVxwjcdGf8"
select select "number:28"
select select "number:14"
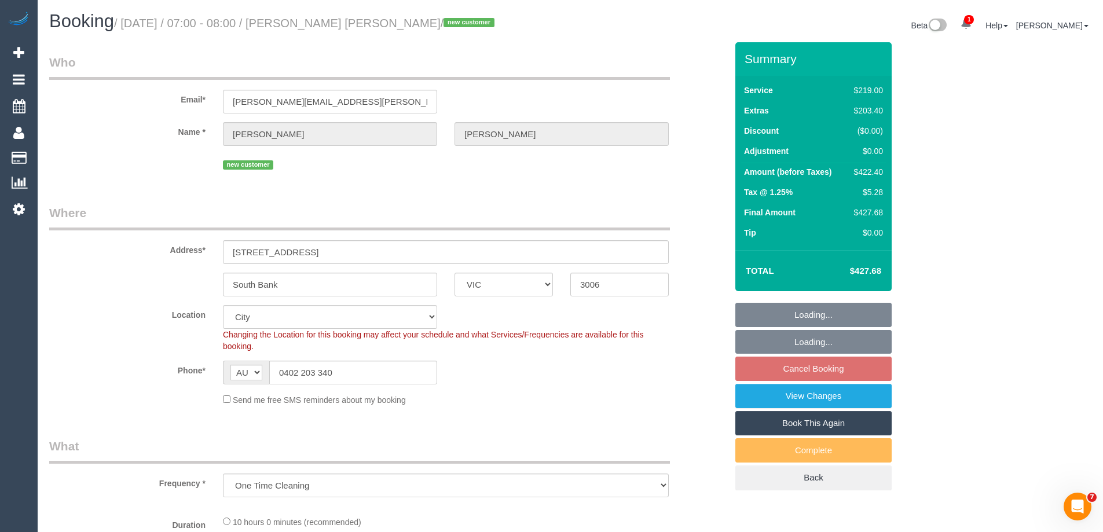
select select "number:18"
select select "spot1"
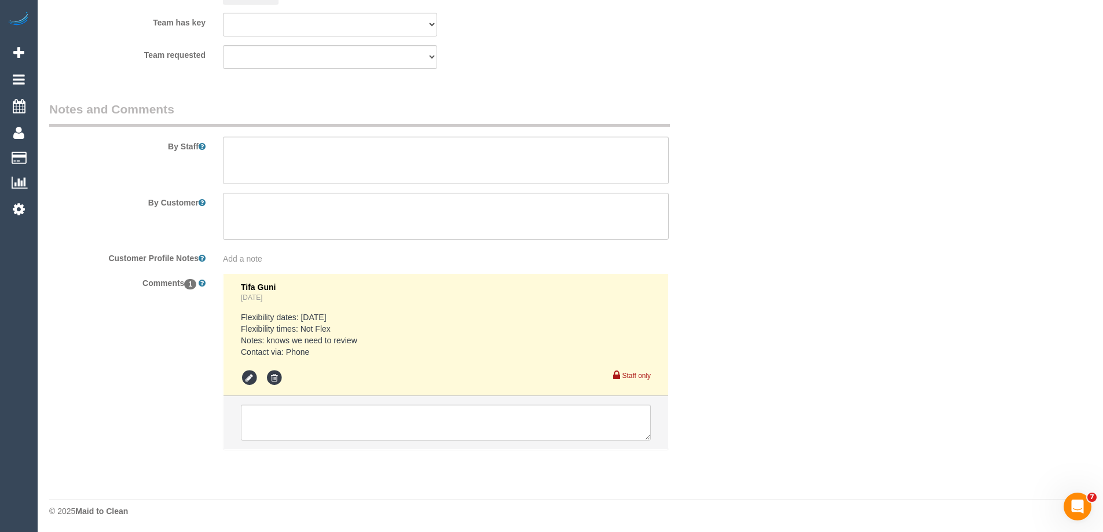
scroll to position [1854, 0]
click at [265, 421] on textarea at bounding box center [446, 421] width 410 height 36
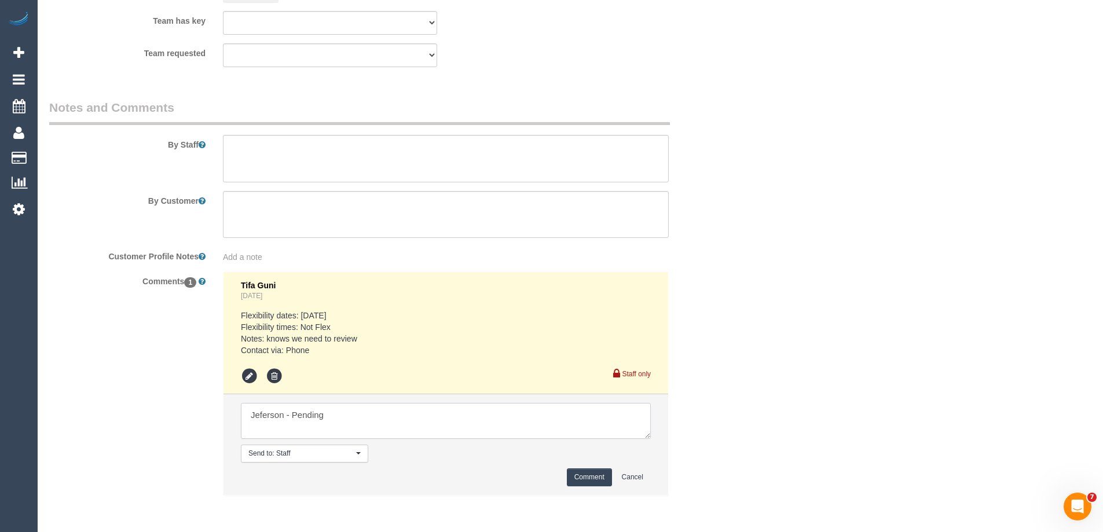
type textarea "Jeferson - Pending"
click at [571, 474] on button "Comment" at bounding box center [589, 477] width 45 height 18
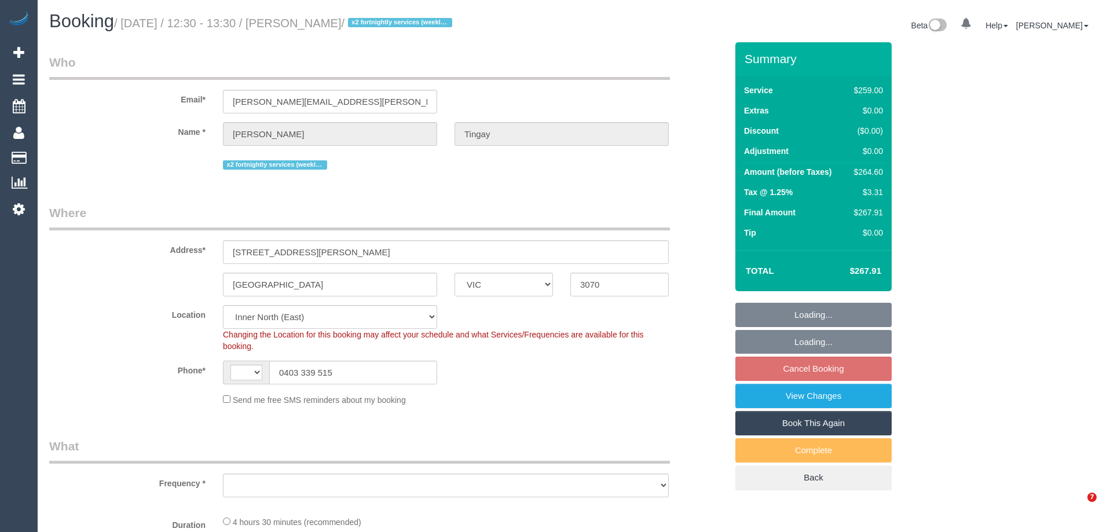
select select "VIC"
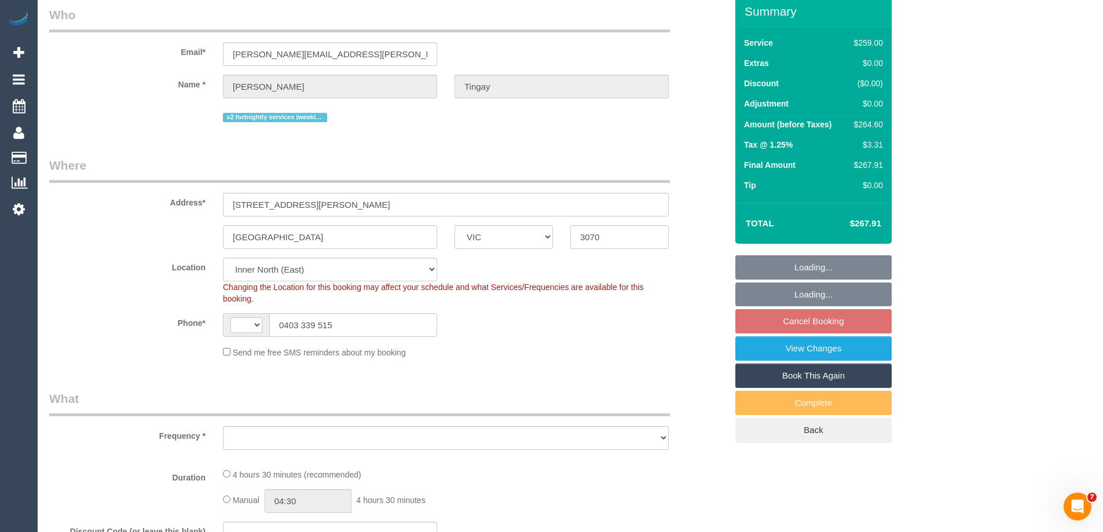
select select "string:AU"
select select "object:563"
select select "string:stripe-pm_1NeCvO2GScqysDRVwnQ54kfO"
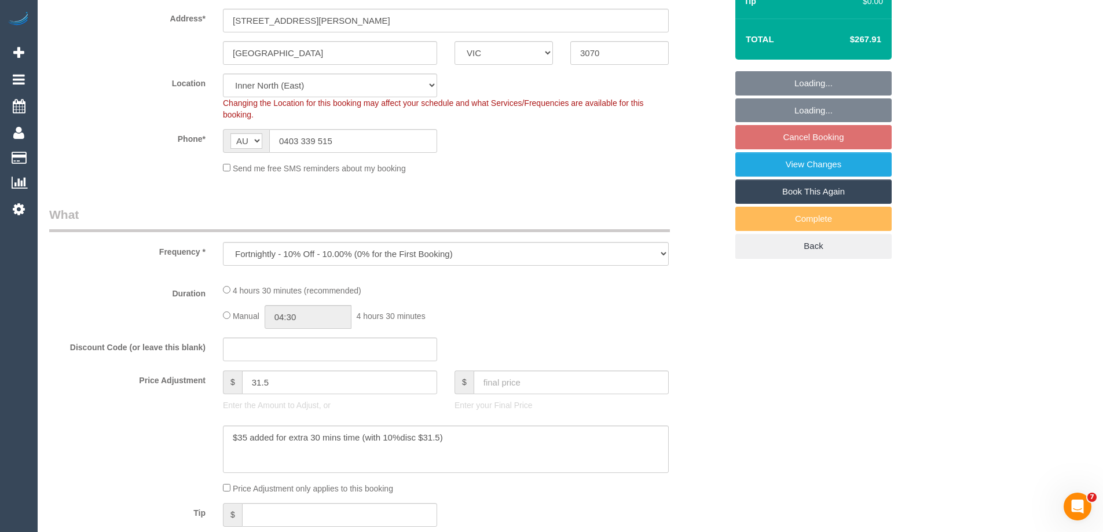
select select "number:30"
select select "number:16"
select select "number:21"
select select "number:24"
select select "number:34"
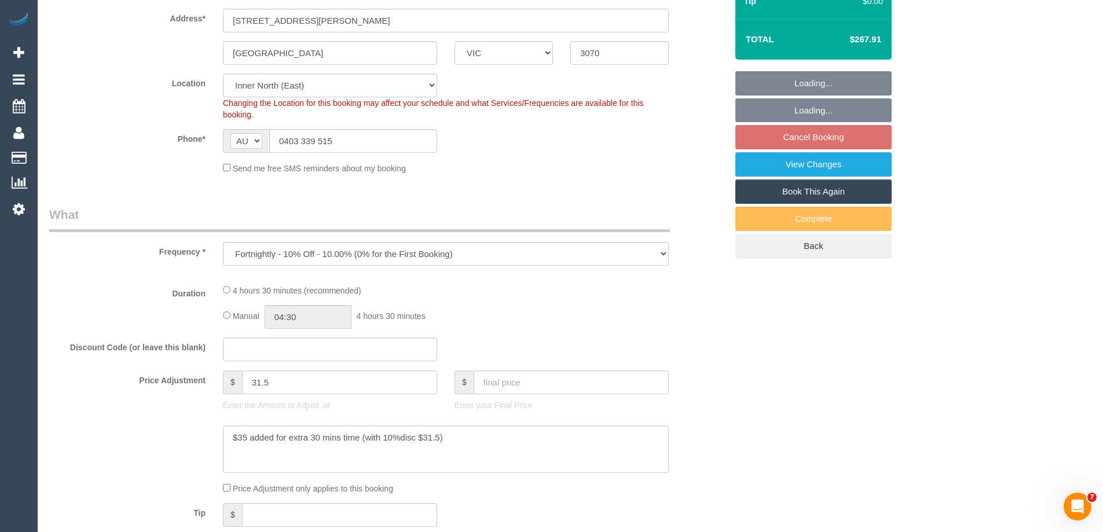
select select "number:11"
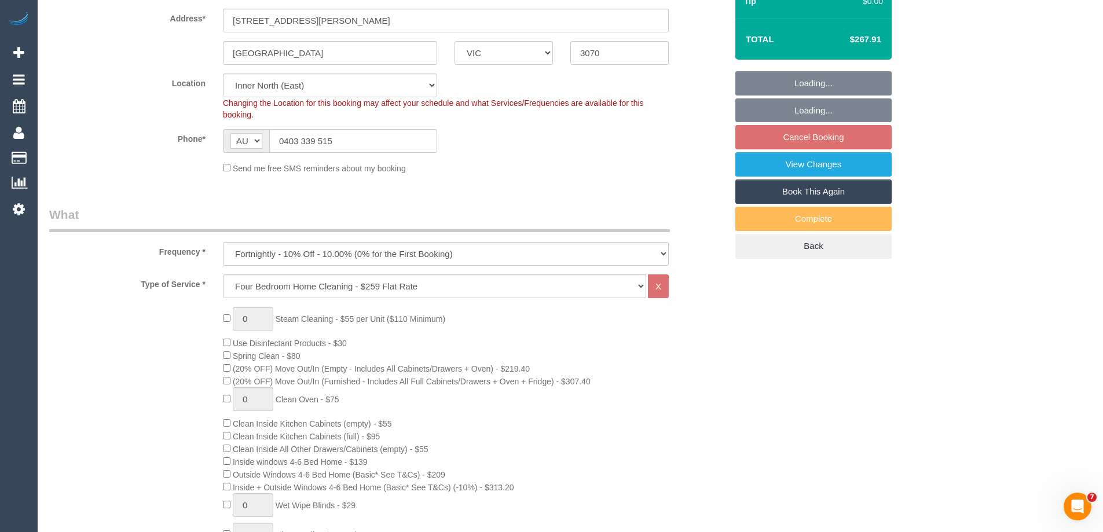
select select "object:830"
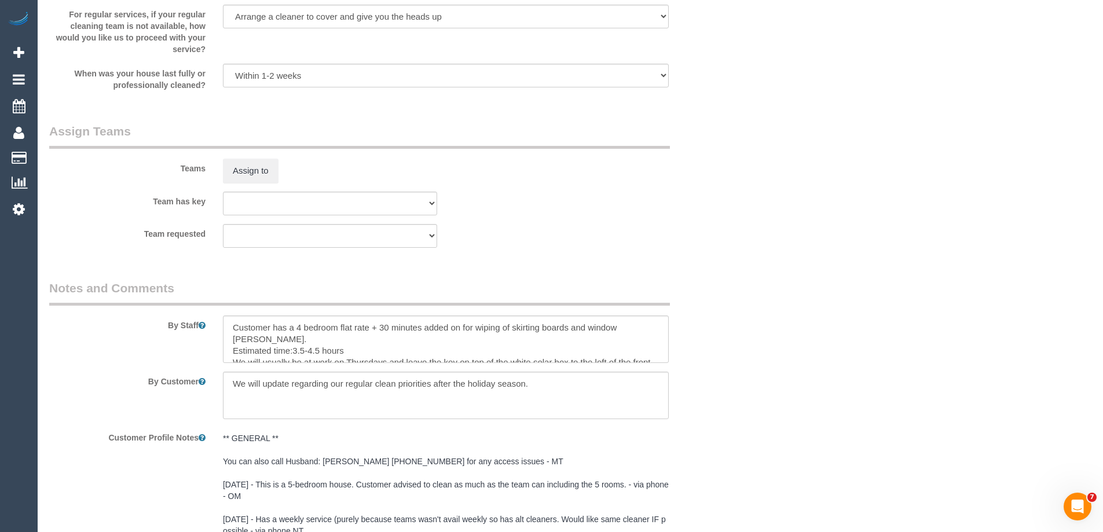
scroll to position [1715, 0]
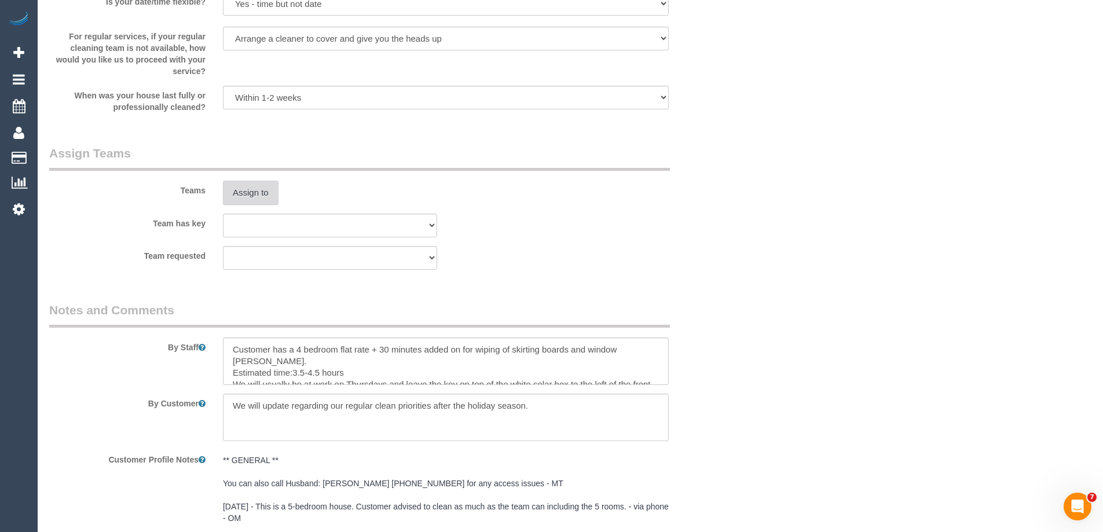
click at [248, 195] on button "Assign to" at bounding box center [251, 193] width 56 height 24
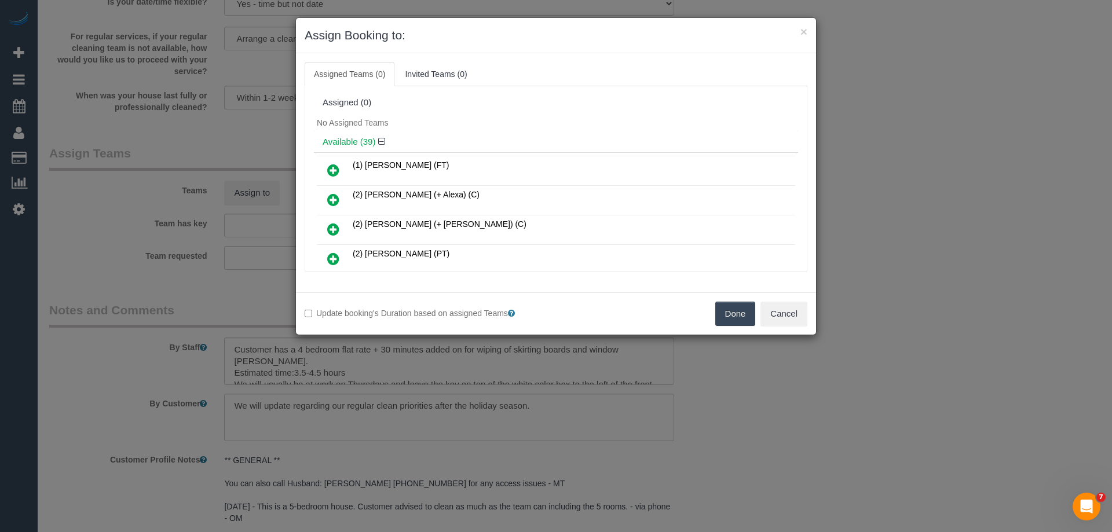
click at [336, 169] on icon at bounding box center [333, 170] width 12 height 14
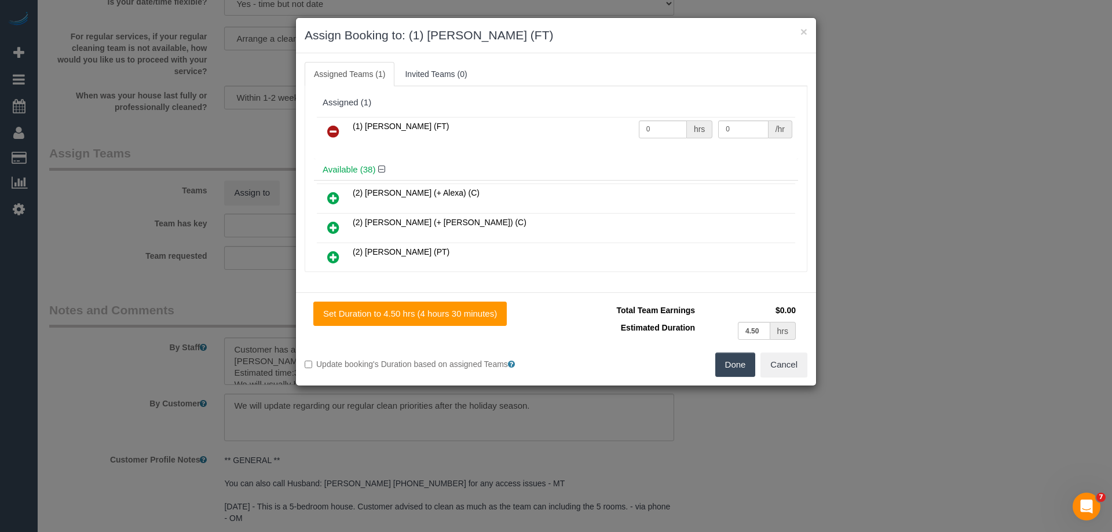
click at [738, 364] on button "Done" at bounding box center [735, 365] width 41 height 24
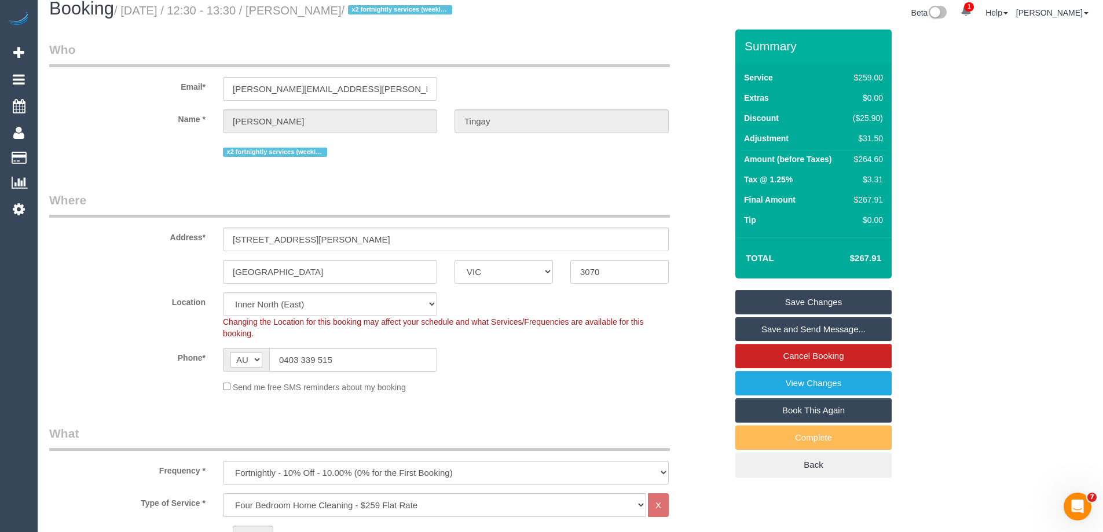
scroll to position [0, 0]
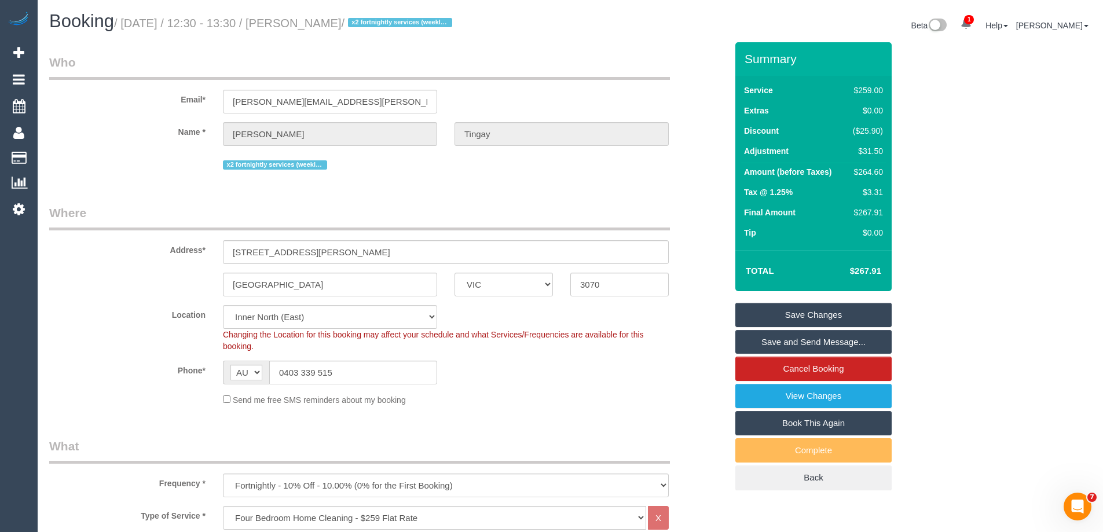
drag, startPoint x: 366, startPoint y: 24, endPoint x: 307, endPoint y: 22, distance: 59.1
click at [307, 22] on small "/ October 23, 2025 / 12:30 - 13:30 / Sally Tingay / x2 fortnightly services (we…" at bounding box center [285, 23] width 342 height 13
copy small "Sally Tingay"
copy small "[PERSON_NAME]"
click at [755, 341] on link "Save and Send Message..." at bounding box center [813, 342] width 156 height 24
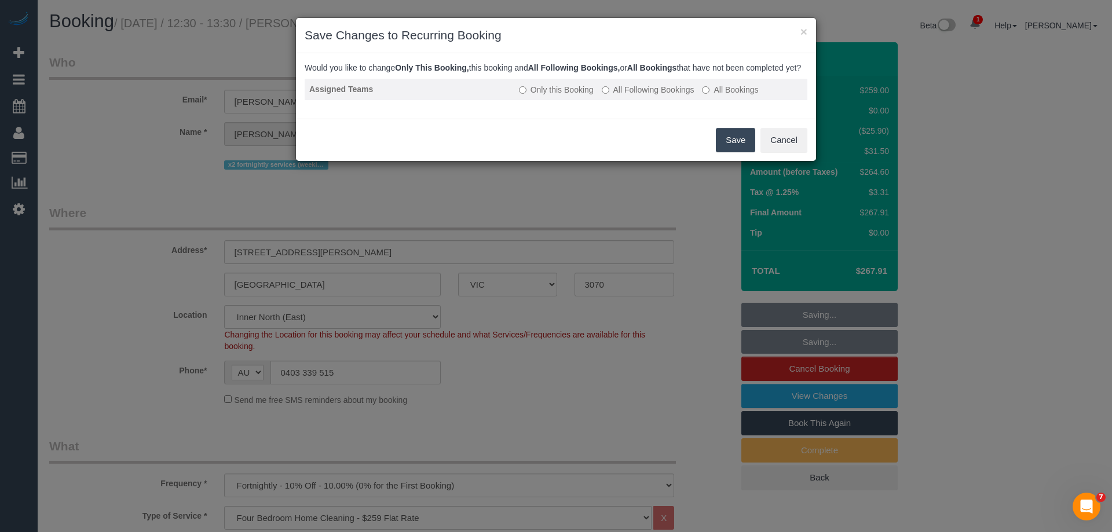
click at [632, 96] on label "All Following Bookings" at bounding box center [647, 90] width 93 height 12
click at [721, 148] on button "Save" at bounding box center [735, 140] width 39 height 24
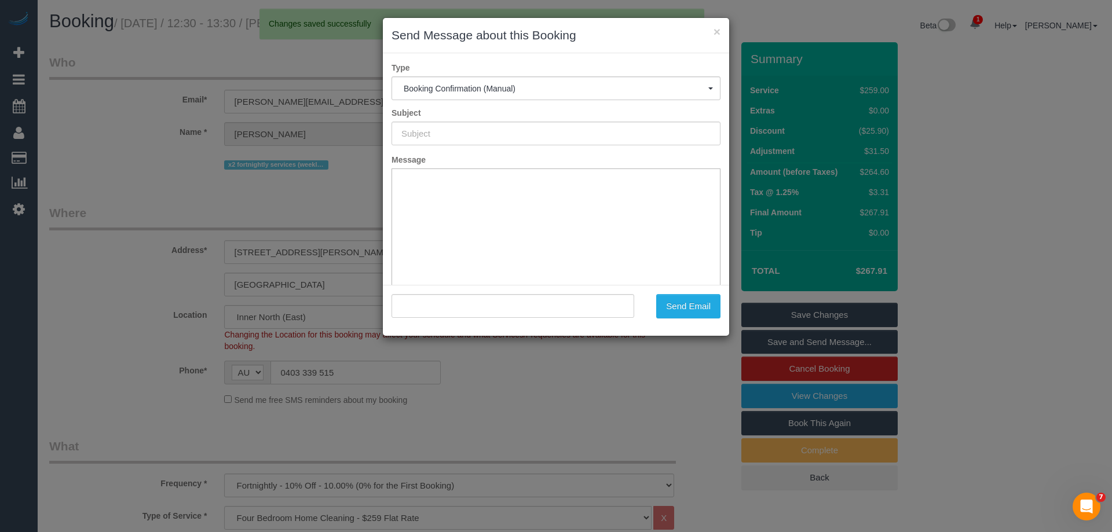
type input "Booking Confirmed"
type input ""Sally Tingay" <sally.duguid@icloud.com>"
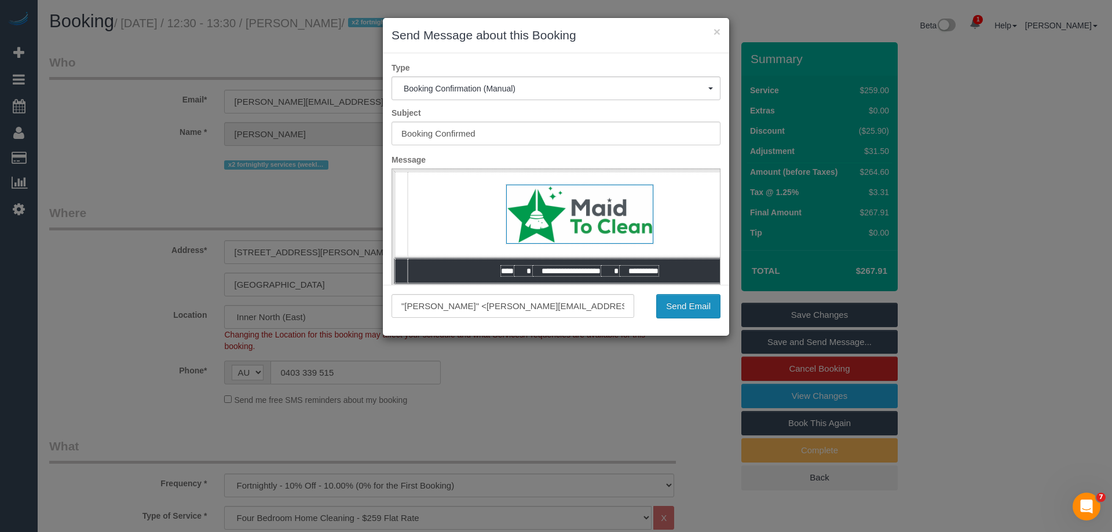
click at [676, 306] on button "Send Email" at bounding box center [688, 306] width 64 height 24
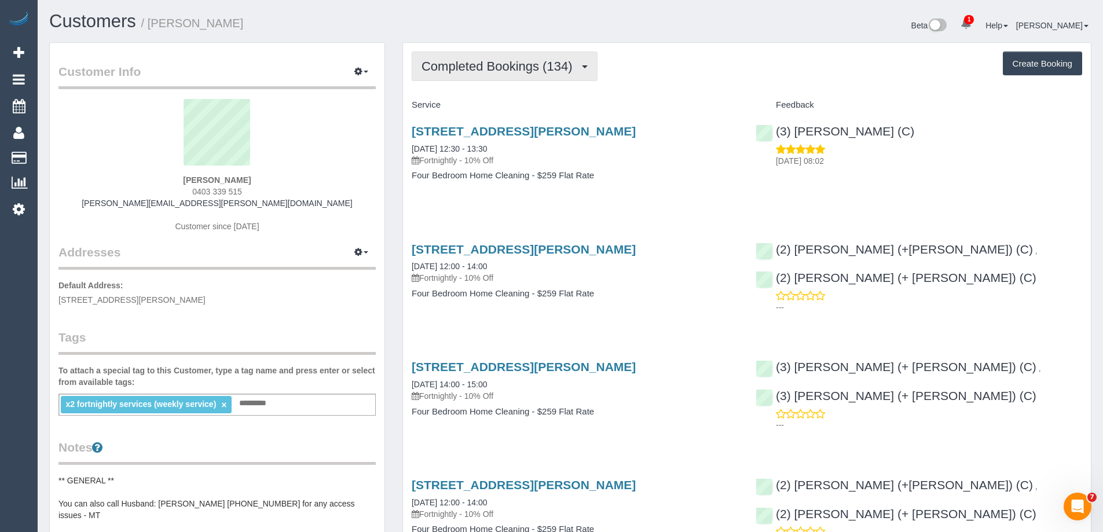
click at [516, 76] on button "Completed Bookings (134)" at bounding box center [505, 67] width 186 height 30
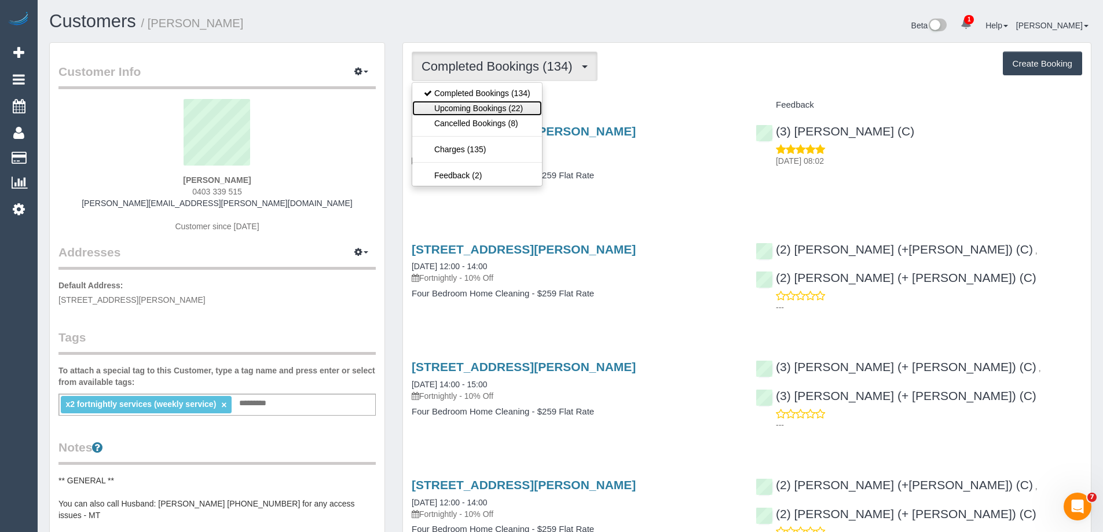
click at [515, 103] on link "Upcoming Bookings (22)" at bounding box center [477, 108] width 130 height 15
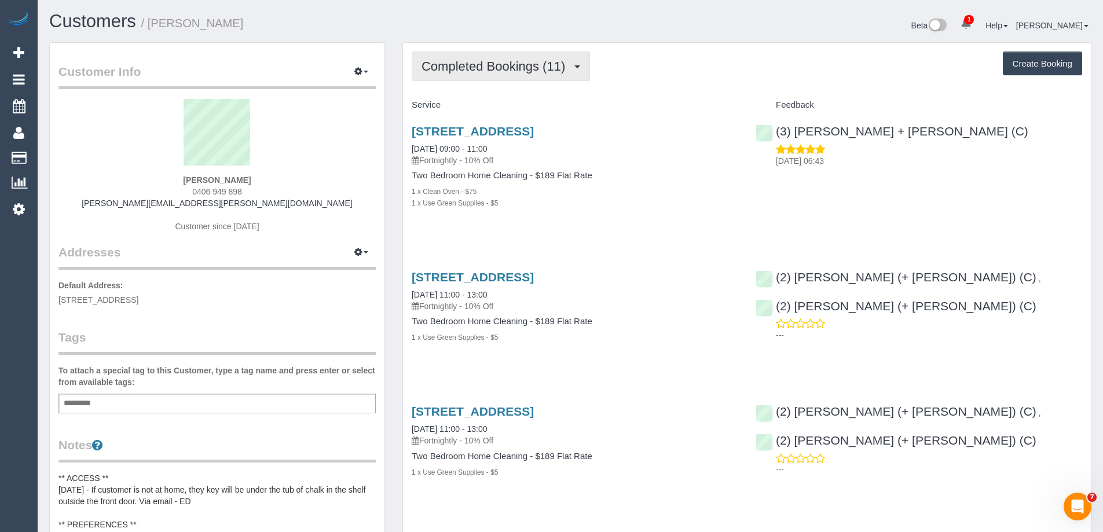
click at [495, 67] on span "Completed Bookings (11)" at bounding box center [495, 66] width 149 height 14
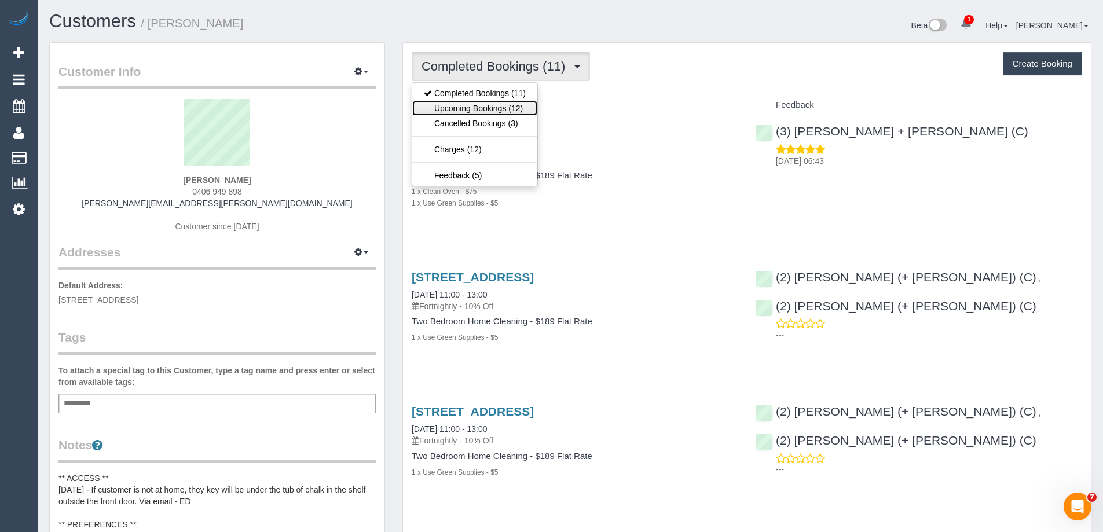
click at [494, 103] on link "Upcoming Bookings (12)" at bounding box center [474, 108] width 125 height 15
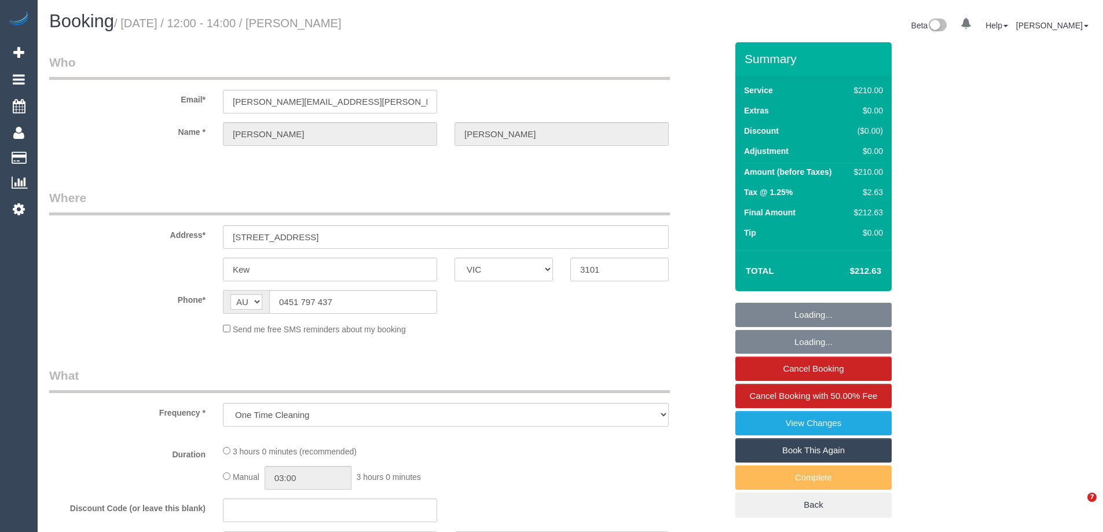
select select "VIC"
select select "string:stripe-pm_1RtgNE2GScqysDRVUirl8EZJ"
select select "180"
select select "number:30"
select select "number:14"
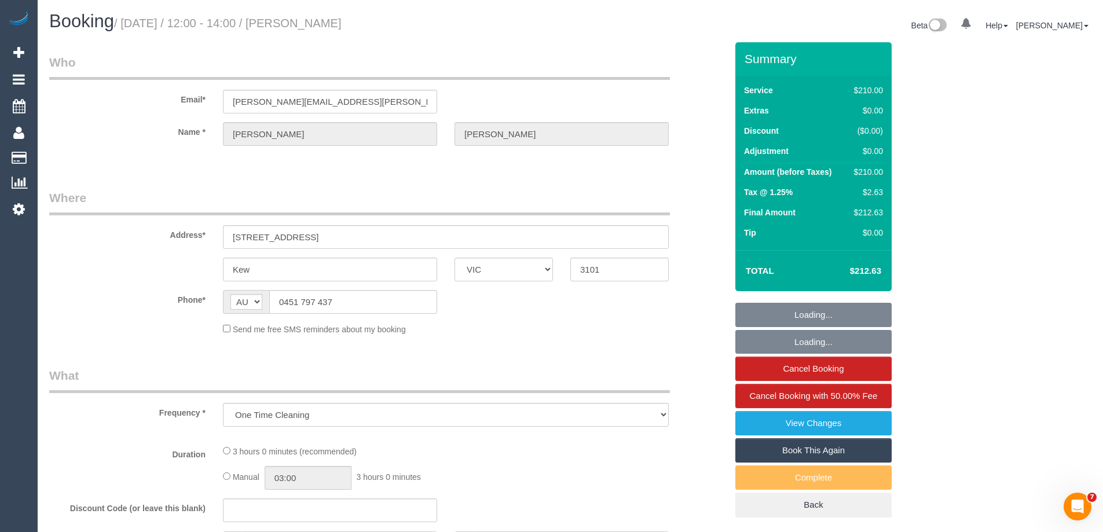
select select "number:19"
select select "number:24"
select select "number:34"
select select "number:11"
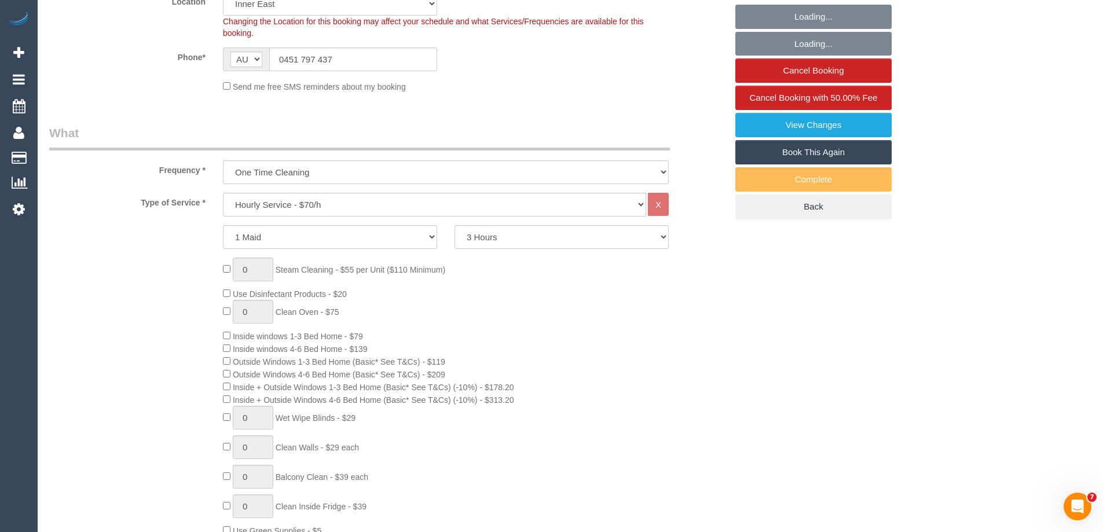
select select "object:1562"
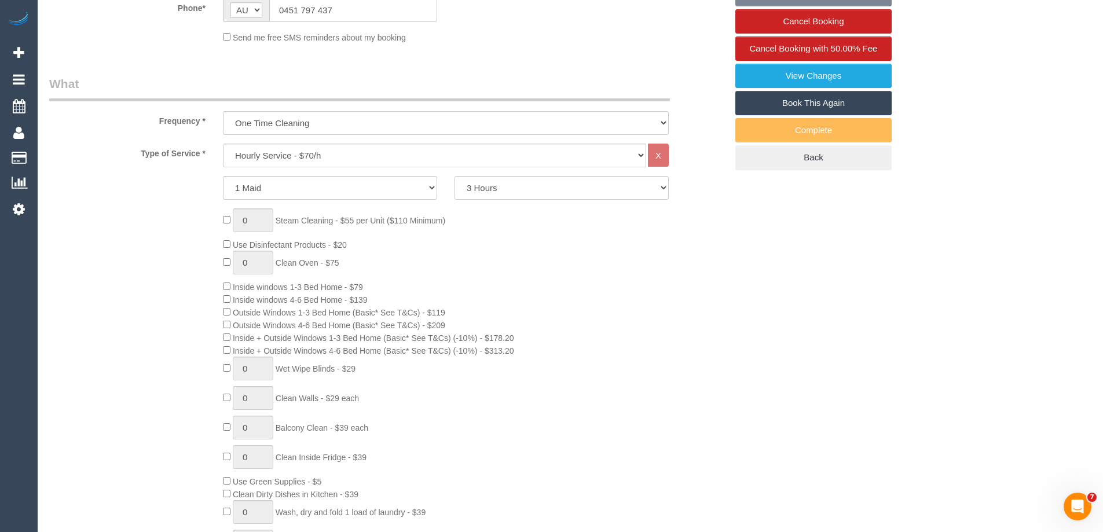
select select "spot1"
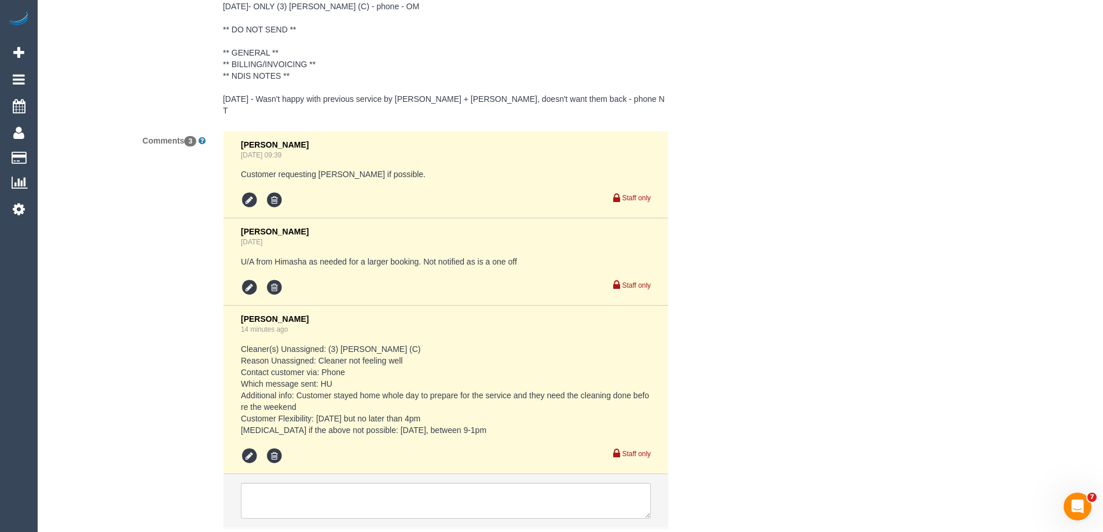
scroll to position [2129, 0]
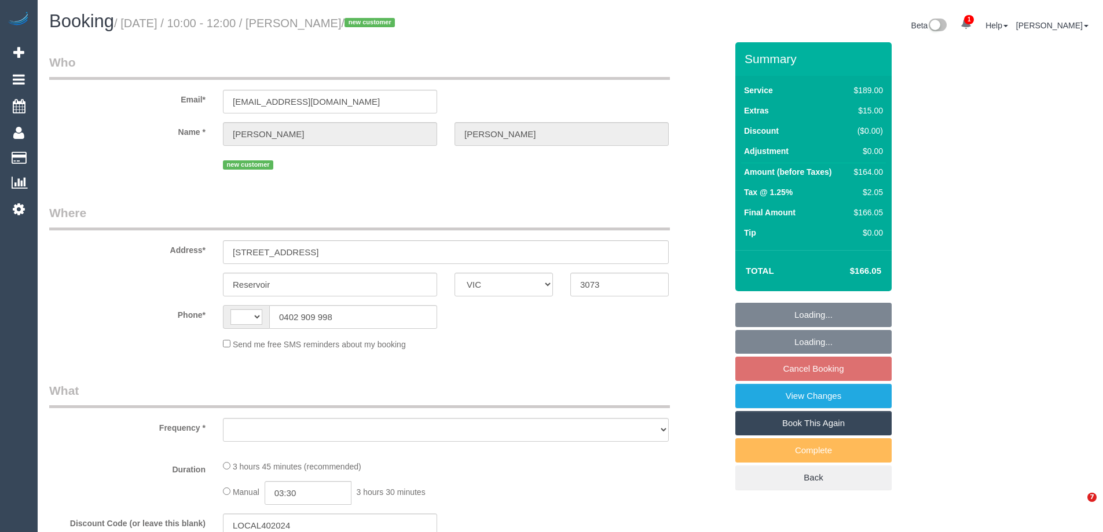
select select "VIC"
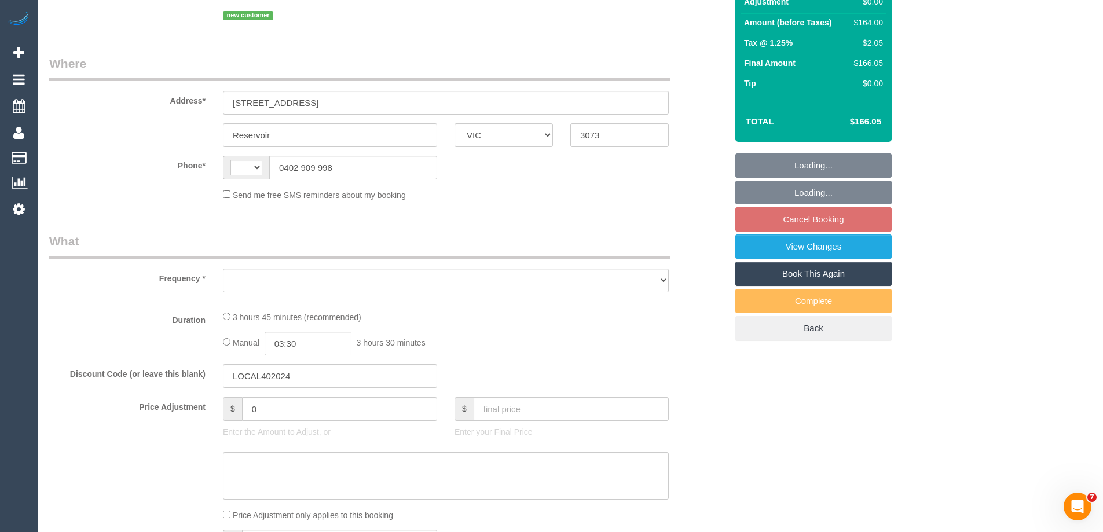
scroll to position [347, 0]
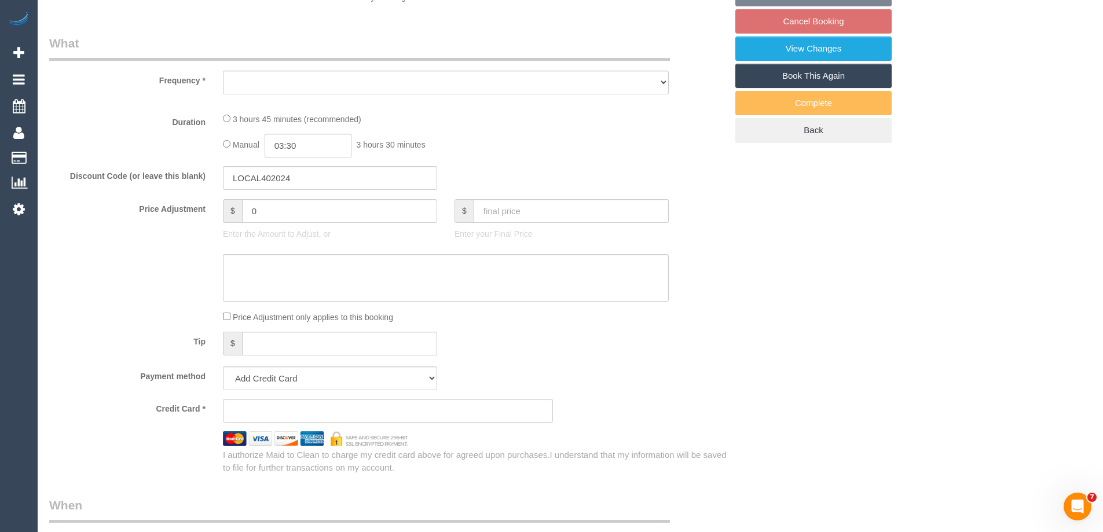
select select "object:293"
select select "string:stripe-pm_1SGAIe2GScqysDRVDF6CdzXM"
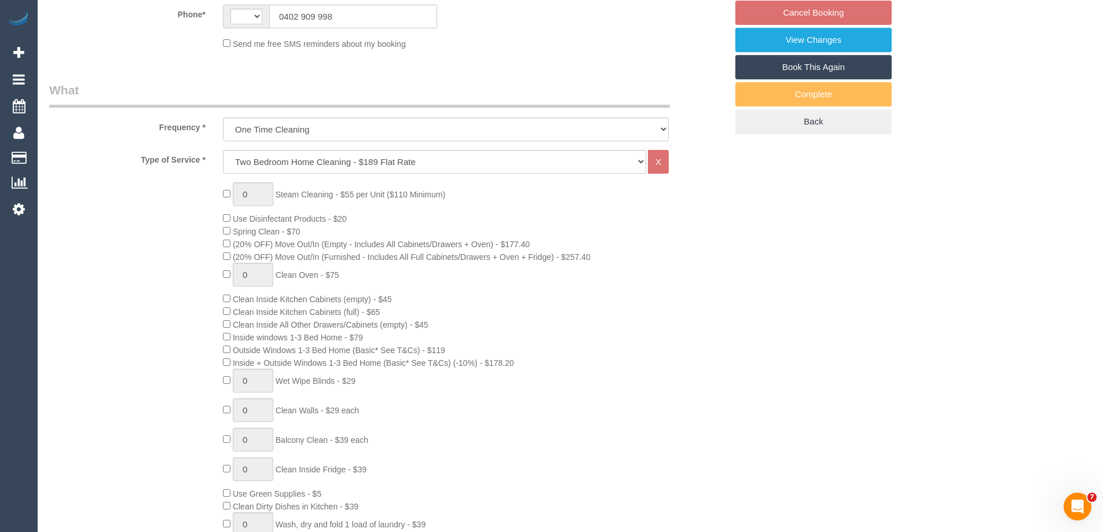
select select "object:1200"
select select "string:AU"
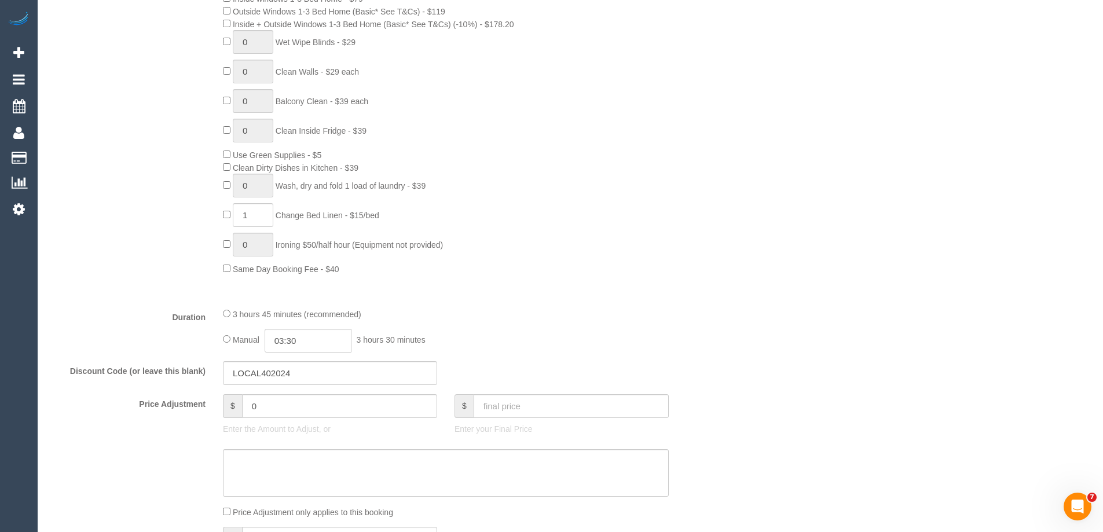
select select "number:29"
select select "number:14"
select select "number:19"
select select "number:24"
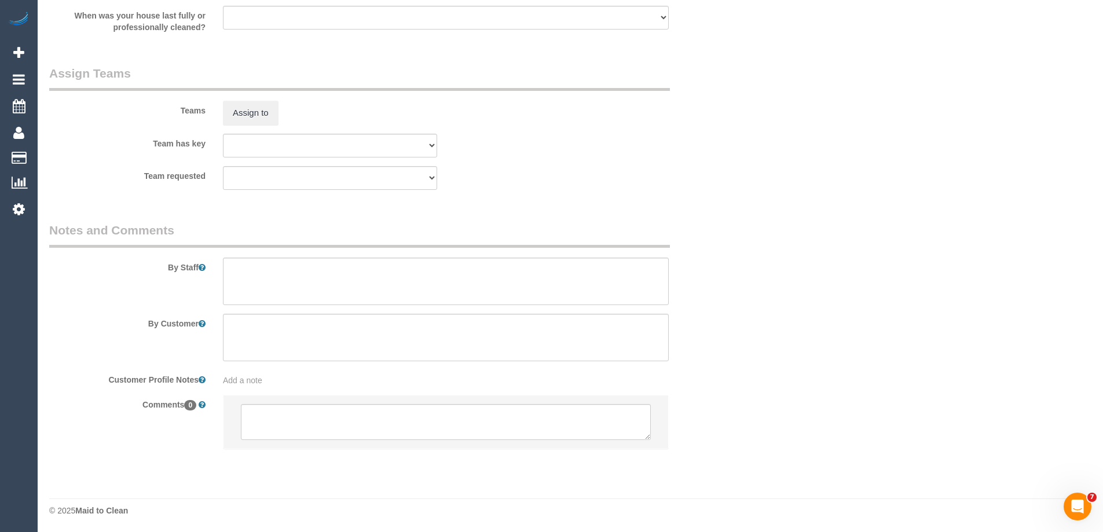
scroll to position [1796, 0]
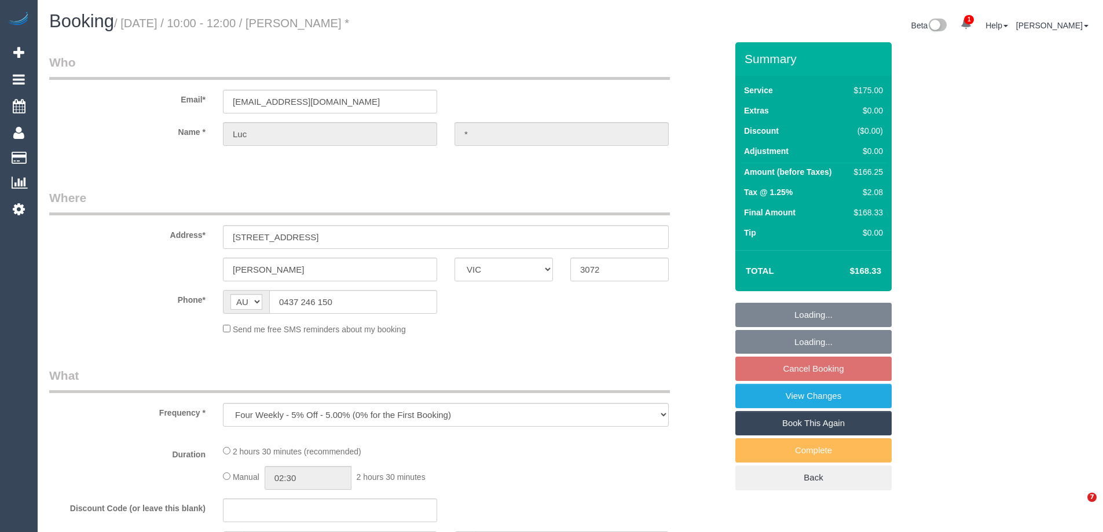
select select "VIC"
select select "150"
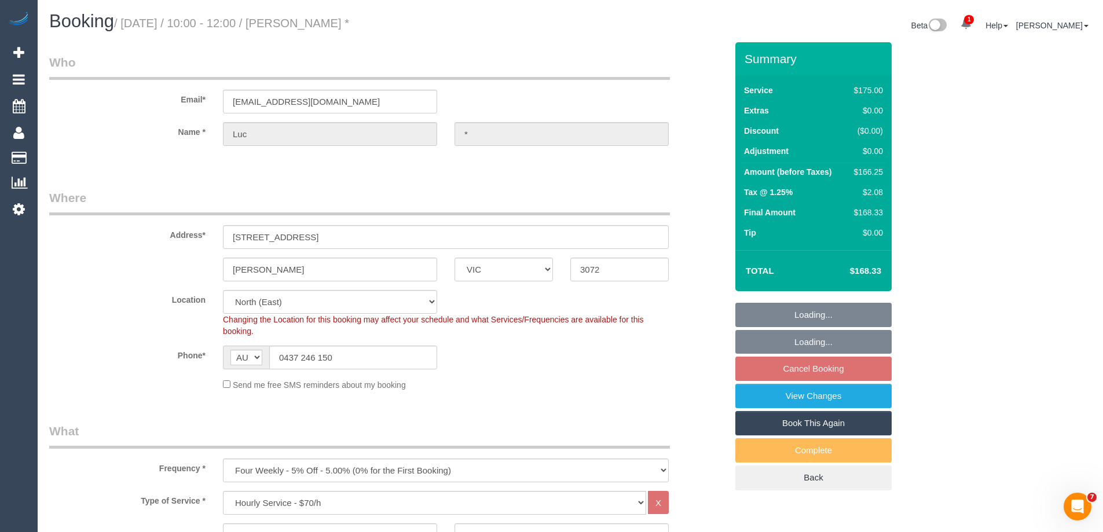
select select "string:stripe-pm_1OtSel2GScqysDRVJOMzeboB"
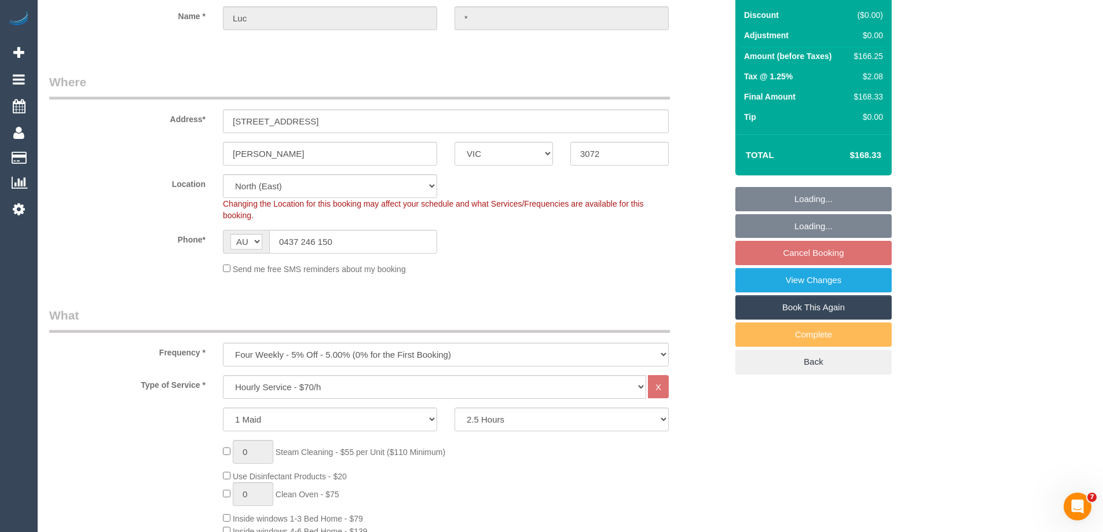
select select "object:714"
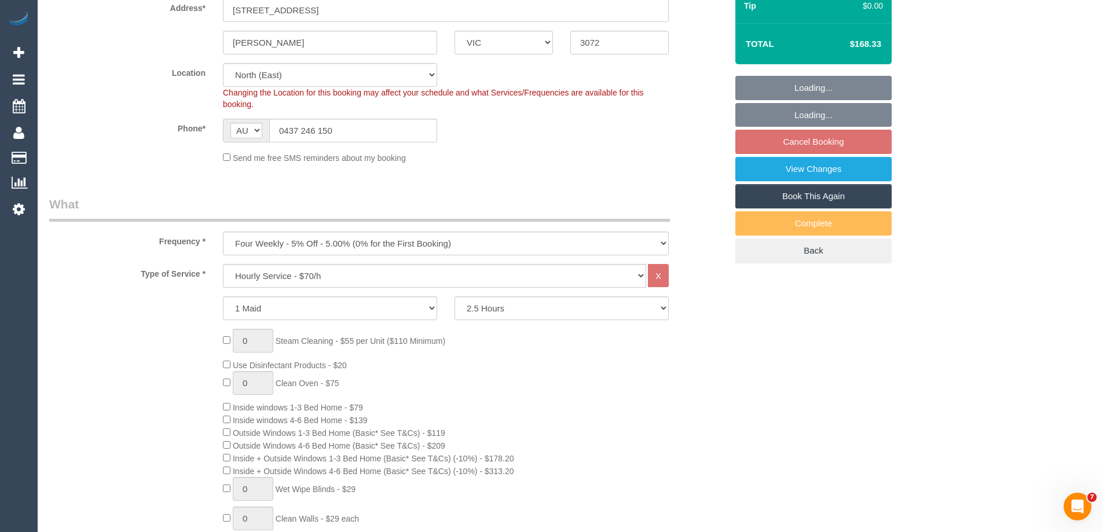
select select "number:29"
select select "number:14"
select select "number:19"
select select "number:24"
select select "number:33"
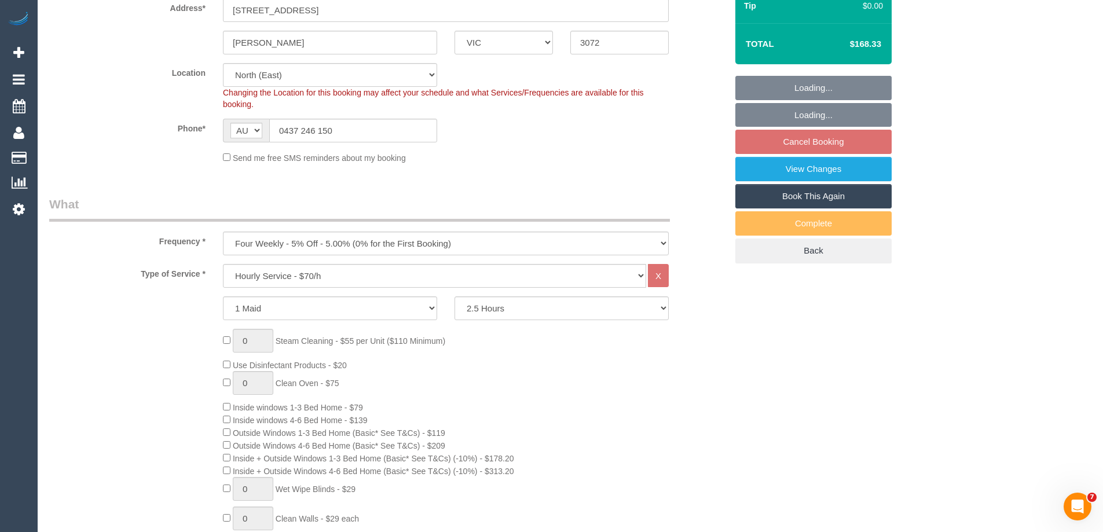
select select "number:26"
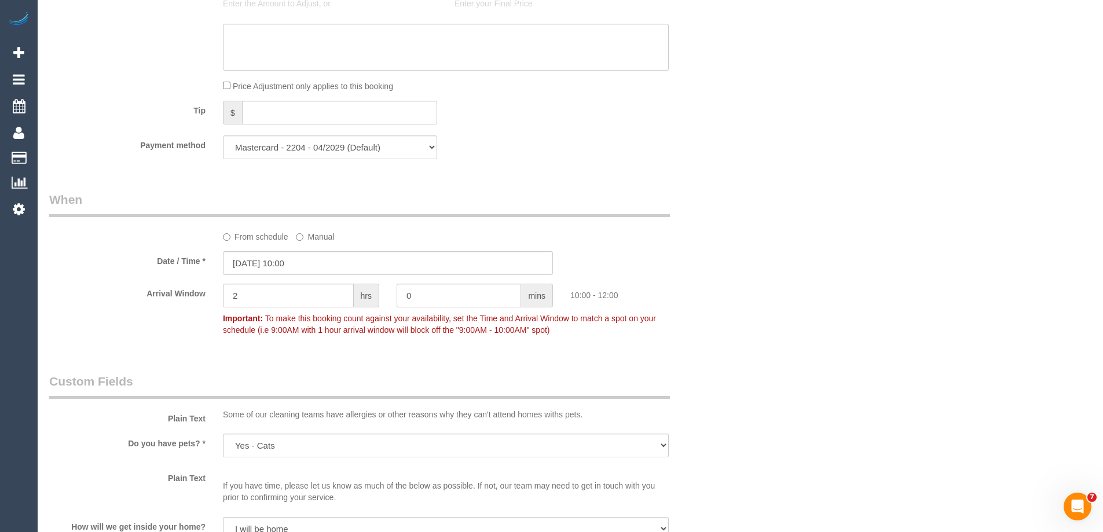
scroll to position [1100, 0]
click at [273, 262] on input "[DATE] 10:00" at bounding box center [388, 263] width 330 height 24
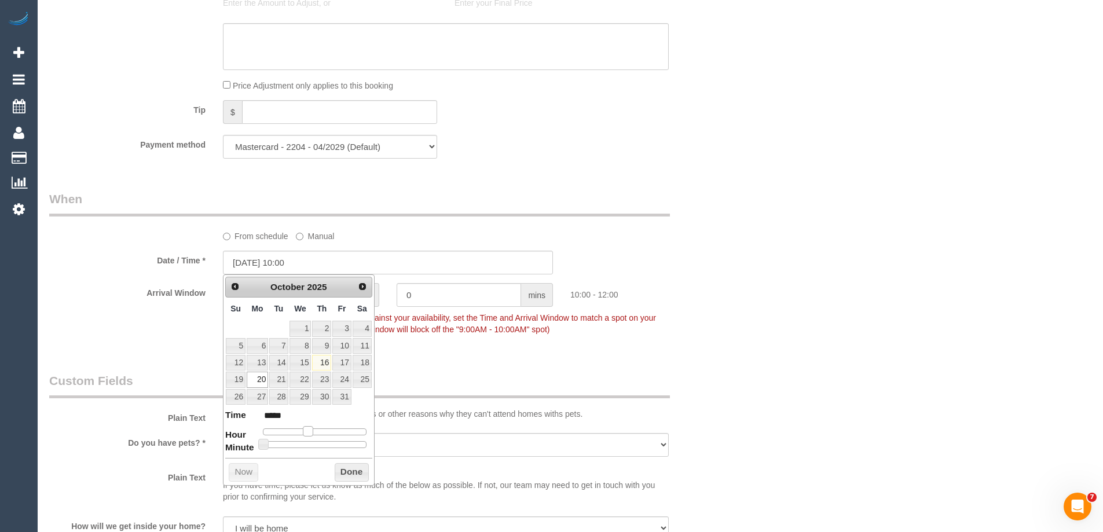
type input "[DATE] 11:00"
type input "*****"
type input "[DATE] 12:00"
type input "*****"
type input "20/10/2025 13:00"
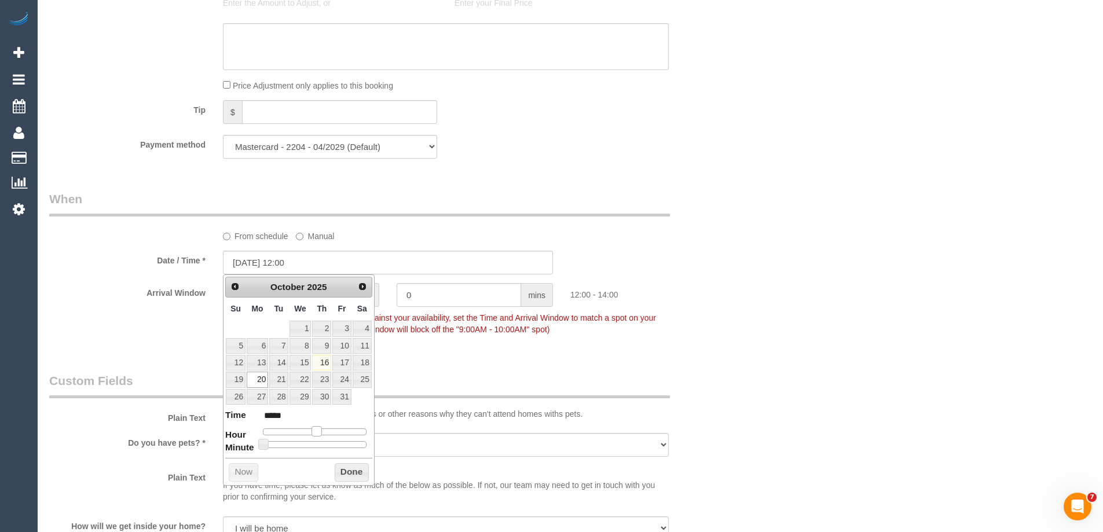
type input "*****"
drag, startPoint x: 313, startPoint y: 433, endPoint x: 328, endPoint y: 438, distance: 15.9
click at [328, 438] on dl "Time ***** Hour Minute Second Millisecond Microsecond Time Zone ***** ***** ***…" at bounding box center [298, 429] width 147 height 40
click at [350, 468] on button "Done" at bounding box center [352, 472] width 34 height 19
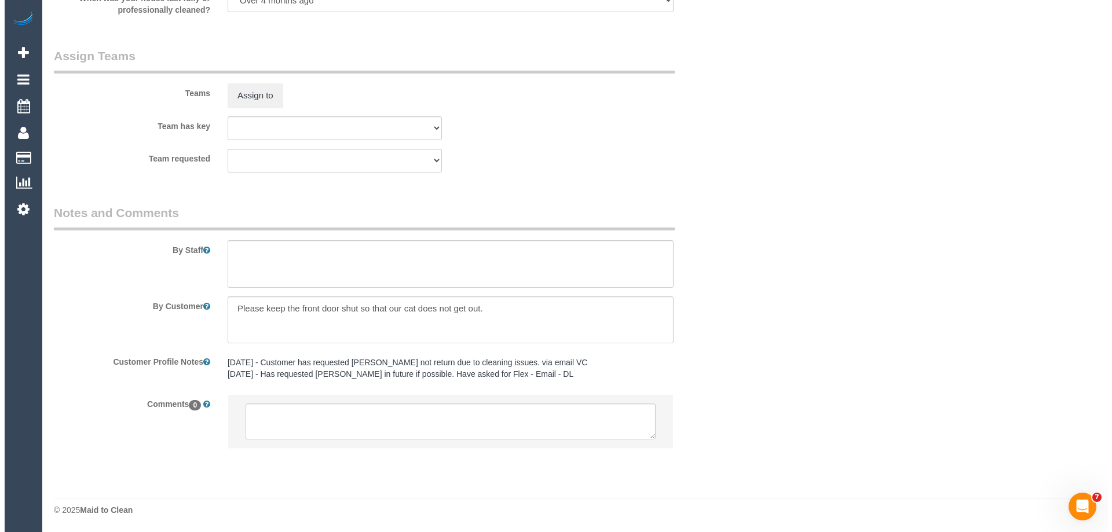
scroll to position [1792, 0]
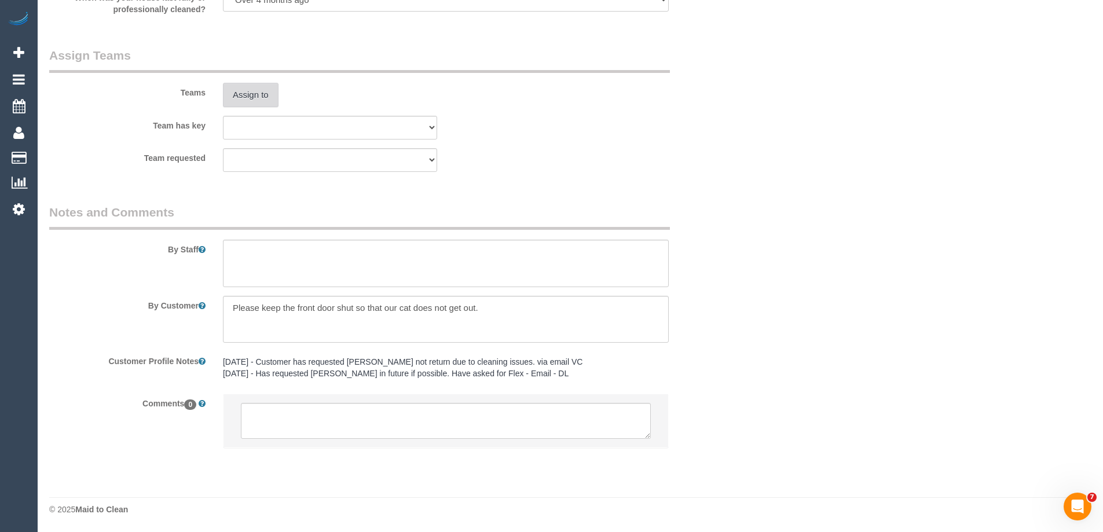
click at [234, 97] on button "Assign to" at bounding box center [251, 95] width 56 height 24
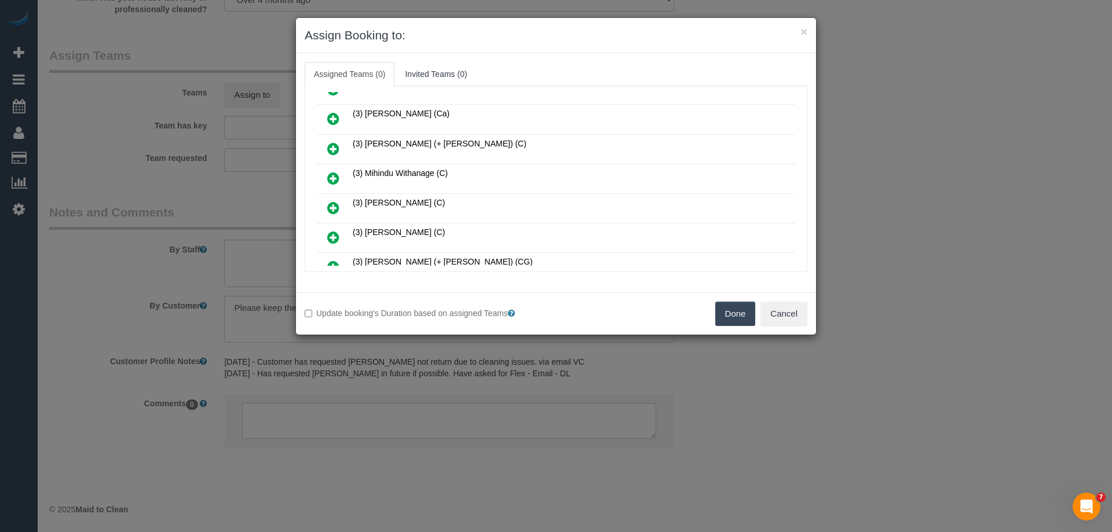
click at [333, 179] on icon at bounding box center [333, 178] width 12 height 14
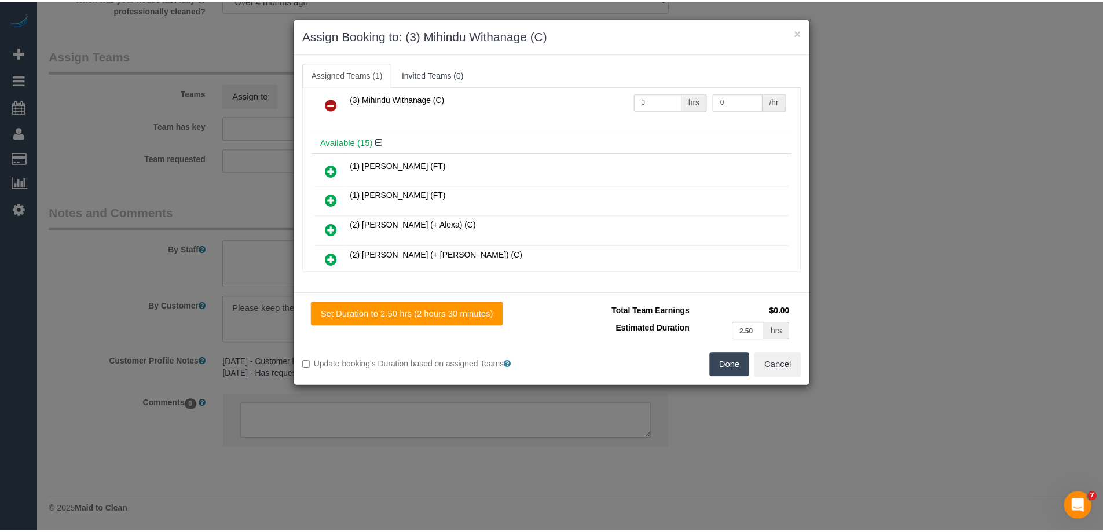
scroll to position [0, 0]
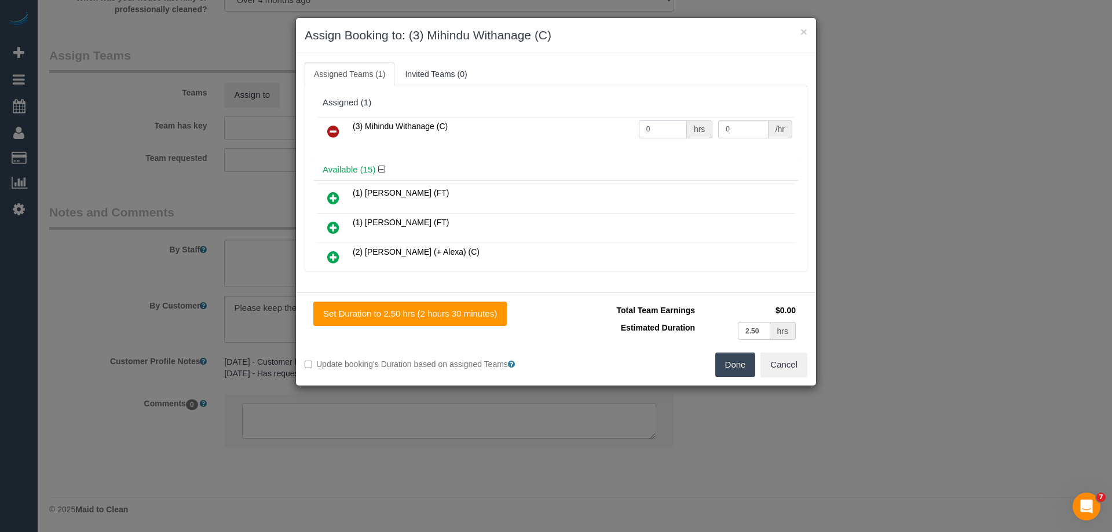
drag, startPoint x: 633, startPoint y: 119, endPoint x: 560, endPoint y: 111, distance: 73.5
click at [560, 111] on div "Assigned (1) (3) Mihindu Withanage (C) 0 hrs 0 /hr" at bounding box center [556, 125] width 484 height 67
type input "2.5"
drag, startPoint x: 729, startPoint y: 127, endPoint x: 614, endPoint y: 133, distance: 115.3
click at [646, 120] on tr "(3) Mihindu Withanage (C) 2.5 hrs 0 /hr" at bounding box center [556, 132] width 478 height 30
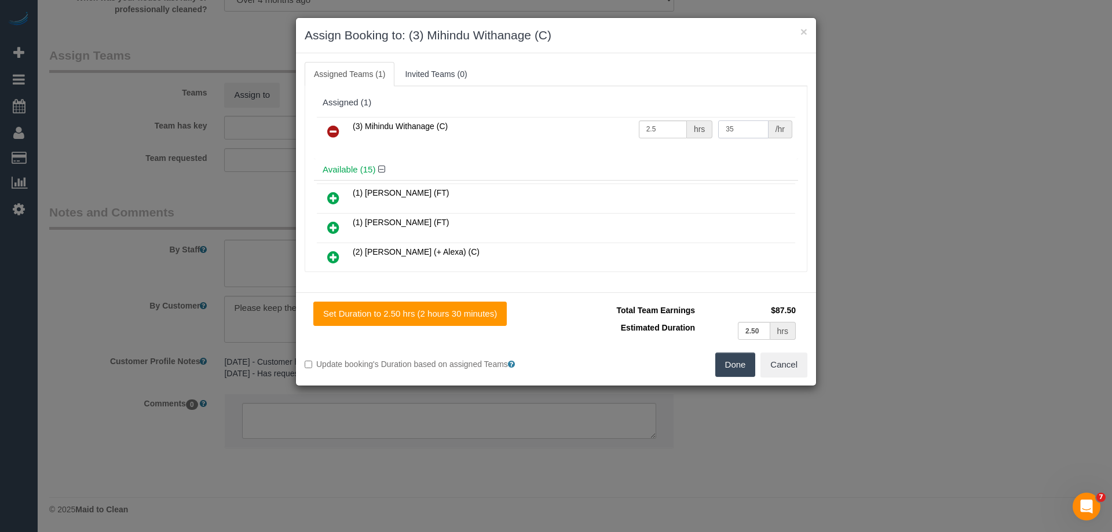
type input "35"
click at [720, 368] on button "Done" at bounding box center [735, 365] width 41 height 24
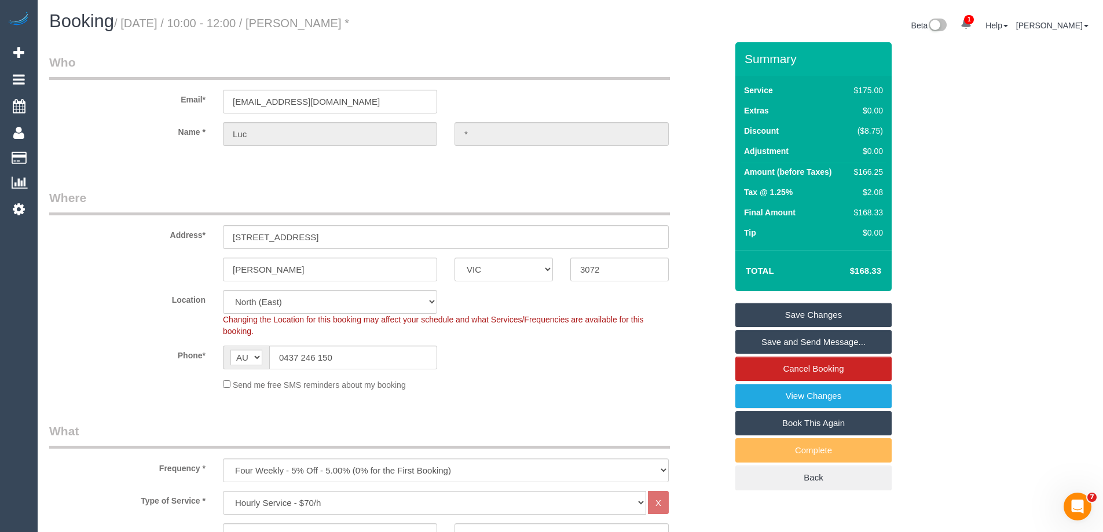
drag, startPoint x: 330, startPoint y: 20, endPoint x: 304, endPoint y: 27, distance: 27.0
click at [304, 27] on small "/ October 20, 2025 / 10:00 - 12:00 / Luc *" at bounding box center [231, 23] width 235 height 13
copy small "Luc *"
click at [757, 314] on link "Save Changes" at bounding box center [813, 315] width 156 height 24
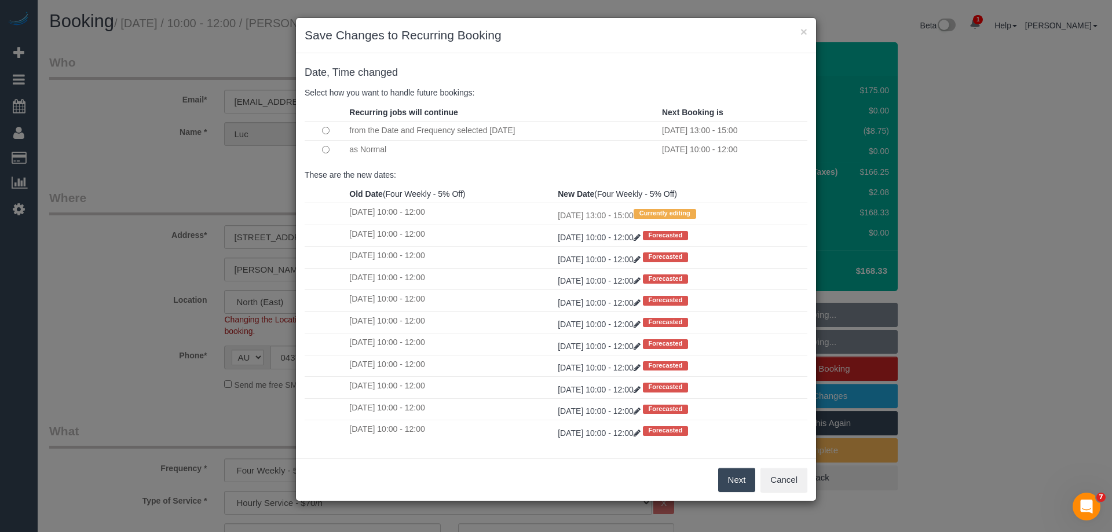
click at [745, 485] on button "Next" at bounding box center [737, 480] width 38 height 24
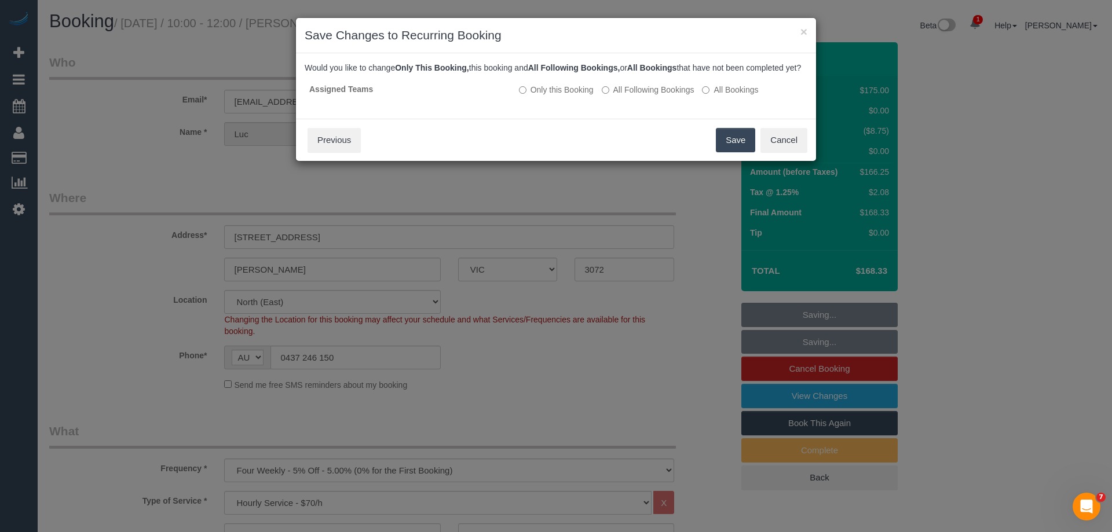
click at [738, 152] on button "Save" at bounding box center [735, 140] width 39 height 24
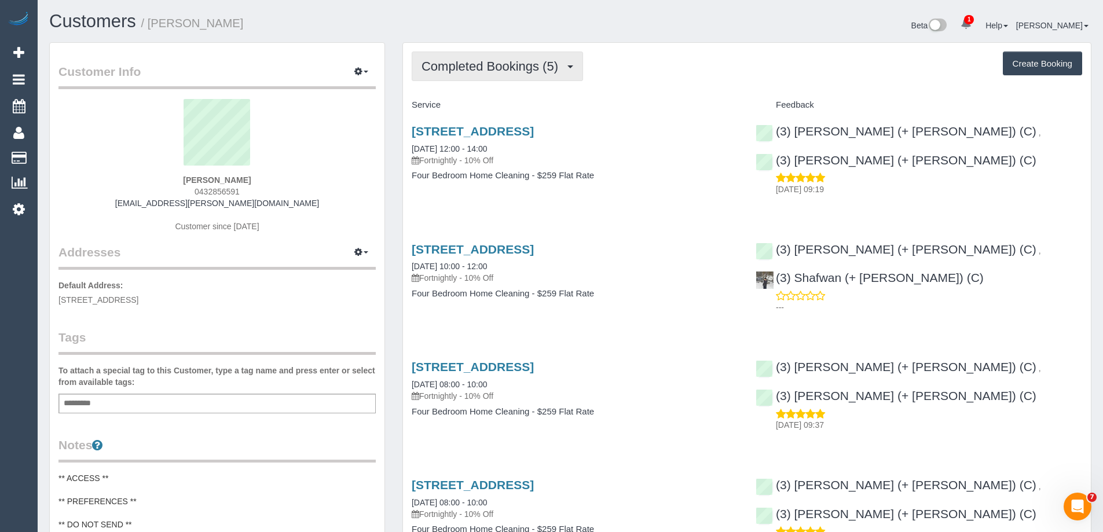
click at [504, 73] on span "Completed Bookings (5)" at bounding box center [492, 66] width 142 height 14
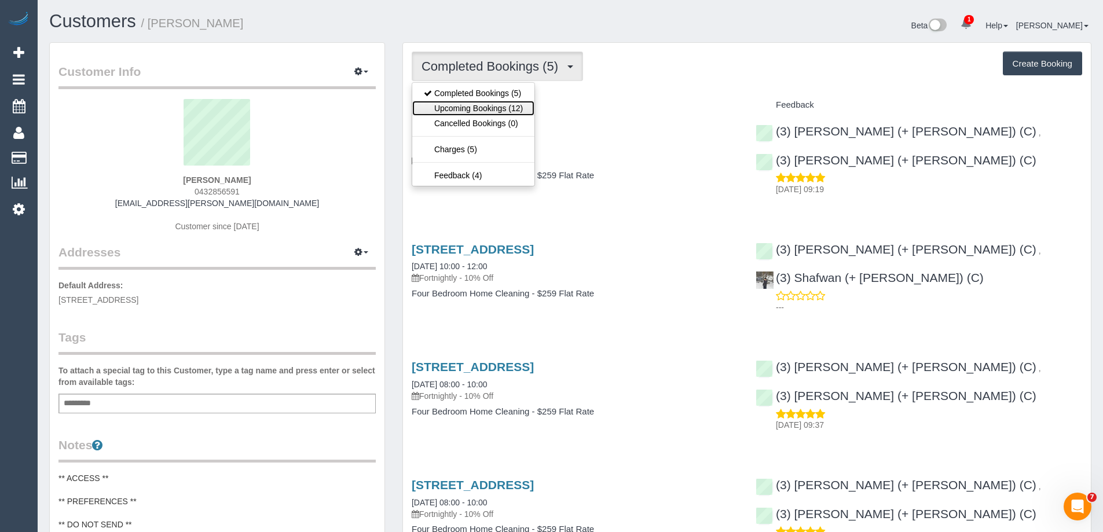
click at [502, 109] on link "Upcoming Bookings (12)" at bounding box center [473, 108] width 122 height 15
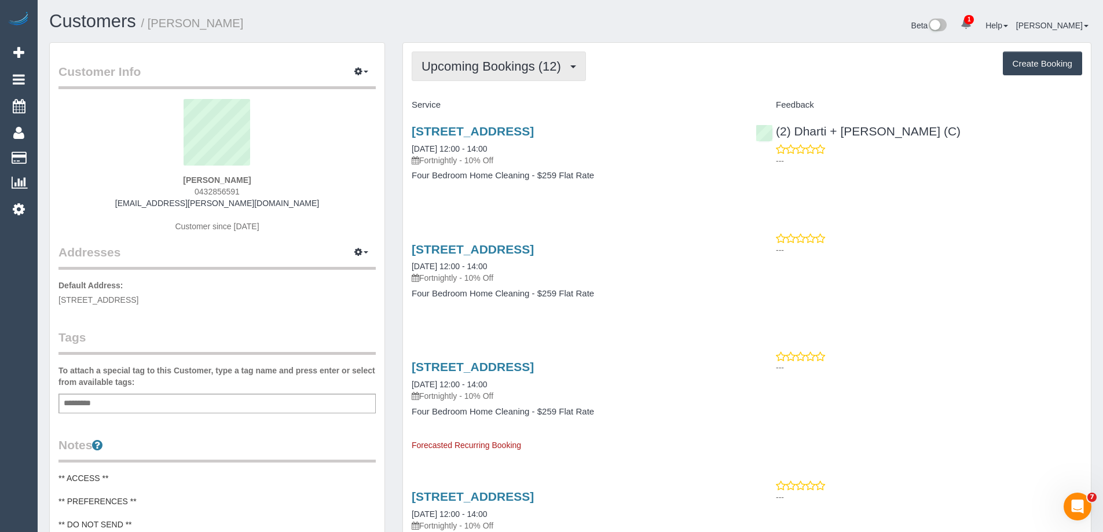
click at [485, 66] on span "Upcoming Bookings (12)" at bounding box center [493, 66] width 145 height 14
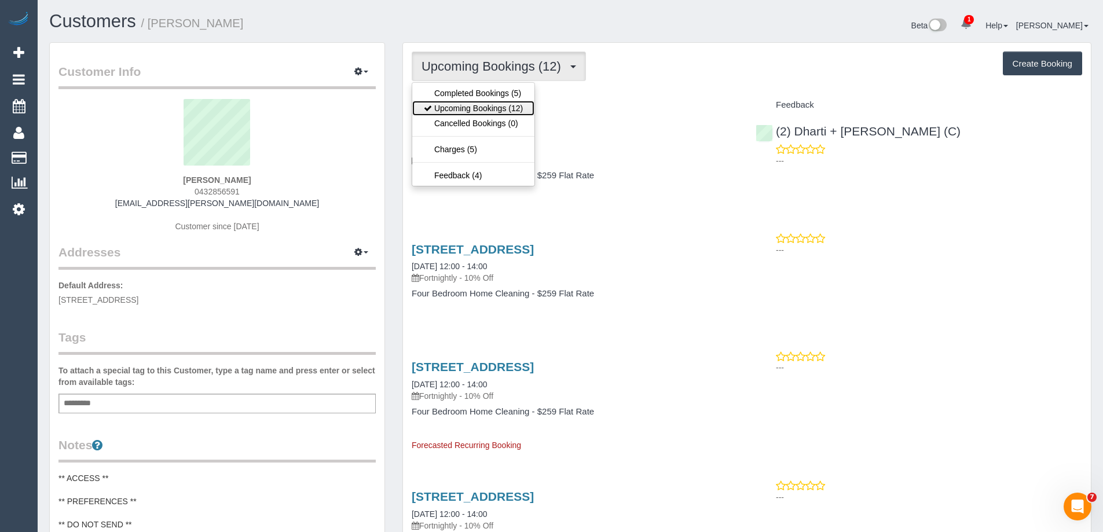
click at [490, 109] on link "Upcoming Bookings (12)" at bounding box center [473, 108] width 122 height 15
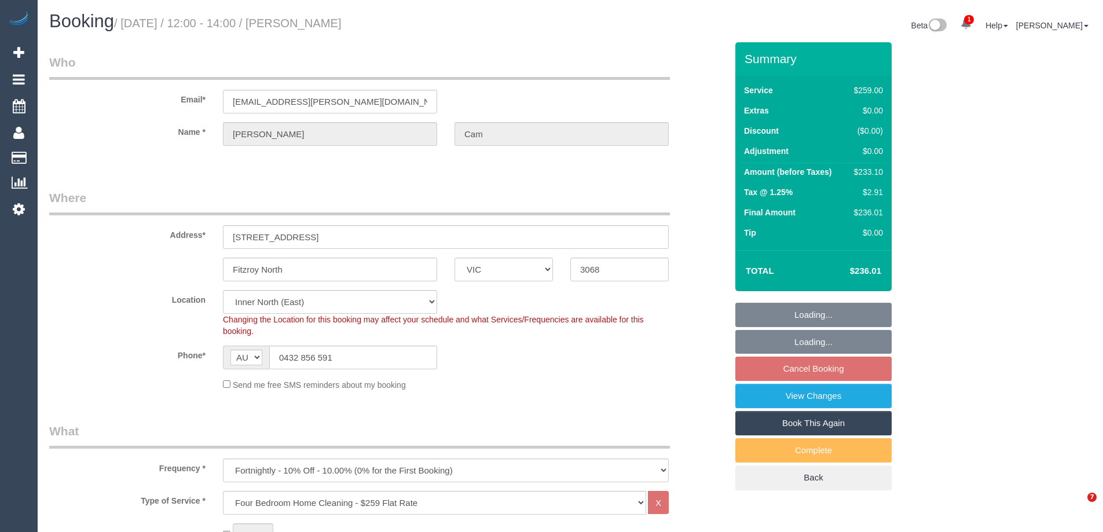
select select "VIC"
select select "number:30"
select select "number:14"
select select "number:19"
select select "number:25"
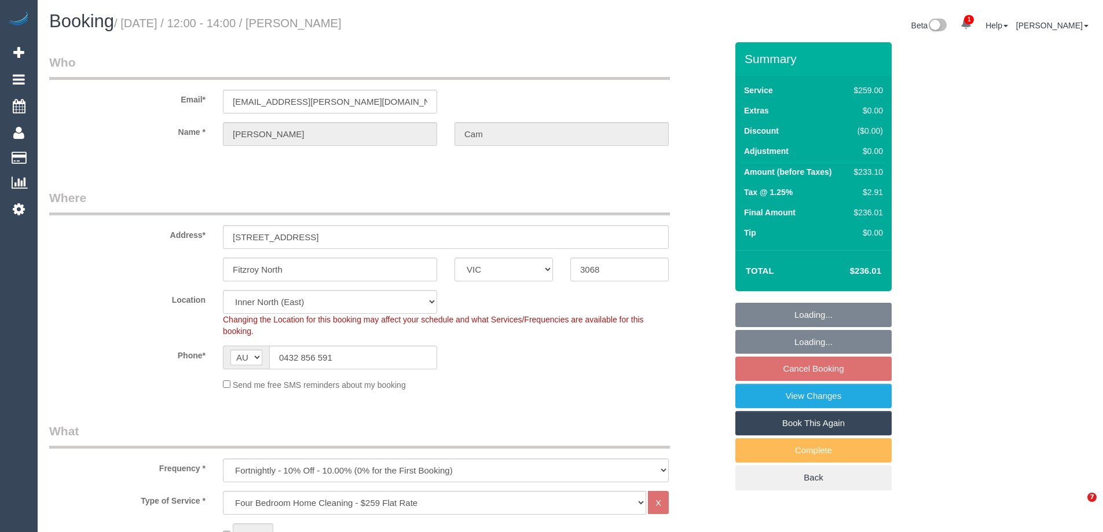
select select "number:34"
select select "number:11"
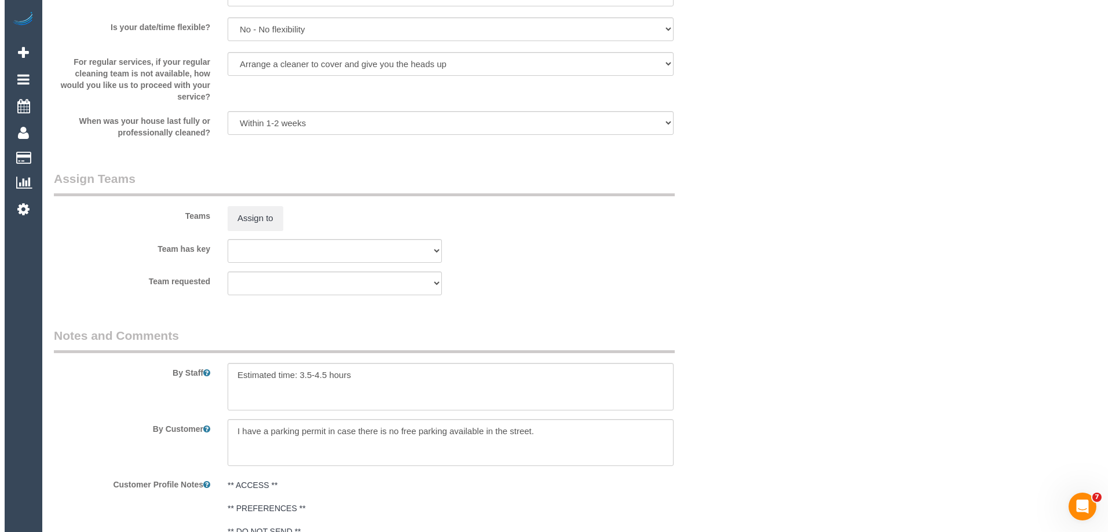
scroll to position [1853, 0]
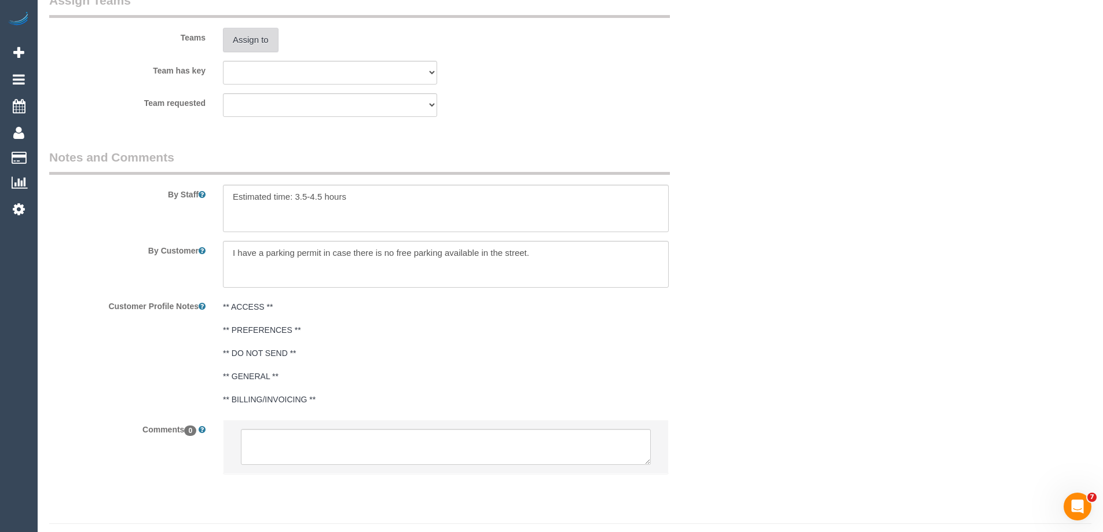
click at [245, 39] on button "Assign to" at bounding box center [251, 40] width 56 height 24
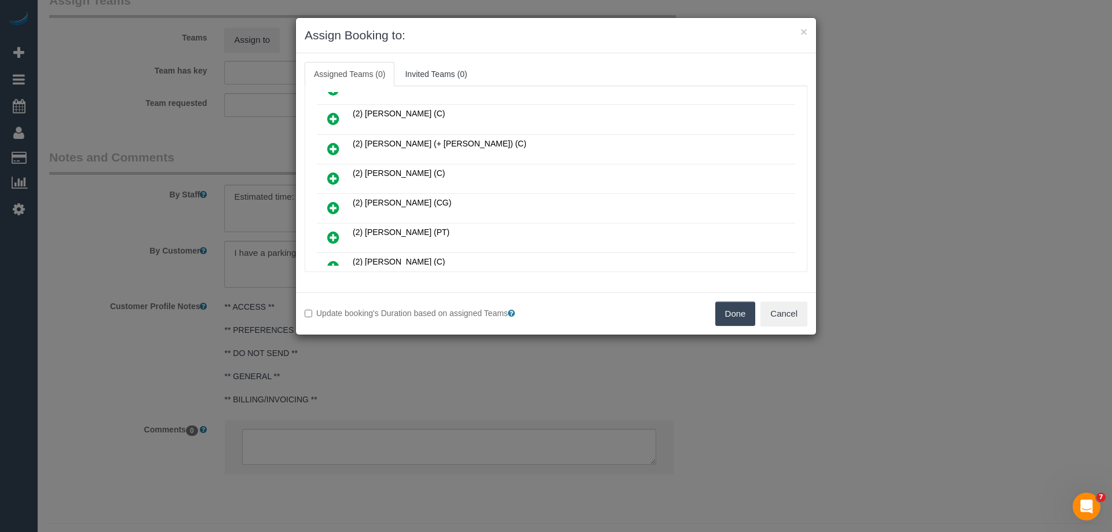
click at [333, 146] on icon at bounding box center [333, 149] width 12 height 14
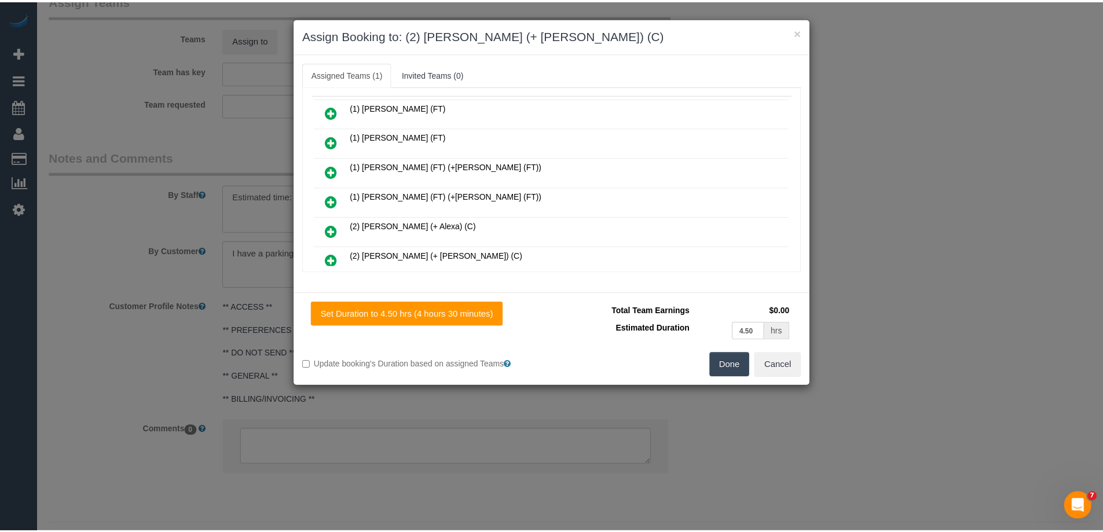
scroll to position [0, 0]
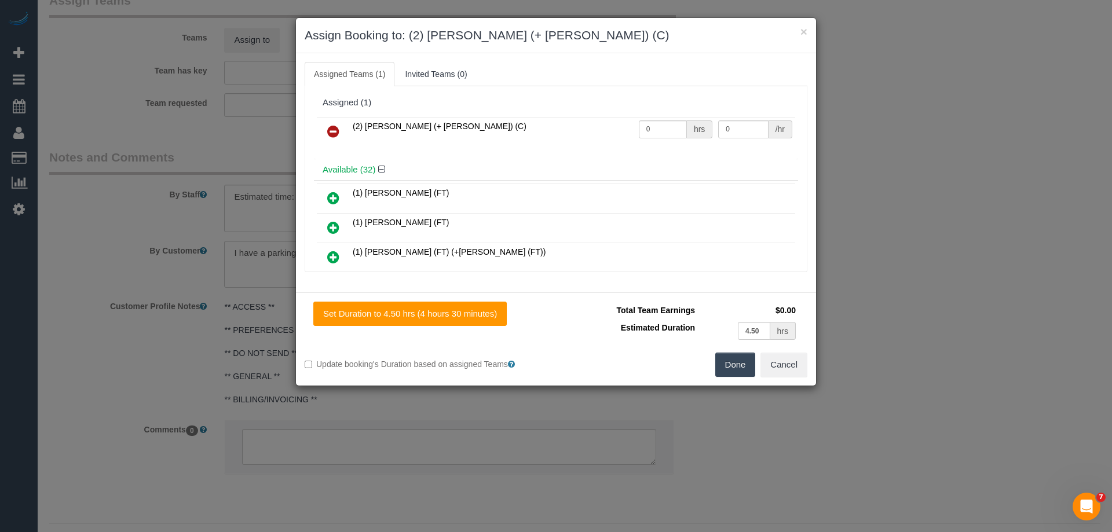
click at [733, 368] on button "Done" at bounding box center [735, 365] width 41 height 24
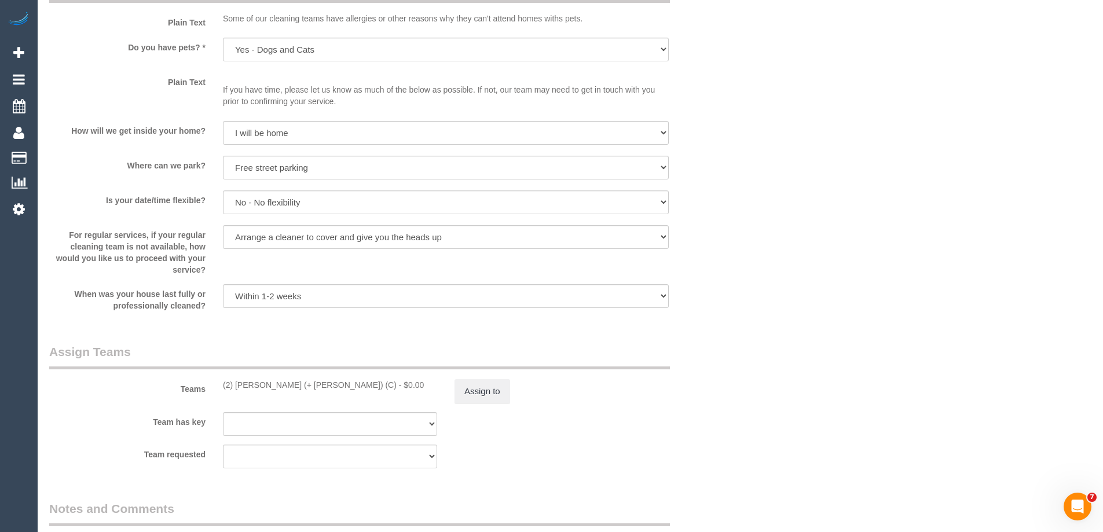
scroll to position [1621, 0]
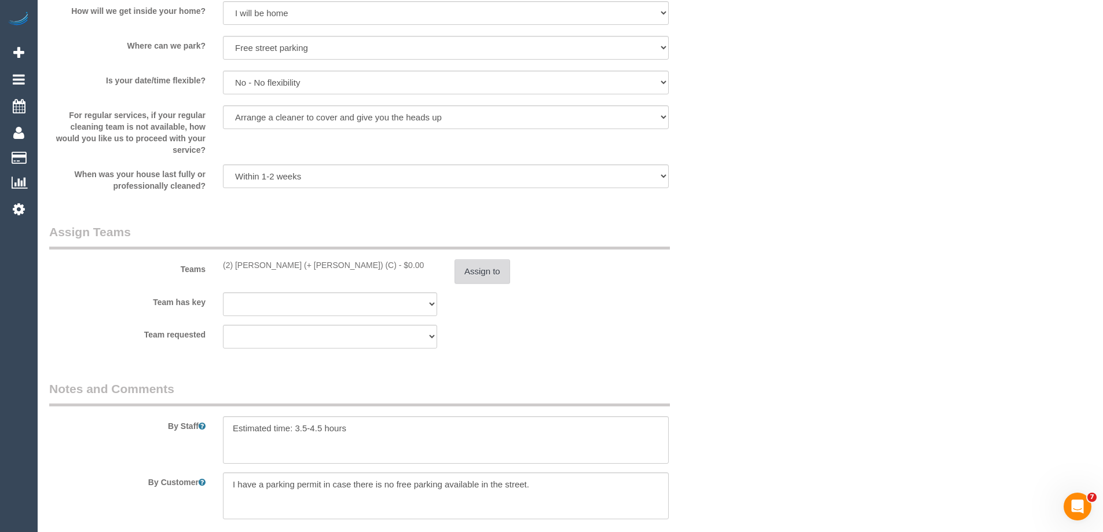
click at [479, 270] on button "Assign to" at bounding box center [482, 271] width 56 height 24
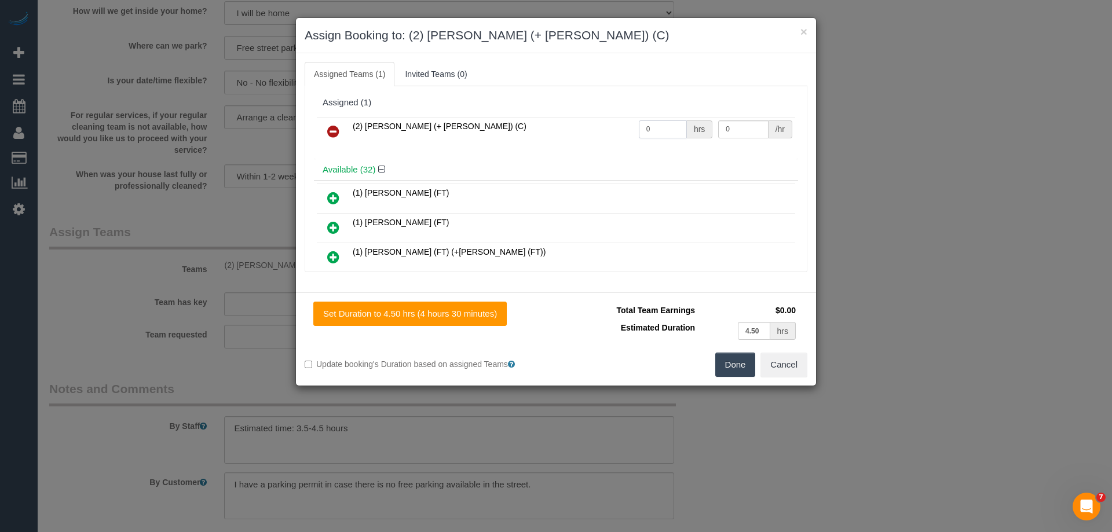
drag, startPoint x: 656, startPoint y: 134, endPoint x: 603, endPoint y: 129, distance: 53.0
click at [603, 129] on tr "(2) [PERSON_NAME] (+ [PERSON_NAME]) (C) 0 hrs 0 /hr" at bounding box center [556, 132] width 478 height 30
type input "1"
drag, startPoint x: 734, startPoint y: 129, endPoint x: 665, endPoint y: 130, distance: 68.9
click at [665, 130] on tr "(2) [PERSON_NAME] (+ [PERSON_NAME]) (C) 1 hrs 0 /hr" at bounding box center [556, 132] width 478 height 30
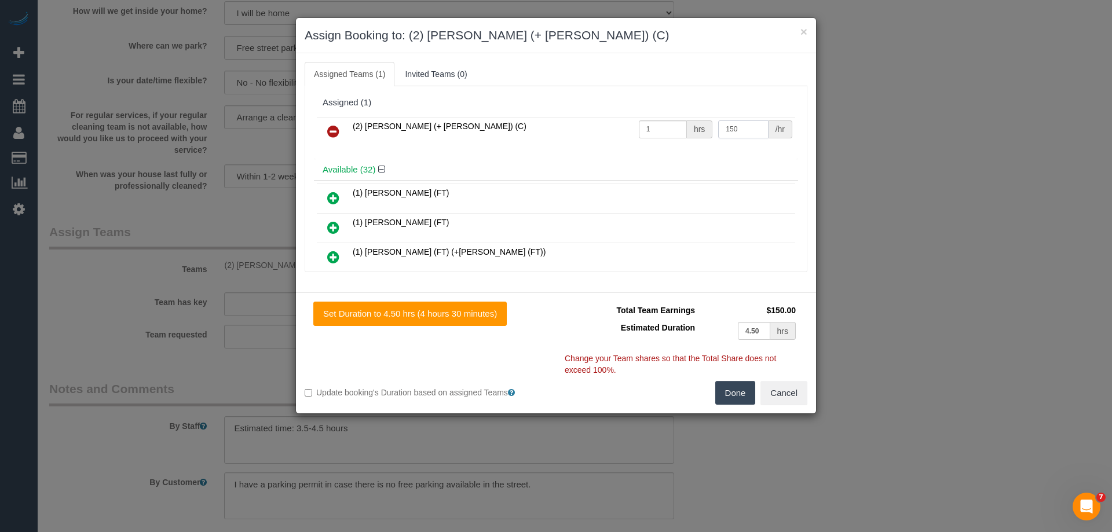
type input "150"
click at [734, 393] on button "Done" at bounding box center [735, 393] width 41 height 24
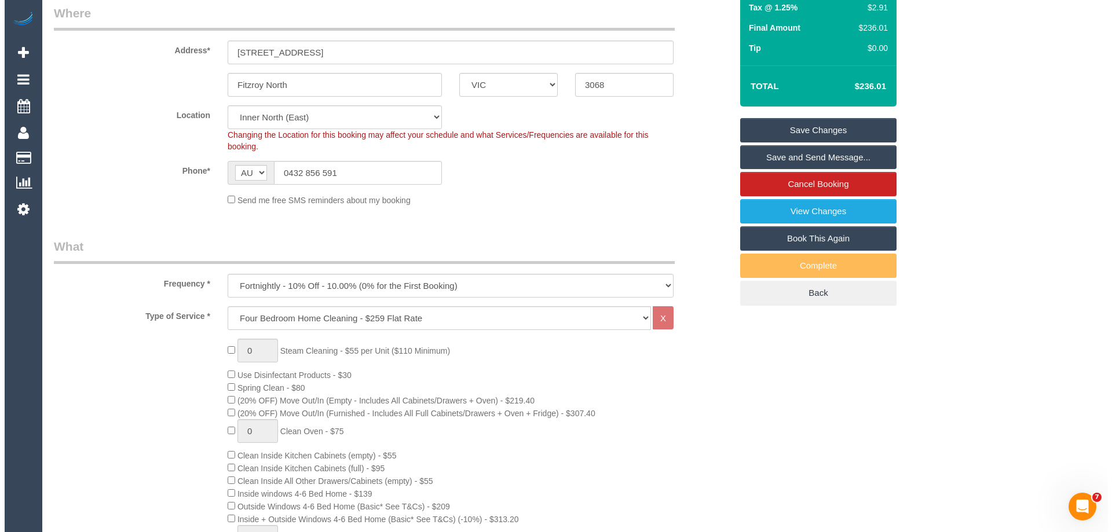
scroll to position [0, 0]
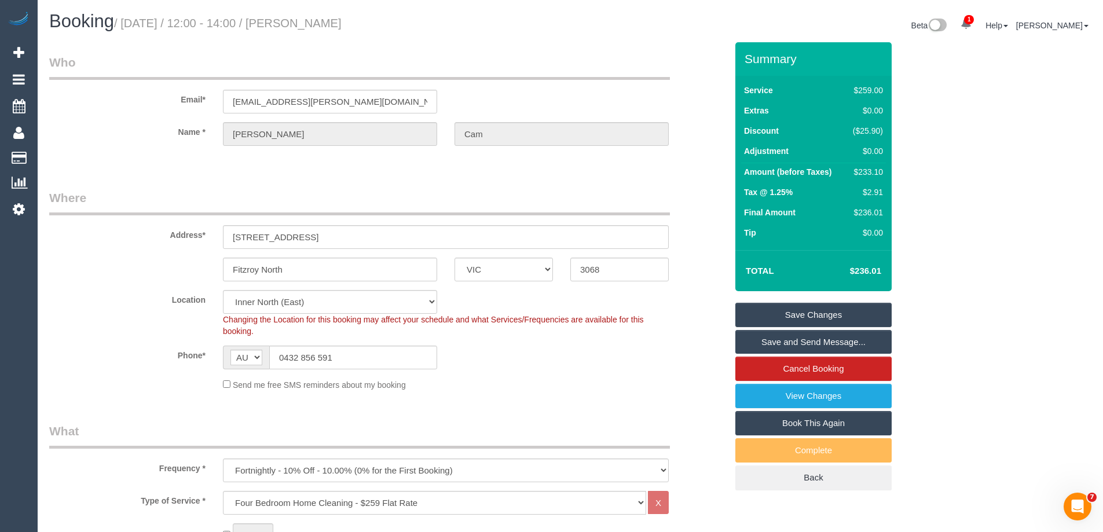
drag, startPoint x: 354, startPoint y: 24, endPoint x: 317, endPoint y: 20, distance: 37.2
click at [317, 20] on h1 "Booking / November 03, 2025 / 12:00 - 14:00 / Marie-Anne Cam" at bounding box center [305, 22] width 512 height 20
copy small "Marie-Anne Cam"
click at [758, 316] on link "Save Changes" at bounding box center [813, 315] width 156 height 24
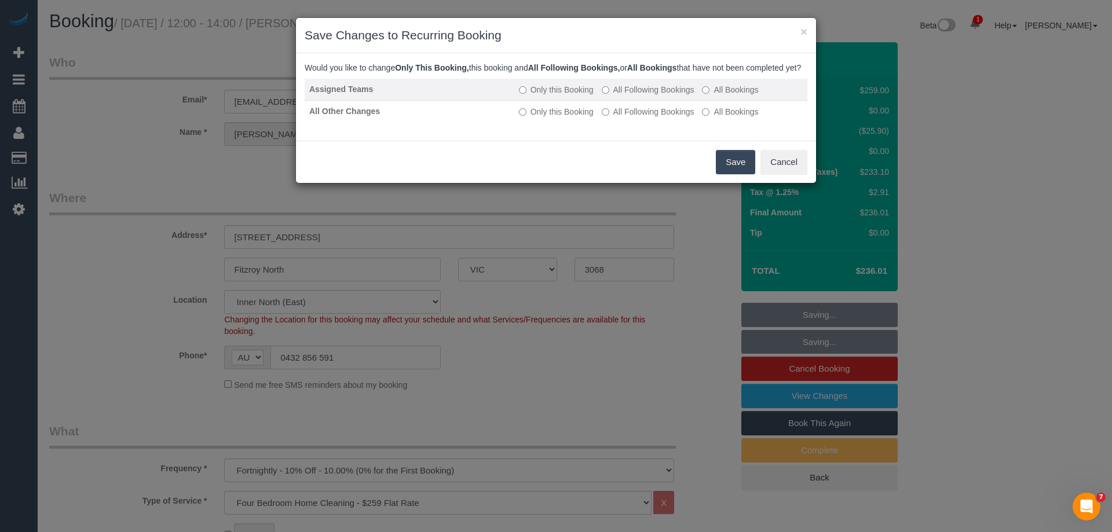
click at [636, 96] on label "All Following Bookings" at bounding box center [647, 90] width 93 height 12
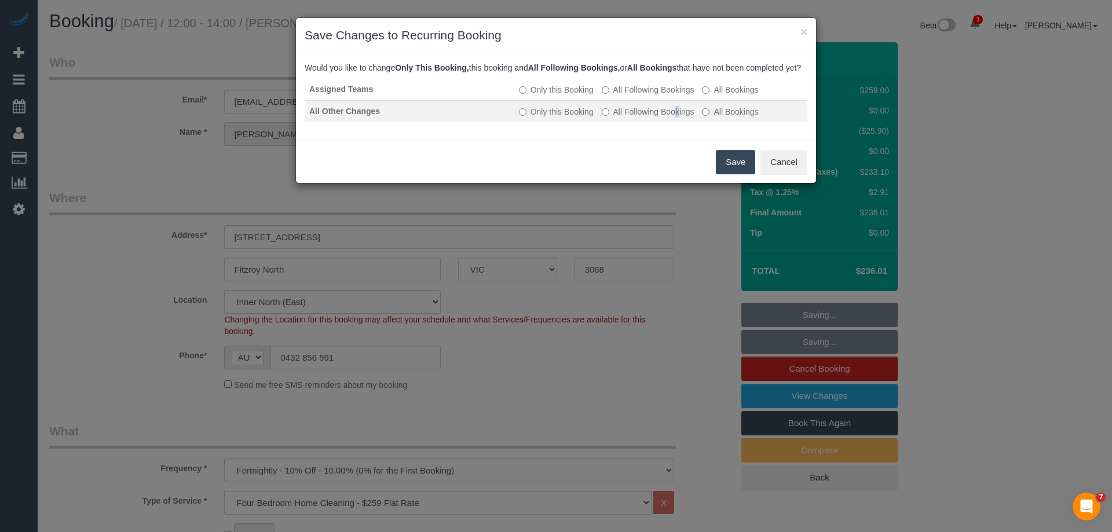
click at [615, 118] on label "All Following Bookings" at bounding box center [647, 112] width 93 height 12
click at [619, 116] on td "Only this Booking All Following Bookings All Bookings" at bounding box center [660, 111] width 293 height 22
click at [612, 118] on label "All Following Bookings" at bounding box center [647, 112] width 93 height 12
click at [731, 170] on button "Save" at bounding box center [735, 162] width 39 height 24
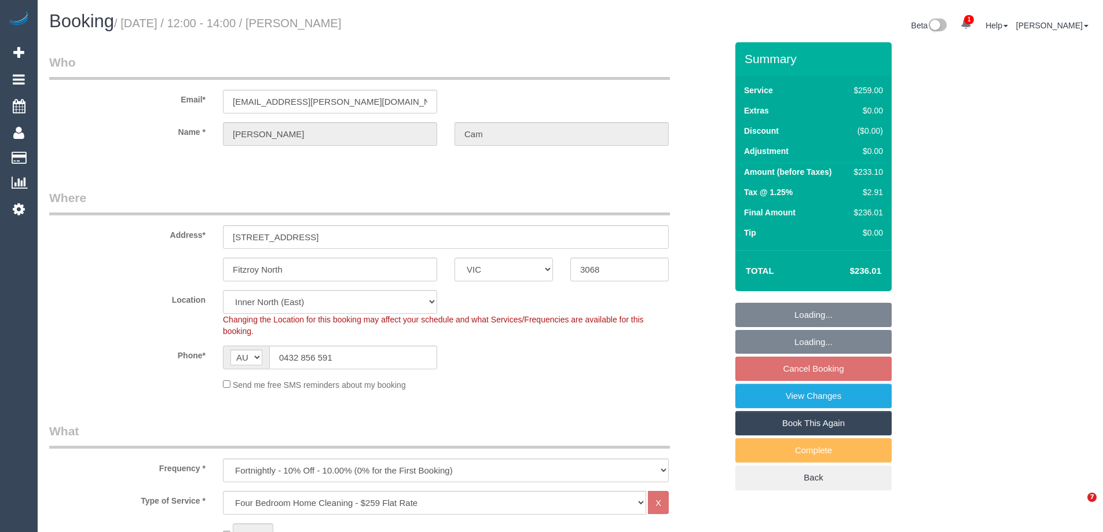
select select "VIC"
select select "number:30"
select select "number:14"
select select "number:19"
select select "number:25"
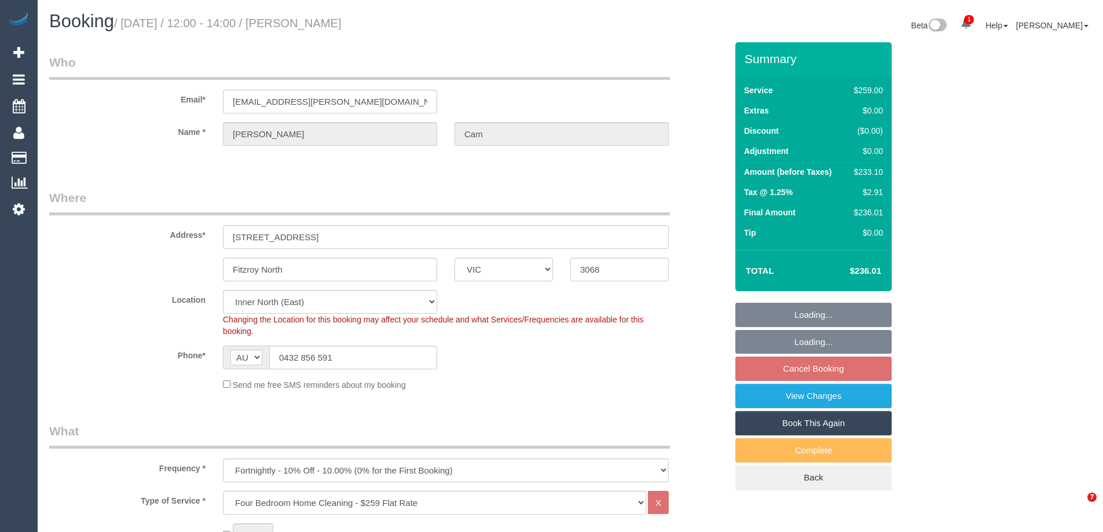
select select "number:34"
select select "number:11"
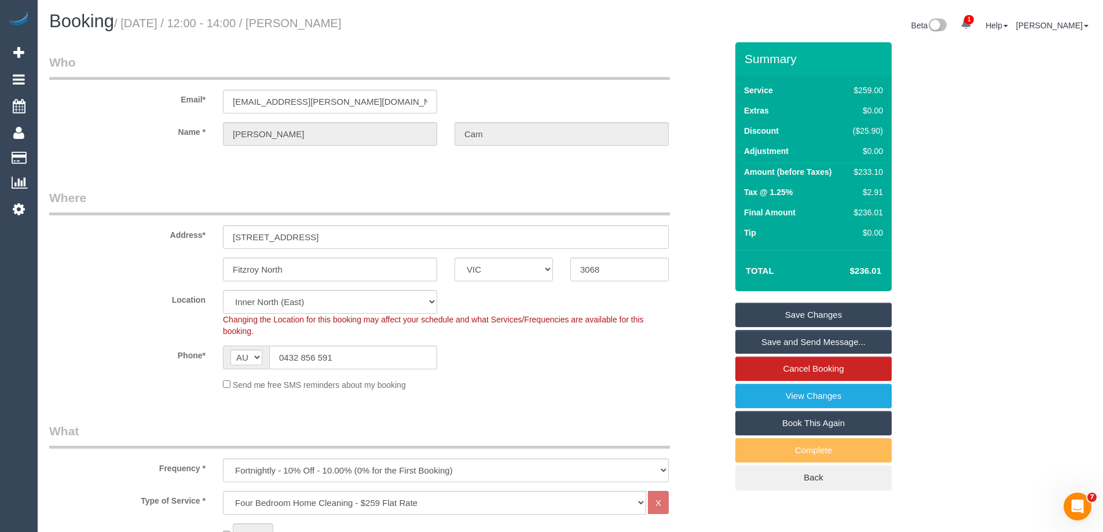
click at [758, 343] on link "Save and Send Message..." at bounding box center [813, 342] width 156 height 24
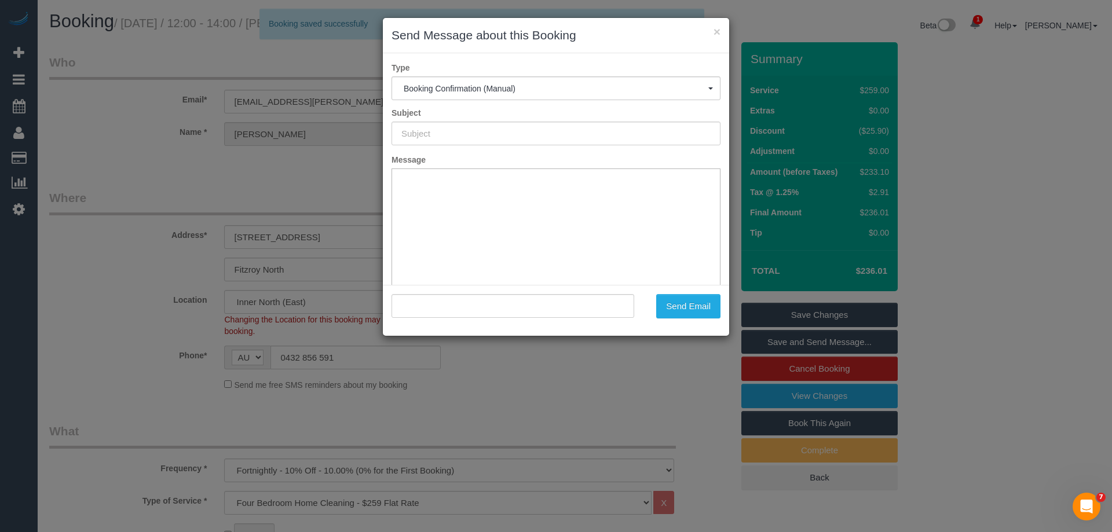
type input "Booking Confirmed"
type input ""[PERSON_NAME]" <[EMAIL_ADDRESS][PERSON_NAME][DOMAIN_NAME]>"
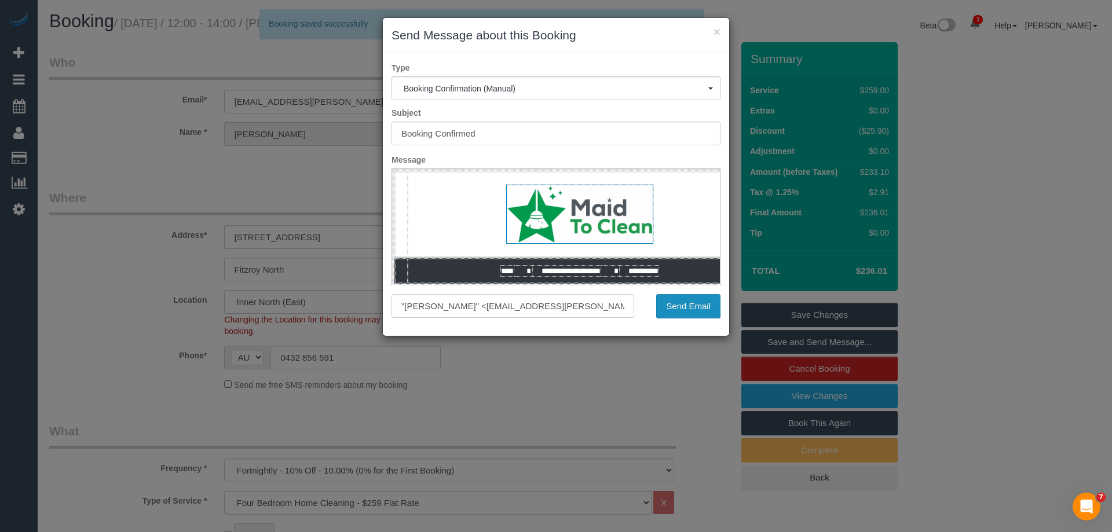
click at [678, 311] on button "Send Email" at bounding box center [688, 306] width 64 height 24
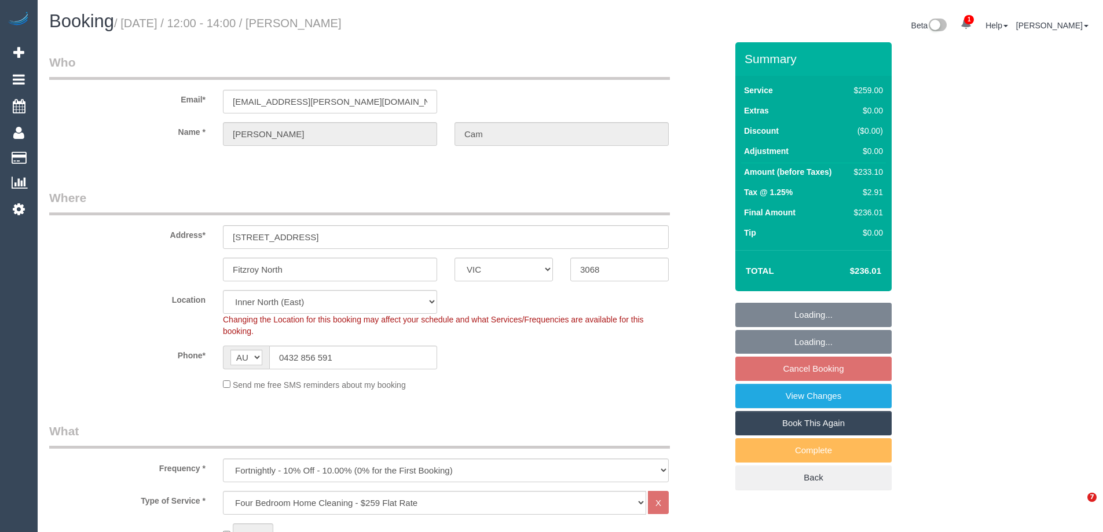
select select "VIC"
select select "number:30"
select select "number:14"
select select "number:19"
select select "number:25"
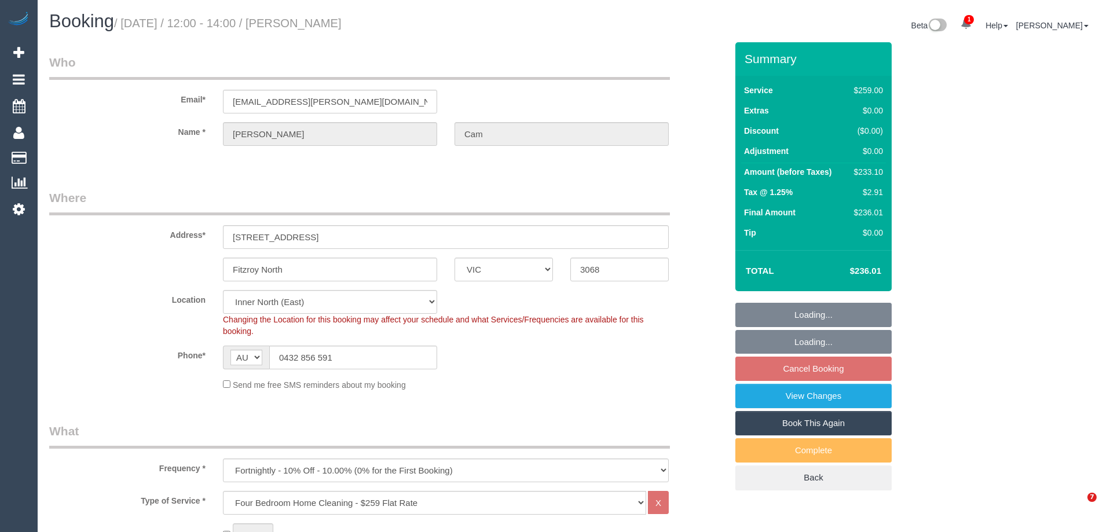
select select "number:34"
select select "number:11"
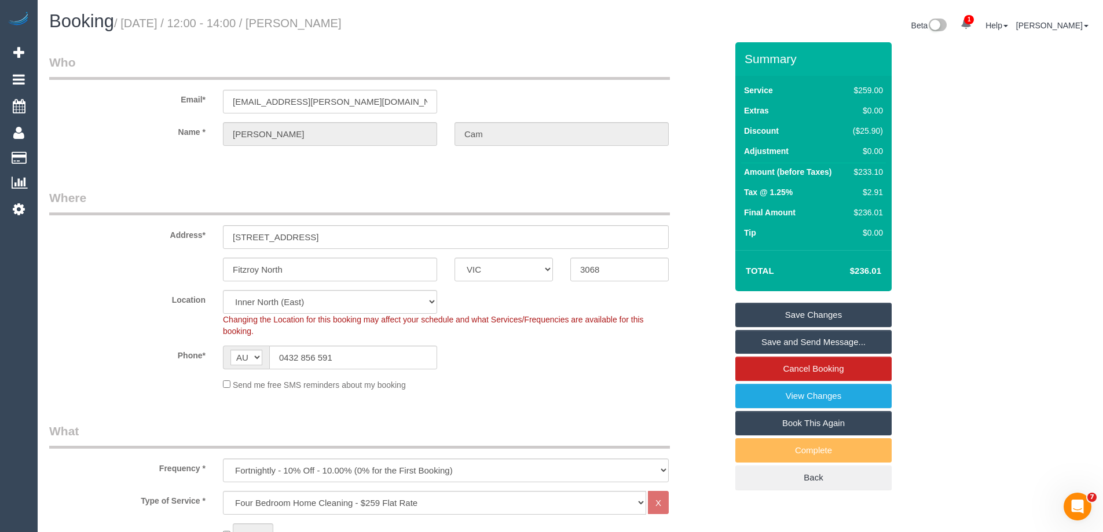
click at [741, 339] on link "Save and Send Message..." at bounding box center [813, 342] width 156 height 24
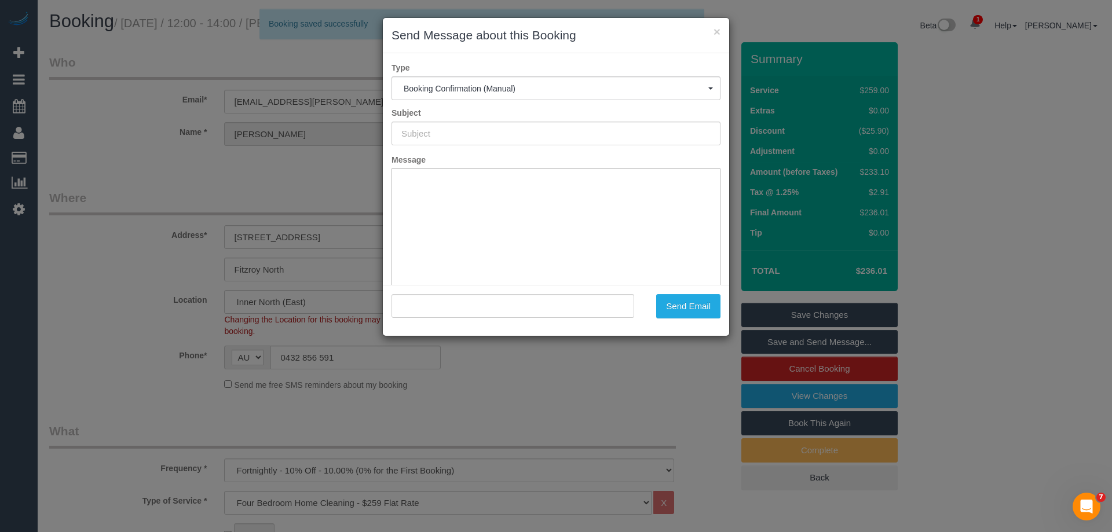
type input "Booking Confirmed"
type input ""Marie-Anne Cam" <cam.marie@ymail.com>"
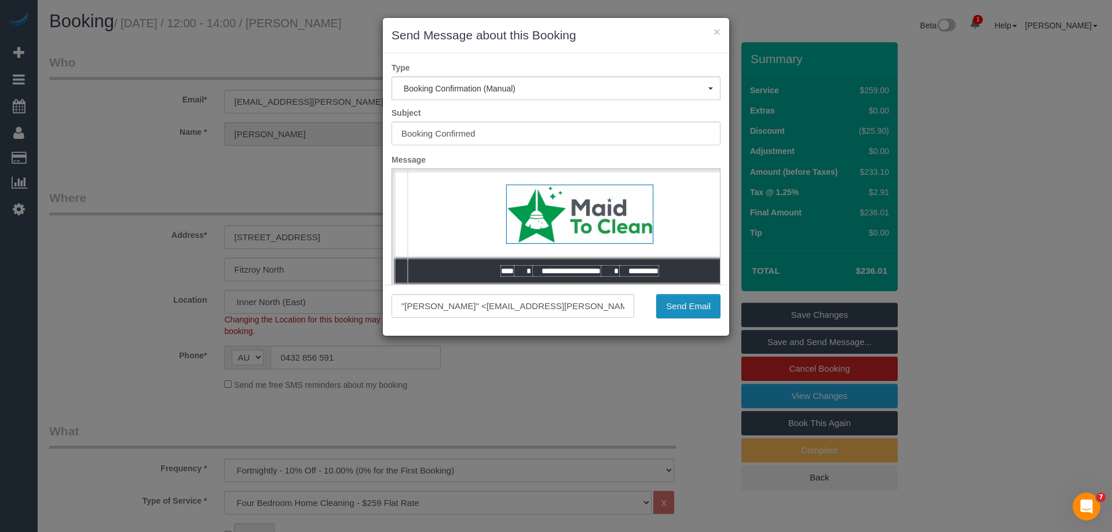
click at [692, 306] on button "Send Email" at bounding box center [688, 306] width 64 height 24
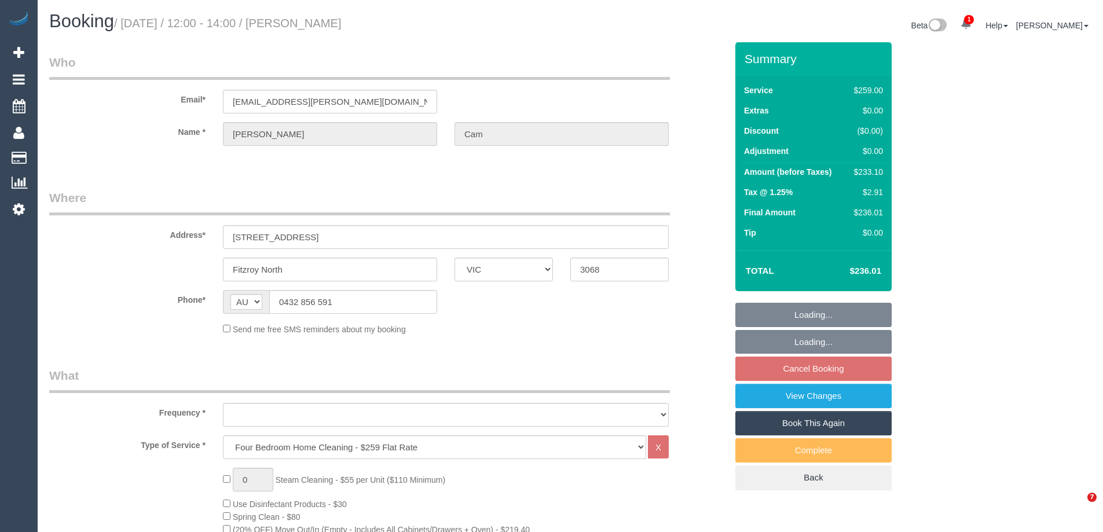
select select "VIC"
select select "number:30"
select select "number:14"
select select "number:19"
select select "number:25"
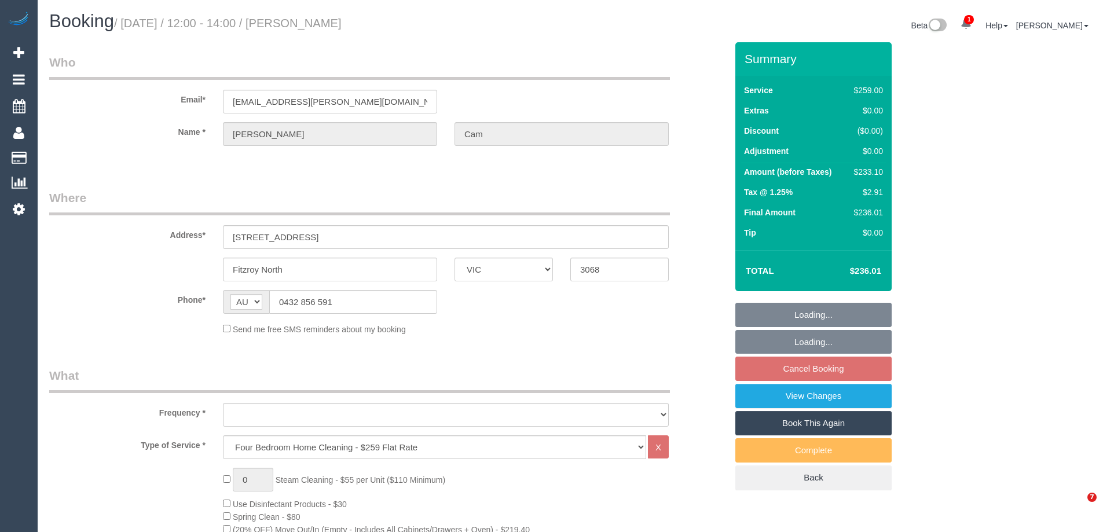
select select "number:34"
select select "number:11"
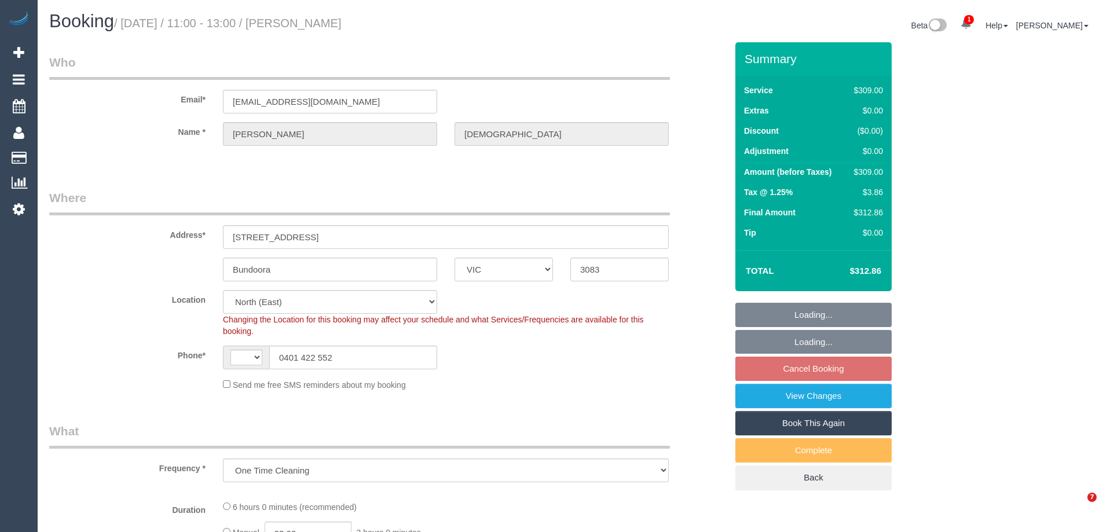
select select "VIC"
select select "object:544"
select select "string:AU"
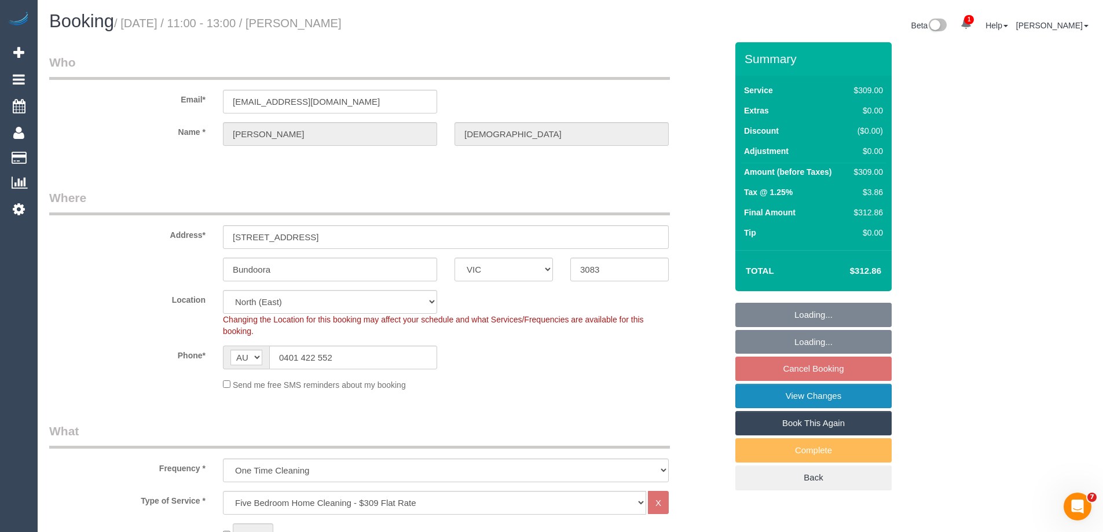
click at [784, 394] on link "View Changes" at bounding box center [813, 396] width 156 height 24
select select "number:28"
select select "number:14"
select select "number:19"
select select "number:24"
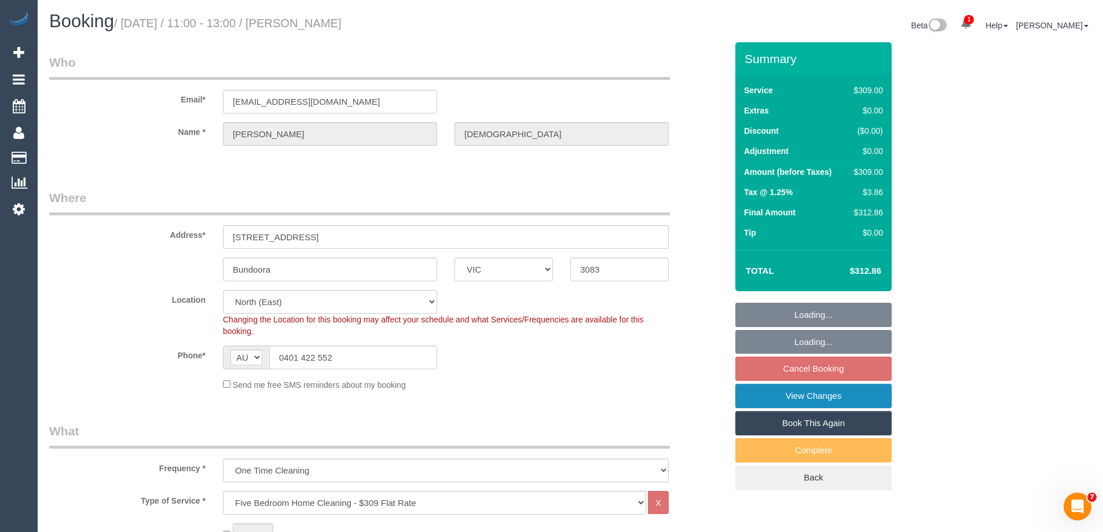
select select "number:33"
select select "number:13"
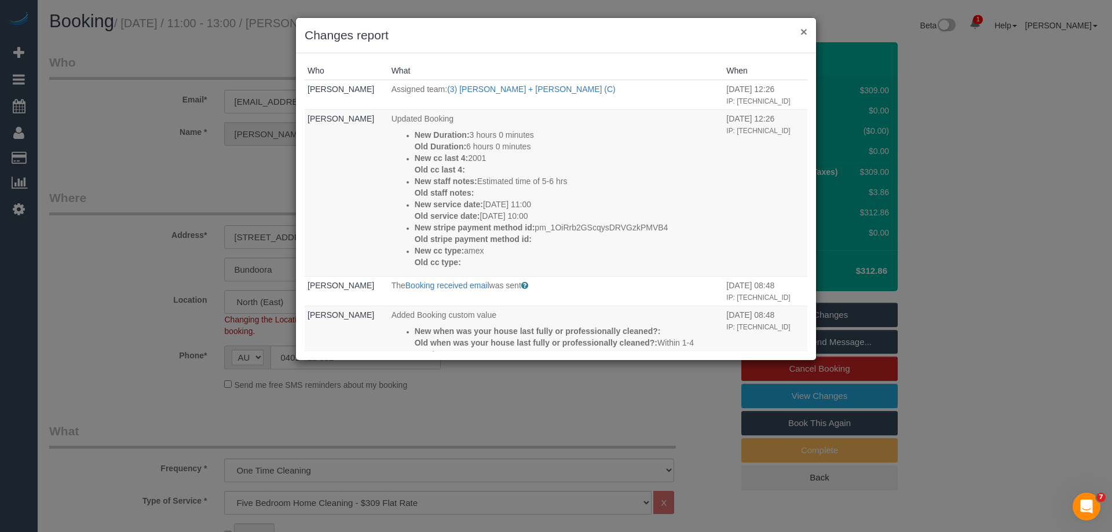
click at [804, 31] on button "×" at bounding box center [803, 31] width 7 height 12
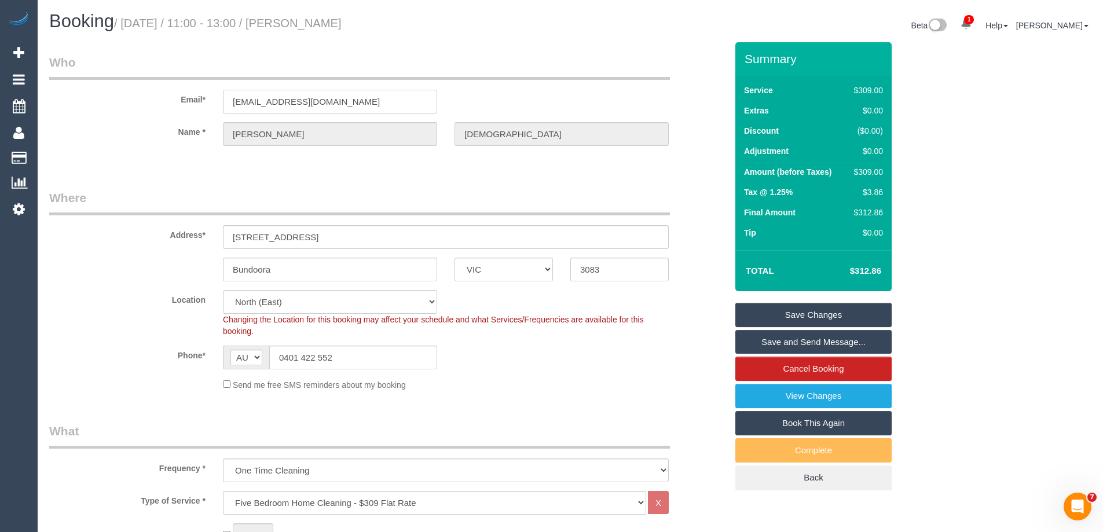
drag, startPoint x: 365, startPoint y: 95, endPoint x: 118, endPoint y: 90, distance: 247.3
click at [118, 90] on div "Email* suganthi971507@gmail.com" at bounding box center [388, 84] width 695 height 60
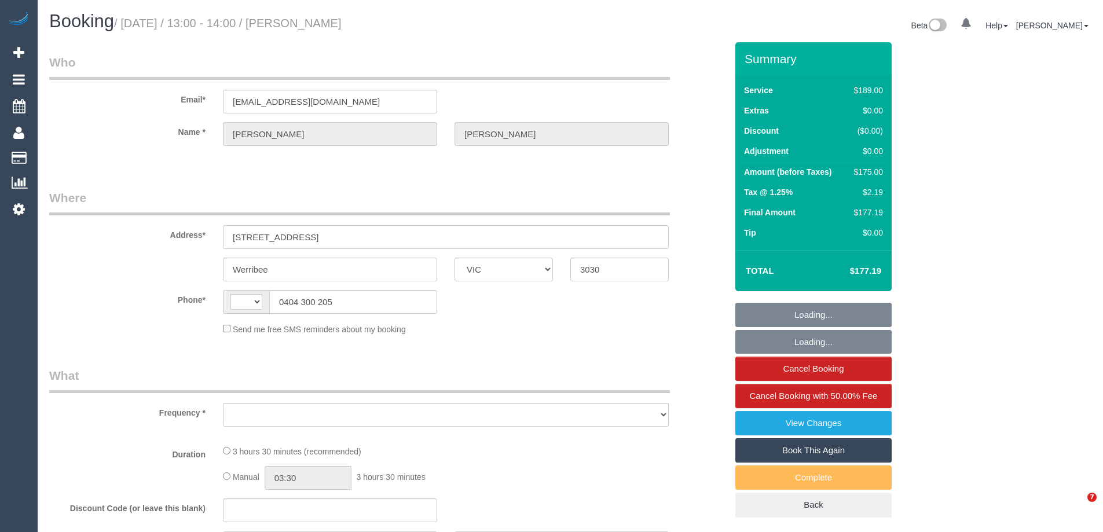
select select "VIC"
select select "string:stripe-pm_1Qz4Kv2GScqysDRVWCzsC0w2"
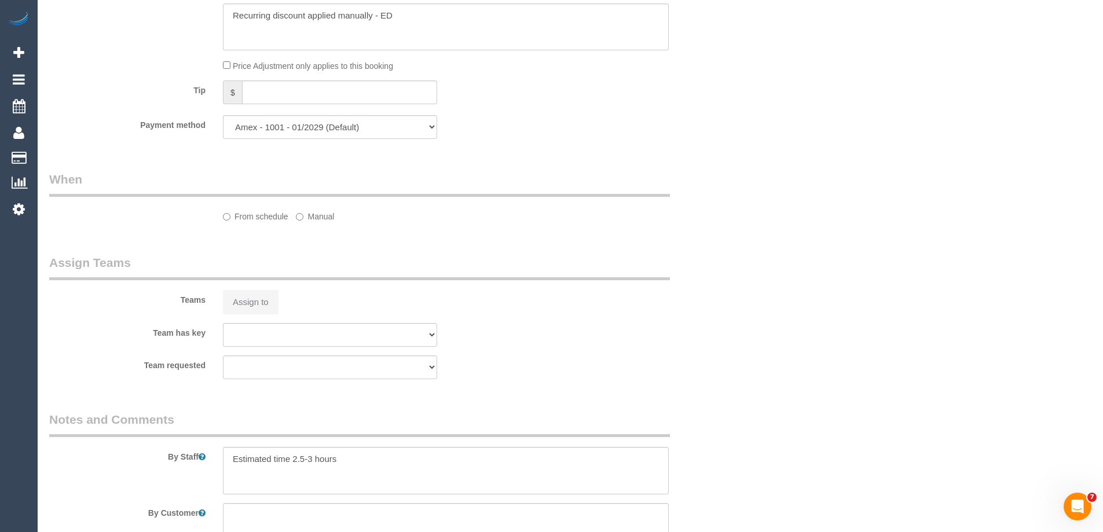
select select "string:AU"
select select "object:646"
select select "number:32"
select select "number:14"
select select "number:18"
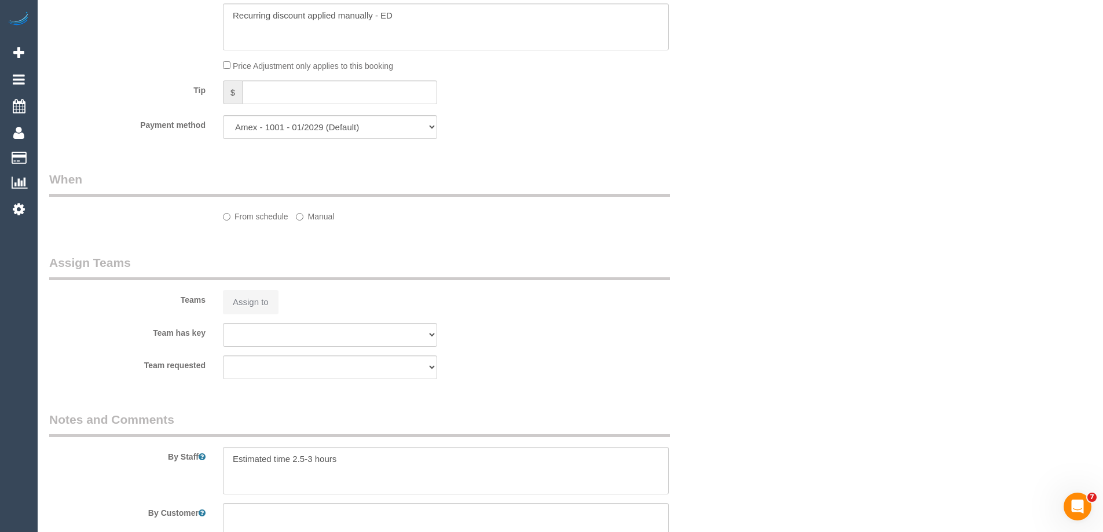
select select "number:25"
select select "number:35"
select select "number:12"
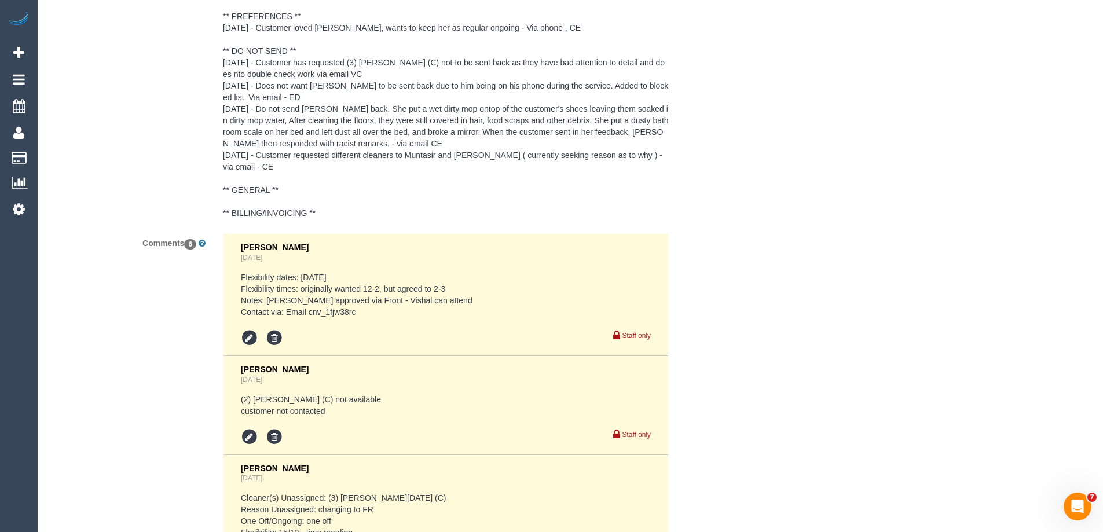
scroll to position [2841, 0]
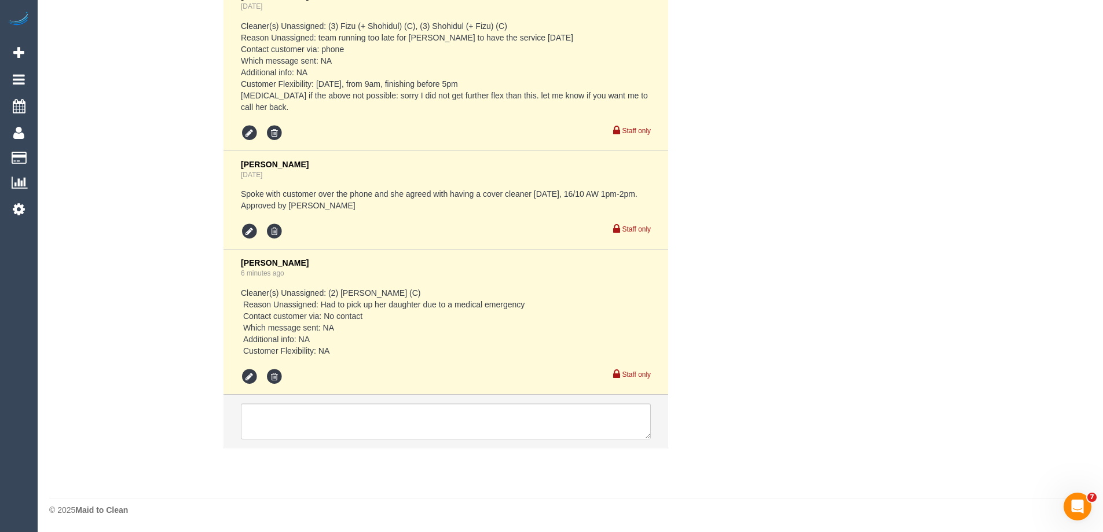
select select "object:2221"
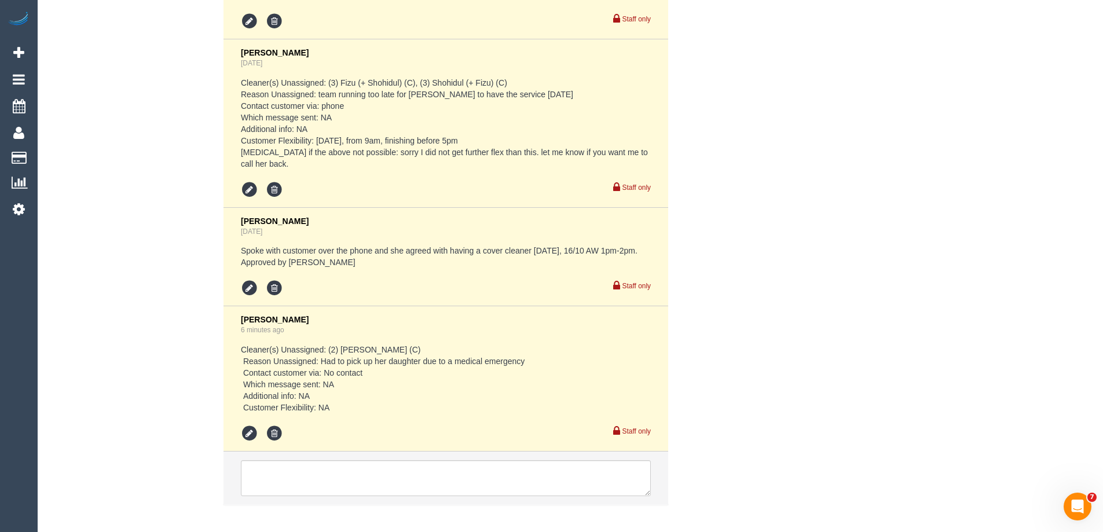
scroll to position [2842, 0]
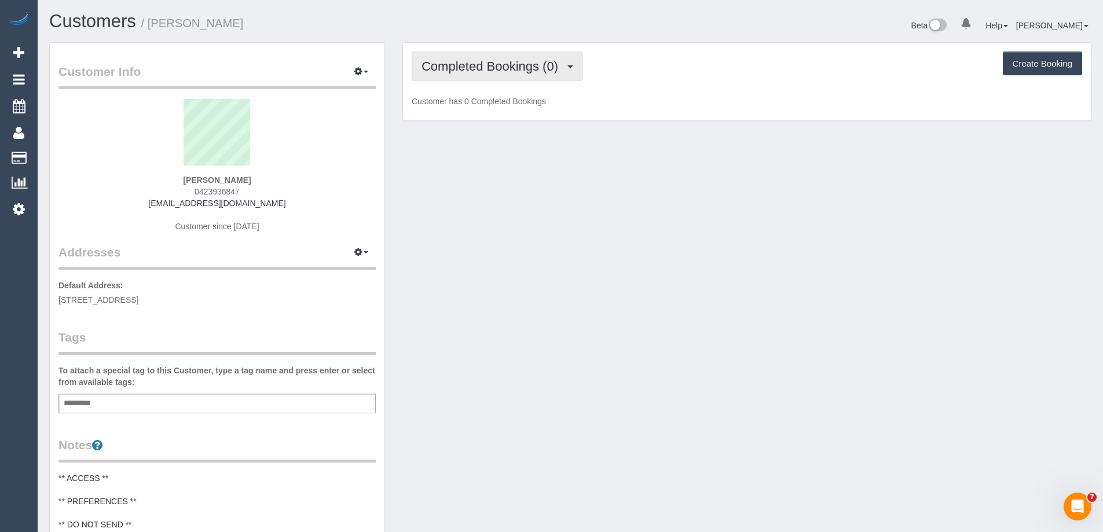
click at [511, 69] on span "Completed Bookings (0)" at bounding box center [492, 66] width 142 height 14
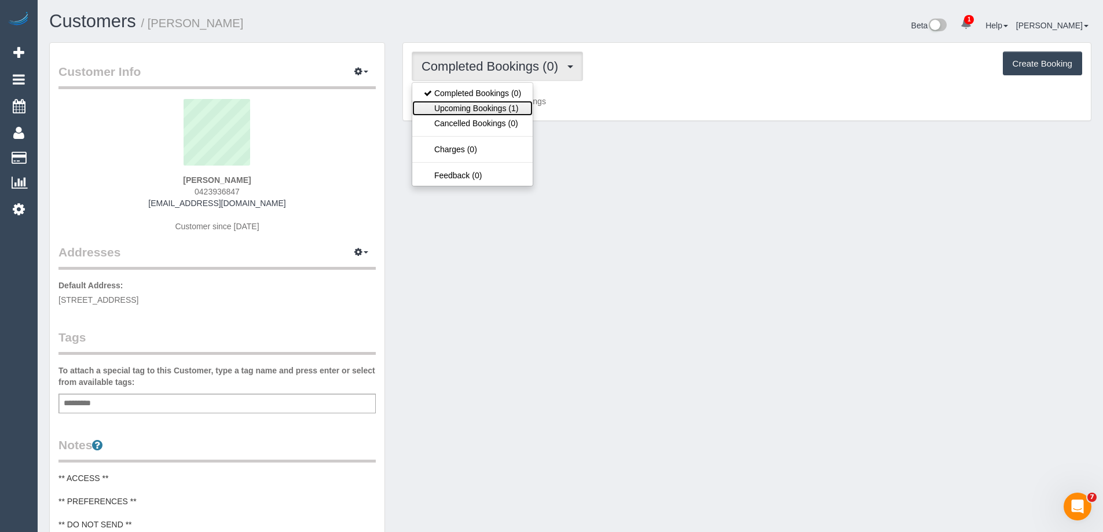
click at [522, 111] on link "Upcoming Bookings (1)" at bounding box center [472, 108] width 120 height 15
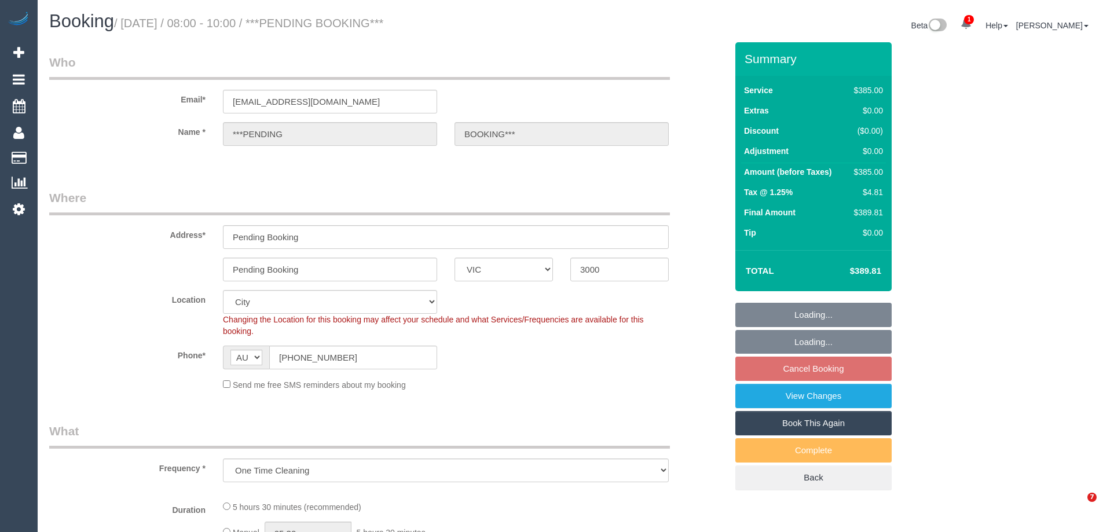
select select "VIC"
select select "object:668"
select select "number:28"
select select "330"
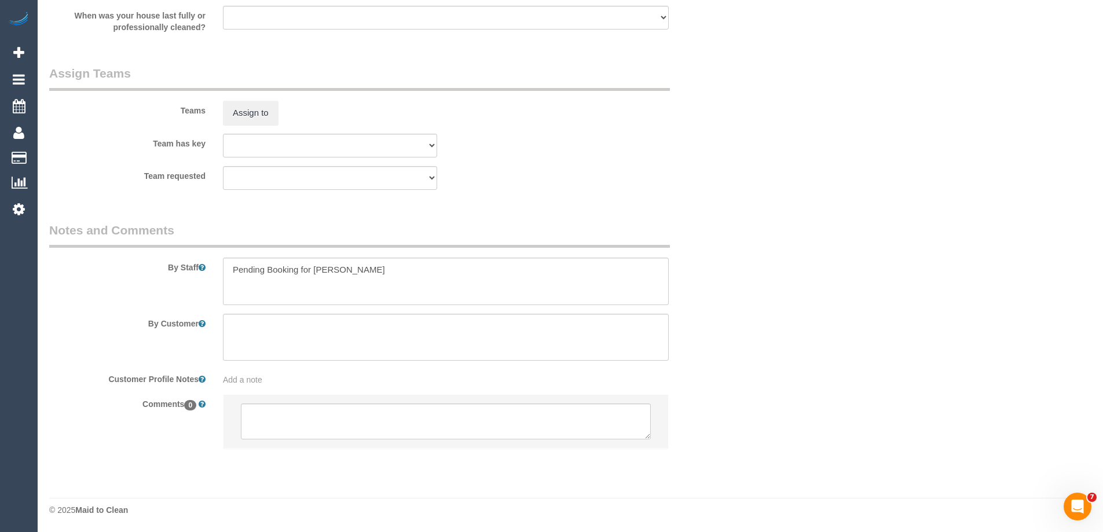
scroll to position [1774, 0]
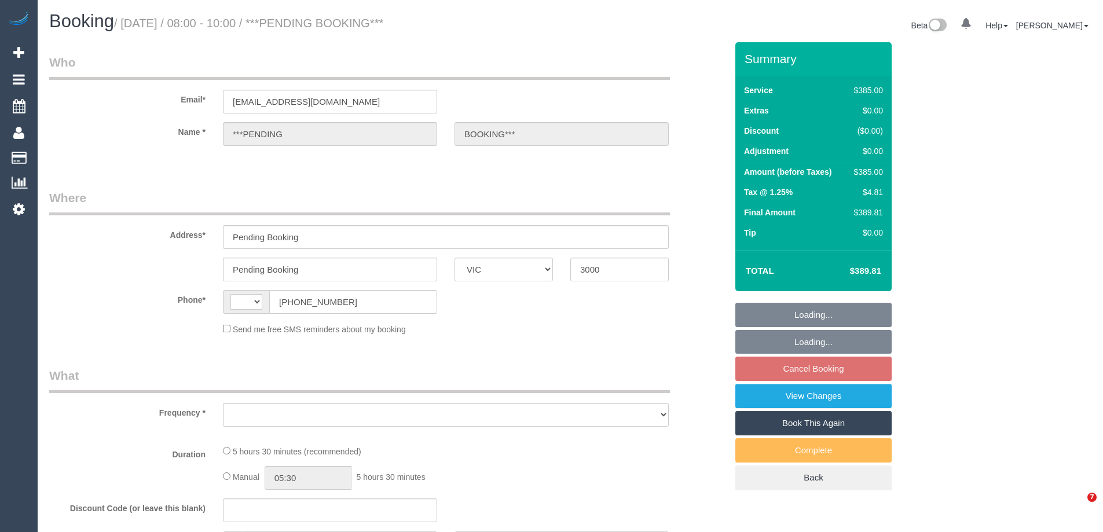
select select "VIC"
select select "string:AU"
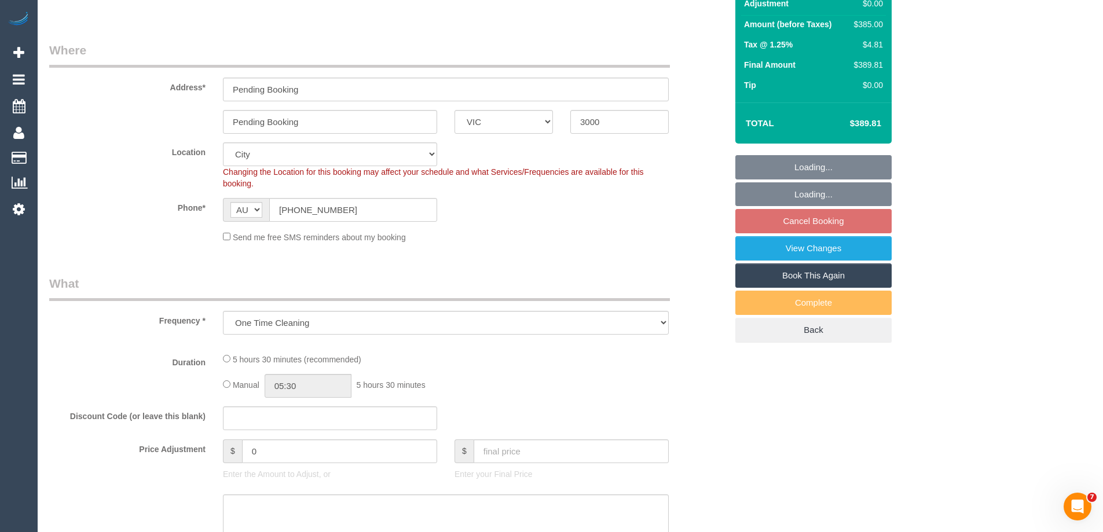
select select "object:698"
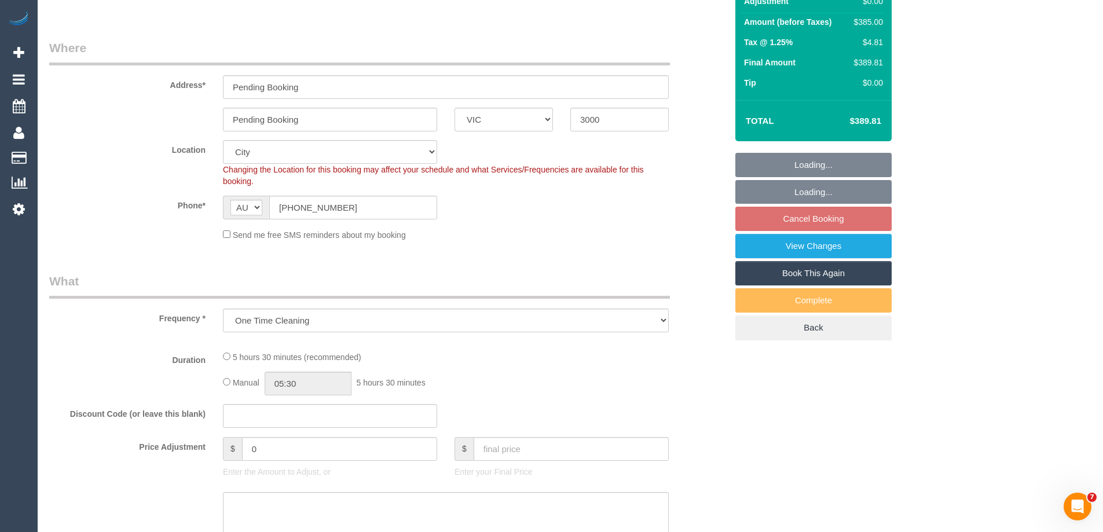
select select "330"
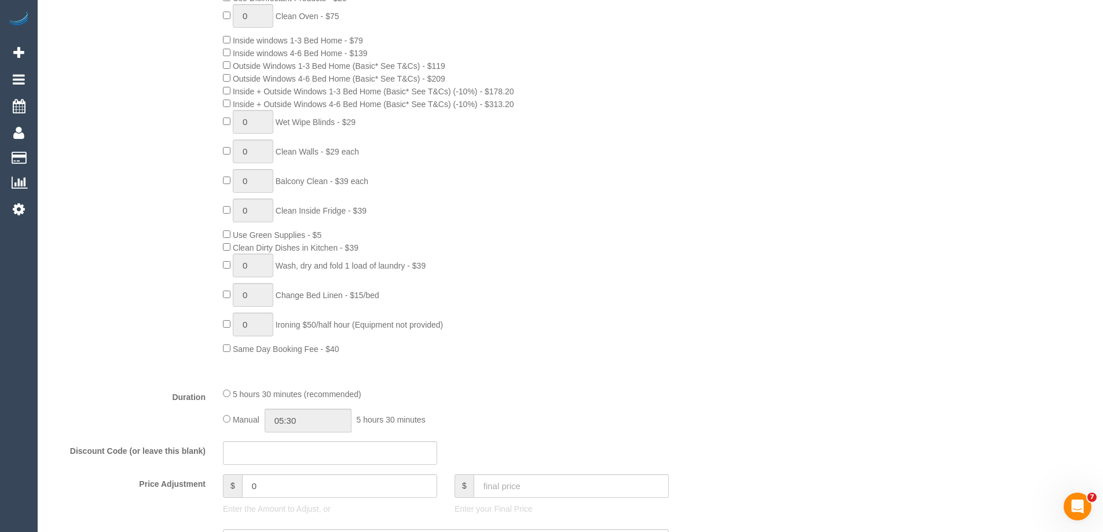
select select "number:28"
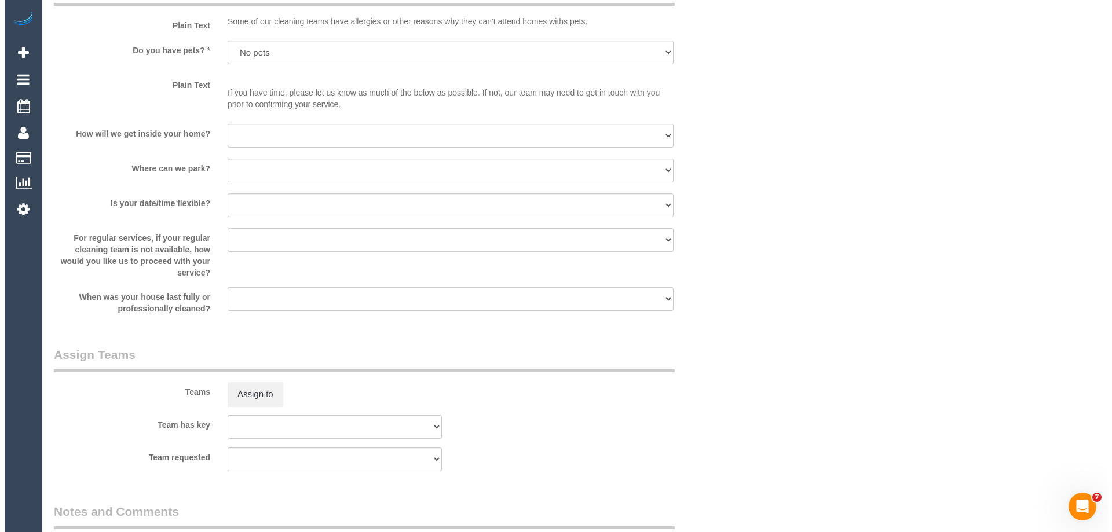
scroll to position [1737, 0]
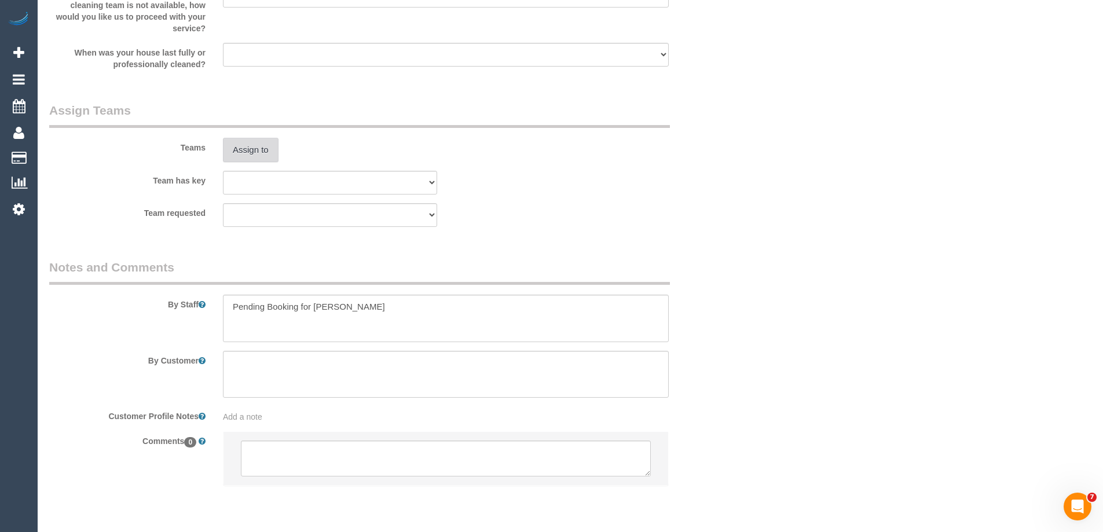
click at [243, 143] on button "Assign to" at bounding box center [251, 150] width 56 height 24
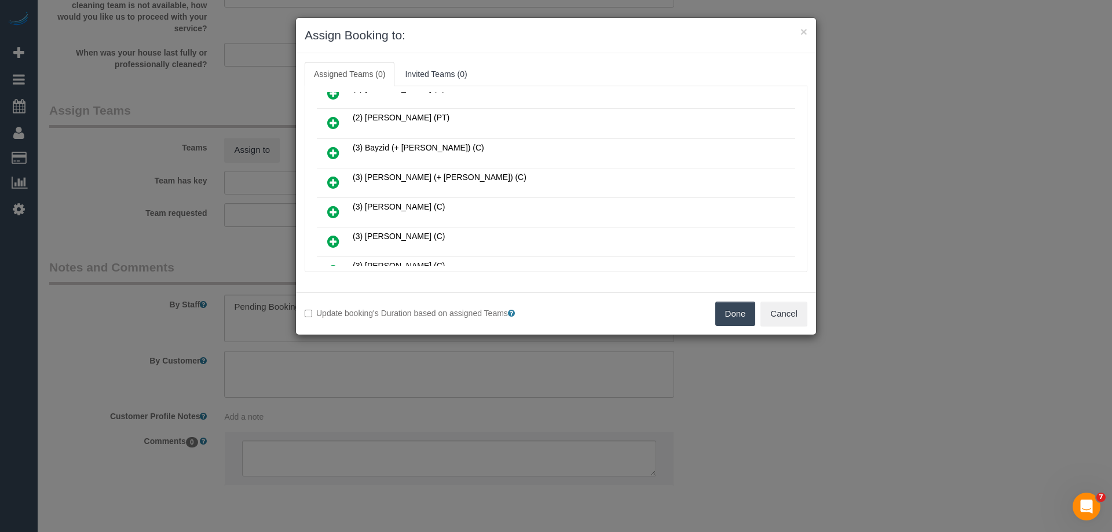
scroll to position [116, 0]
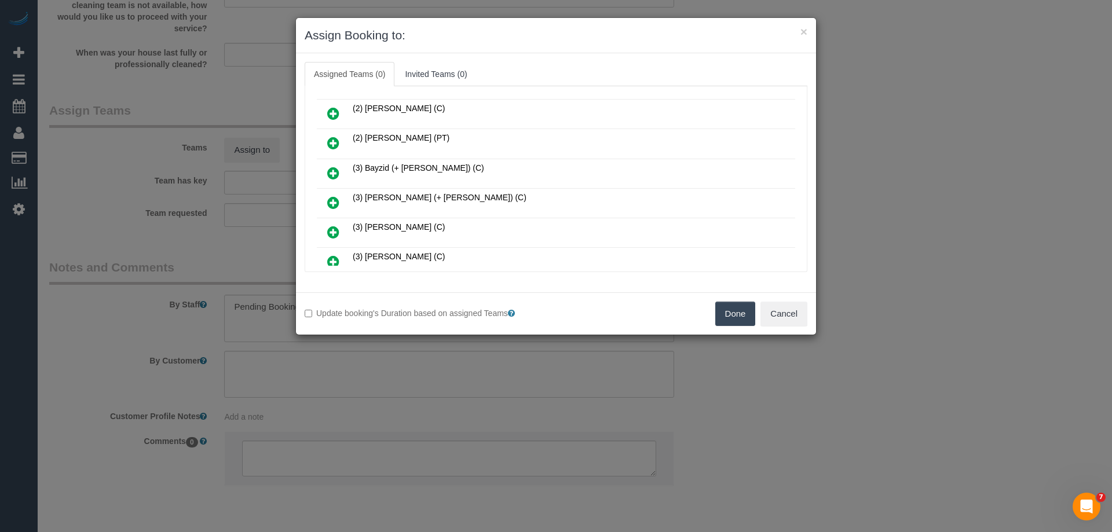
click at [338, 166] on icon at bounding box center [333, 173] width 12 height 14
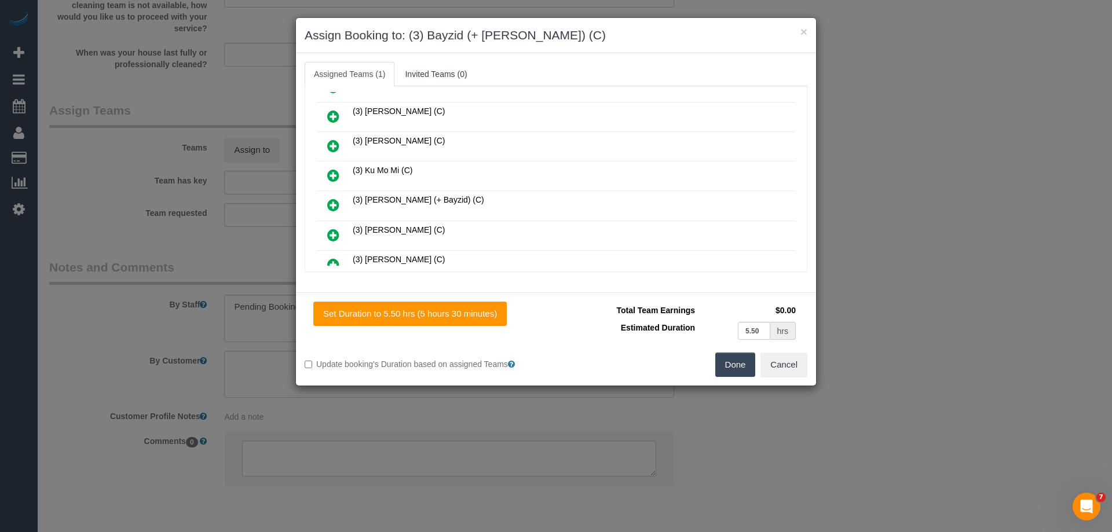
click at [333, 200] on icon at bounding box center [333, 205] width 12 height 14
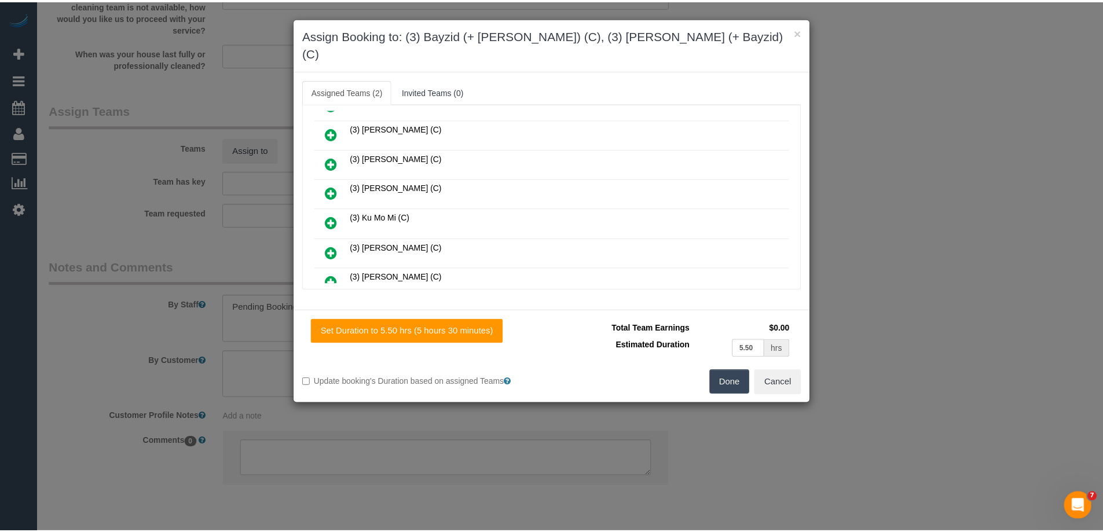
scroll to position [289, 0]
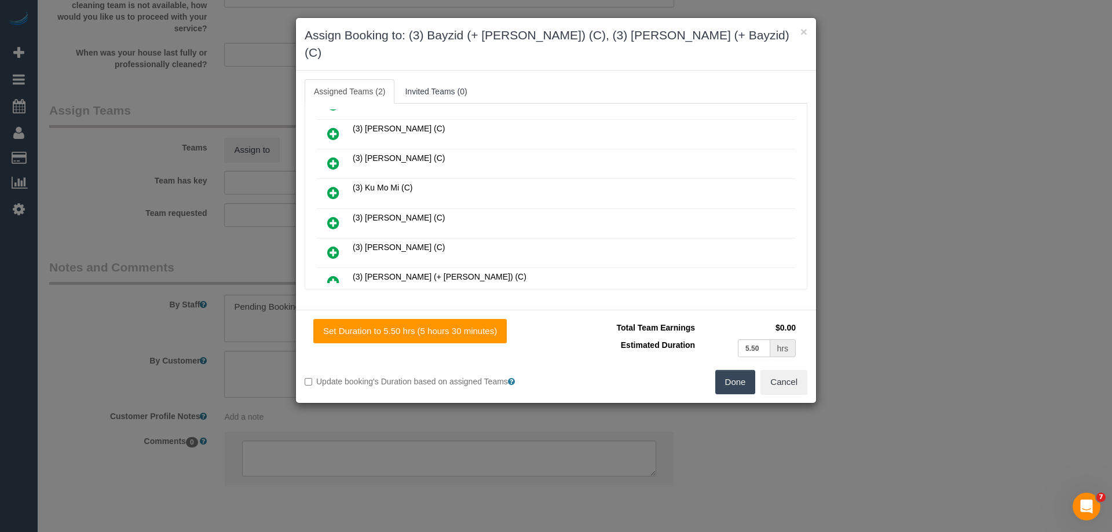
click at [722, 370] on button "Done" at bounding box center [735, 382] width 41 height 24
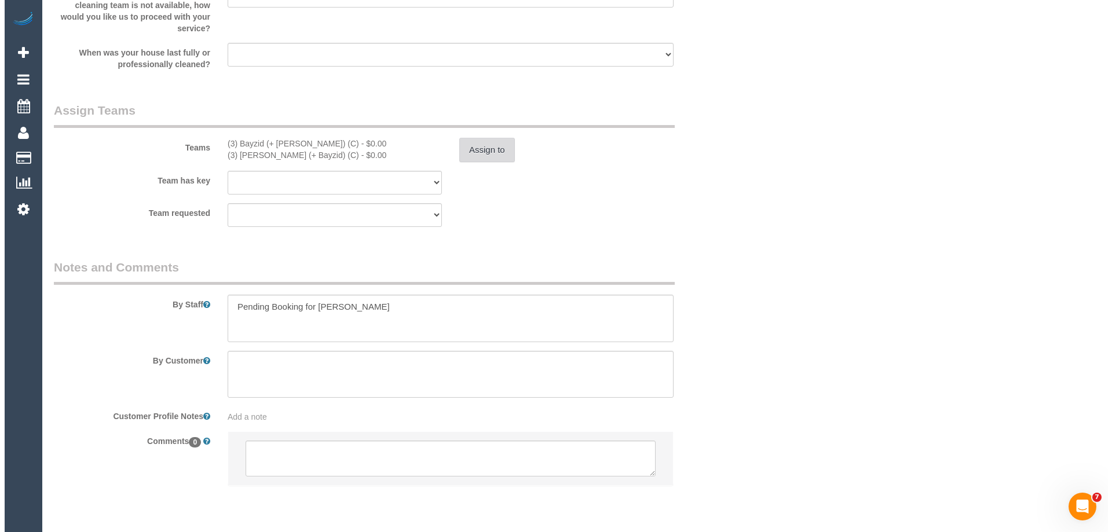
scroll to position [0, 0]
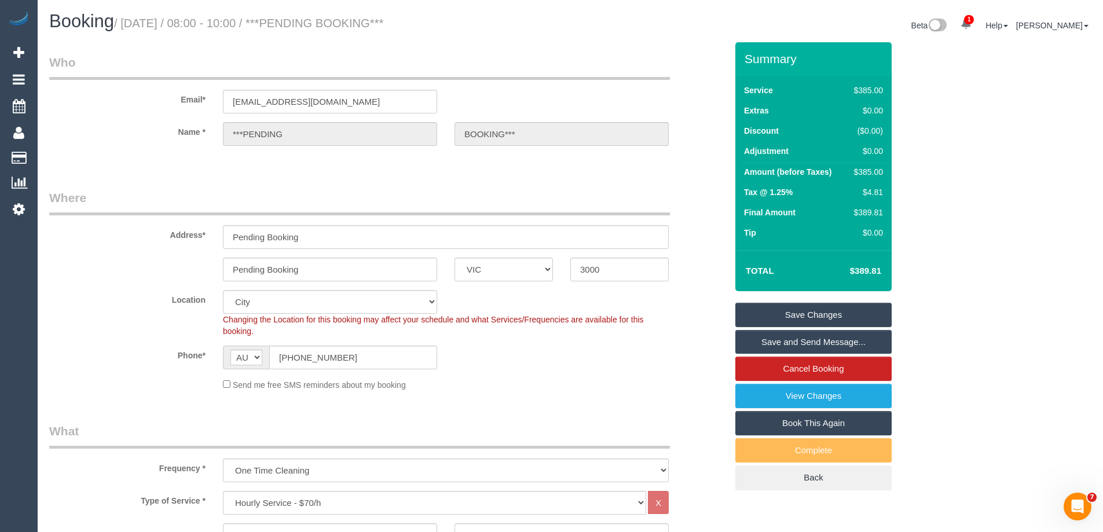
click at [770, 311] on link "Save Changes" at bounding box center [813, 315] width 156 height 24
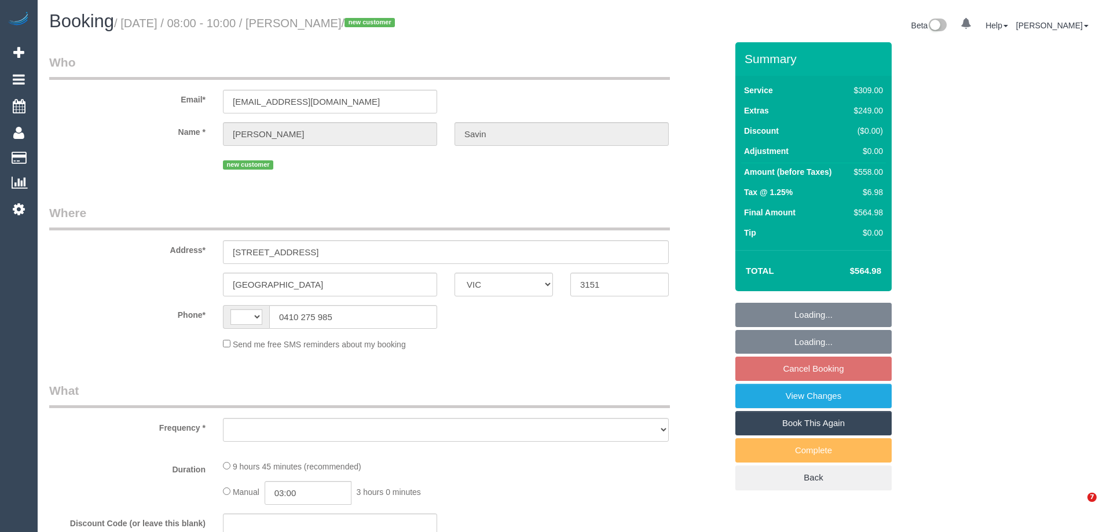
select select "VIC"
drag, startPoint x: 343, startPoint y: 104, endPoint x: 114, endPoint y: 100, distance: 228.7
click at [114, 100] on div "Email* [EMAIL_ADDRESS][DOMAIN_NAME]" at bounding box center [388, 84] width 695 height 60
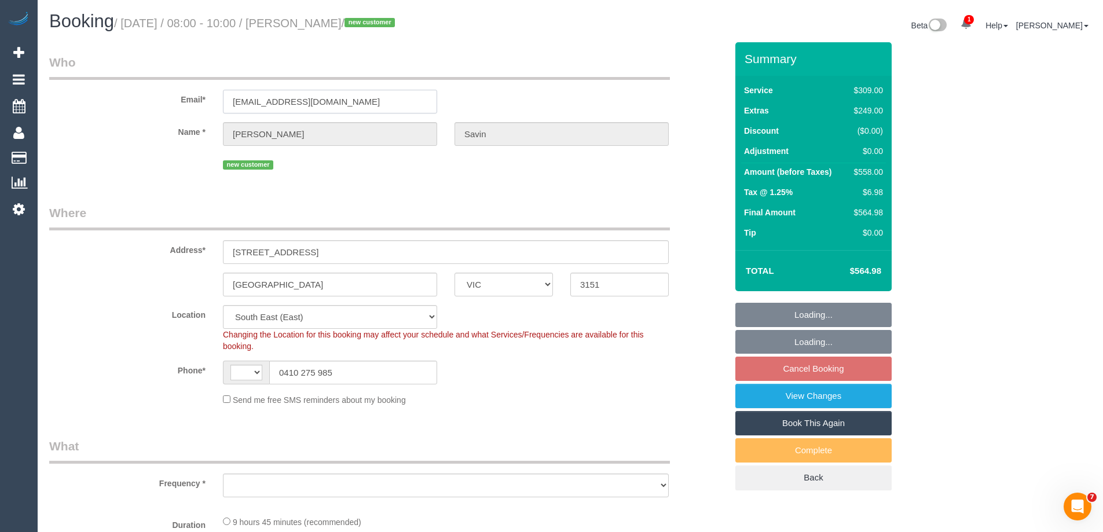
select select "string:AU"
select select "object:608"
select select "string:stripe-pm_1SFRss2GScqysDRV1Q9g0lmM"
select select "number:28"
select select "number:14"
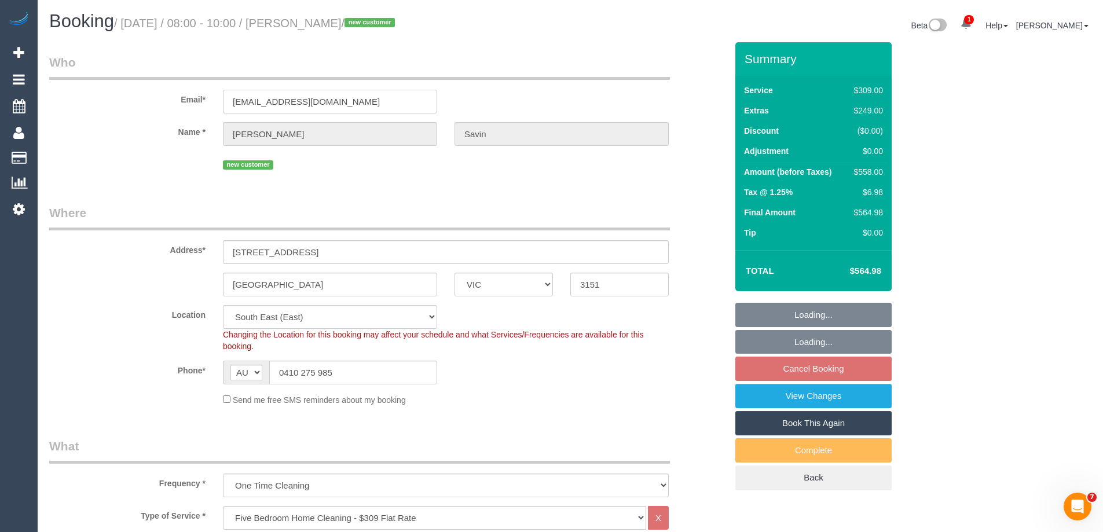
select select "object:861"
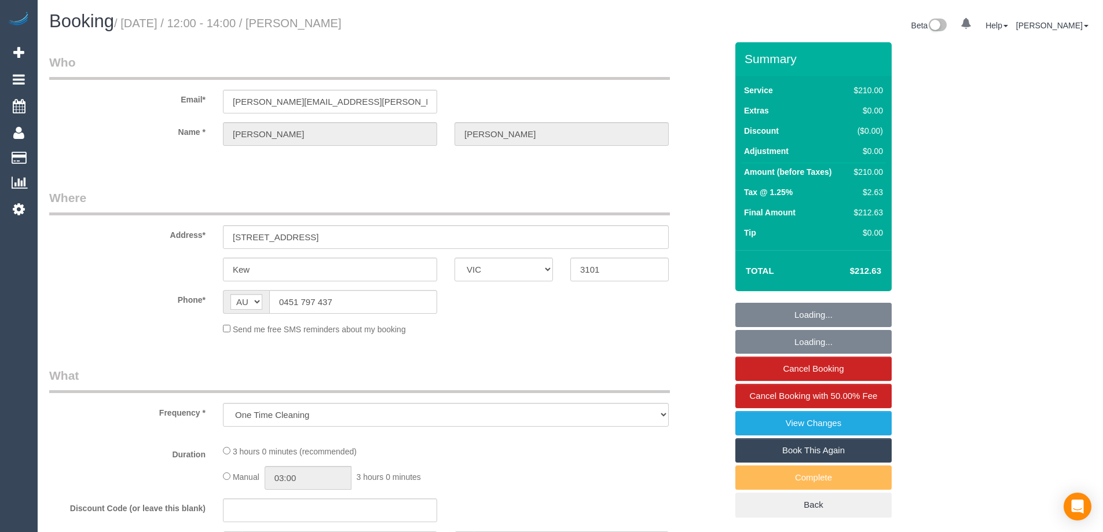
select select "VIC"
select select "string:stripe-pm_1RtgNE2GScqysDRVUirl8EZJ"
select select "180"
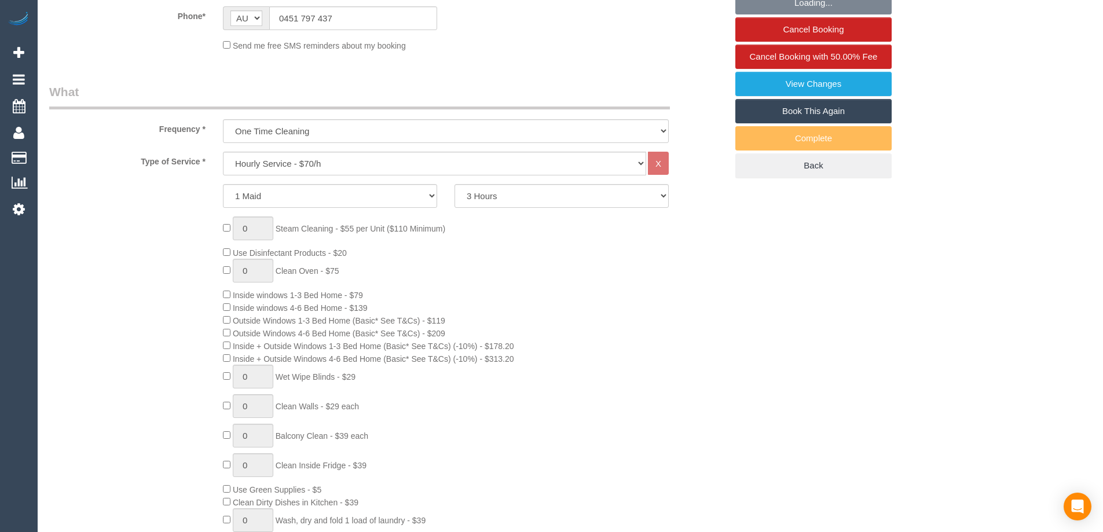
select select "number:30"
select select "number:14"
select select "number:19"
select select "number:24"
select select "number:34"
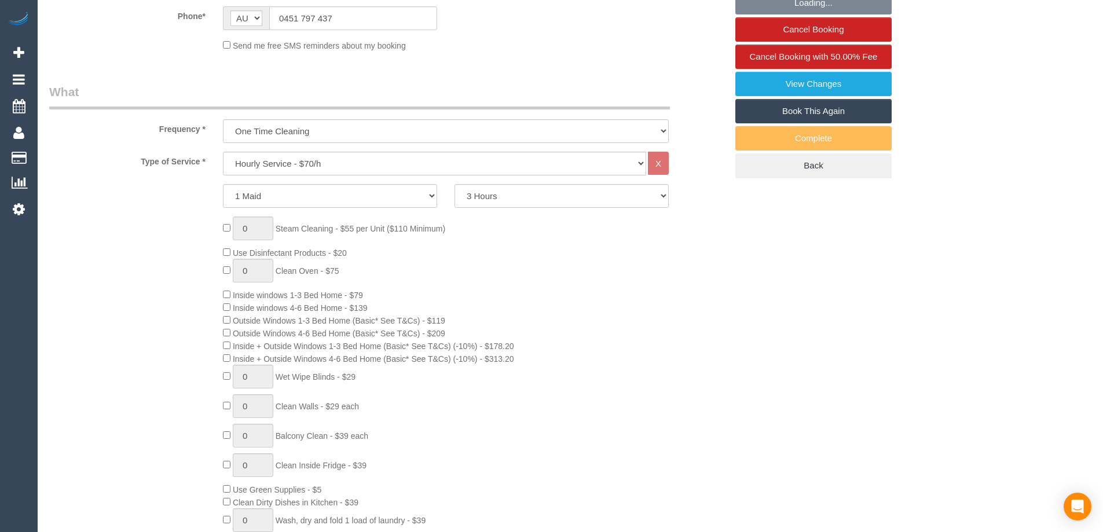
select select "number:11"
select select "object:1580"
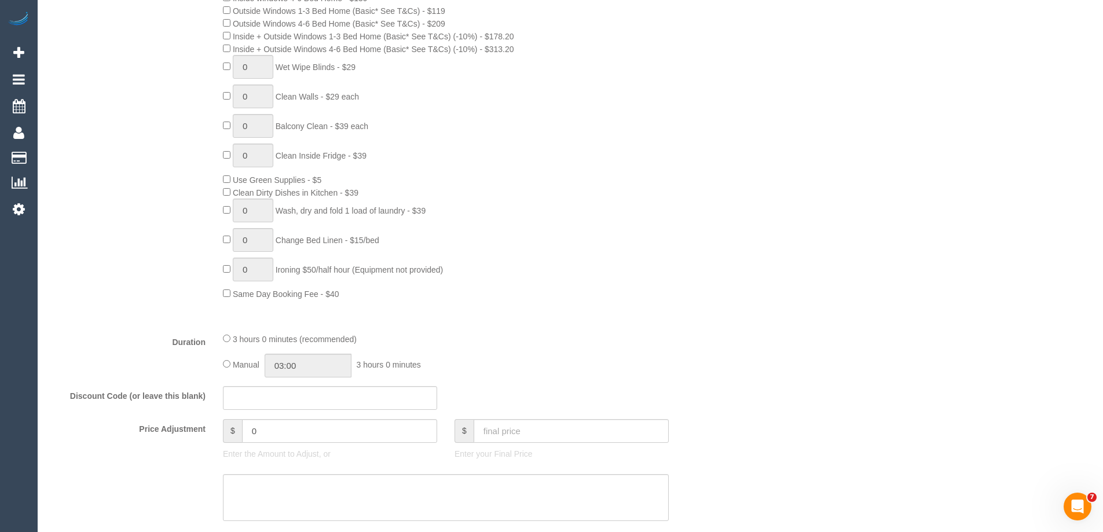
scroll to position [753, 0]
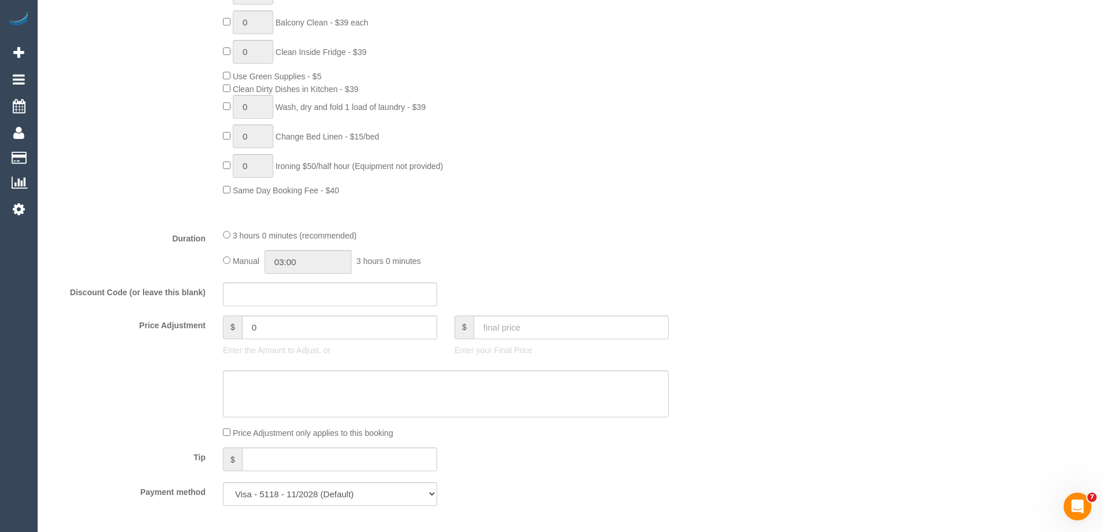
select select "spot1"
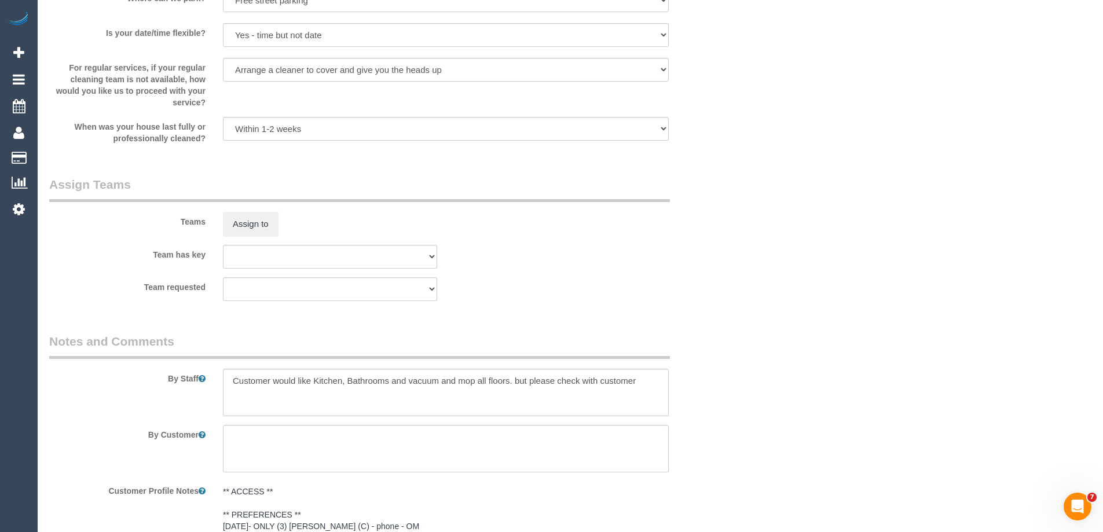
scroll to position [1563, 0]
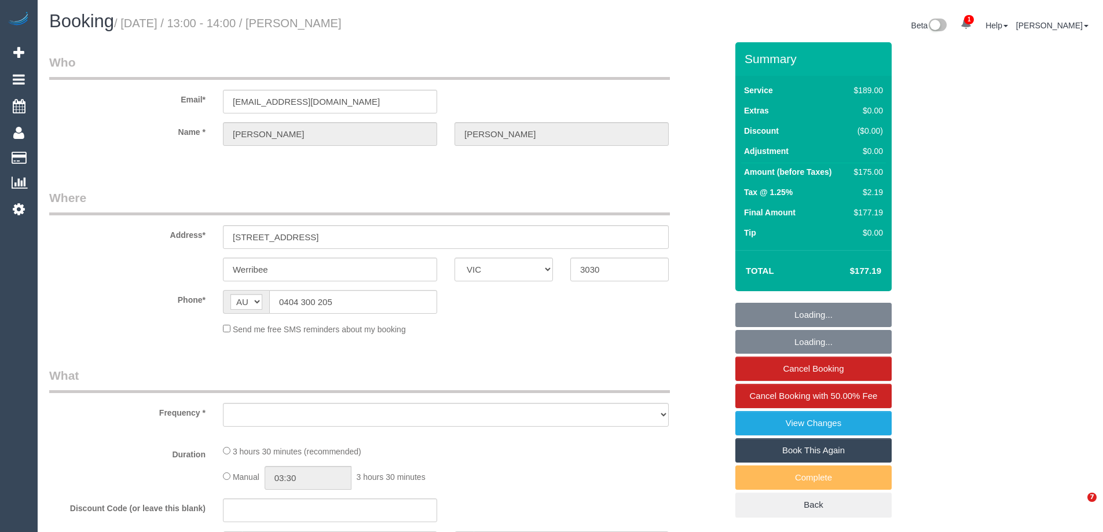
select select "VIC"
select select "string:stripe-pm_1Qz4Kv2GScqysDRVWCzsC0w2"
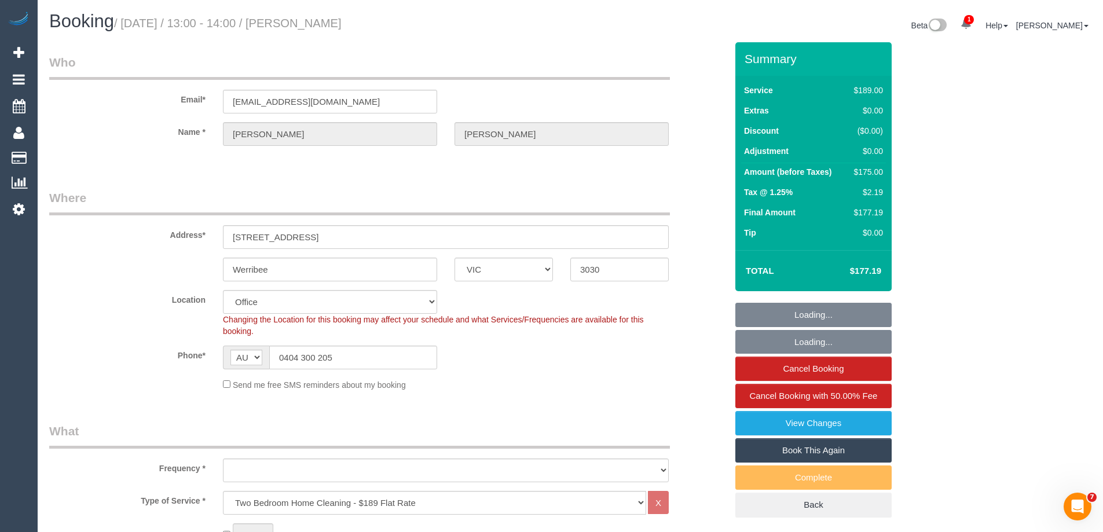
select select "object:899"
select select "number:32"
select select "number:14"
select select "number:18"
select select "number:25"
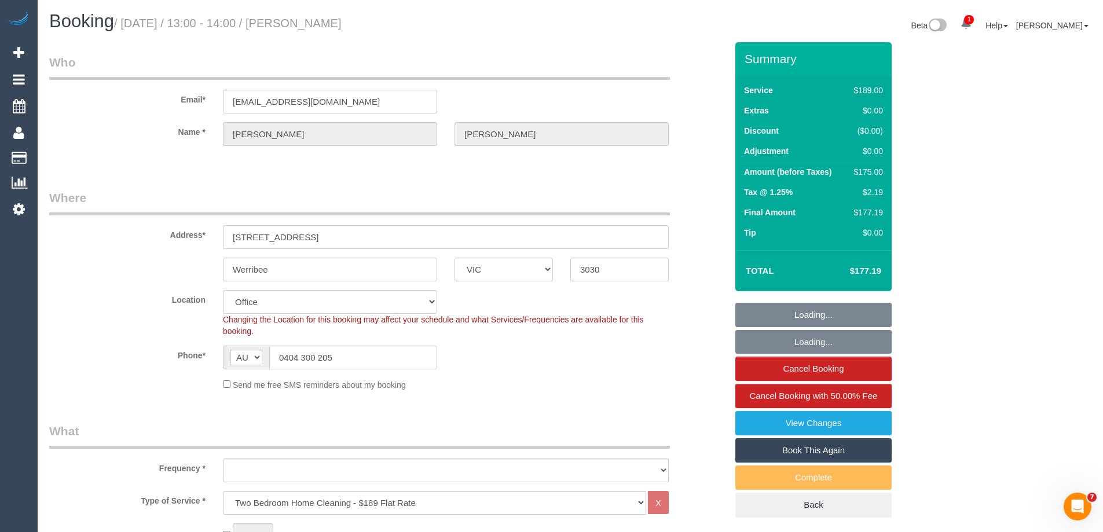
select select "number:35"
select select "number:12"
select select "object:918"
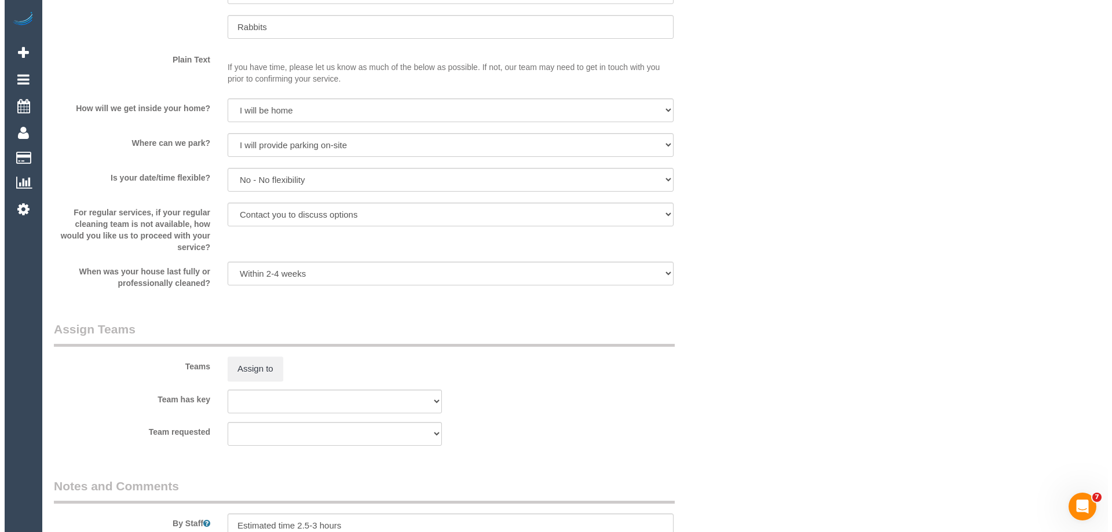
scroll to position [1679, 0]
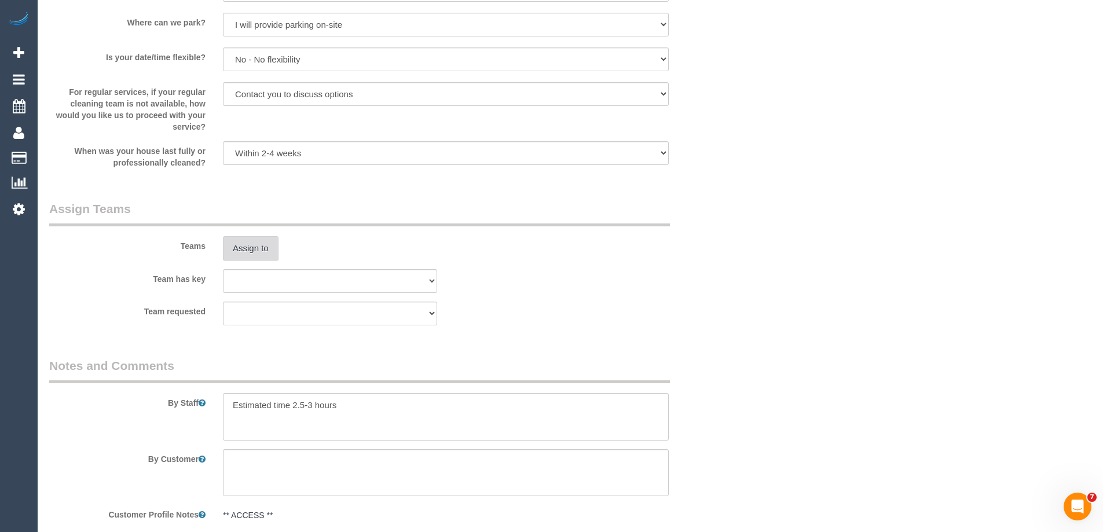
click at [254, 247] on button "Assign to" at bounding box center [251, 248] width 56 height 24
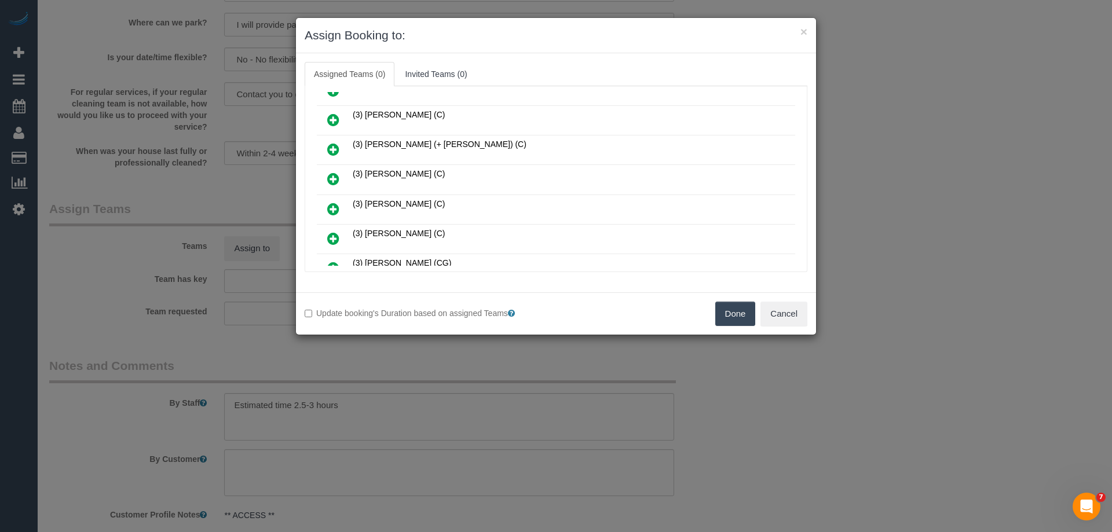
scroll to position [926, 0]
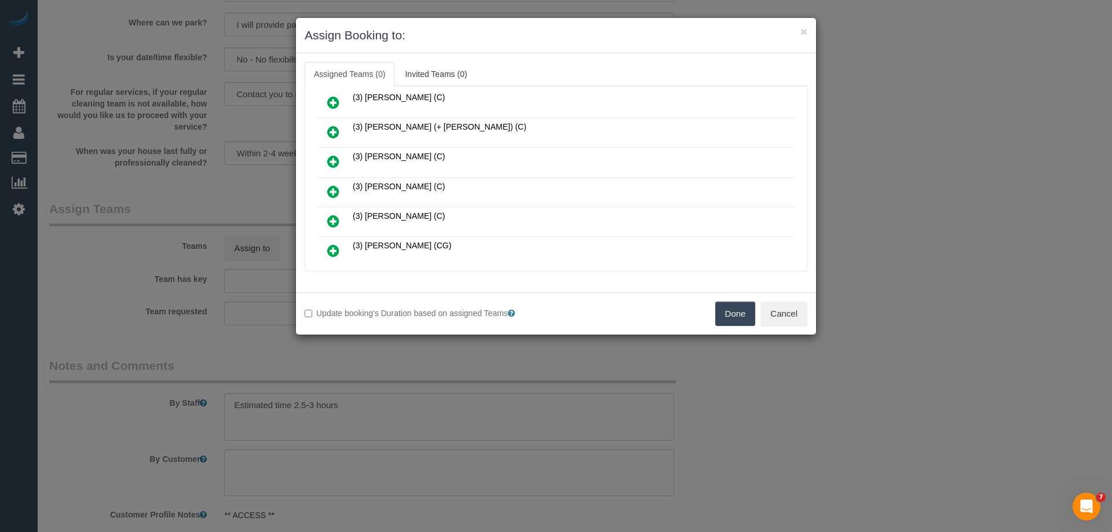
click at [330, 194] on icon at bounding box center [333, 192] width 12 height 14
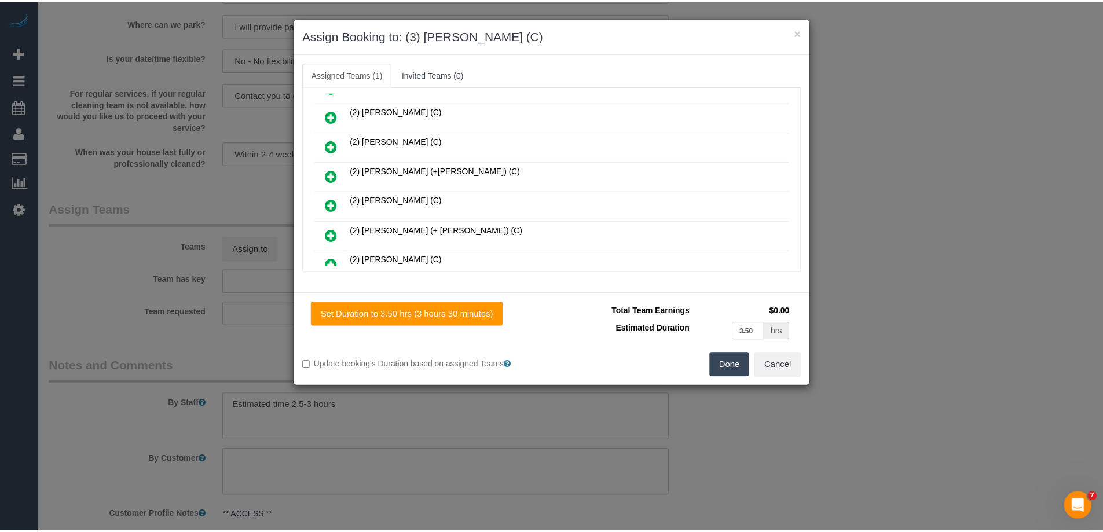
scroll to position [0, 0]
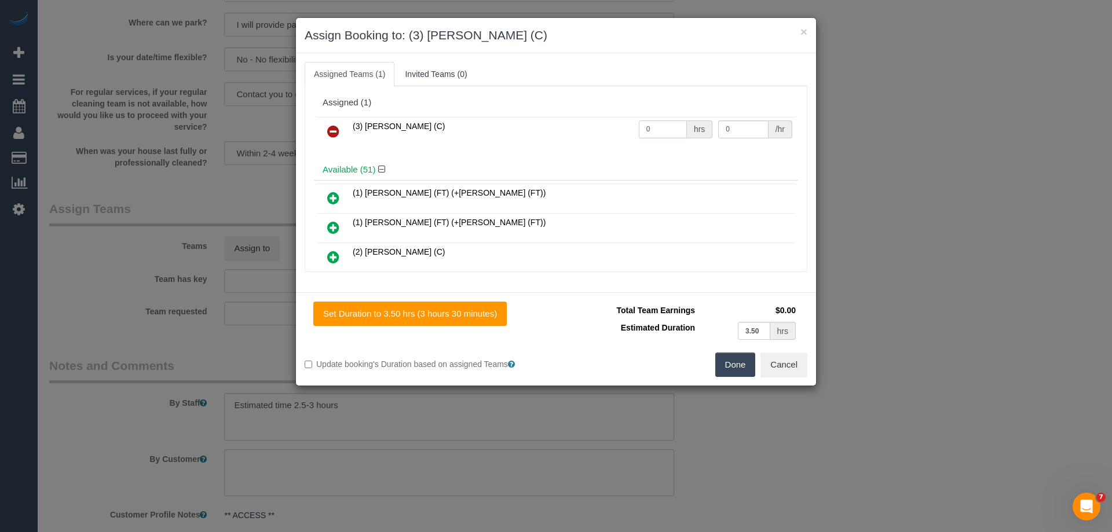
drag, startPoint x: 643, startPoint y: 126, endPoint x: 589, endPoint y: 129, distance: 54.5
click at [589, 129] on tr "(3) Jahidul Islam (C) 0 hrs 0 /hr" at bounding box center [556, 132] width 478 height 30
type input "1"
drag, startPoint x: 734, startPoint y: 124, endPoint x: 627, endPoint y: 123, distance: 107.1
click at [636, 126] on tr "(3) Jahidul Islam (C) 1 hrs 0 /hr" at bounding box center [556, 132] width 478 height 30
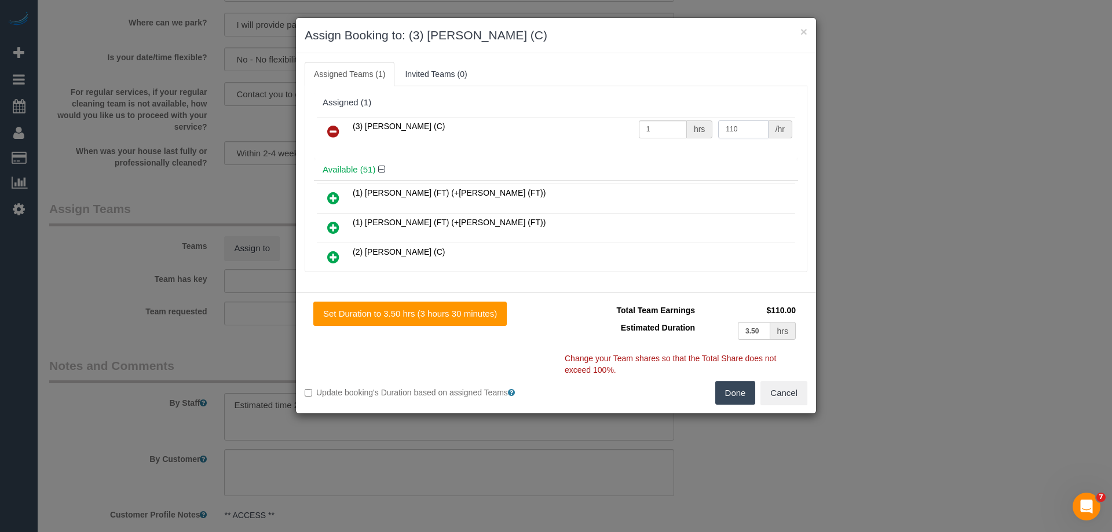
type input "110"
click at [737, 389] on button "Done" at bounding box center [735, 393] width 41 height 24
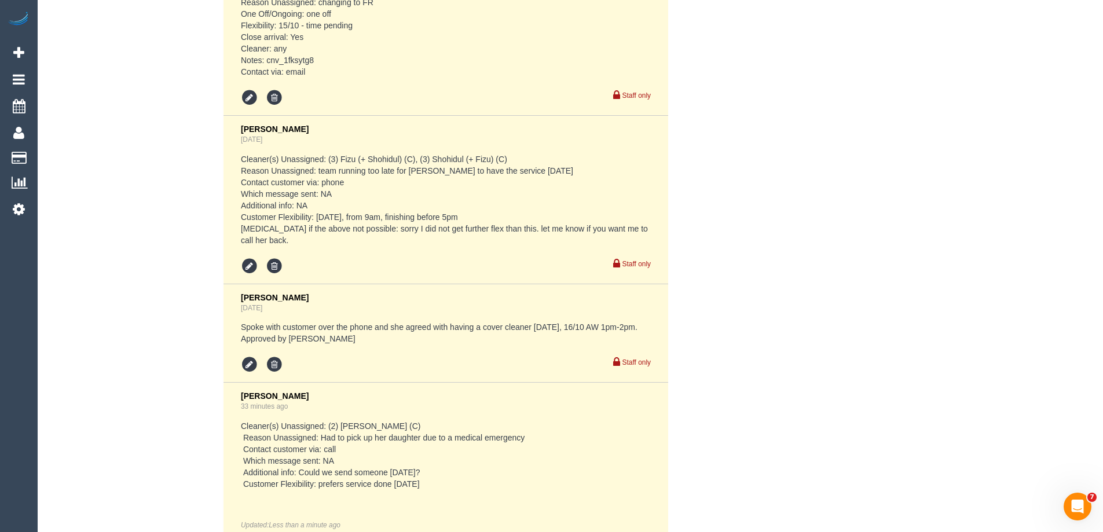
scroll to position [2837, 0]
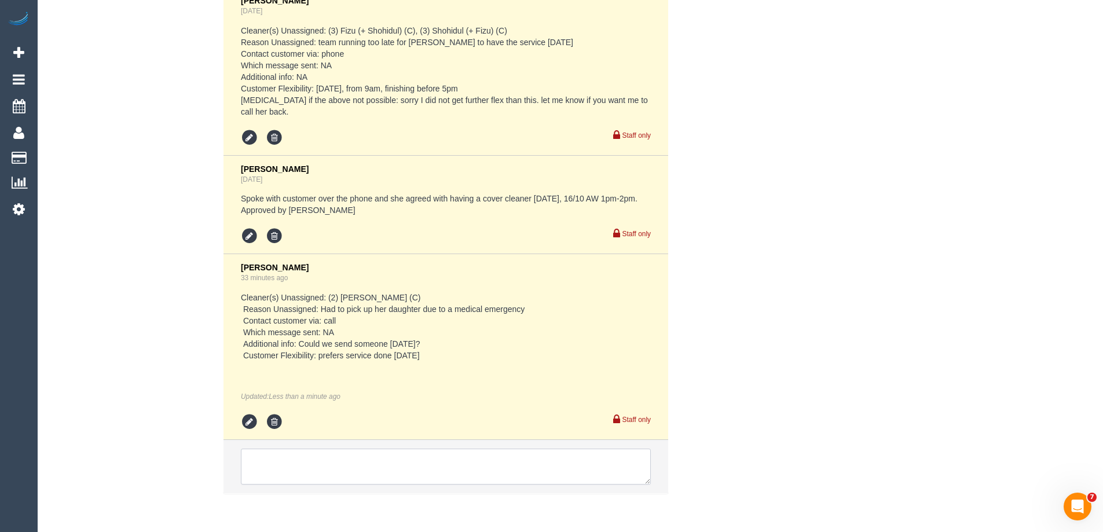
click at [292, 461] on textarea at bounding box center [446, 467] width 410 height 36
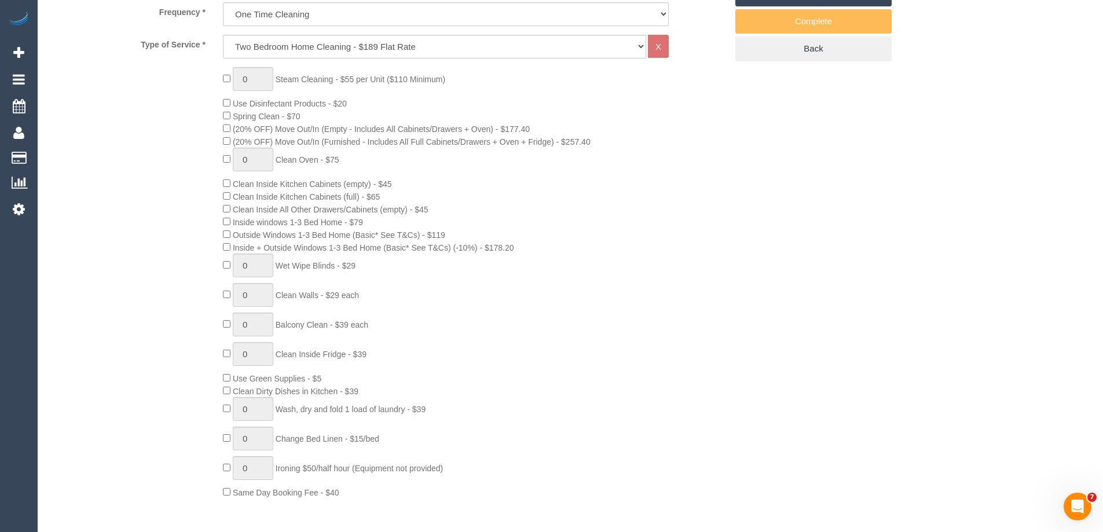
scroll to position [0, 0]
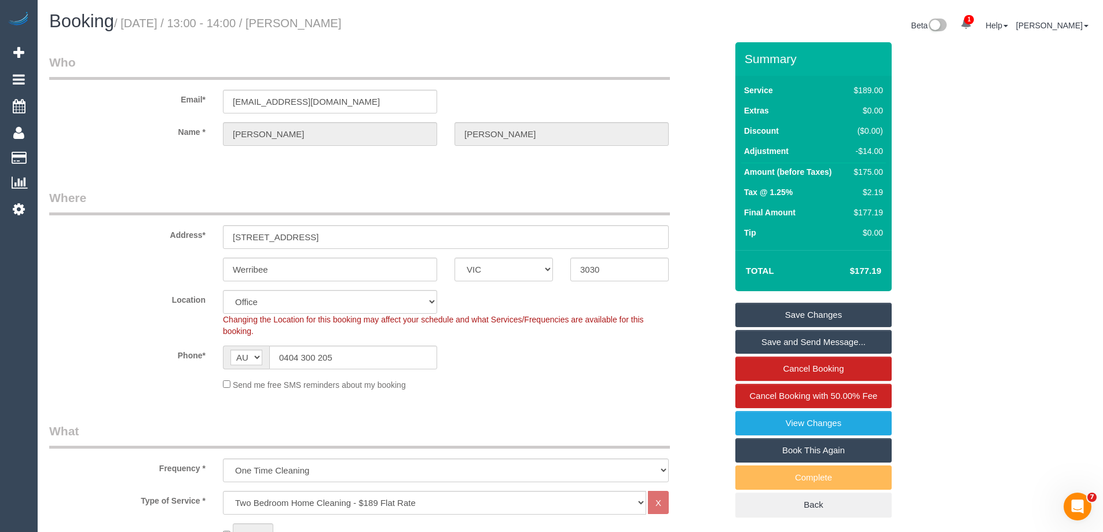
type textarea "Jahidul"
drag, startPoint x: 345, startPoint y: 352, endPoint x: 124, endPoint y: 358, distance: 221.2
click at [124, 358] on div "Phone* AF AL DZ AD AO AI AQ AG AR AM AW AU AT AZ BS BH BD BB BY BE BZ BJ BM BT …" at bounding box center [388, 358] width 695 height 24
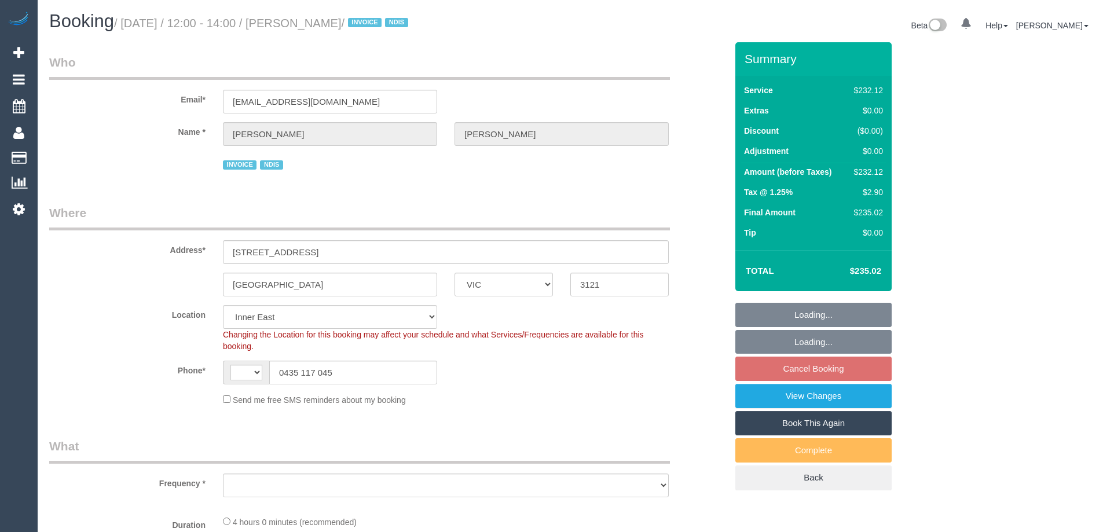
select select "VIC"
select select "string:AU"
select select "object:283"
select select "spot4"
select select "object:540"
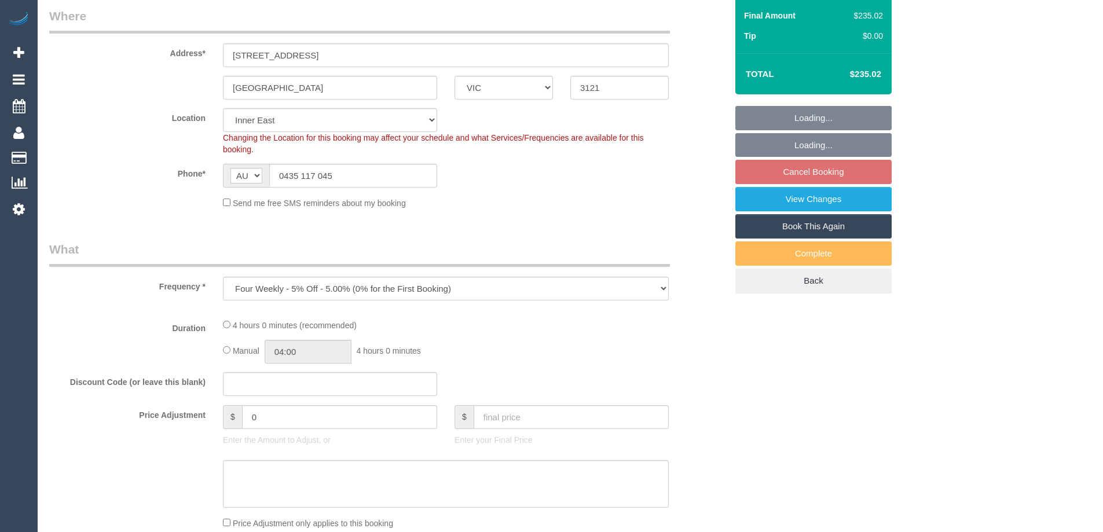
select select "240"
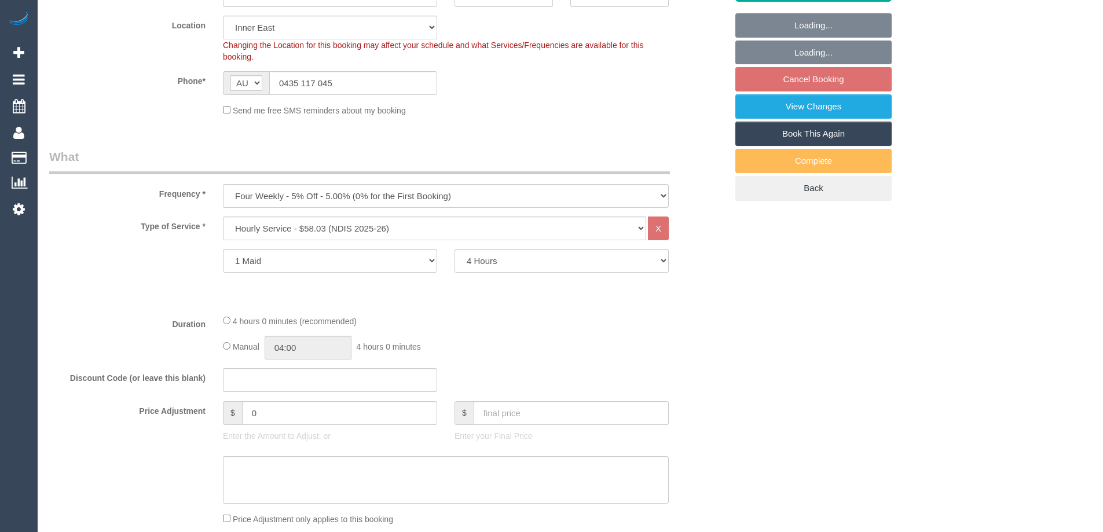
select select "number:28"
select select "number:14"
select select "number:19"
select select "number:36"
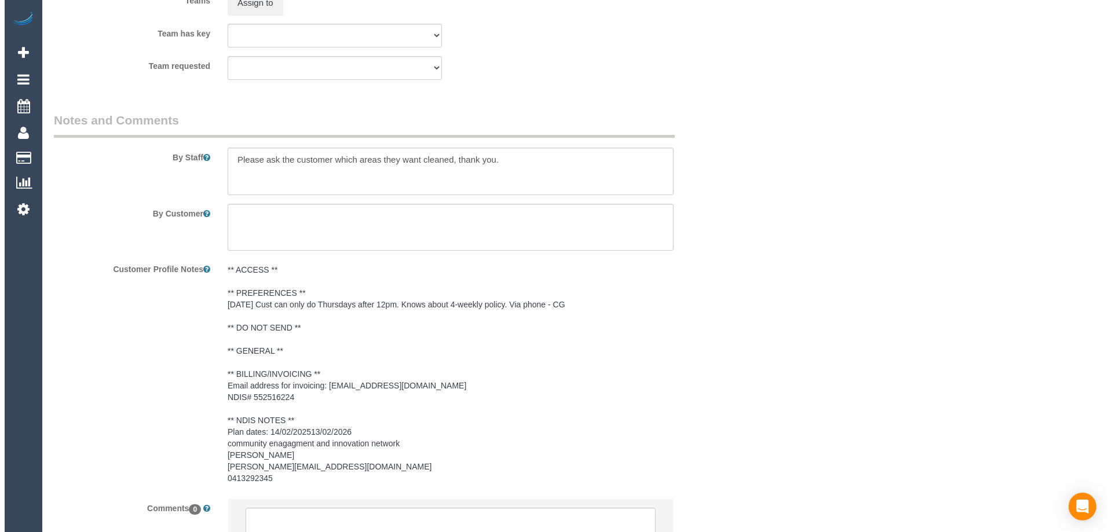
scroll to position [1432, 0]
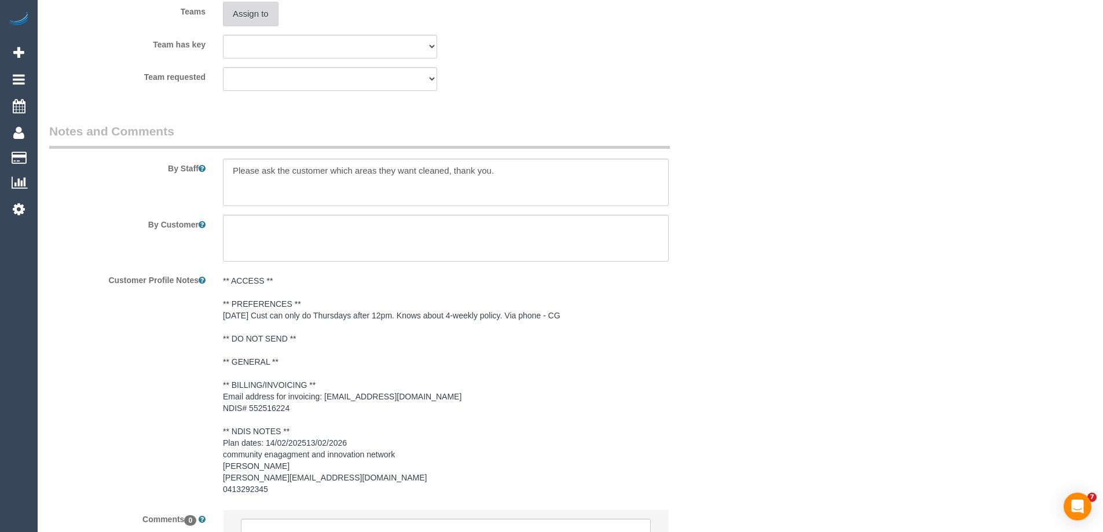
click at [262, 21] on button "Assign to" at bounding box center [251, 14] width 56 height 24
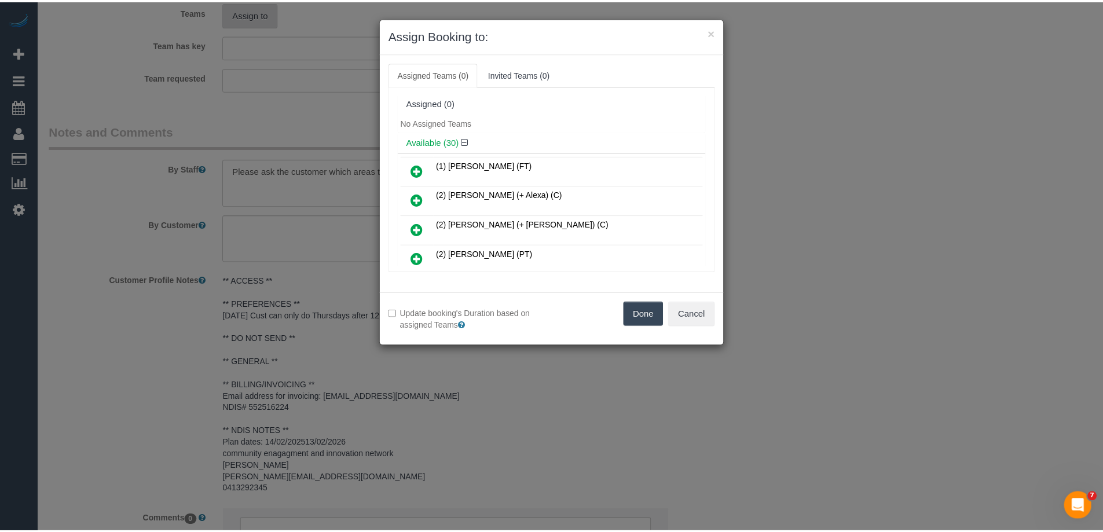
scroll to position [0, 0]
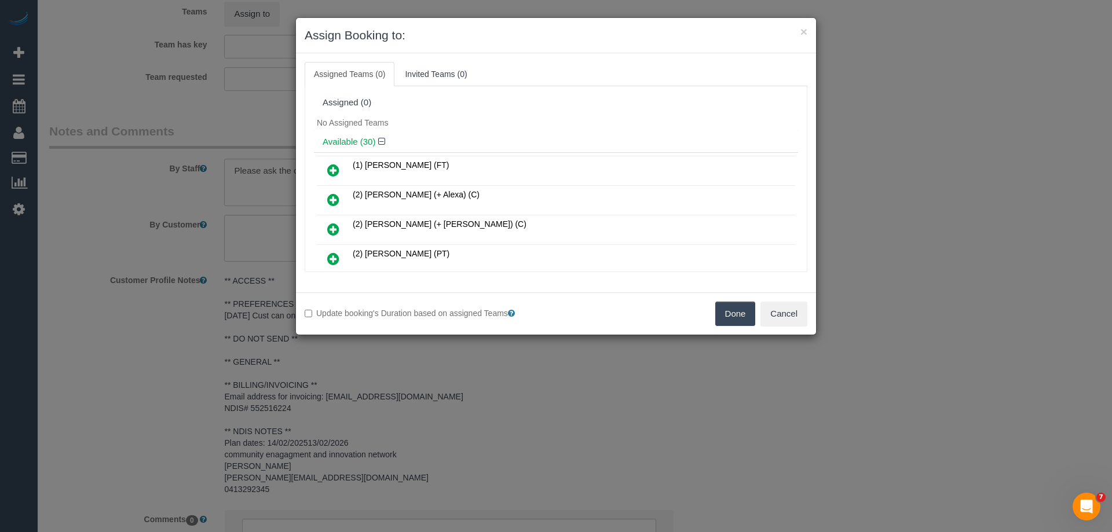
click at [340, 252] on link at bounding box center [333, 259] width 27 height 23
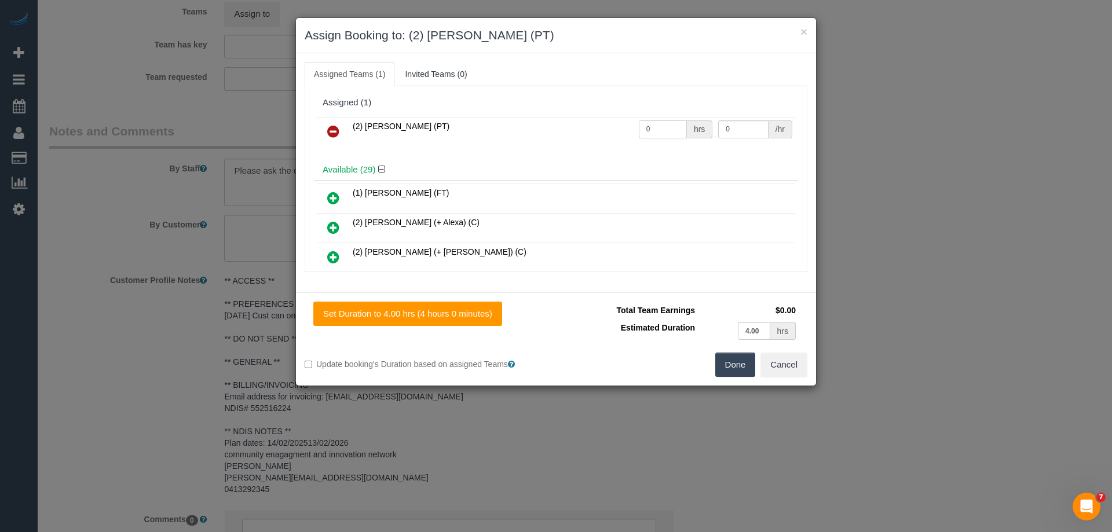
drag, startPoint x: 656, startPoint y: 127, endPoint x: 595, endPoint y: 131, distance: 61.5
click at [595, 131] on tr "(2) Azwad Raza (PT) 0 hrs 0 /hr" at bounding box center [556, 132] width 478 height 30
type input "4"
drag, startPoint x: 736, startPoint y: 129, endPoint x: 650, endPoint y: 122, distance: 87.2
click at [650, 122] on tr "(2) Azwad Raza (PT) 4 hrs 0 /hr" at bounding box center [556, 132] width 478 height 30
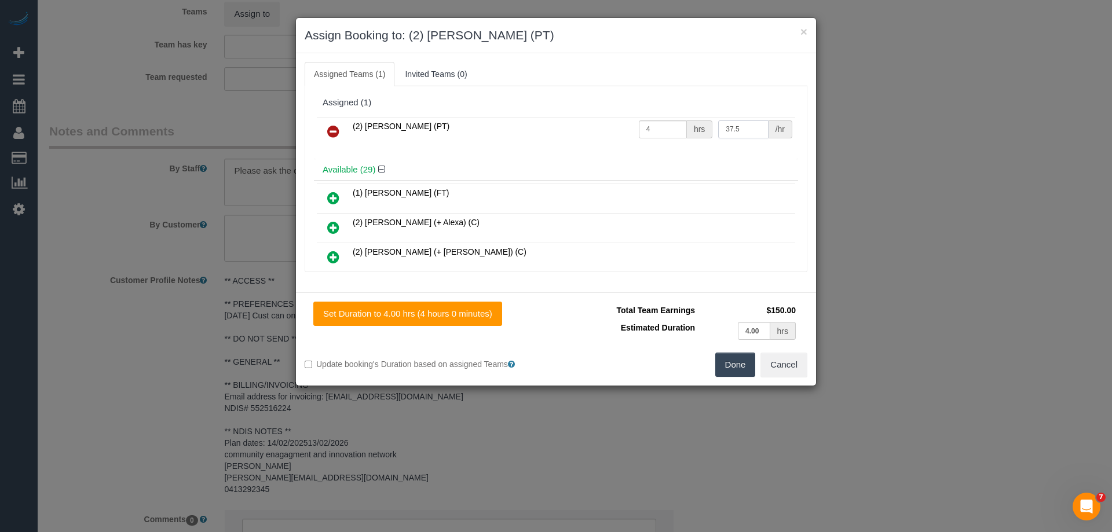
type input "37.5"
click at [732, 364] on button "Done" at bounding box center [735, 365] width 41 height 24
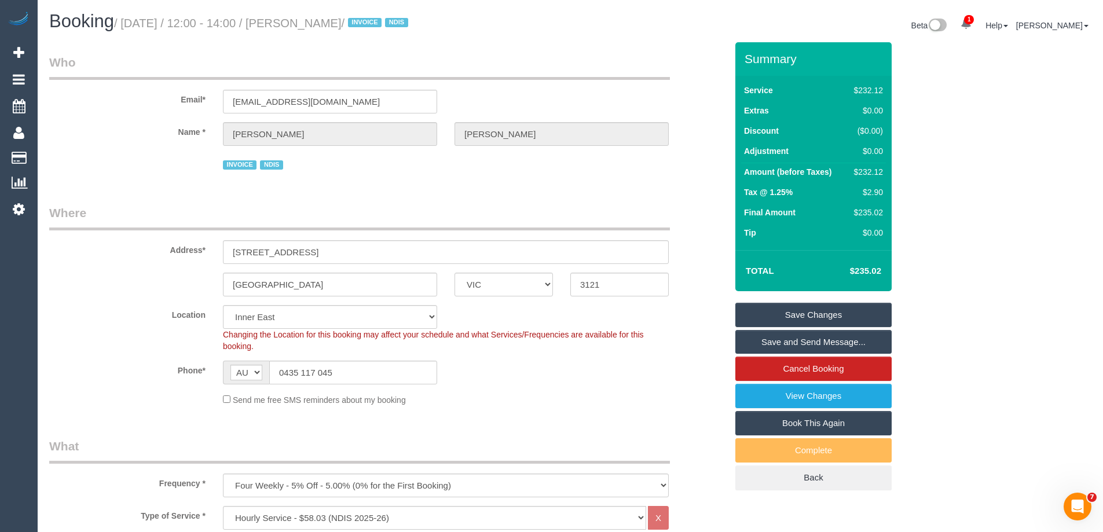
drag, startPoint x: 376, startPoint y: 26, endPoint x: 306, endPoint y: 21, distance: 70.8
click at [306, 21] on small "/ October 23, 2025 / 12:00 - 14:00 / Galen Dennis / INVOICE NDIS" at bounding box center [263, 23] width 298 height 13
copy small "Galen Dennis"
click at [767, 339] on link "Save and Send Message..." at bounding box center [813, 342] width 156 height 24
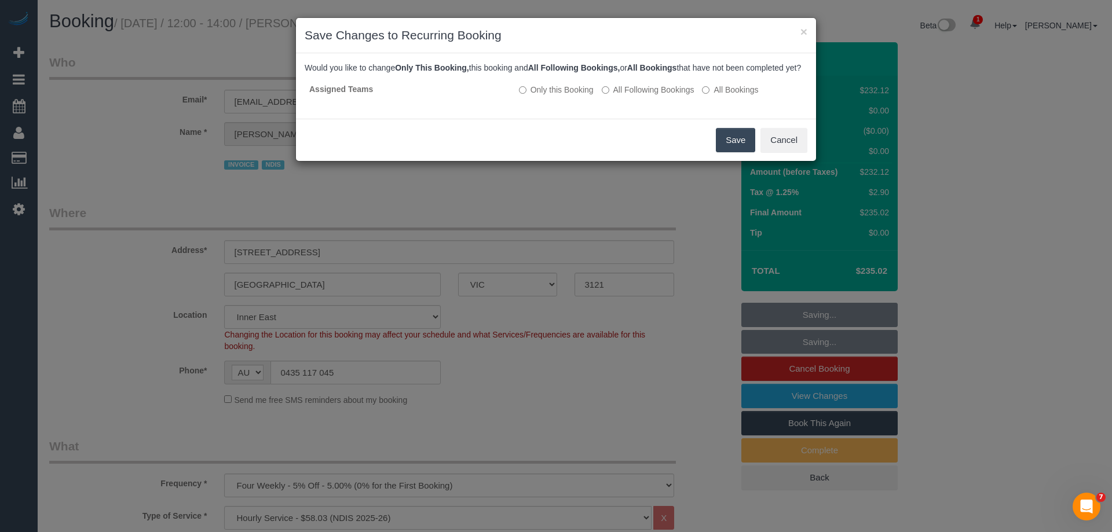
click at [737, 151] on button "Save" at bounding box center [735, 140] width 39 height 24
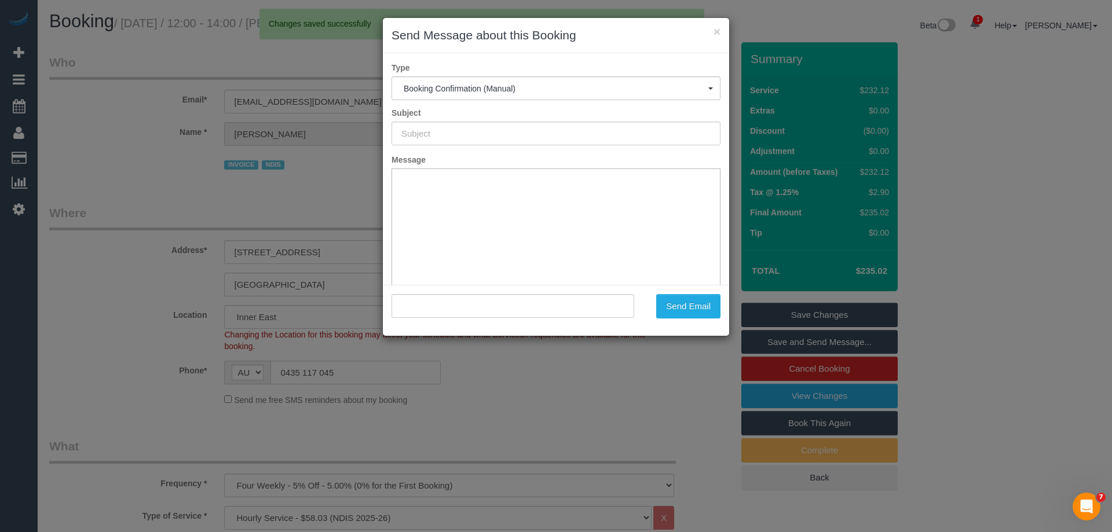
type input "Booking Confirmed"
type input ""Galen Dennis" <polypusapollyon@gmail.com>"
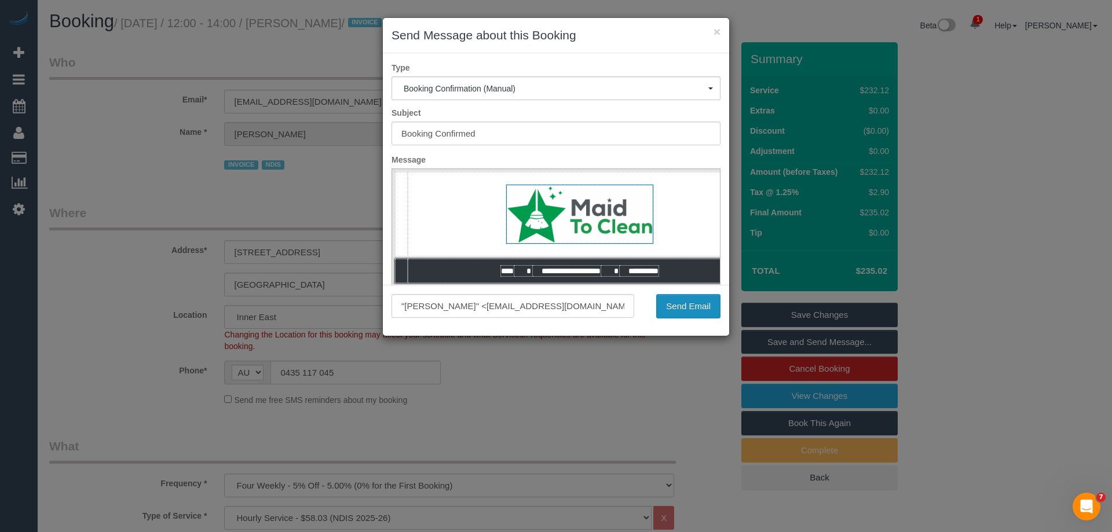
click at [683, 311] on button "Send Email" at bounding box center [688, 306] width 64 height 24
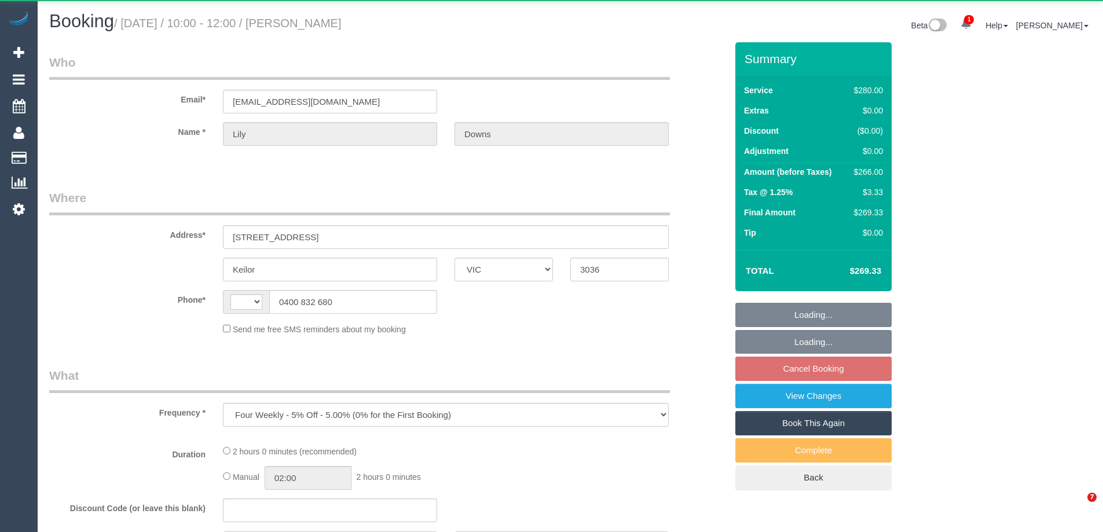
select select "VIC"
select select "string:stripe-pm_1RxeTF2GScqysDRVYqMdvd0z"
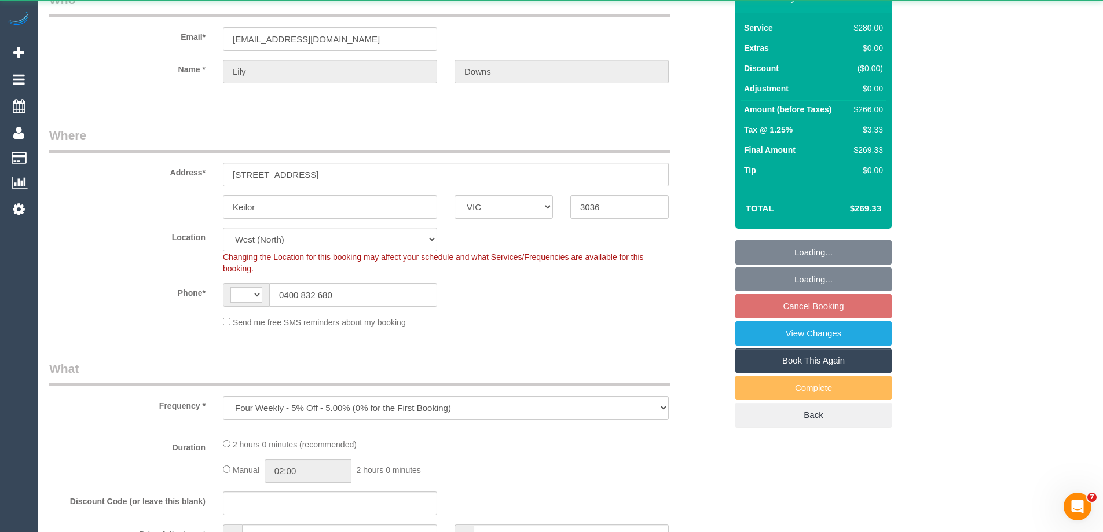
select select "object:719"
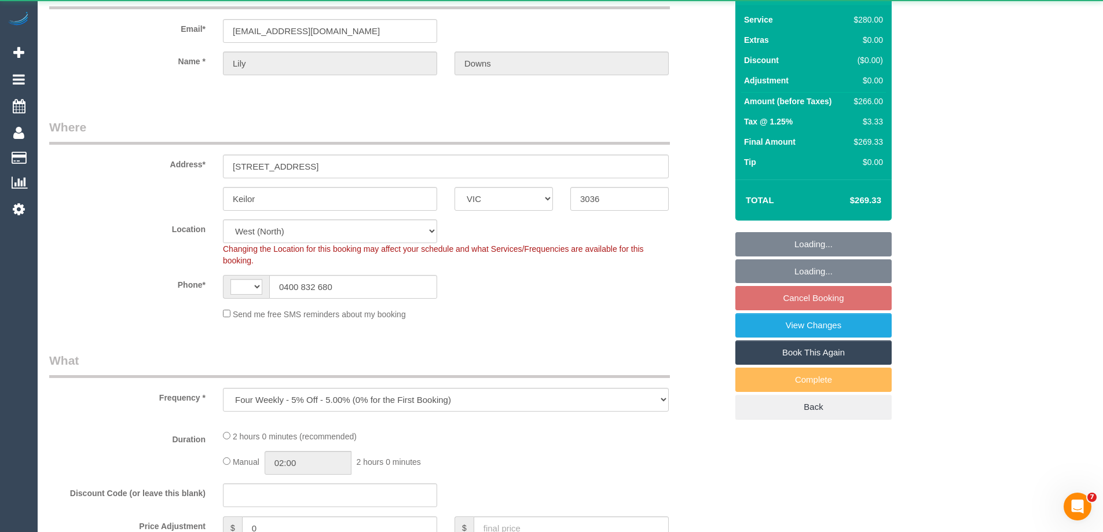
select select "string:AU"
select select "2"
select select "spot3"
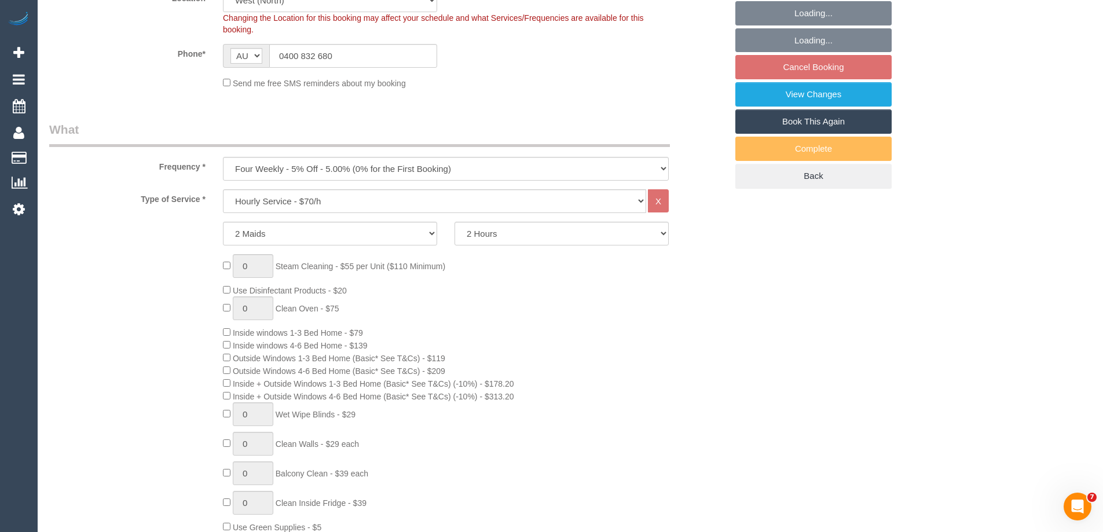
select select "number:29"
select select "number:17"
select select "number:18"
select select "number:22"
select select "number:34"
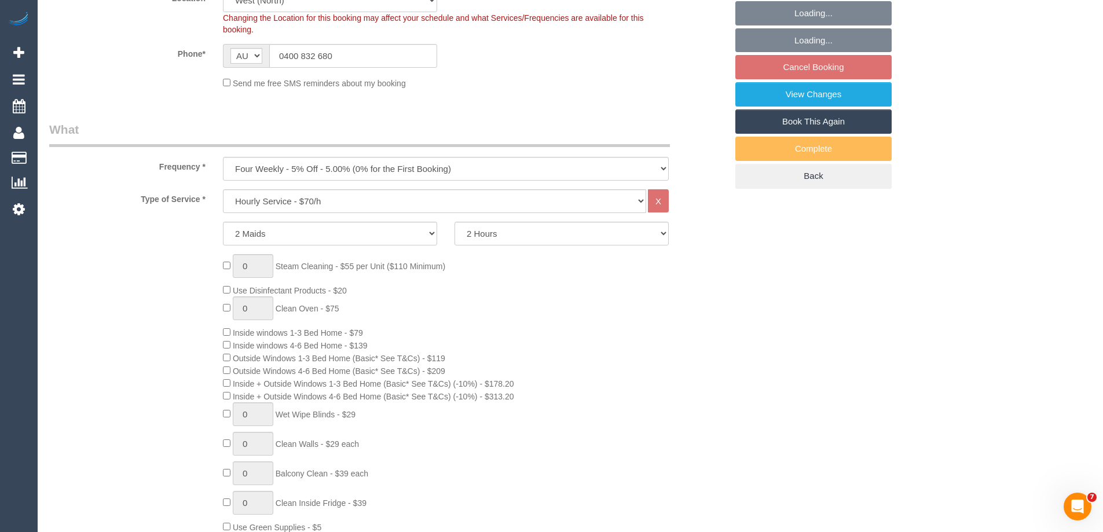
select select "number:26"
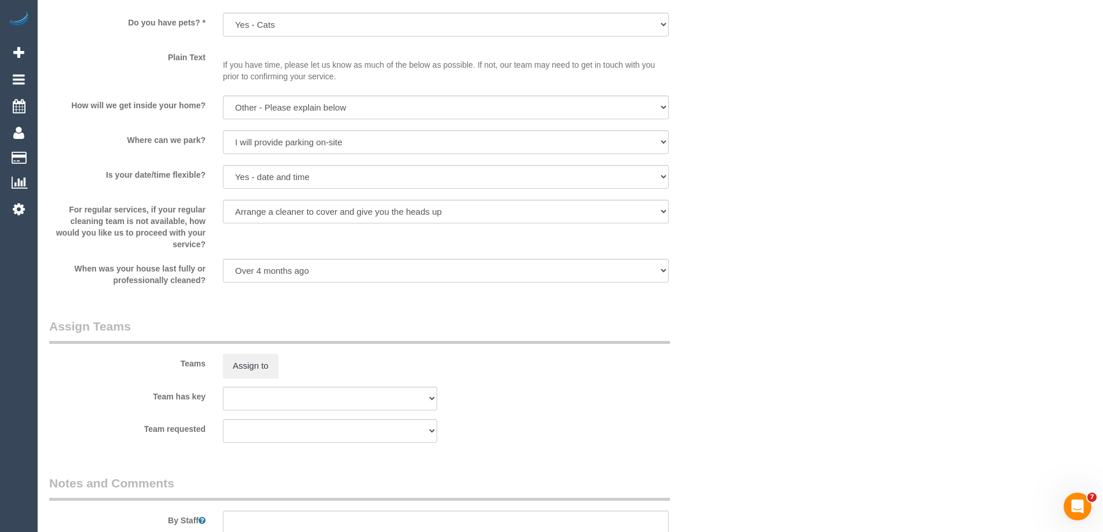
scroll to position [1711, 0]
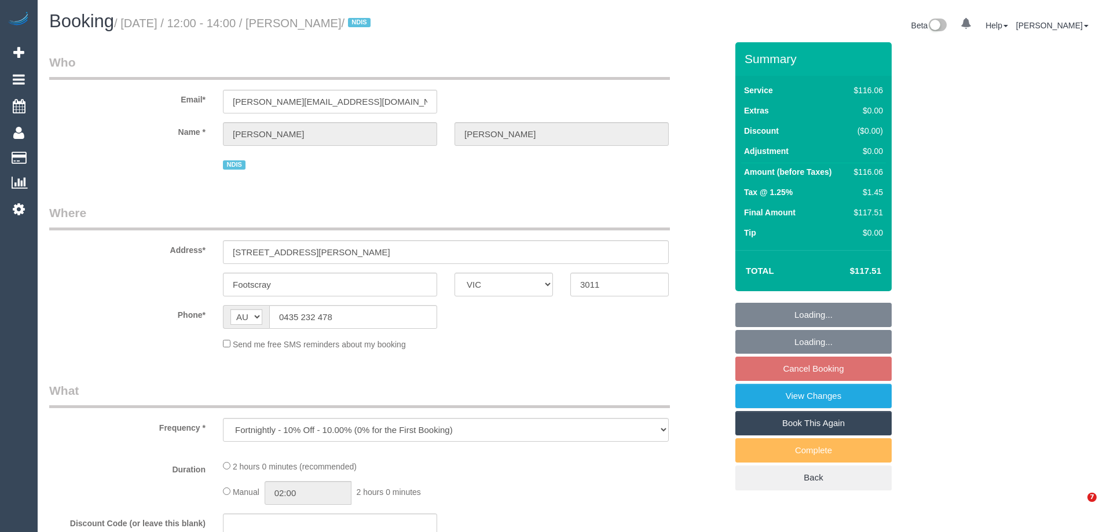
select select "VIC"
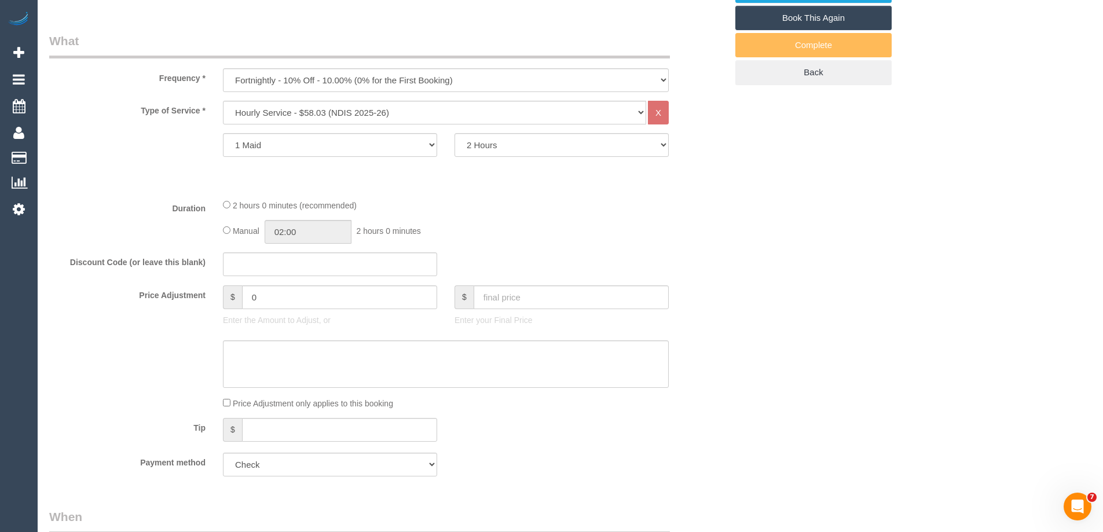
select select "object:1403"
select select "spot4"
select select "number:28"
select select "number:14"
select select "number:18"
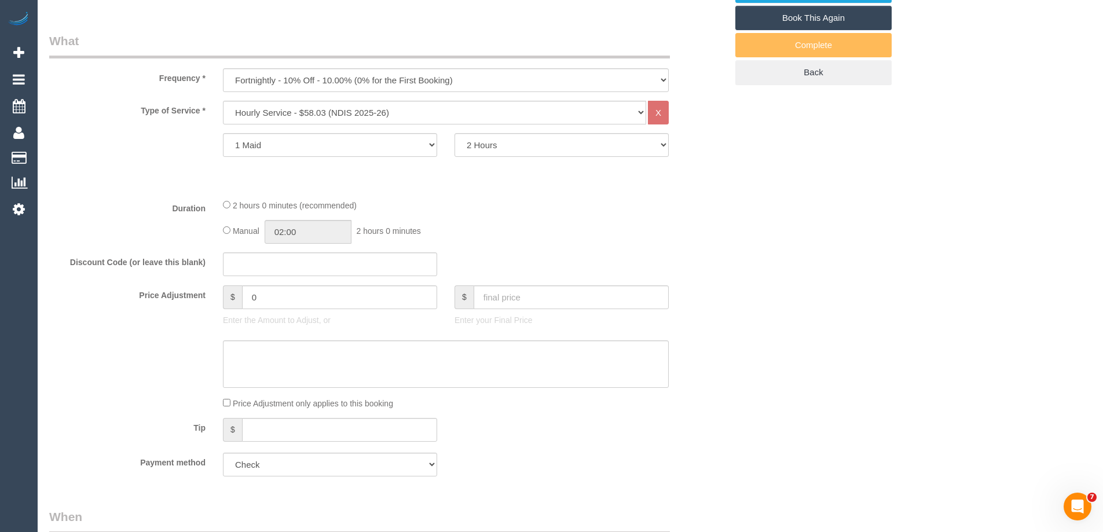
select select "number:24"
select select "number:34"
select select "number:26"
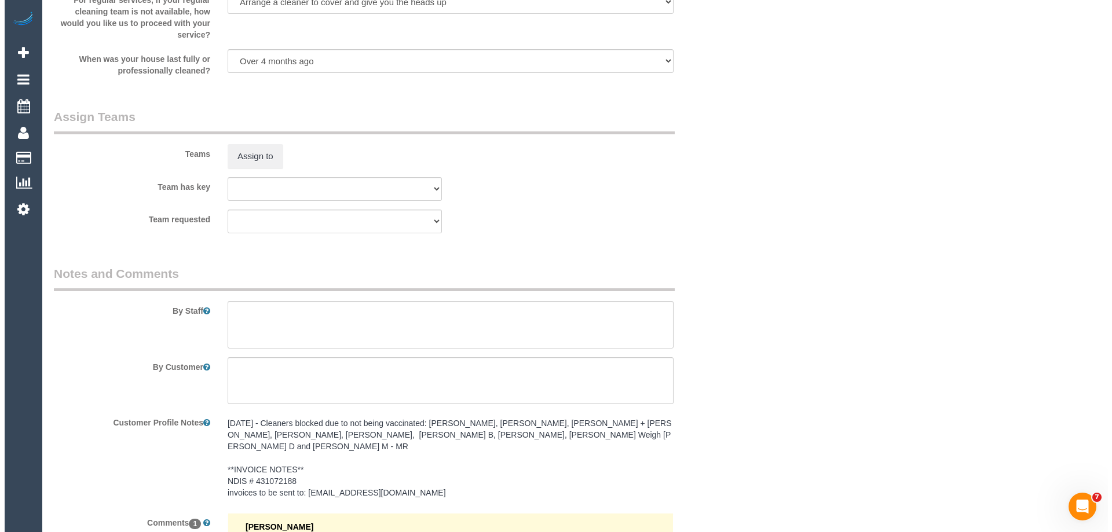
scroll to position [1288, 0]
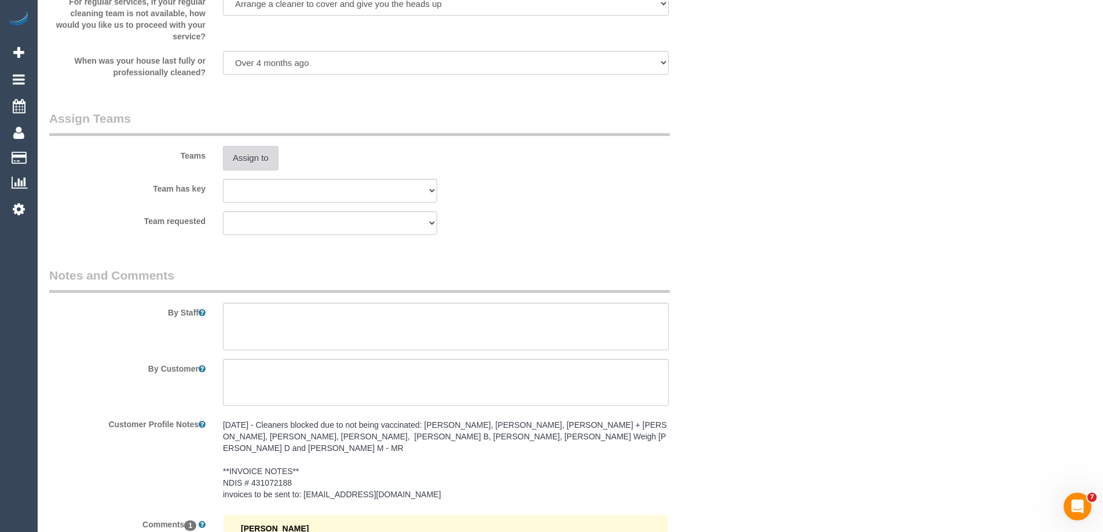
click at [251, 149] on button "Assign to" at bounding box center [251, 158] width 56 height 24
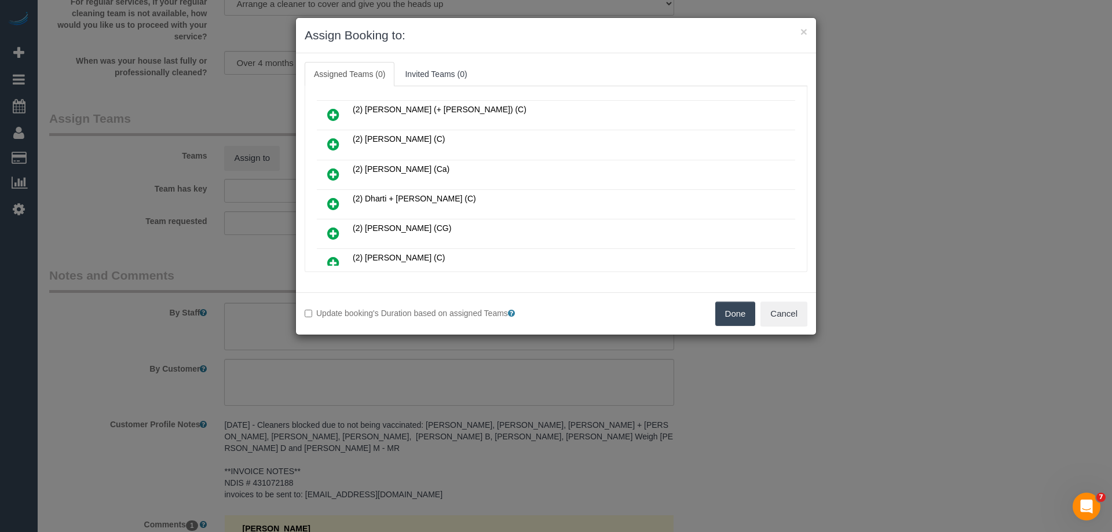
scroll to position [116, 0]
click at [328, 171] on icon at bounding box center [333, 173] width 12 height 14
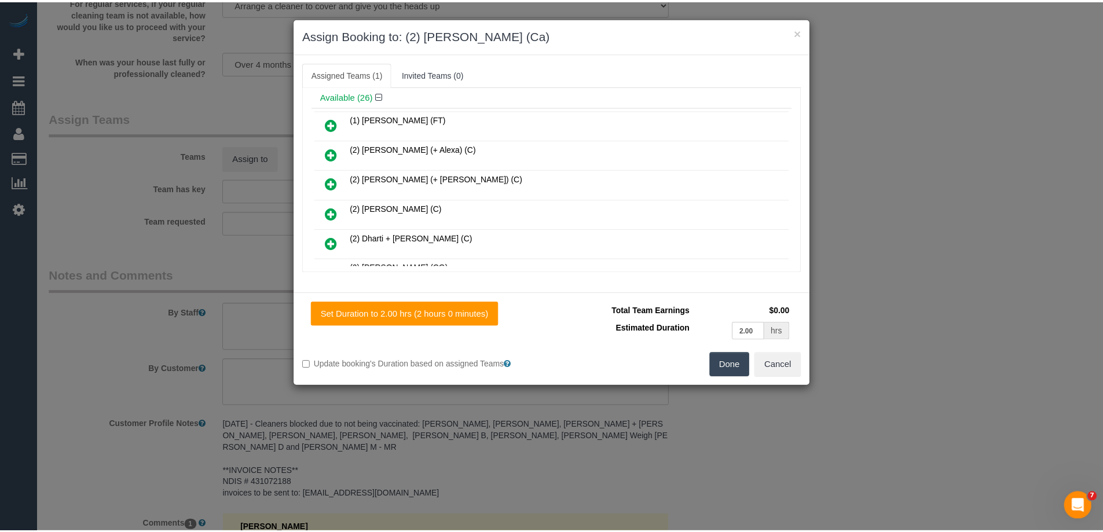
scroll to position [0, 0]
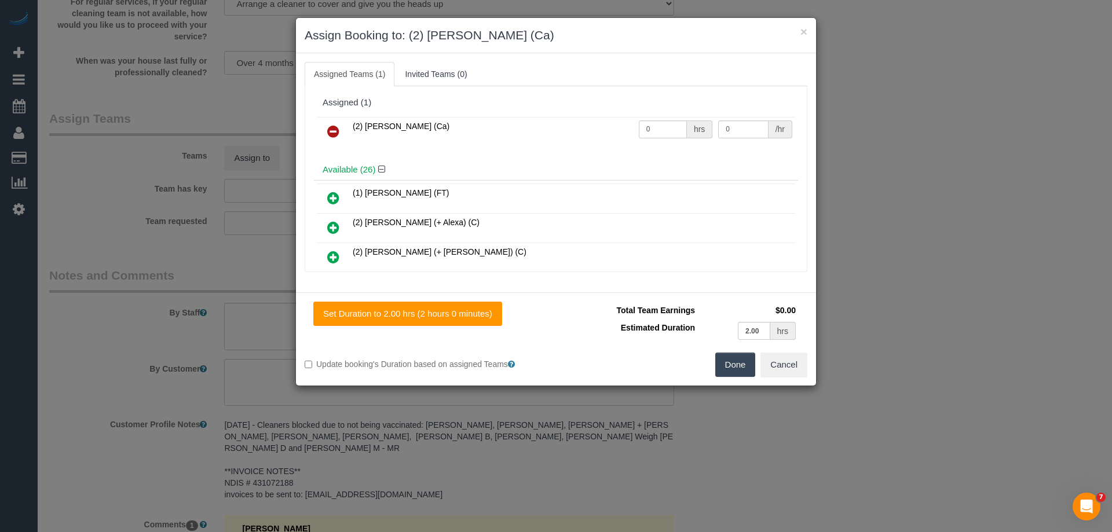
click at [737, 371] on button "Done" at bounding box center [735, 365] width 41 height 24
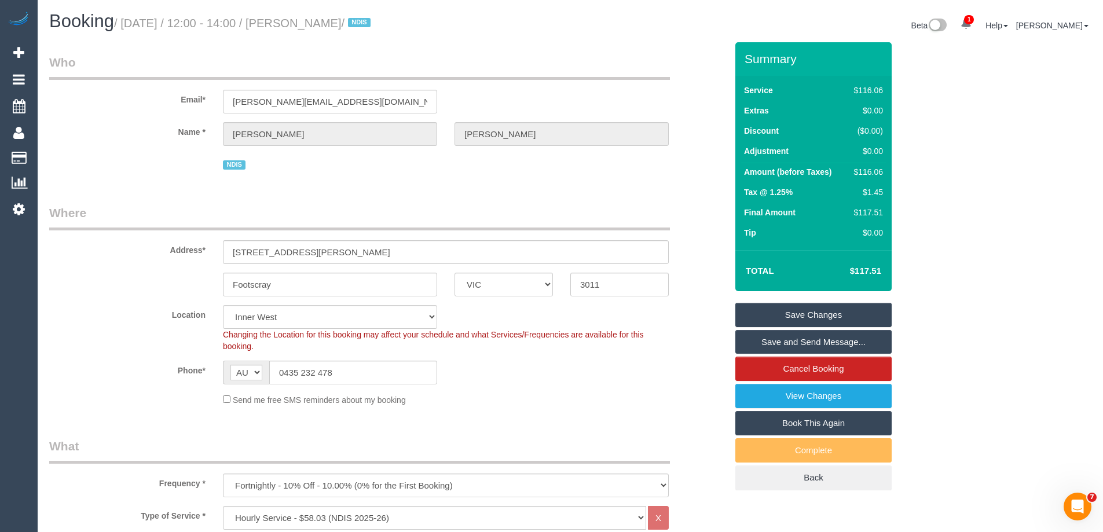
click at [374, 23] on small "/ October 23, 2025 / 12:00 - 14:00 / Jessica Mckee / NDIS" at bounding box center [244, 23] width 260 height 13
drag, startPoint x: 379, startPoint y: 24, endPoint x: 306, endPoint y: 23, distance: 72.9
click at [306, 23] on small "/ October 23, 2025 / 12:00 - 14:00 / Jessica Mckee / NDIS" at bounding box center [244, 23] width 260 height 13
copy small "Jessica Mckee"
click at [776, 336] on link "Save and Send Message..." at bounding box center [813, 342] width 156 height 24
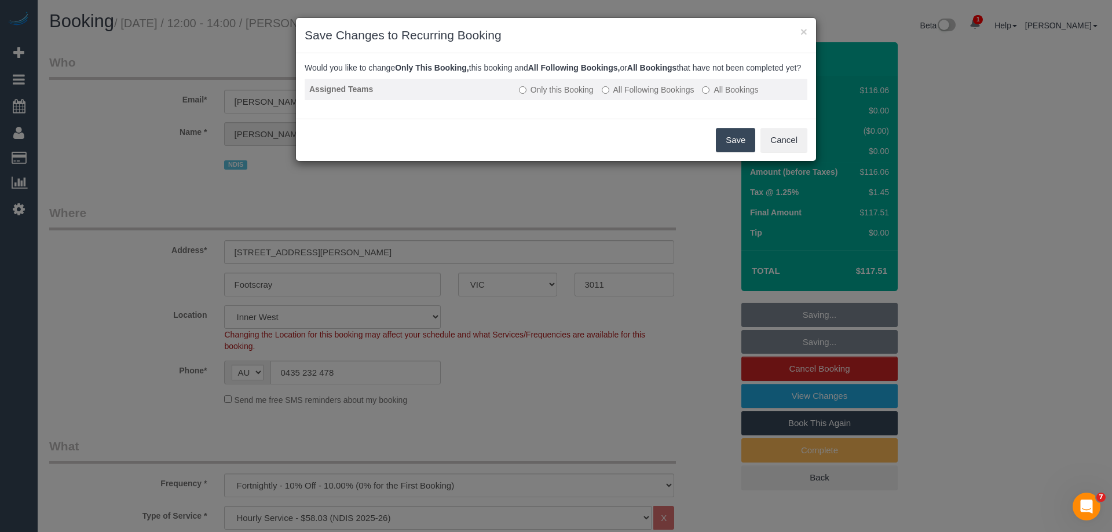
click at [646, 96] on label "All Following Bookings" at bounding box center [647, 90] width 93 height 12
click at [728, 150] on button "Save" at bounding box center [735, 140] width 39 height 24
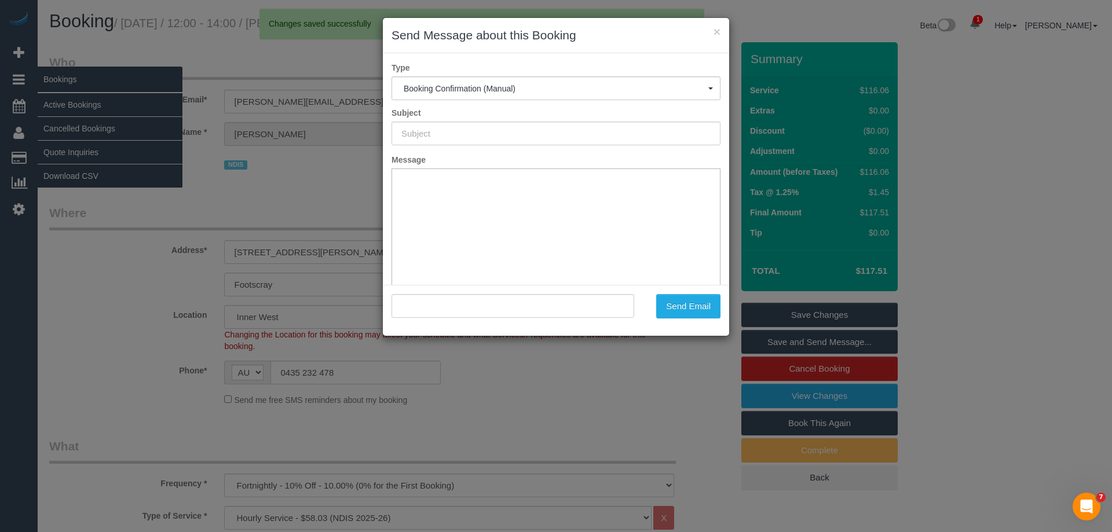
type input "Booking Confirmed"
type input ""Jessica Mckee" <jessica.mckee92@gmail.com>"
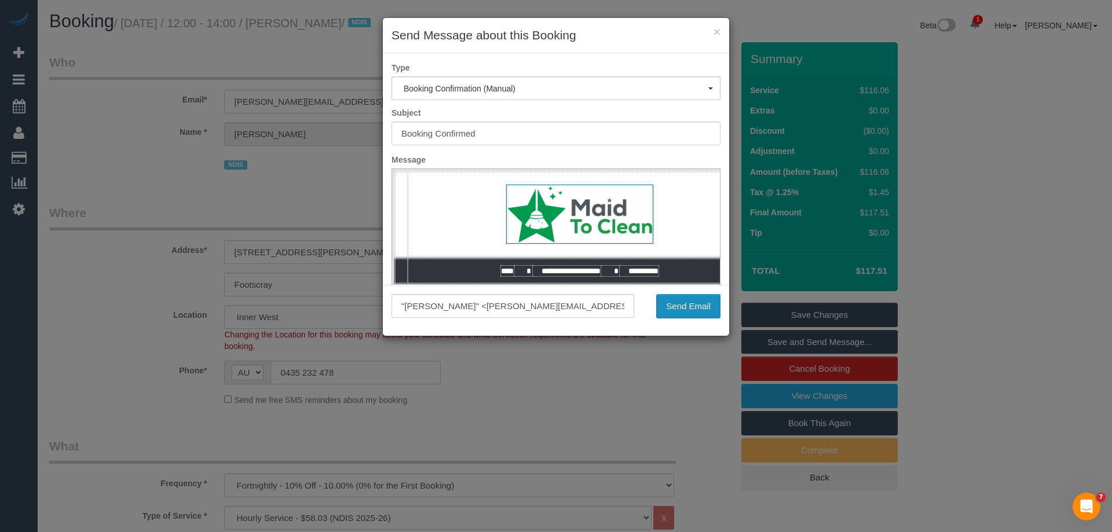
click at [709, 308] on button "Send Email" at bounding box center [688, 306] width 64 height 24
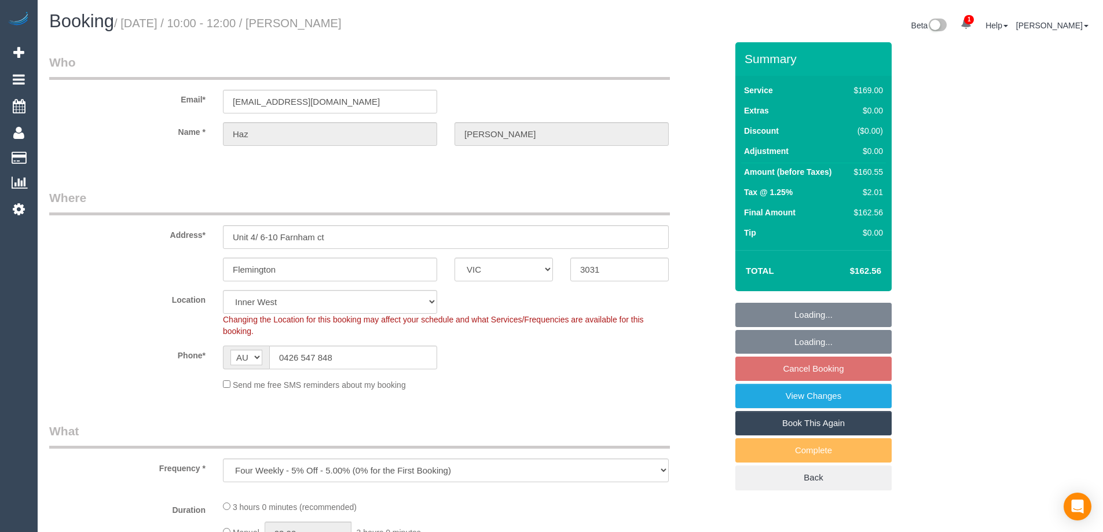
select select "VIC"
select select "string:stripe-pm_1S7X1k2GScqysDRV02SmI4ay"
select select "object:538"
select select "number:28"
select select "number:16"
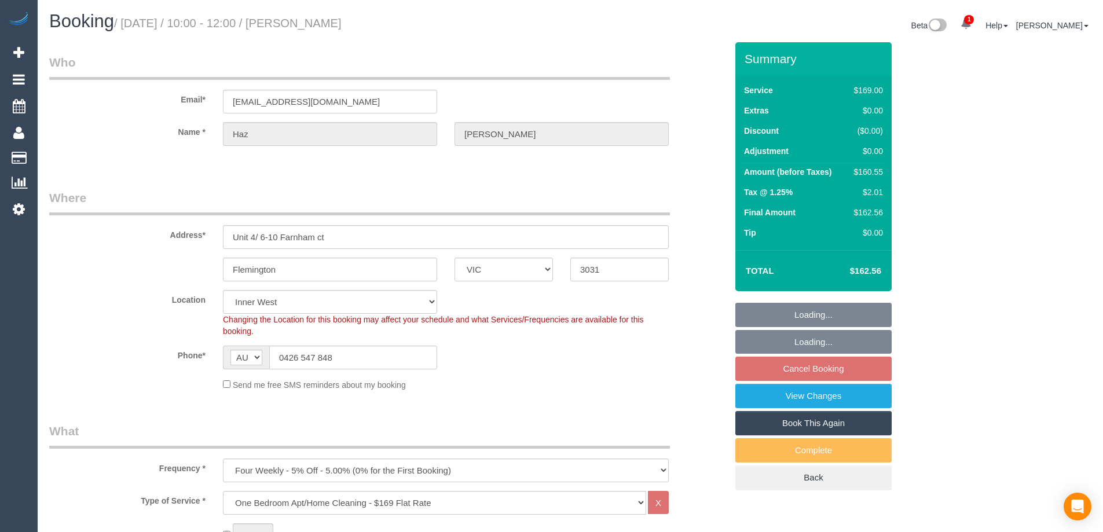
select select "number:18"
select select "number:24"
select select "number:11"
select select "spot3"
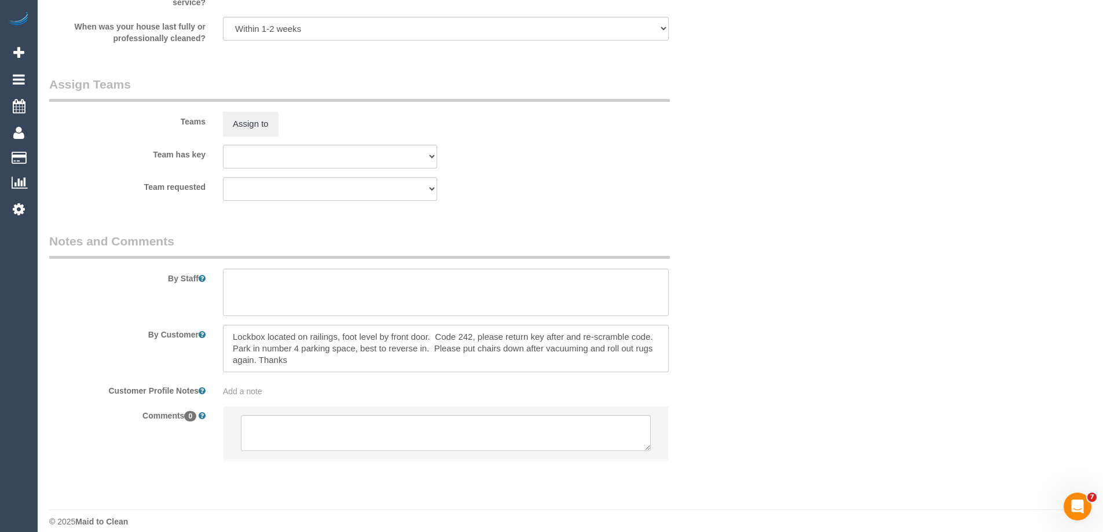
scroll to position [1717, 0]
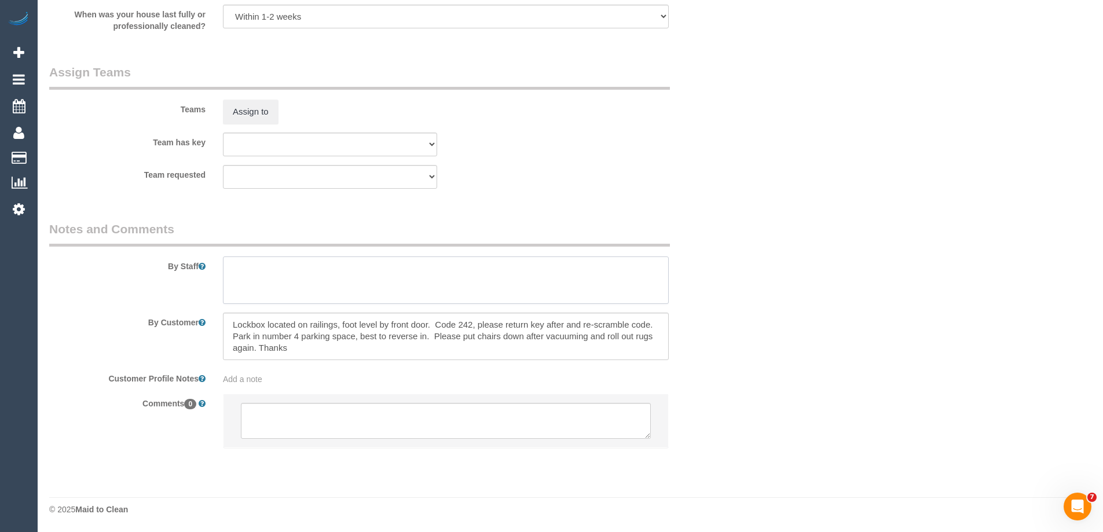
click at [281, 272] on textarea at bounding box center [446, 279] width 446 height 47
type textarea "Estimated time of 2.5-3 hrs"
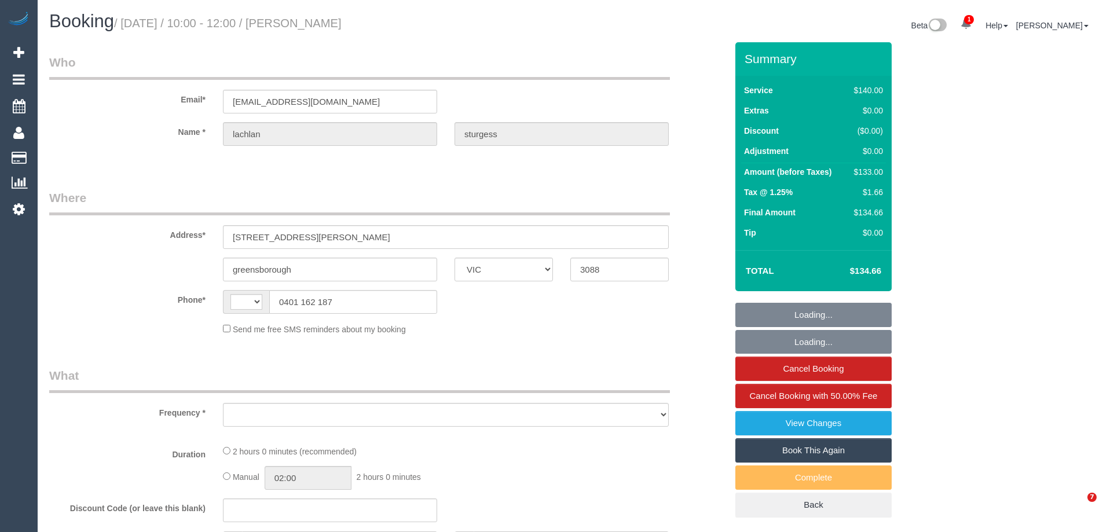
select select "VIC"
select select "string:stripe-pm_1R1DXp2GScqysDRVNiavhCpE"
select select "number:28"
select select "number:14"
select select "number:18"
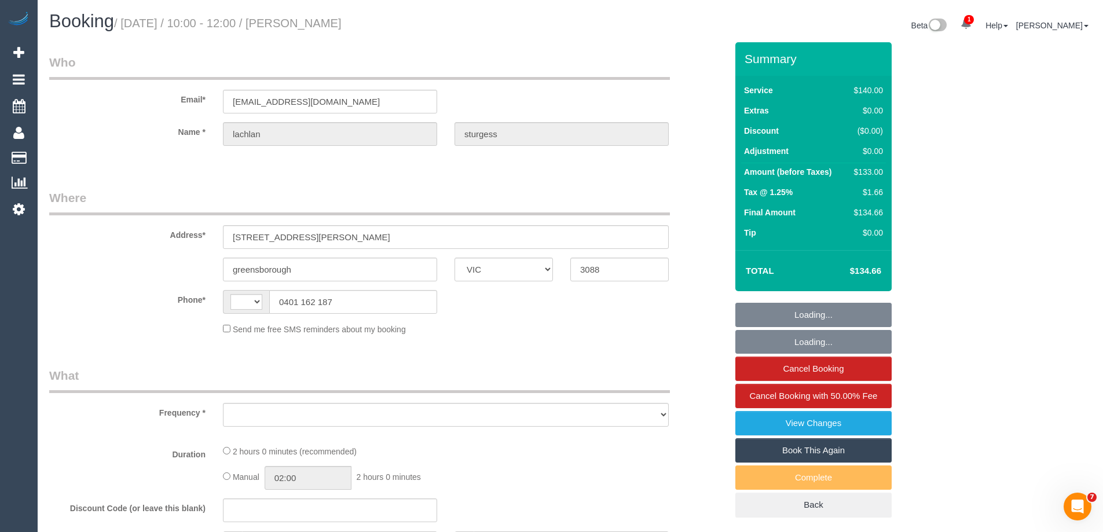
select select "number:23"
select select "number:34"
select select "number:12"
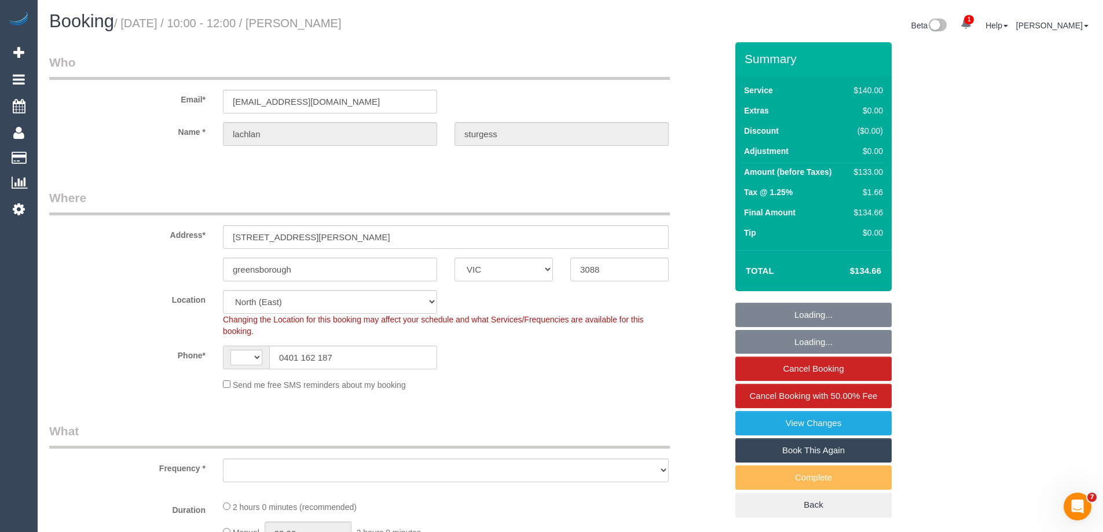
select select "string:AU"
select select "object:1453"
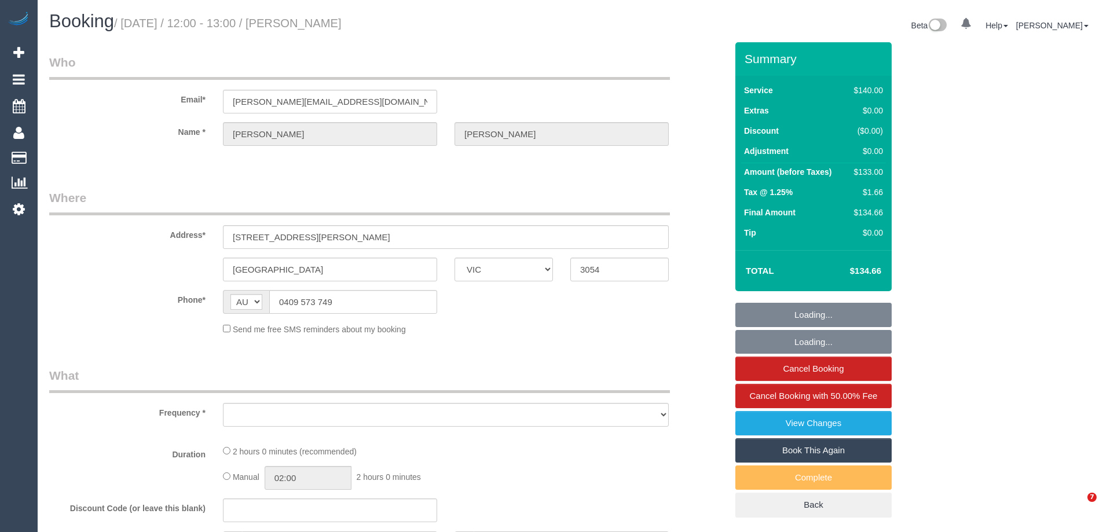
select select "VIC"
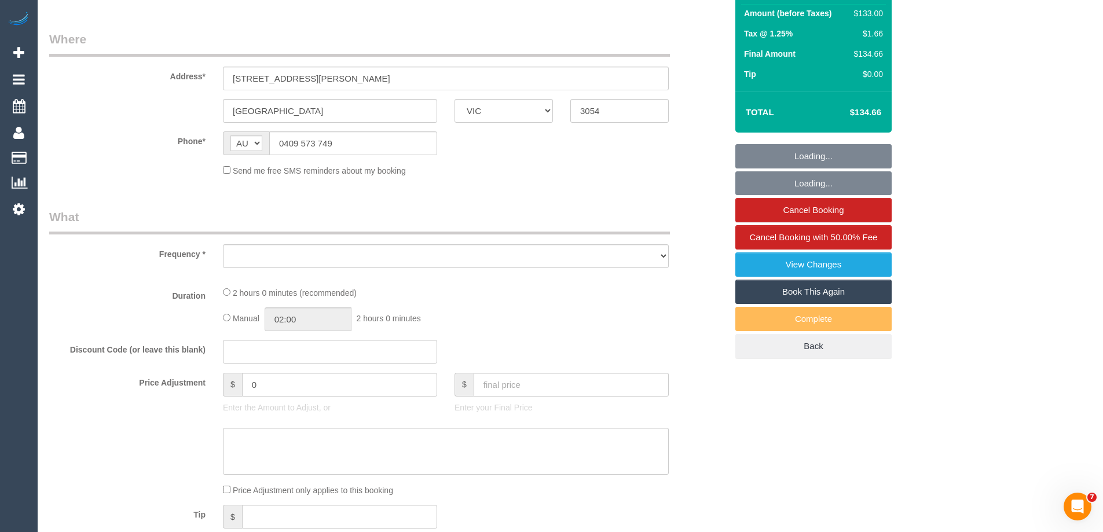
select select "object:556"
select select "string:stripe-pm_1IqTnL2GScqysDRVjjHfuZgk"
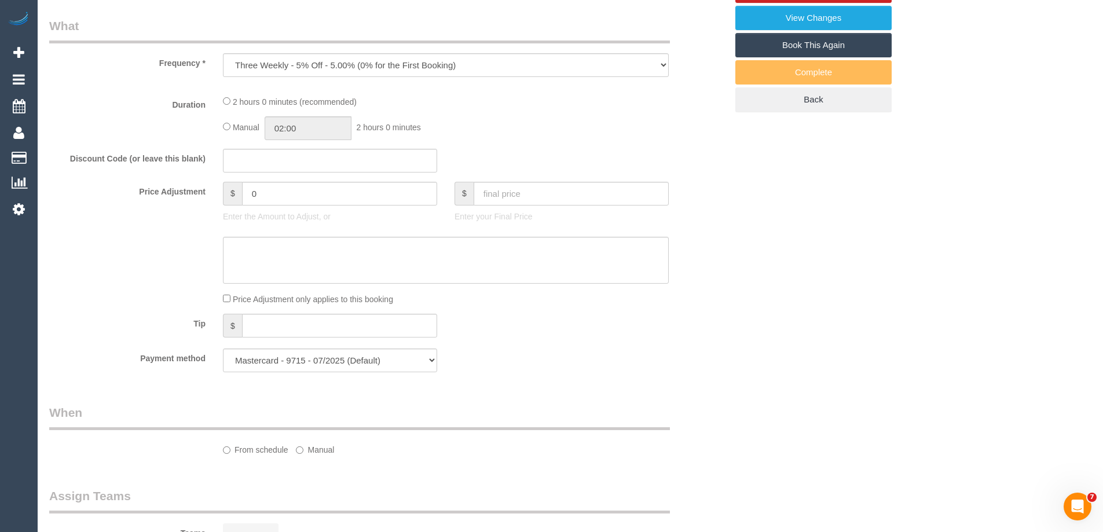
select select "number:28"
select select "number:14"
select select "number:19"
select select "number:22"
select select "number:34"
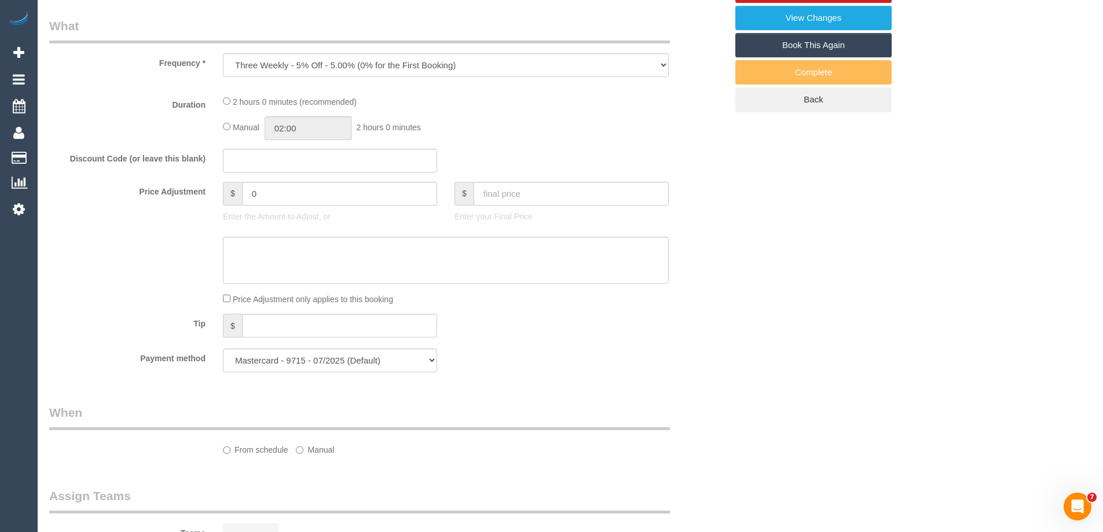
select select "number:11"
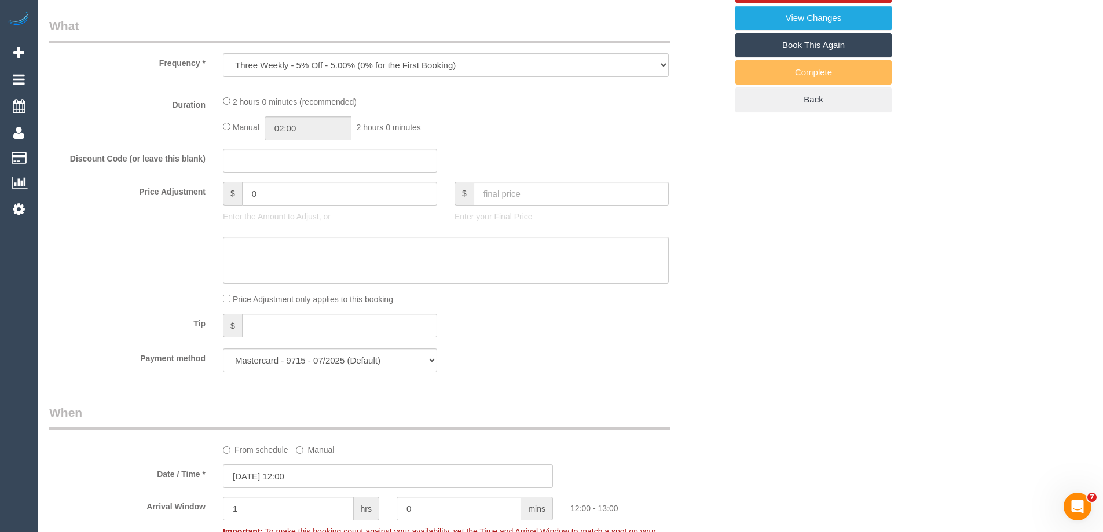
select select "object:1403"
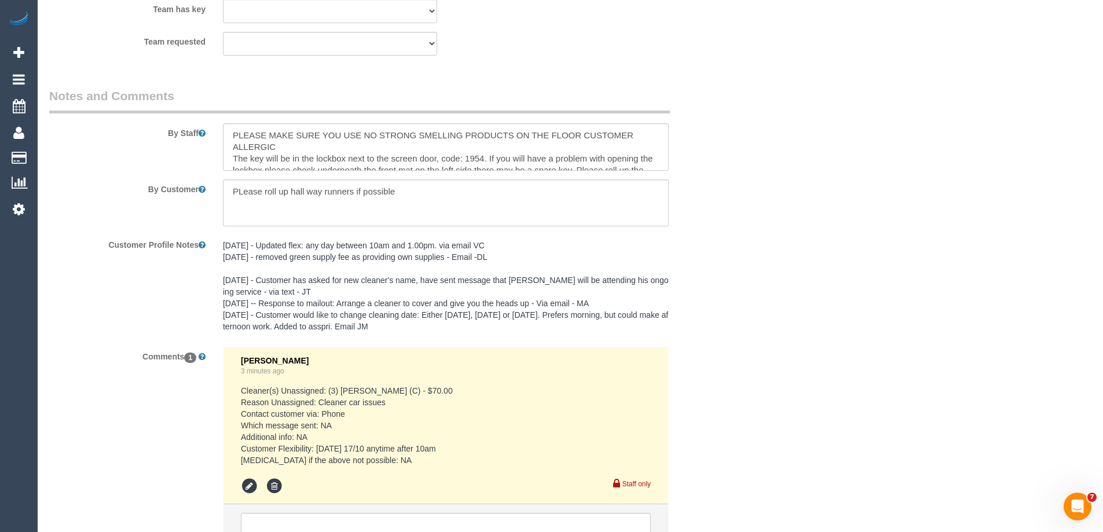
scroll to position [2038, 0]
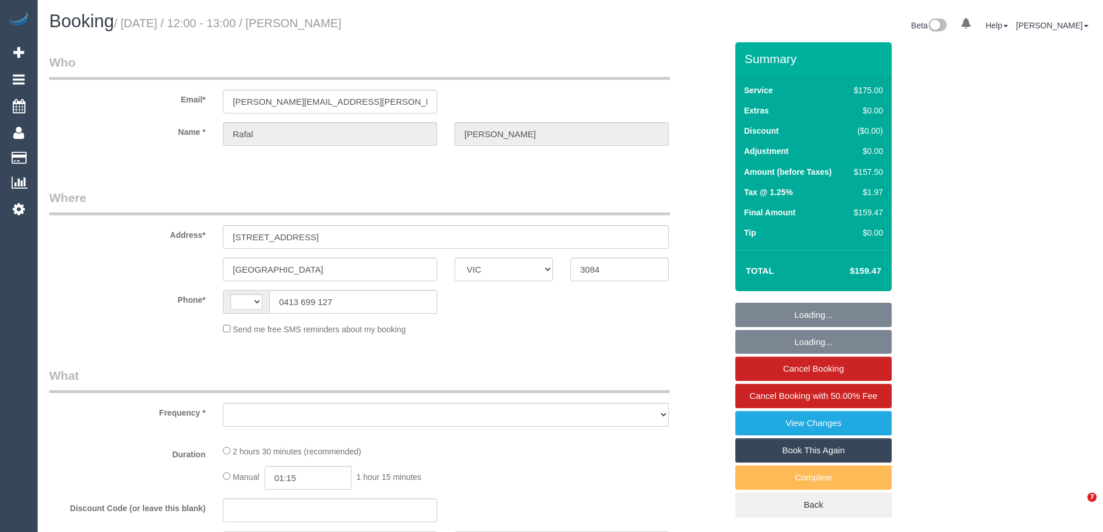
select select "VIC"
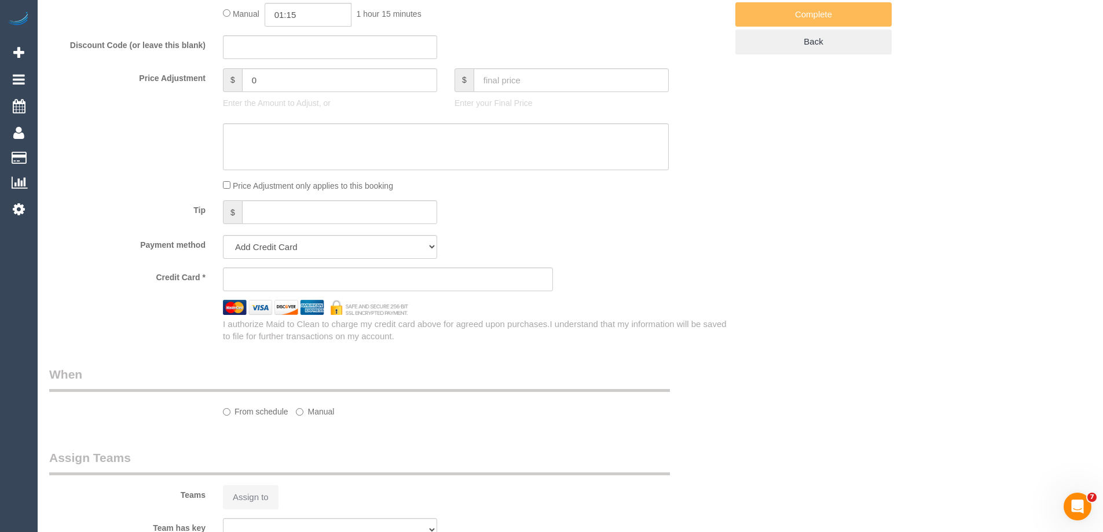
select select "string:stripe-pm_1RIhJ32GScqysDRVhKZfdR9r"
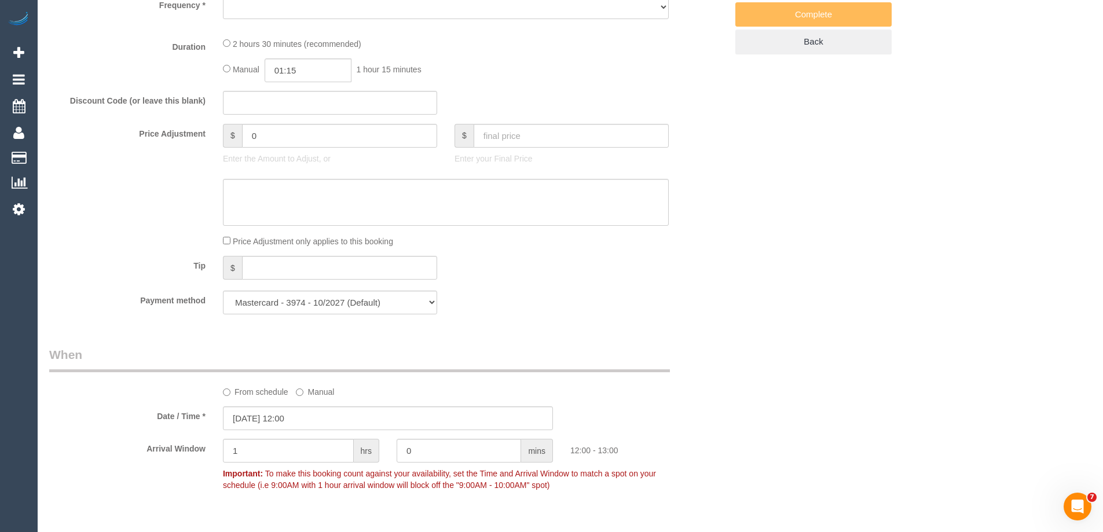
select select "string:AU"
select select "number:28"
select select "number:14"
select select "number:19"
select select "number:25"
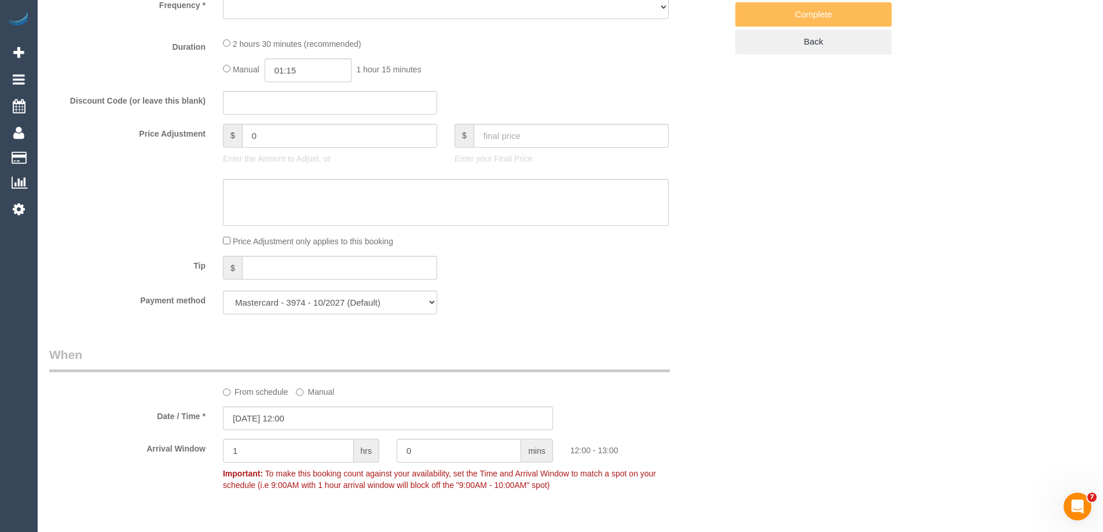
select select "number:34"
select select "number:12"
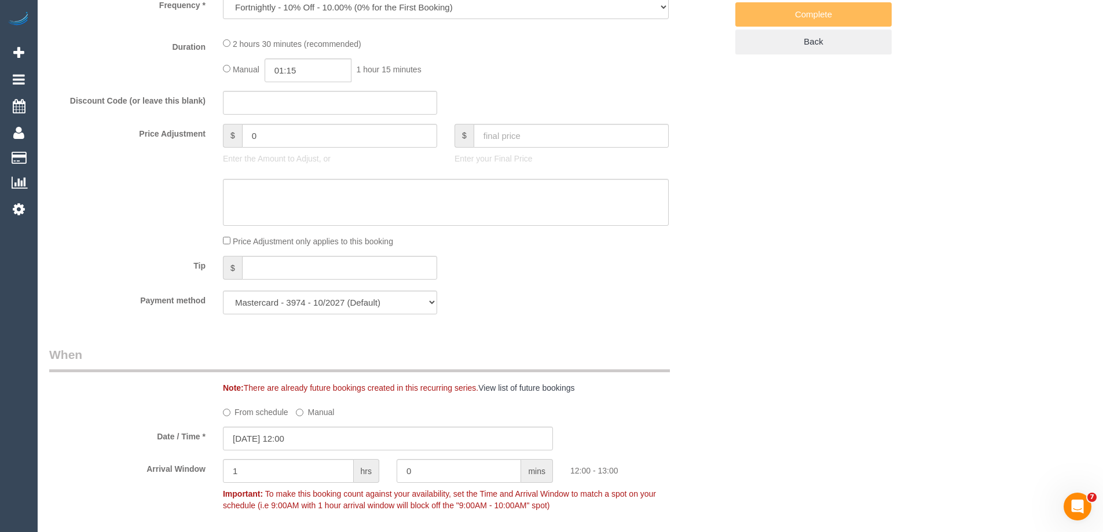
select select "object:1588"
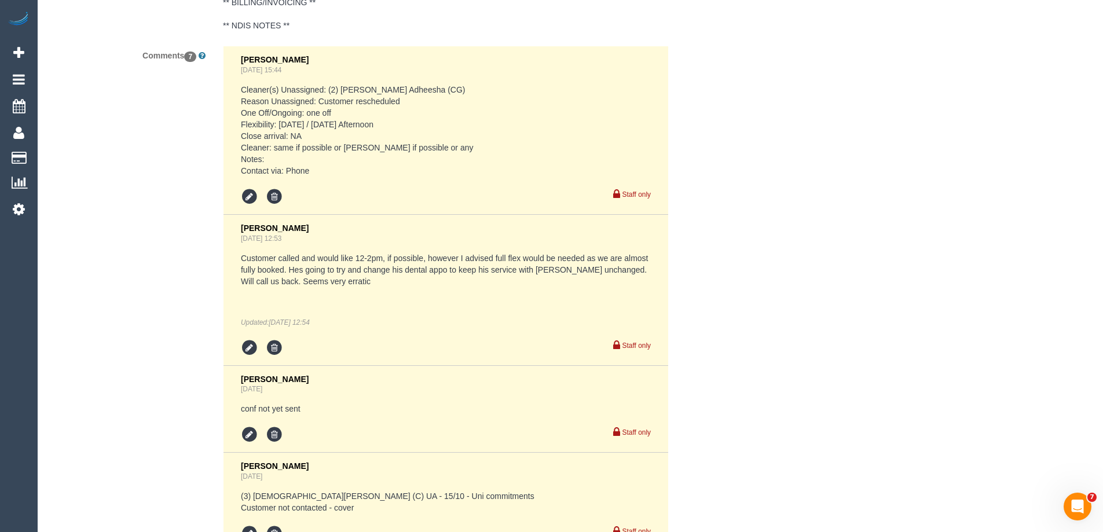
select select "150"
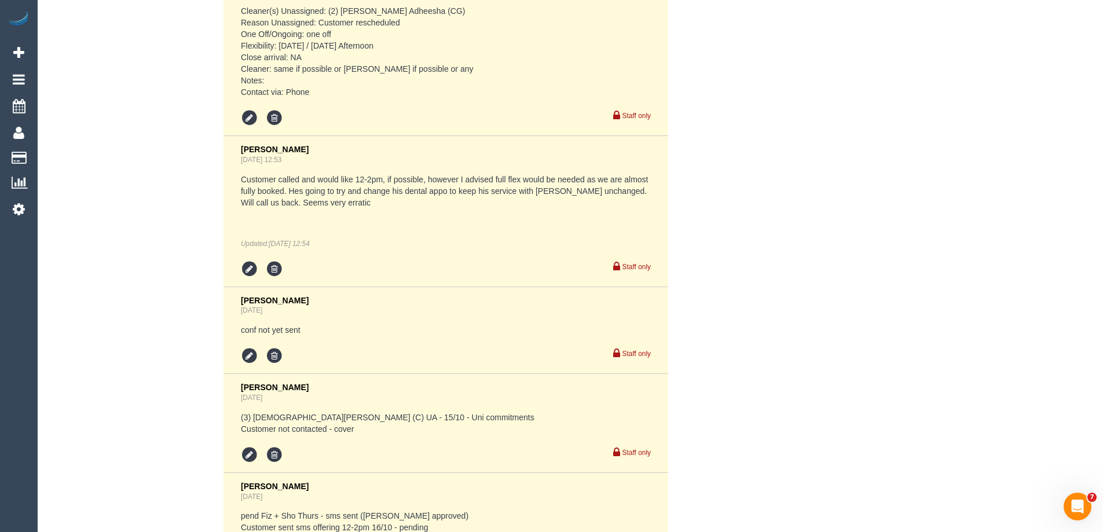
scroll to position [2760, 0]
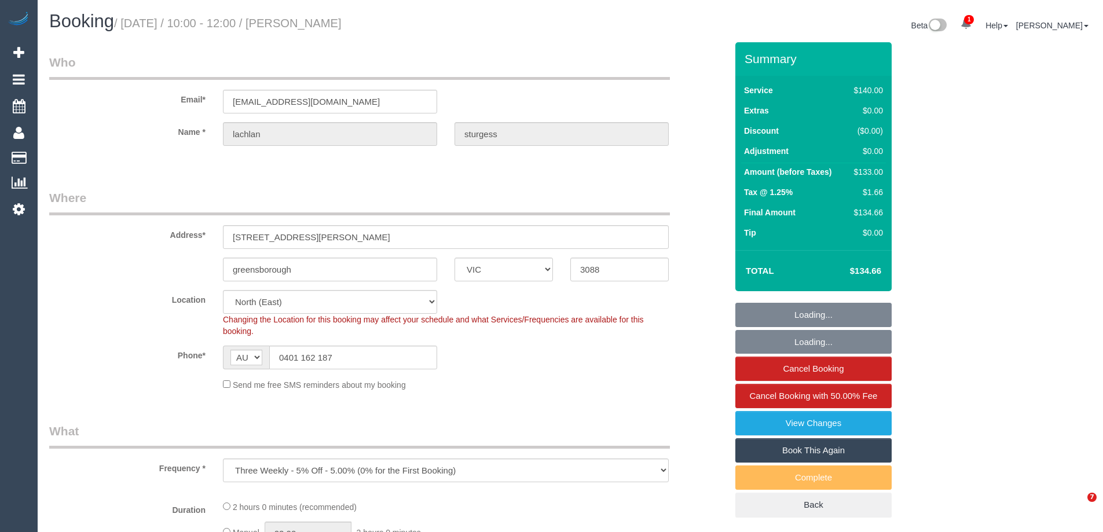
select select "VIC"
select select "string:stripe-pm_1R1DXp2GScqysDRVNiavhCpE"
select select "number:28"
select select "number:14"
select select "number:18"
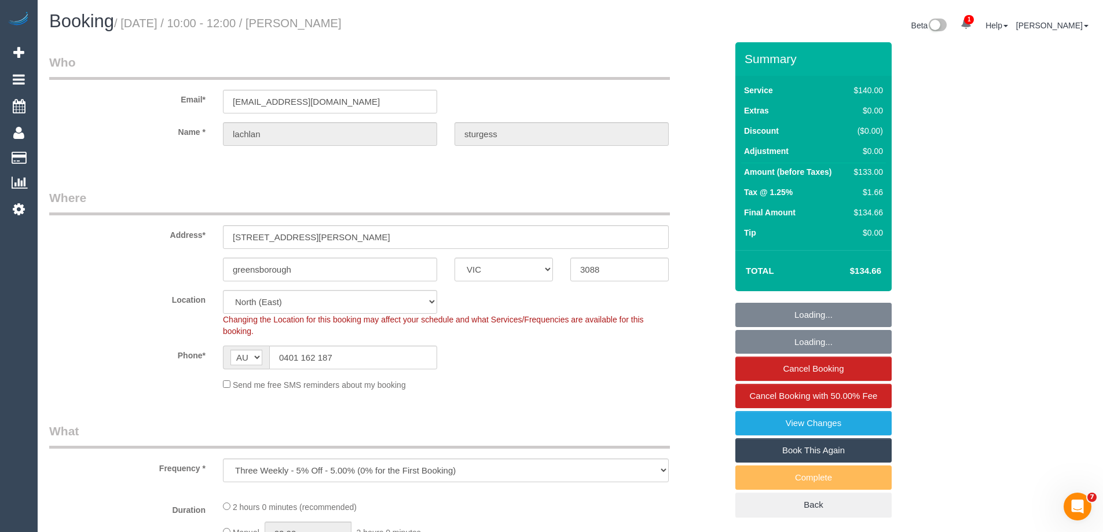
select select "number:23"
select select "number:34"
select select "number:12"
select select "object:1450"
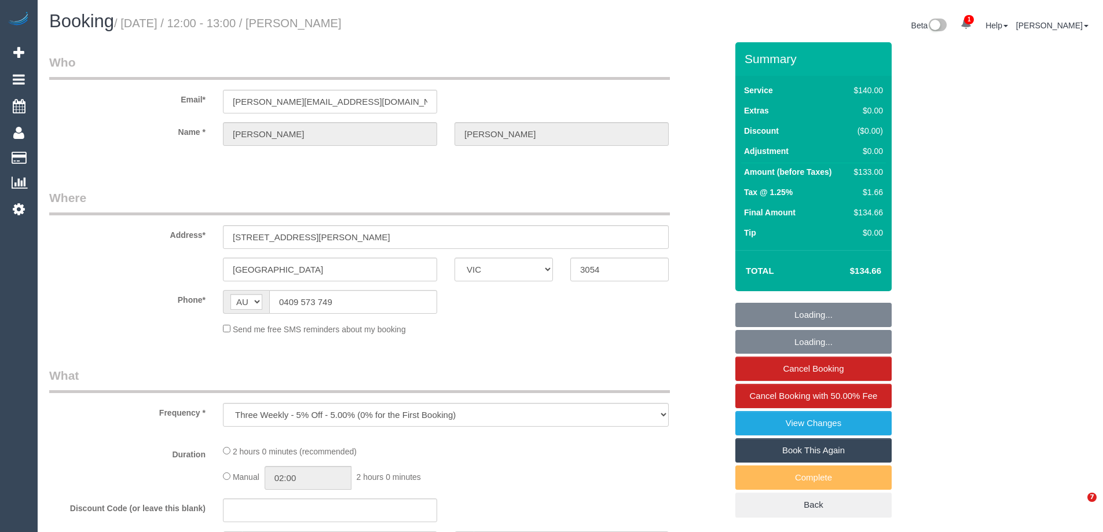
select select "VIC"
select select "string:stripe-pm_1IqTnL2GScqysDRVjjHfuZgk"
select select "number:28"
select select "number:14"
select select "number:19"
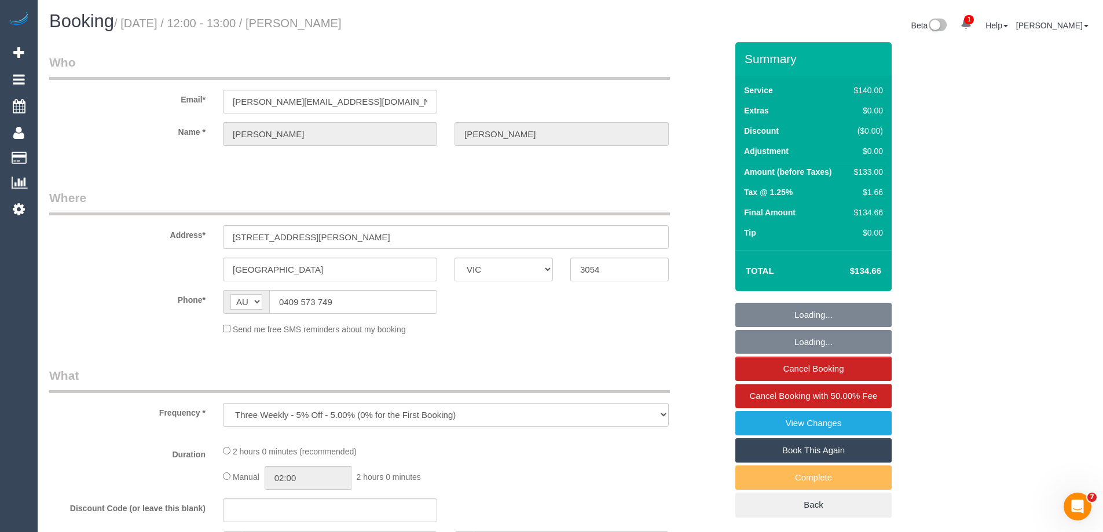
select select "number:22"
select select "number:34"
select select "number:11"
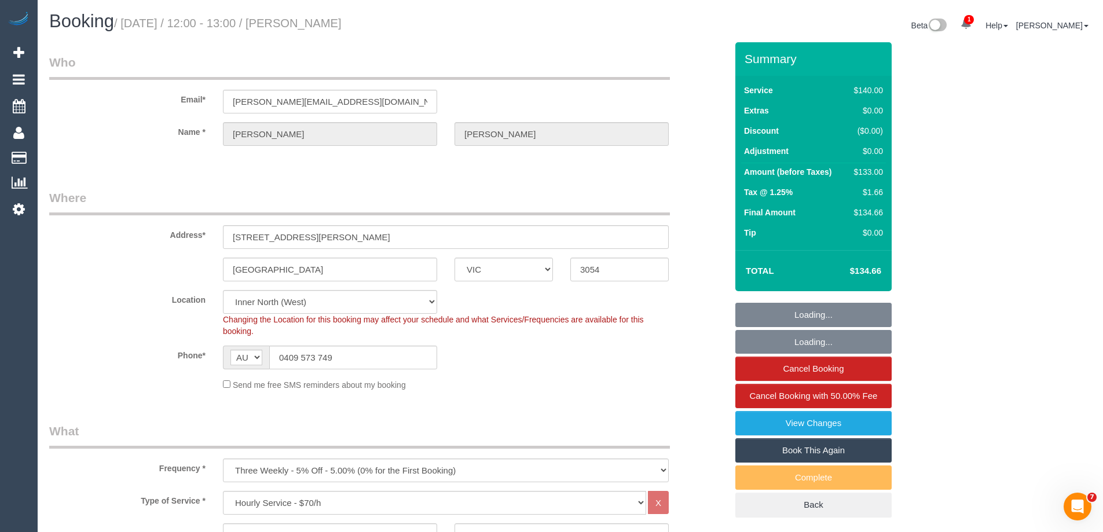
select select "object:899"
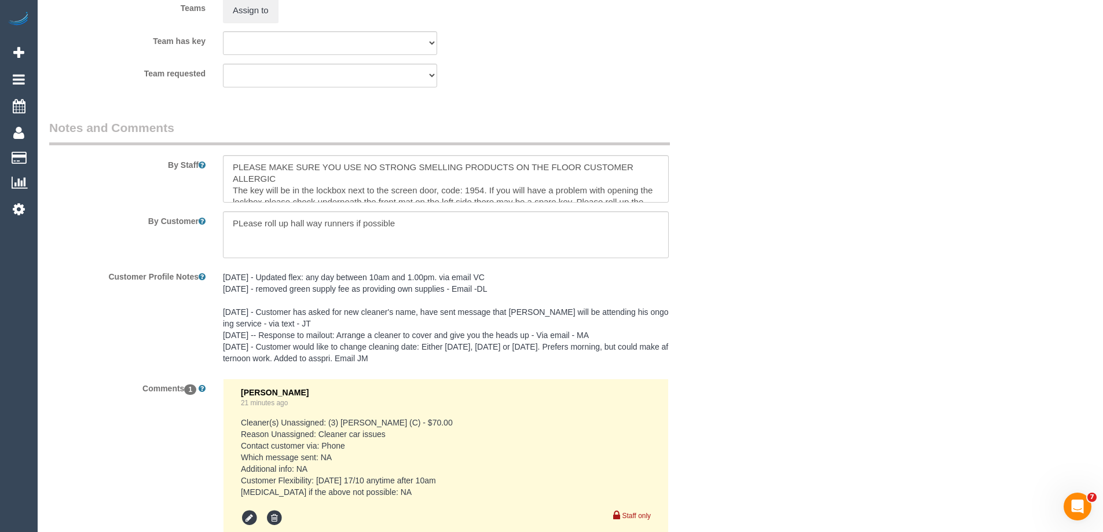
scroll to position [2038, 0]
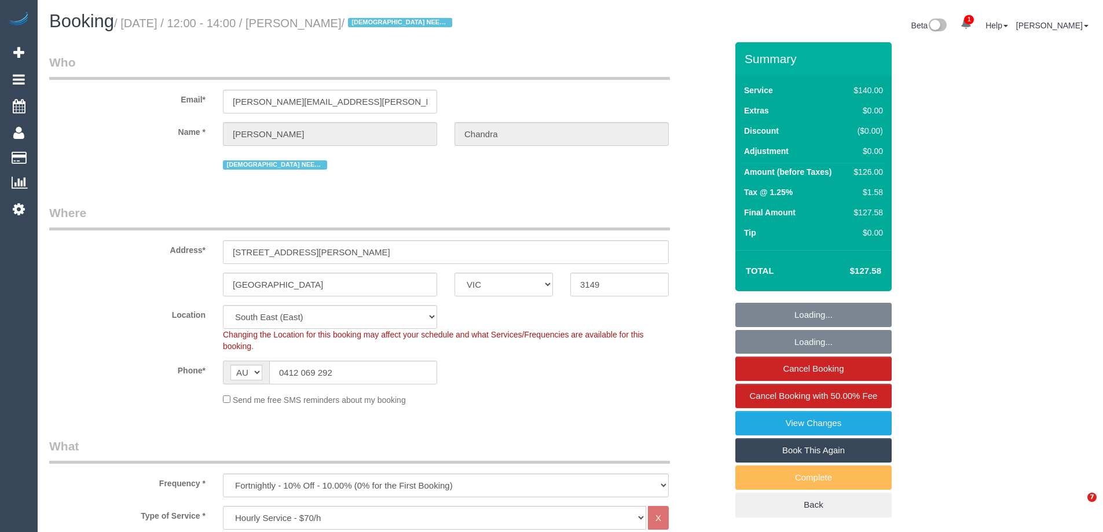
select select "VIC"
select select "string:stripe-pm_1Pxgao2GScqysDRVaEuchflB"
select select "spot1"
select select "number:27"
select select "number:14"
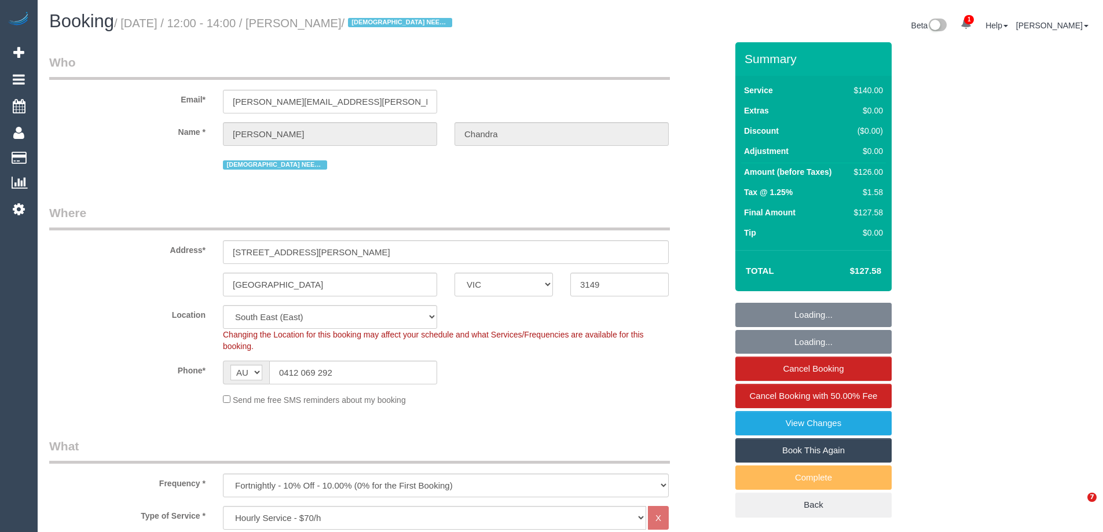
select select "number:21"
select select "number:25"
select select "number:35"
select select "number:13"
select select "object:1455"
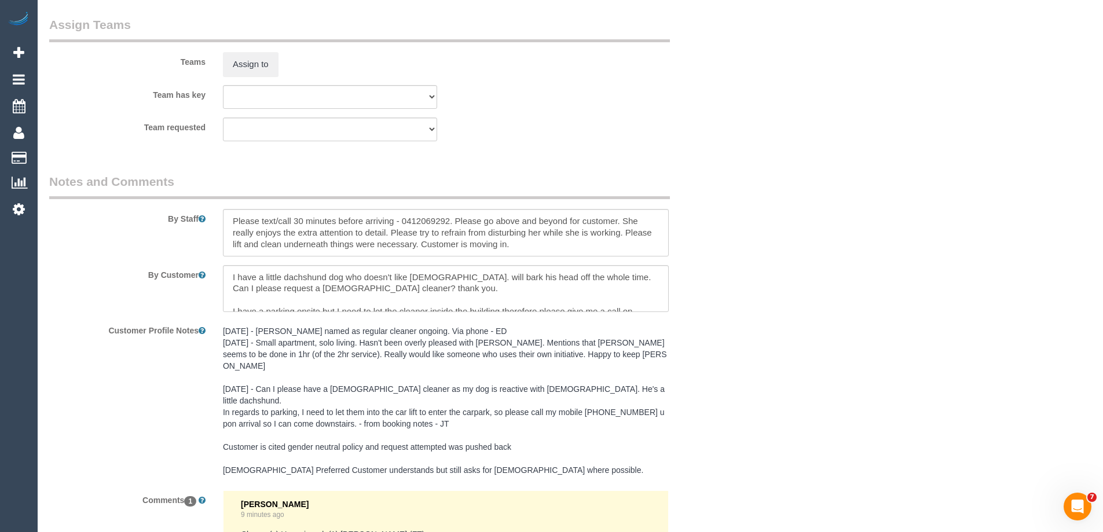
scroll to position [2025, 0]
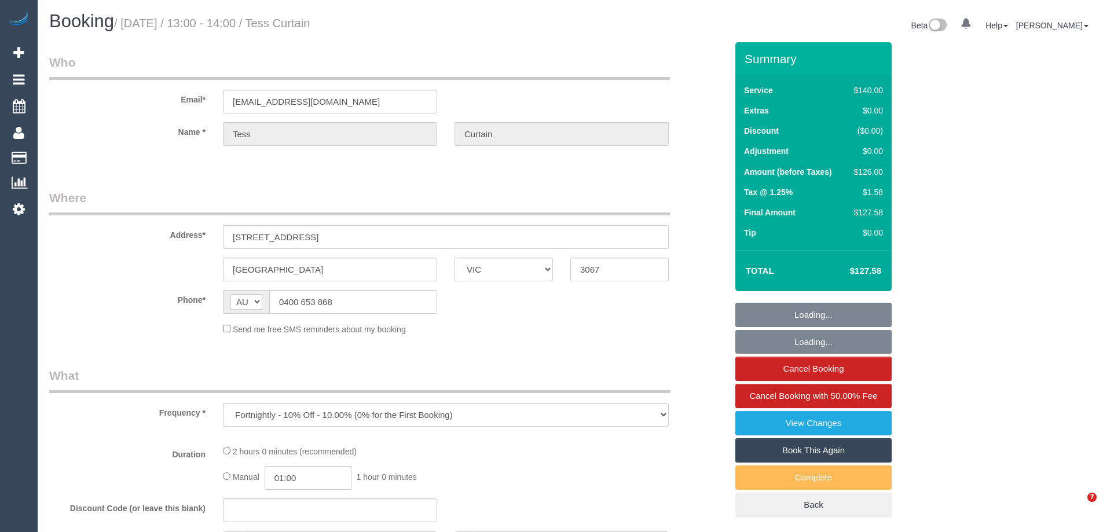
select select "VIC"
select select "string:stripe-pm_1MbZ7w2GScqysDRVKNXUf5YI"
select select "number:29"
select select "number:14"
select select "number:18"
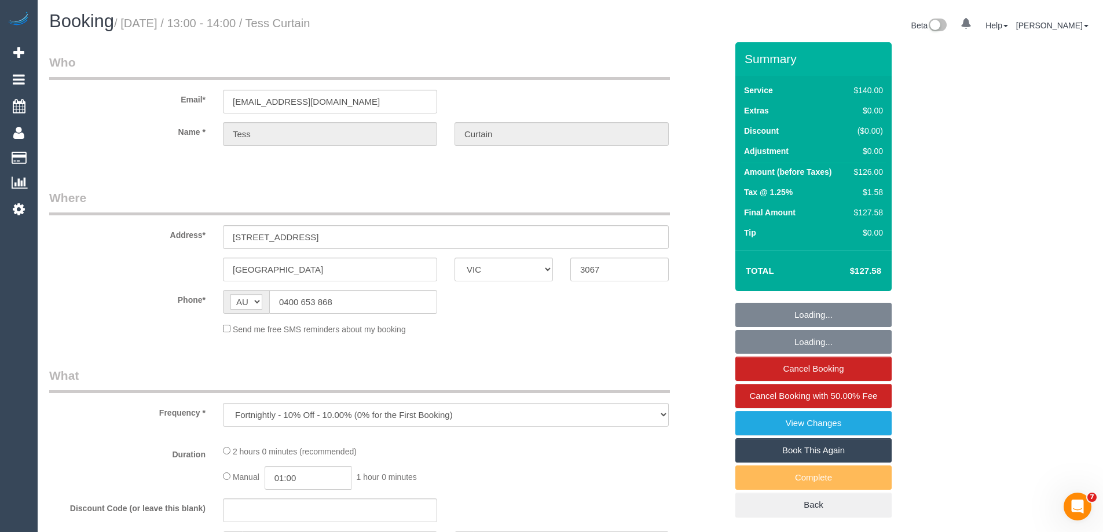
select select "number:24"
select select "number:34"
select select "number:13"
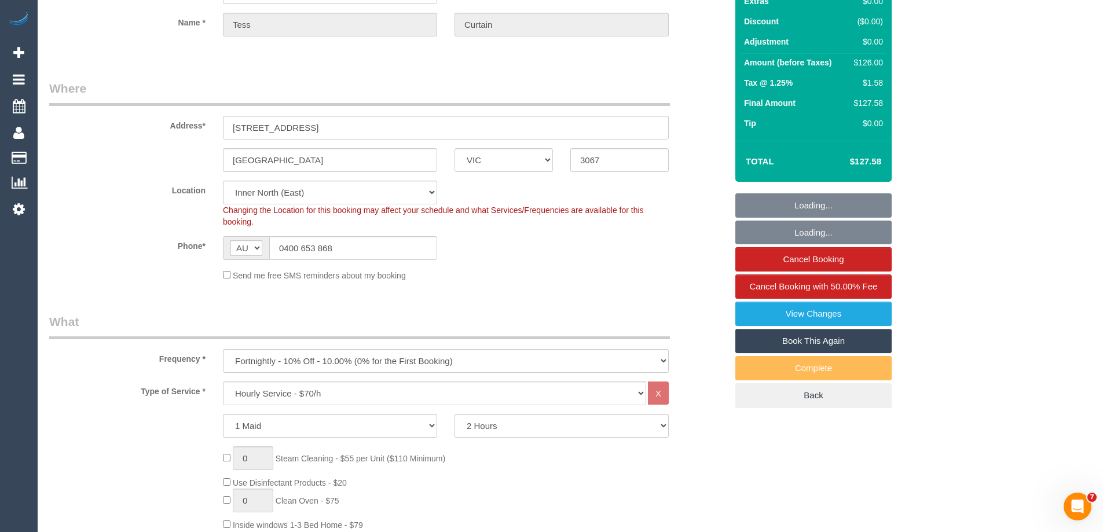
select select "object:1650"
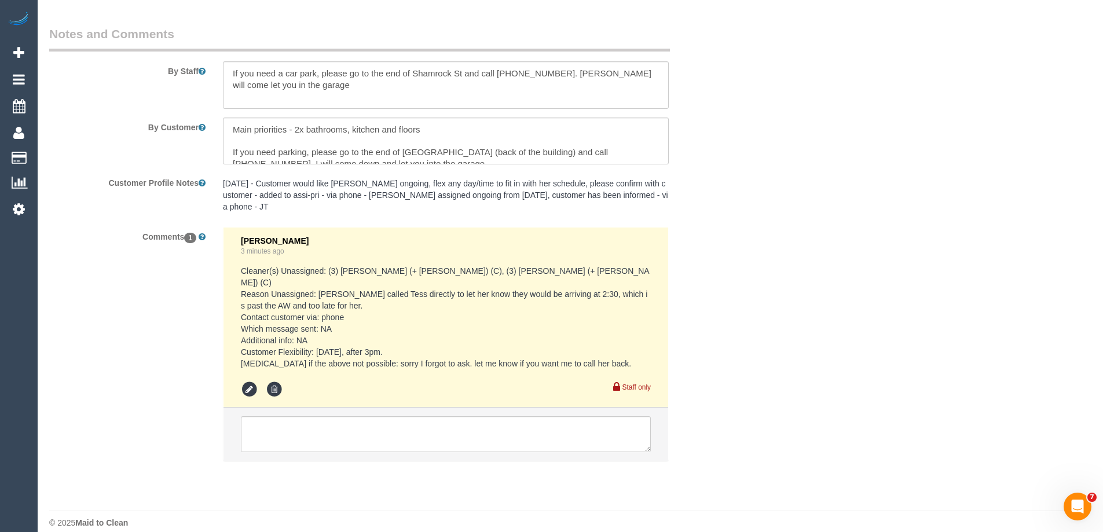
scroll to position [1992, 0]
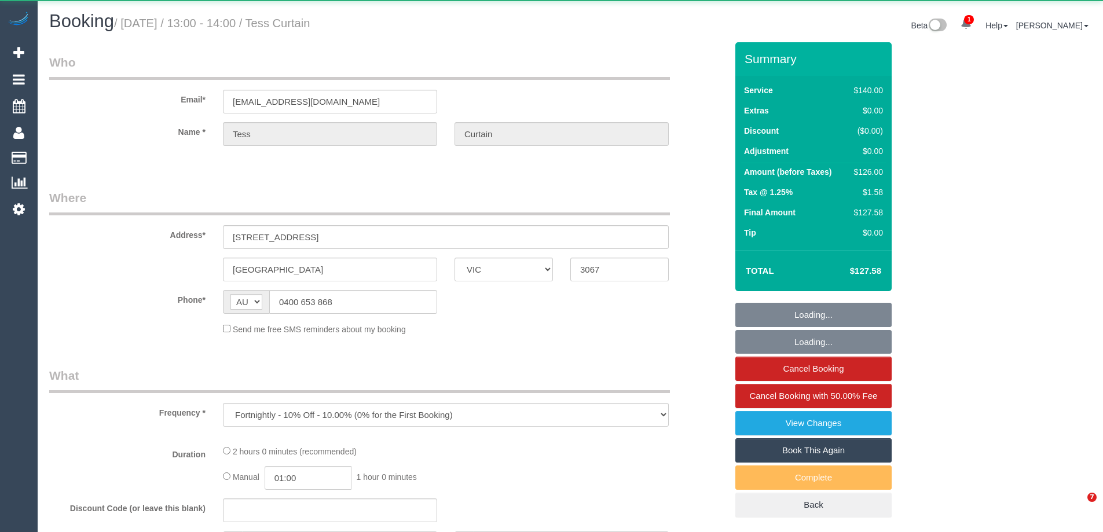
select select "VIC"
select select "string:stripe-pm_1MbZ7w2GScqysDRVKNXUf5YI"
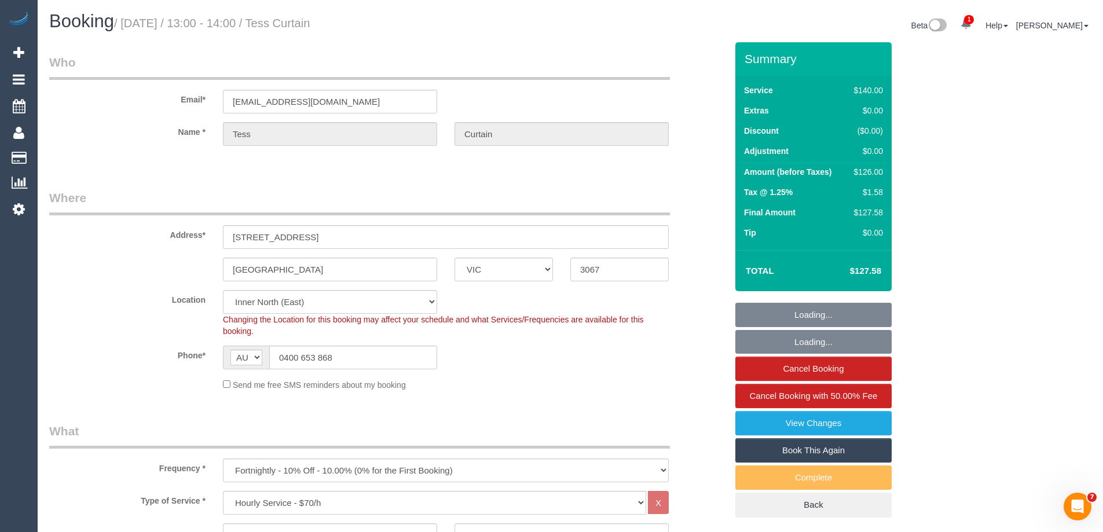
select select "object:885"
select select "number:29"
select select "number:14"
select select "number:18"
select select "number:24"
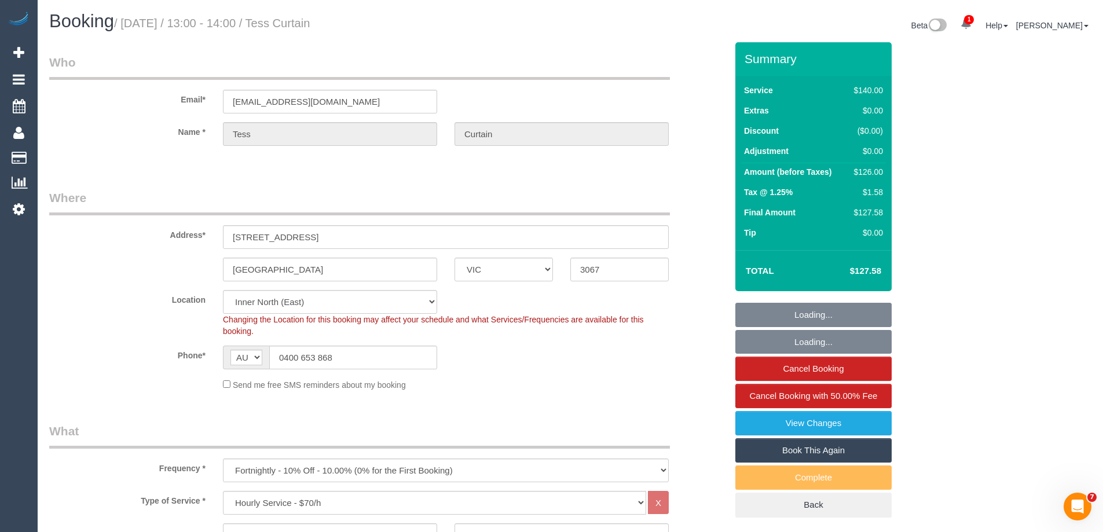
select select "number:34"
select select "number:13"
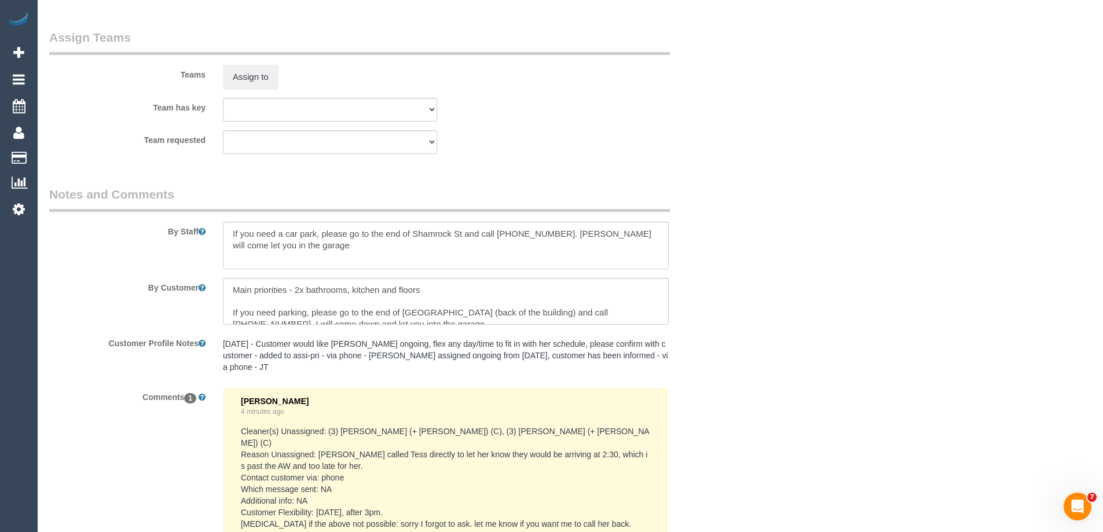
scroll to position [1992, 0]
